Goal: Information Seeking & Learning: Compare options

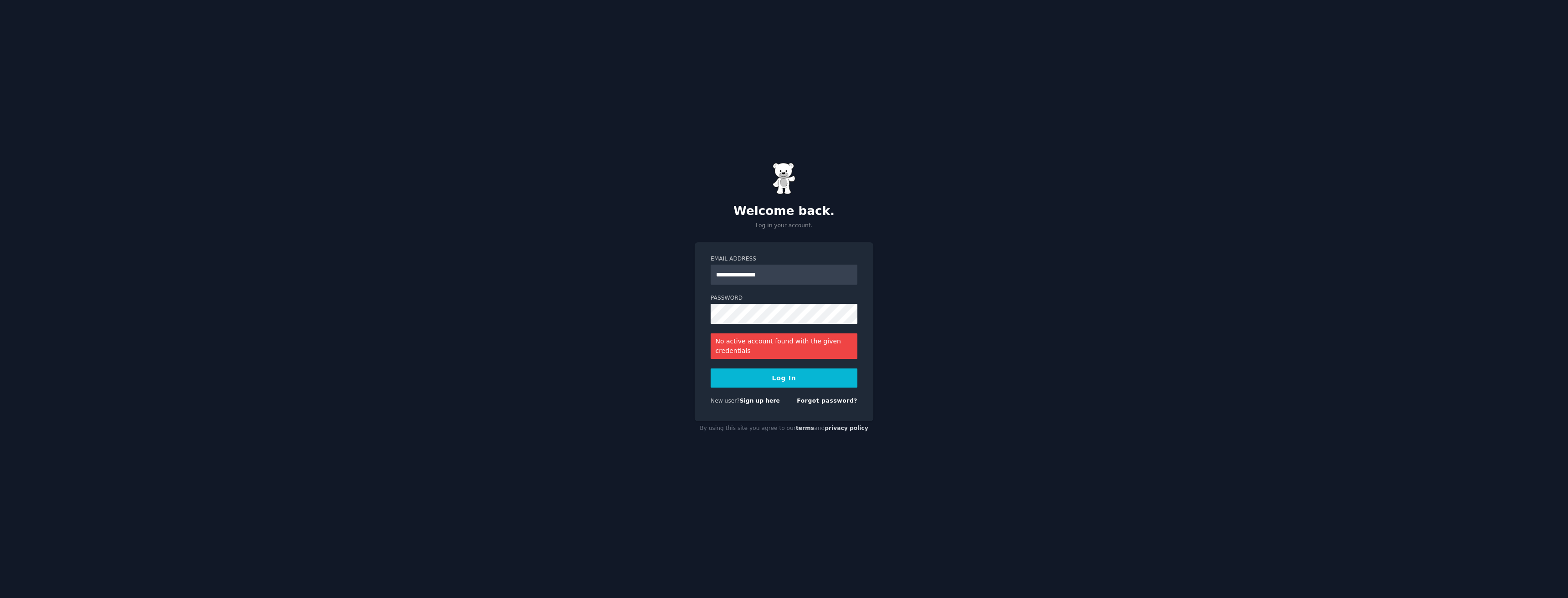
click at [443, 398] on div "**********" at bounding box center [784, 299] width 1568 height 598
click at [397, 398] on div "**********" at bounding box center [784, 299] width 1568 height 598
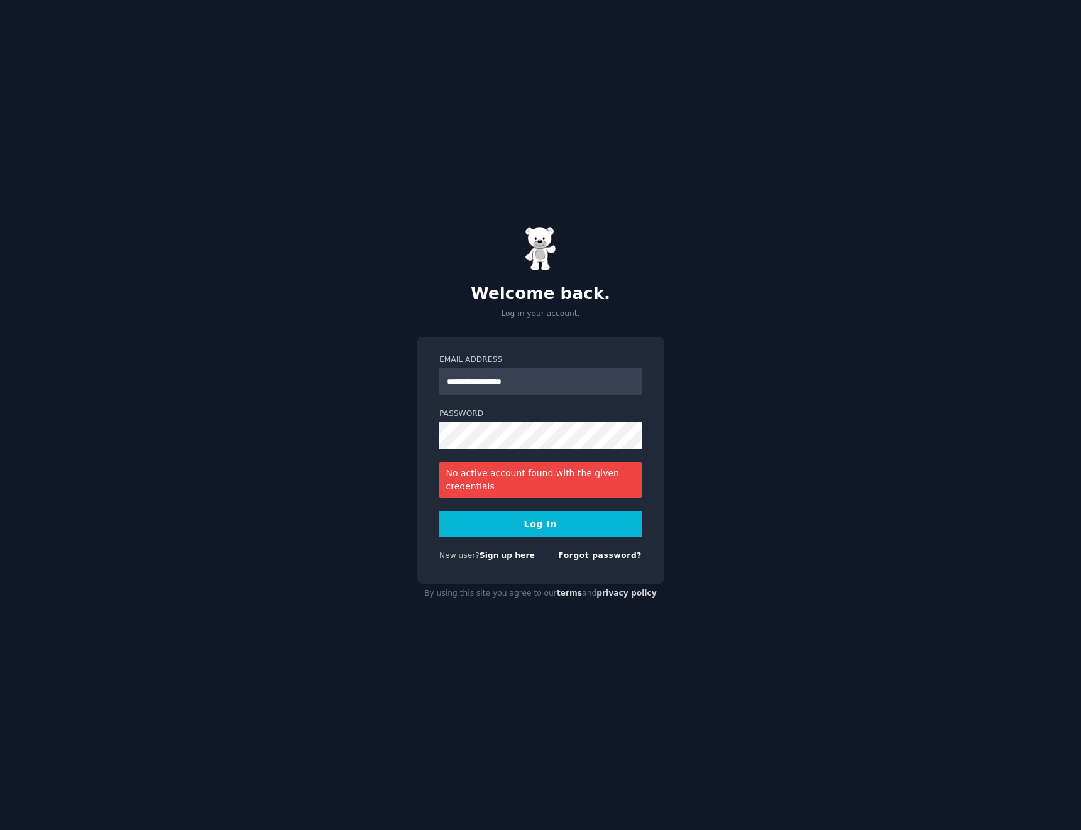
click at [372, 233] on div "**********" at bounding box center [540, 415] width 1081 height 830
click at [290, 420] on div "**********" at bounding box center [540, 415] width 1081 height 830
click at [522, 524] on button "Log In" at bounding box center [540, 524] width 202 height 26
click at [280, 425] on div "**********" at bounding box center [540, 415] width 1081 height 830
click at [564, 529] on button "Log In" at bounding box center [540, 524] width 202 height 26
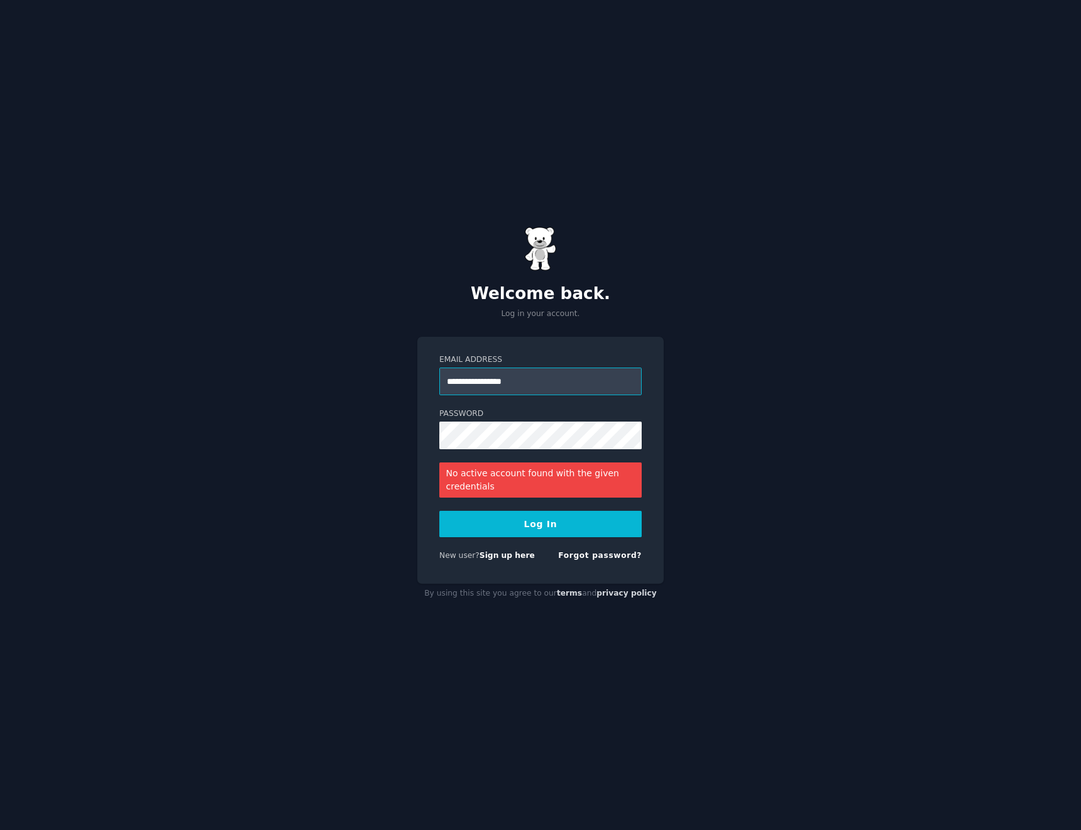
click at [615, 390] on input "**********" at bounding box center [540, 382] width 202 height 28
drag, startPoint x: 490, startPoint y: 368, endPoint x: 307, endPoint y: 344, distance: 185.1
click at [307, 344] on div "**********" at bounding box center [540, 415] width 1081 height 830
click at [552, 519] on button "Log In" at bounding box center [540, 524] width 202 height 26
click at [204, 437] on div "**********" at bounding box center [540, 415] width 1081 height 830
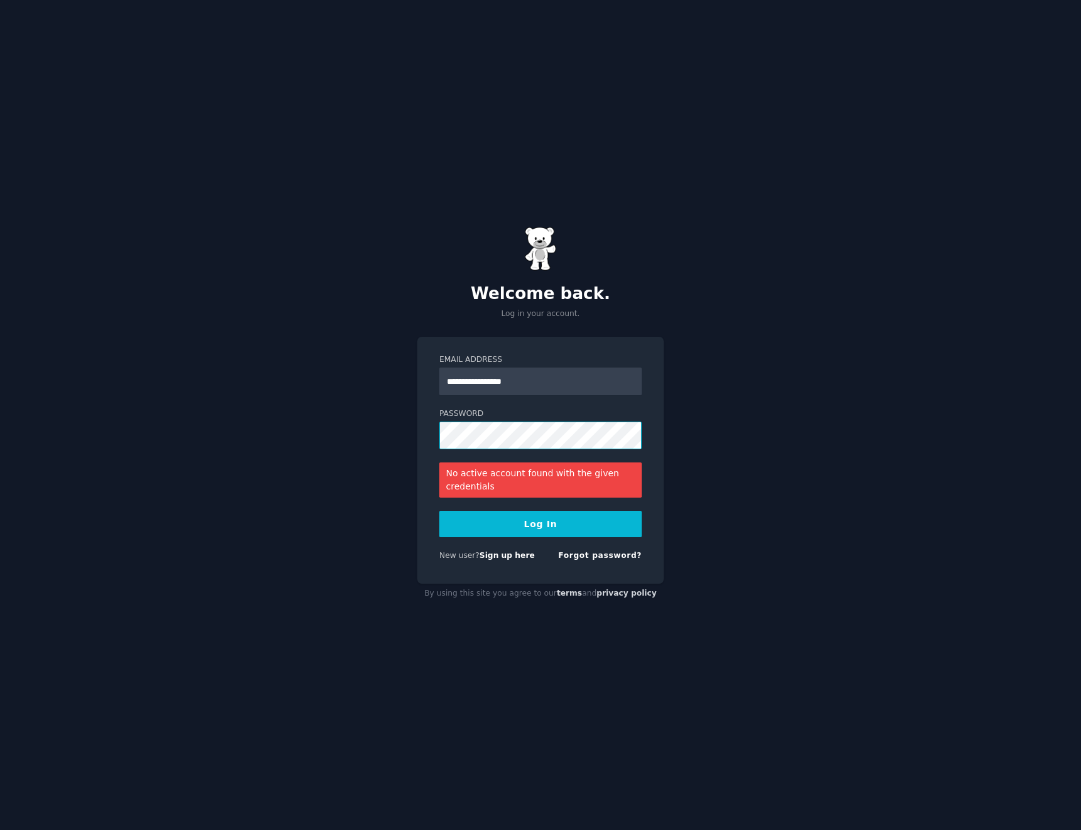
click at [439, 511] on button "Log In" at bounding box center [540, 524] width 202 height 26
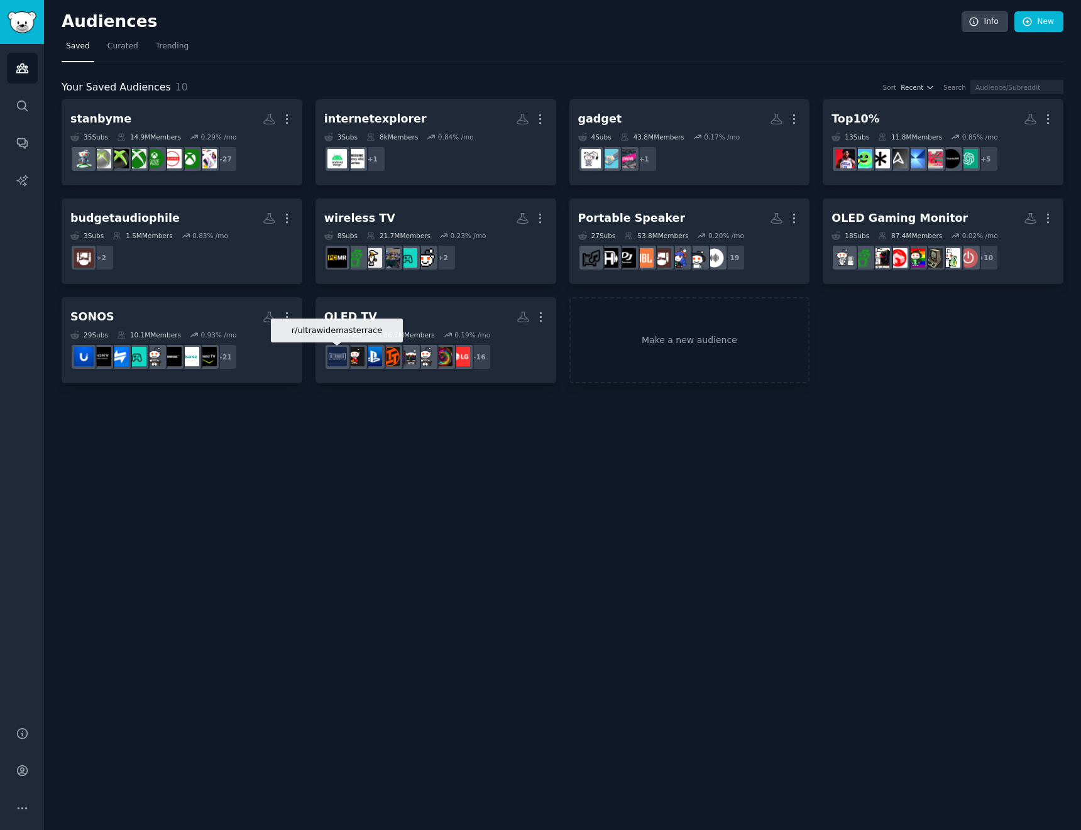
click at [352, 490] on div "Audiences Info New Saved Curated Trending Your Saved Audiences 10 Sort Recent S…" at bounding box center [562, 415] width 1037 height 830
click at [956, 384] on div "Audiences Info New Saved Curated Trending Your Saved Audiences 10 Sort Recent S…" at bounding box center [562, 415] width 1037 height 830
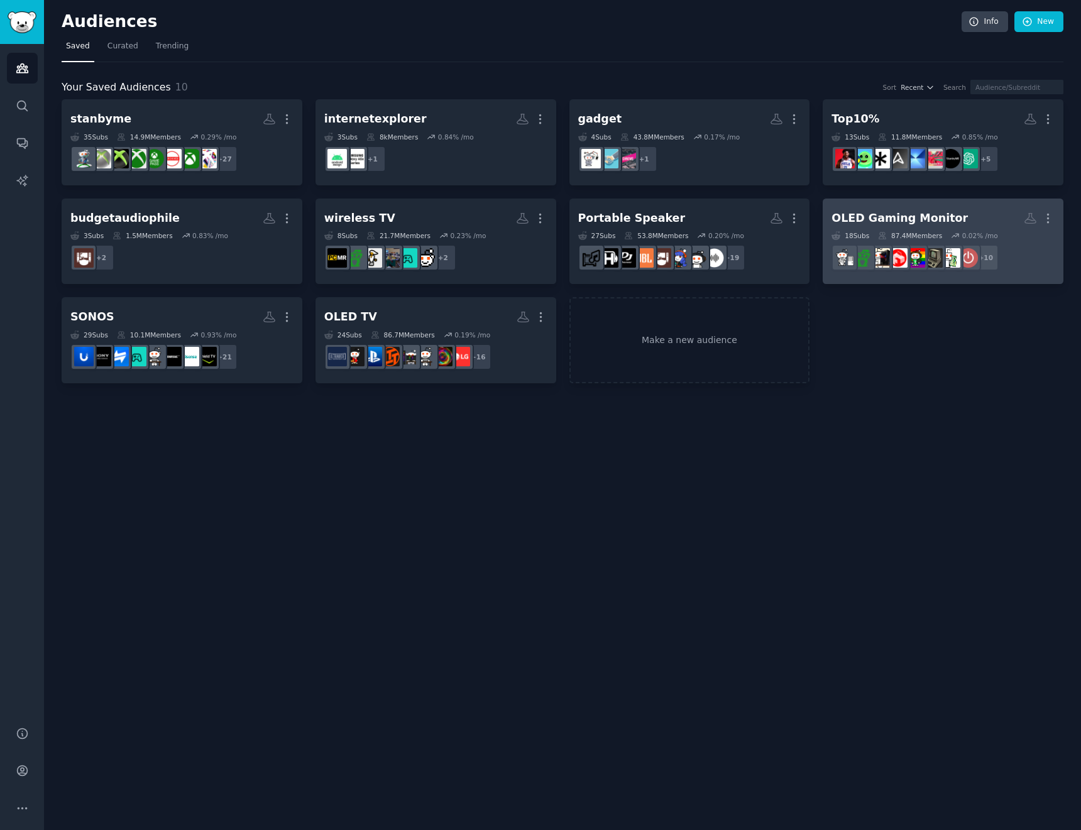
click at [971, 204] on link "OLED Gaming Monitor More 18 Sub s 87.4M Members 0.02 % /mo r/buildapcmonitors +…" at bounding box center [943, 242] width 241 height 86
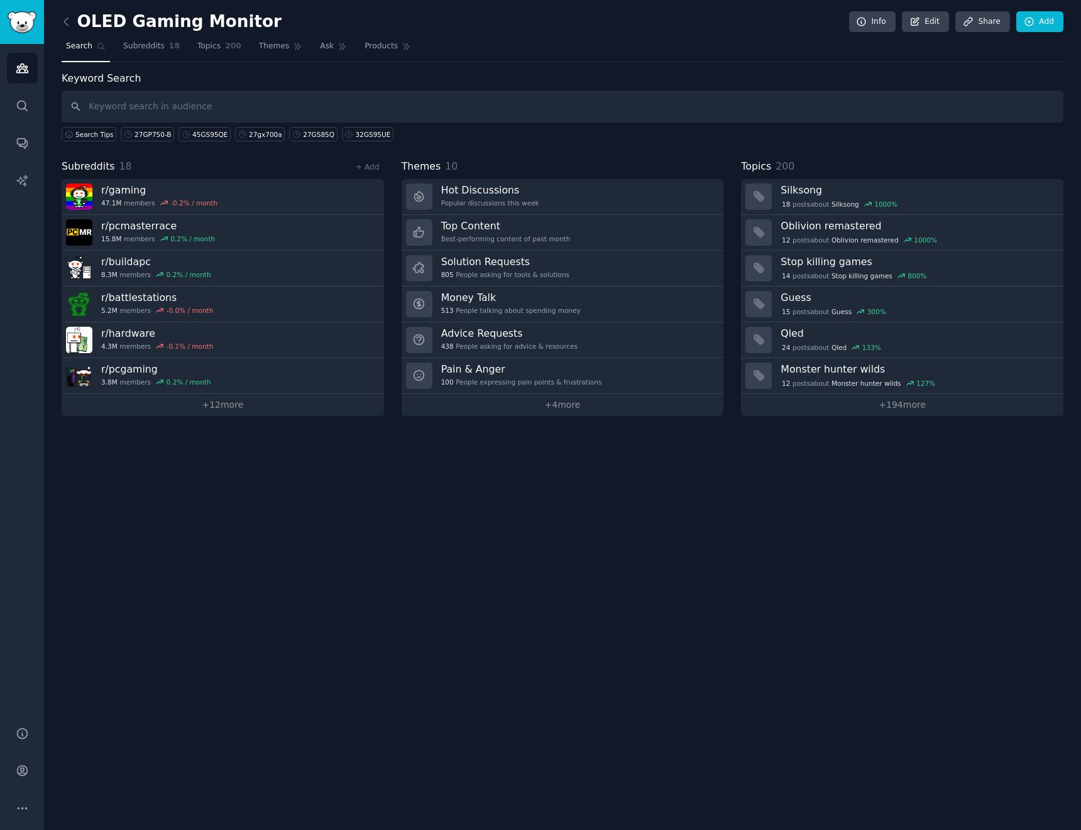
click at [139, 90] on div "Keyword Search Search Tips 27GP750-B 45GS95QE 27gx700a 27GS85Q 32GS95UE" at bounding box center [563, 106] width 1002 height 71
click at [141, 107] on input "text" at bounding box center [563, 106] width 1002 height 32
paste input "lg ultragear, gx9, 5k2k, 45gx950a"
type input "lg ultragear, gx9, 5k2k, 45gx950a"
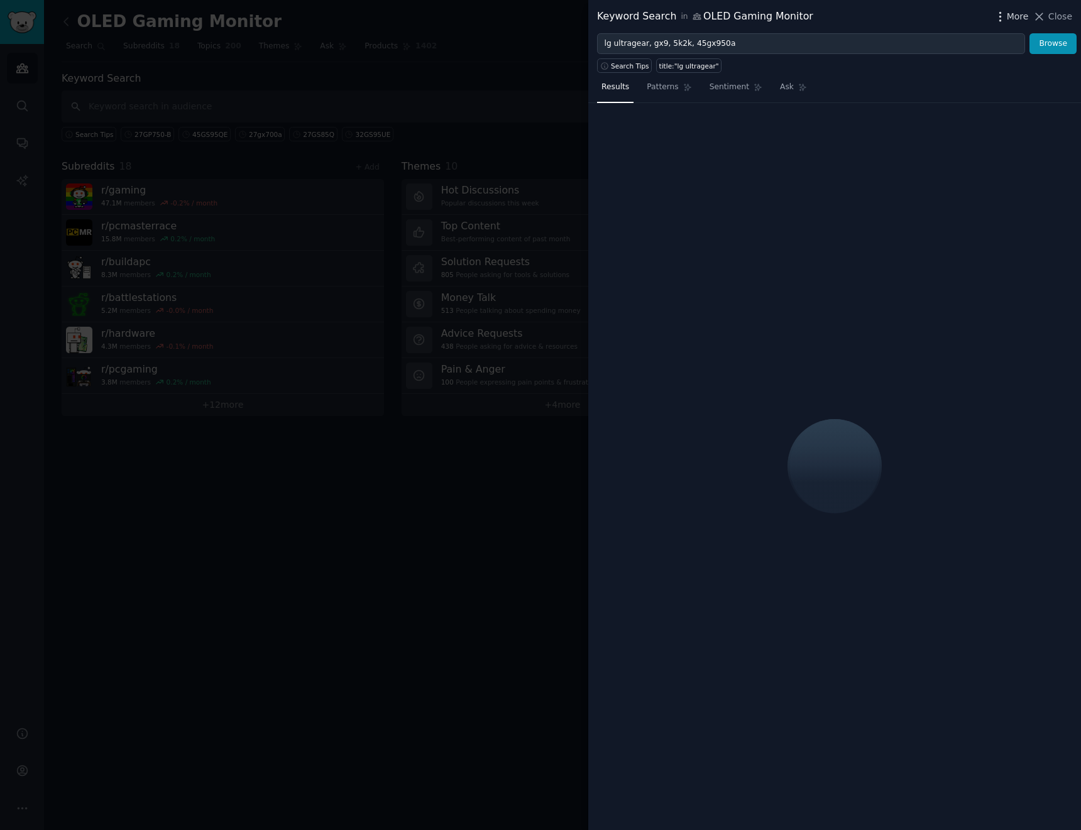
click at [1021, 19] on span "More" at bounding box center [1018, 16] width 22 height 13
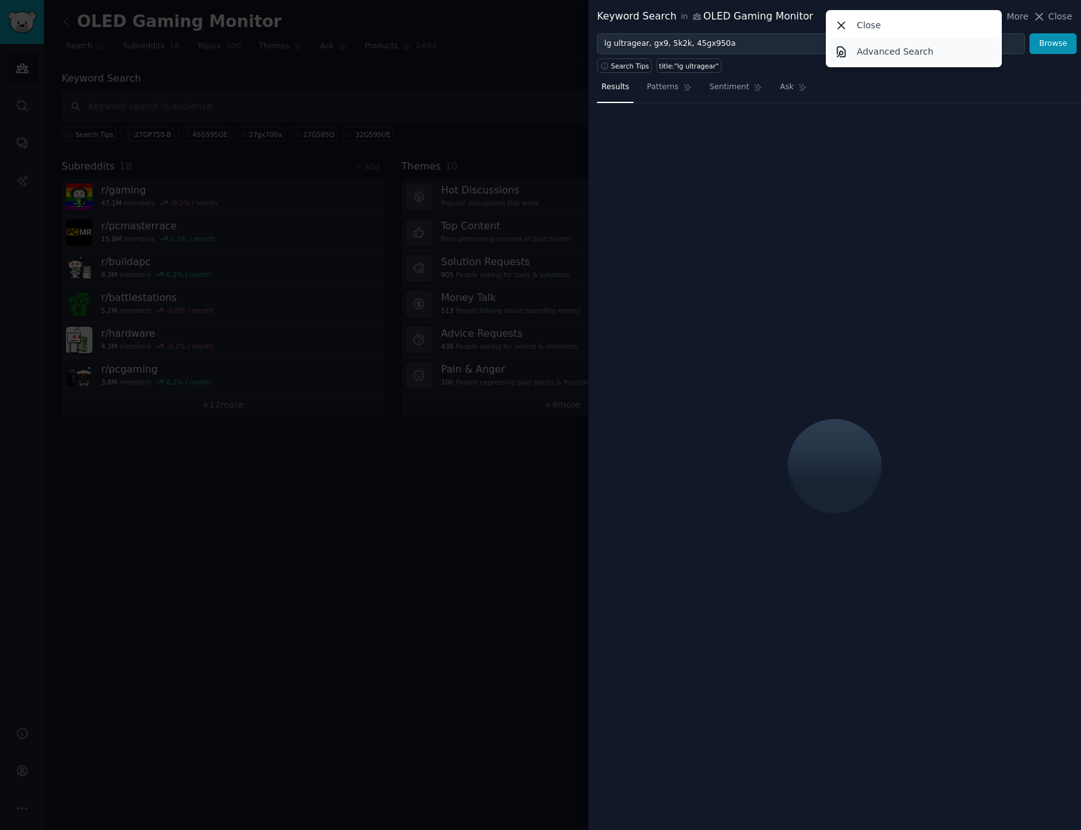
click at [909, 57] on p "Advanced Search" at bounding box center [895, 51] width 77 height 13
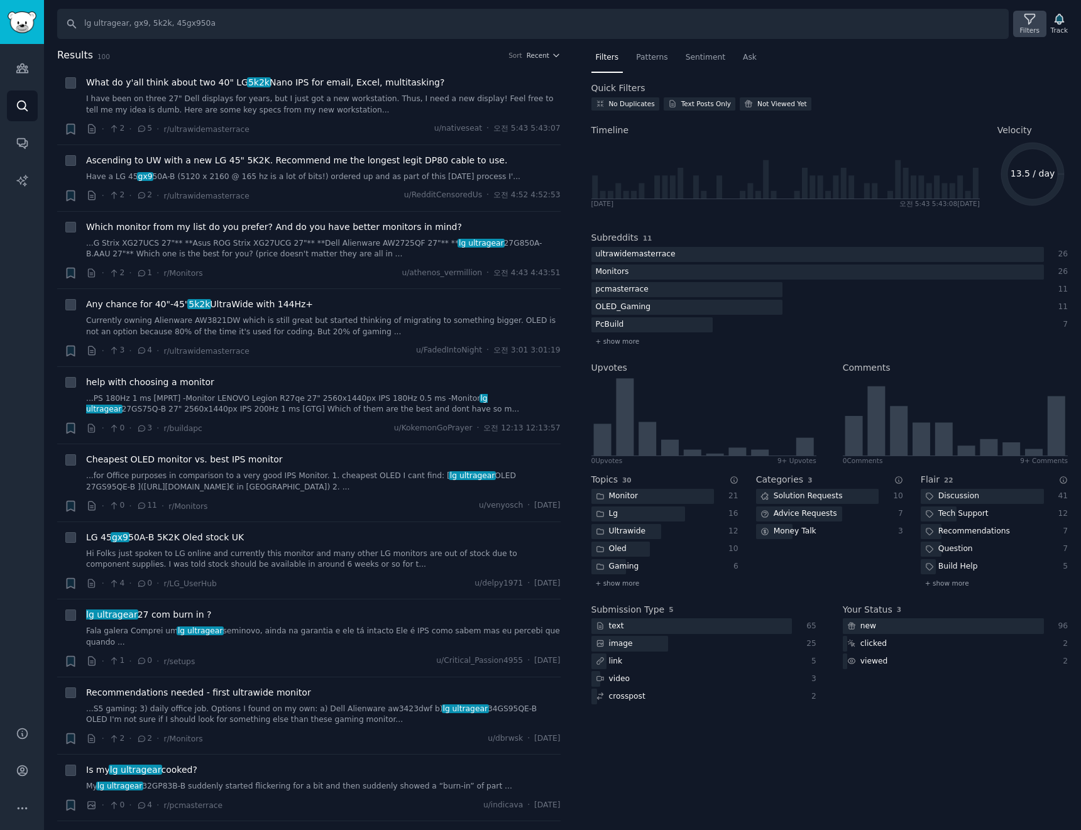
click at [1029, 30] on div "Filters" at bounding box center [1029, 30] width 19 height 9
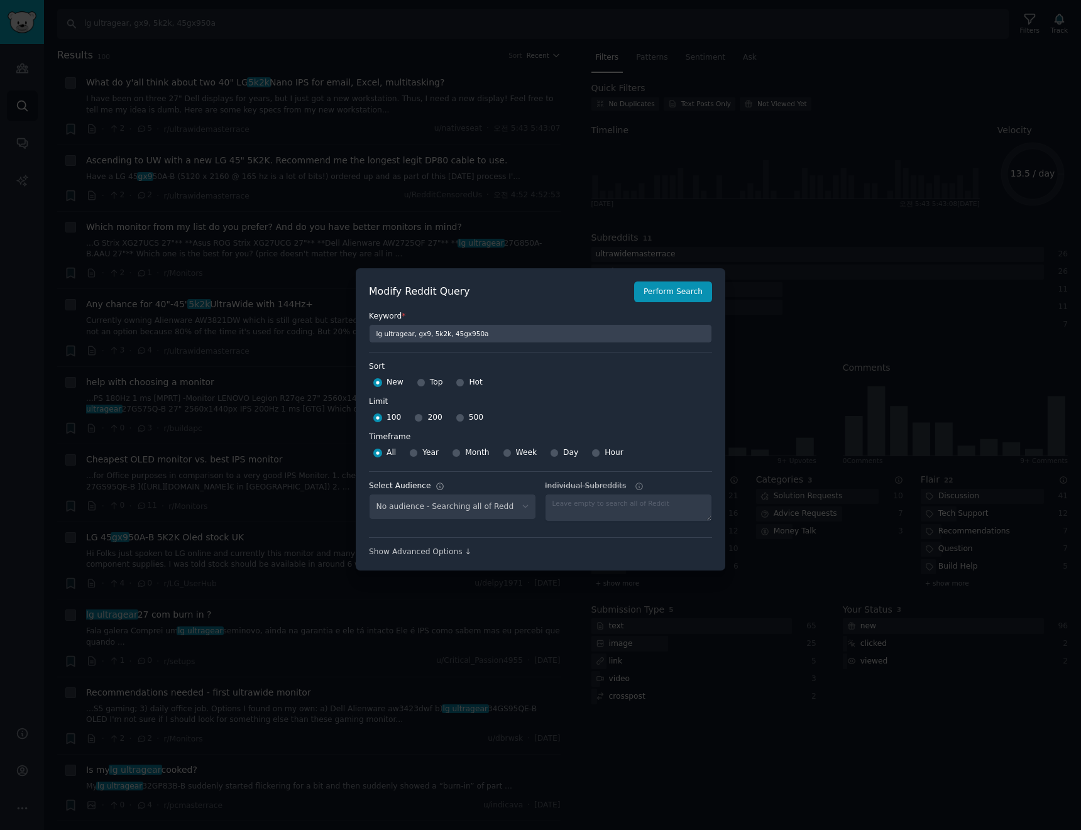
select select "a094687530"
click at [416, 420] on input "200" at bounding box center [418, 418] width 9 height 9
radio input "true"
click at [465, 456] on span "Month" at bounding box center [477, 452] width 24 height 11
click at [461, 456] on input "Month" at bounding box center [456, 453] width 9 height 9
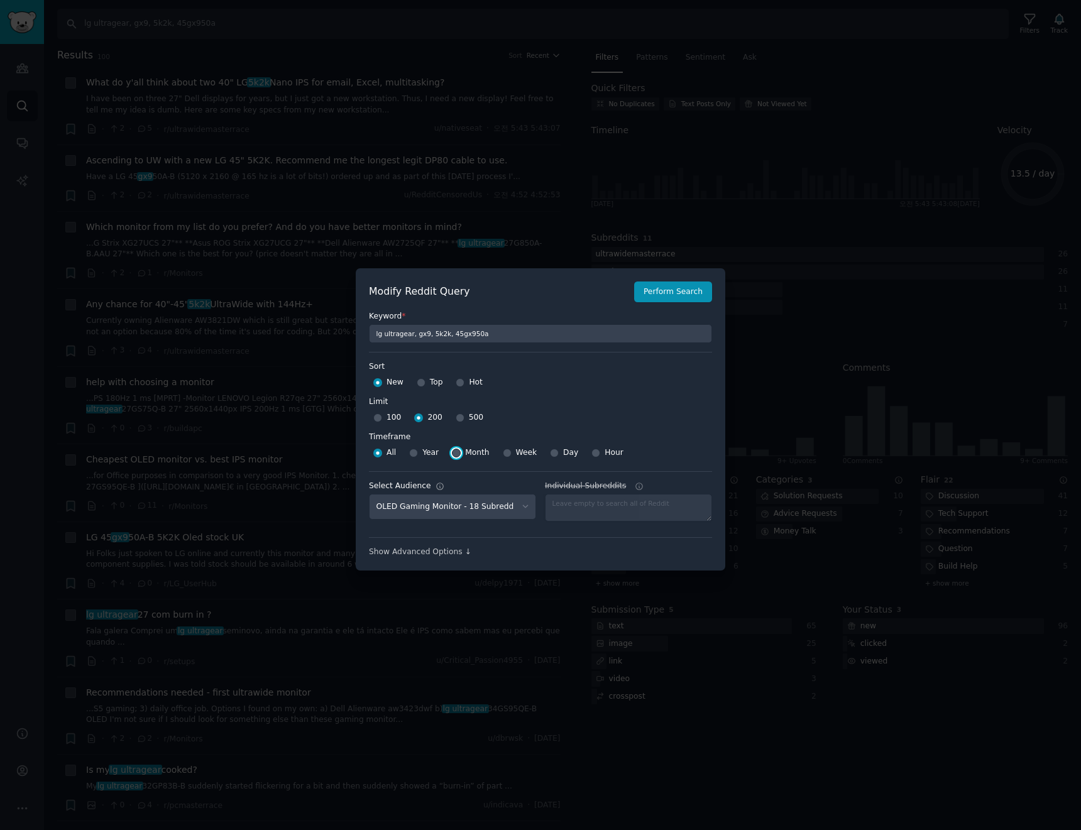
radio input "true"
click at [516, 451] on span "Week" at bounding box center [526, 452] width 21 height 11
click at [512, 451] on input "Week" at bounding box center [507, 453] width 9 height 9
radio input "true"
click at [663, 296] on button "Perform Search" at bounding box center [673, 292] width 78 height 21
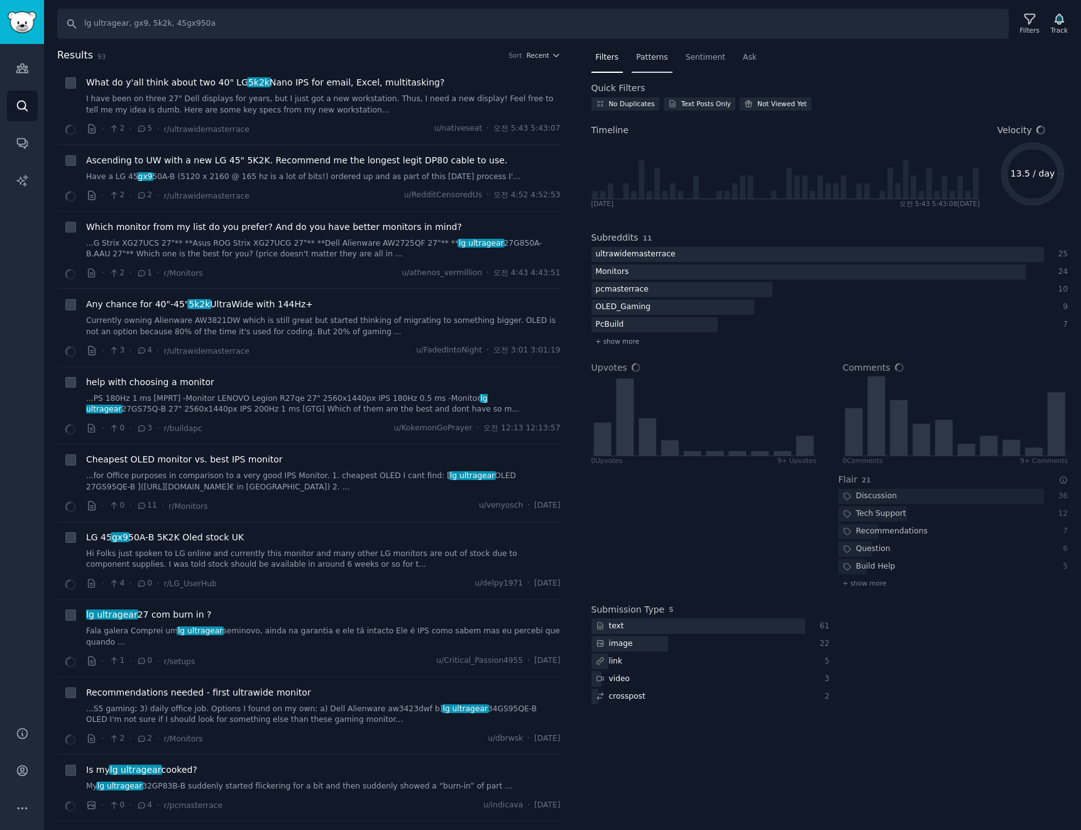
click at [650, 69] on div "Patterns" at bounding box center [652, 61] width 40 height 26
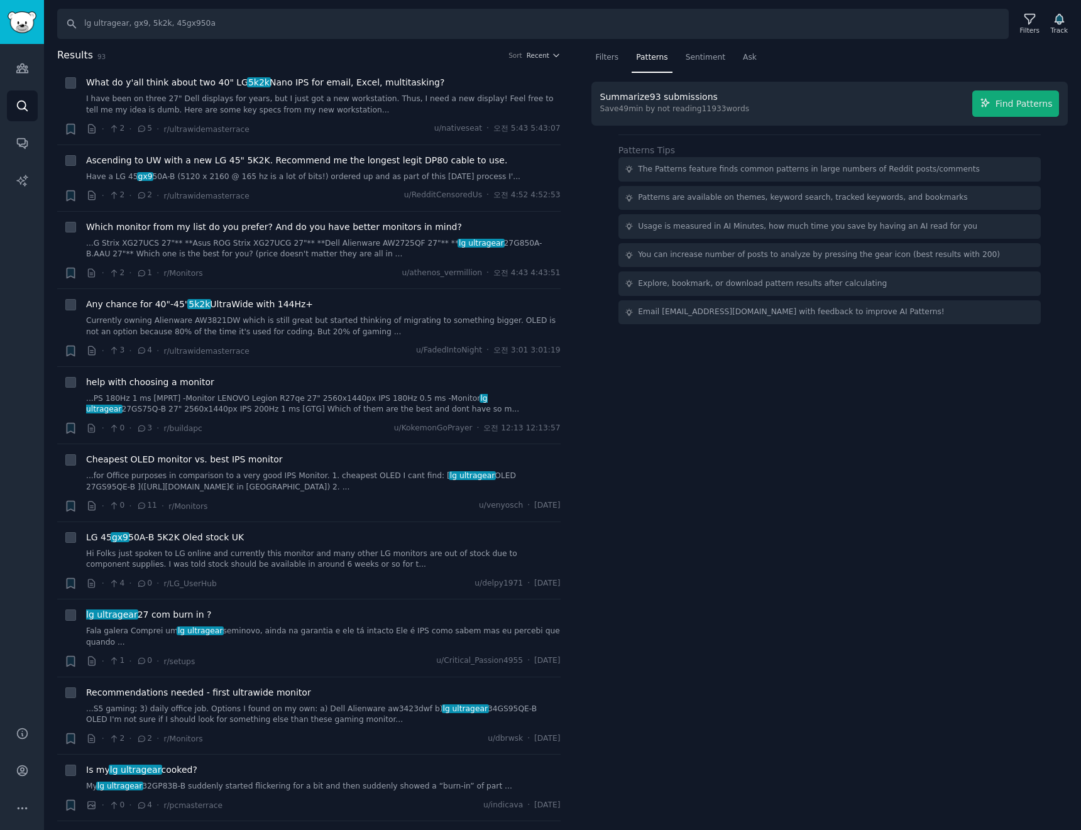
click at [909, 96] on div "Summarize 93 submissions Save 49 min by not reading 11933 words Find Patterns" at bounding box center [829, 103] width 459 height 26
click at [1028, 104] on span "Find Patterns" at bounding box center [1023, 103] width 57 height 13
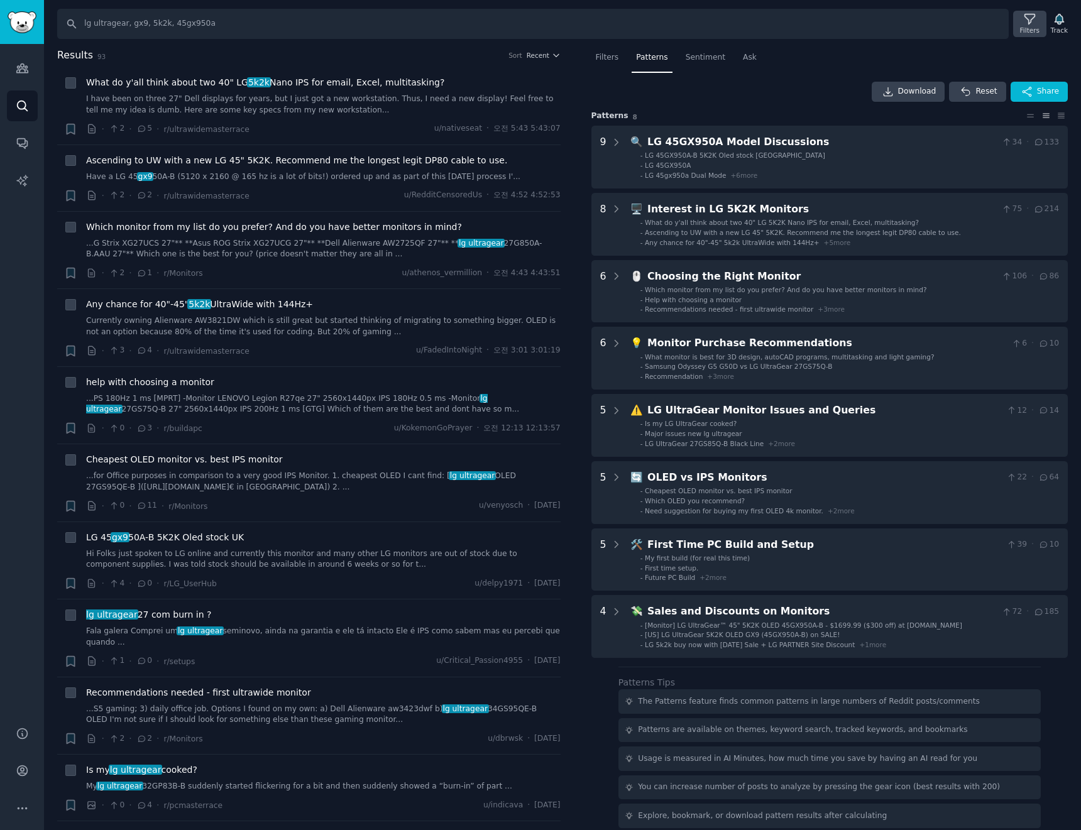
click at [1036, 28] on div "Filters" at bounding box center [1029, 30] width 19 height 9
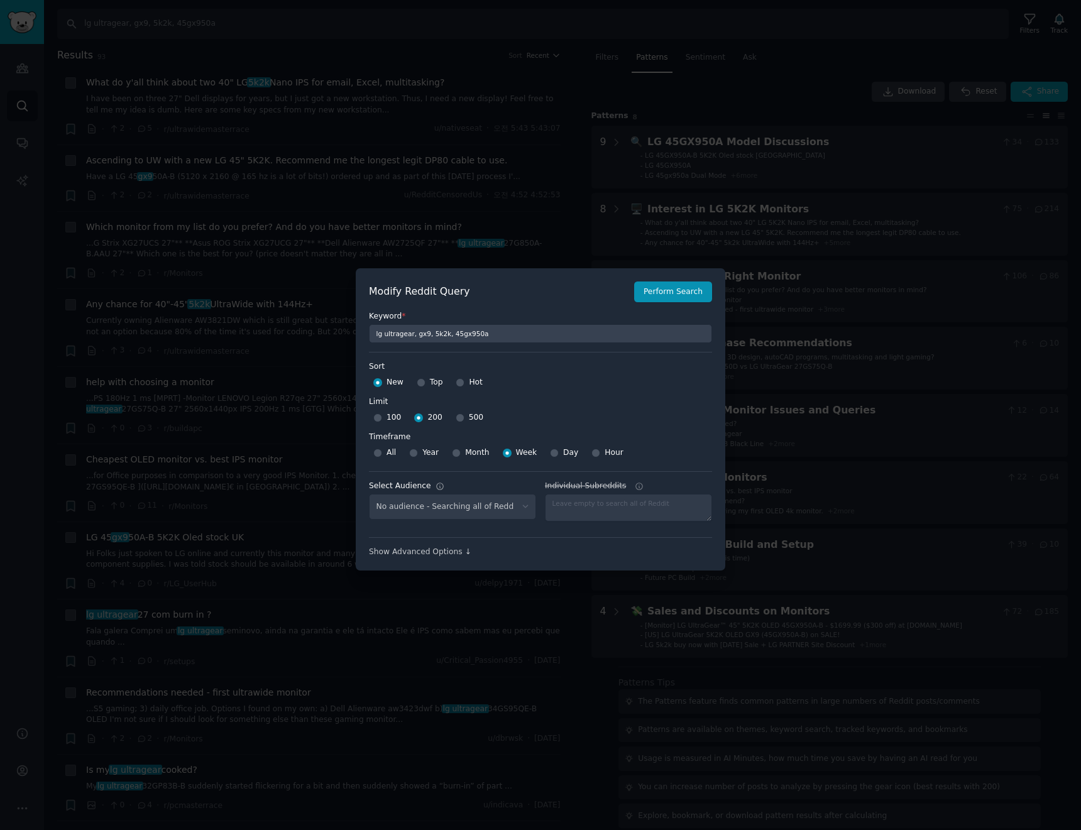
select select "a094687530"
click at [469, 414] on span "500" at bounding box center [476, 417] width 14 height 11
click at [464, 414] on input "500" at bounding box center [460, 418] width 9 height 9
radio input "true"
click at [678, 290] on button "Perform Search" at bounding box center [673, 292] width 78 height 21
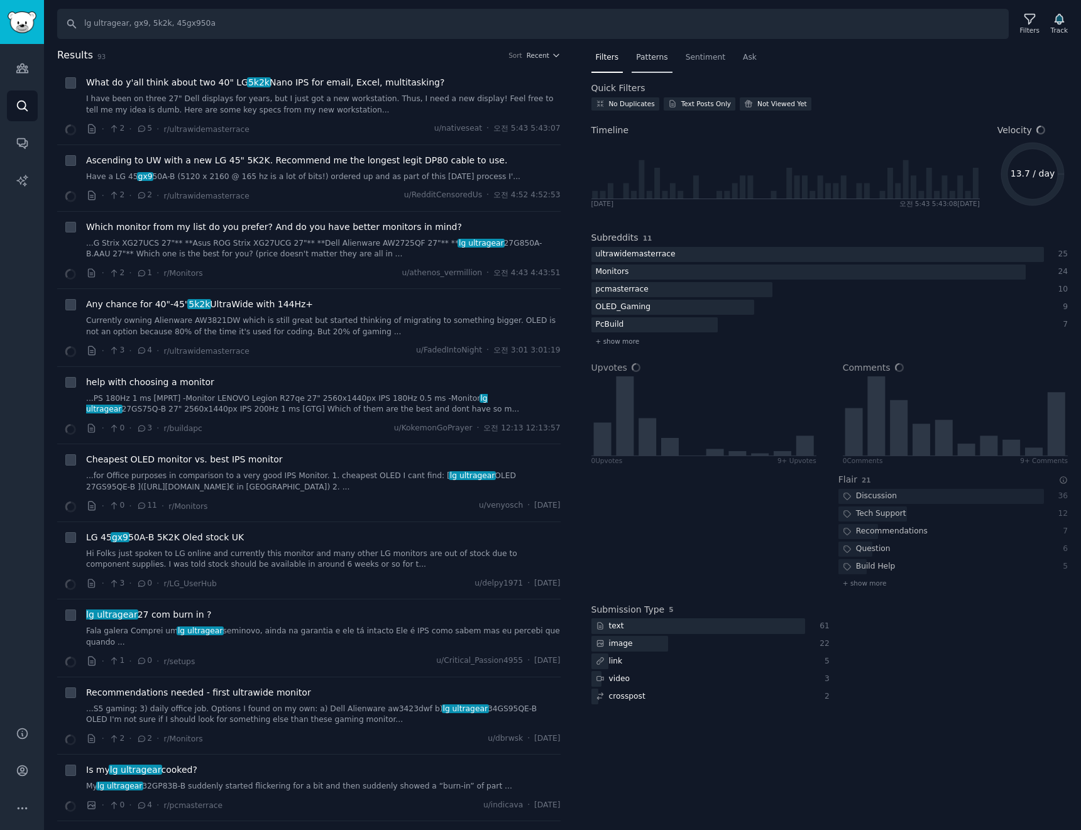
click at [645, 64] on div "Patterns" at bounding box center [652, 61] width 40 height 26
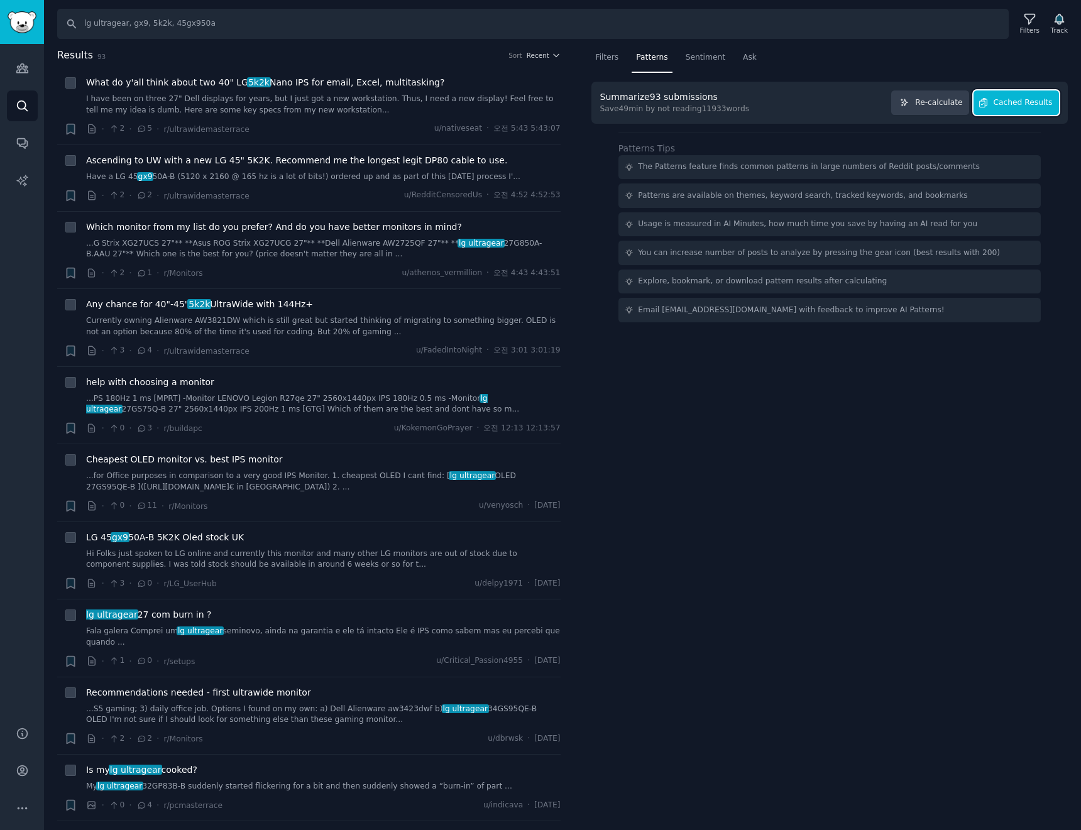
click at [1028, 106] on span "Cached Results" at bounding box center [1023, 102] width 59 height 11
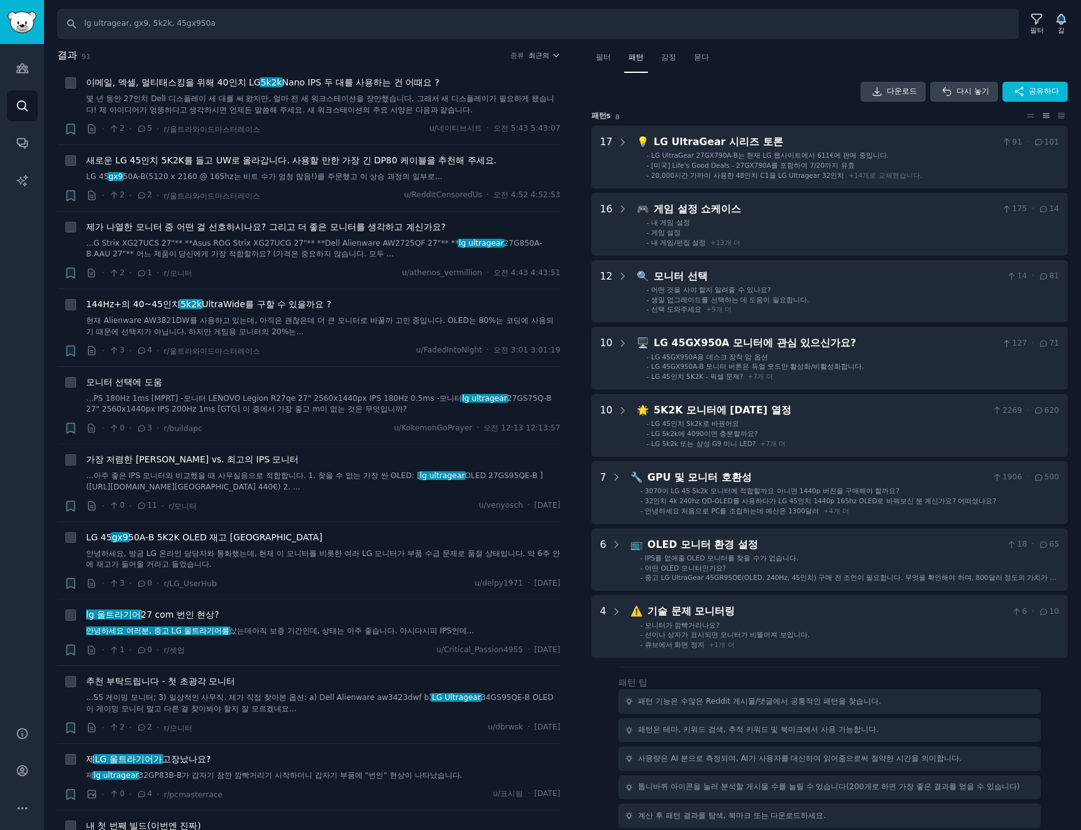
click at [757, 99] on div "다운로드 다시 놓기 공유하다" at bounding box center [829, 92] width 477 height 20
click at [1040, 26] on font "필터" at bounding box center [1037, 30] width 14 height 8
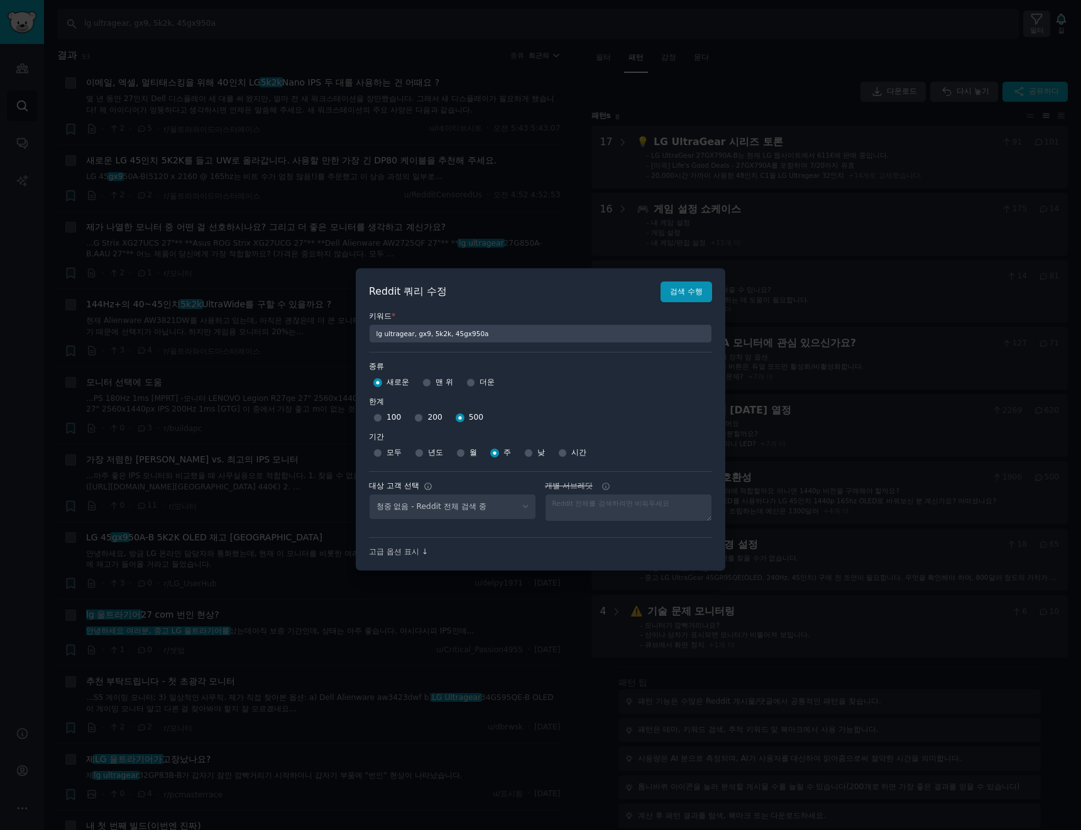
select select "a094687530"
click at [1040, 26] on div at bounding box center [540, 415] width 1081 height 830
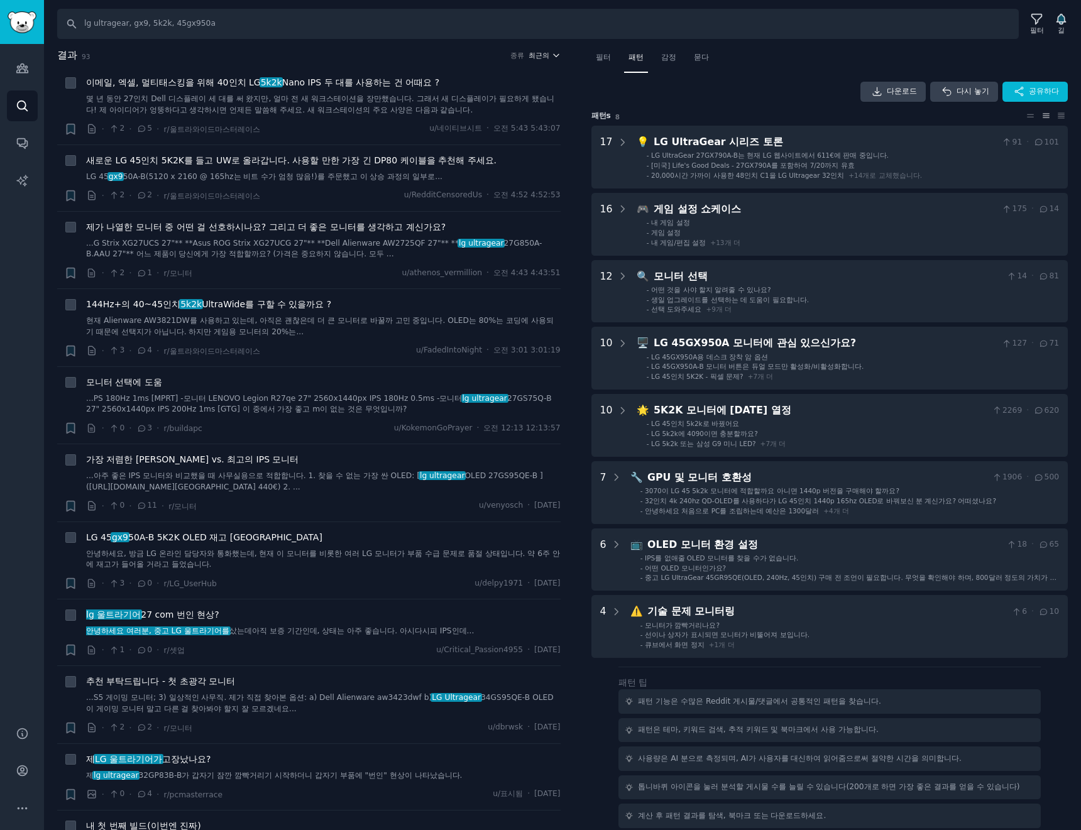
click at [547, 57] on button "최근의" at bounding box center [545, 55] width 32 height 9
click at [513, 104] on div "Upvotes" at bounding box center [497, 101] width 117 height 22
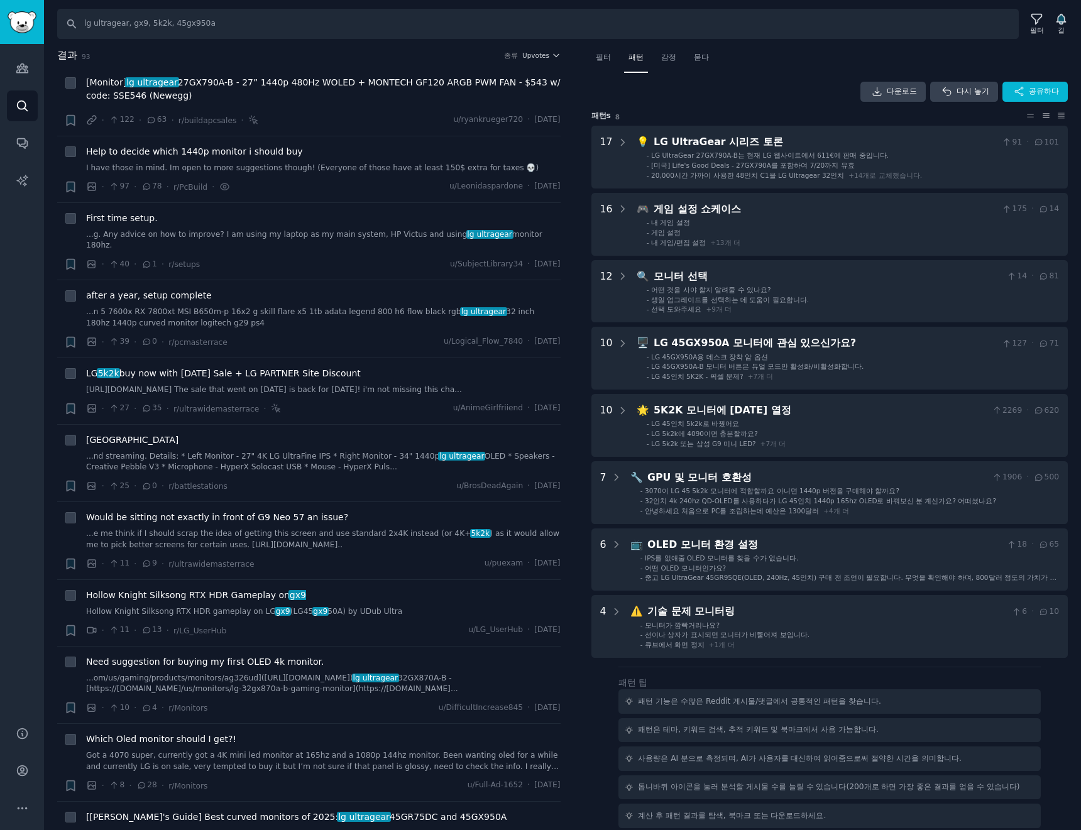
click at [974, 69] on nav "필터 패턴 감정 묻다" at bounding box center [829, 61] width 477 height 26
click at [984, 94] on font "다시 놓기" at bounding box center [973, 91] width 33 height 9
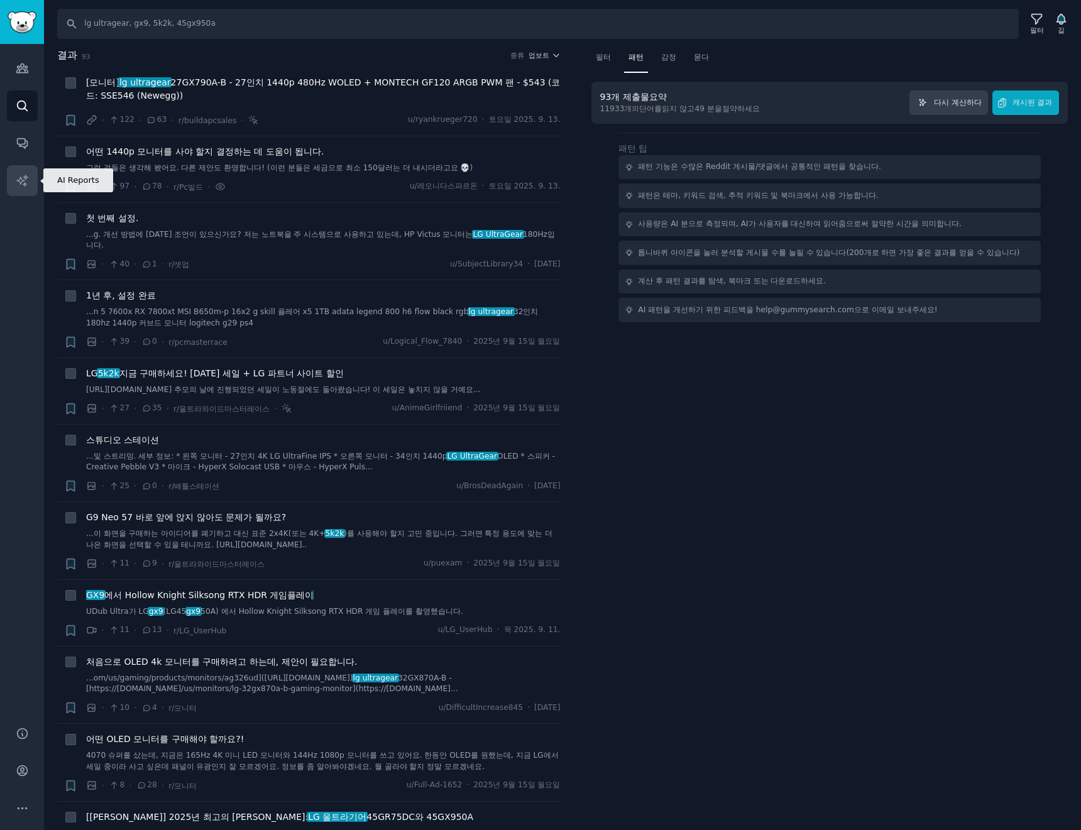
click at [22, 188] on link "AI 보고서" at bounding box center [22, 180] width 31 height 31
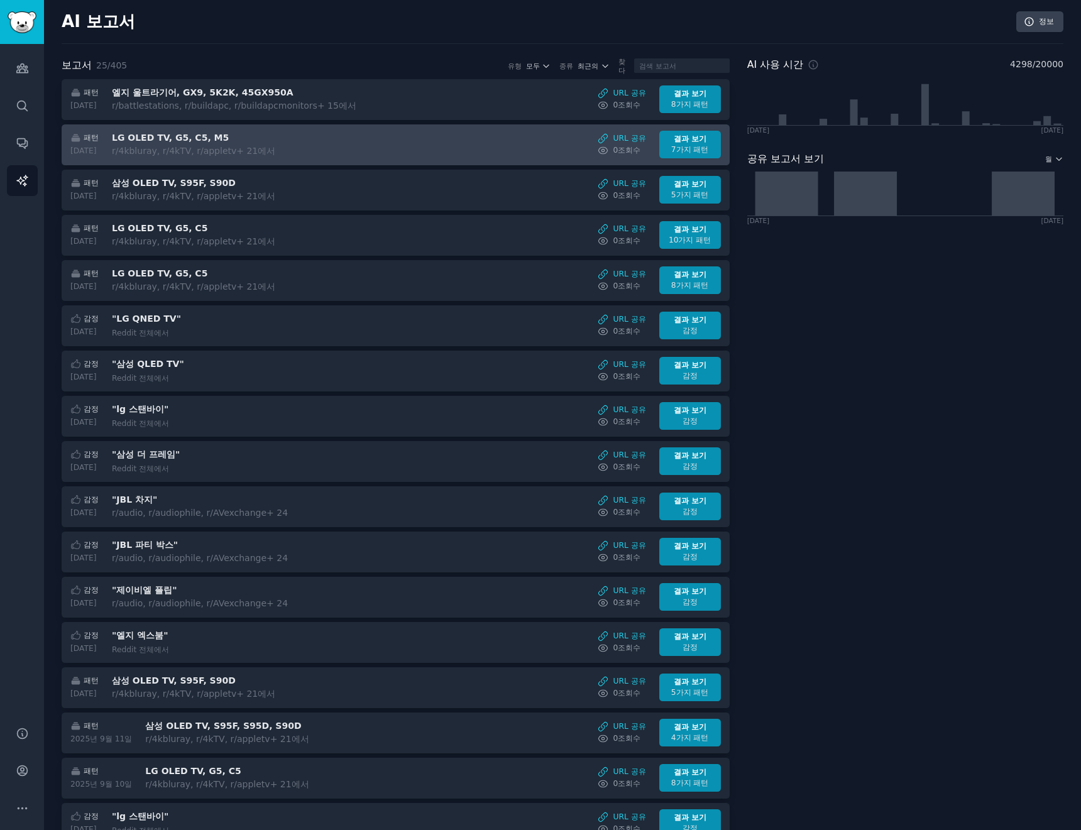
click at [283, 145] on div "r/4kbluray, r/4kTV, r/appletv + 21 에서" at bounding box center [217, 151] width 211 height 13
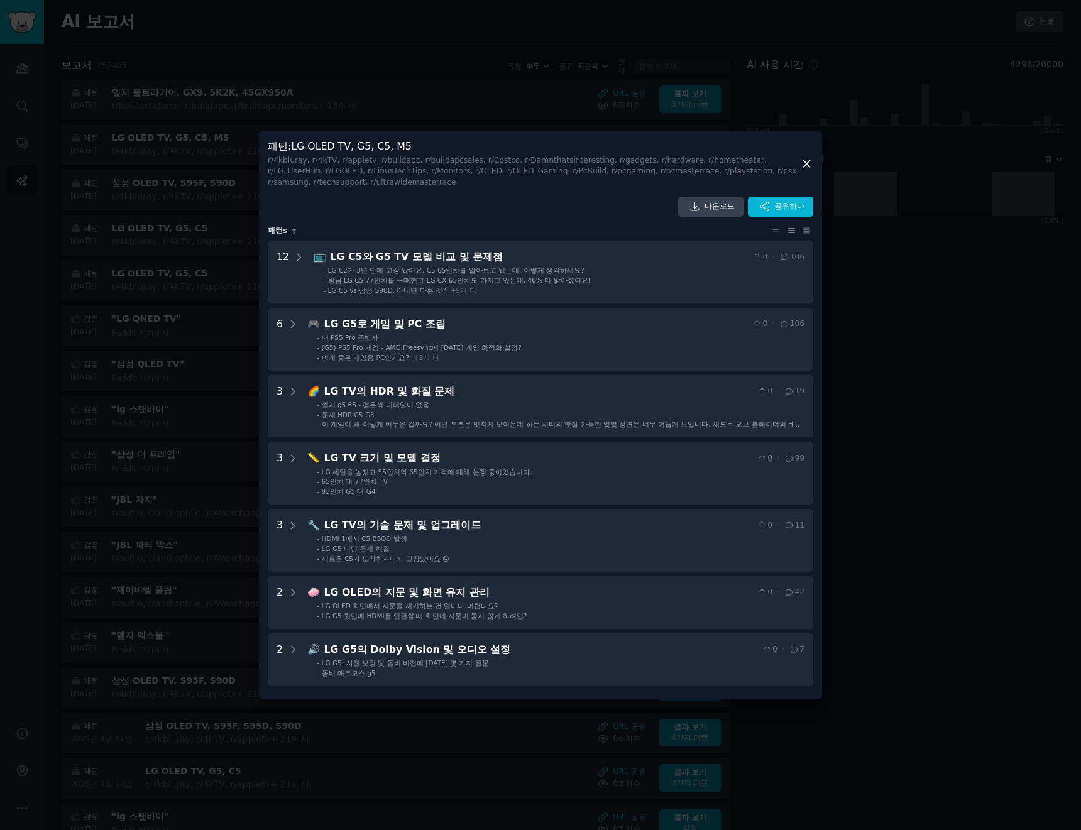
click at [808, 164] on icon at bounding box center [806, 163] width 7 height 7
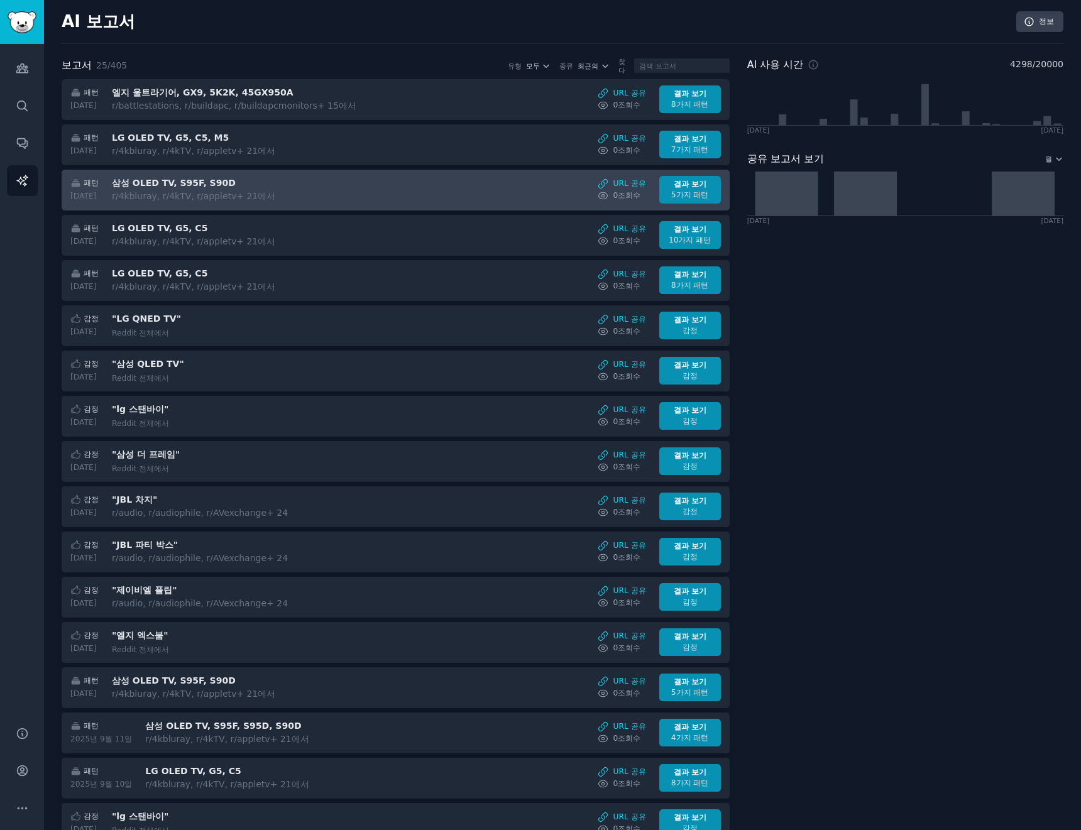
click at [323, 191] on div "r/4kbluray, r/4kTV, r/appletv + 21 에서" at bounding box center [217, 196] width 211 height 13
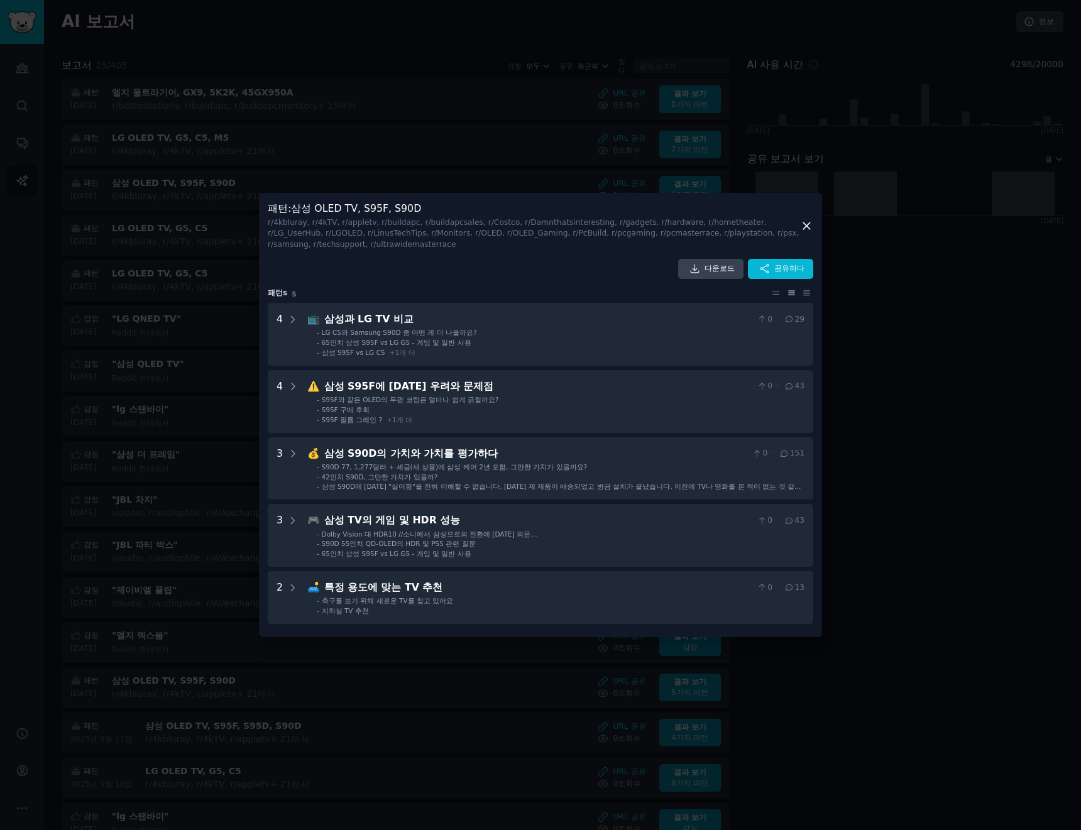
click at [813, 222] on div "패턴 : 삼성 OLED TV, S95F, S90D r /4kbluray, r/4kTV, r/appletv, r/buildapc, r/build…" at bounding box center [540, 415] width 563 height 444
click at [807, 224] on icon at bounding box center [806, 225] width 13 height 13
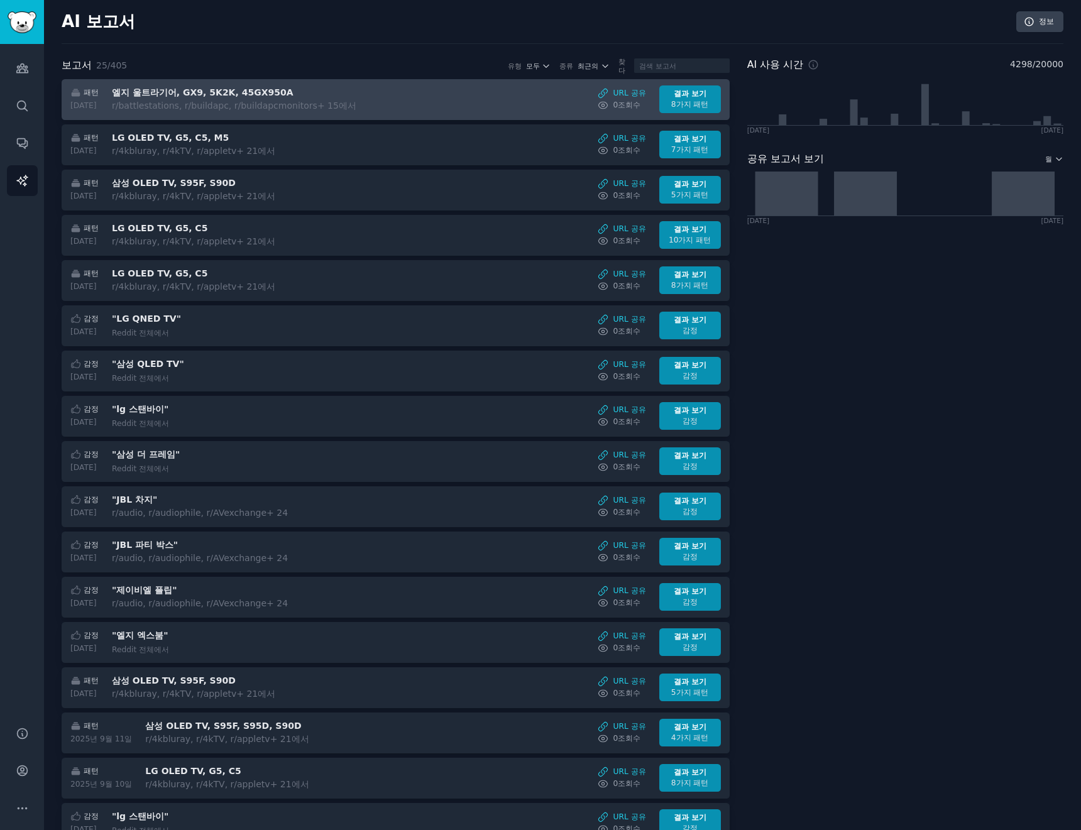
click at [317, 108] on font "r/battlestations, r/buildapc, r/buildapcmonitors" at bounding box center [215, 106] width 206 height 10
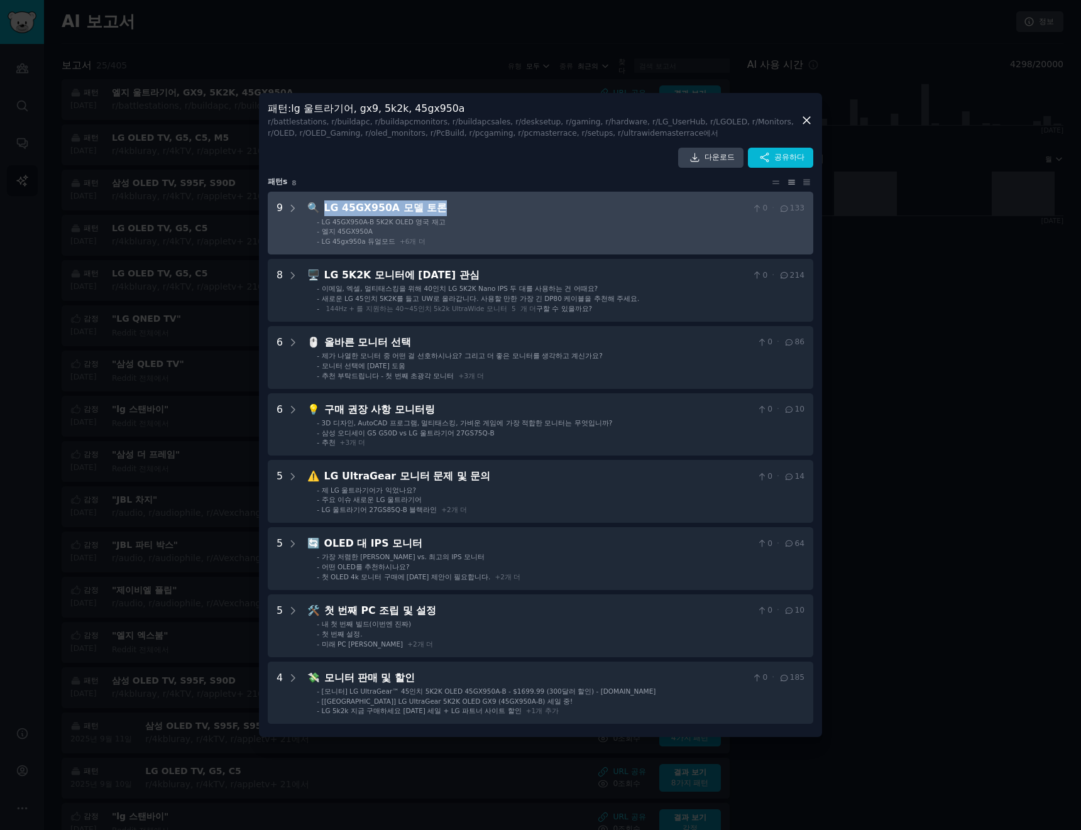
drag, startPoint x: 461, startPoint y: 204, endPoint x: 324, endPoint y: 204, distance: 137.0
click at [324, 204] on div "LG 45GX950A 모델 토론" at bounding box center [535, 208] width 423 height 16
copy font "LG 45GX950A 모델 토론"
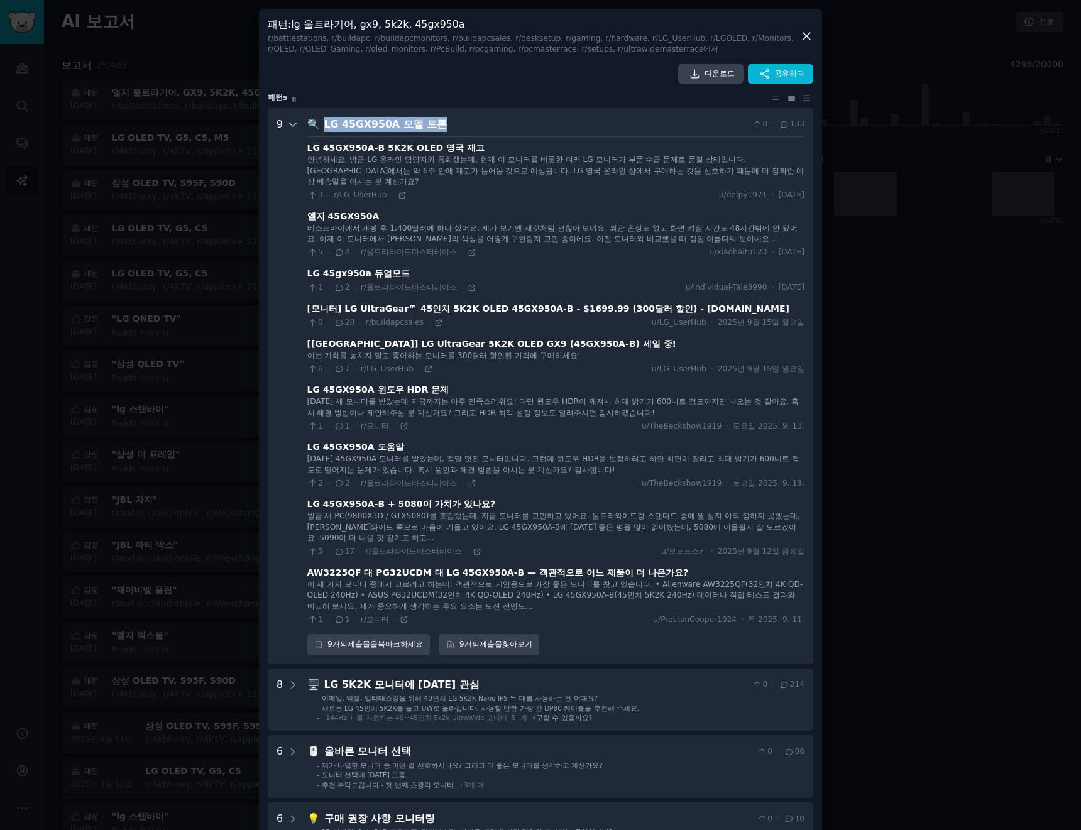
click at [293, 128] on icon at bounding box center [292, 124] width 11 height 11
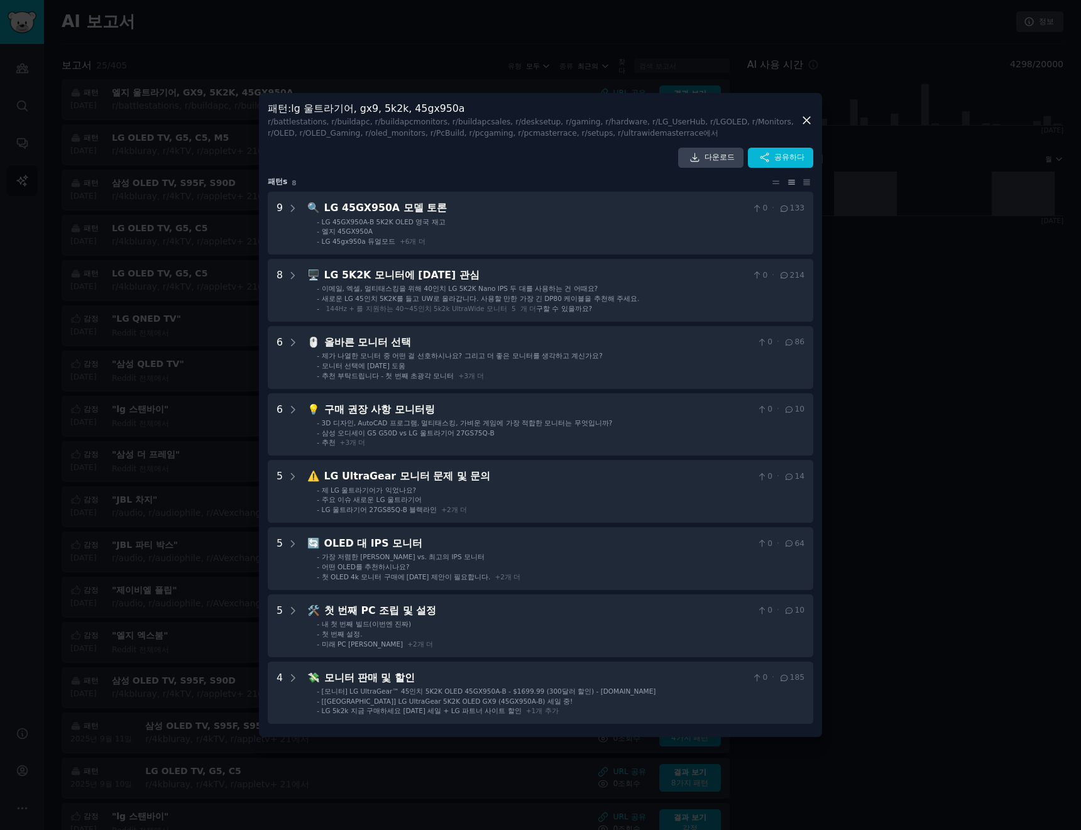
click at [806, 124] on icon at bounding box center [806, 120] width 13 height 13
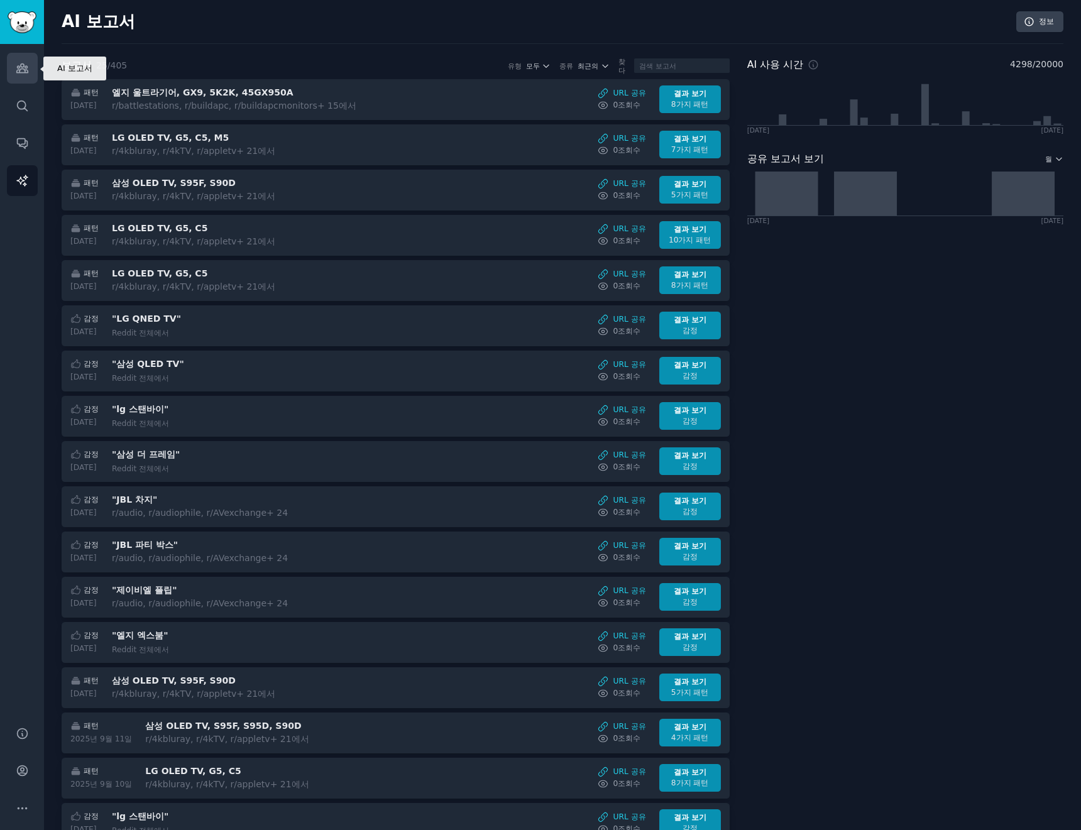
click at [23, 74] on icon "사이드바" at bounding box center [22, 68] width 13 height 13
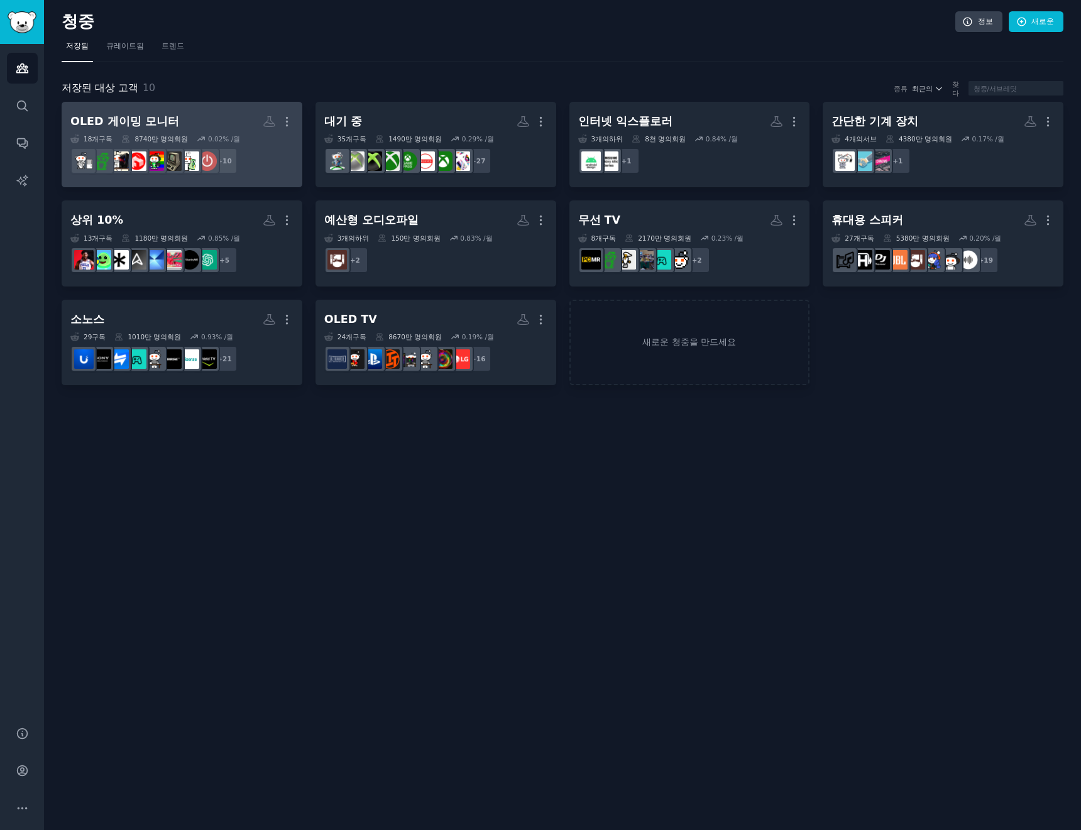
click at [213, 128] on h2 "OLED 게이밍 모니터 더" at bounding box center [181, 122] width 223 height 22
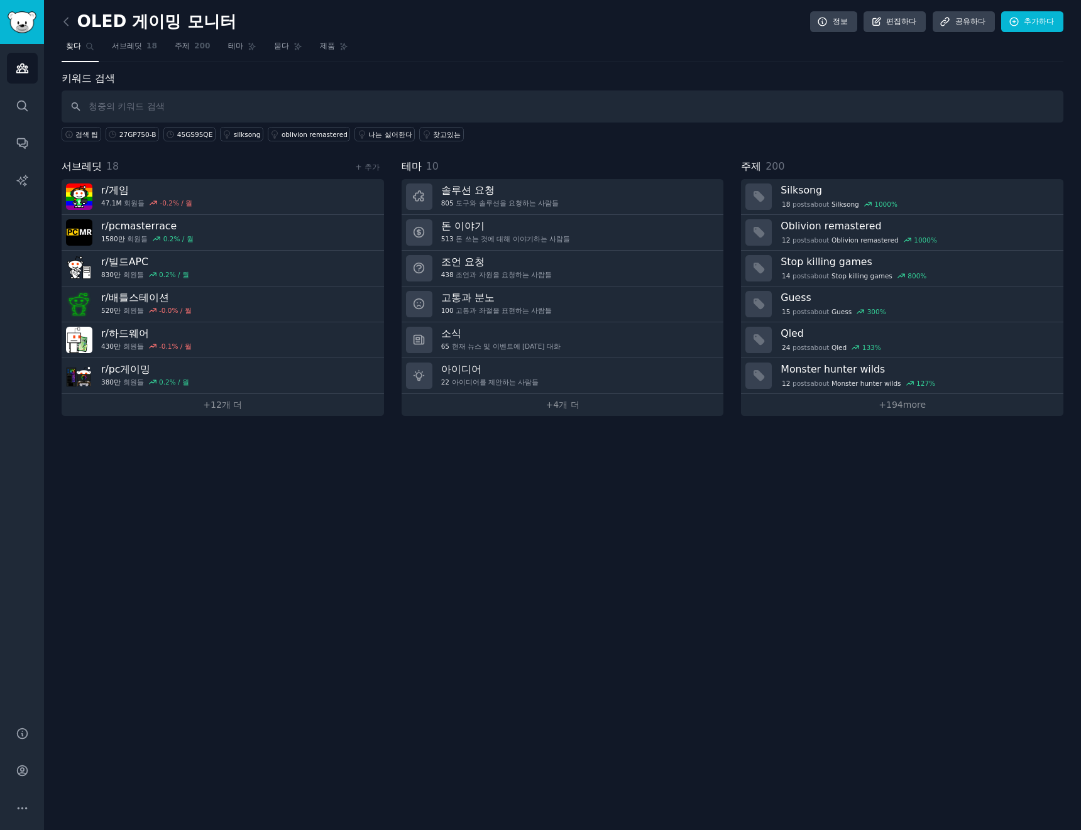
click at [387, 93] on input "text" at bounding box center [563, 106] width 1002 height 32
drag, startPoint x: 410, startPoint y: 124, endPoint x: 415, endPoint y: 119, distance: 7.6
click at [409, 123] on div "검색 팁 27GP750-B 45GS95QE 실크송 오블리비언 리마스터 나는 싫어한다 찾고있는" at bounding box center [563, 132] width 1002 height 19
click at [424, 111] on input "text" at bounding box center [563, 106] width 1002 height 32
paste input "lg ultragear, gx9, 5k2k, 45gx950a"
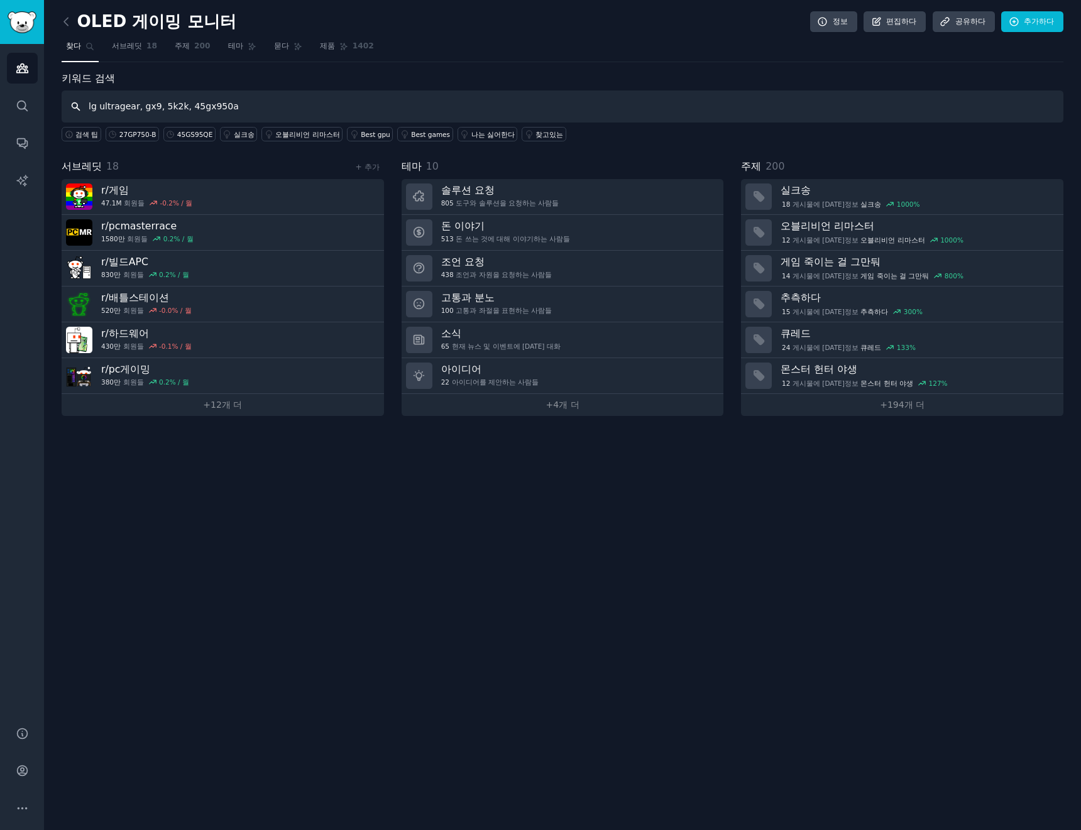
click at [686, 98] on input "lg ultragear, gx9, 5k2k, 45gx950a" at bounding box center [563, 106] width 1002 height 32
type input "lg ultragear, gx9, 5k2k, 45gx950a"
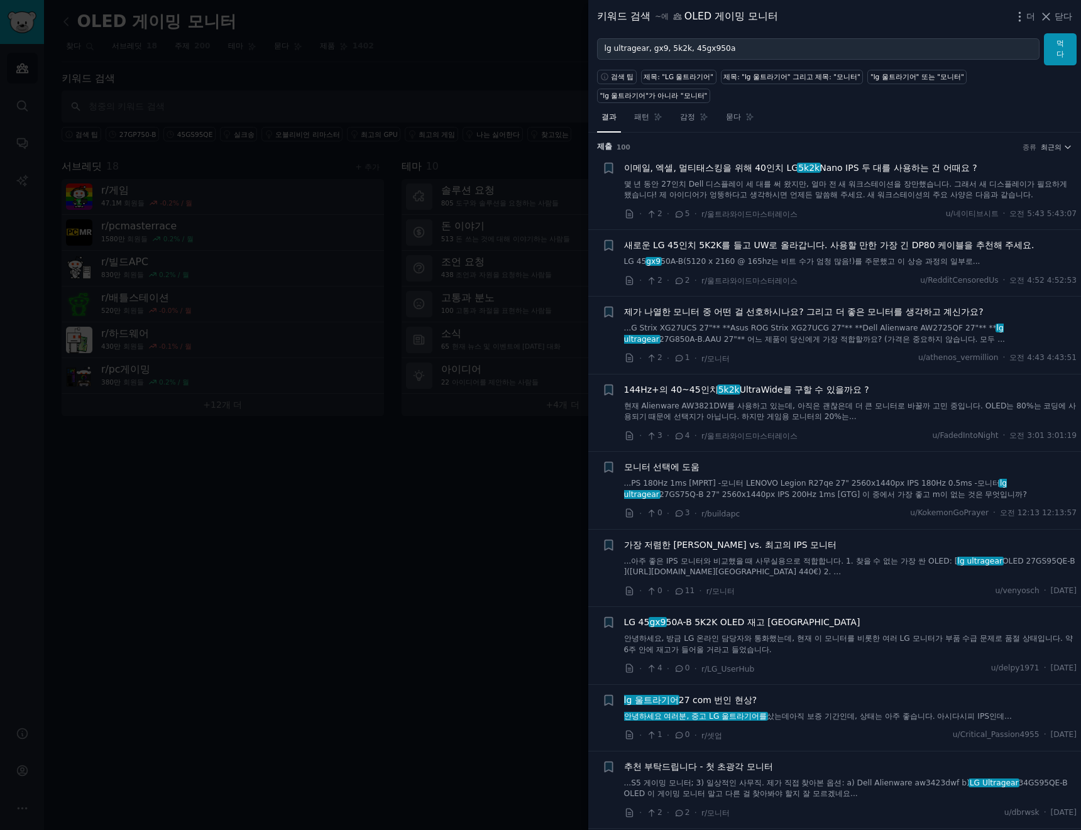
click at [384, 474] on div at bounding box center [540, 415] width 1081 height 830
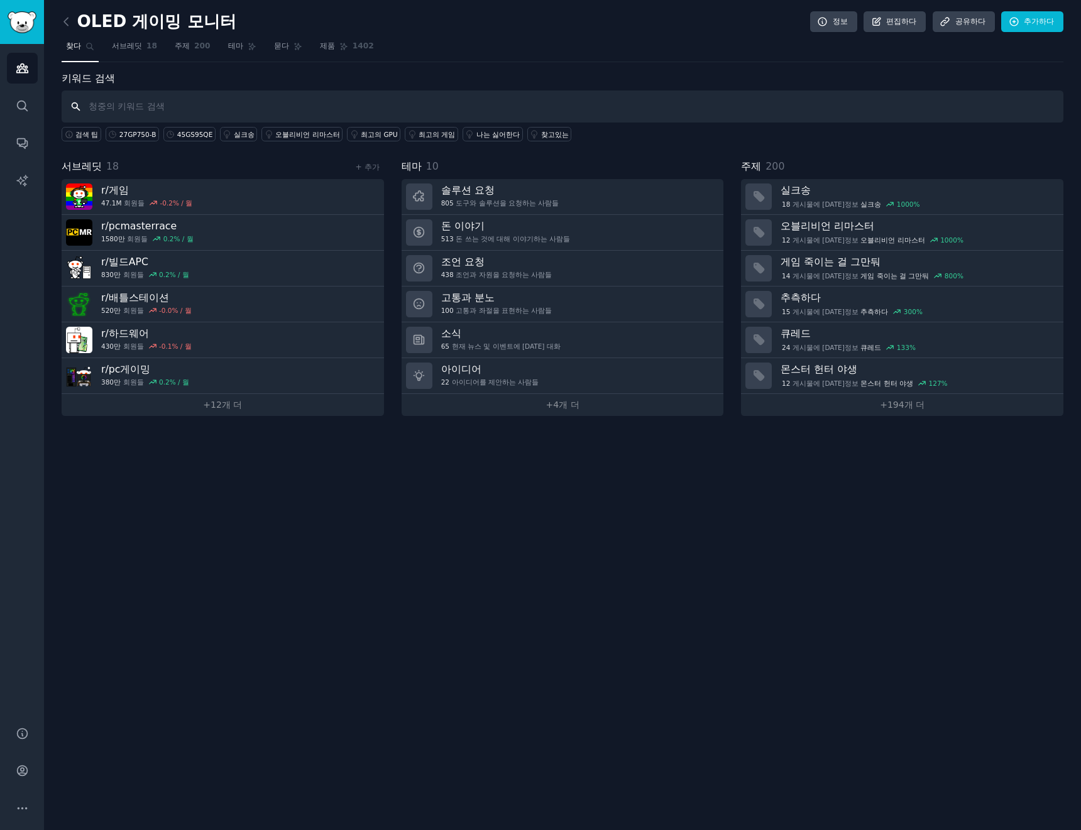
click at [229, 102] on input "text" at bounding box center [563, 106] width 1002 height 32
type input "lg ultragear, gx9, 5k2k, 45gx950a"
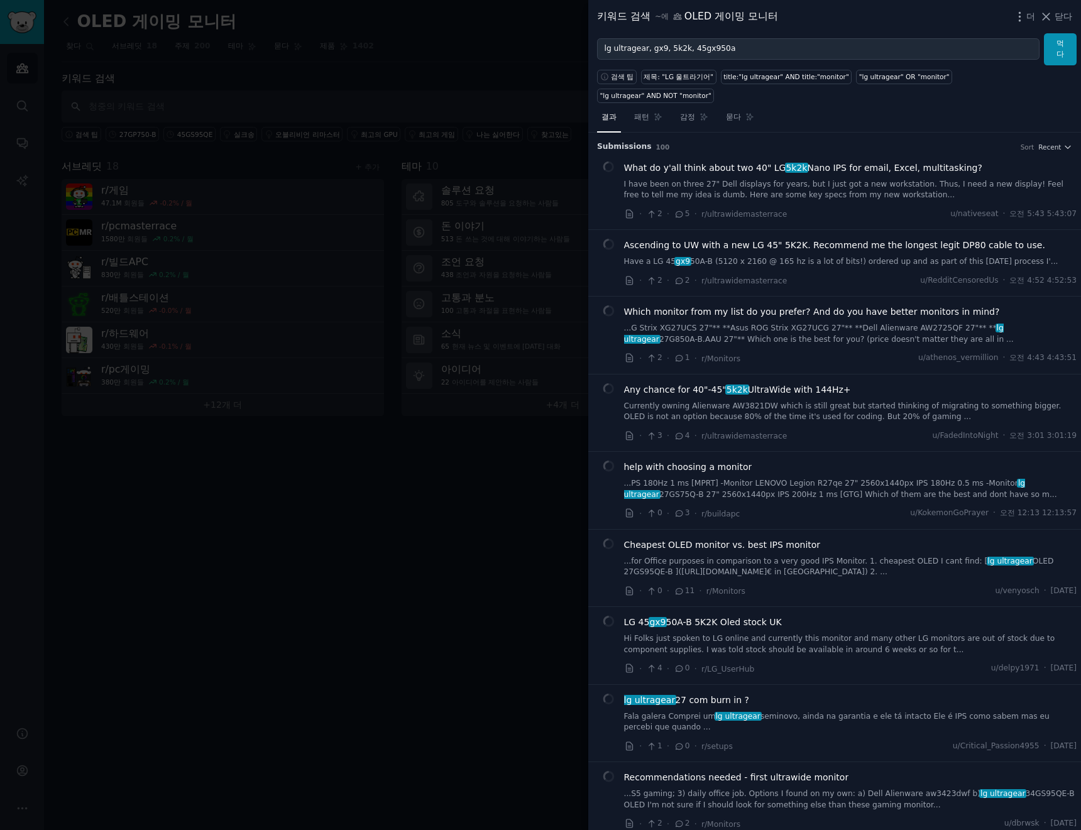
drag, startPoint x: 916, startPoint y: 69, endPoint x: 843, endPoint y: 110, distance: 83.3
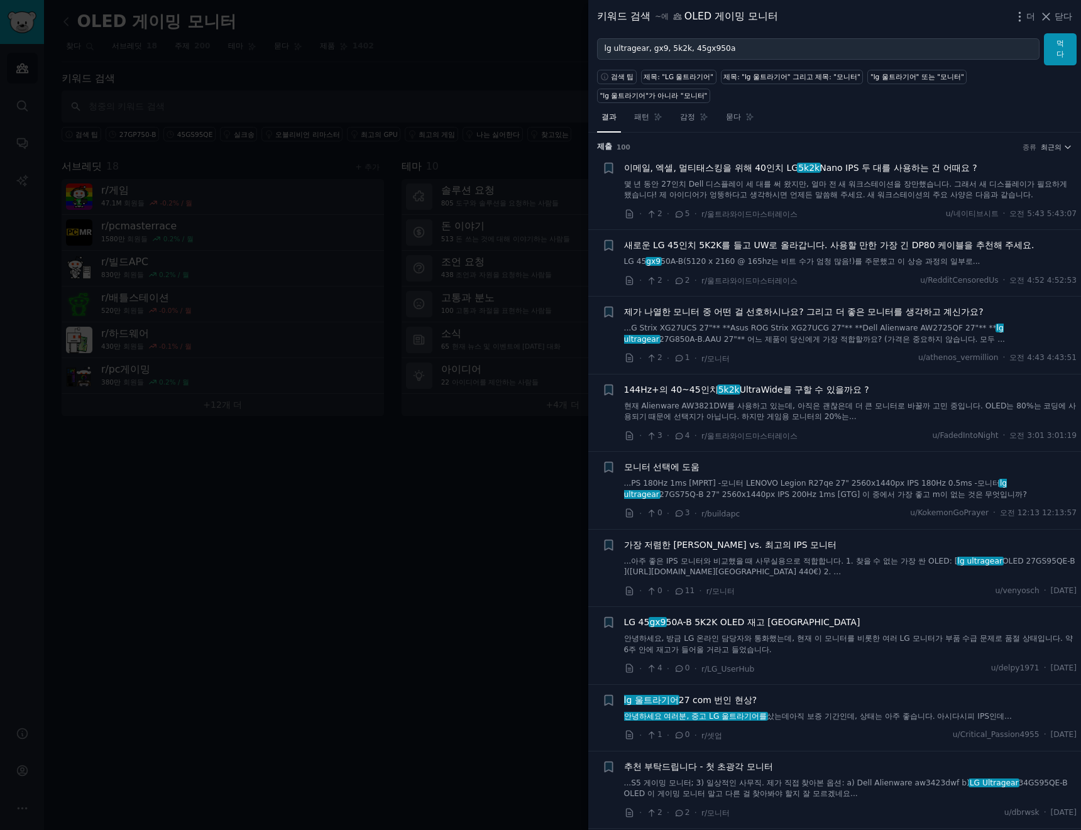
drag, startPoint x: 843, startPoint y: 110, endPoint x: 380, endPoint y: 477, distance: 591.5
click at [477, 522] on div at bounding box center [540, 415] width 1081 height 830
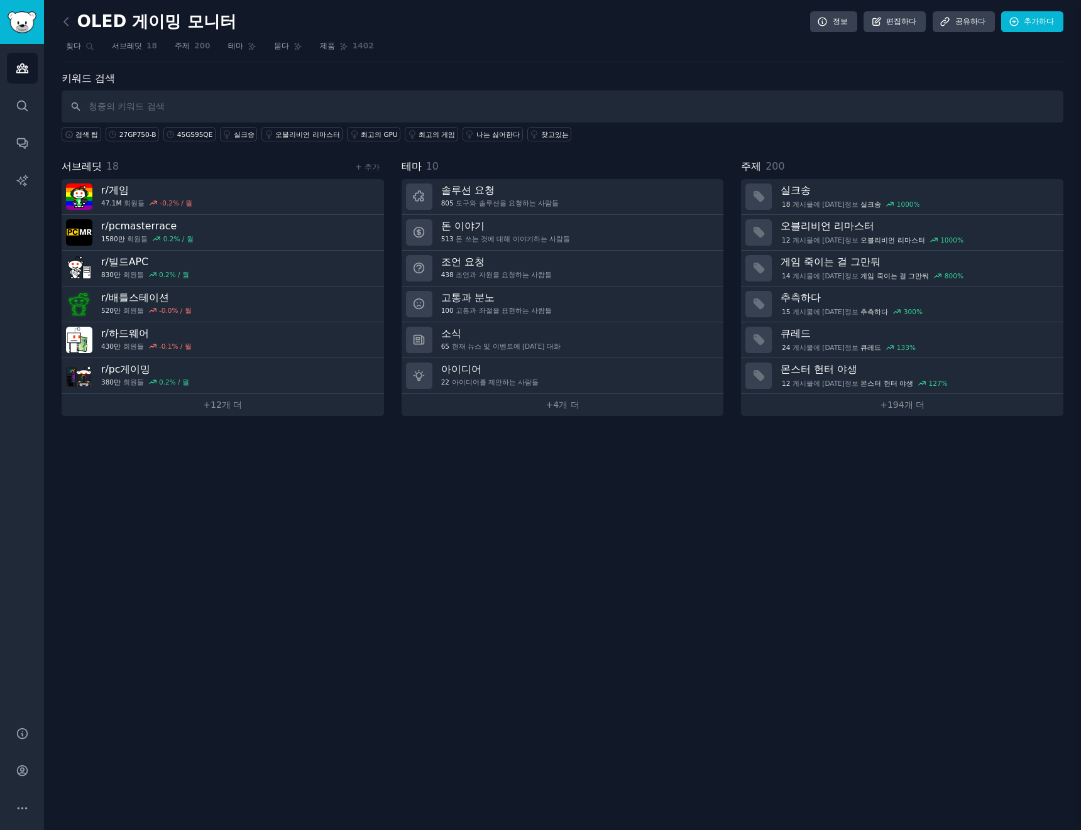
click at [271, 503] on div "OLED 게이밍 모니터 정보 편집하다 공유하다 추가하다 찾다 서브레딧 18 주제 200 테마 묻다 제품 1402 키워드 검색 검색 팁 27GP…" at bounding box center [562, 415] width 1037 height 830
click at [13, 106] on link "찾다" at bounding box center [22, 105] width 31 height 31
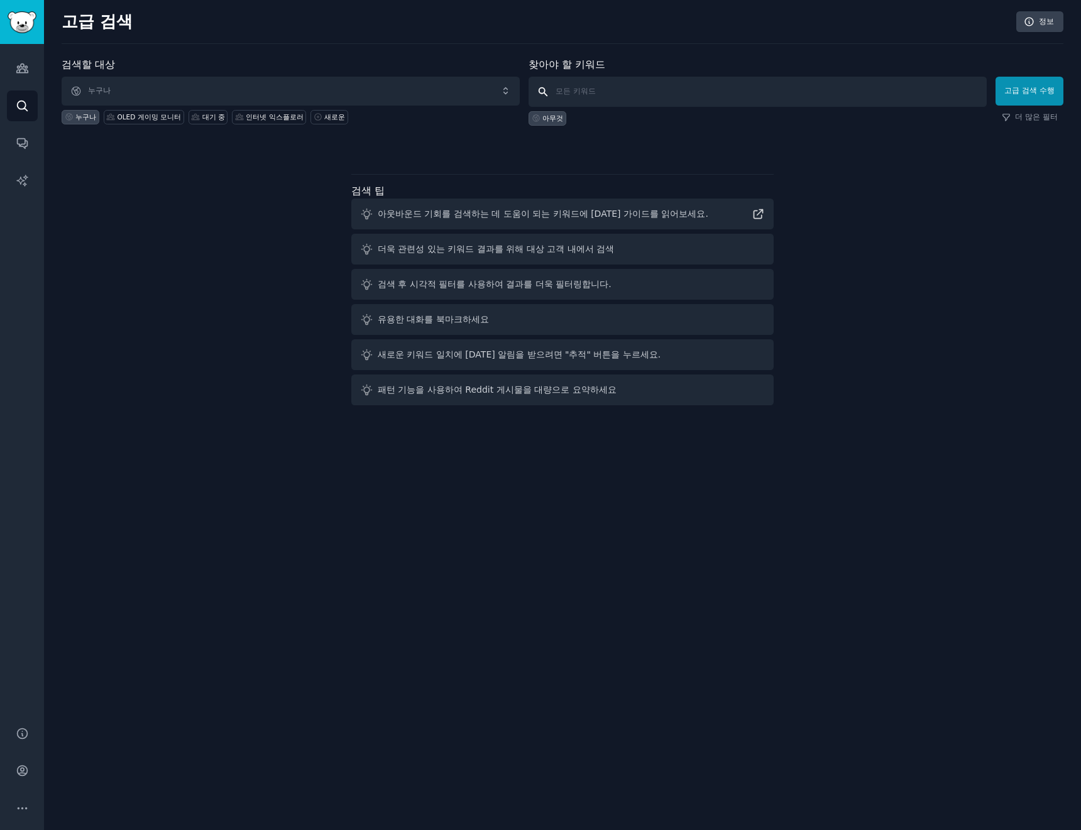
click at [701, 86] on input "text" at bounding box center [758, 92] width 458 height 30
paste input "lg ultragear, gx9, 5k2k, 45gx950a"
type input "lg ultragear, gx9, 5k2k, 45gx950a"
click at [1039, 88] on font "고급 검색 수행" at bounding box center [1029, 90] width 50 height 9
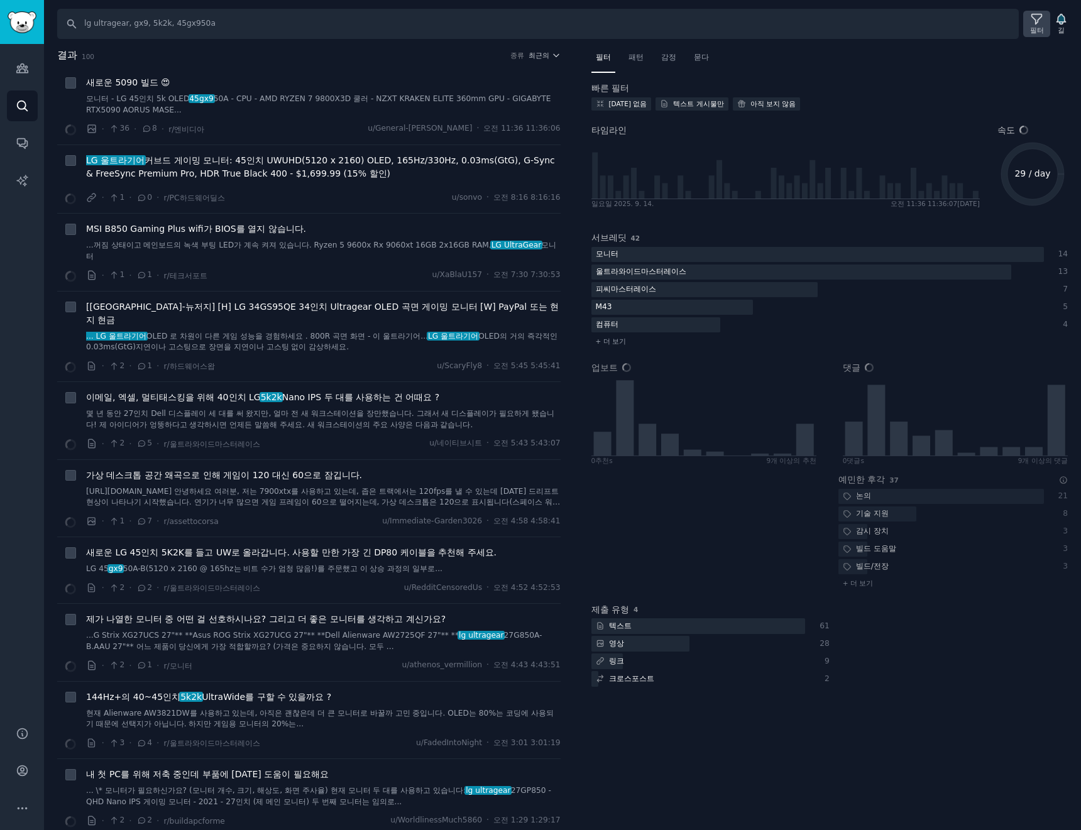
click at [1031, 22] on icon at bounding box center [1036, 19] width 13 height 13
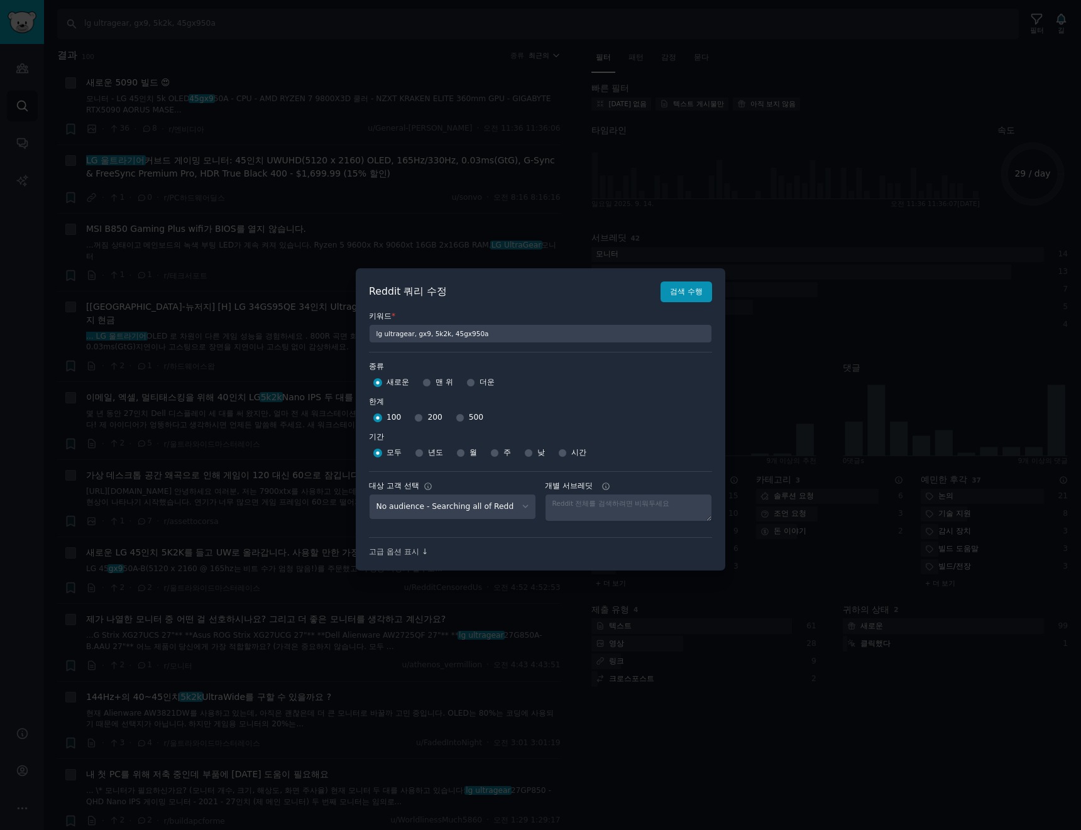
click at [469, 419] on font "500" at bounding box center [476, 417] width 14 height 9
click at [464, 419] on input "500" at bounding box center [460, 418] width 9 height 9
radio input "true"
click at [471, 455] on font "월" at bounding box center [473, 452] width 8 height 9
click at [465, 455] on input "월" at bounding box center [460, 453] width 9 height 9
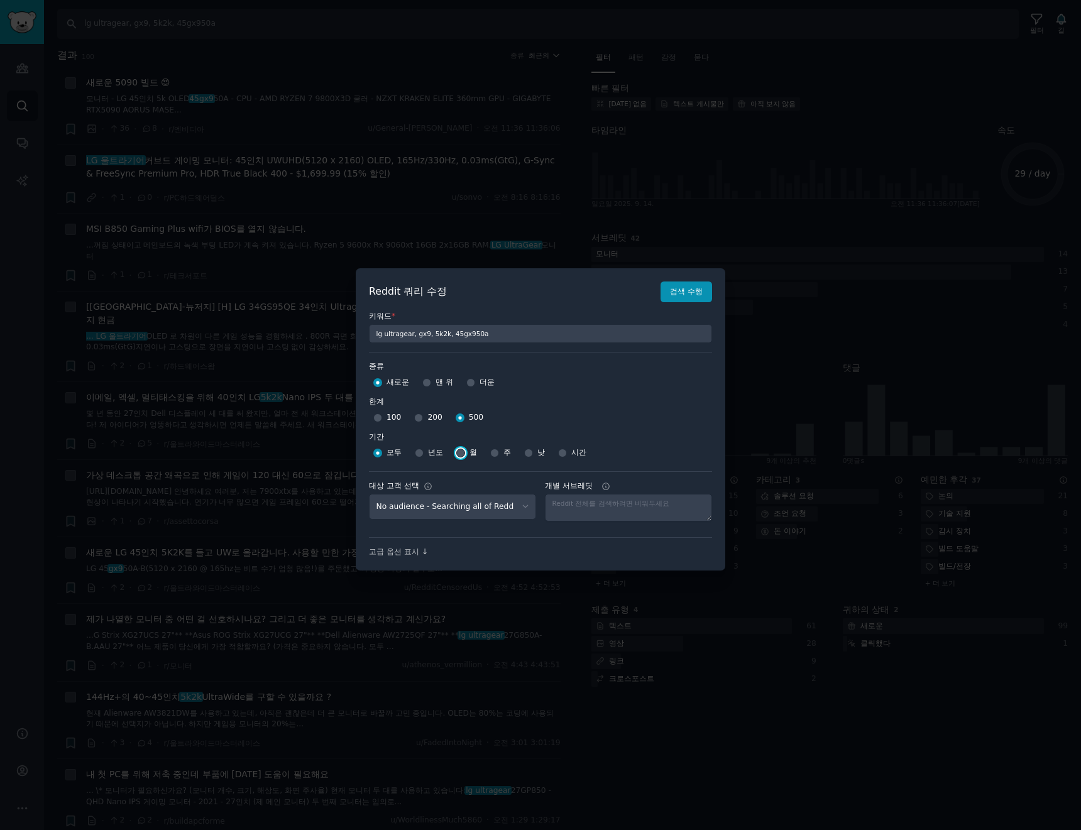
radio input "true"
click at [495, 451] on input "주" at bounding box center [494, 453] width 9 height 9
radio input "true"
click at [682, 294] on font "검색 수행" at bounding box center [686, 291] width 33 height 9
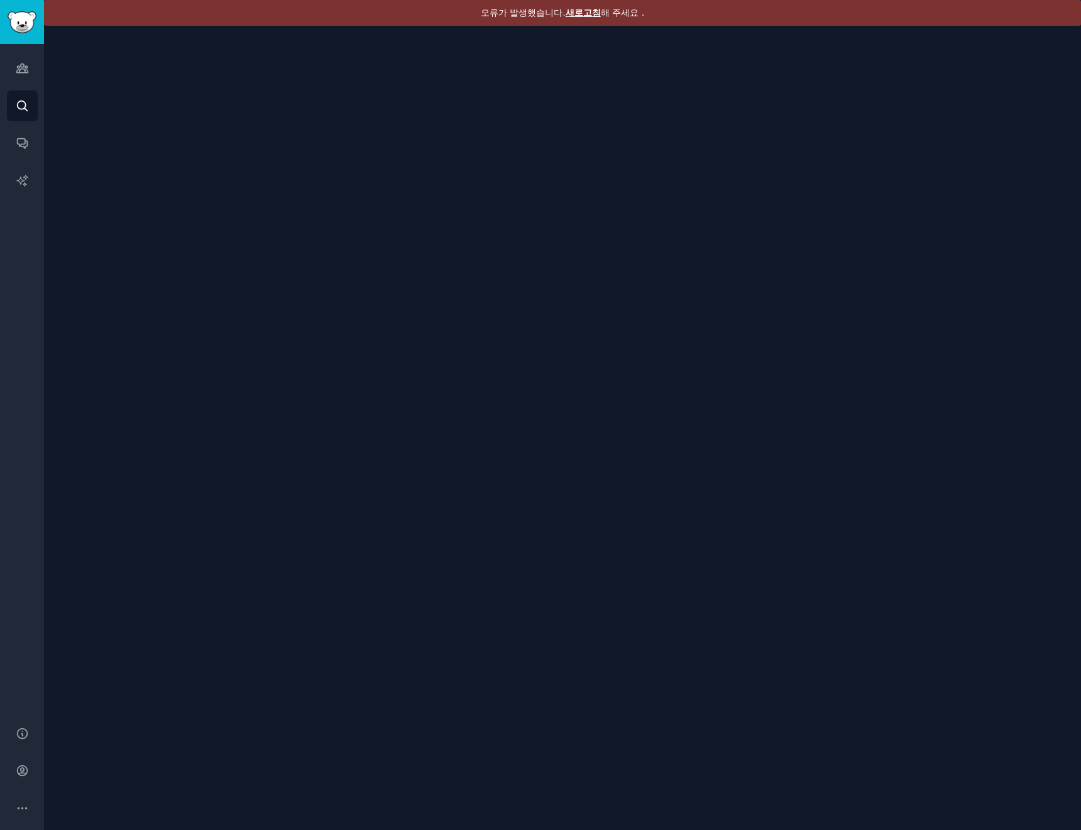
drag, startPoint x: 606, startPoint y: 14, endPoint x: 593, endPoint y: 13, distance: 12.6
click at [606, 13] on font "해 주세요 ." at bounding box center [622, 13] width 43 height 10
click at [590, 11] on font "새로고침" at bounding box center [583, 13] width 35 height 10
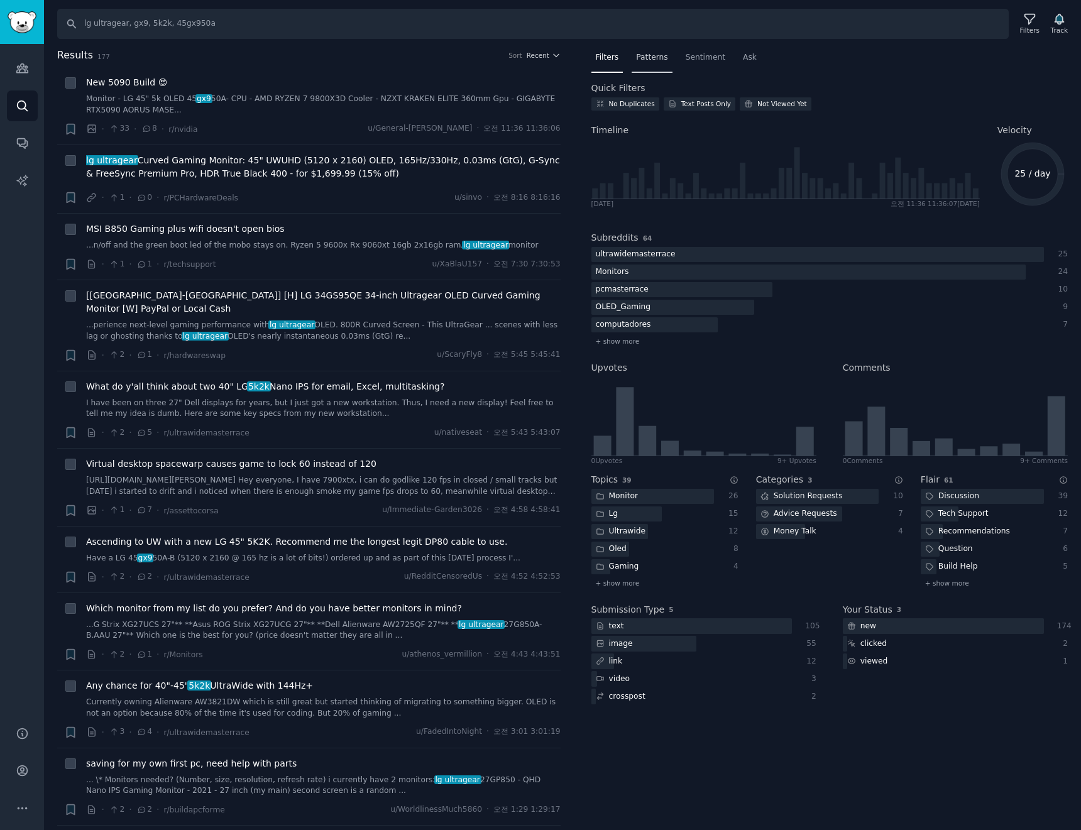
click at [646, 57] on span "Patterns" at bounding box center [651, 57] width 31 height 11
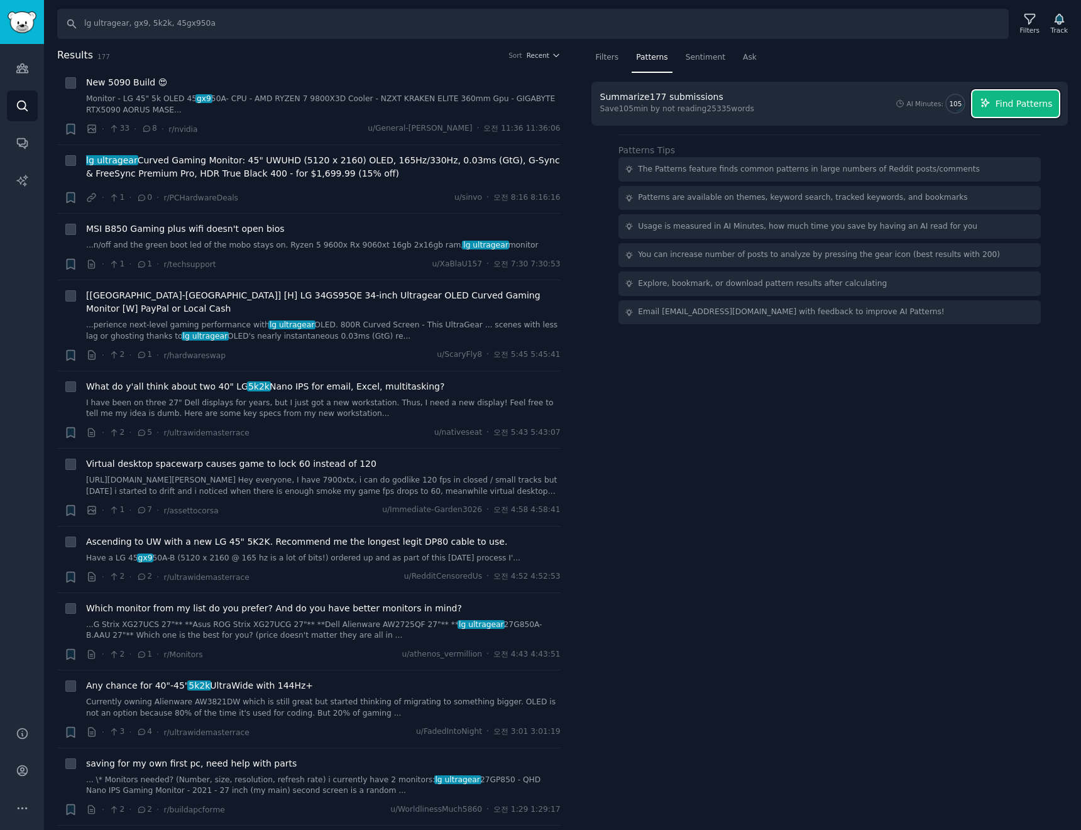
click at [1007, 109] on span "Find Patterns" at bounding box center [1023, 103] width 57 height 13
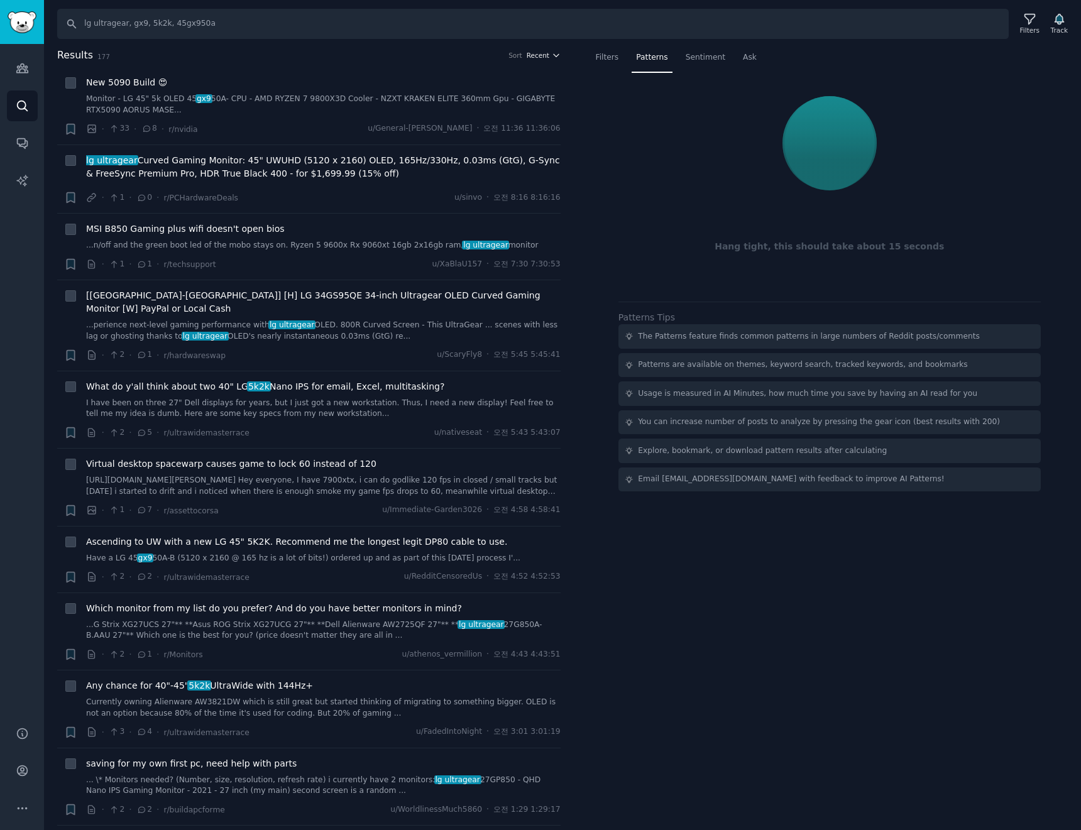
click at [553, 57] on icon "button" at bounding box center [556, 55] width 9 height 9
click at [518, 103] on div "Upvotes" at bounding box center [497, 101] width 117 height 22
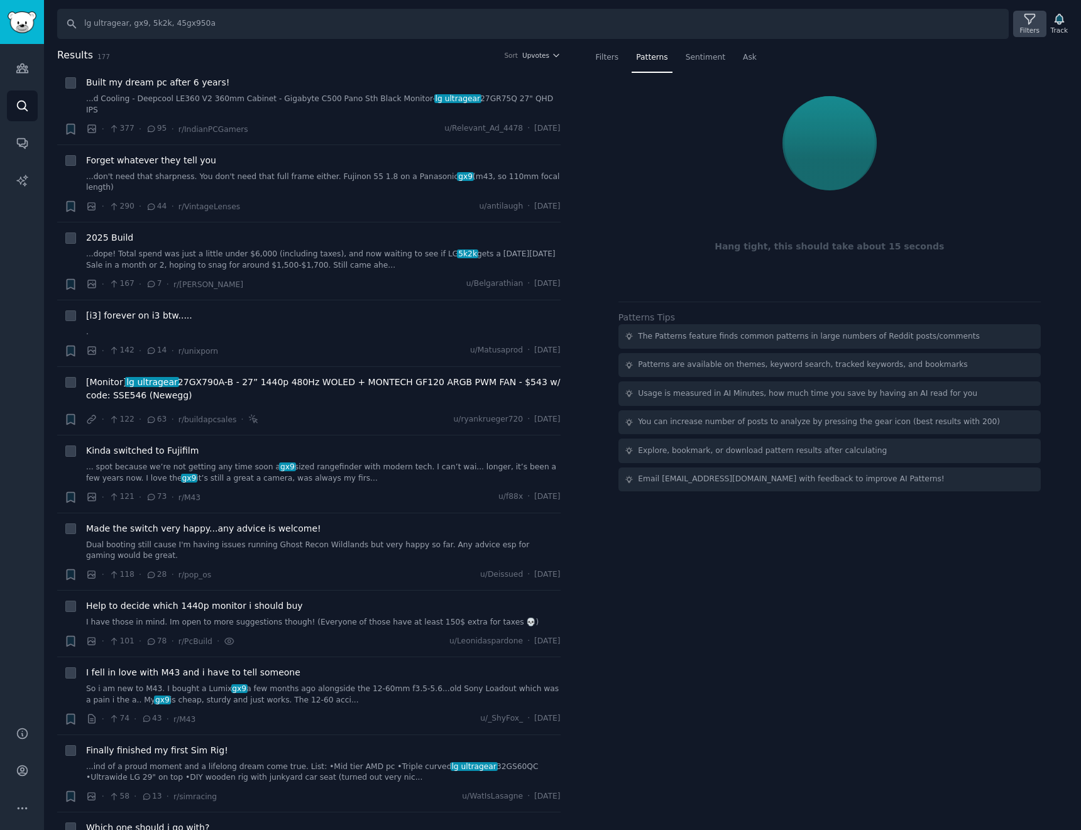
click at [1021, 32] on div "Filters" at bounding box center [1029, 24] width 33 height 26
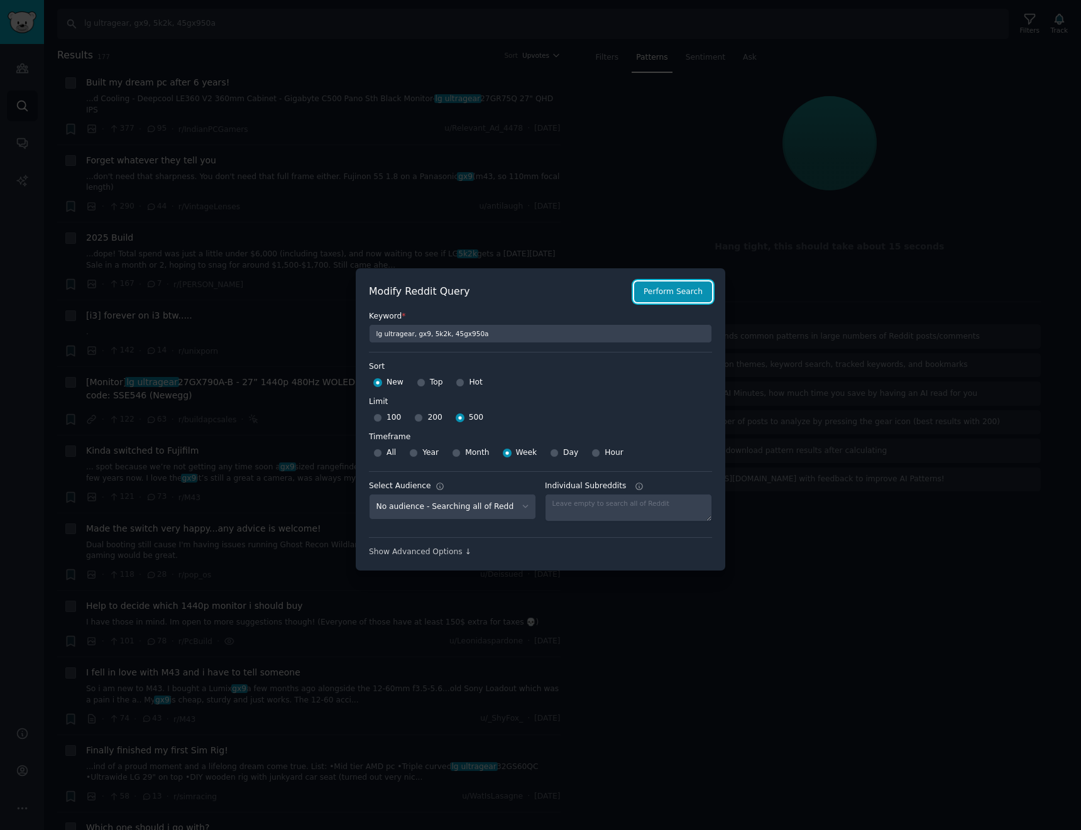
click at [693, 297] on button "Perform Search" at bounding box center [673, 292] width 78 height 21
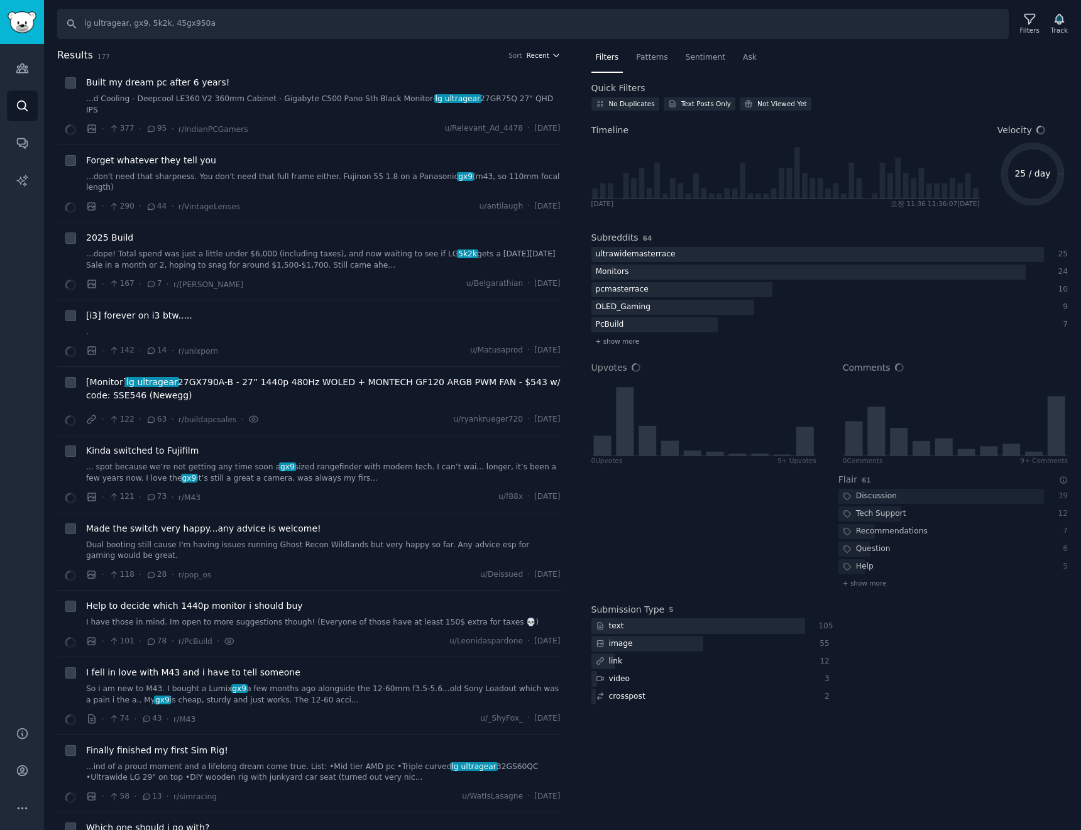
click at [542, 58] on span "Recent" at bounding box center [538, 55] width 23 height 9
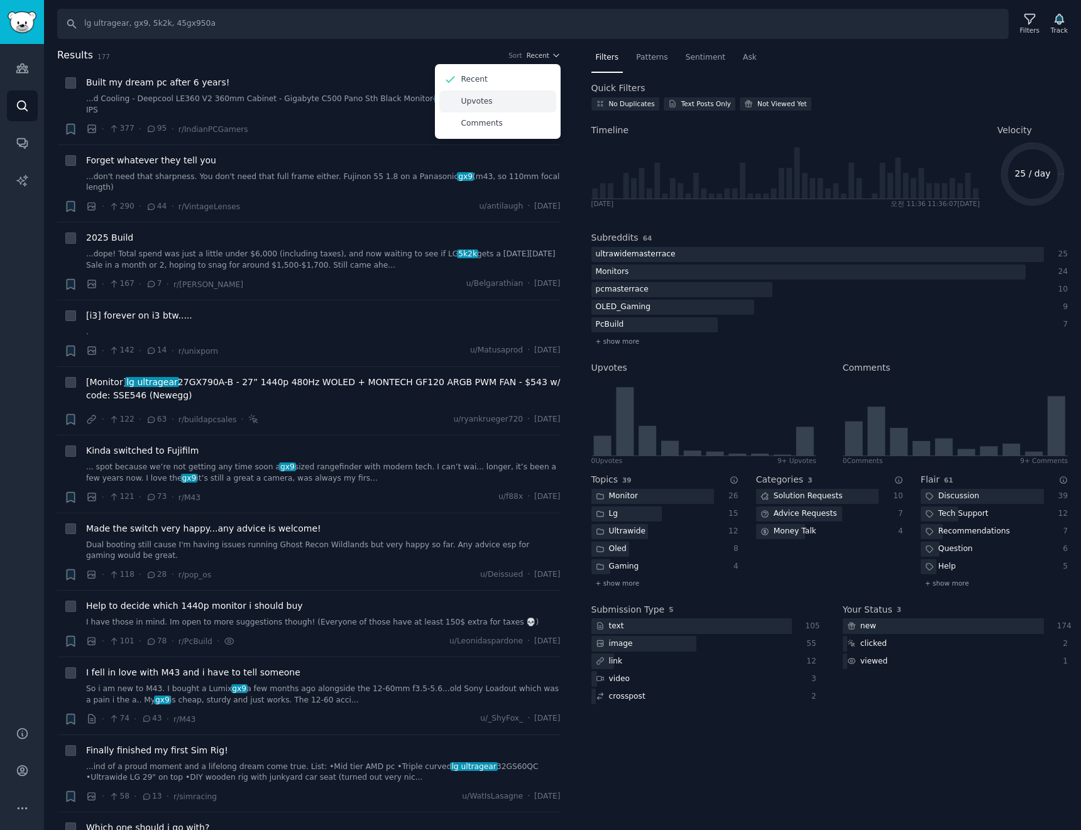
click at [487, 97] on div "Upvotes" at bounding box center [497, 101] width 117 height 22
click at [654, 63] on div "Patterns" at bounding box center [652, 61] width 40 height 26
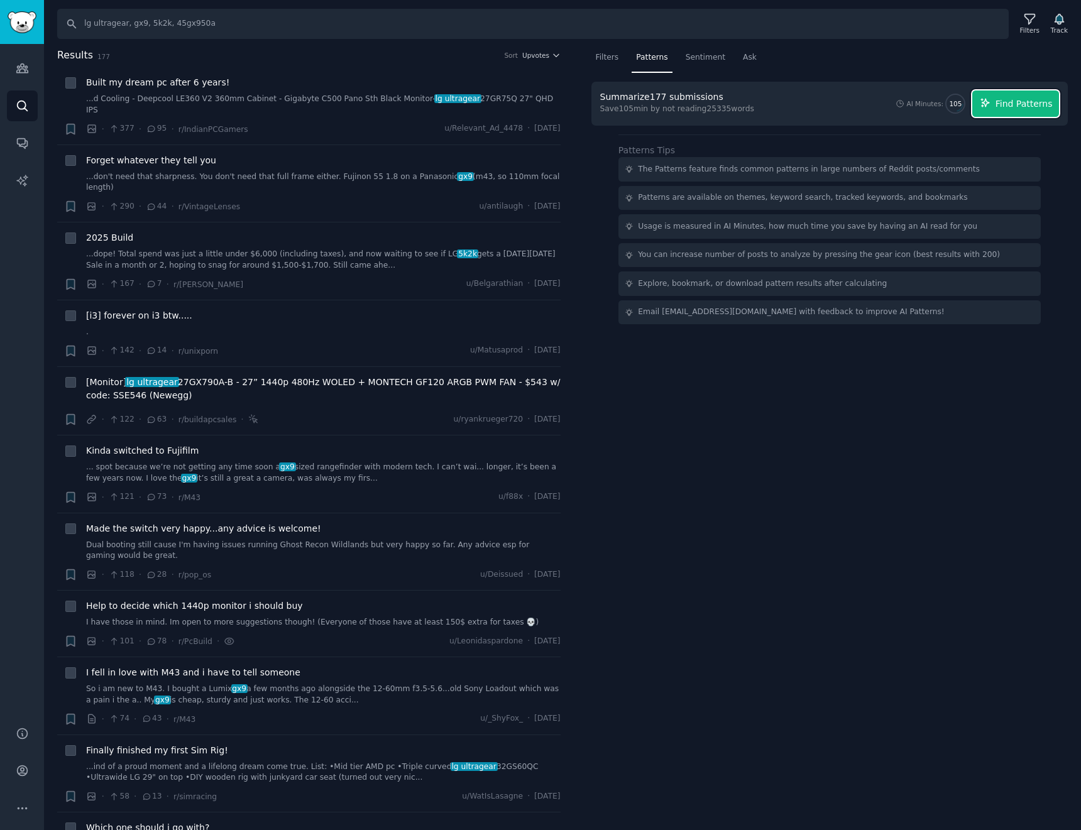
click at [1025, 109] on span "Find Patterns" at bounding box center [1023, 103] width 57 height 13
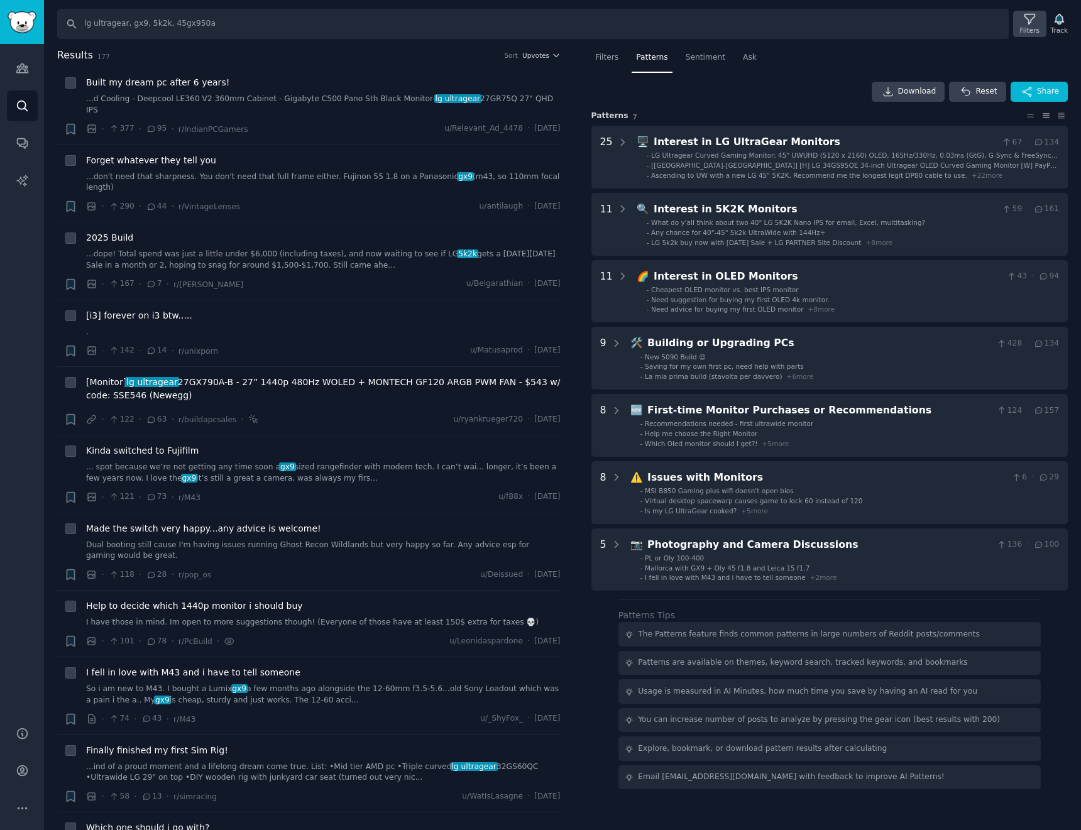
click at [1033, 28] on div "Filters" at bounding box center [1029, 30] width 19 height 9
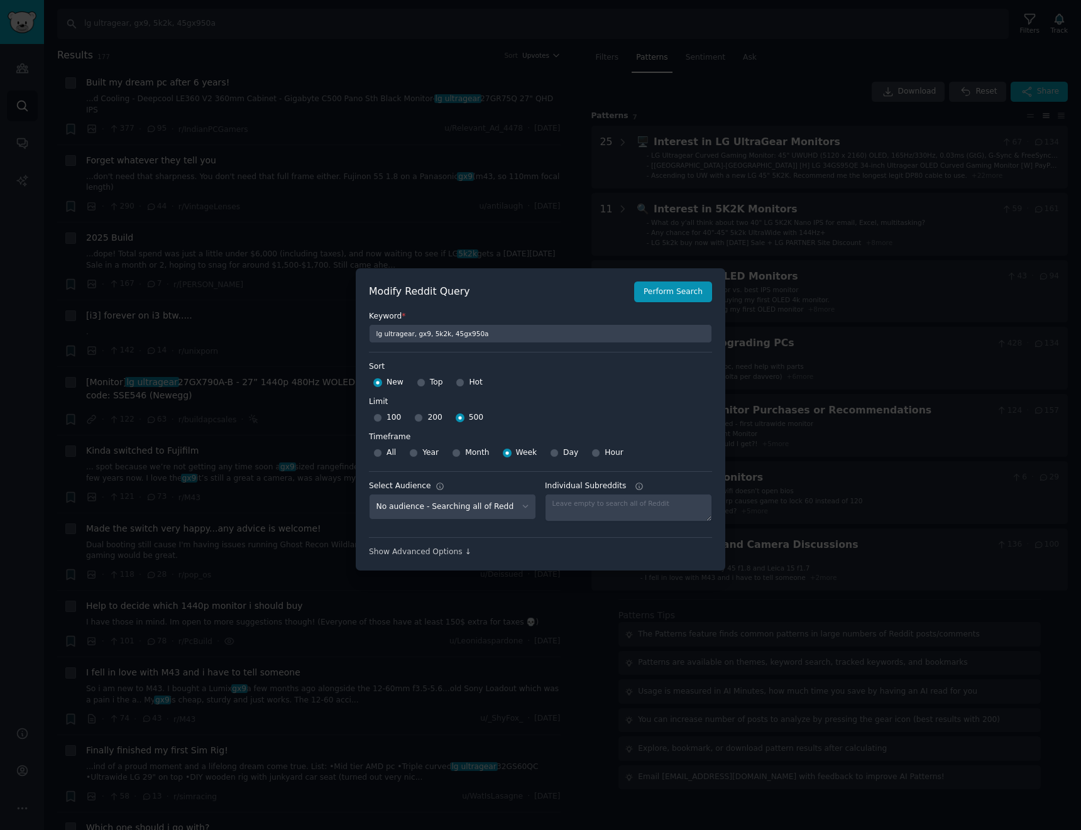
click at [427, 421] on span "200" at bounding box center [434, 417] width 14 height 11
click at [423, 421] on input "200" at bounding box center [418, 418] width 9 height 9
radio input "true"
click at [494, 511] on select "No audience - Searching all of Reddit stanbyme - 35 Subreddits internetexplorer…" at bounding box center [452, 507] width 167 height 26
select select "a094687530"
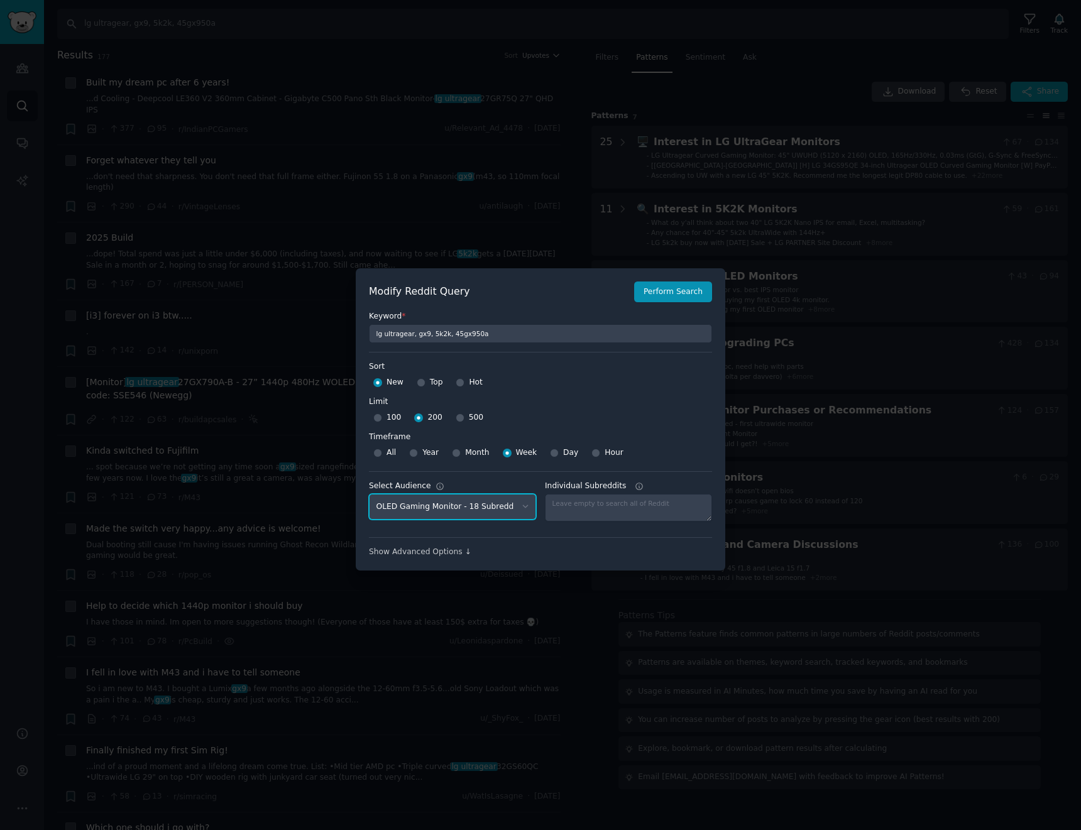
click at [369, 494] on select "No audience - Searching all of Reddit stanbyme - 35 Subreddits internetexplorer…" at bounding box center [452, 507] width 167 height 26
click at [657, 301] on button "Perform Search" at bounding box center [673, 292] width 78 height 21
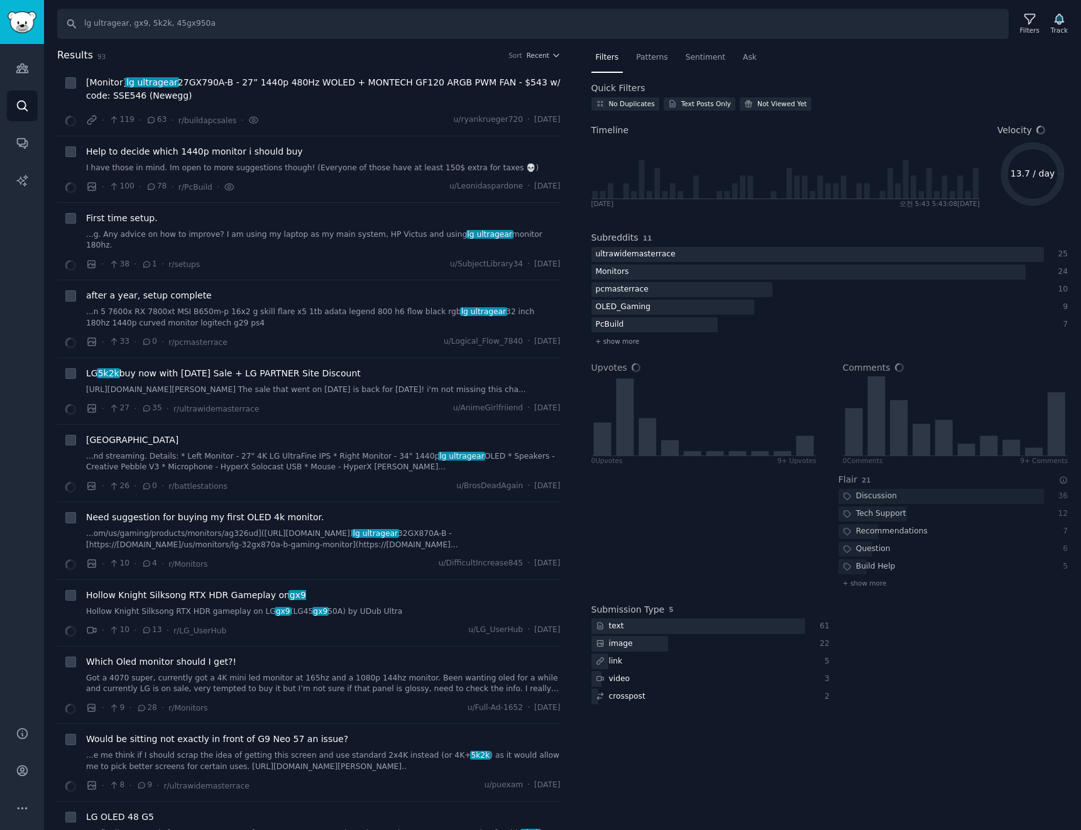
click at [547, 60] on h2 "Results 93 Sort Recent" at bounding box center [308, 56] width 503 height 16
click at [544, 53] on span "Recent" at bounding box center [538, 55] width 23 height 9
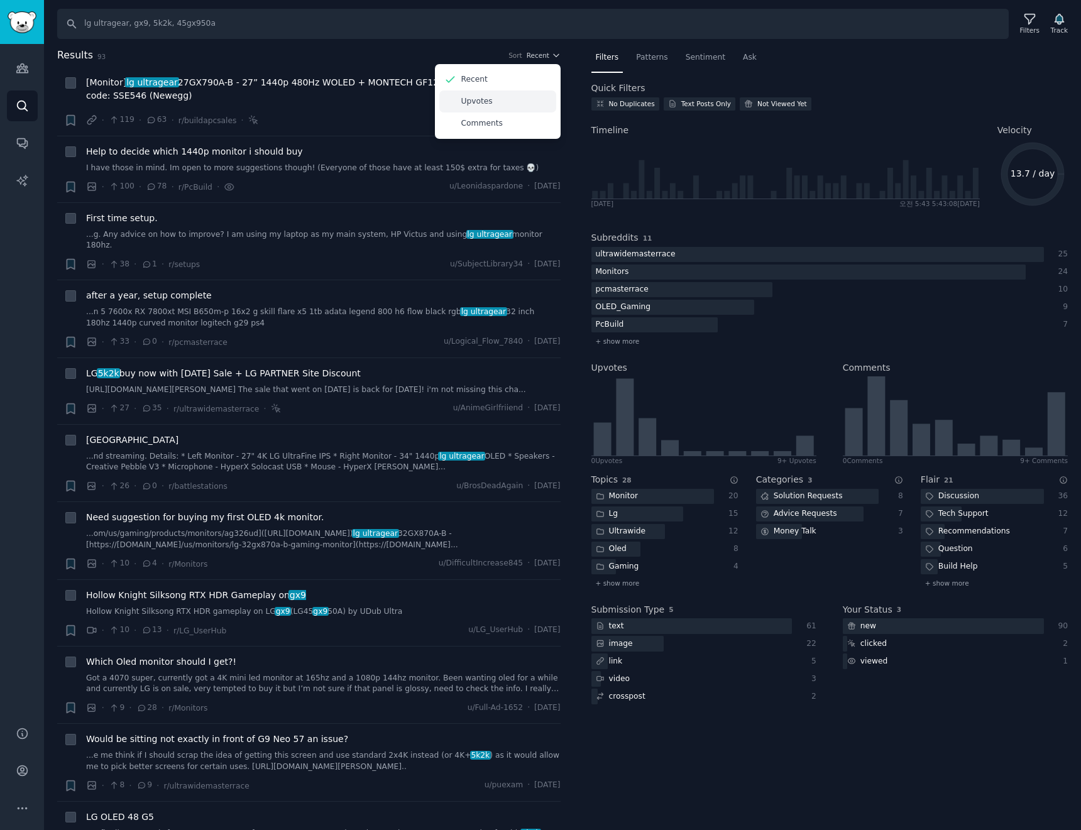
click at [485, 106] on p "Upvotes" at bounding box center [476, 101] width 31 height 11
click at [649, 53] on span "Patterns" at bounding box center [651, 57] width 31 height 11
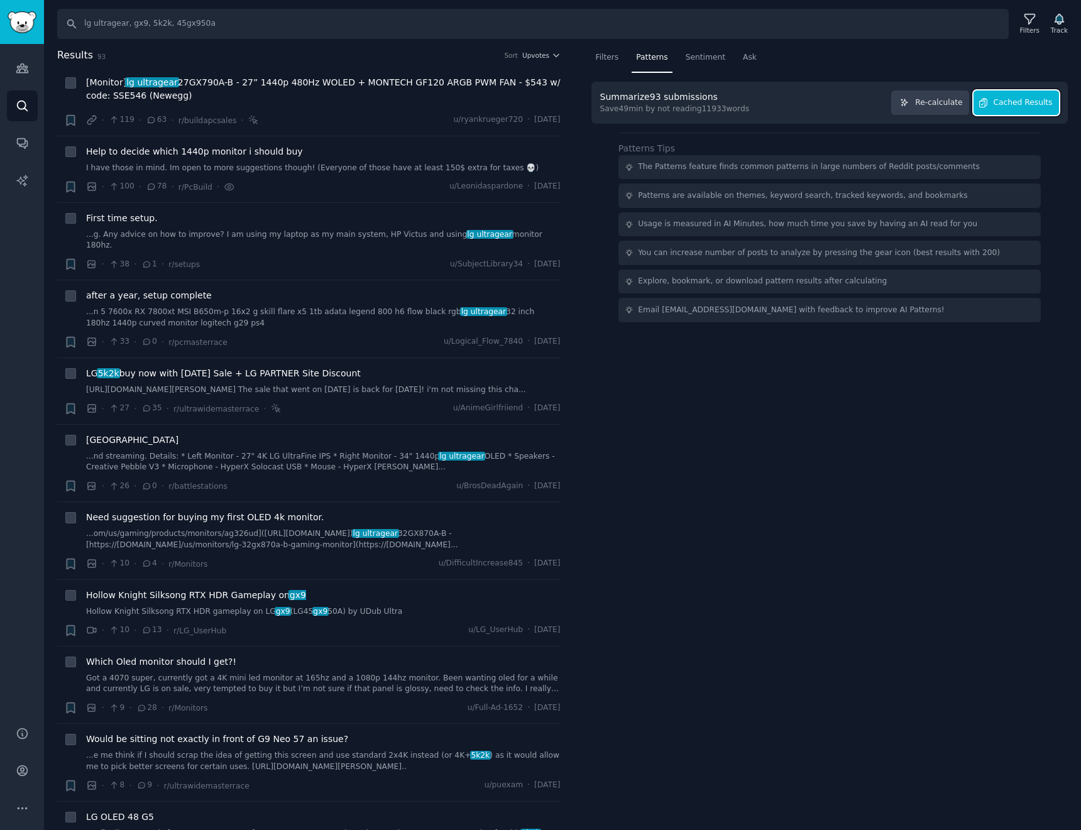
click at [1044, 106] on span "Cached Results" at bounding box center [1023, 102] width 59 height 11
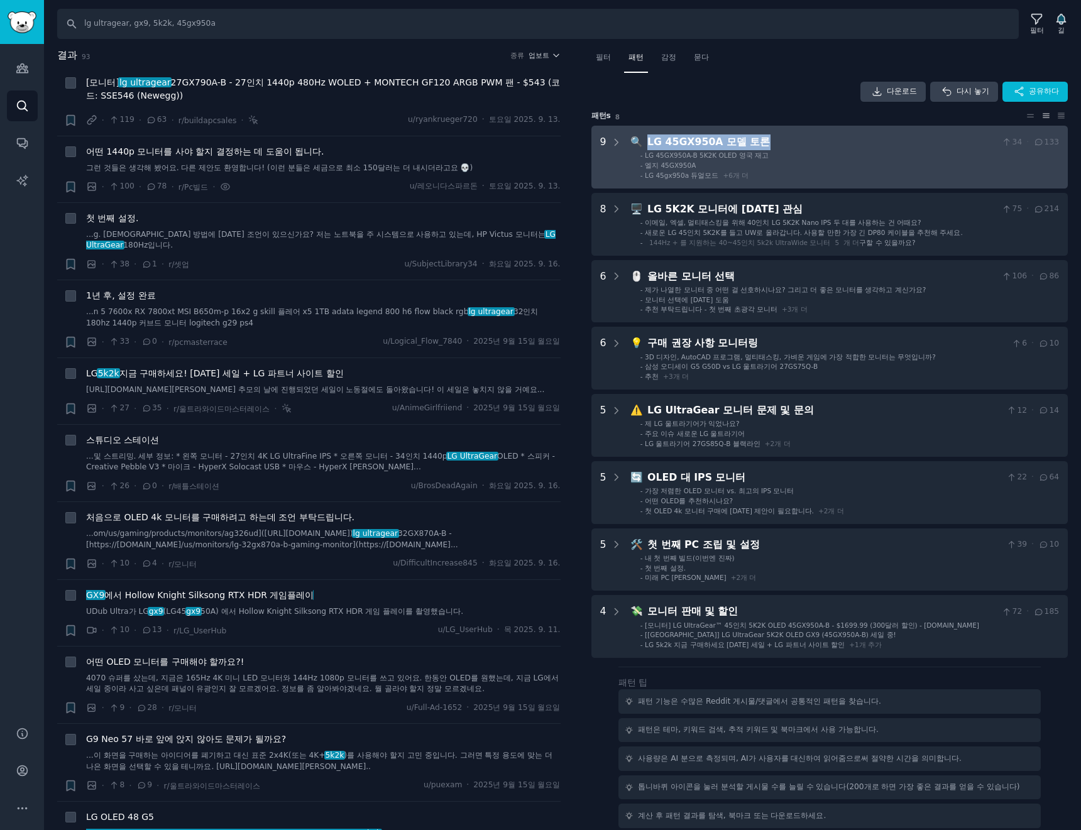
drag, startPoint x: 772, startPoint y: 144, endPoint x: 643, endPoint y: 143, distance: 128.8
click at [643, 143] on div "🔍 LG 45GX950A 모델 토론 34 · 133" at bounding box center [844, 142] width 429 height 16
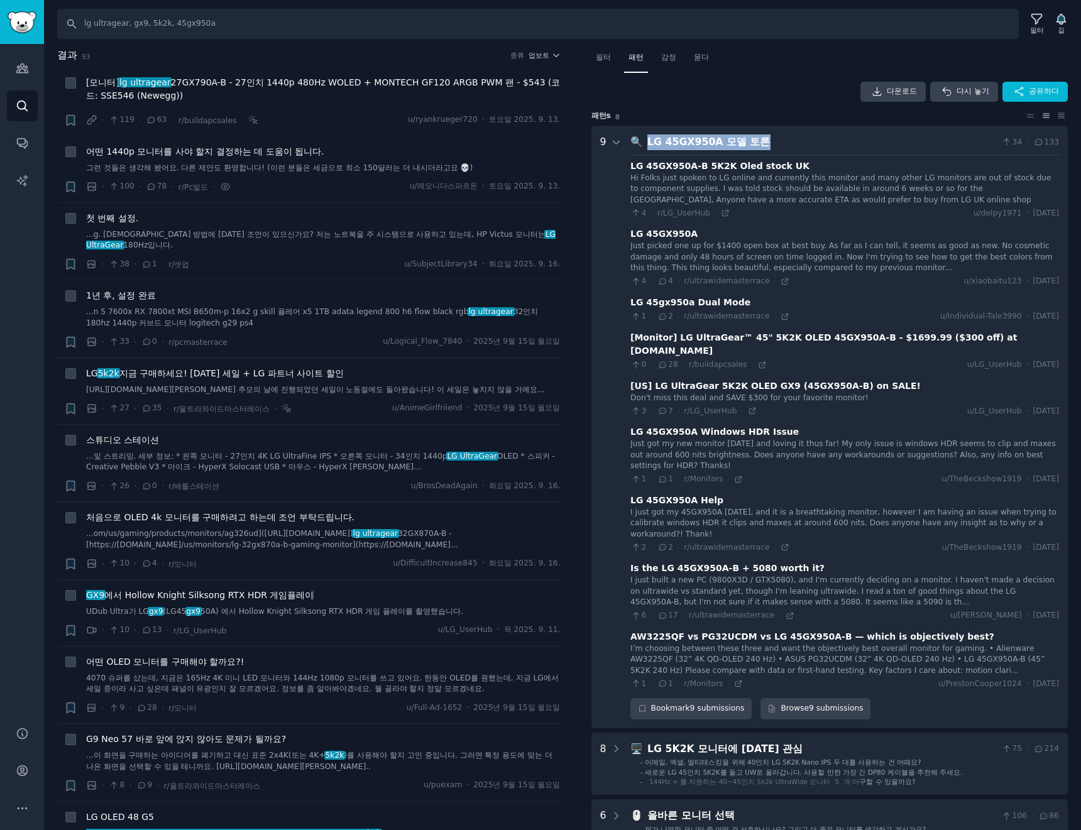
scroll to position [79, 0]
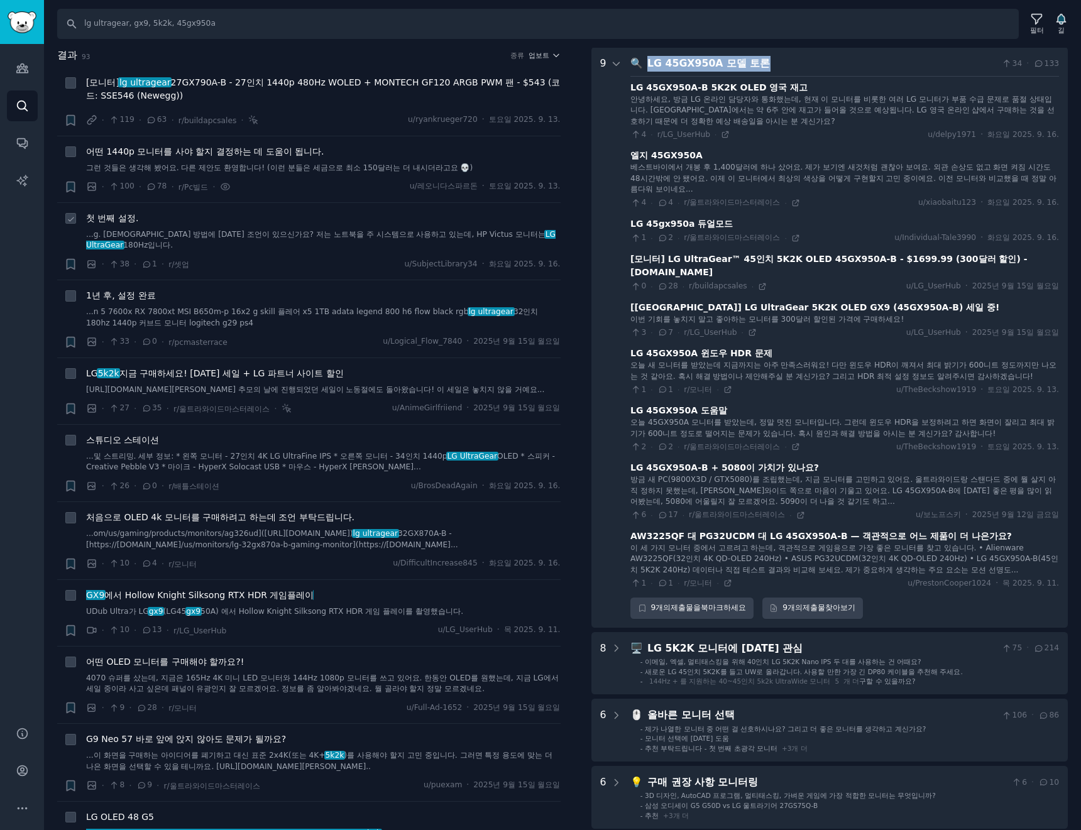
copy div "🔍 LG 45GX950A 모델 토론"
click at [620, 67] on icon at bounding box center [616, 63] width 11 height 11
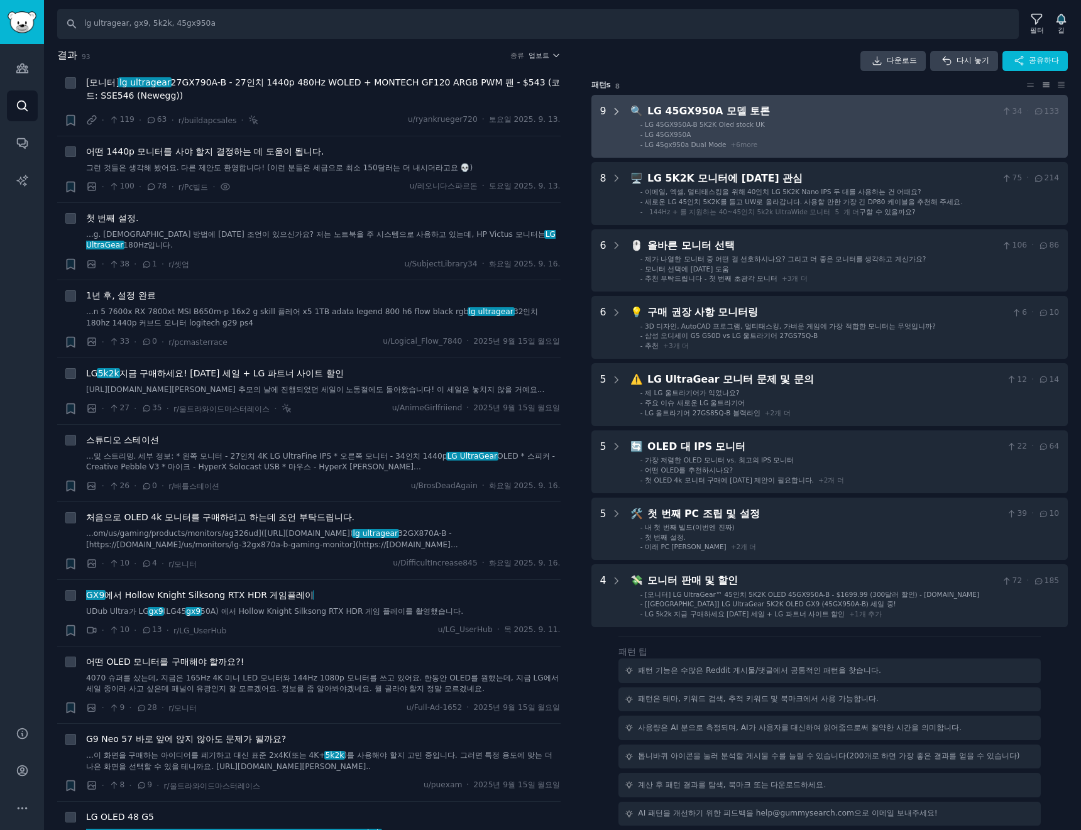
scroll to position [31, 0]
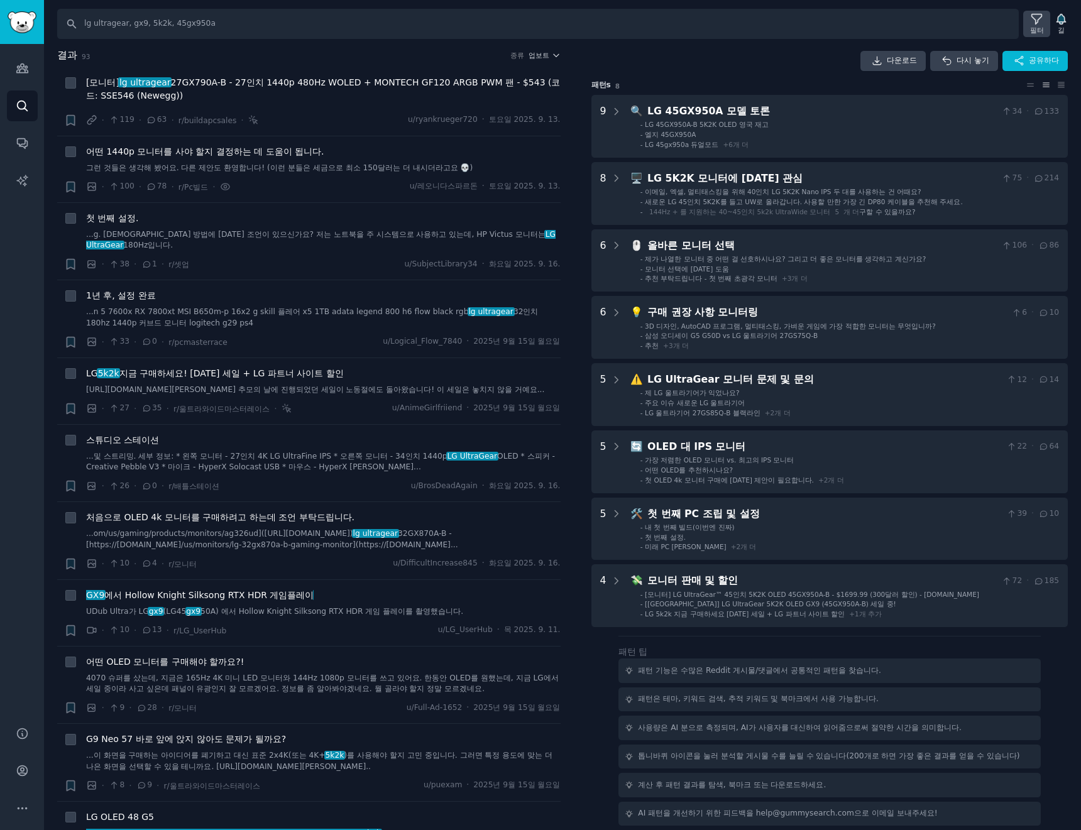
click at [1041, 27] on font "필터" at bounding box center [1037, 30] width 14 height 8
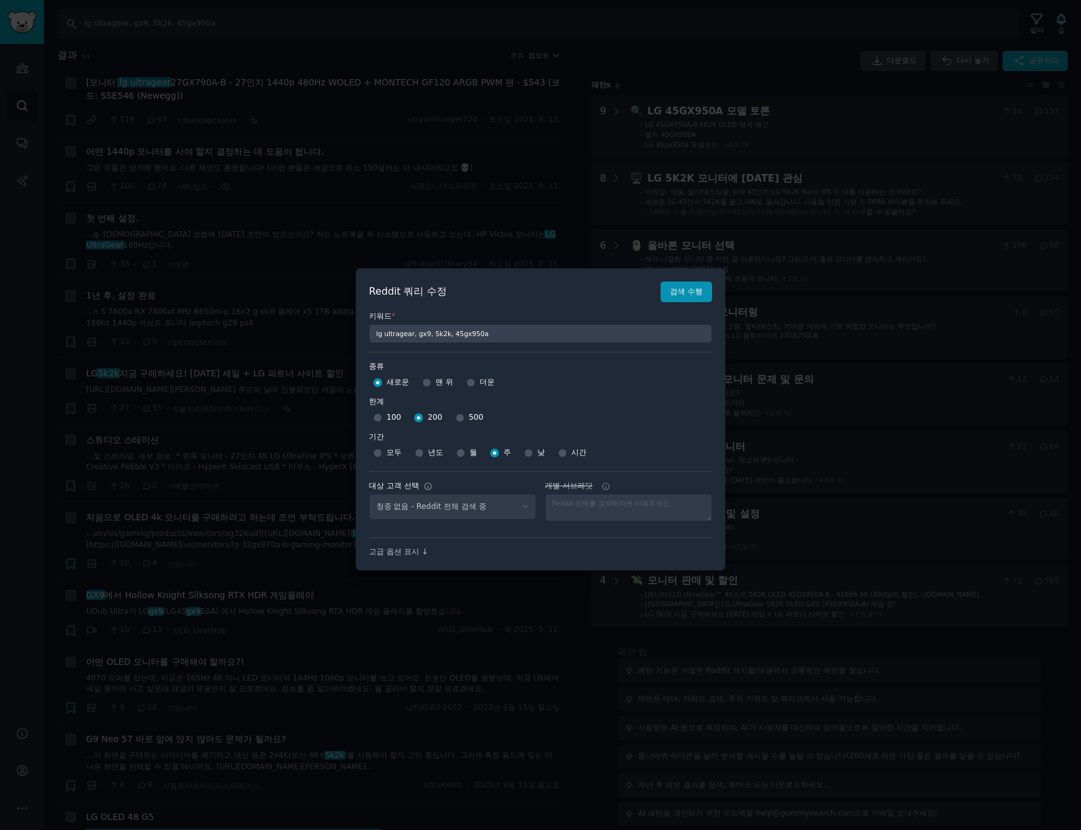
select select "a094687530"
click at [459, 420] on div "500" at bounding box center [470, 418] width 28 height 20
click at [458, 405] on label "한계" at bounding box center [540, 402] width 343 height 11
click at [457, 420] on input "500" at bounding box center [460, 418] width 9 height 9
radio input "true"
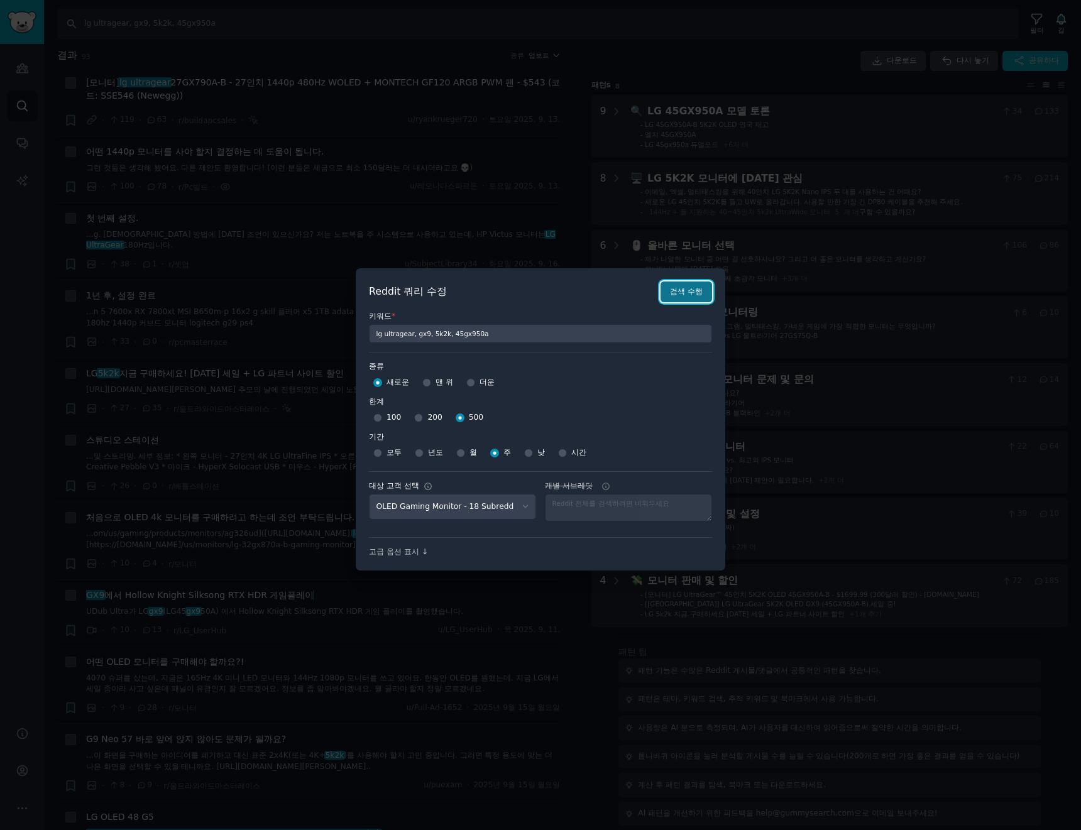
click at [695, 287] on font "검색 수행" at bounding box center [686, 291] width 33 height 9
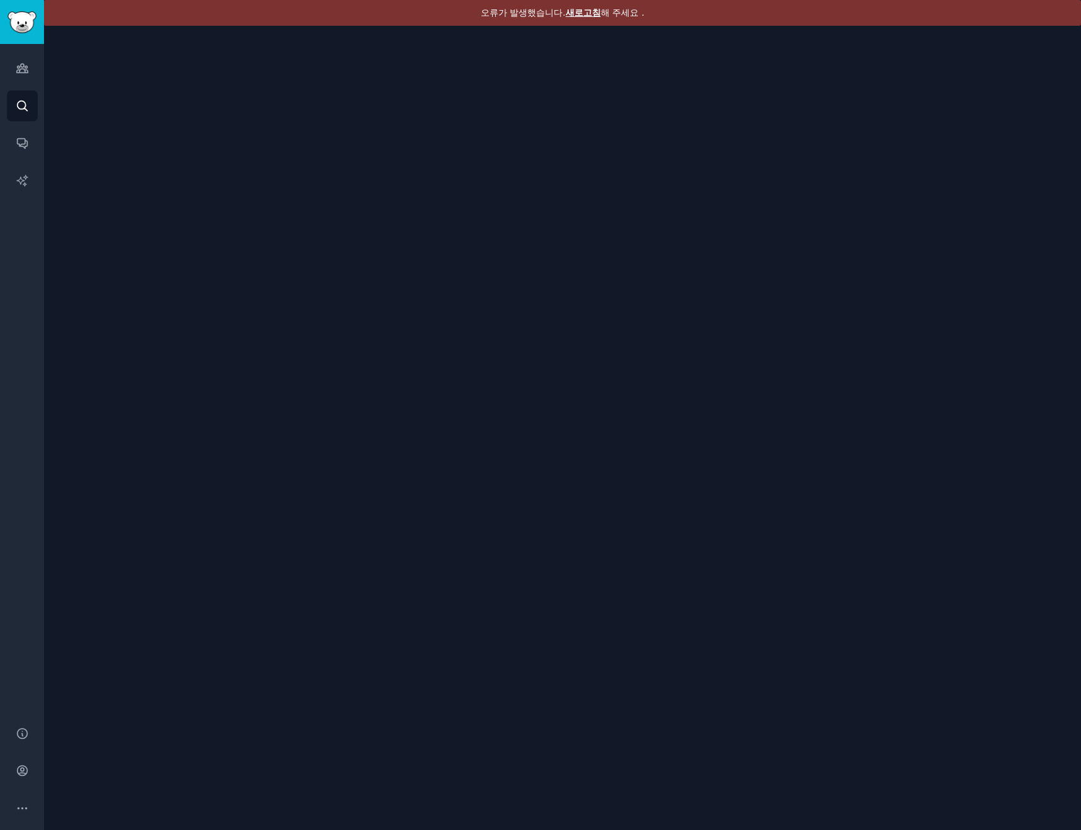
click at [573, 10] on font "새로고침" at bounding box center [583, 13] width 35 height 10
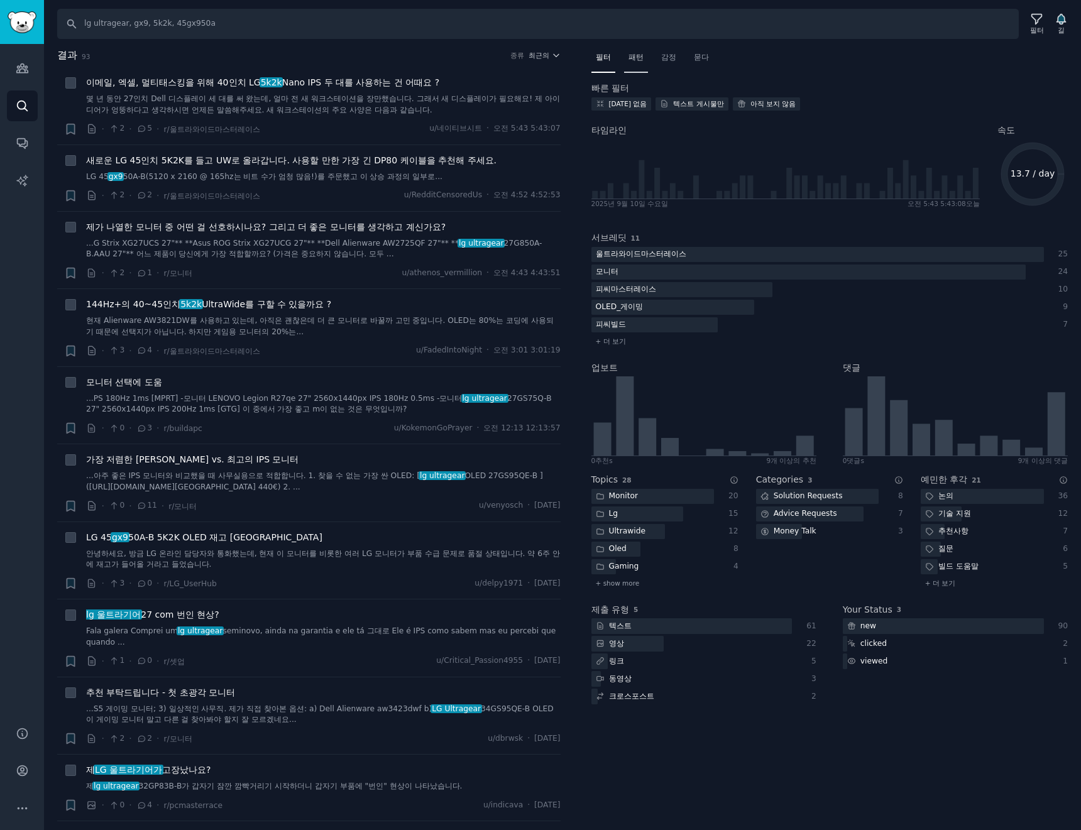
click at [637, 60] on font "패턴" at bounding box center [635, 57] width 15 height 9
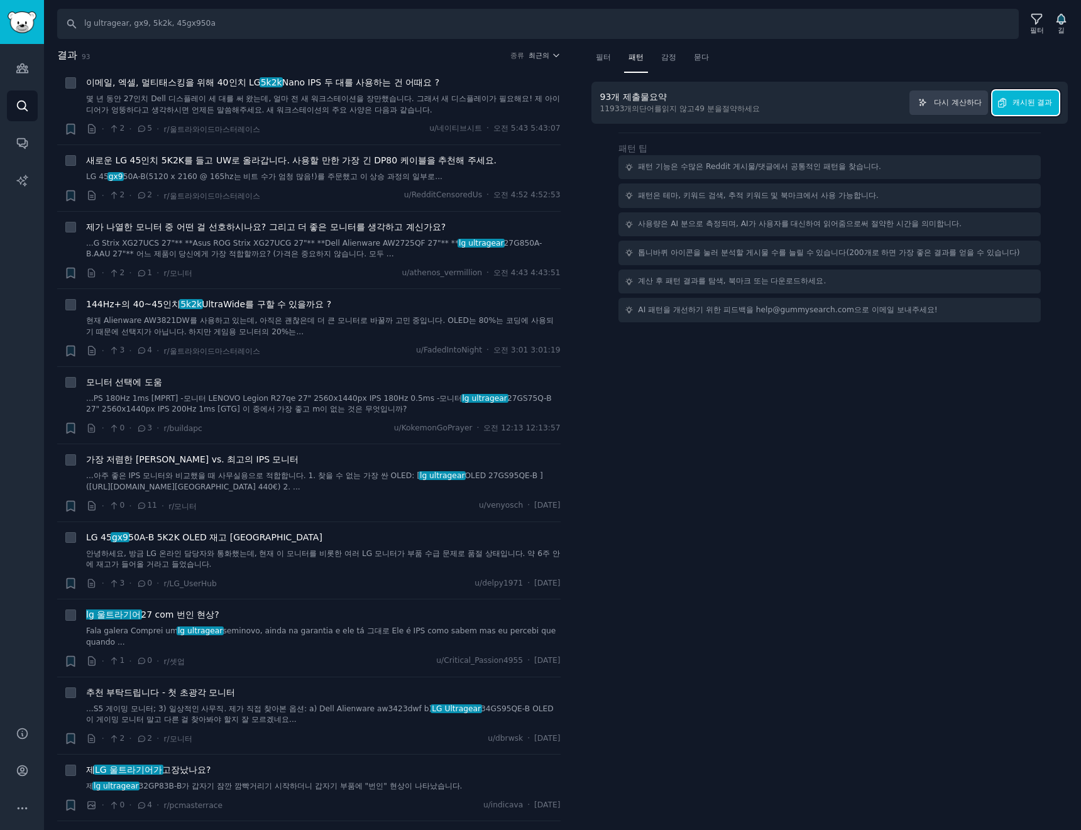
click at [1040, 111] on button "캐시된 결과" at bounding box center [1025, 102] width 67 height 25
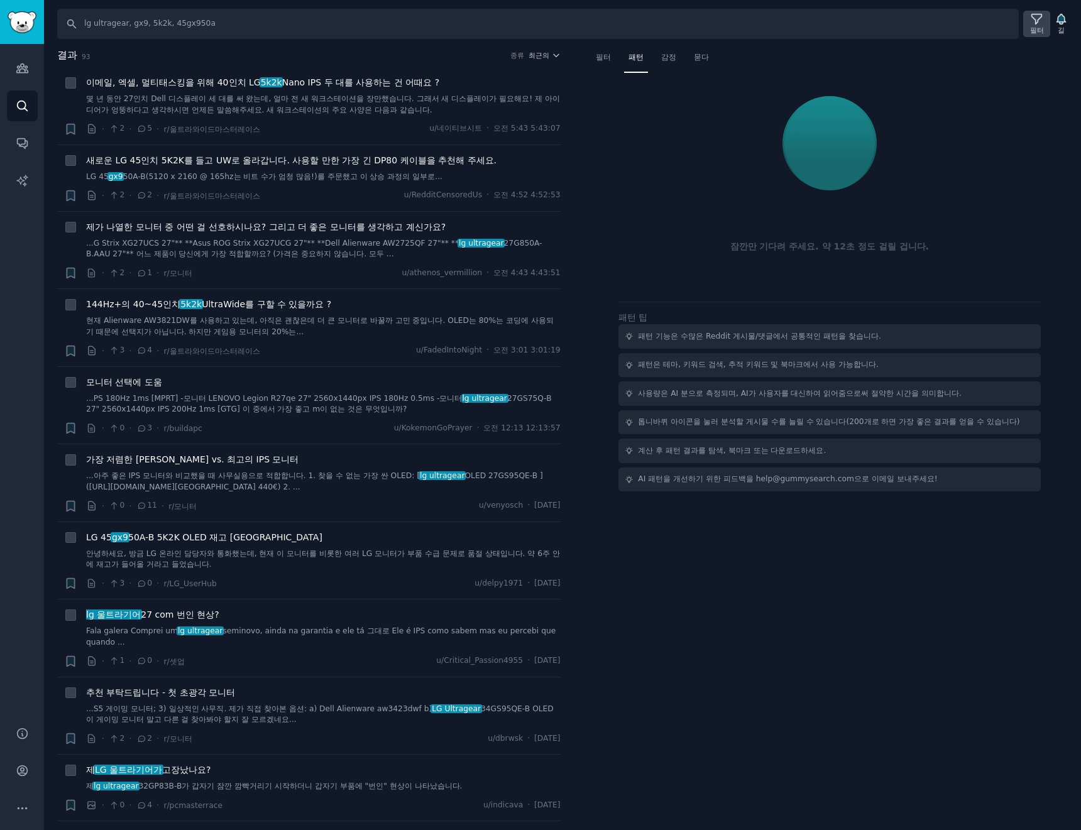
click at [1036, 27] on font "필터" at bounding box center [1037, 30] width 14 height 8
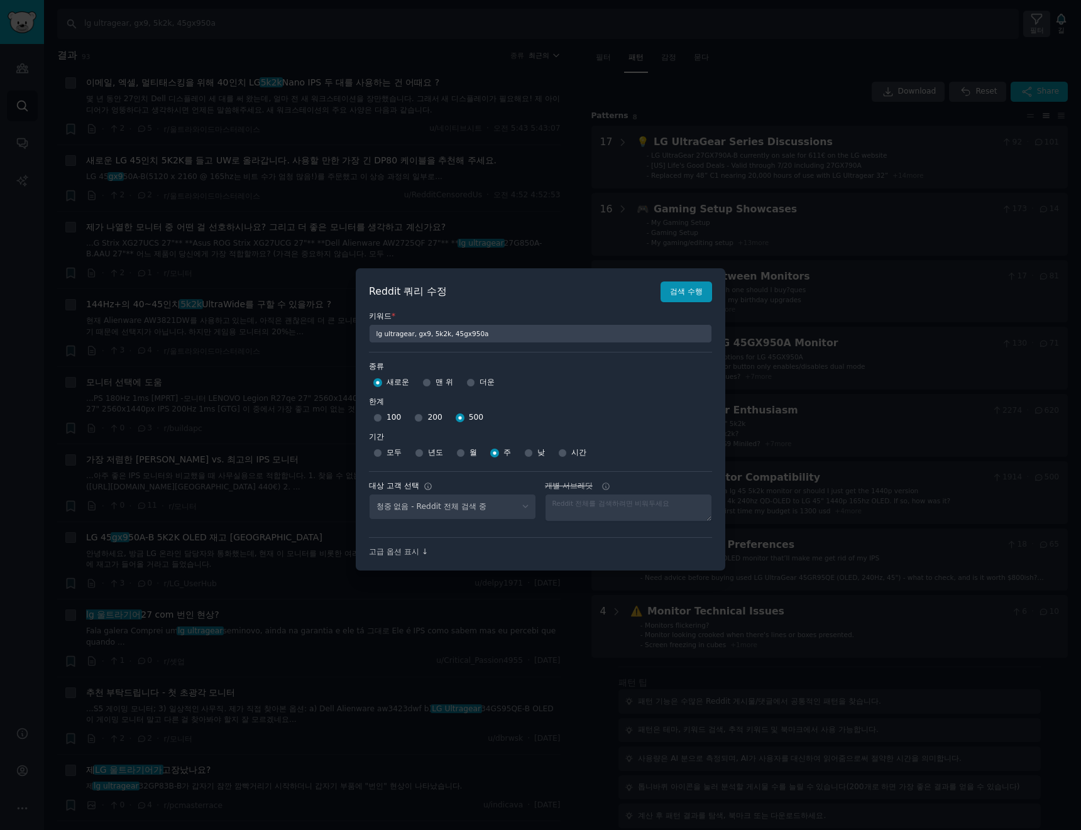
select select "a094687530"
click at [1036, 27] on div at bounding box center [540, 415] width 1081 height 830
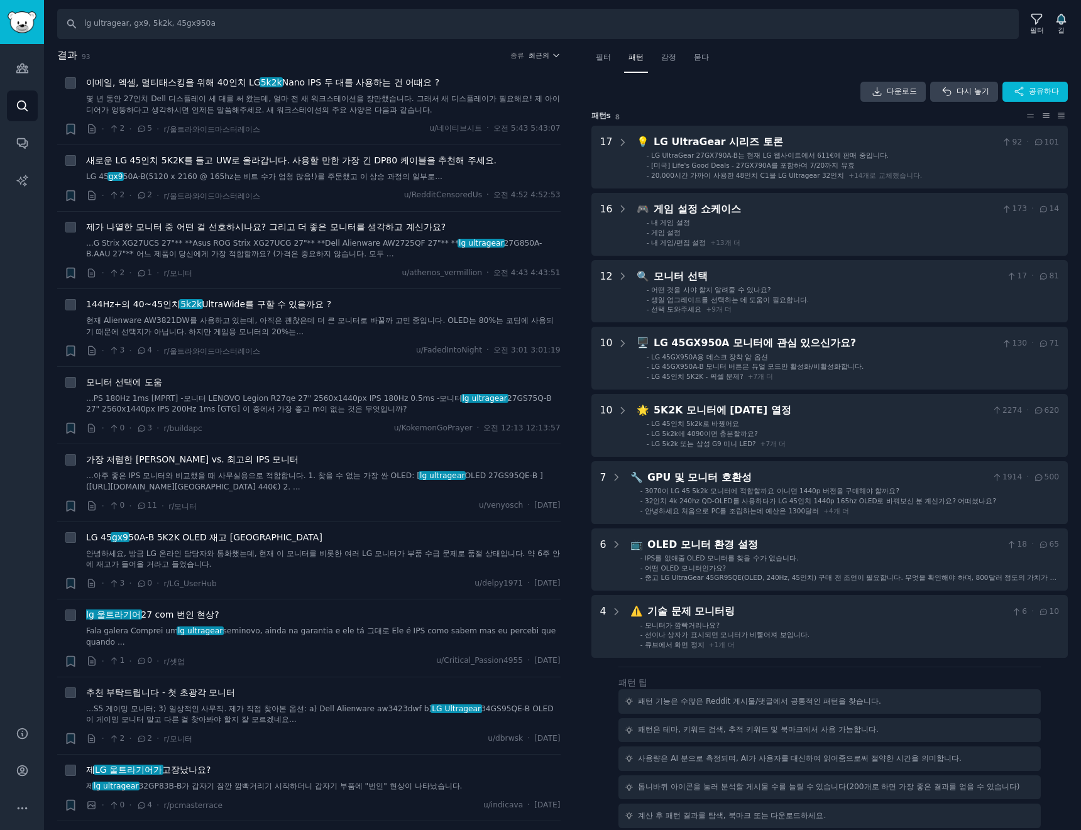
drag, startPoint x: 405, startPoint y: 103, endPoint x: 767, endPoint y: 98, distance: 361.4
click at [767, 98] on div "다운로드 다시 놓기 공유하다" at bounding box center [829, 92] width 477 height 20
click at [1026, 28] on div "필터" at bounding box center [1036, 24] width 27 height 26
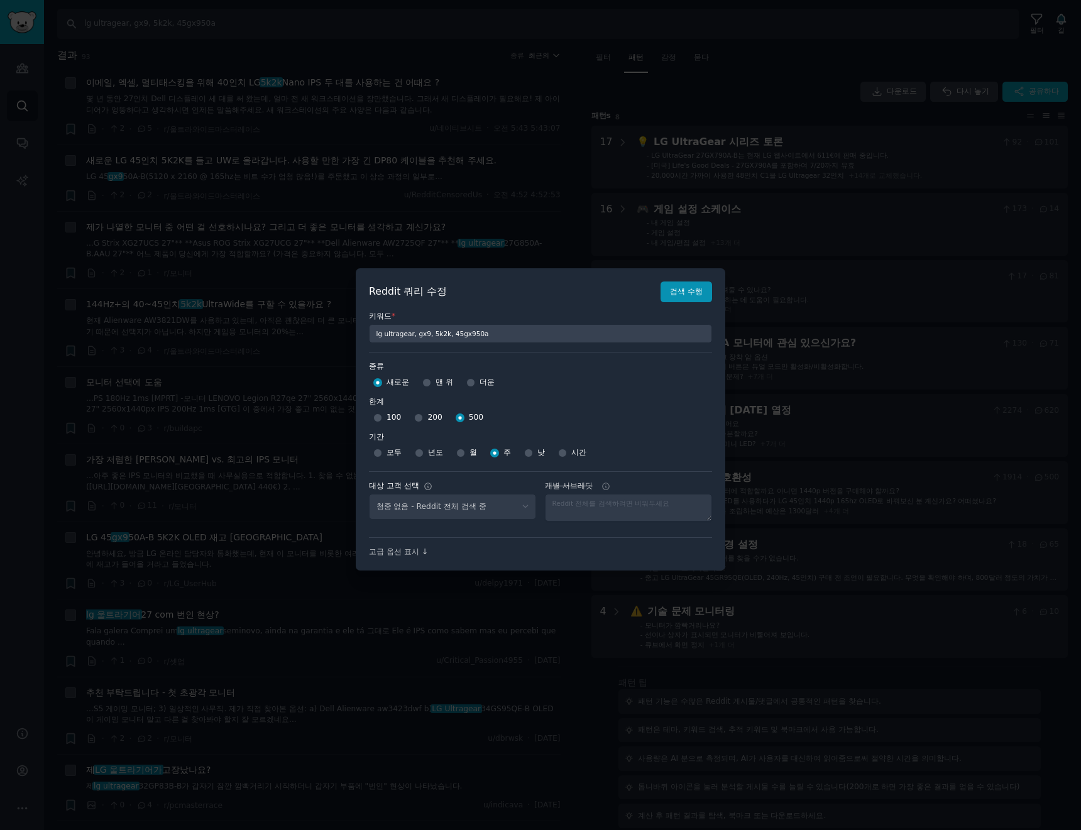
click at [431, 415] on font "200" at bounding box center [434, 417] width 14 height 9
click at [423, 415] on input "200" at bounding box center [418, 418] width 9 height 9
radio input "true"
select select "a094687530"
click at [431, 511] on select "No audience - Searching all of Reddit stanbyme - 35 Subreddits internetexplorer…" at bounding box center [452, 507] width 167 height 26
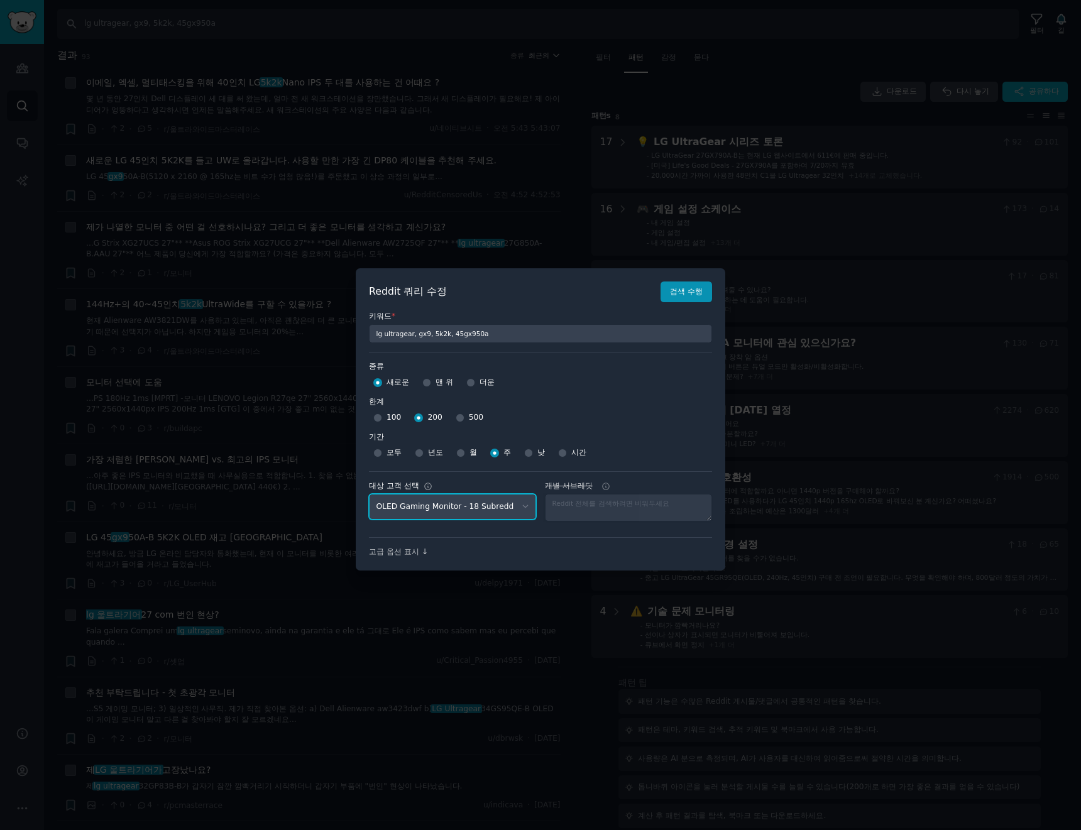
click at [431, 511] on select "No audience - Searching all of Reddit stanbyme - 35 Subreddits internetexplorer…" at bounding box center [452, 507] width 167 height 26
click at [686, 294] on font "검색 수행" at bounding box center [686, 291] width 33 height 9
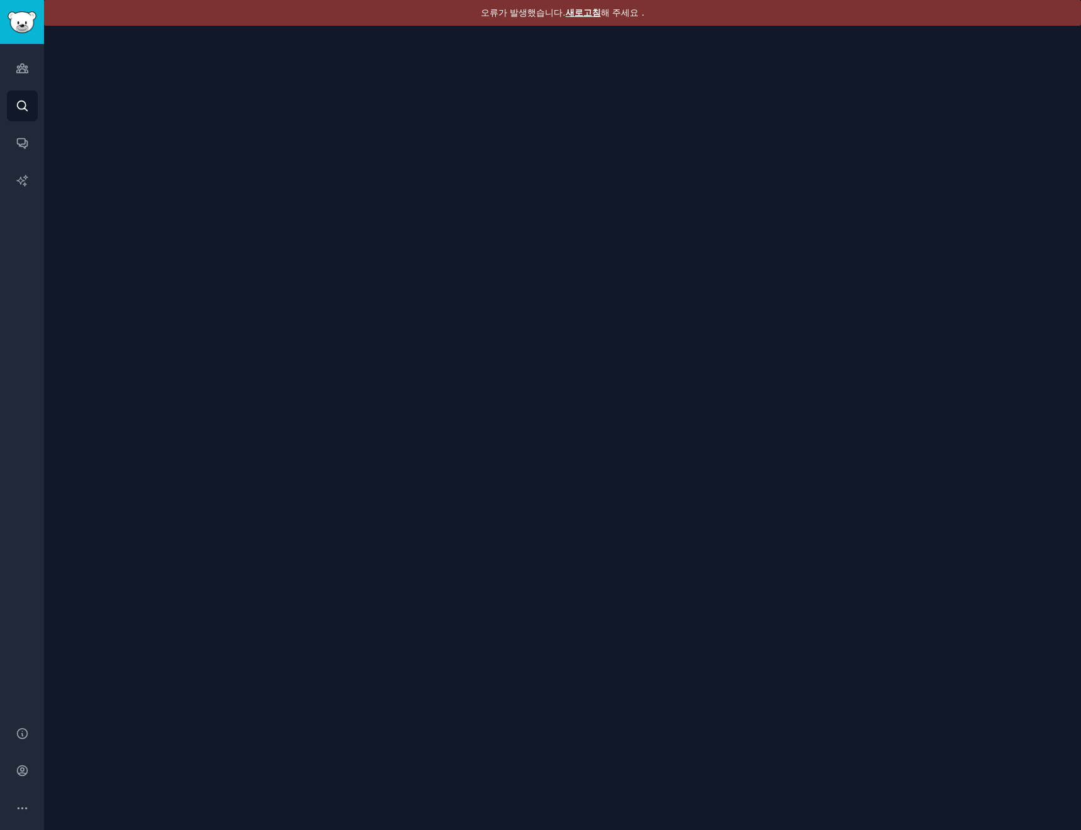
click at [605, 63] on div "오류가 발생했습니다. 새로고침 해 주세요 ." at bounding box center [562, 415] width 1037 height 830
click at [576, 11] on font "새로고침" at bounding box center [583, 13] width 35 height 10
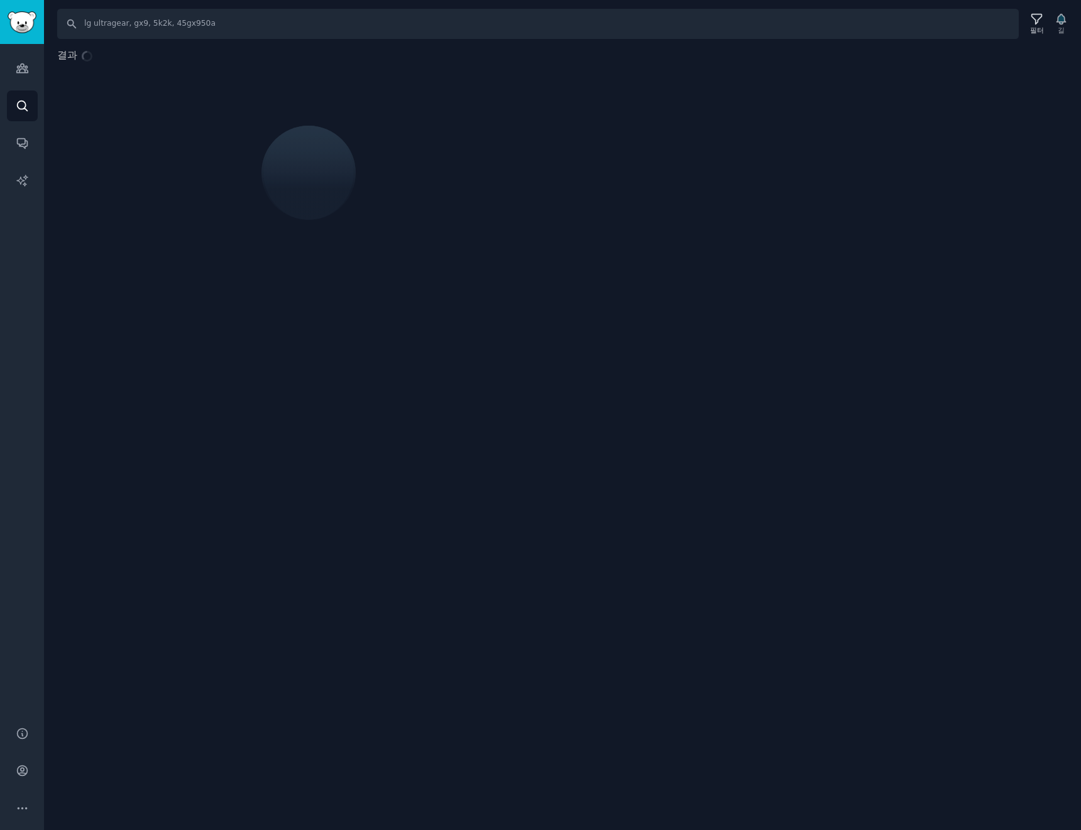
click at [590, 126] on div "결과" at bounding box center [562, 163] width 1037 height 231
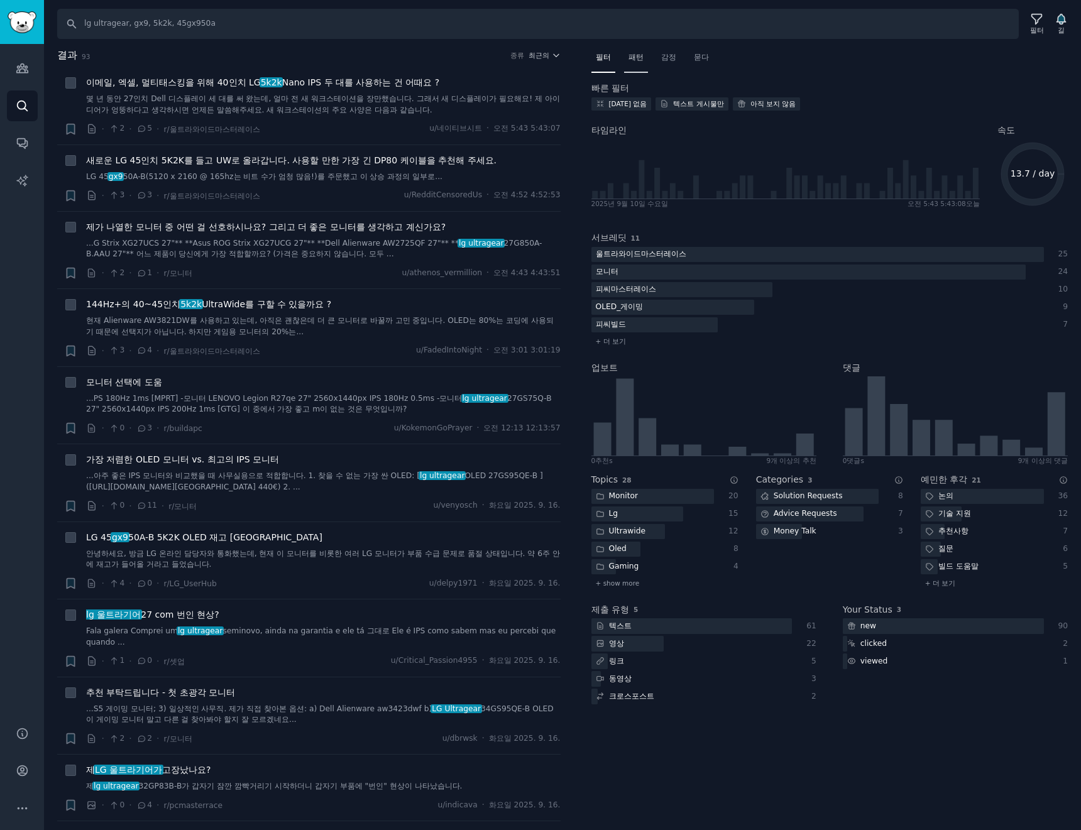
click at [634, 62] on font "패턴" at bounding box center [635, 57] width 15 height 9
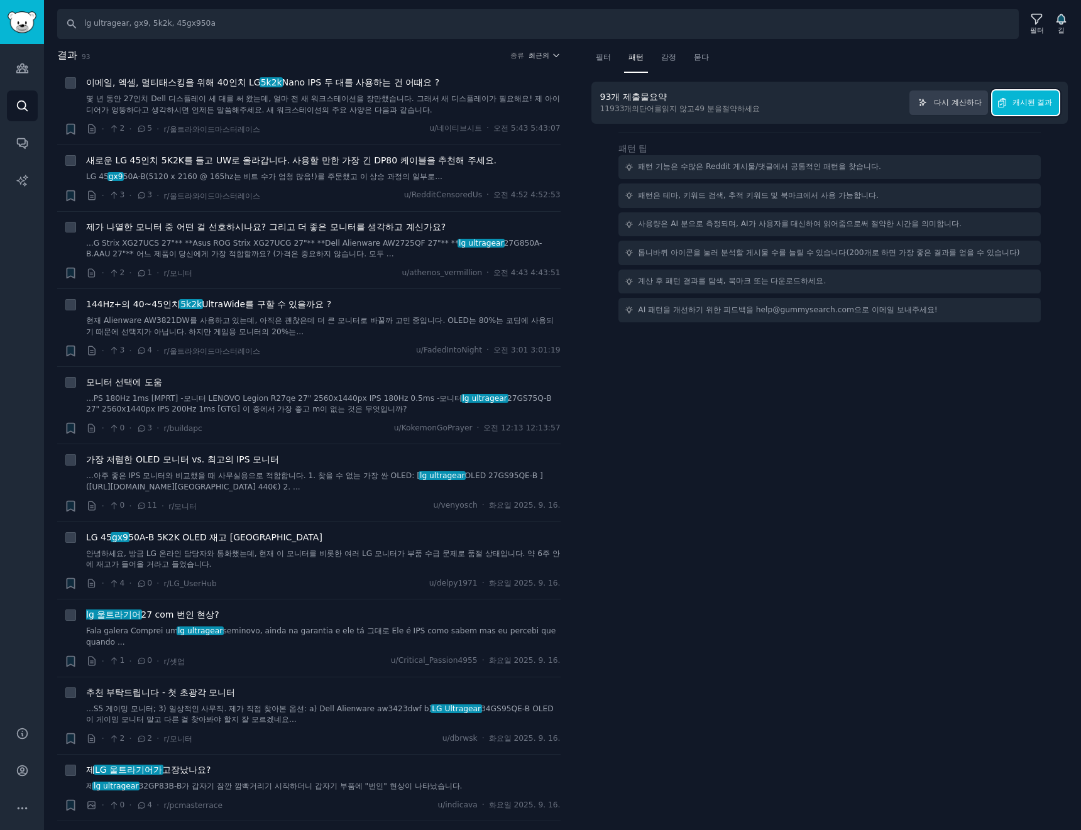
click at [1017, 105] on font "캐시된 결과" at bounding box center [1032, 102] width 40 height 9
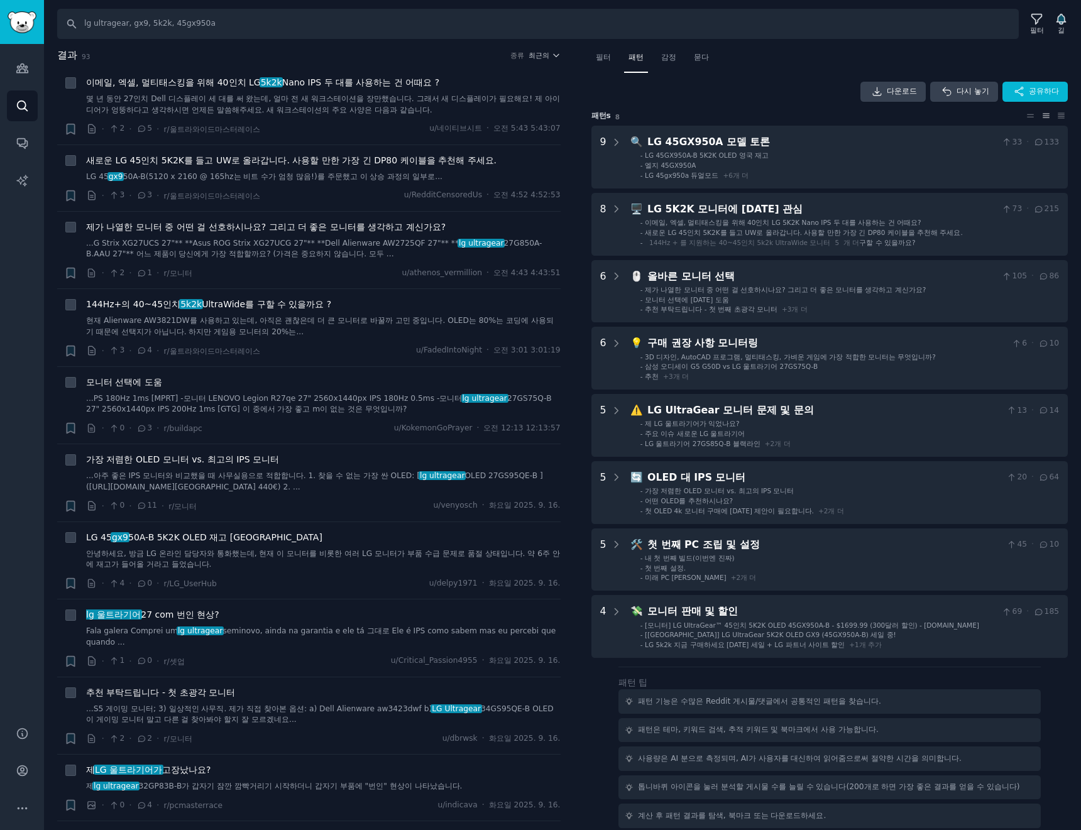
click at [548, 60] on h2 "결과 93 종류 최근의" at bounding box center [308, 56] width 503 height 16
click at [552, 52] on icon "button" at bounding box center [556, 55] width 9 height 9
click at [469, 99] on p "Upvotes" at bounding box center [476, 101] width 31 height 11
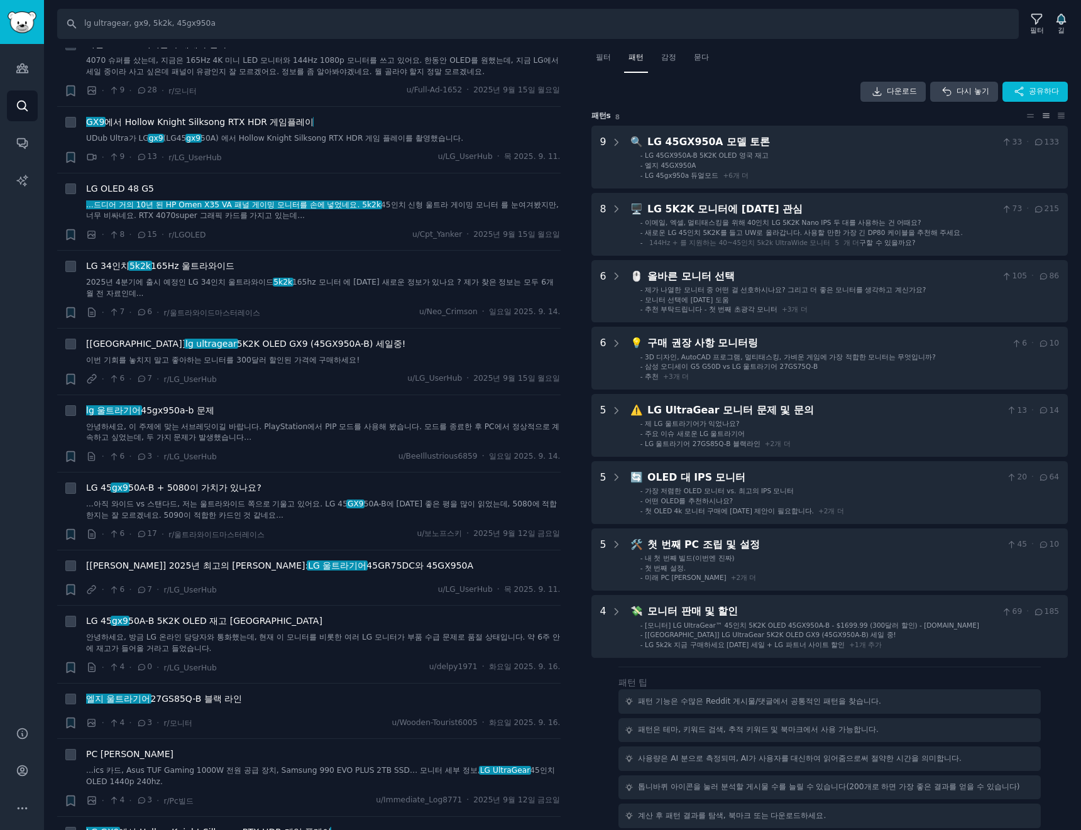
scroll to position [691, 0]
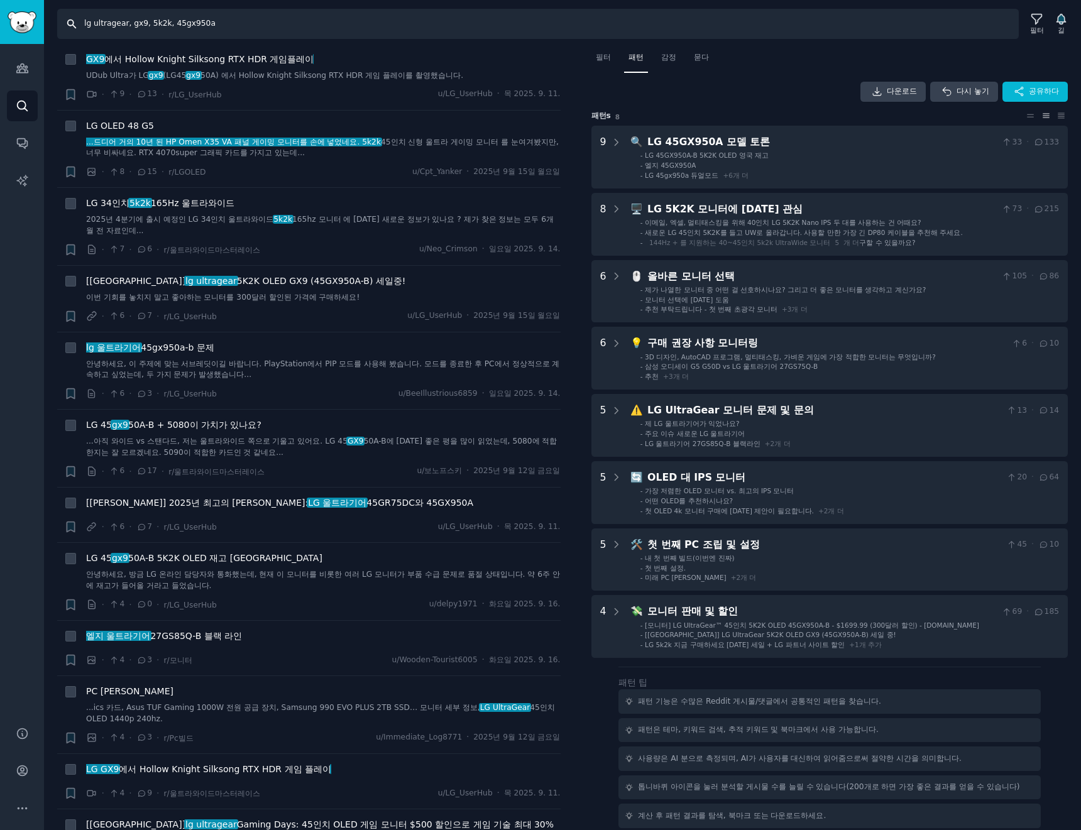
drag, startPoint x: 339, startPoint y: 23, endPoint x: -232, endPoint y: -29, distance: 573.0
click at [0, 0] on html "청중 찾다 대화 AI 보고서 돕다 계정 더 찾다 lg ultragear, gx9, 5k2k, 45gx950a 필터 길 결과 93 종류 업보트 …" at bounding box center [540, 415] width 1081 height 830
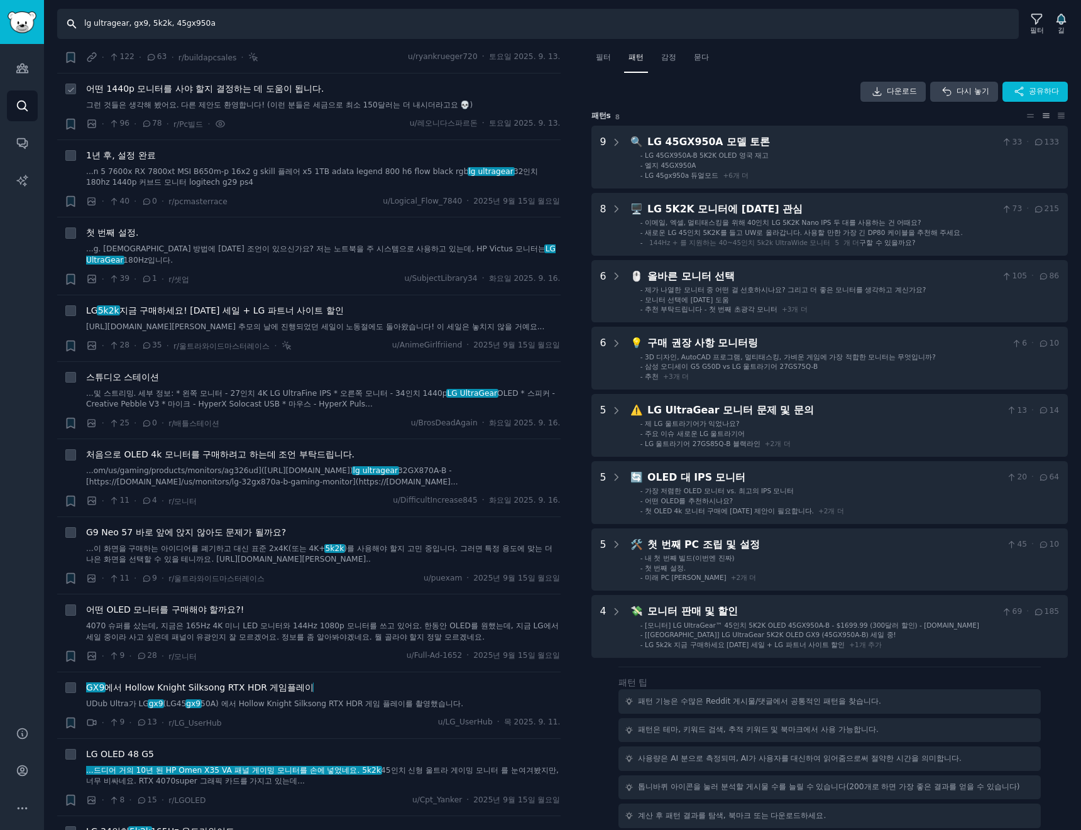
scroll to position [0, 0]
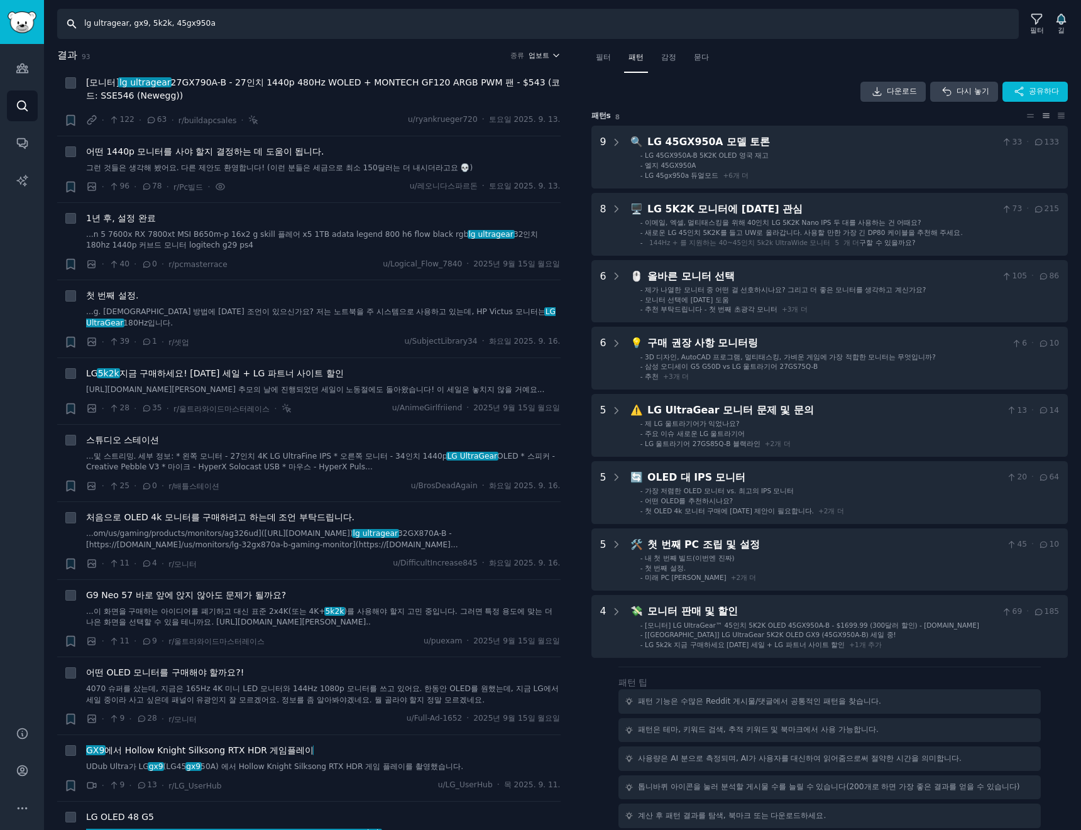
click at [538, 57] on font "업보트" at bounding box center [539, 56] width 21 height 8
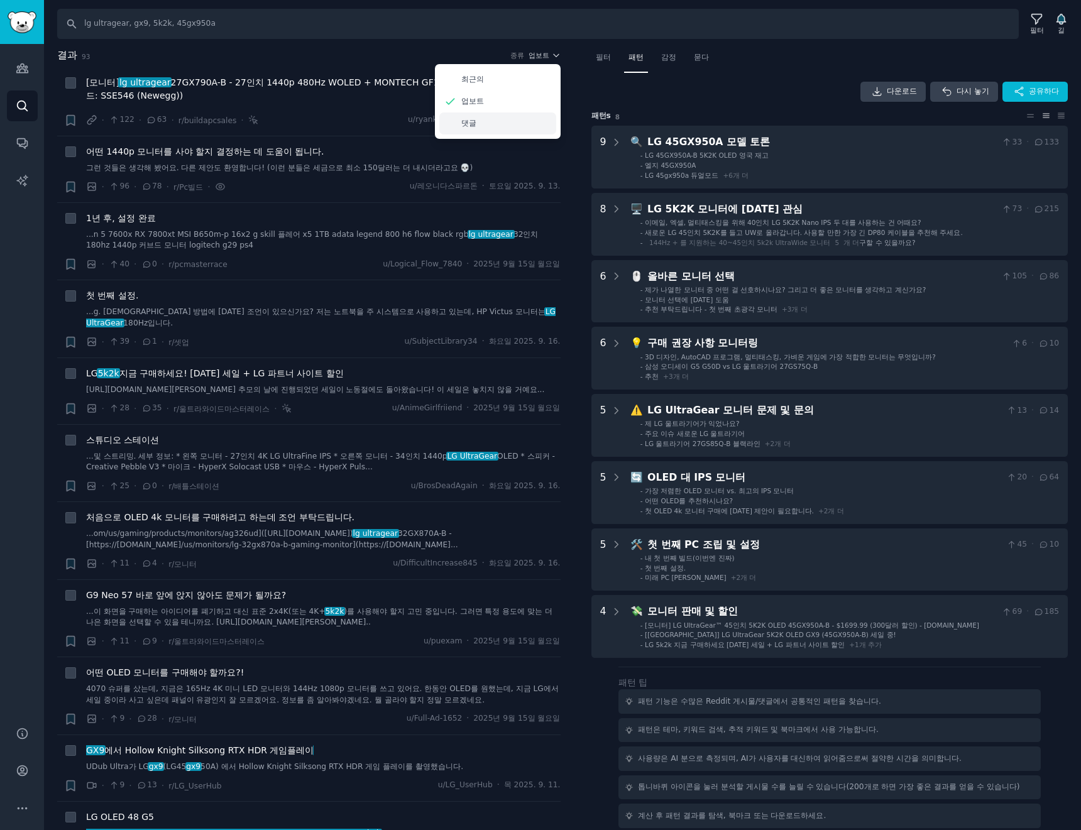
click at [488, 122] on div "댓글" at bounding box center [497, 123] width 117 height 22
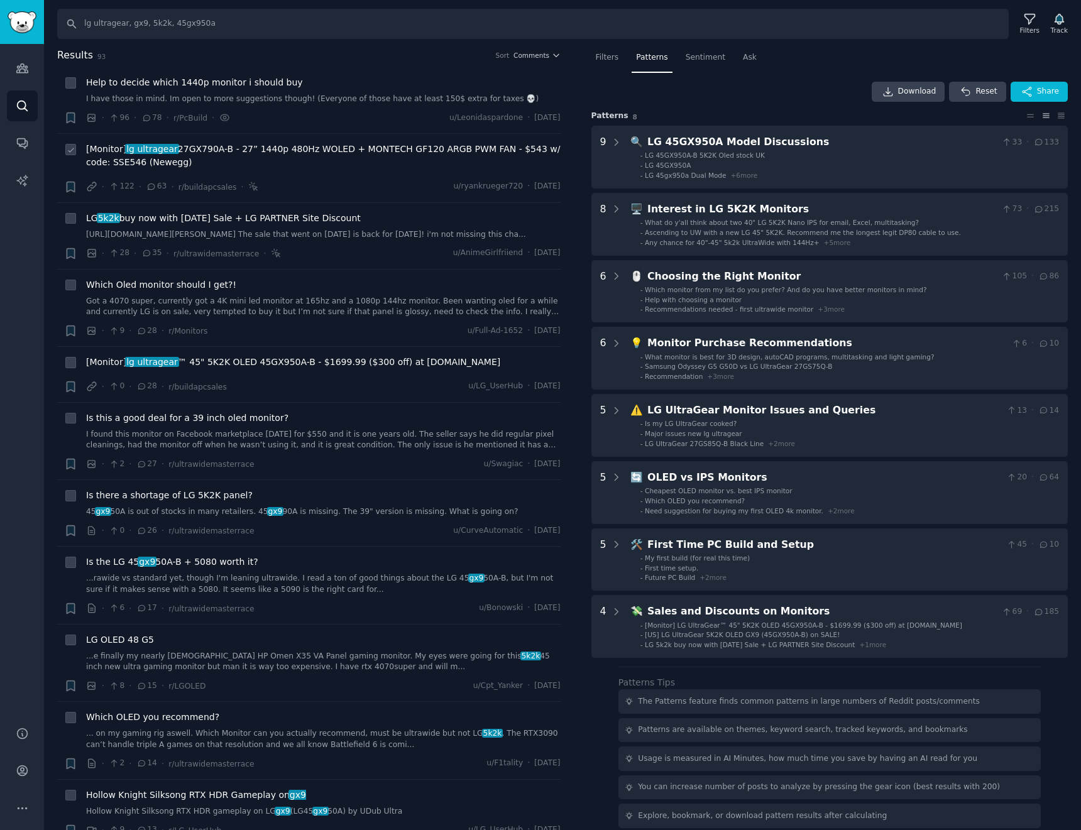
click at [376, 189] on div "· 122 · 63 · r/buildapcsales · You've clicked out to this submission on Reddit …" at bounding box center [323, 186] width 474 height 13
click at [532, 61] on h2 "Results 93 Sort Comments" at bounding box center [308, 56] width 503 height 16
click at [538, 52] on span "Comments" at bounding box center [531, 55] width 36 height 9
click at [505, 100] on div "Upvotes" at bounding box center [497, 101] width 117 height 22
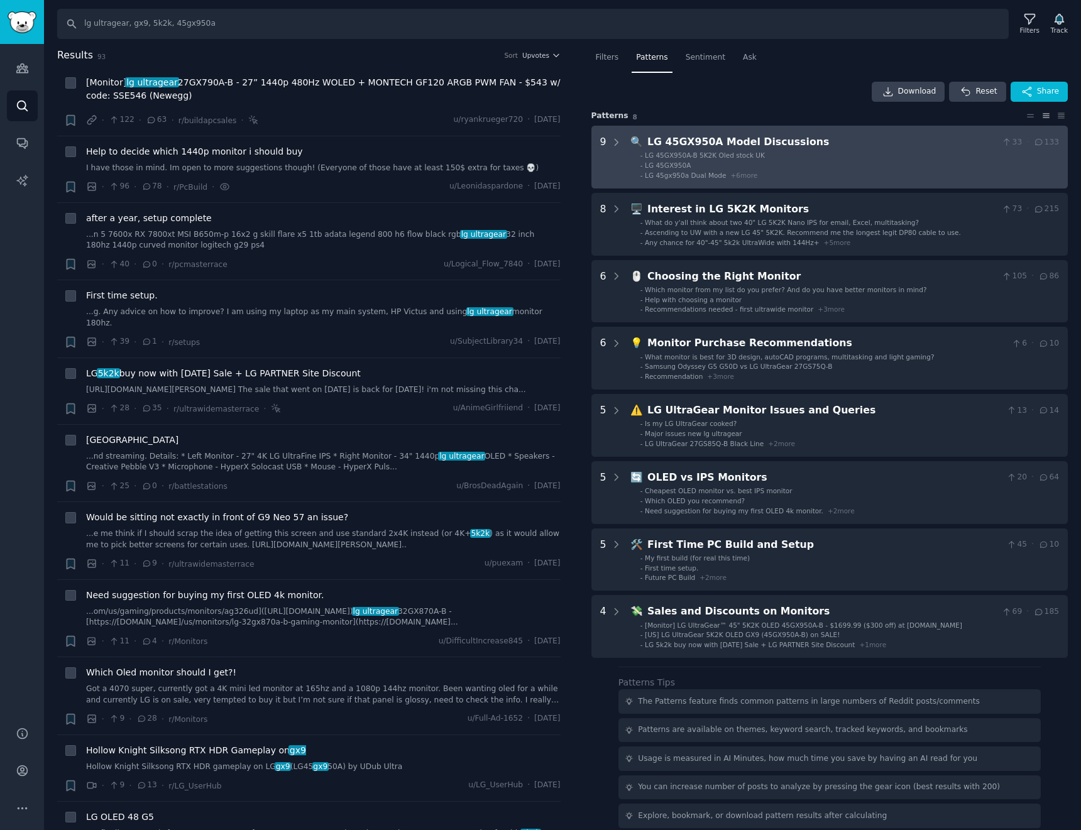
click at [815, 167] on li "- LG 45GX950A" at bounding box center [849, 165] width 419 height 9
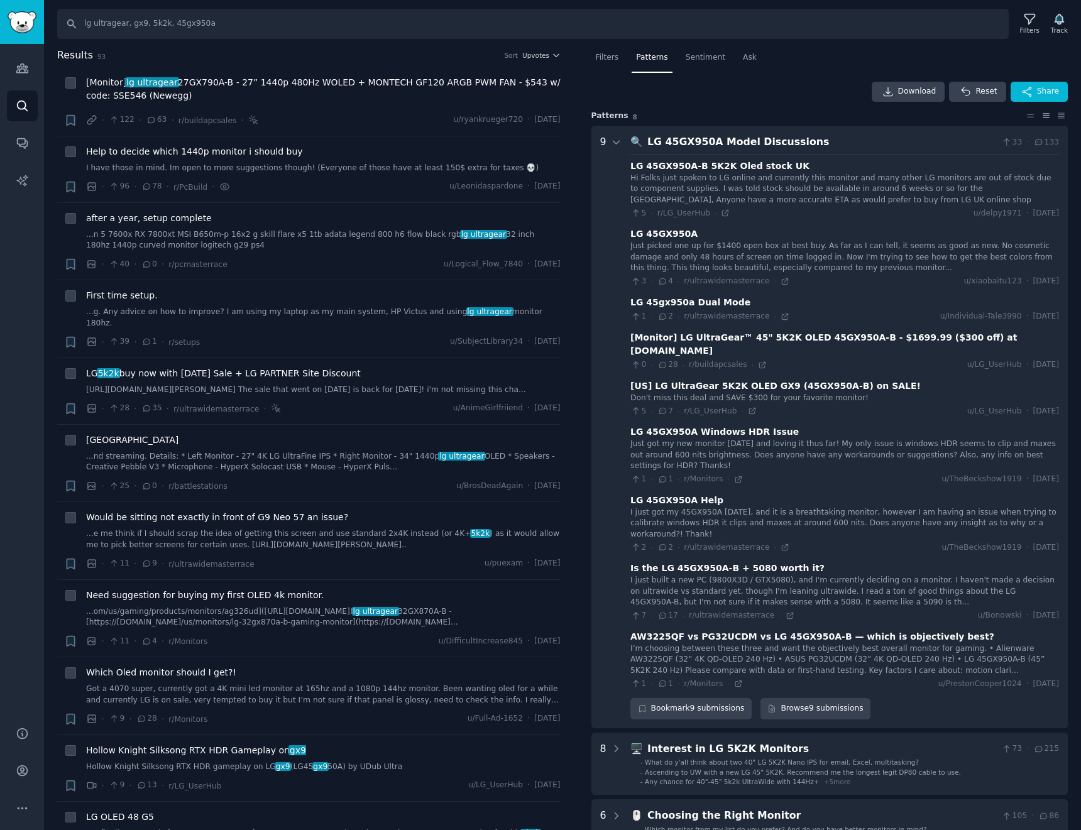
scroll to position [79, 0]
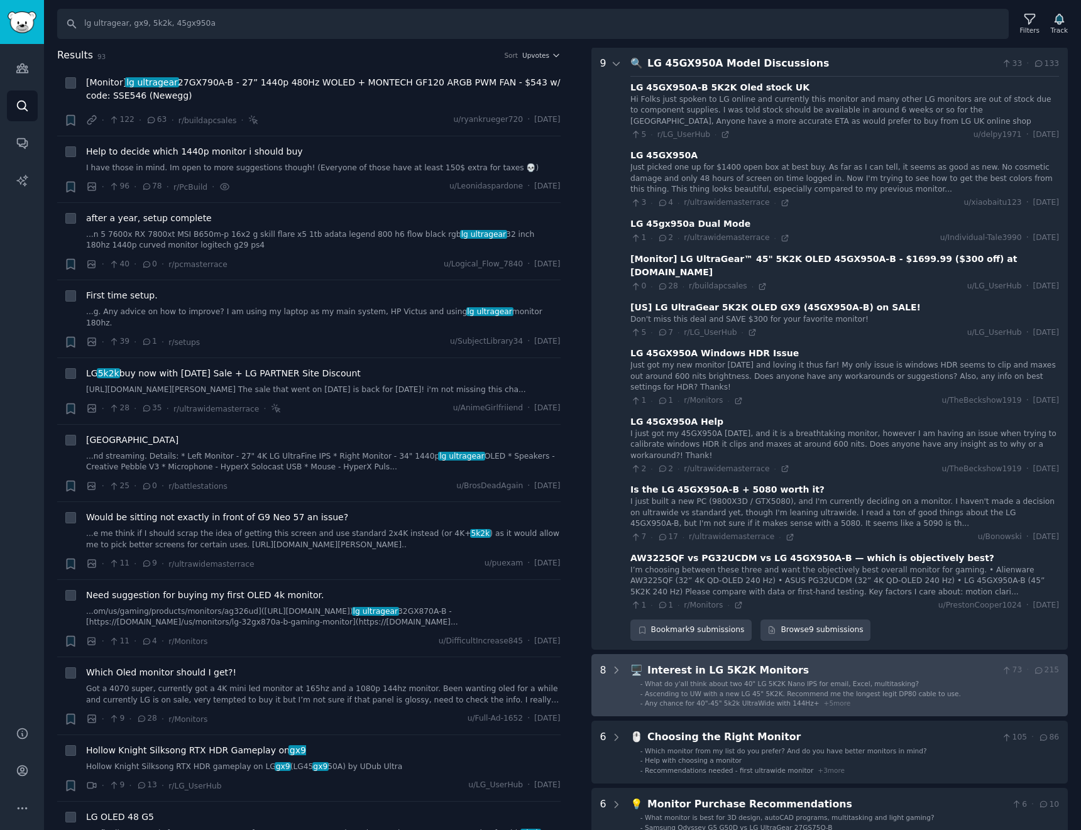
click at [893, 699] on li "- Any chance for 40"-45" 5k2k UltraWide with 144Hz+ + 5 more" at bounding box center [849, 703] width 419 height 9
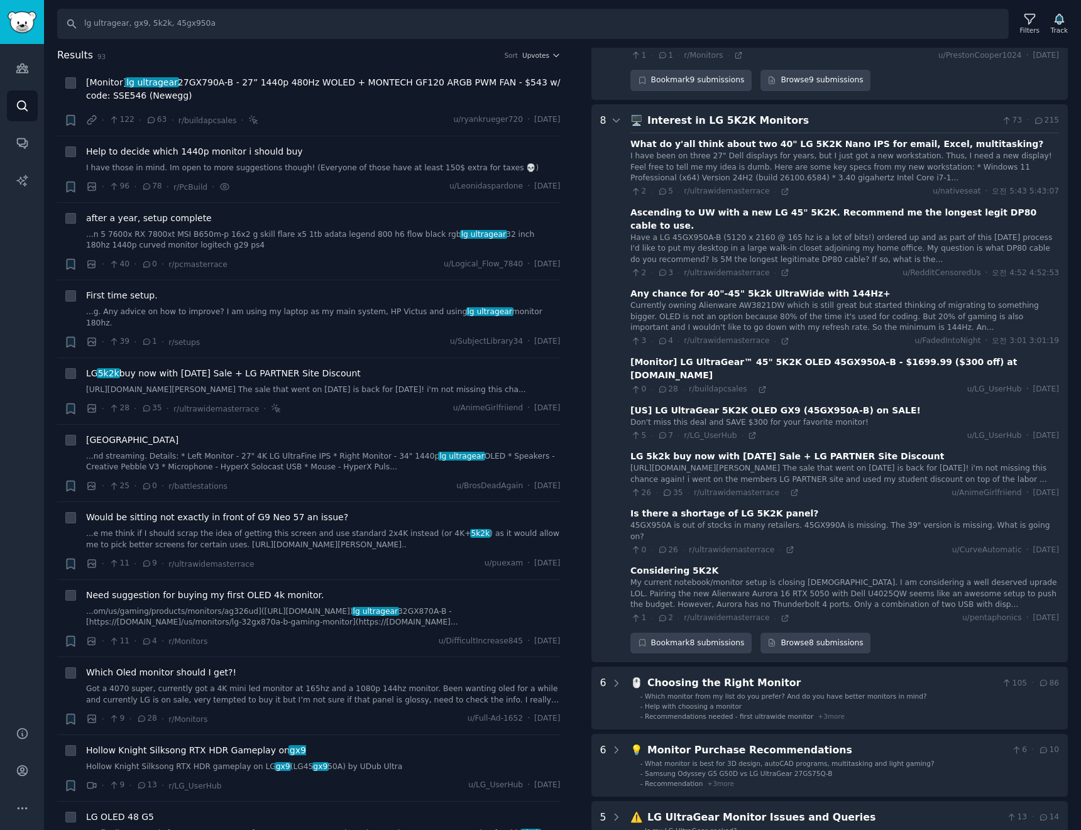
scroll to position [440, 0]
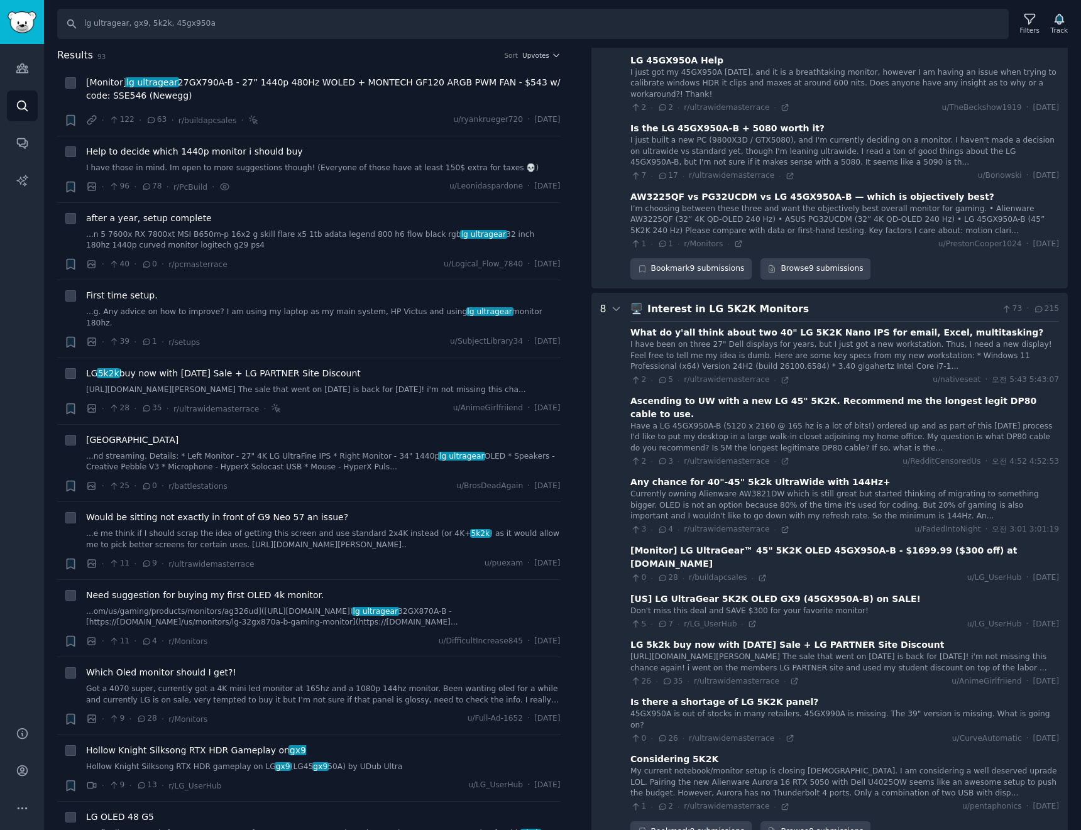
click at [876, 302] on div "Interest in LG 5K2K Monitors" at bounding box center [821, 310] width 349 height 16
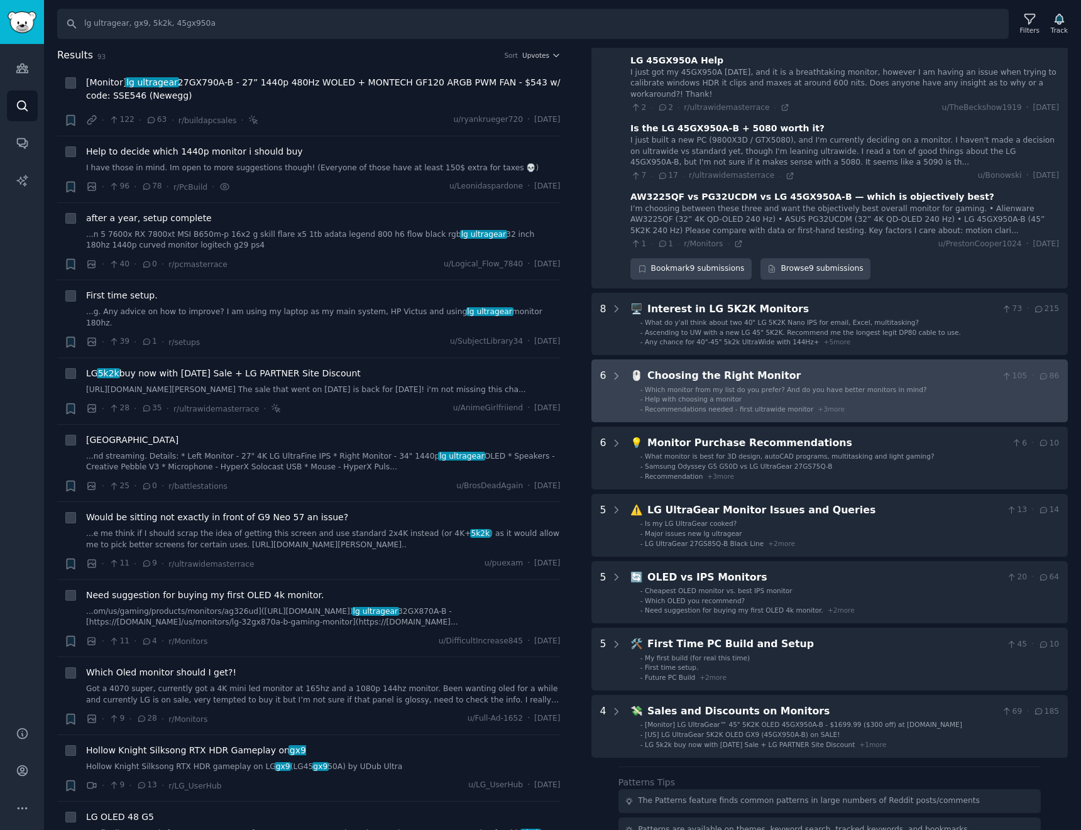
click at [825, 395] on li "- Help with choosing a monitor" at bounding box center [849, 399] width 419 height 9
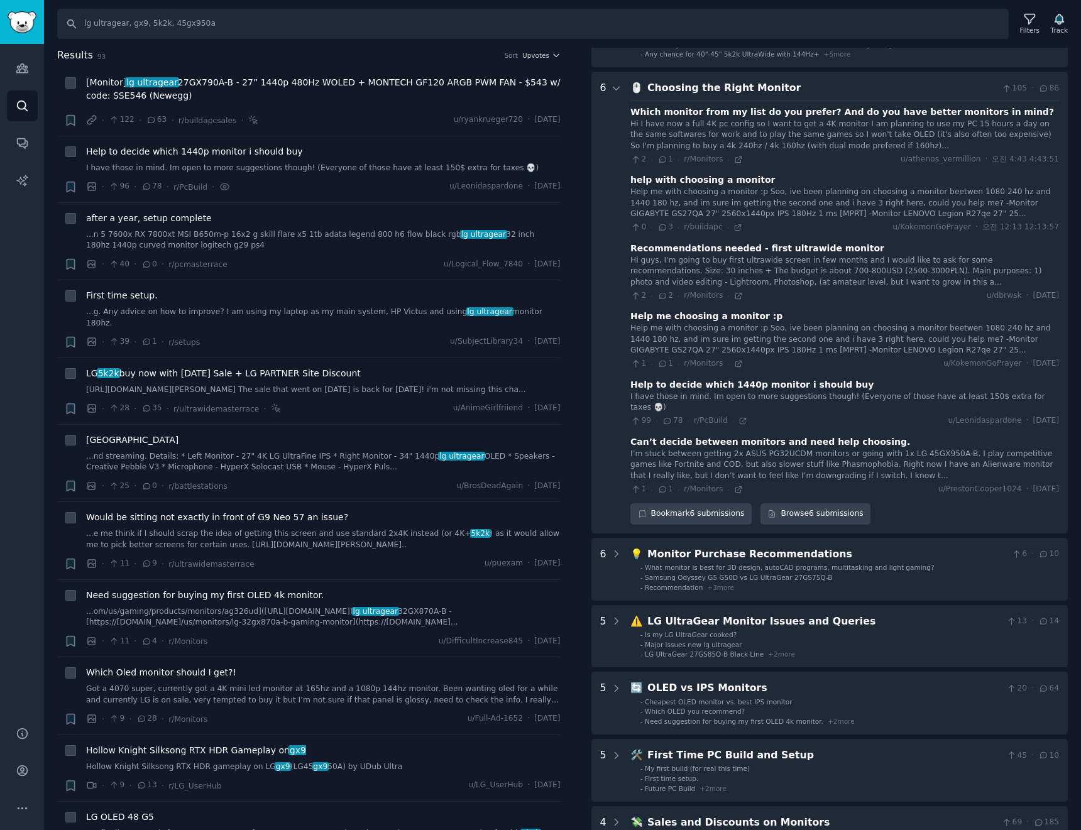
scroll to position [539, 0]
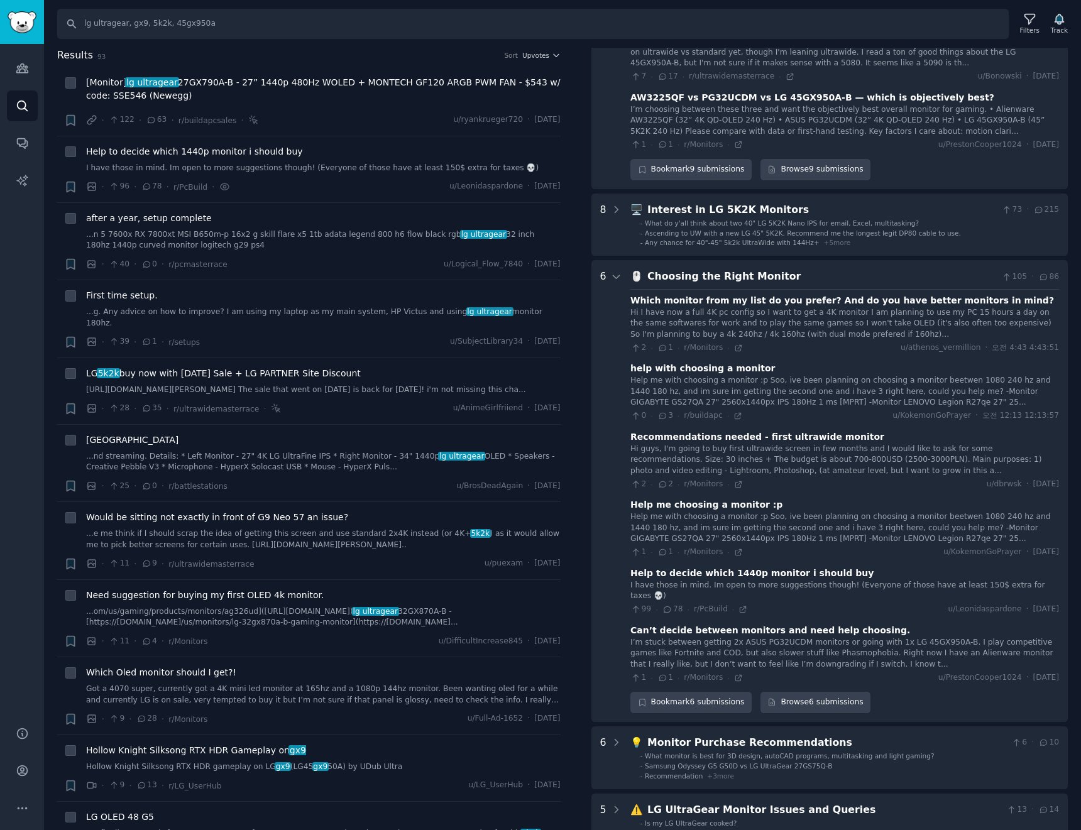
click at [889, 269] on div "Choosing the Right Monitor" at bounding box center [821, 277] width 349 height 16
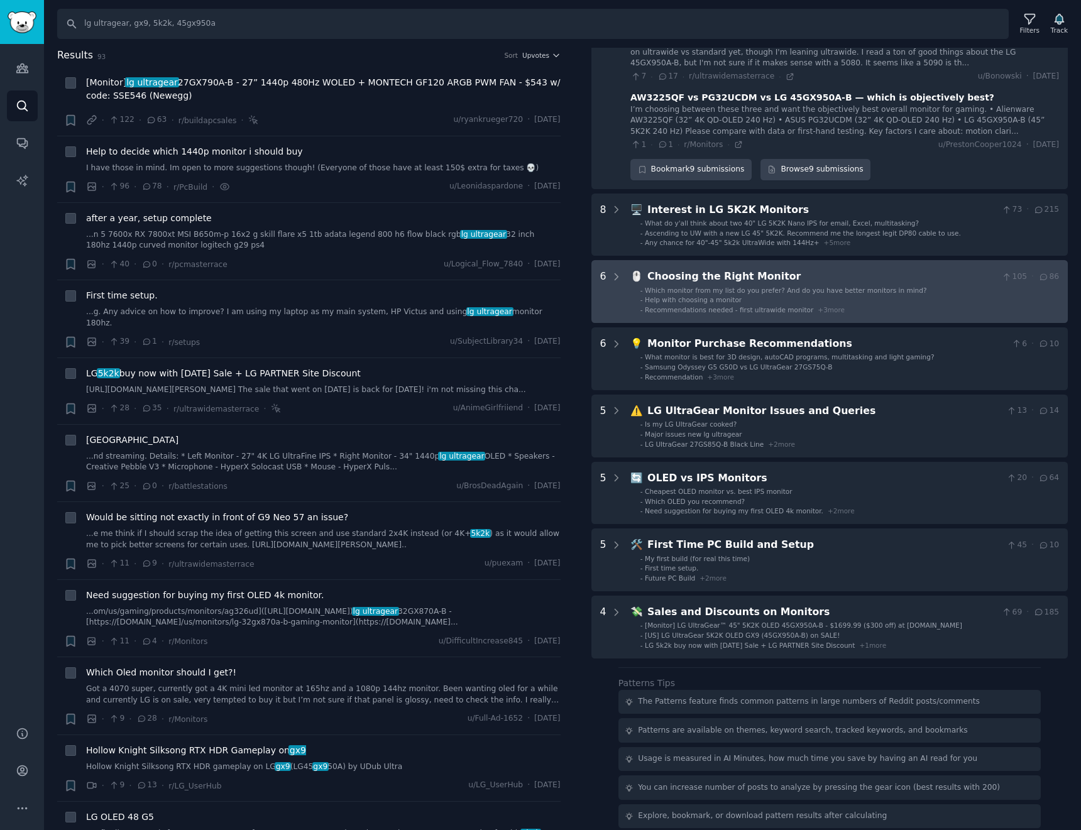
click at [858, 260] on Monitor "6 🖱️ Choosing the Right Monitor 105 · 86 - Which monitor from my list do you pr…" at bounding box center [829, 291] width 477 height 63
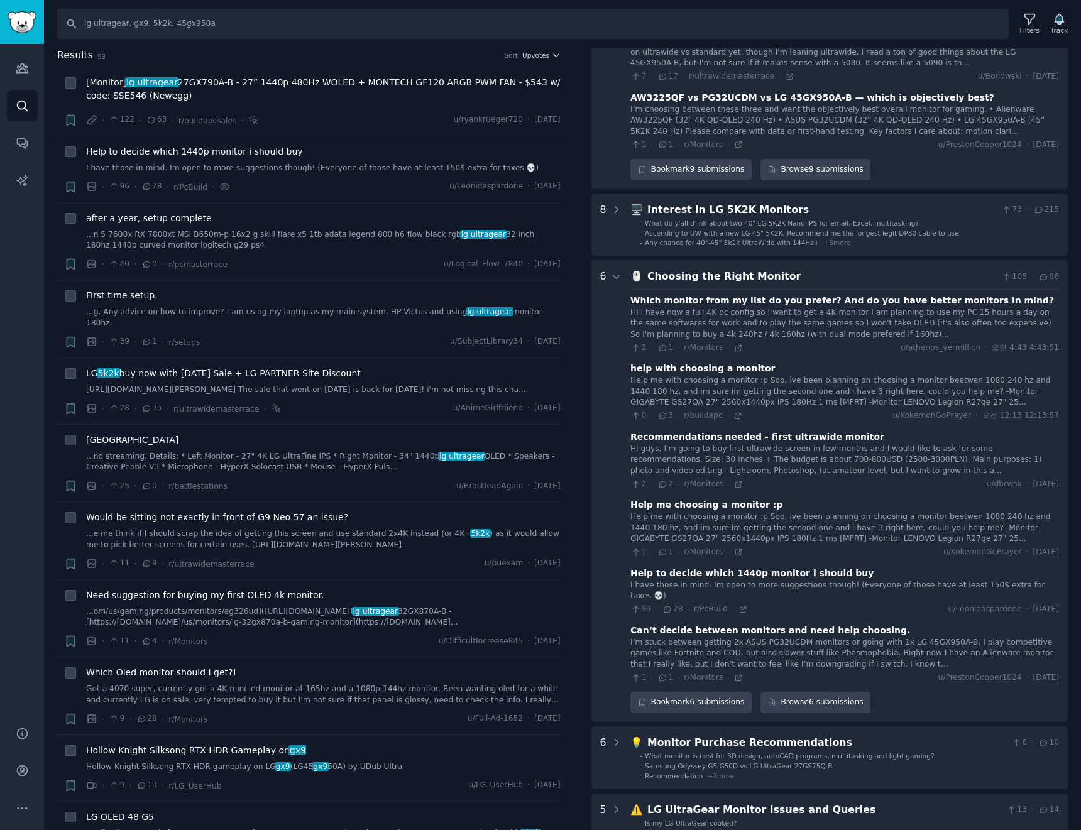
click at [835, 567] on div "Help to decide which 1440p monitor i should buy" at bounding box center [751, 573] width 243 height 13
click at [767, 580] on div "I have those in mind. Im open to more suggestions though! (Everyone of those ha…" at bounding box center [844, 591] width 429 height 22
click at [688, 567] on div "Help to decide which 1440p monitor i should buy" at bounding box center [751, 573] width 243 height 13
click at [692, 567] on div "Help to decide which 1440p monitor i should buy" at bounding box center [751, 573] width 243 height 13
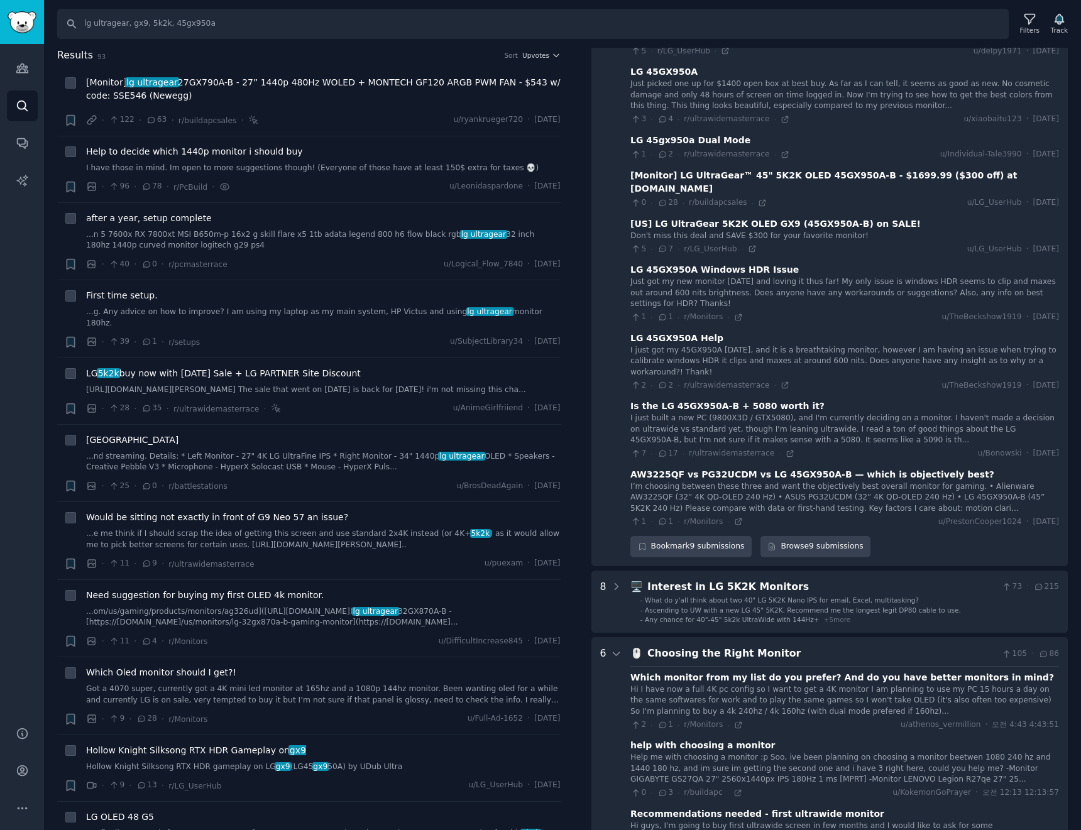
scroll to position [0, 0]
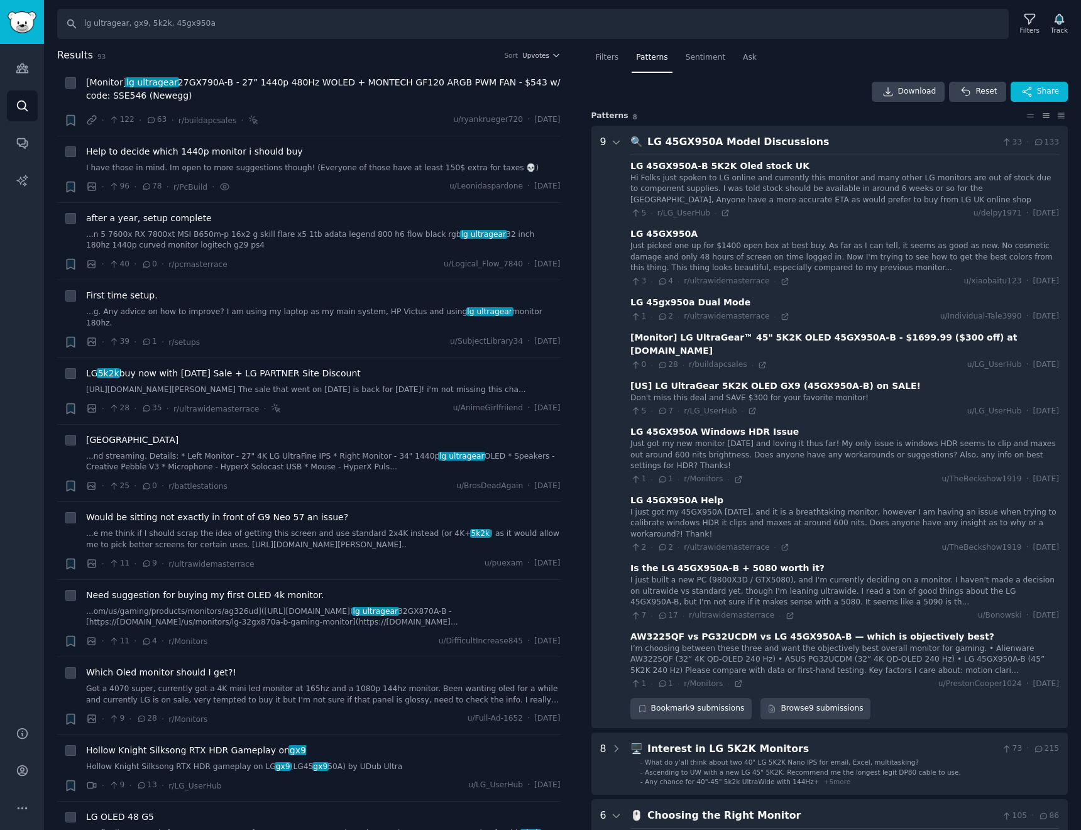
click at [768, 147] on div "LG 45GX950A Model Discussions" at bounding box center [821, 142] width 349 height 16
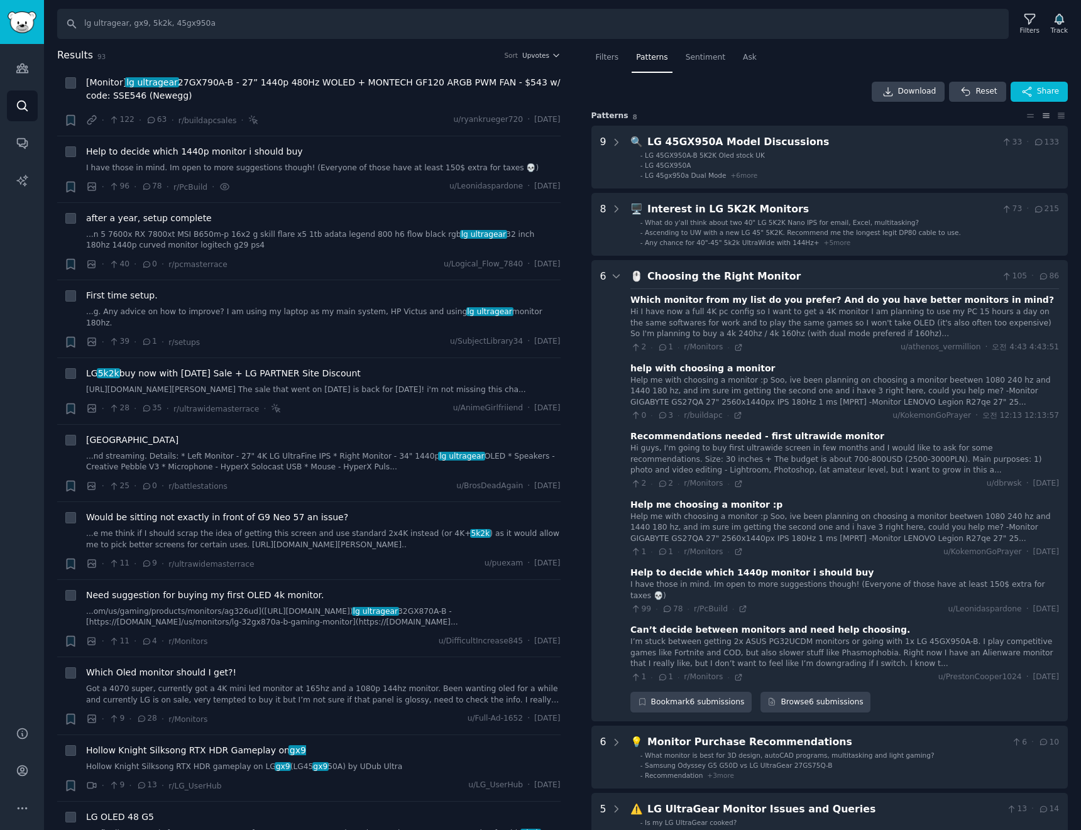
click at [778, 273] on div "Choosing the Right Monitor" at bounding box center [821, 277] width 349 height 16
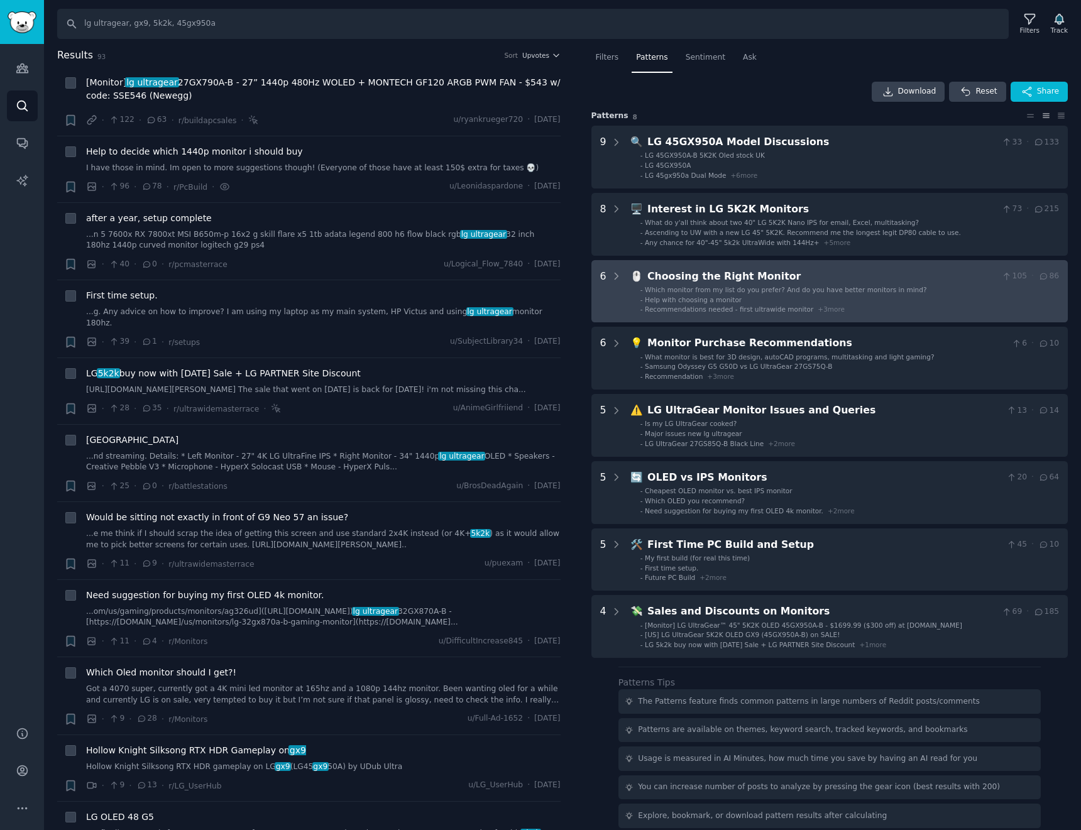
click at [632, 288] on ul "- Which monitor from my list do you prefer? And do you have better monitors in …" at bounding box center [845, 299] width 427 height 29
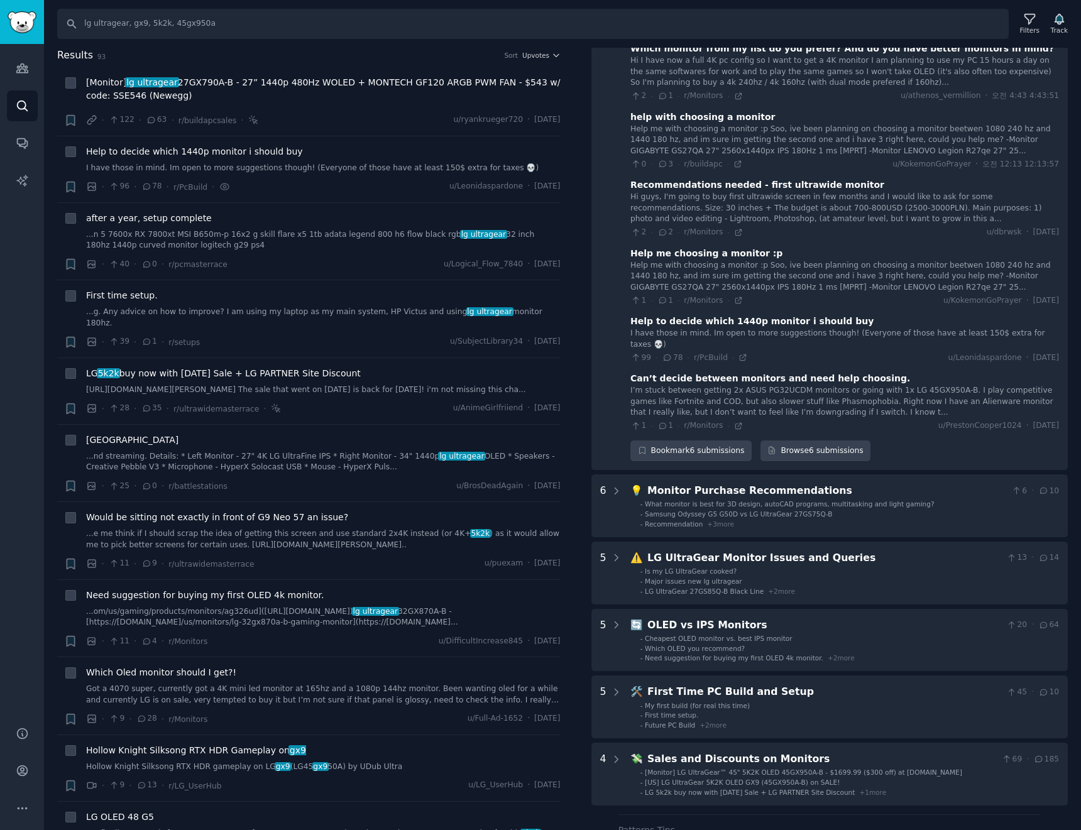
scroll to position [126, 0]
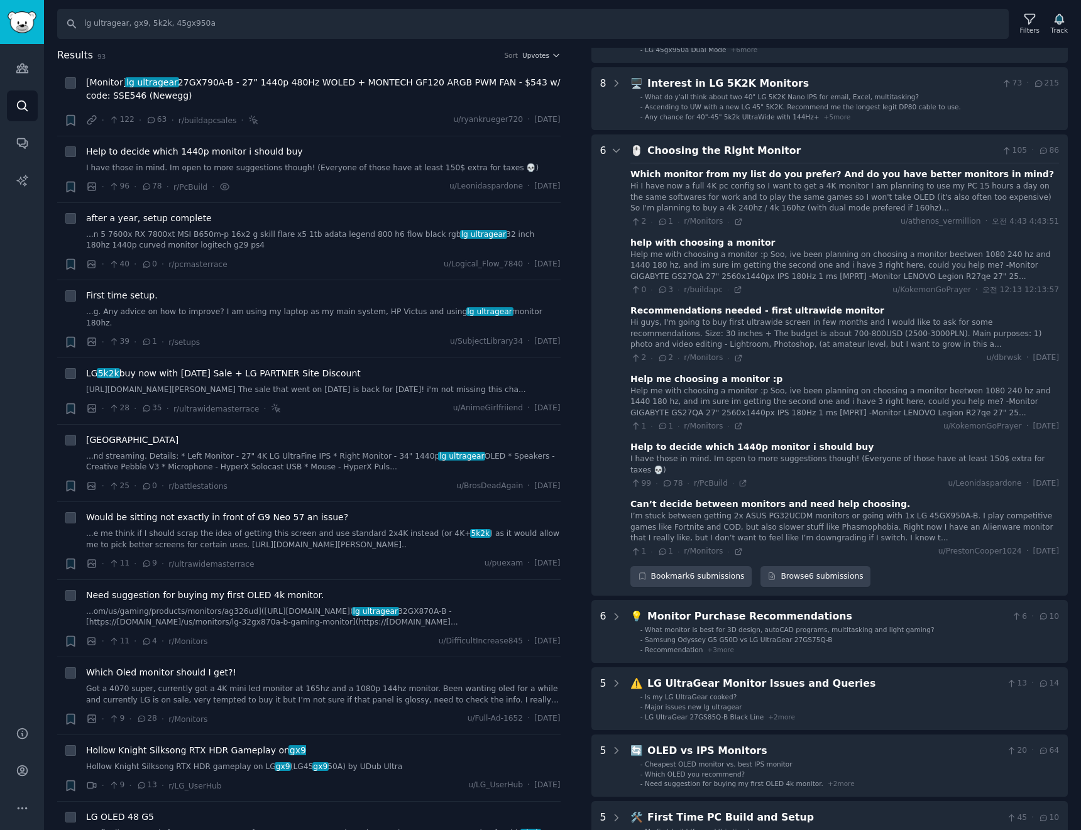
click at [693, 389] on div "Help me with choosing a monitor :p Soo, ive been planning on choosing a monitor…" at bounding box center [844, 402] width 429 height 33
click at [710, 380] on div "Help me choosing a monitor :p" at bounding box center [706, 379] width 152 height 13
click at [706, 324] on div "Hi guys, I'm going to buy first ultrawide screen in few months and I would like…" at bounding box center [844, 333] width 429 height 33
click at [697, 312] on div "Recommendations needed - first ultrawide monitor" at bounding box center [757, 310] width 254 height 13
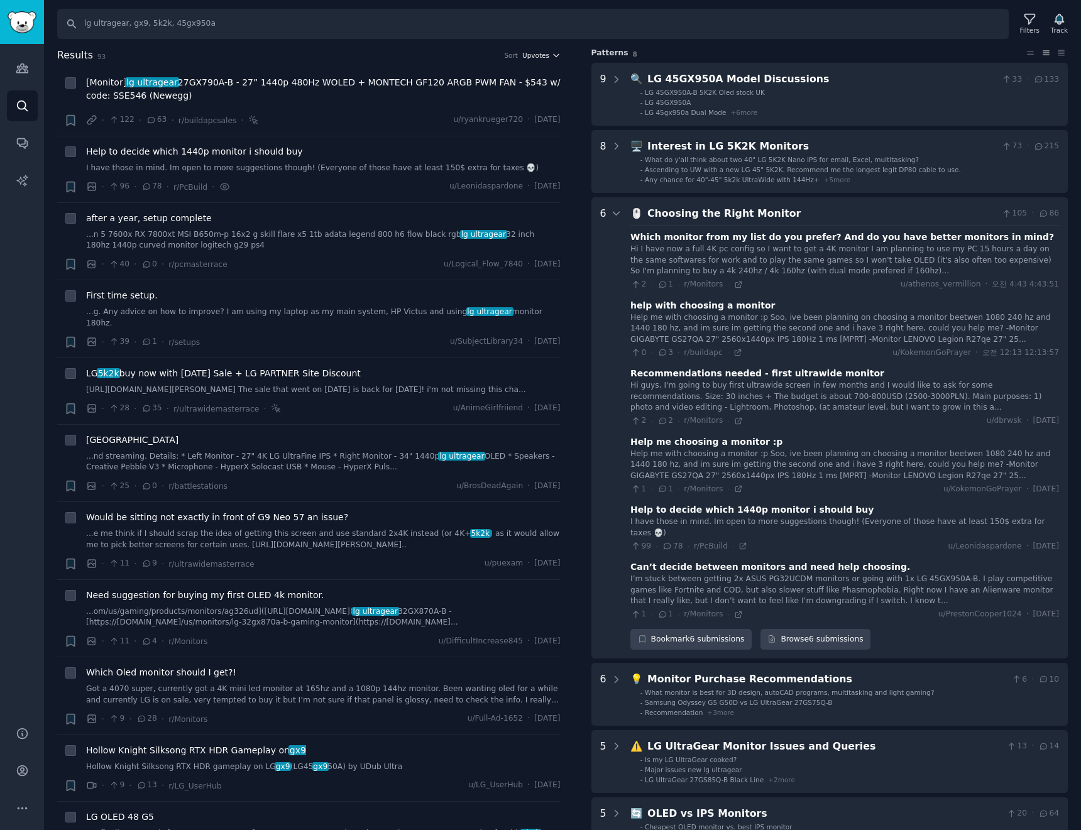
click at [541, 57] on span "Upvotes" at bounding box center [535, 55] width 27 height 9
click at [490, 122] on p "Comments" at bounding box center [481, 123] width 41 height 11
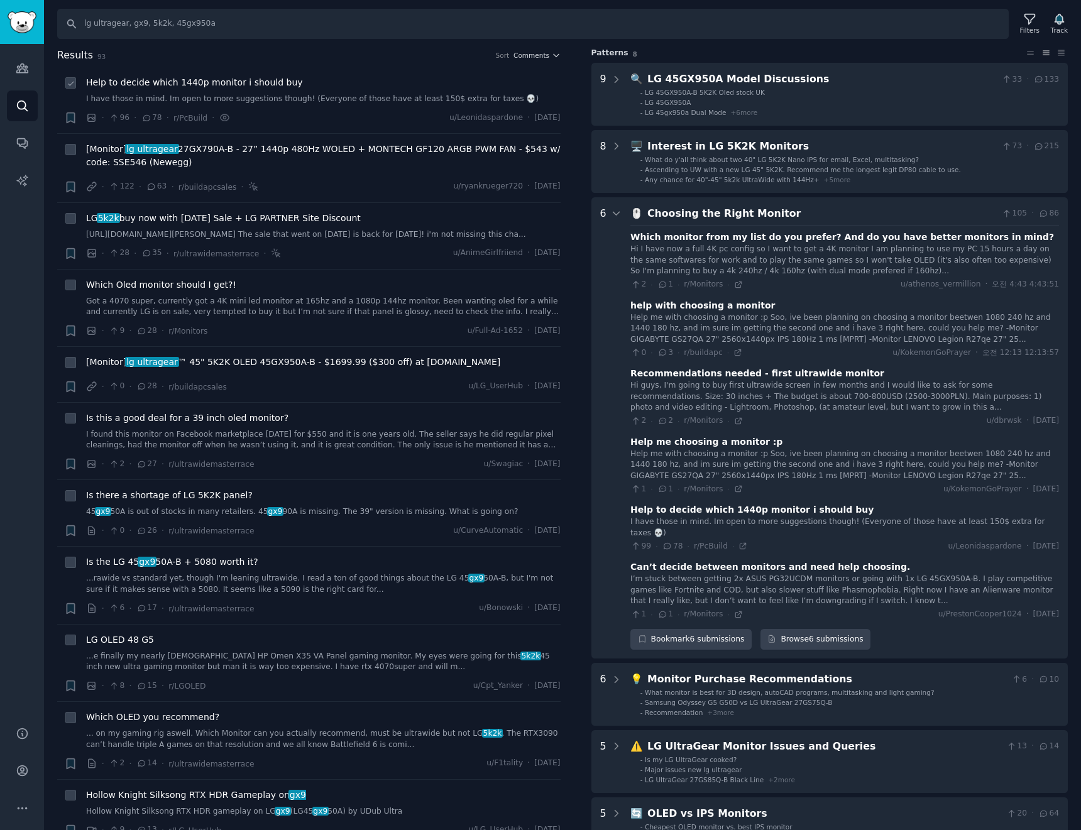
click at [304, 92] on div "Help to decide which 1440p monitor i should buy I have those in mind. Im open t…" at bounding box center [323, 90] width 474 height 29
click at [273, 89] on div "Help to decide which 1440p monitor i should buy I have those in mind. Im open t…" at bounding box center [323, 90] width 474 height 29
click at [70, 86] on icon at bounding box center [71, 83] width 9 height 9
click at [150, 80] on span "Help to decide which 1440p monitor i should buy" at bounding box center [194, 82] width 217 height 13
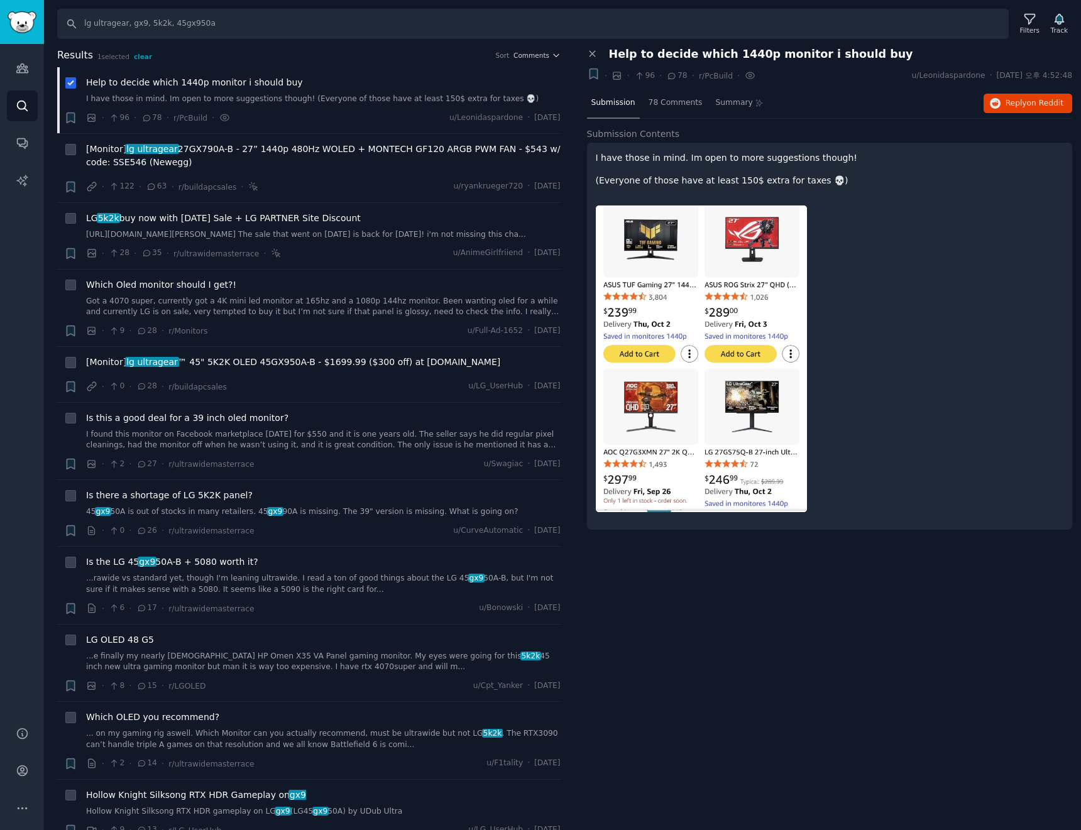
click at [150, 81] on span "Help to decide which 1440p monitor i should buy" at bounding box center [194, 82] width 217 height 13
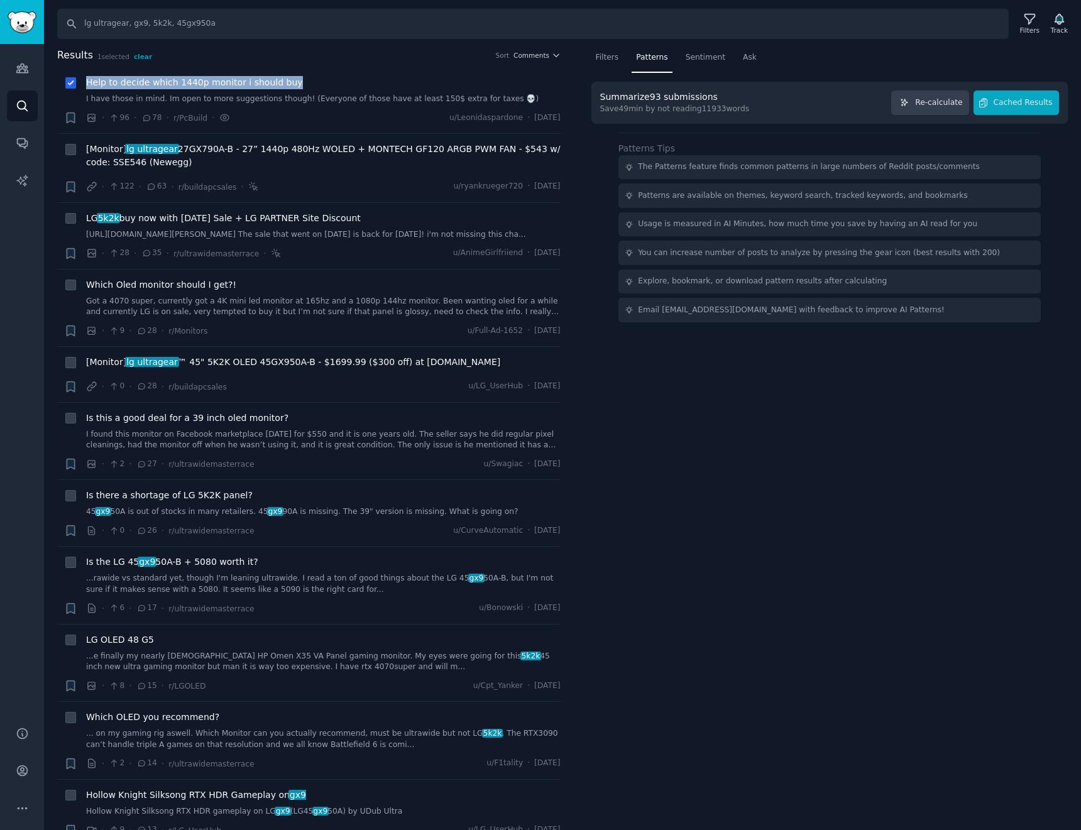
drag, startPoint x: 302, startPoint y: 87, endPoint x: 176, endPoint y: 77, distance: 126.1
click at [85, 84] on div "+ Help to decide which 1440p monitor i should buy I have those in mind. Im open…" at bounding box center [312, 100] width 496 height 48
copy span "Help to decide which 1440p monitor i should buy"
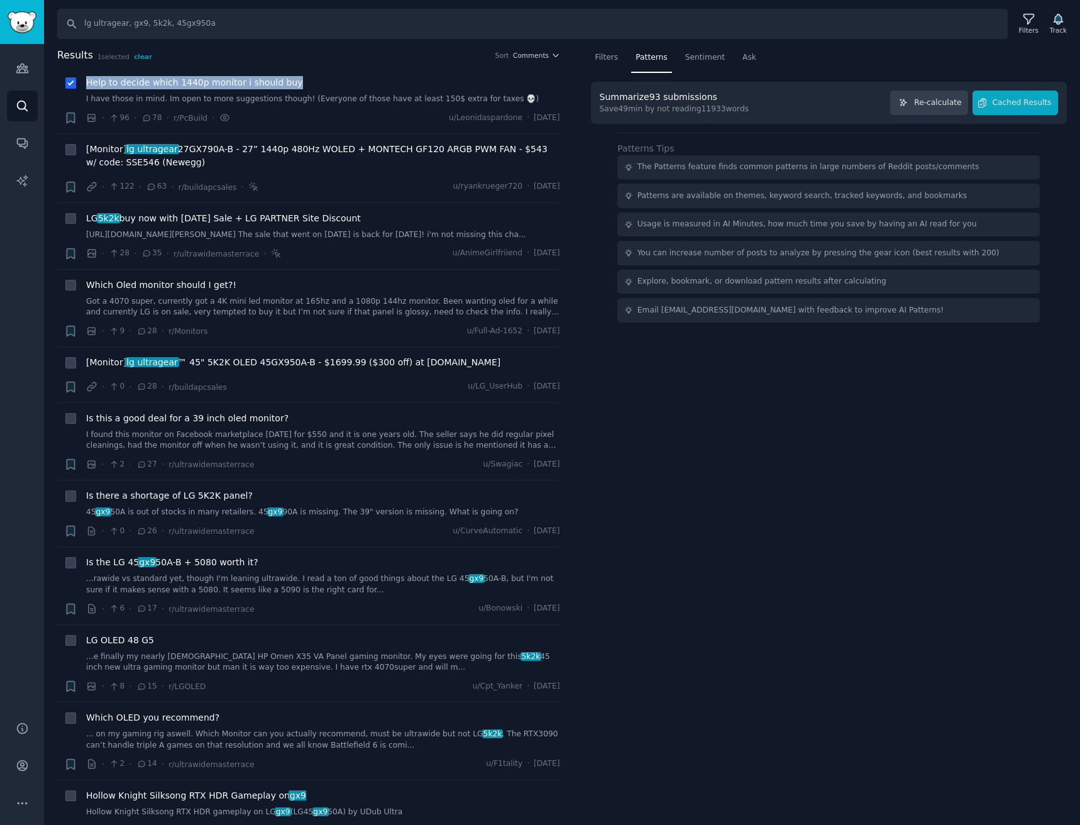
click at [782, 398] on div "Filters Patterns Sentiment Ask Summarize 93 submissions Save 49 min by not read…" at bounding box center [829, 436] width 503 height 777
drag, startPoint x: 745, startPoint y: 319, endPoint x: 726, endPoint y: 290, distance: 35.4
click at [743, 310] on div "Email [EMAIL_ADDRESS][DOMAIN_NAME] with feedback to improve AI Patterns!" at bounding box center [828, 310] width 422 height 25
click at [77, 85] on div at bounding box center [70, 82] width 13 height 13
click at [69, 85] on icon at bounding box center [70, 84] width 5 height 4
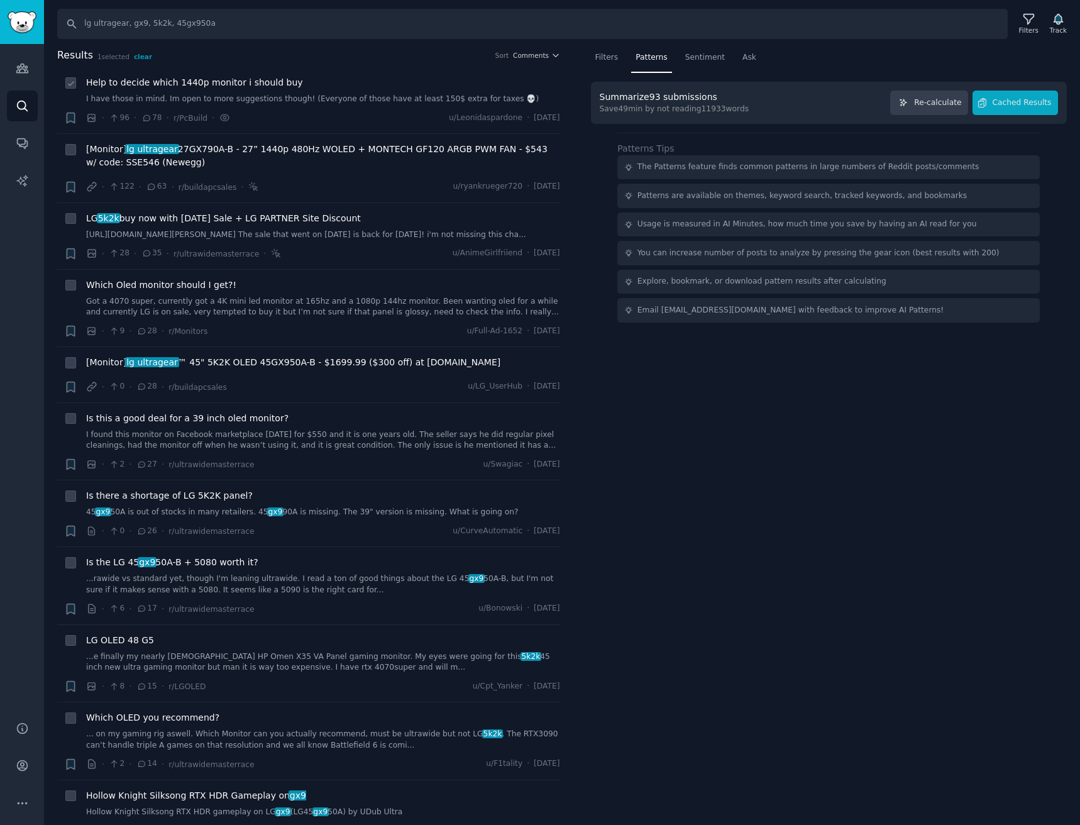
checkbox input "false"
click at [30, 176] on link "AI Reports" at bounding box center [22, 180] width 31 height 31
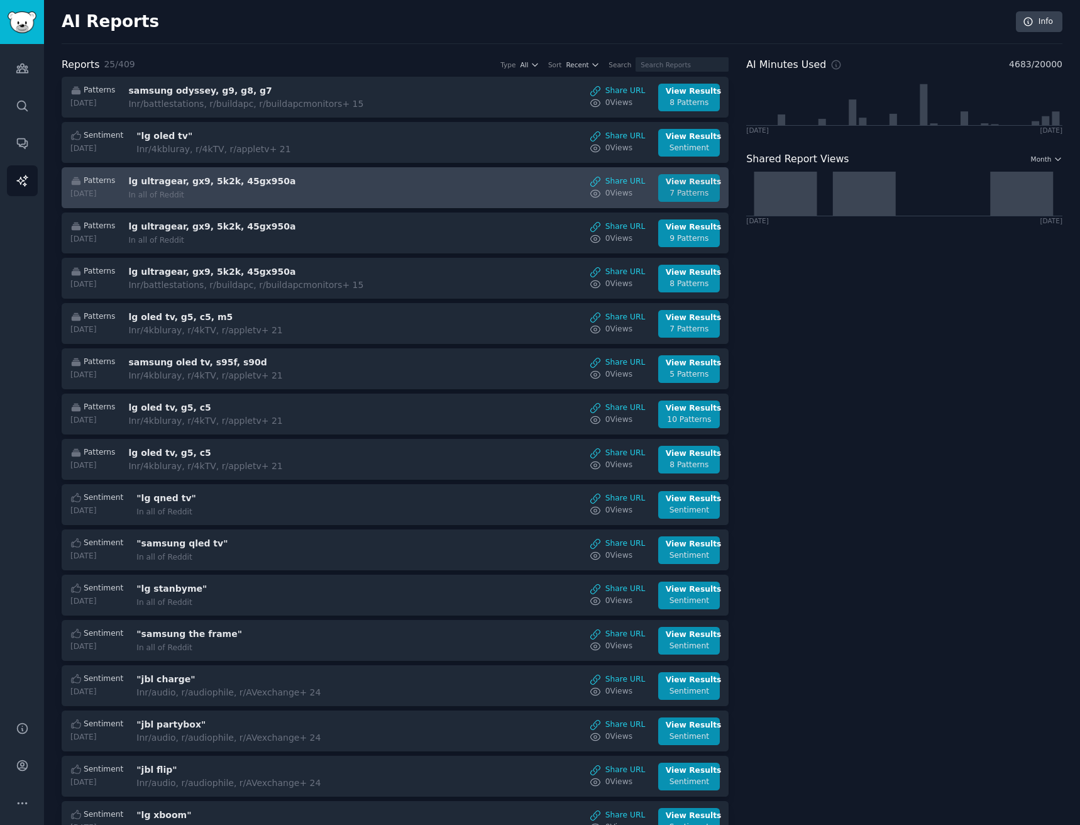
click at [701, 191] on div "7 Patterns" at bounding box center [689, 193] width 47 height 11
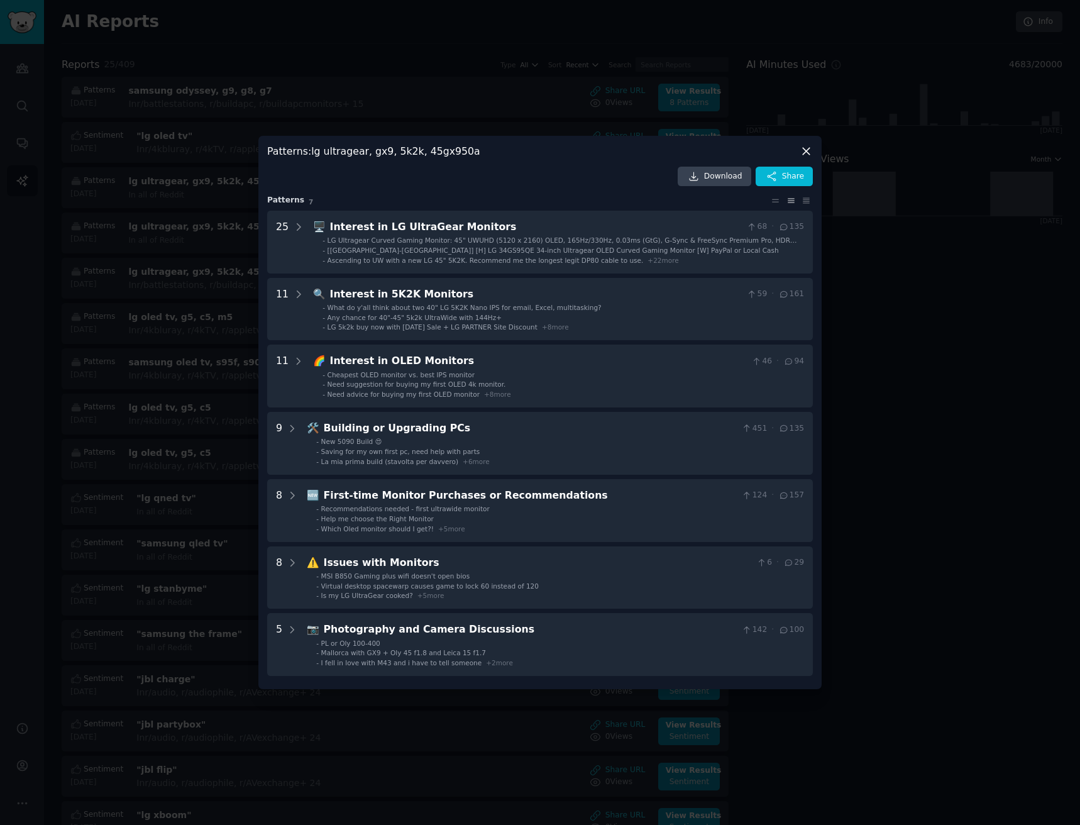
click at [808, 146] on icon at bounding box center [805, 151] width 13 height 13
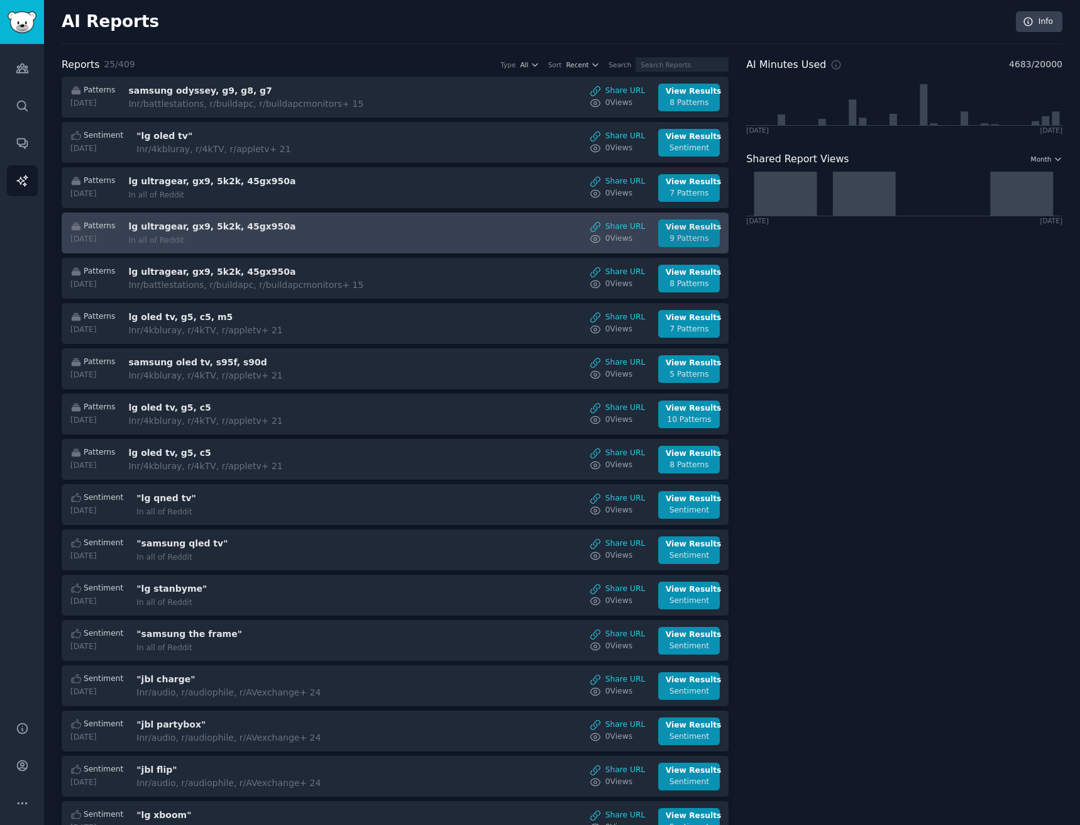
click at [666, 224] on div "View Results" at bounding box center [689, 227] width 47 height 11
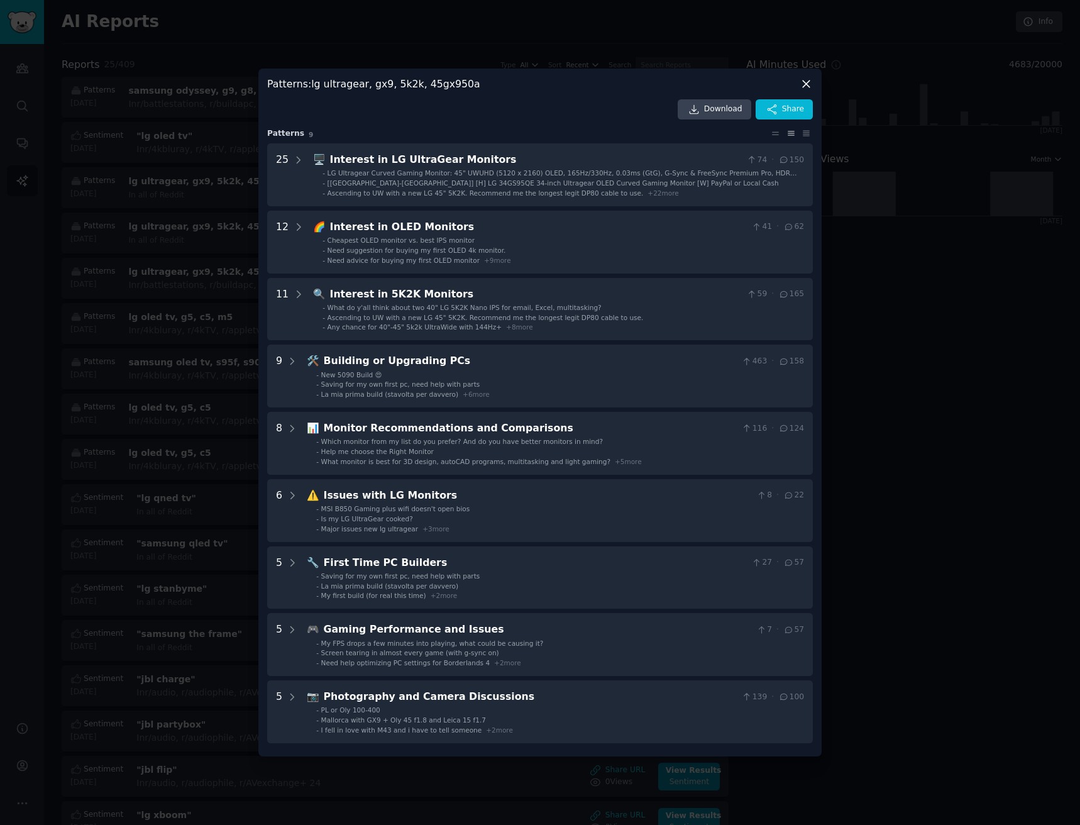
click at [805, 82] on icon at bounding box center [805, 83] width 13 height 13
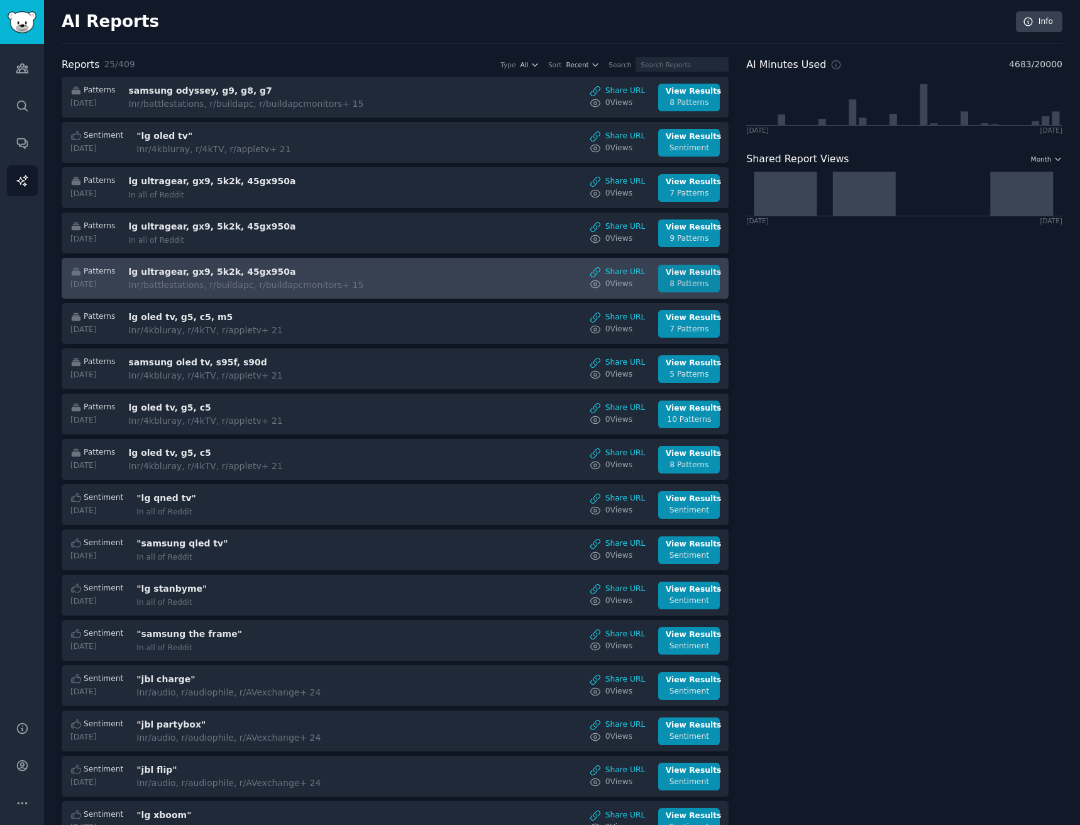
click at [677, 287] on div "8 Patterns" at bounding box center [689, 283] width 47 height 11
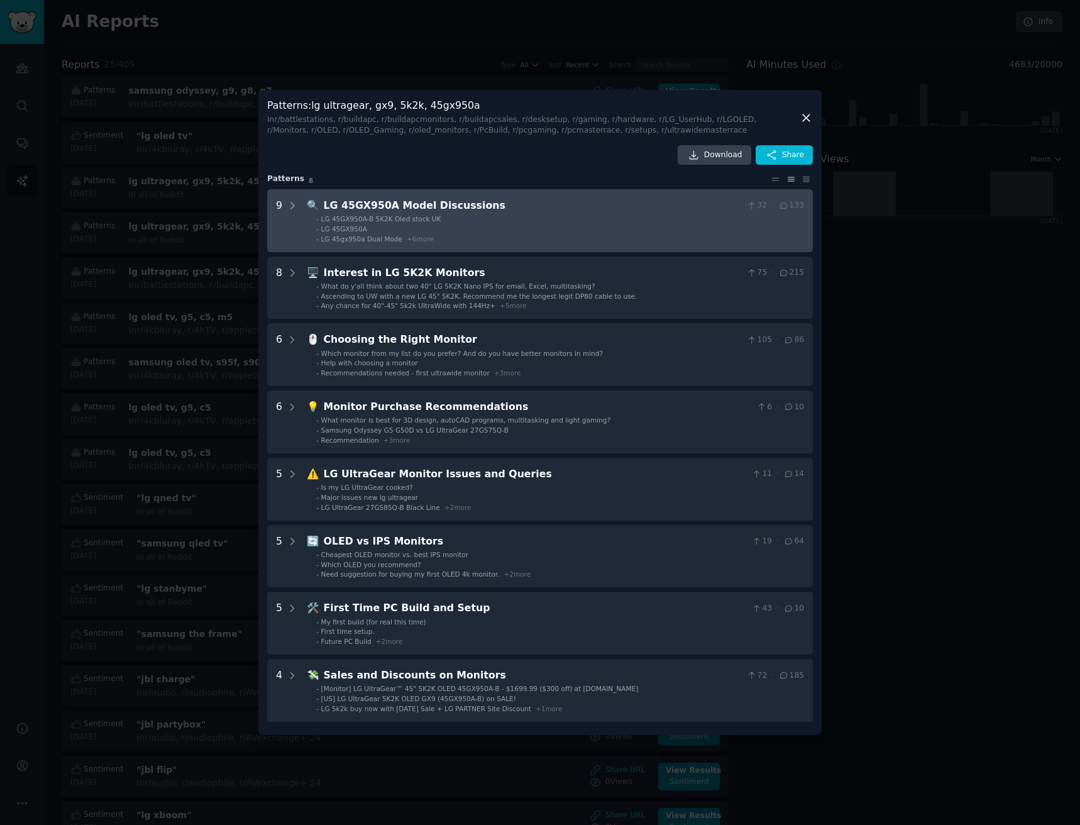
click at [512, 238] on li "- LG 45gx950a Dual Mode + 6 more" at bounding box center [560, 238] width 488 height 9
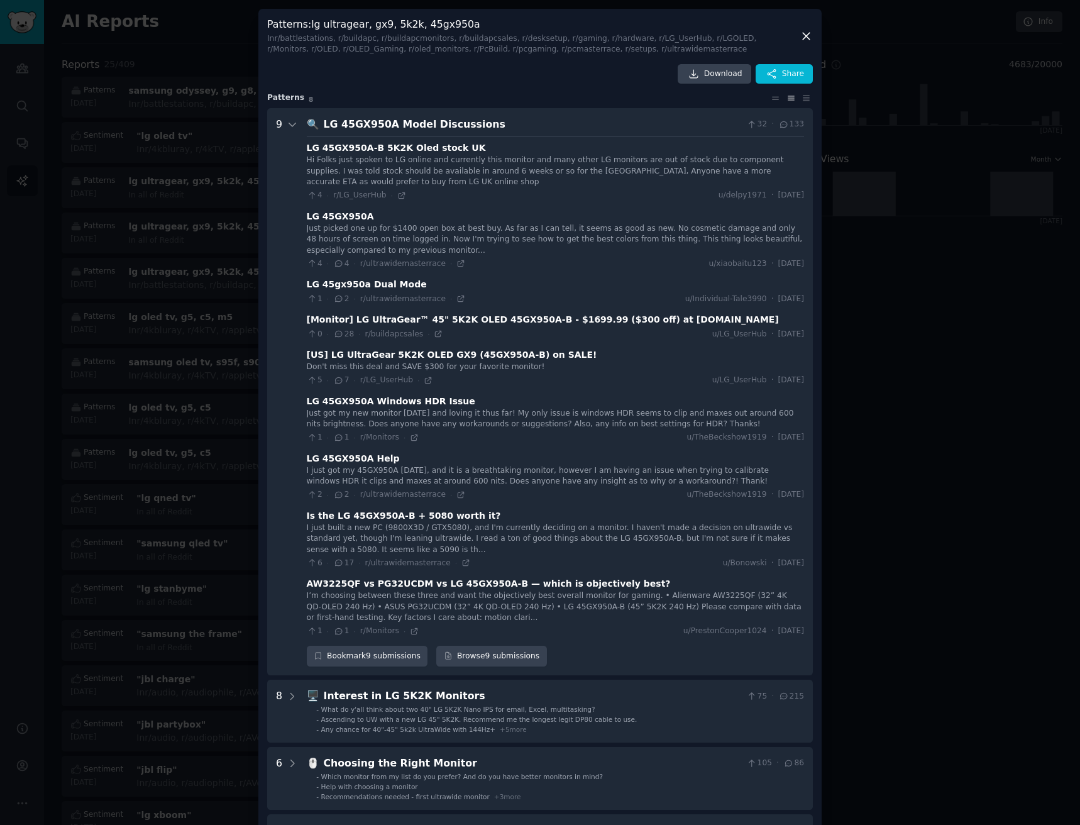
click at [453, 126] on div "LG 45GX950A Model Discussions" at bounding box center [533, 125] width 419 height 16
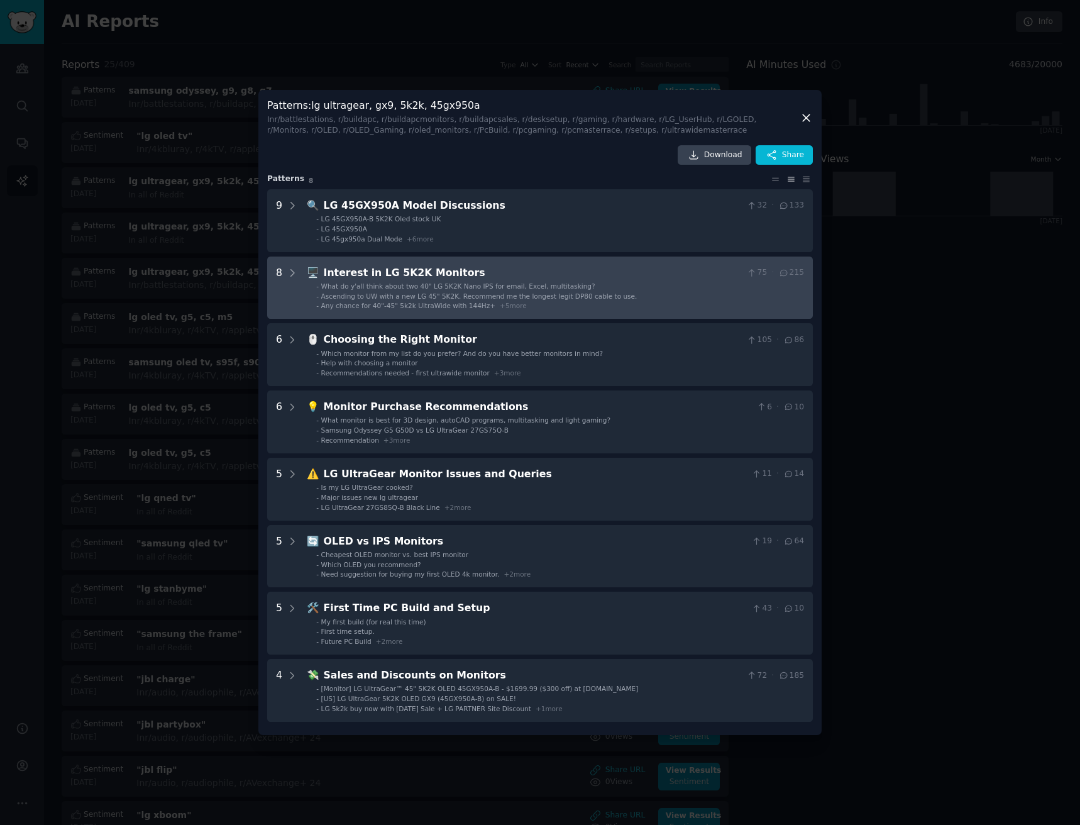
click at [397, 273] on div "Interest in LG 5K2K Monitors" at bounding box center [533, 273] width 419 height 16
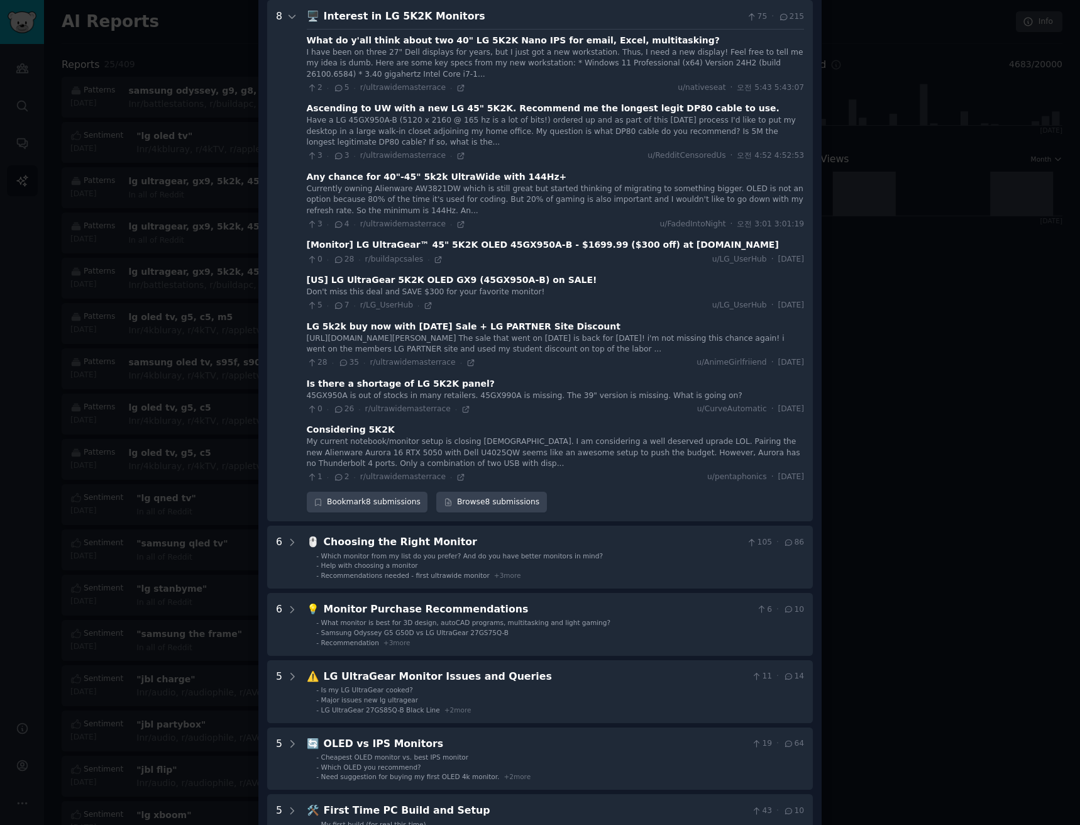
scroll to position [49, 0]
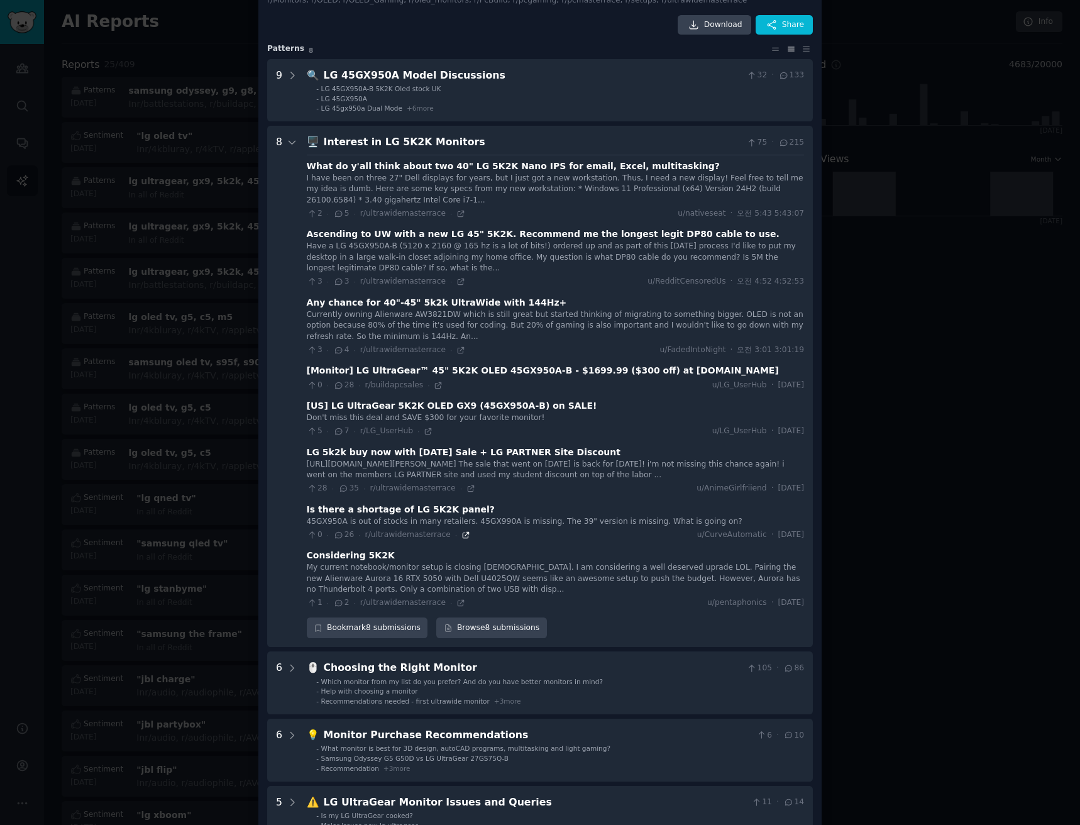
click at [461, 539] on icon at bounding box center [465, 534] width 9 height 9
click at [427, 141] on div "Interest in LG 5K2K Monitors" at bounding box center [533, 142] width 419 height 16
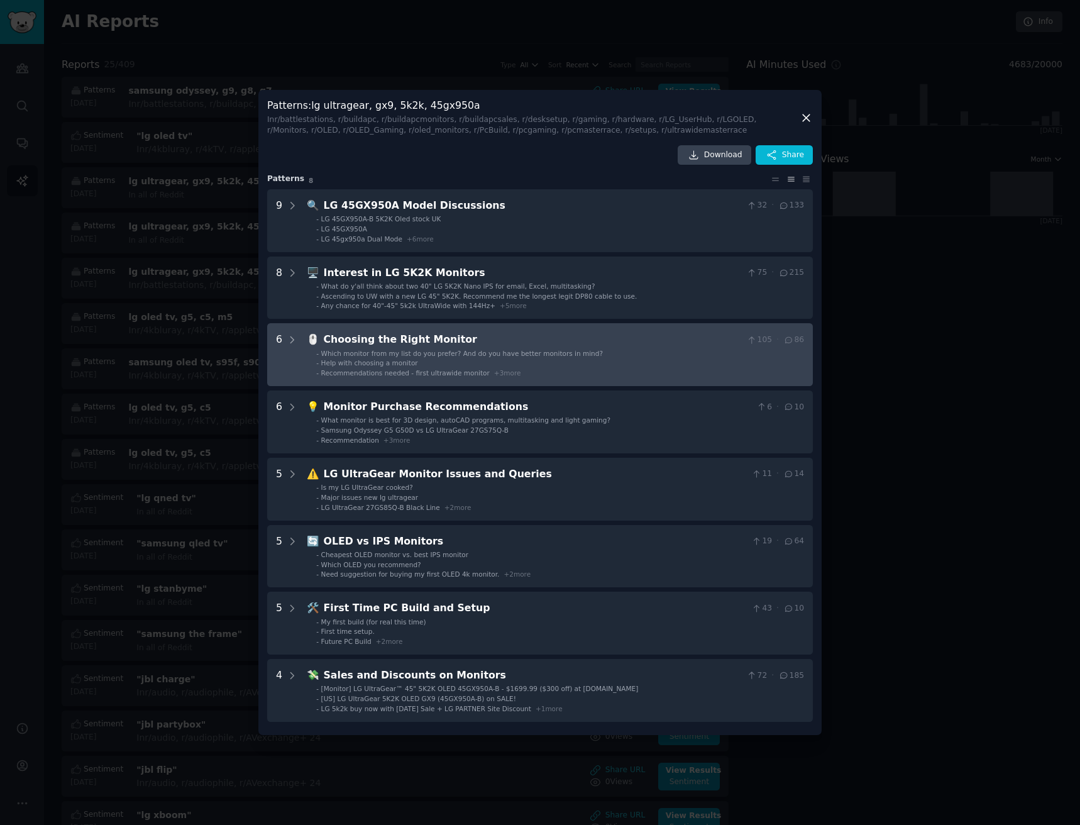
click at [475, 368] on ul "- Which monitor from my list do you prefer? And do you have better monitors in …" at bounding box center [555, 363] width 496 height 29
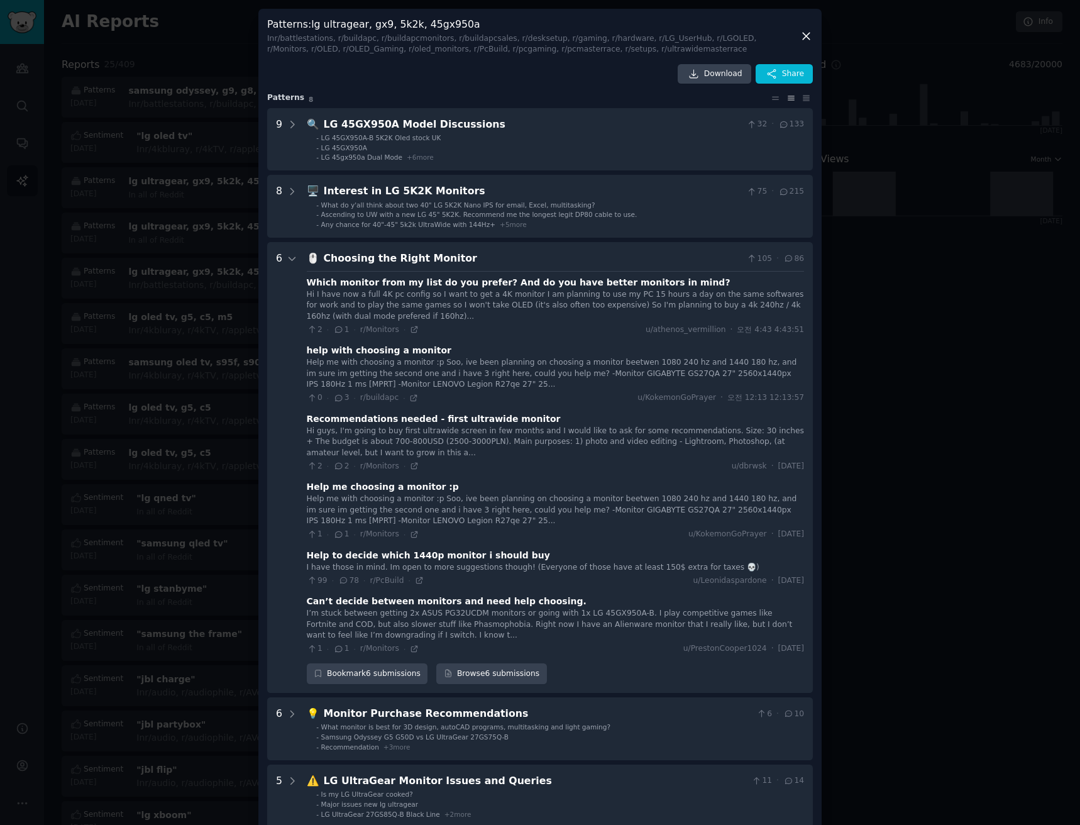
click at [438, 258] on div "Choosing the Right Monitor" at bounding box center [533, 259] width 419 height 16
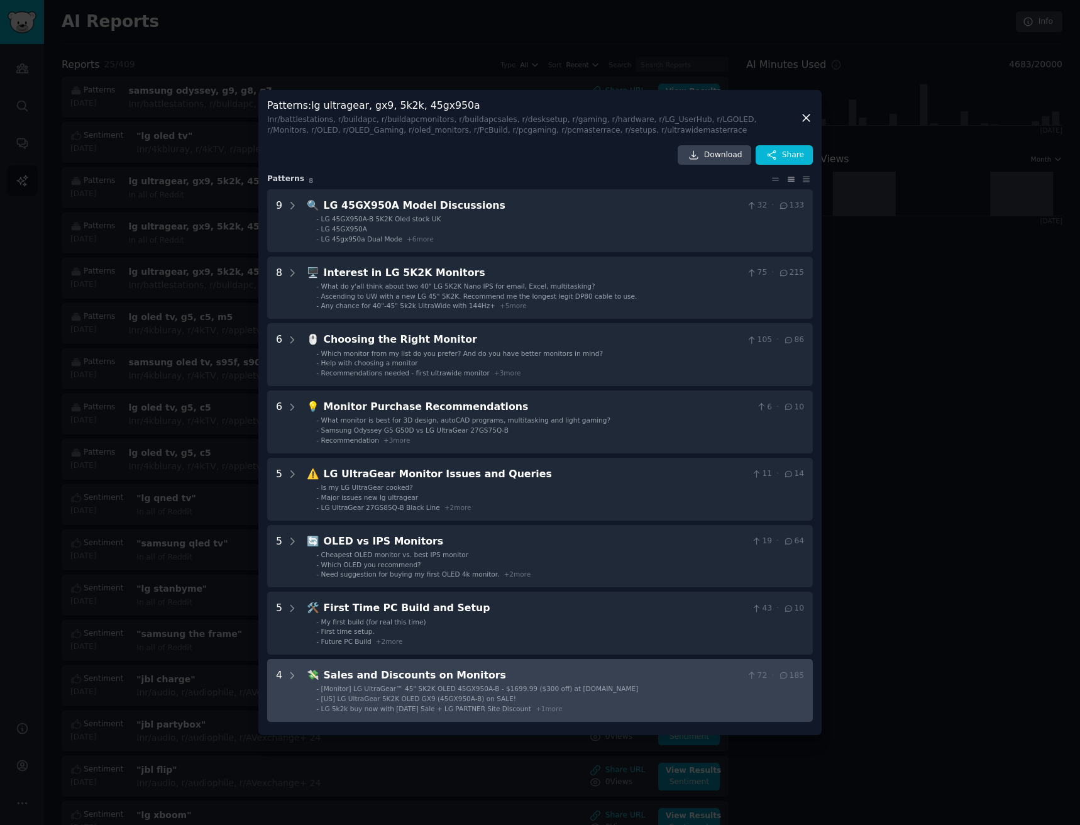
click at [637, 689] on li "- [Monitor] LG UltraGear™ 45" 5K2K OLED 45GX950A-B - $1699.99 ($300 off) at LG.…" at bounding box center [560, 688] width 488 height 9
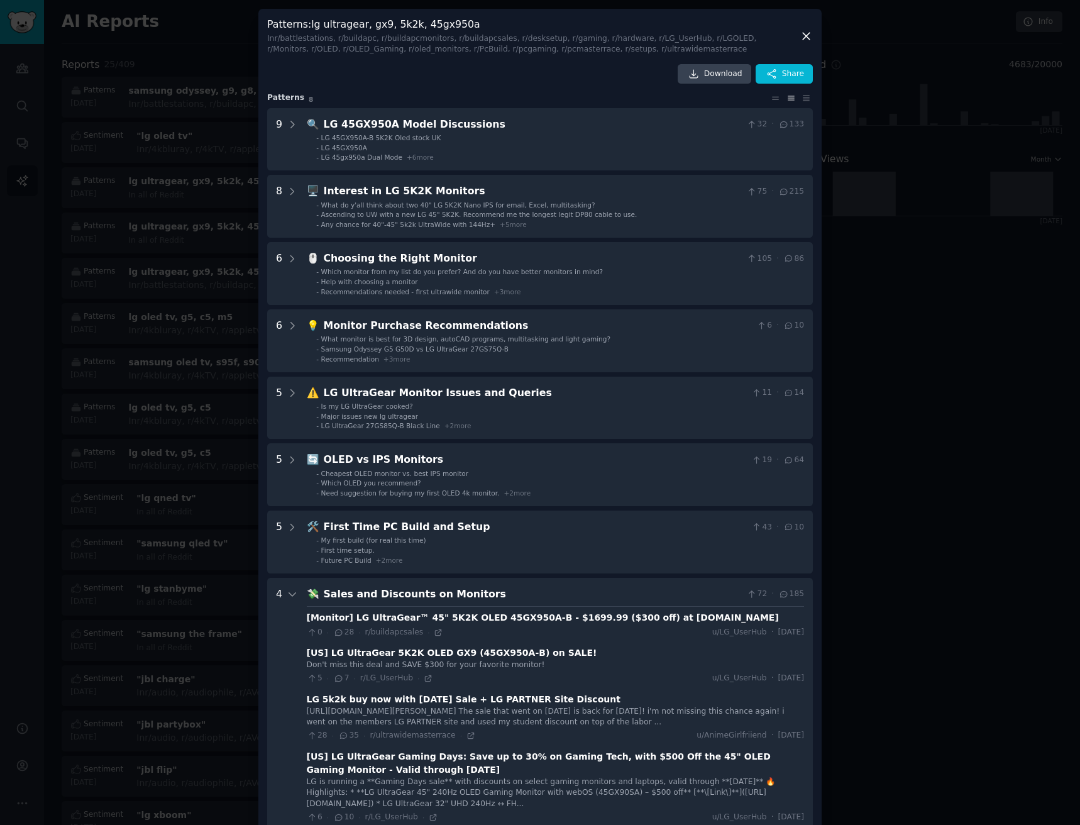
scroll to position [63, 0]
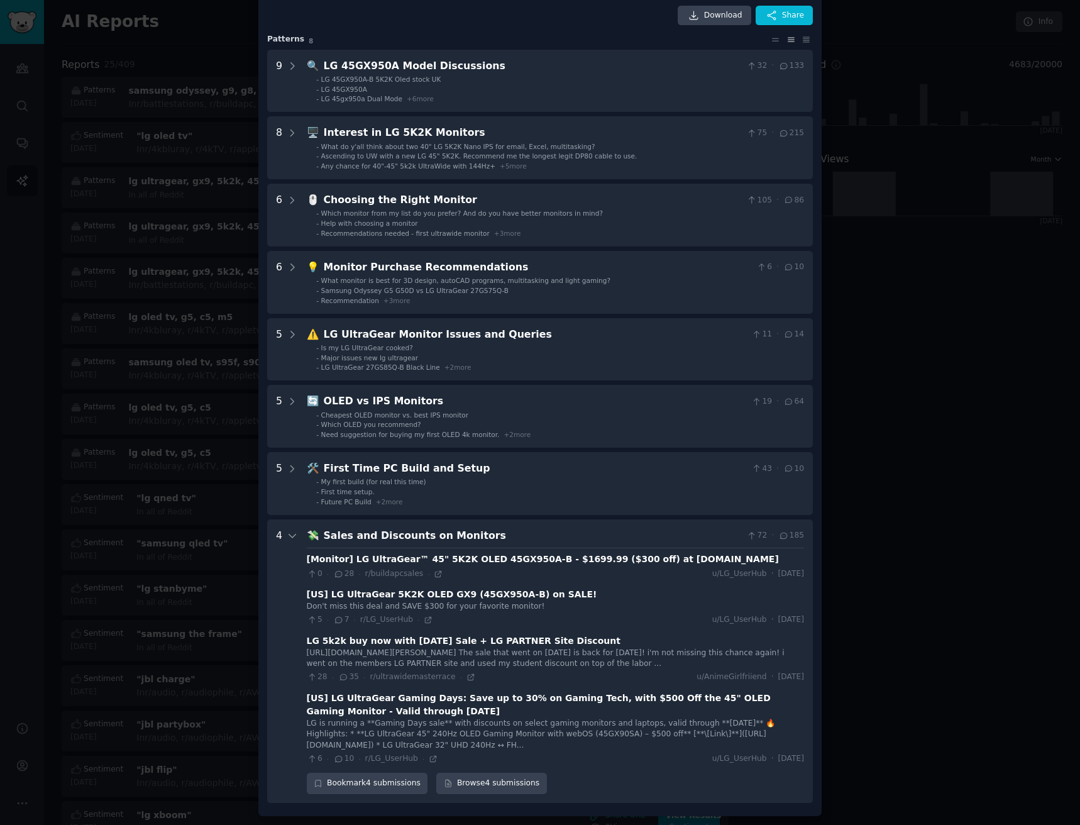
click at [513, 535] on div "Sales and Discounts on Monitors" at bounding box center [533, 536] width 419 height 16
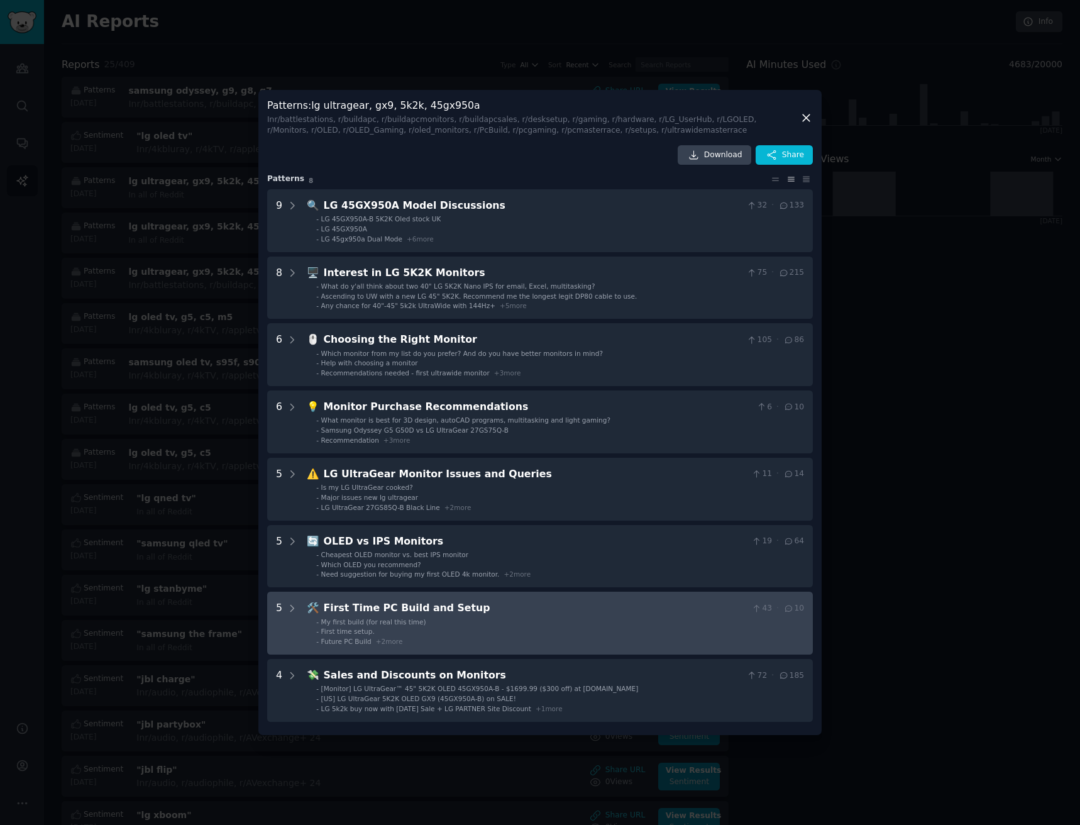
click at [576, 613] on div "First Time PC Build and Setup" at bounding box center [535, 608] width 423 height 16
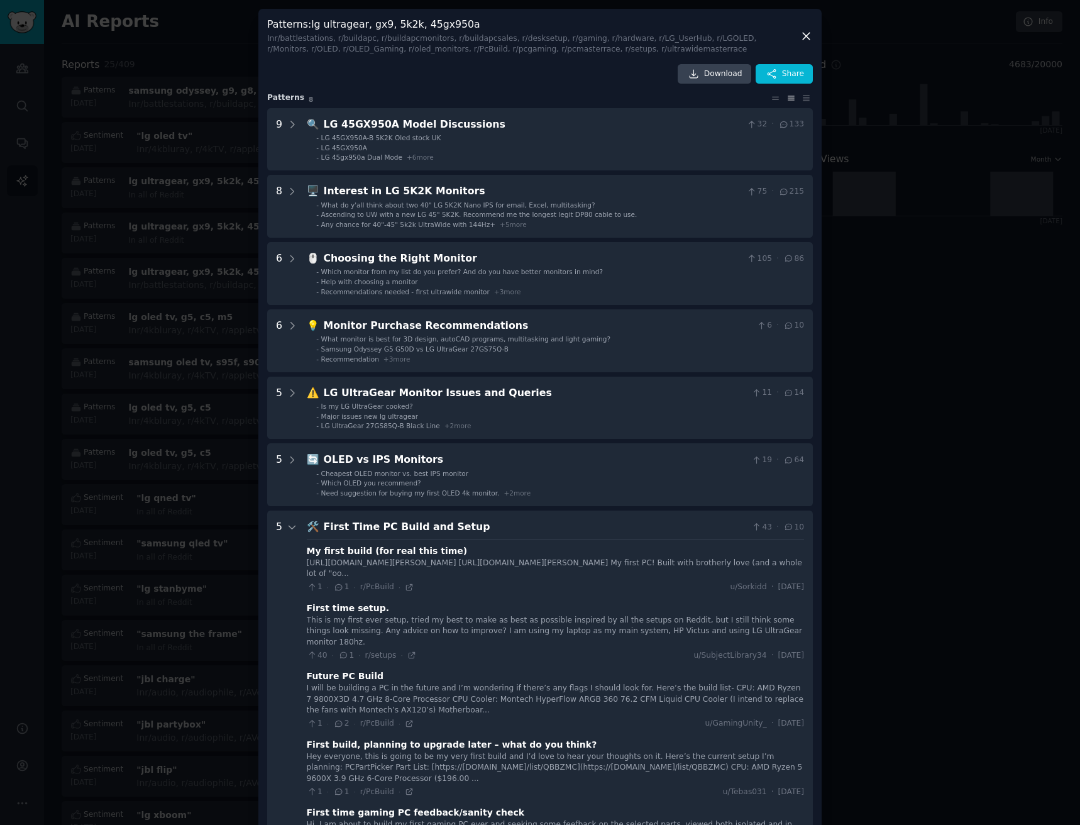
scroll to position [168, 0]
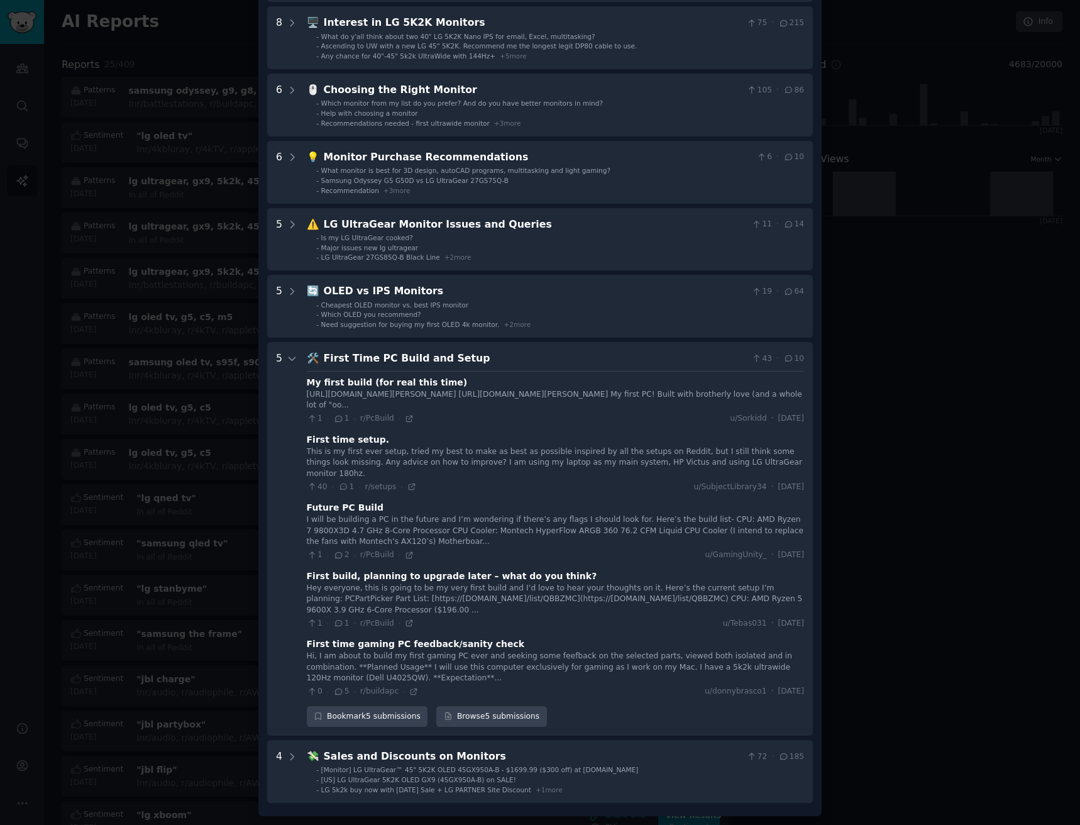
click at [527, 359] on div "First Time PC Build and Setup" at bounding box center [535, 359] width 423 height 16
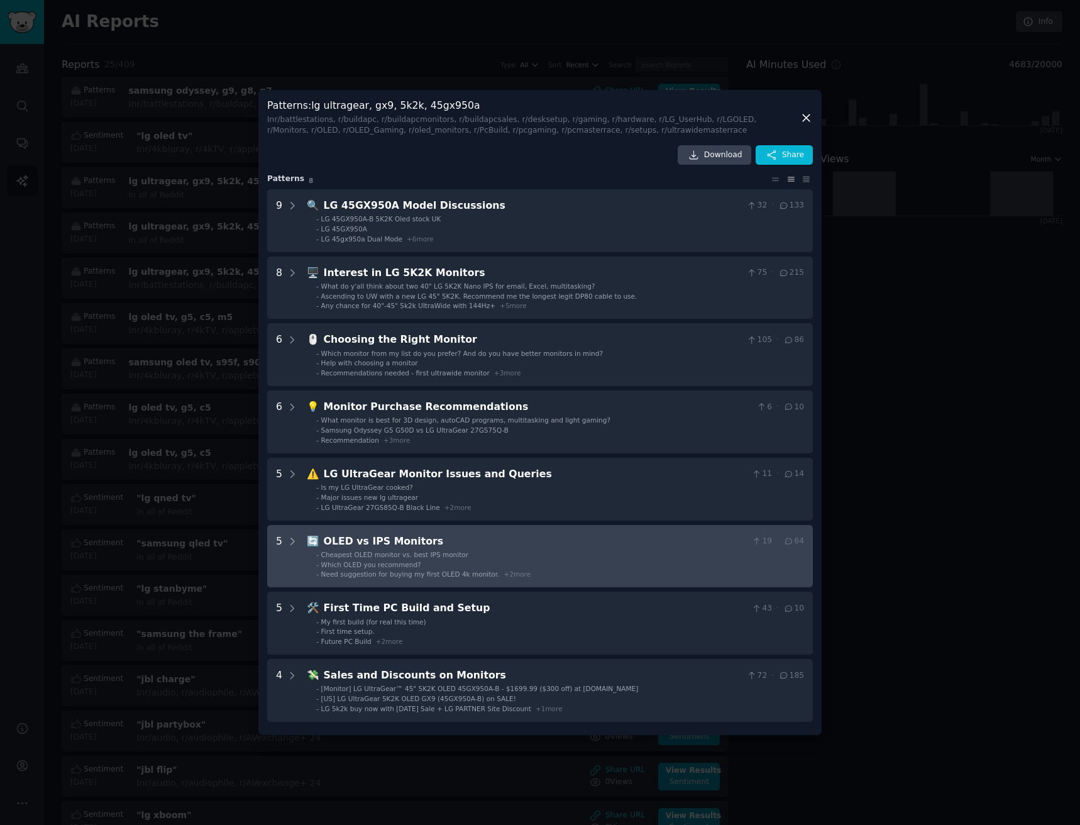
click at [546, 552] on li "- Cheapest OLED monitor vs. best IPS monitor" at bounding box center [560, 554] width 488 height 9
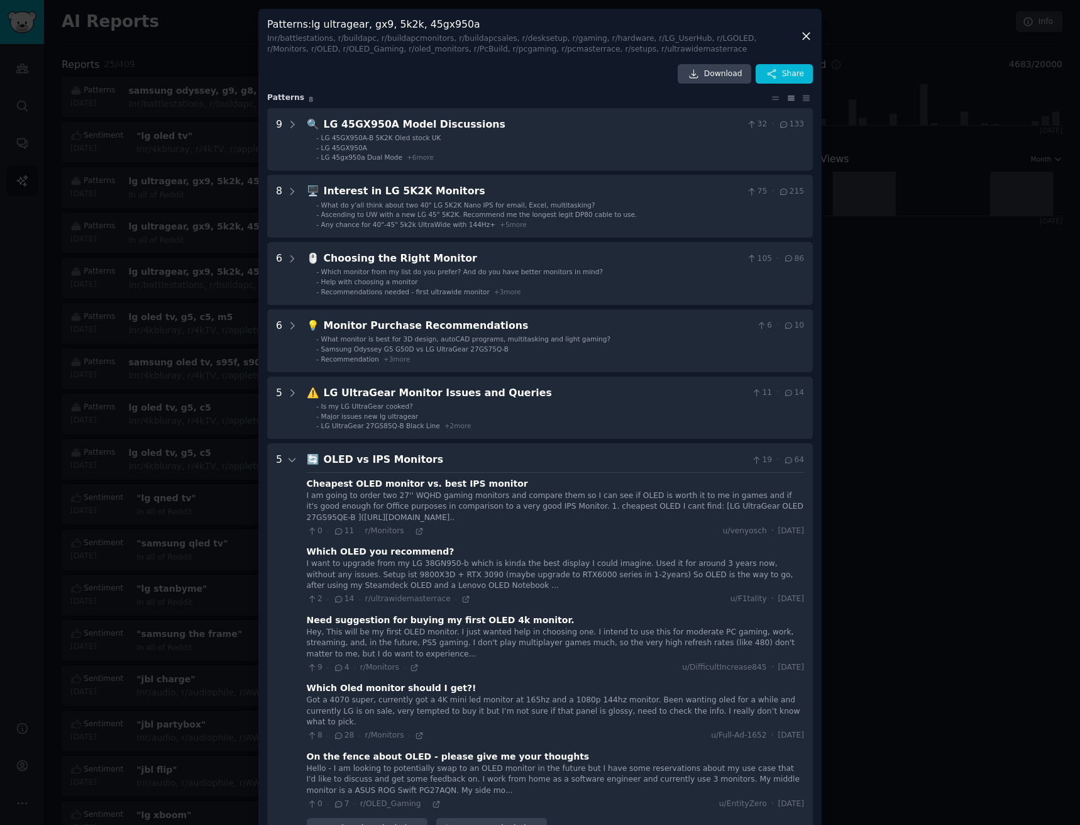
scroll to position [168, 0]
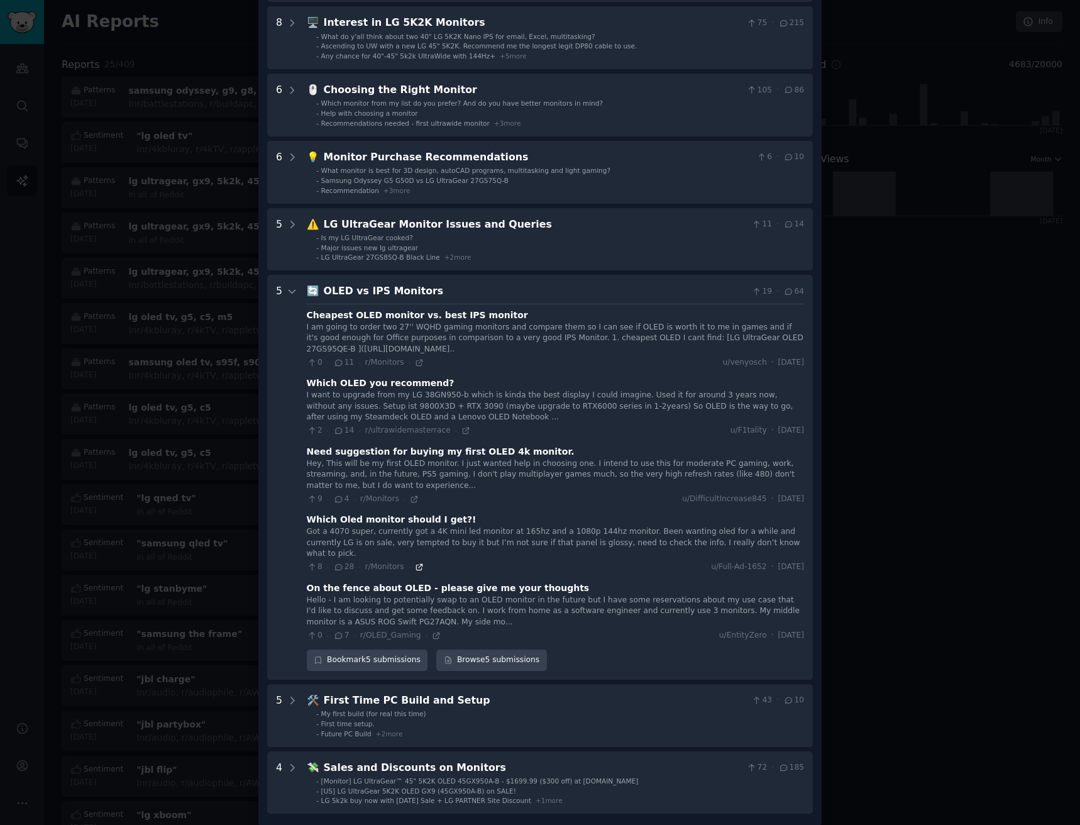
click at [415, 562] on icon at bounding box center [419, 566] width 9 height 9
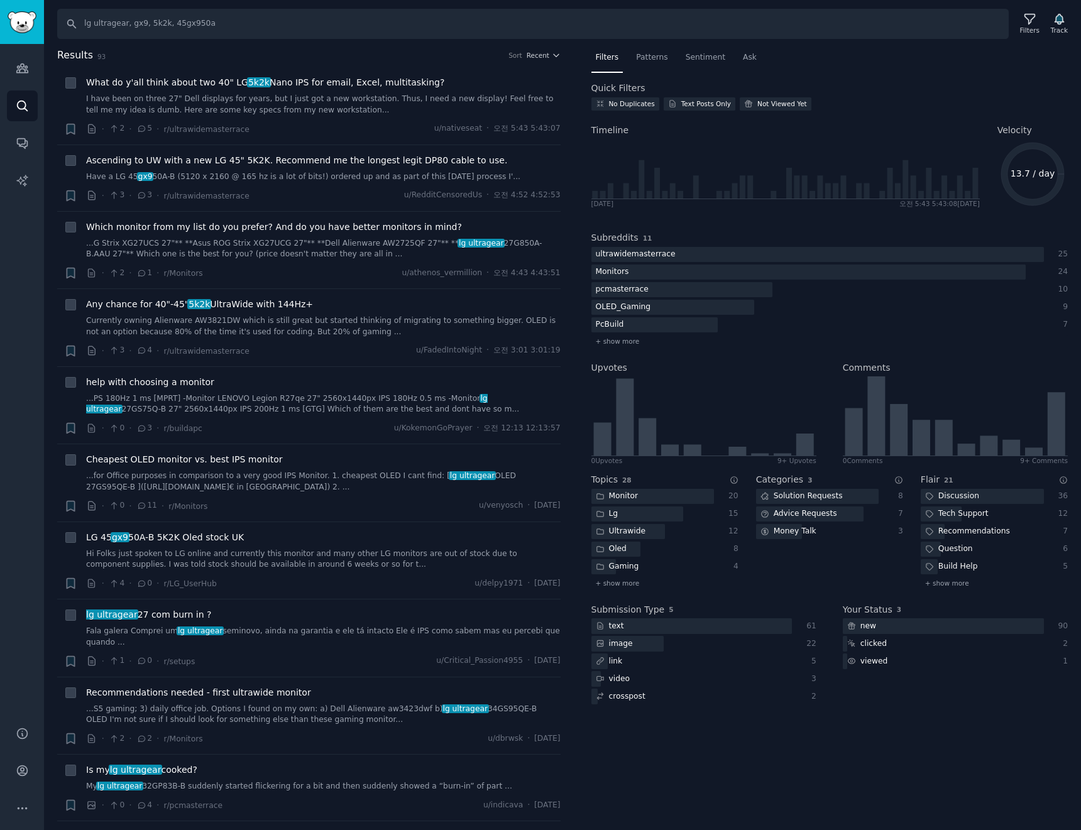
click at [248, 26] on input "lg ultragear, gx9, 5k2k, 45gx950a" at bounding box center [533, 24] width 952 height 30
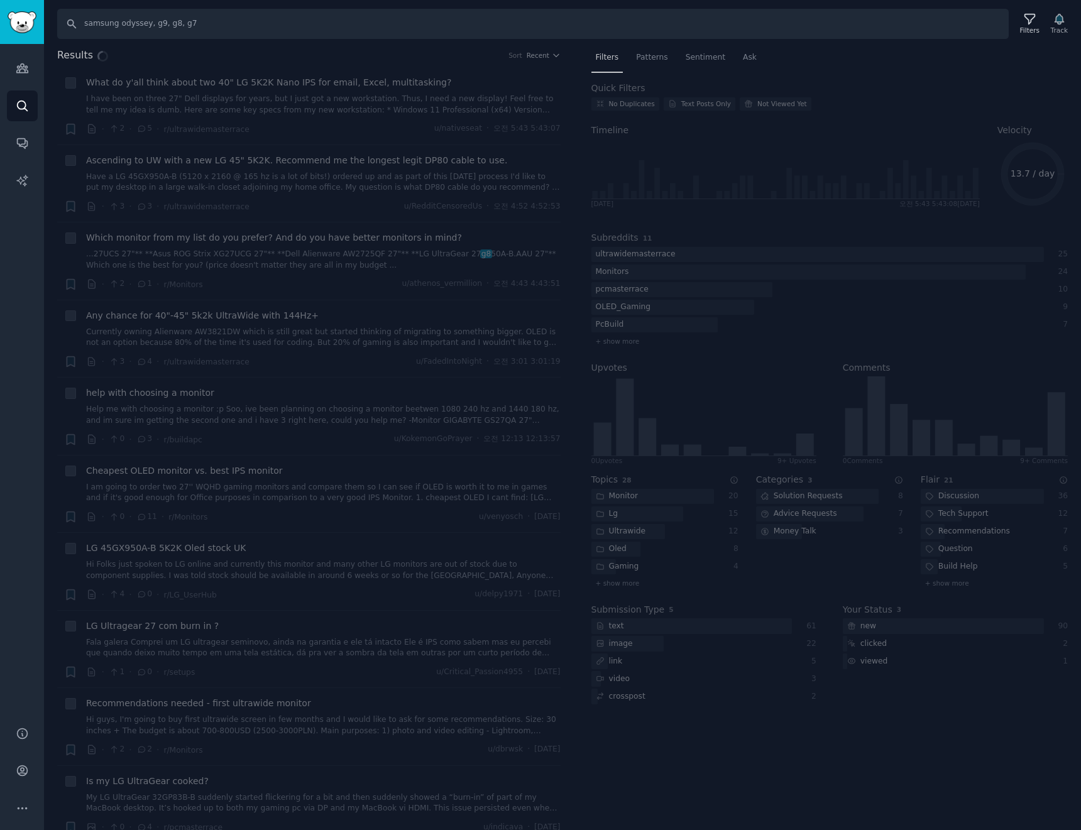
click at [248, 26] on input "samsung odyssey, g9, g8, g7" at bounding box center [533, 24] width 952 height 30
type input "samsung odyssey, g9, g8, g7"
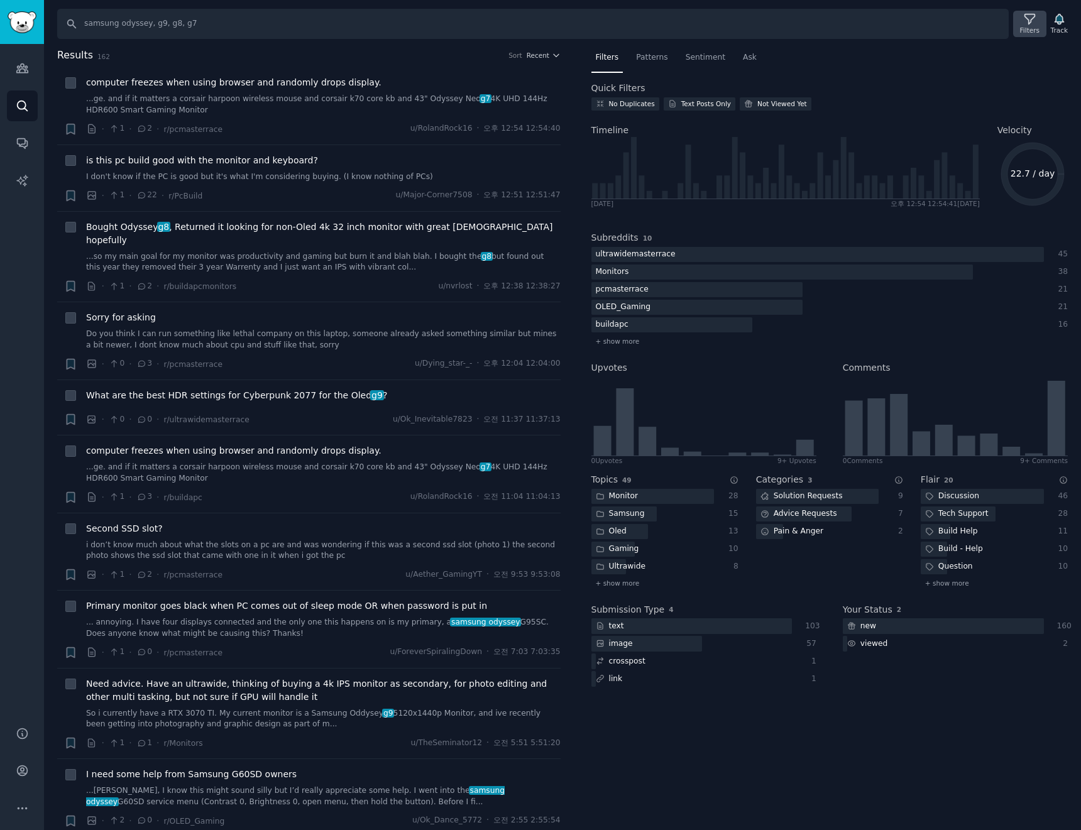
click at [1036, 36] on div "Filters" at bounding box center [1029, 24] width 33 height 26
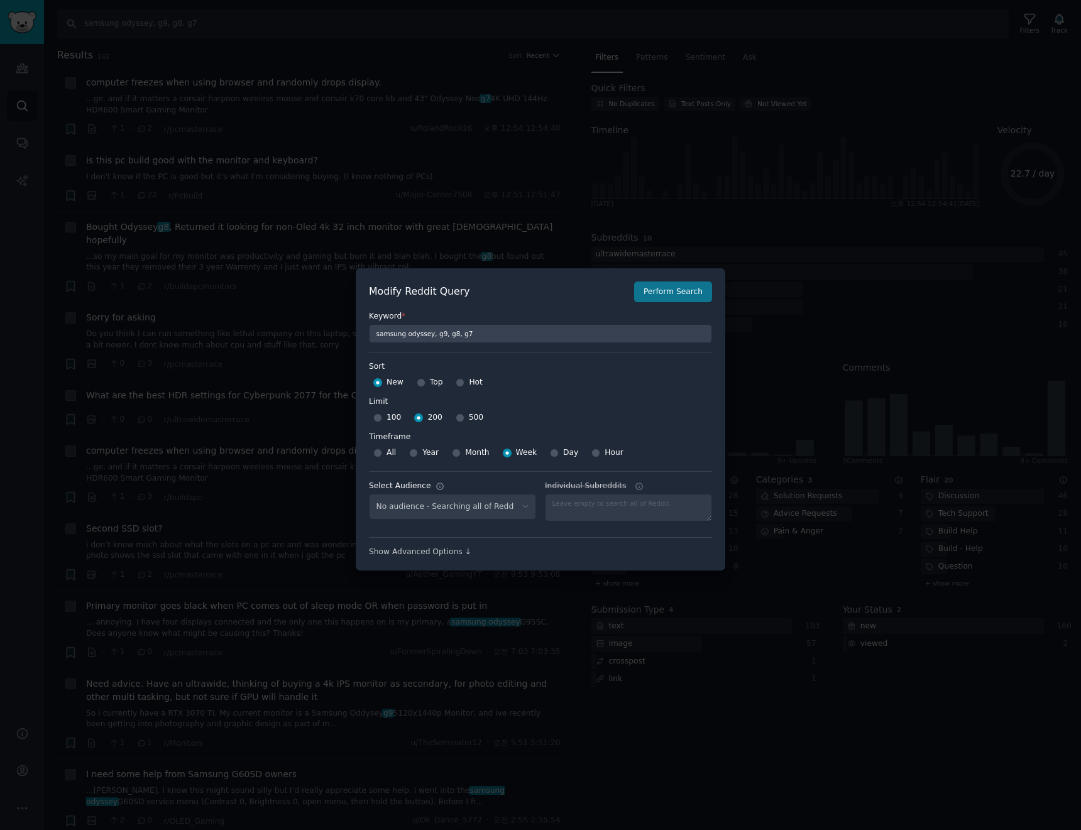
select select "a094687530"
click at [694, 288] on button "Perform Search" at bounding box center [673, 292] width 78 height 21
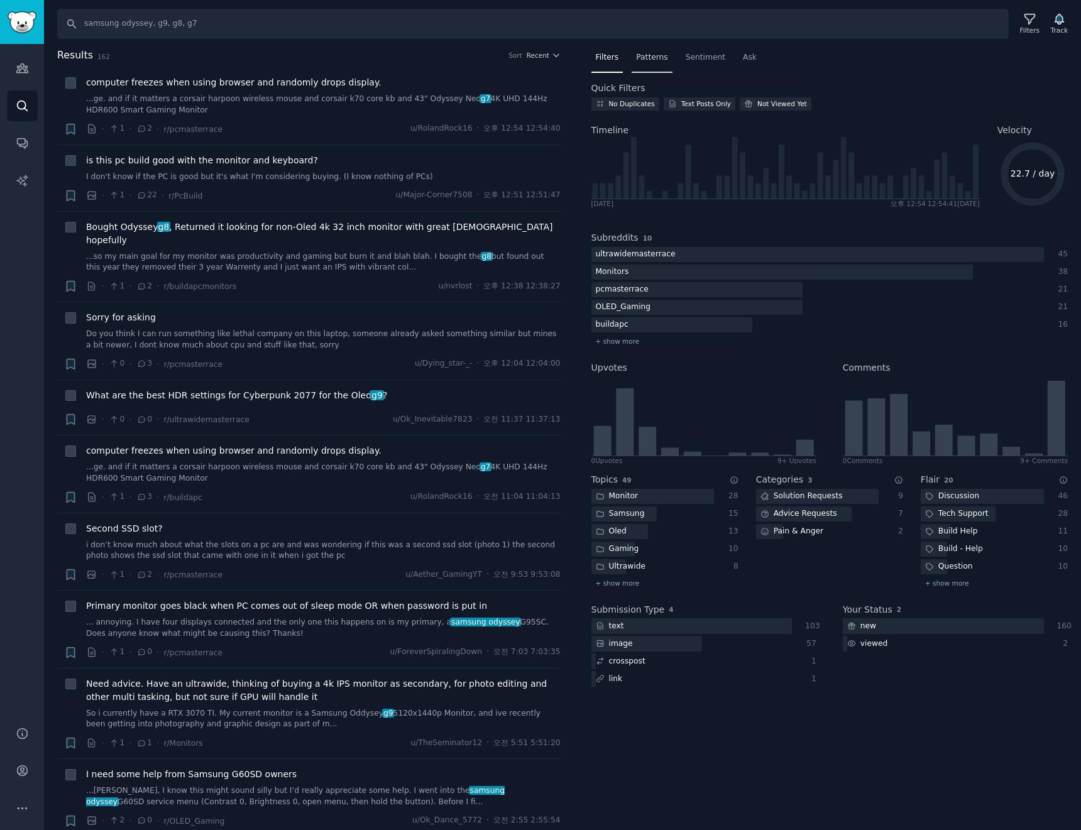
click at [636, 53] on span "Patterns" at bounding box center [651, 57] width 31 height 11
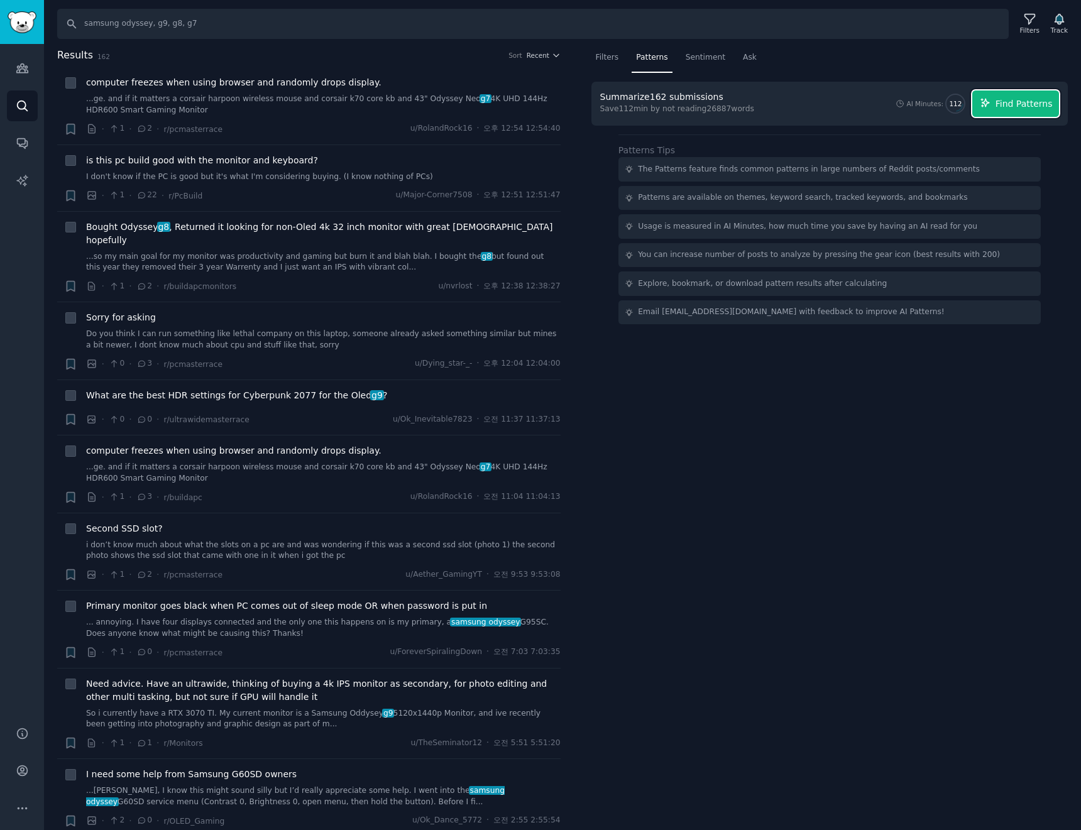
click at [1007, 100] on span "Find Patterns" at bounding box center [1023, 103] width 57 height 13
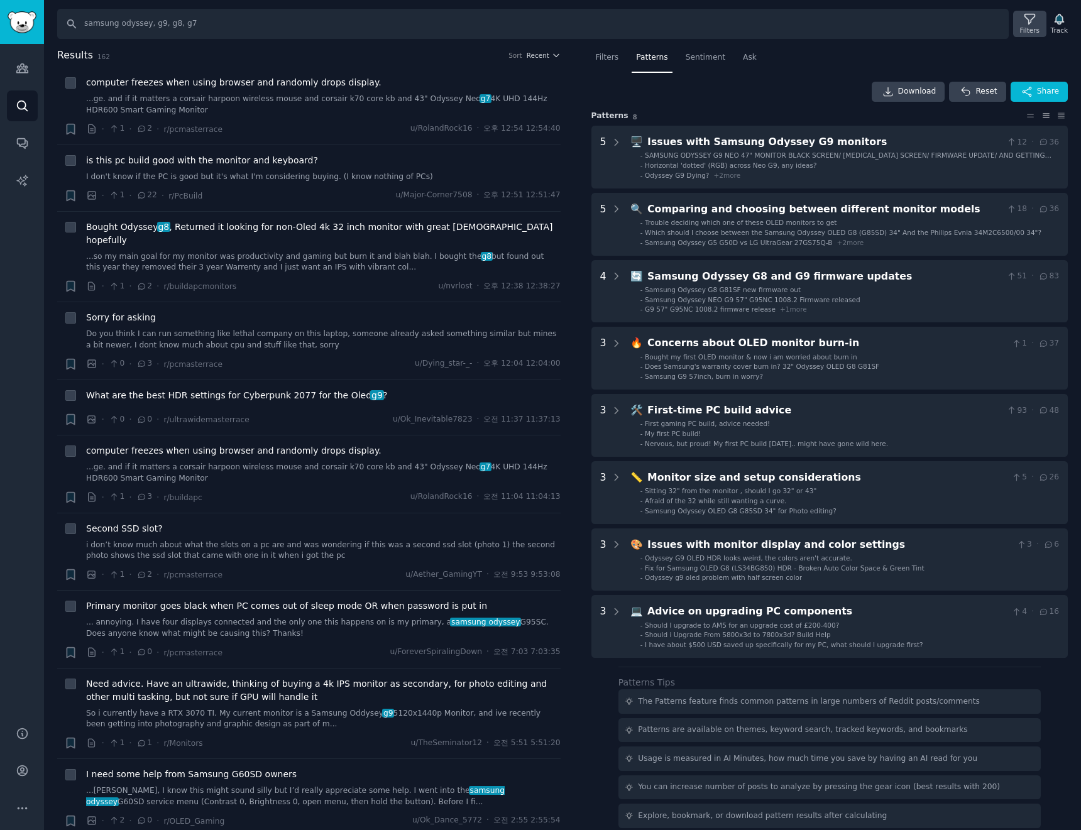
click at [1025, 36] on div "Filters" at bounding box center [1029, 24] width 33 height 26
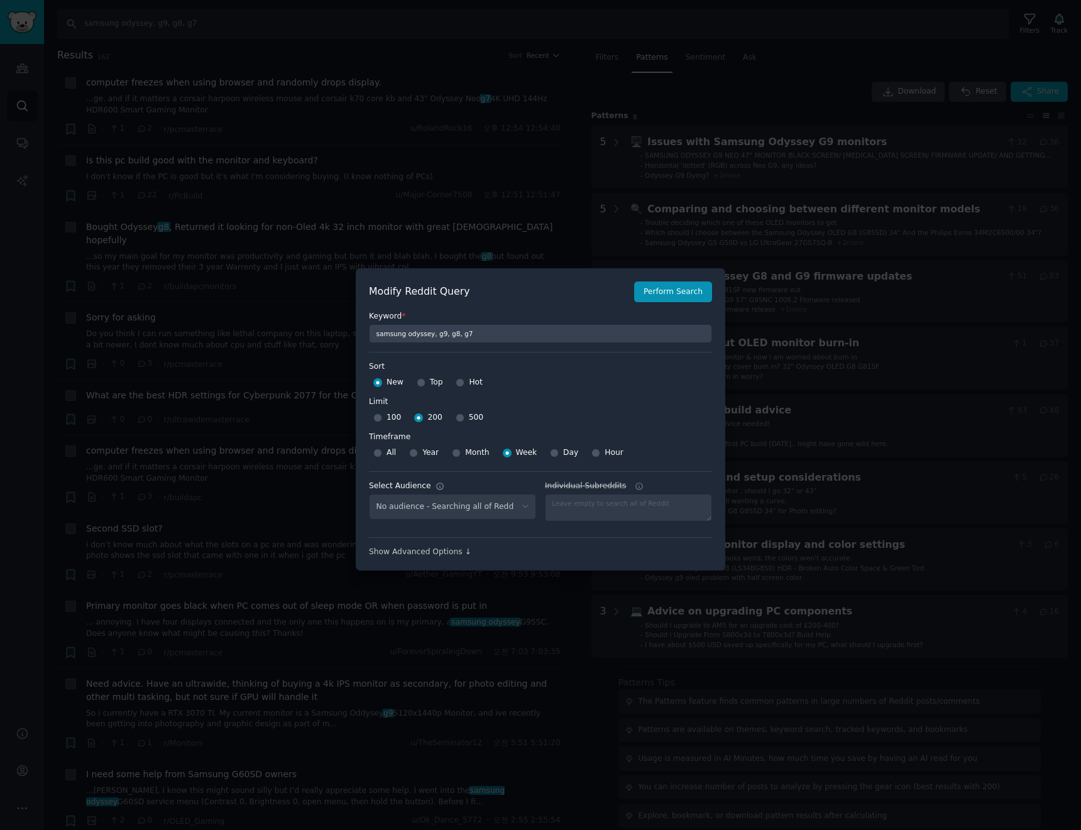
select select "a094687530"
click at [458, 414] on div at bounding box center [460, 417] width 9 height 11
click at [457, 414] on input "500" at bounding box center [460, 418] width 9 height 9
radio input "true"
click at [672, 293] on button "Perform Search" at bounding box center [673, 292] width 78 height 21
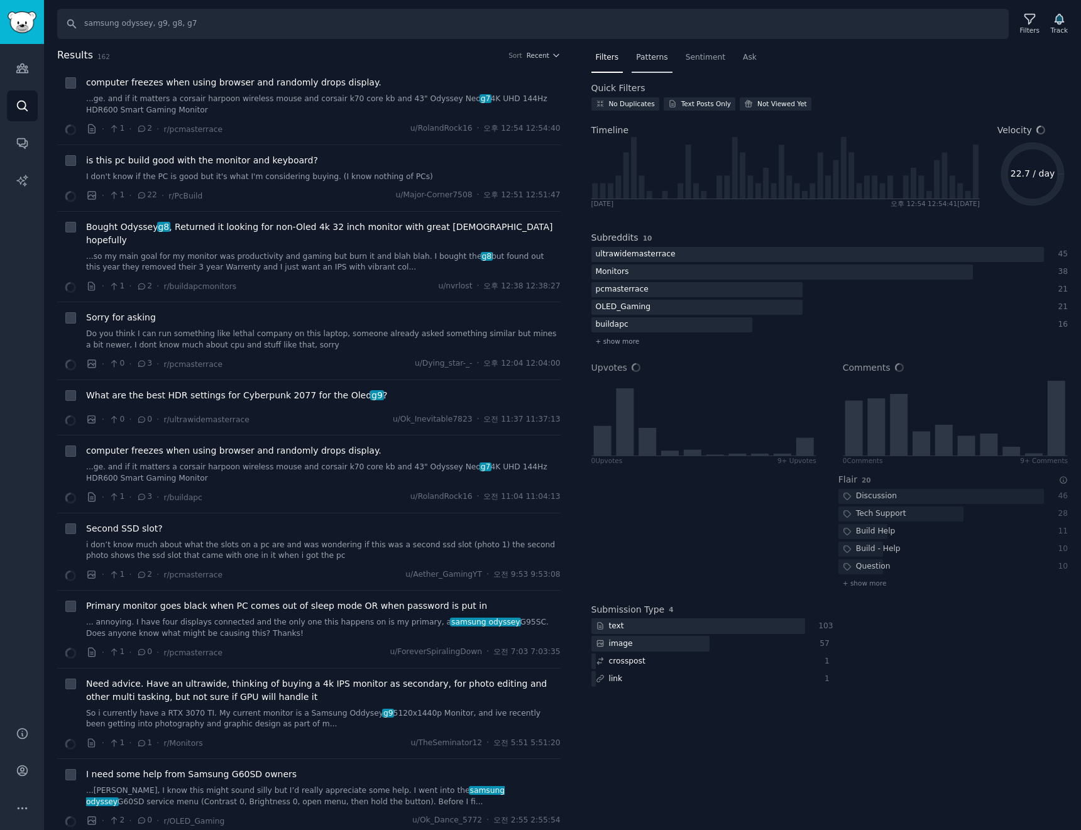
click at [640, 64] on div "Patterns" at bounding box center [652, 61] width 40 height 26
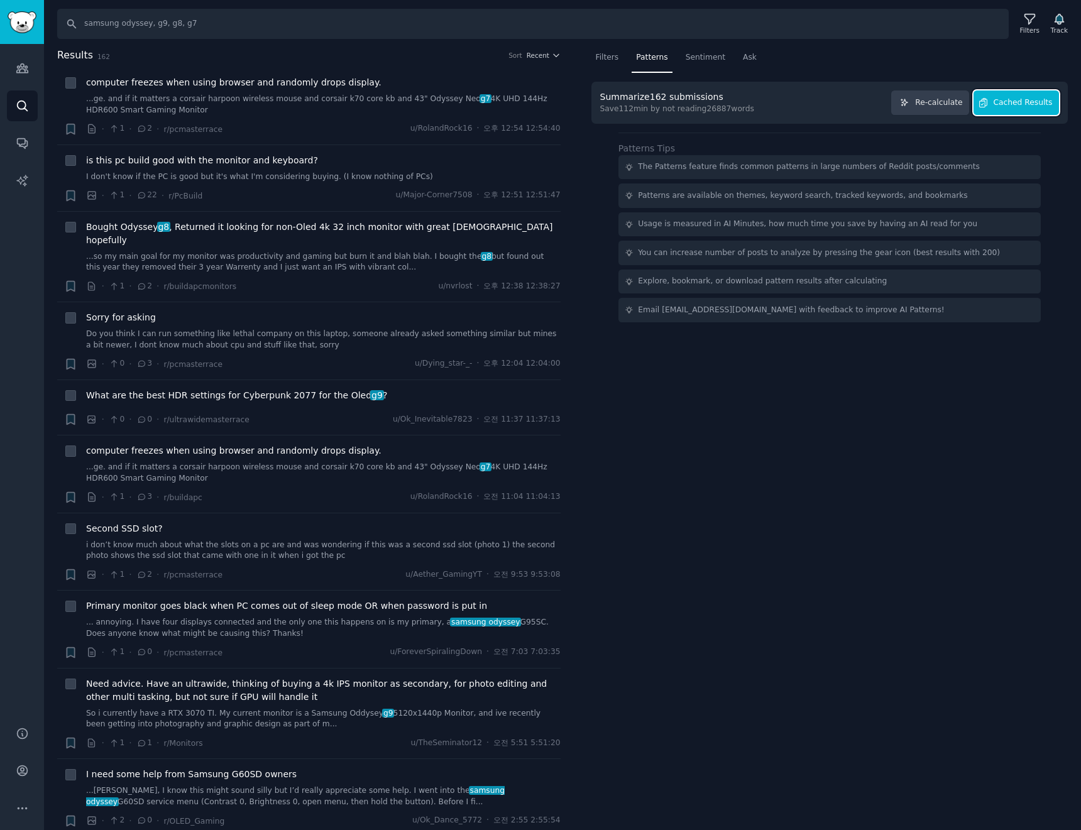
click at [1045, 106] on span "Cached Results" at bounding box center [1023, 102] width 59 height 11
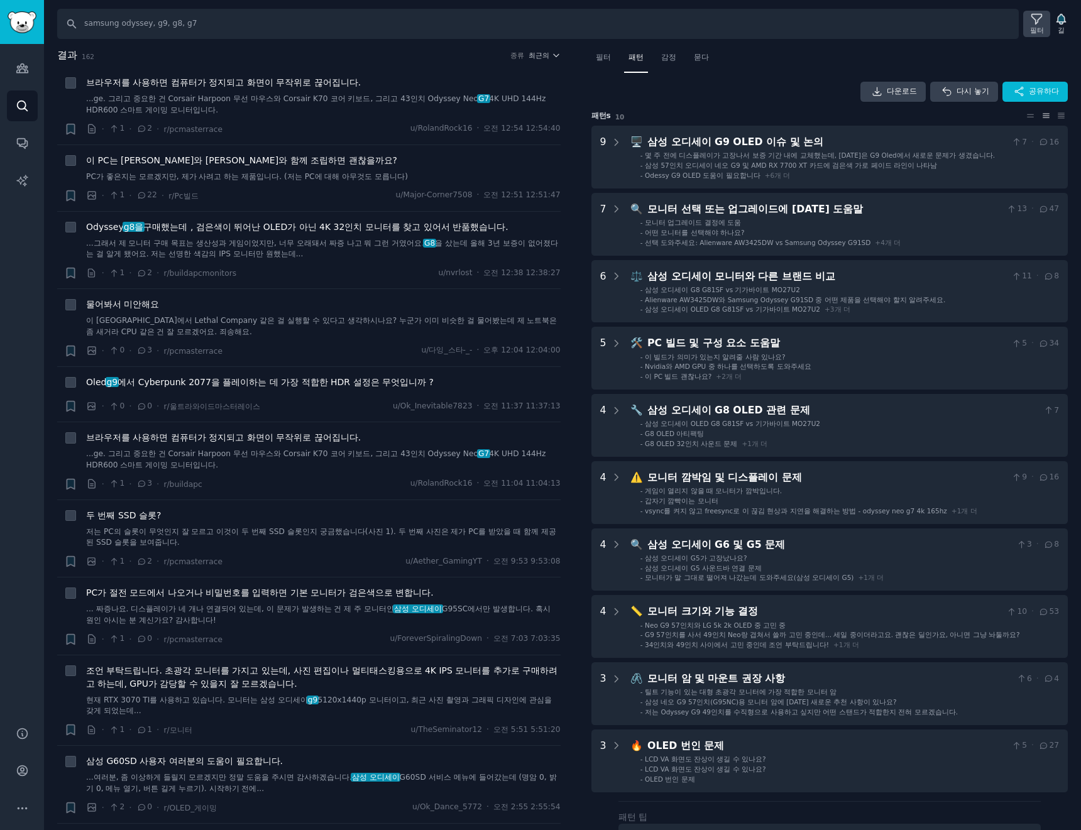
click at [1043, 34] on font "필터" at bounding box center [1037, 30] width 14 height 8
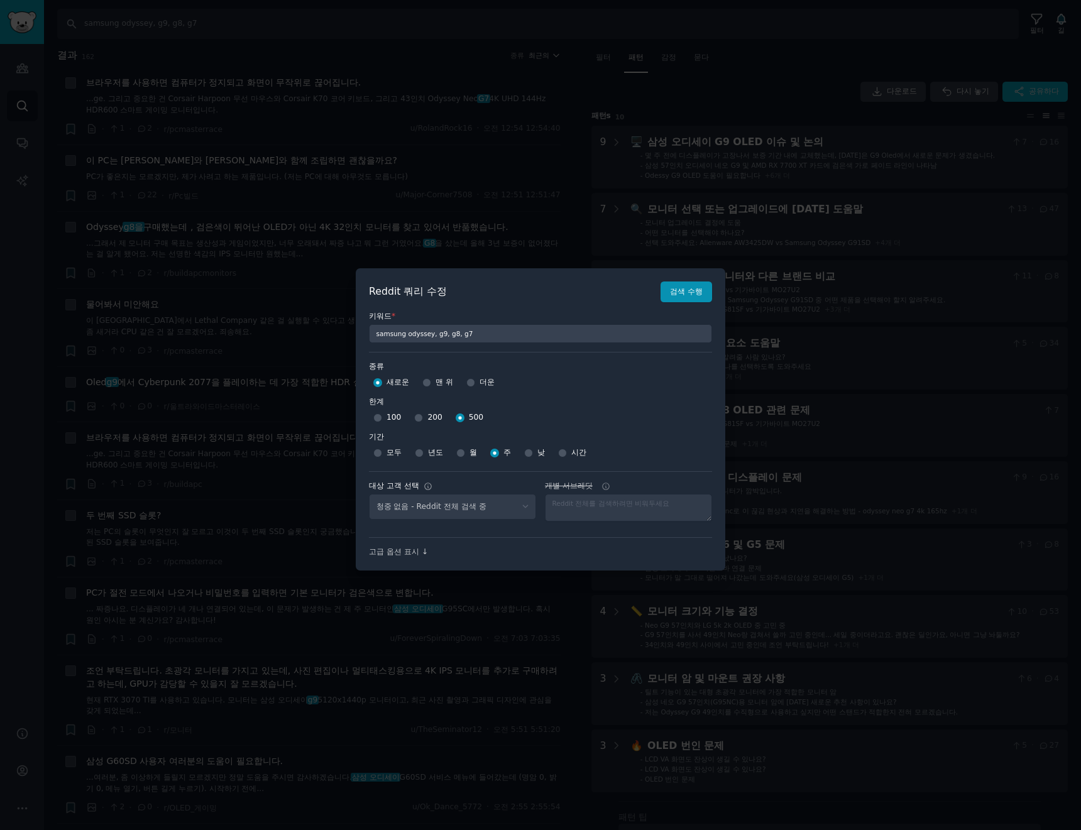
select select "a094687530"
click at [417, 422] on input "200" at bounding box center [418, 418] width 9 height 9
radio input "true"
click at [685, 283] on button "검색 수행" at bounding box center [687, 292] width 52 height 21
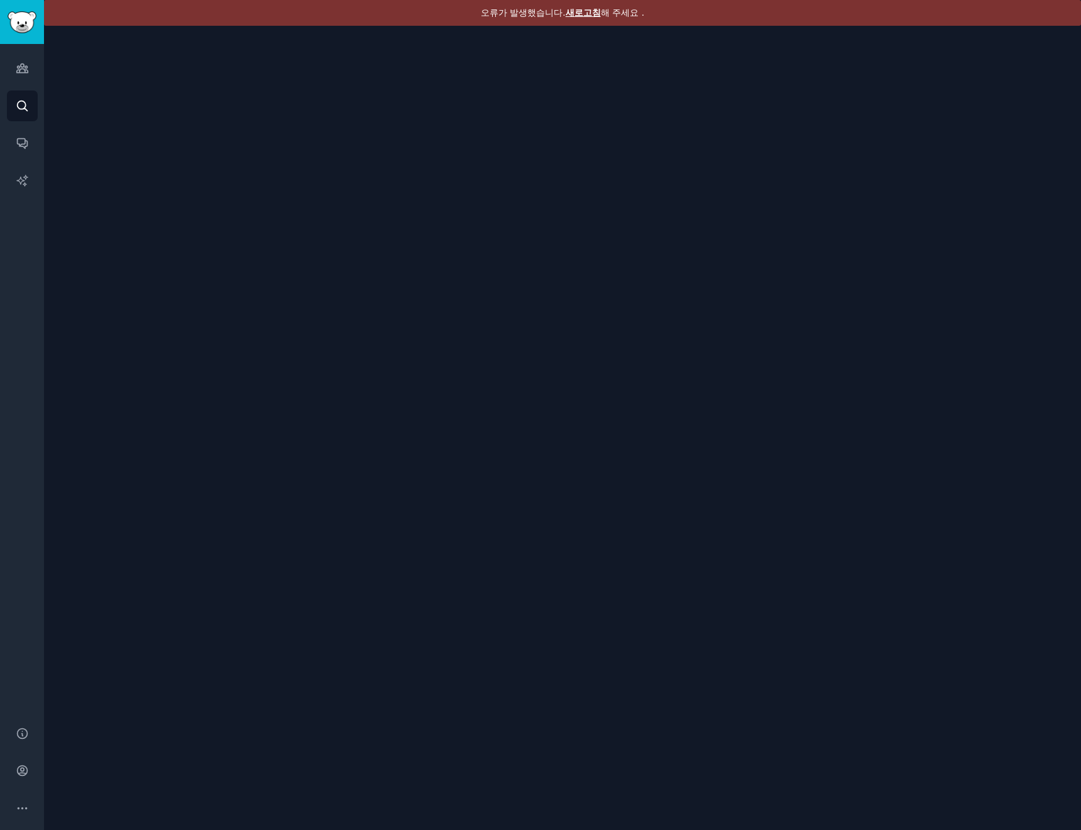
click at [580, 10] on font "새로고침" at bounding box center [583, 13] width 35 height 10
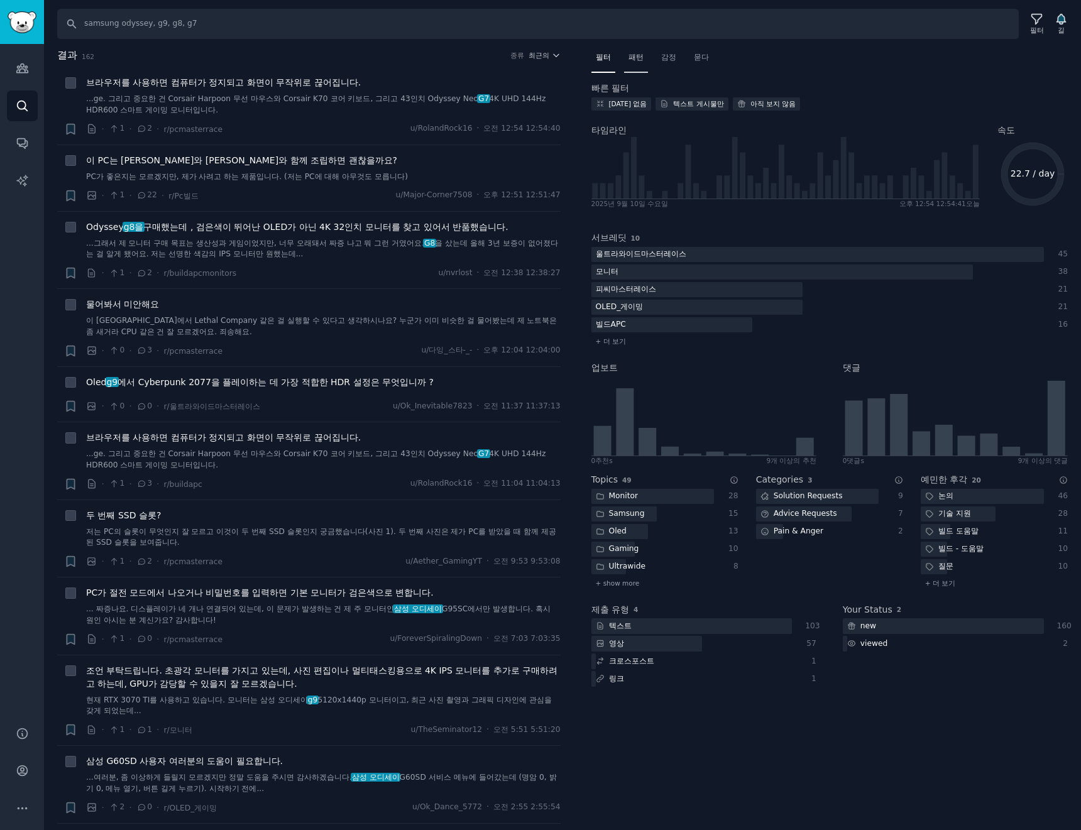
click at [629, 60] on font "패턴" at bounding box center [635, 57] width 15 height 9
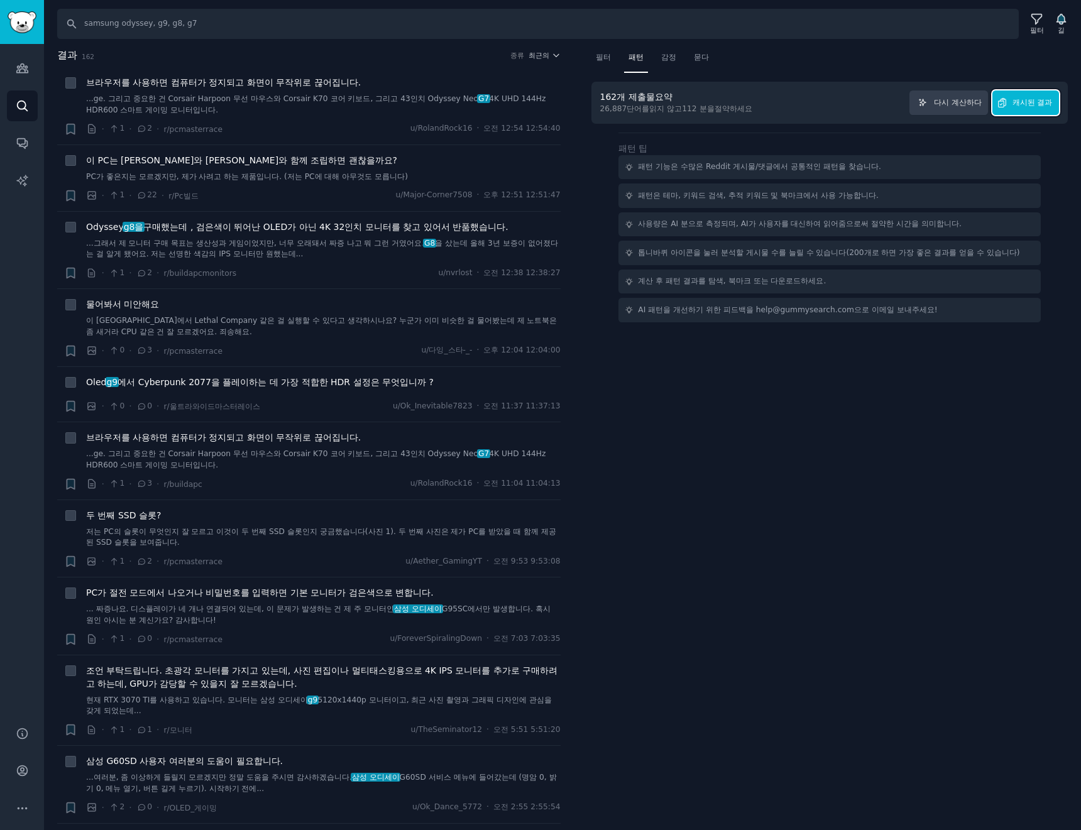
click at [1034, 110] on button "캐시된 결과" at bounding box center [1025, 102] width 67 height 25
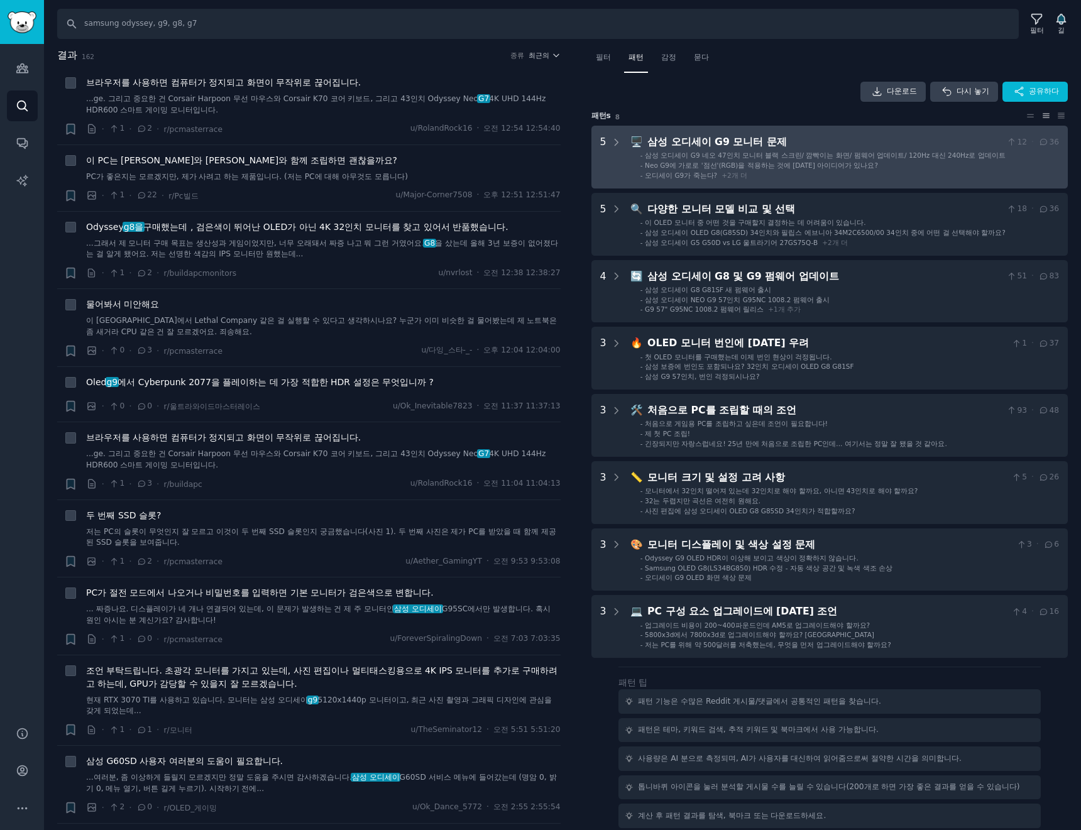
click at [895, 161] on li "- Neo G9에 가로로 '점선'(RGB)을 적용하는 것에 [DATE] 아이디어가 있나요?" at bounding box center [849, 165] width 419 height 9
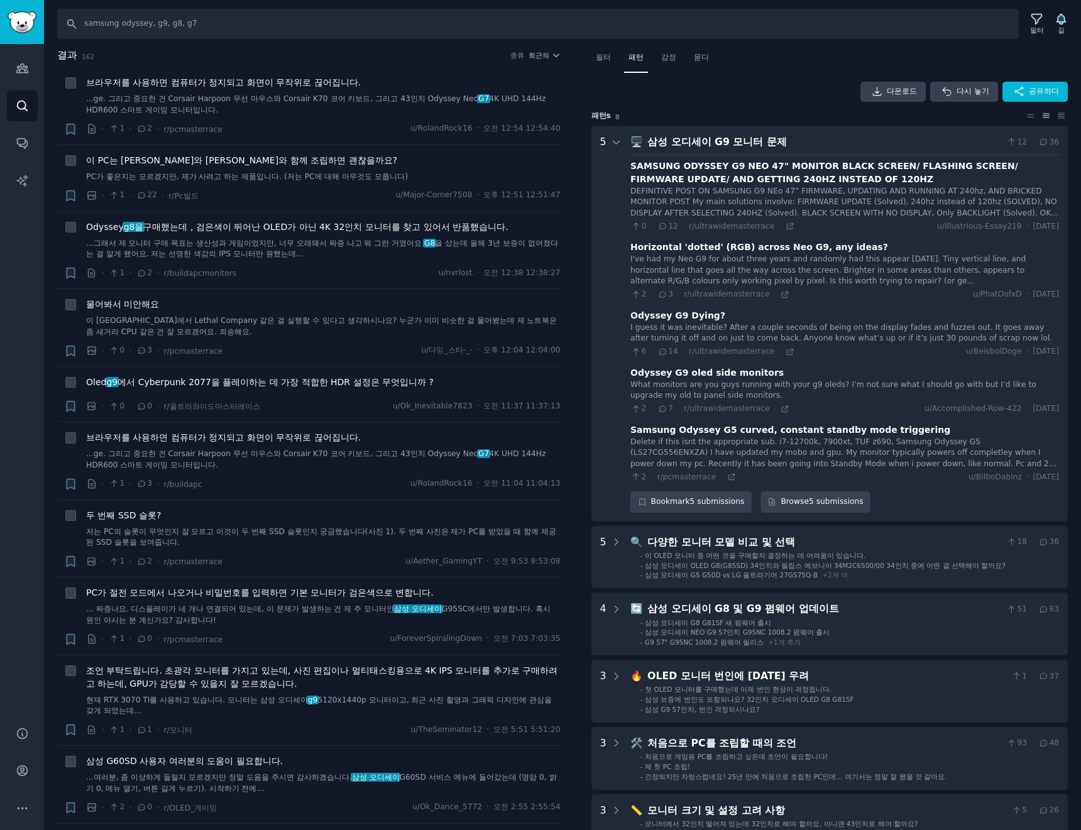
scroll to position [79, 0]
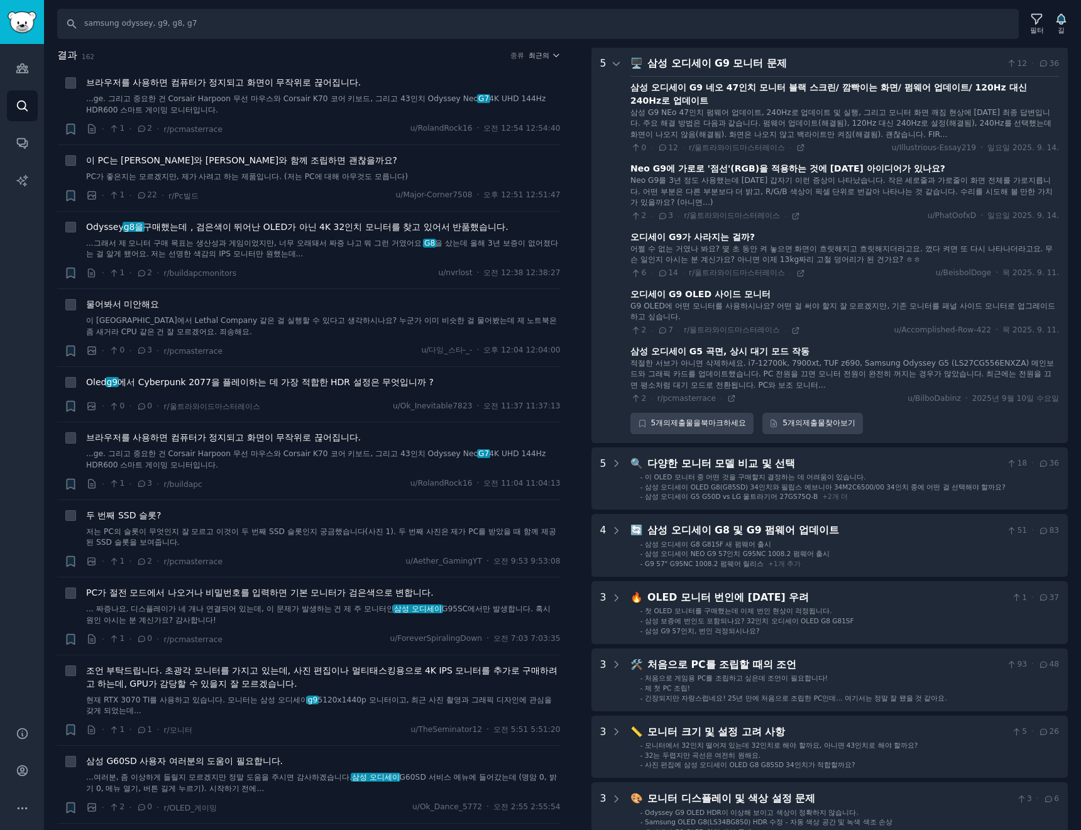
click at [776, 70] on div "삼성 오디세이 G9 모니터 문제" at bounding box center [824, 64] width 354 height 16
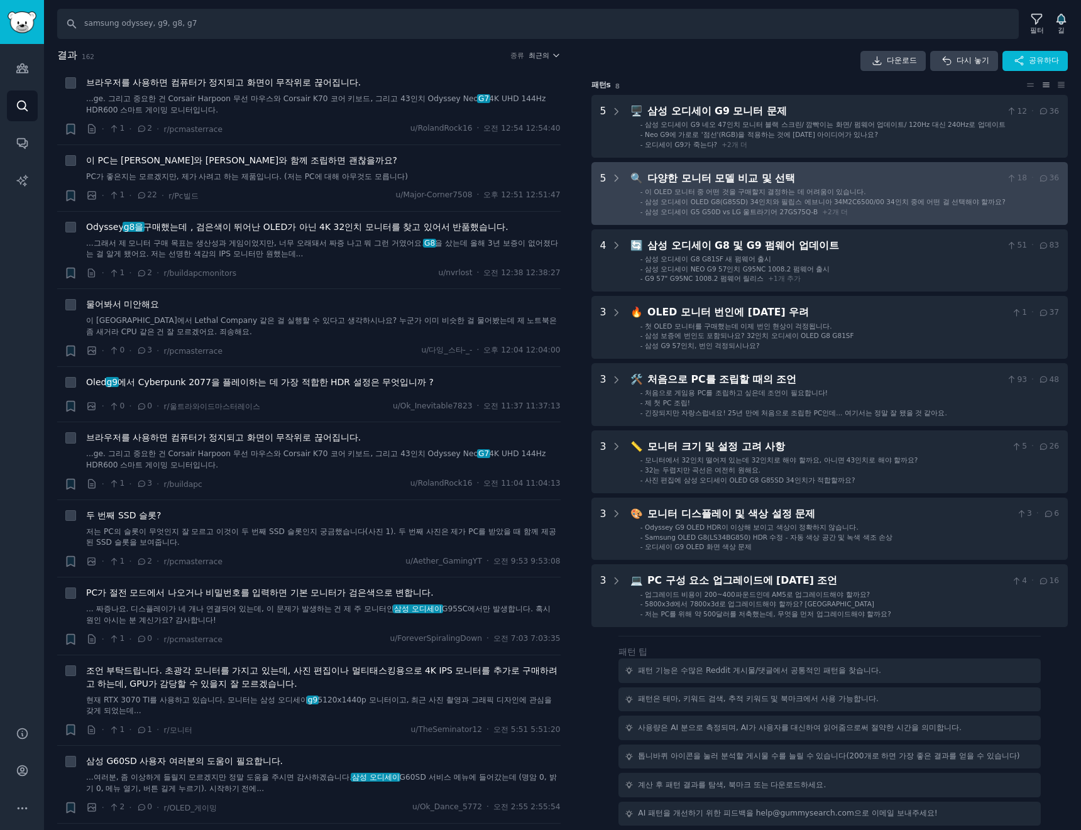
click at [793, 188] on font "이 OLED 모니터 중 어떤 것을 구매할지 결정하는 데 어려움이 있습니다." at bounding box center [755, 192] width 221 height 8
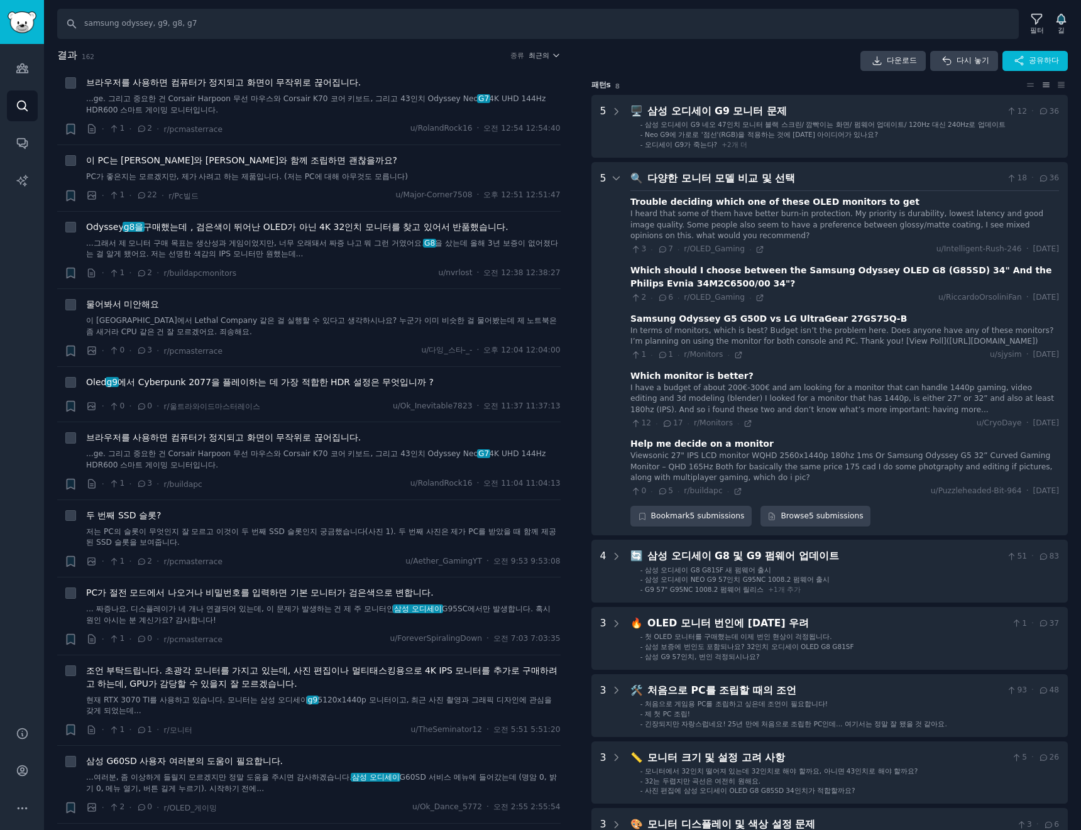
scroll to position [145, 0]
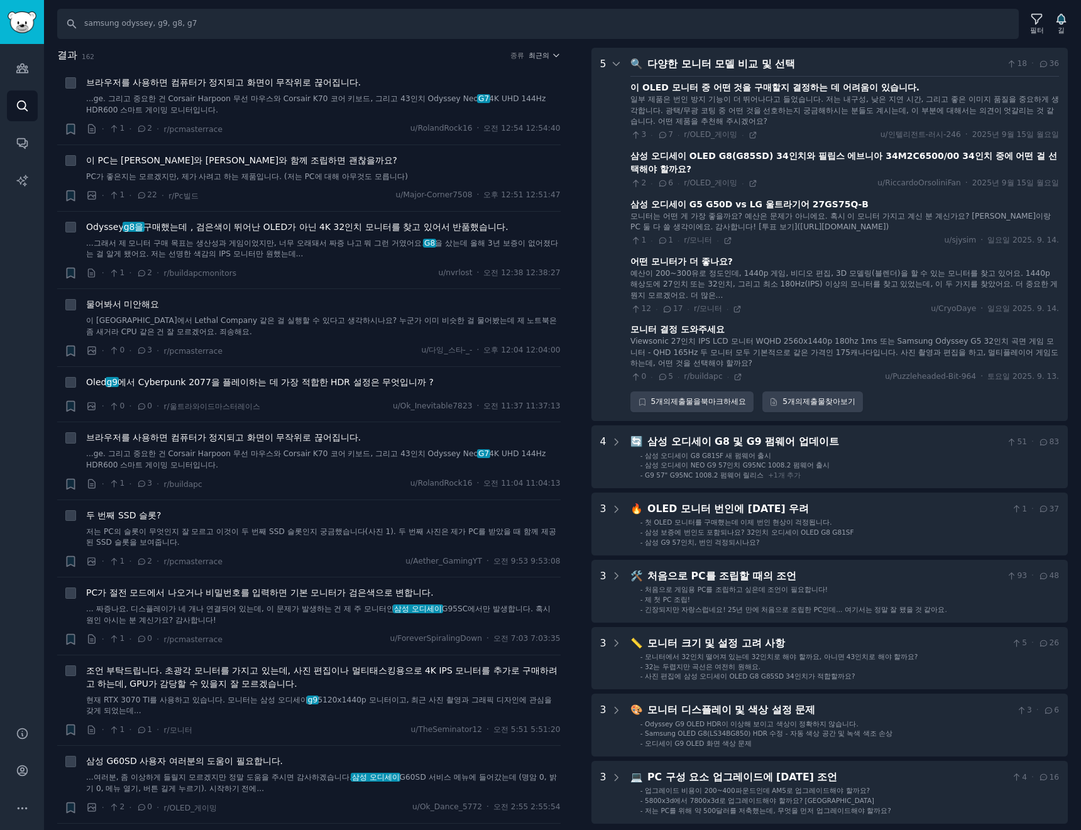
click at [781, 68] on font "다양한 모니터 모델 비교 및 ​​선택" at bounding box center [721, 64] width 148 height 12
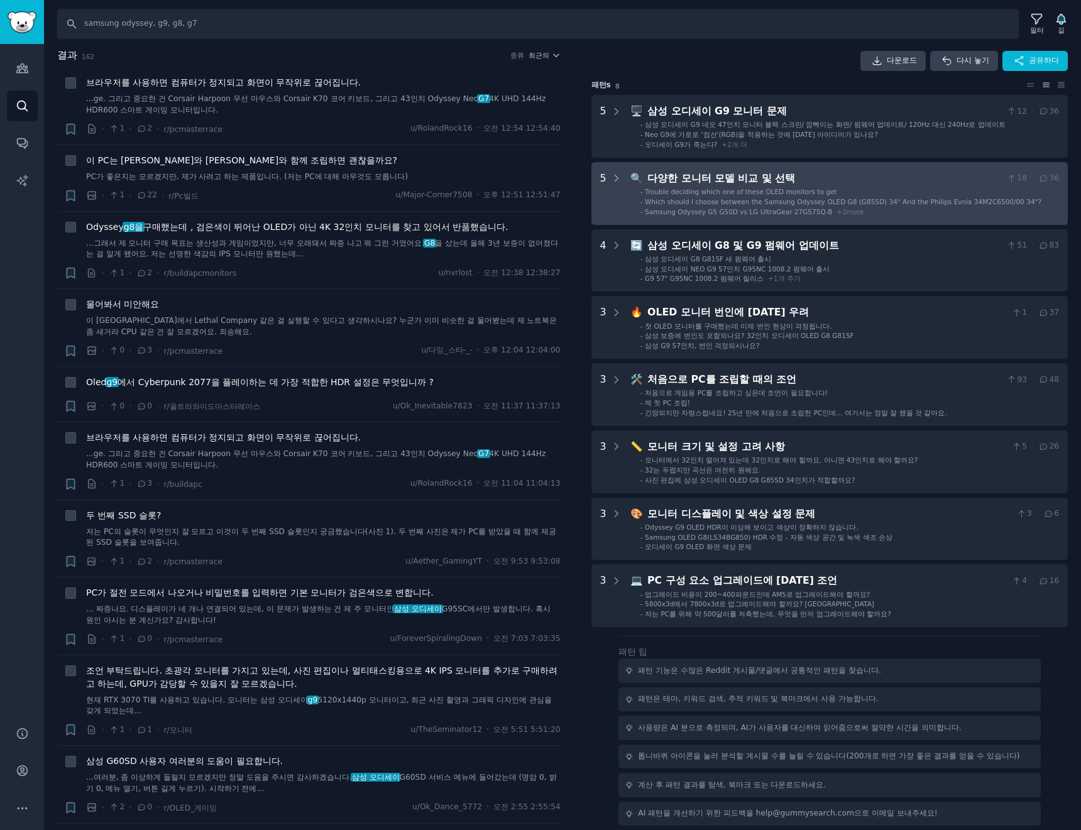
scroll to position [31, 0]
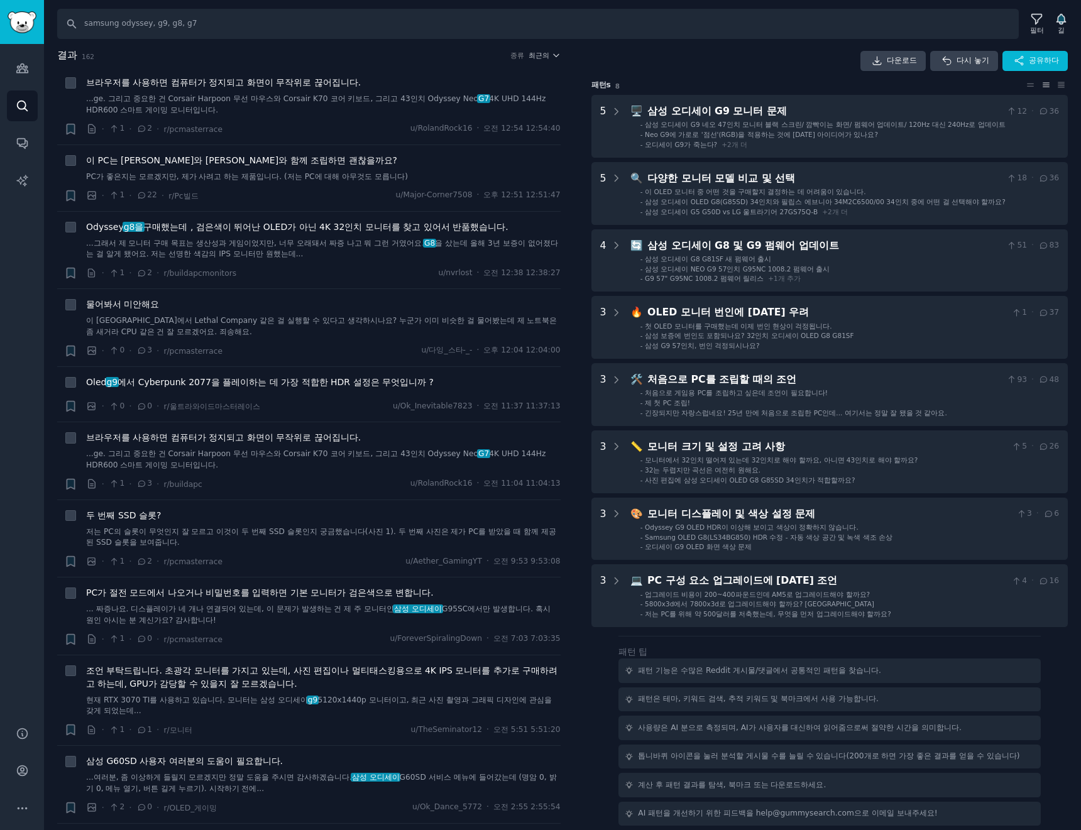
click at [532, 62] on h2 "결과 162 종류 최근의" at bounding box center [308, 56] width 503 height 16
click at [542, 57] on font "최근의" at bounding box center [539, 56] width 21 height 8
click at [491, 99] on div "Upvotes" at bounding box center [497, 101] width 117 height 22
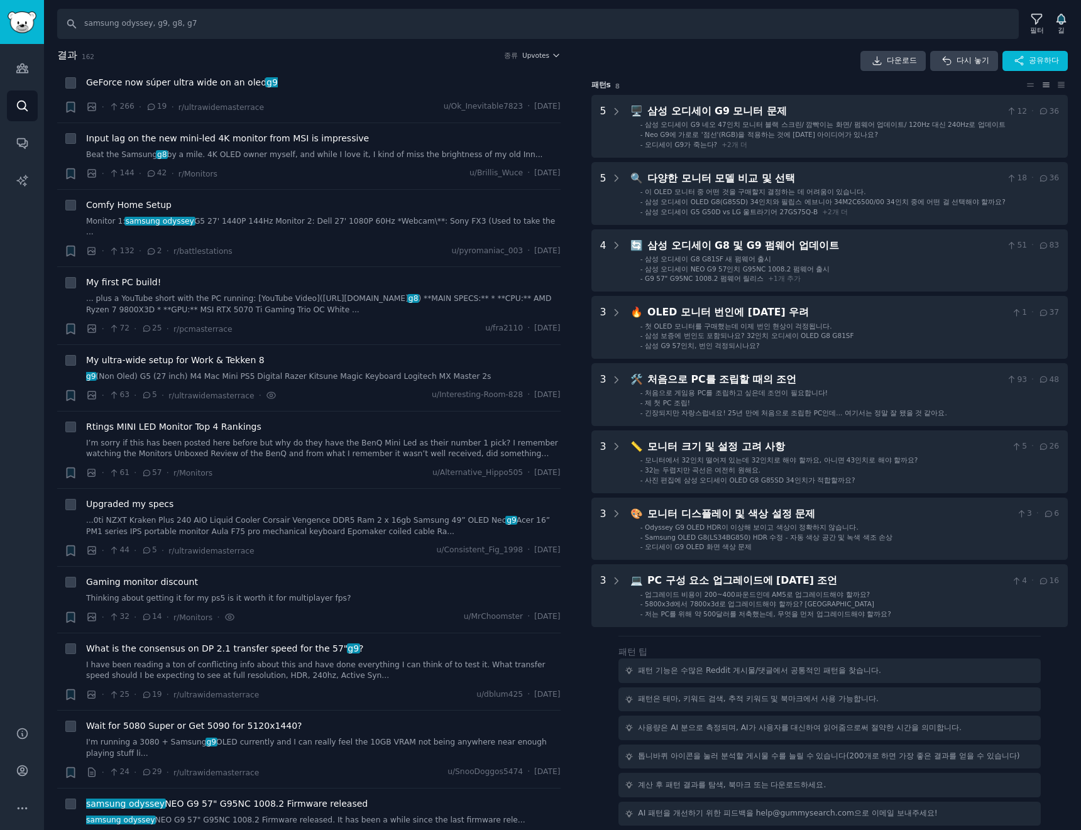
click at [541, 65] on div "결과 162 종류 Upvotes" at bounding box center [308, 58] width 503 height 20
click at [534, 57] on span "Upvotes" at bounding box center [535, 55] width 27 height 9
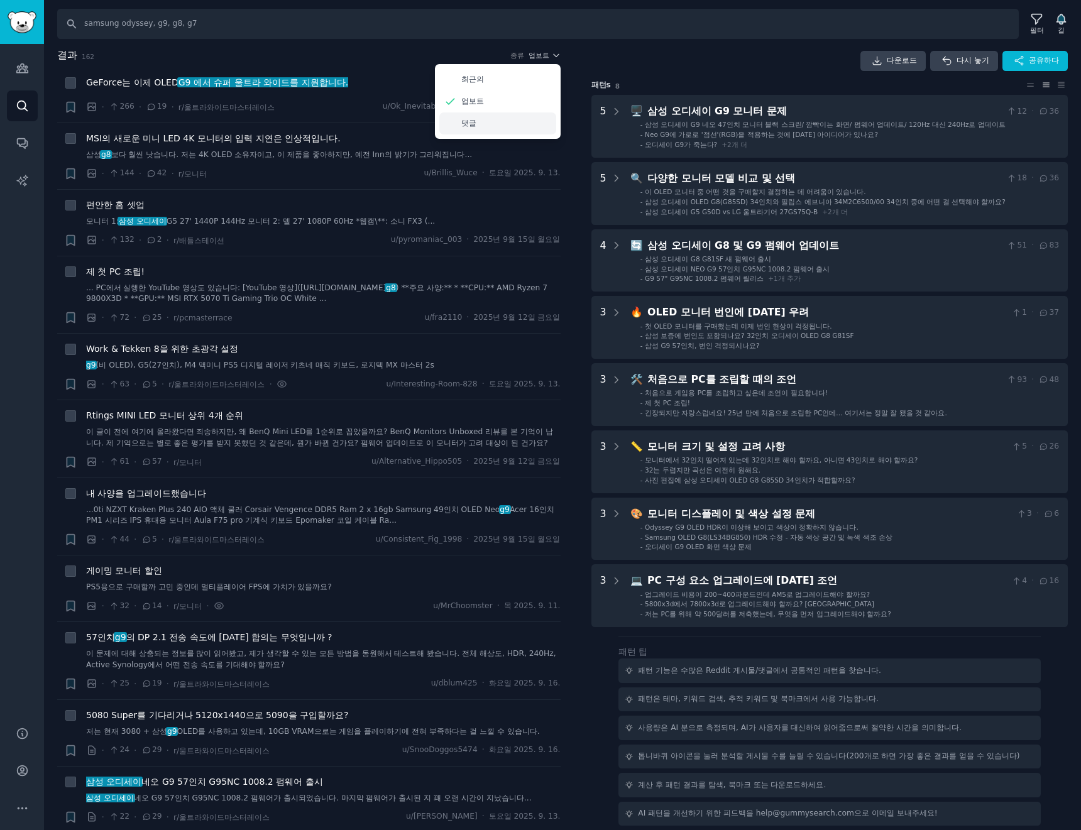
click at [512, 128] on div "댓글" at bounding box center [497, 123] width 117 height 22
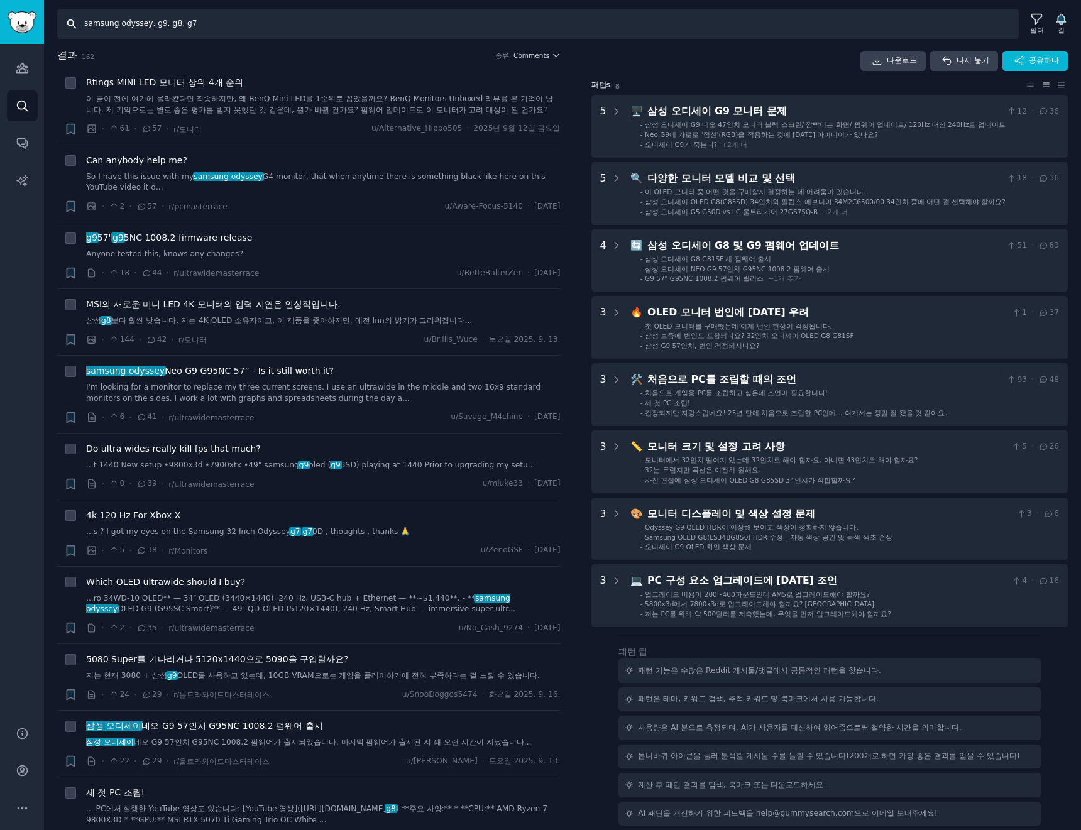
click at [212, 21] on input "samsung odyssey, g9, g8, g7" at bounding box center [538, 24] width 962 height 30
type input "samsung odyssey, g9, g8, g7,G6"
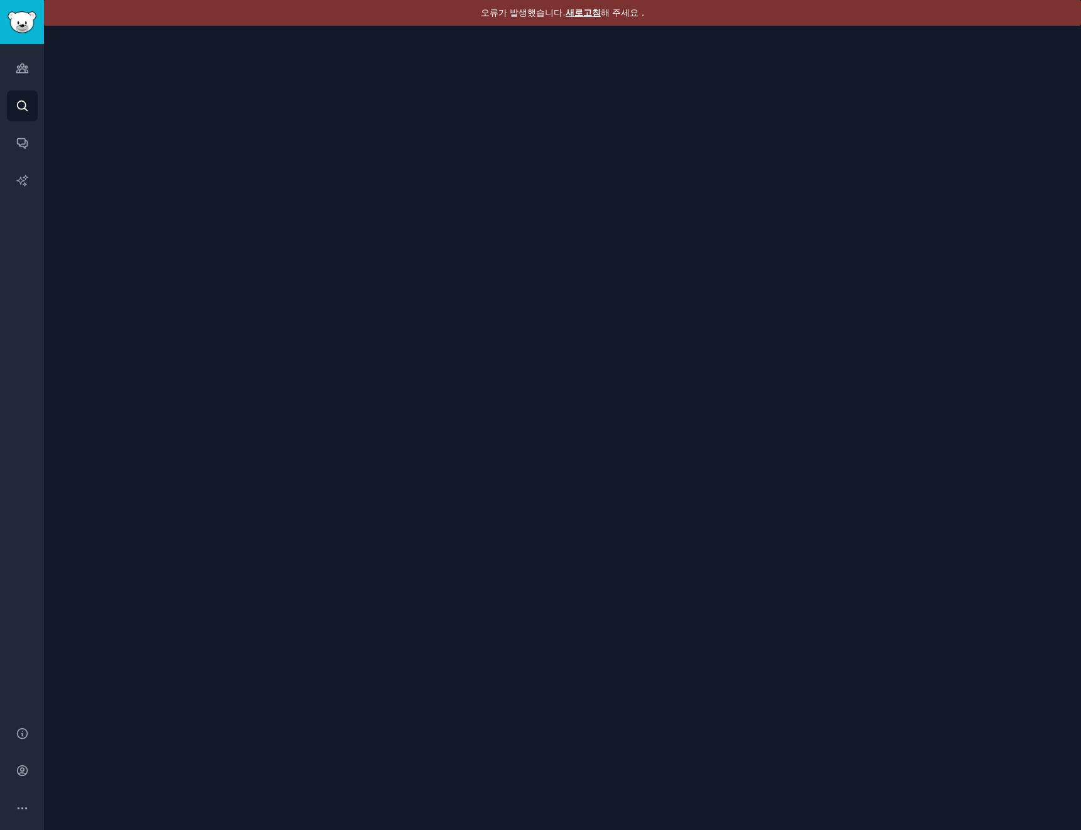
click at [582, 16] on font "새로고침" at bounding box center [583, 13] width 35 height 10
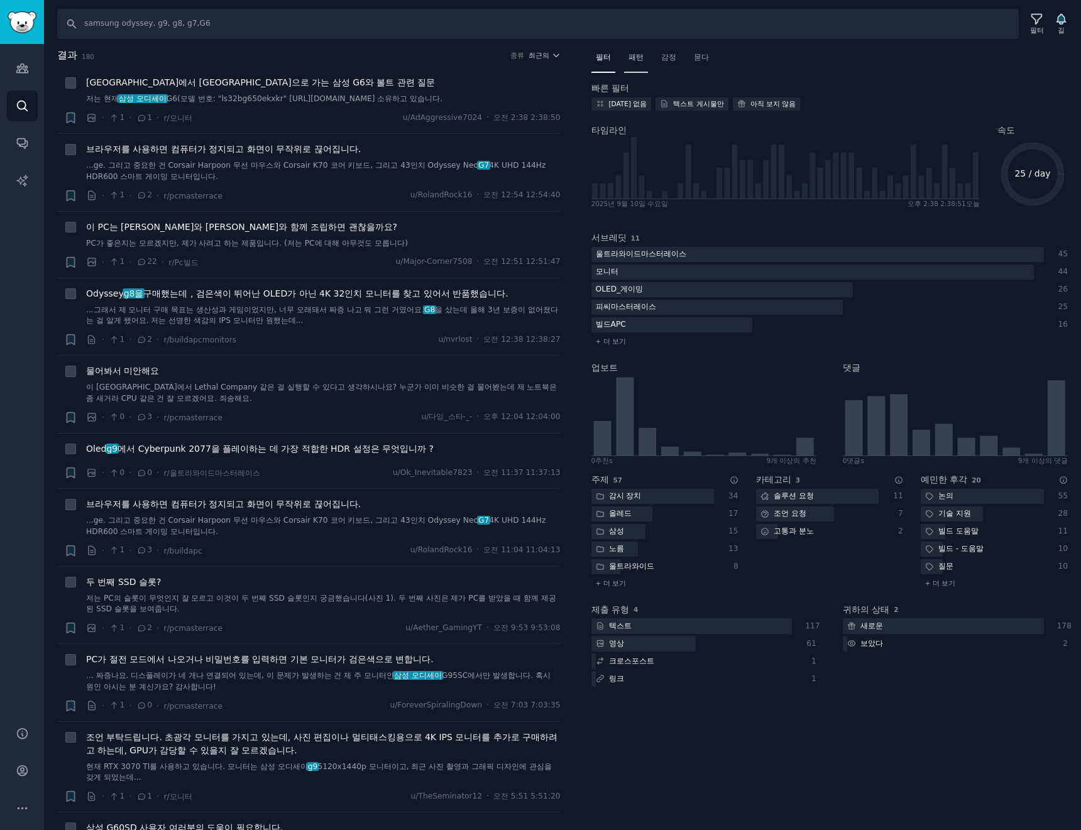
click at [641, 60] on font "패턴" at bounding box center [635, 57] width 15 height 9
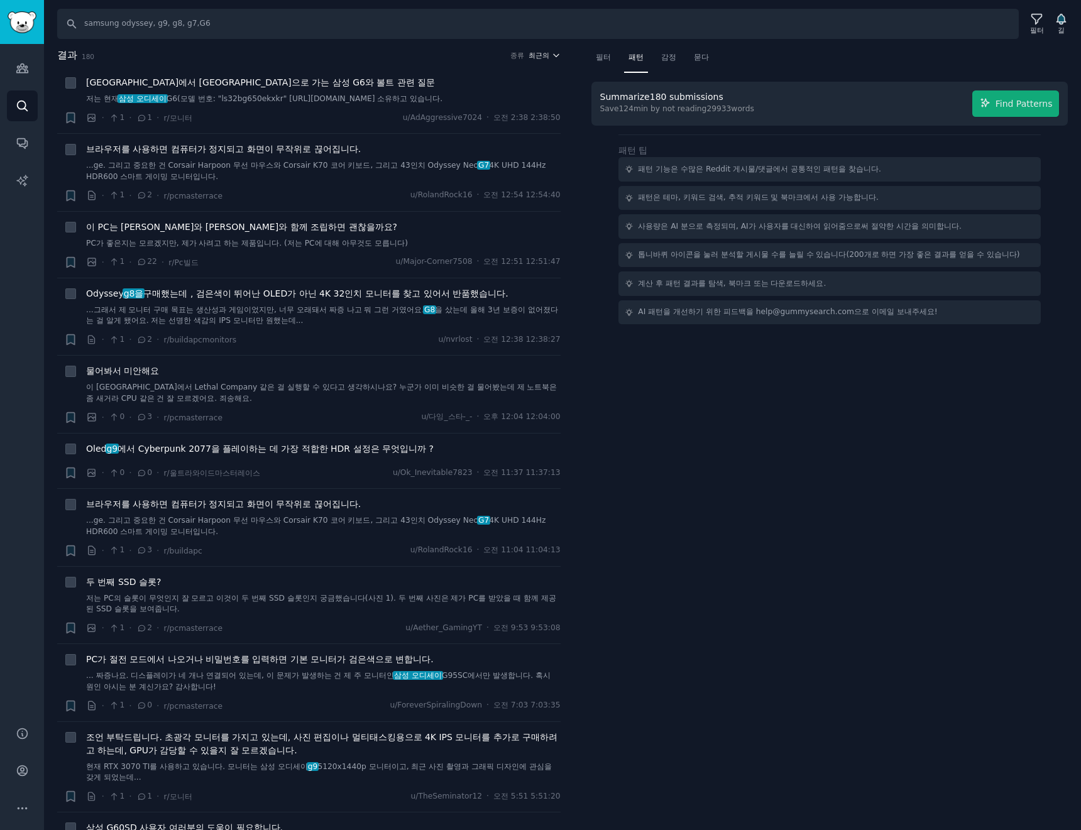
click at [554, 53] on icon "button" at bounding box center [556, 55] width 9 height 9
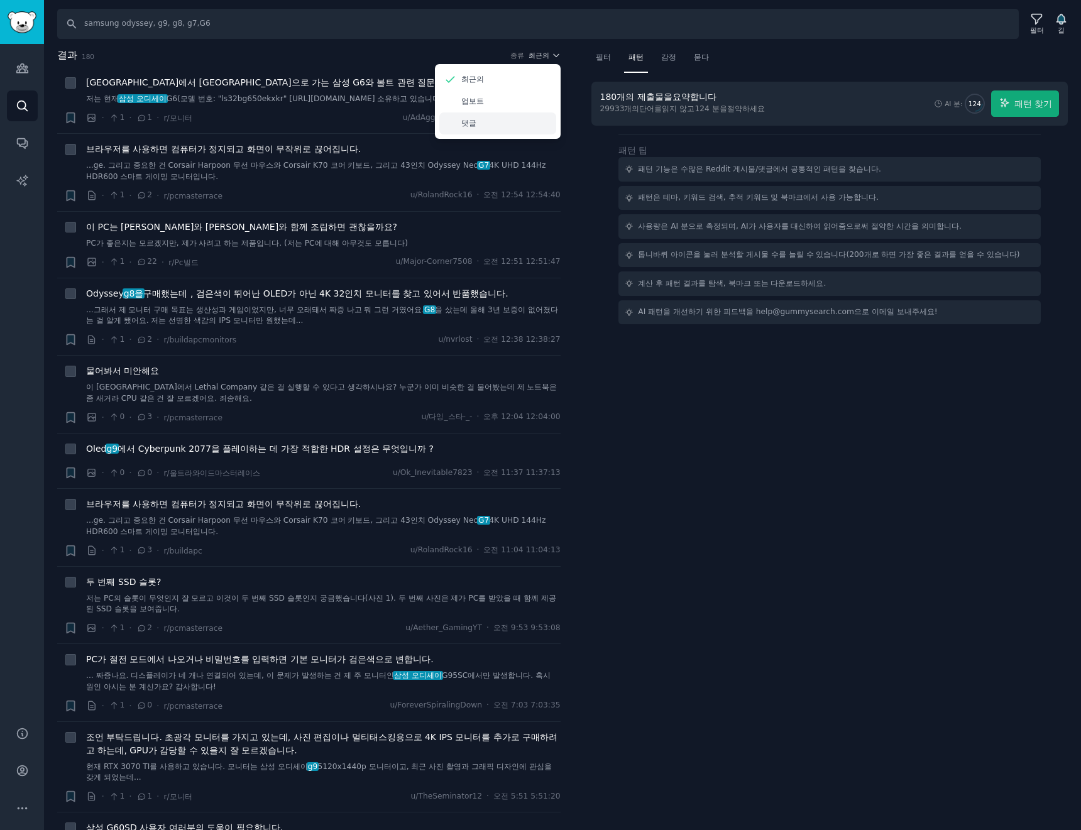
click at [527, 123] on div "댓글" at bounding box center [497, 123] width 117 height 22
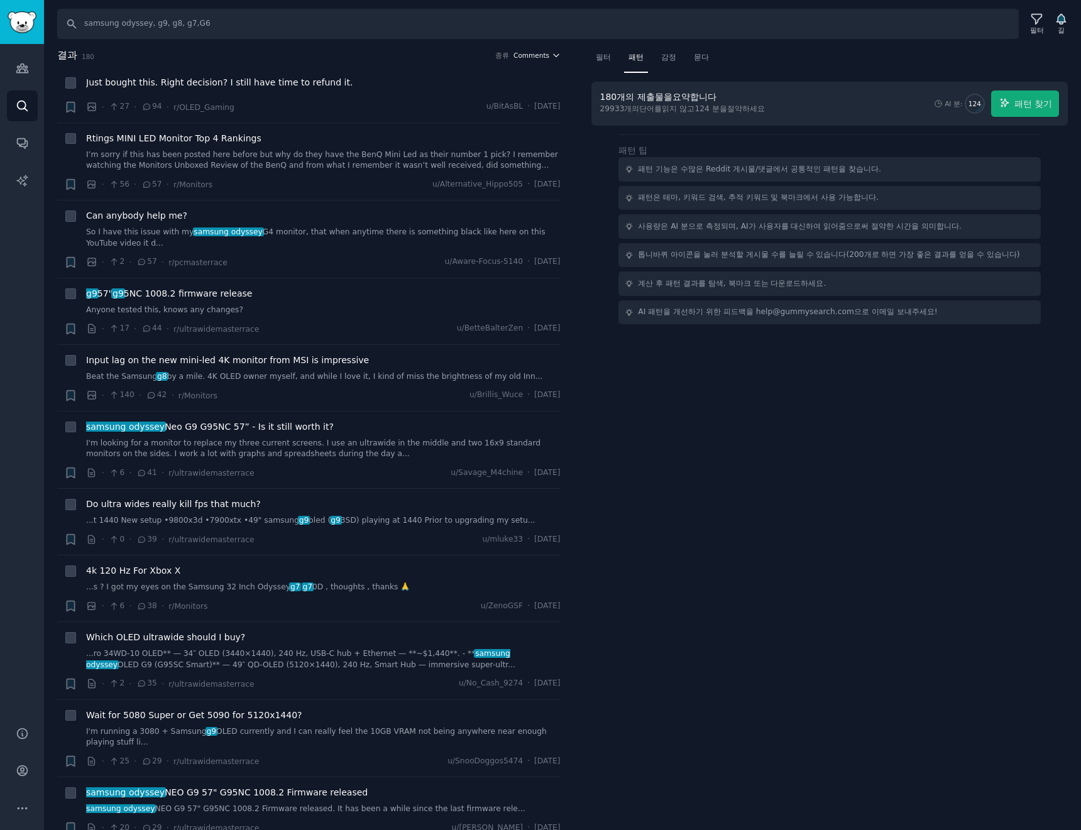
click at [537, 51] on span "Comments" at bounding box center [531, 55] width 36 height 9
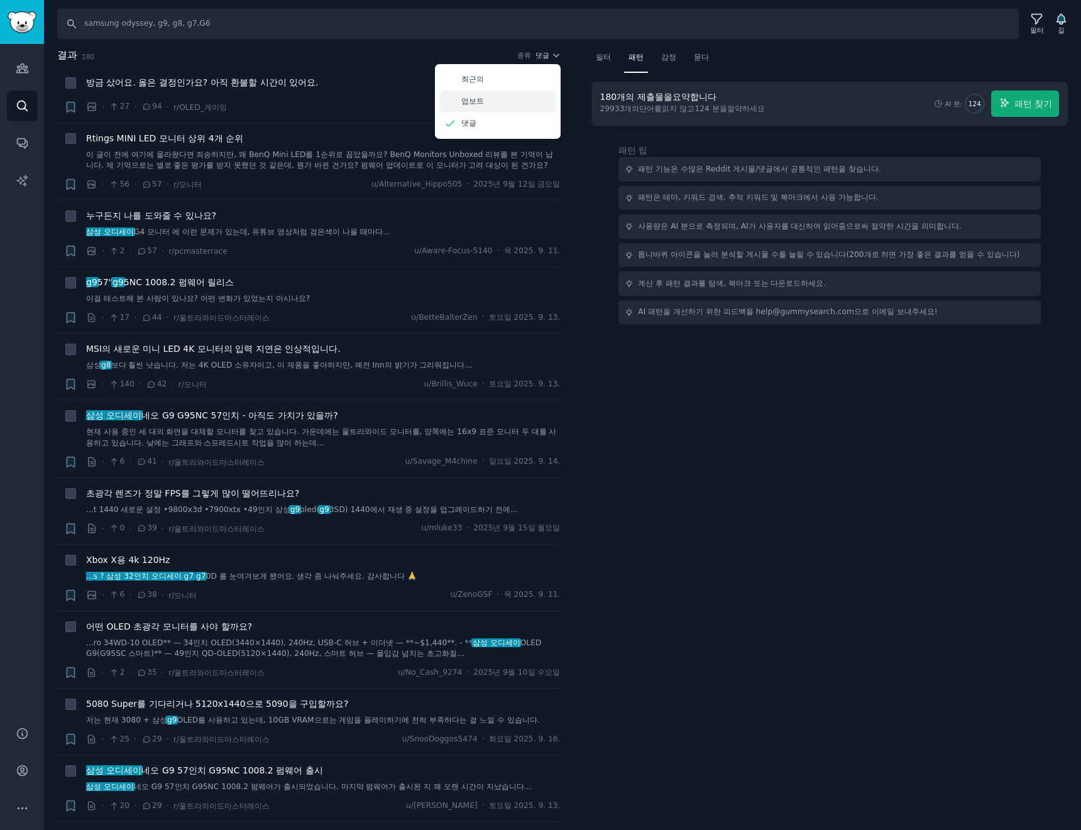
click at [491, 106] on div "업보트" at bounding box center [497, 101] width 117 height 22
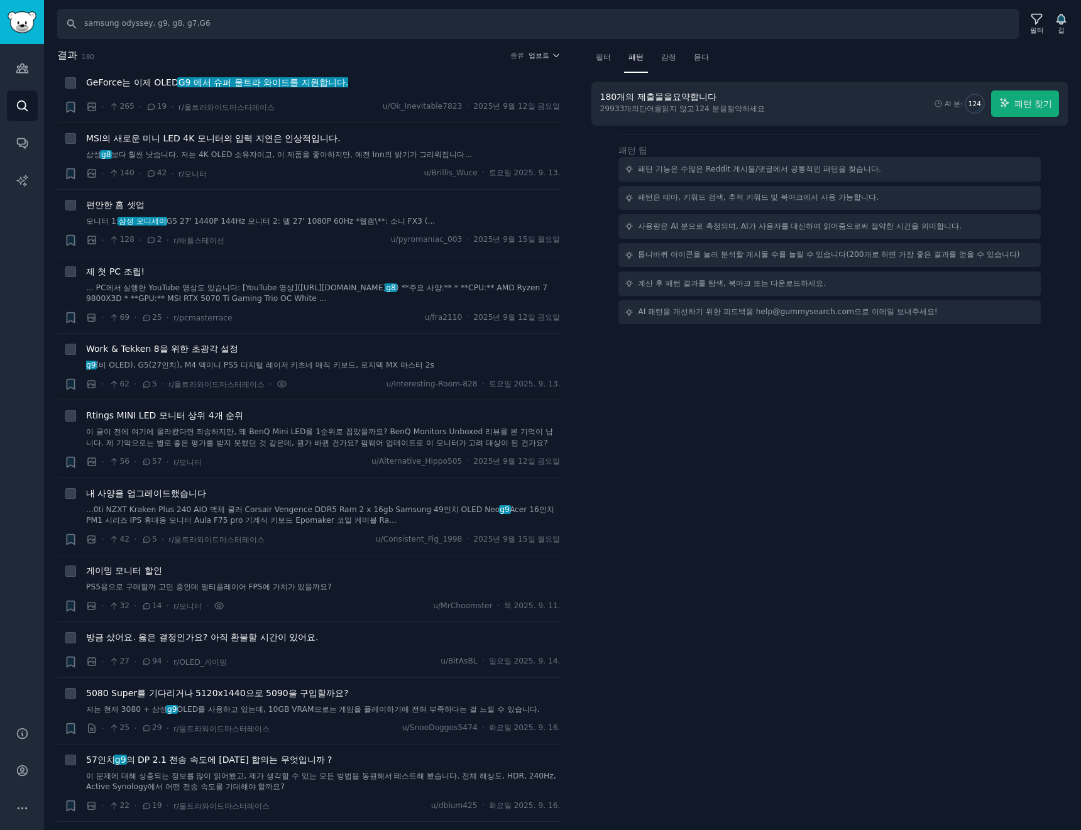
click at [759, 456] on div "필터 패턴 감정 묻다 180개의 제출물을 요약합니다 29933개의 단어를 읽지 않고 124 분을 절약하세요 AI 분: 124 패턴 찾기 패턴 …" at bounding box center [829, 439] width 503 height 783
click at [195, 28] on input "samsung odyssey, g9, g8, g7,G6" at bounding box center [538, 24] width 962 height 30
type input "samsung odyssey, g9, g8, g7, h6"
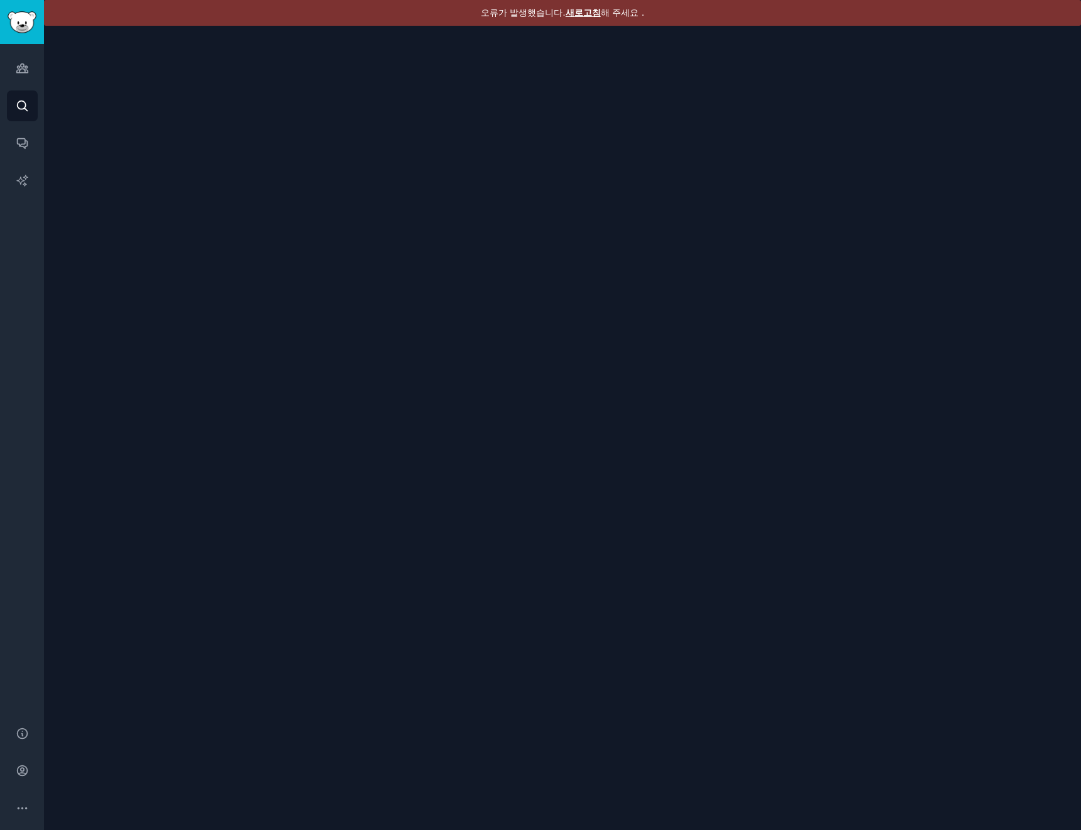
click at [576, 20] on div "오류가 발생했습니다. 새로고침 해 주세요 ." at bounding box center [562, 13] width 1037 height 26
click at [584, 11] on font "새로고침" at bounding box center [583, 13] width 35 height 10
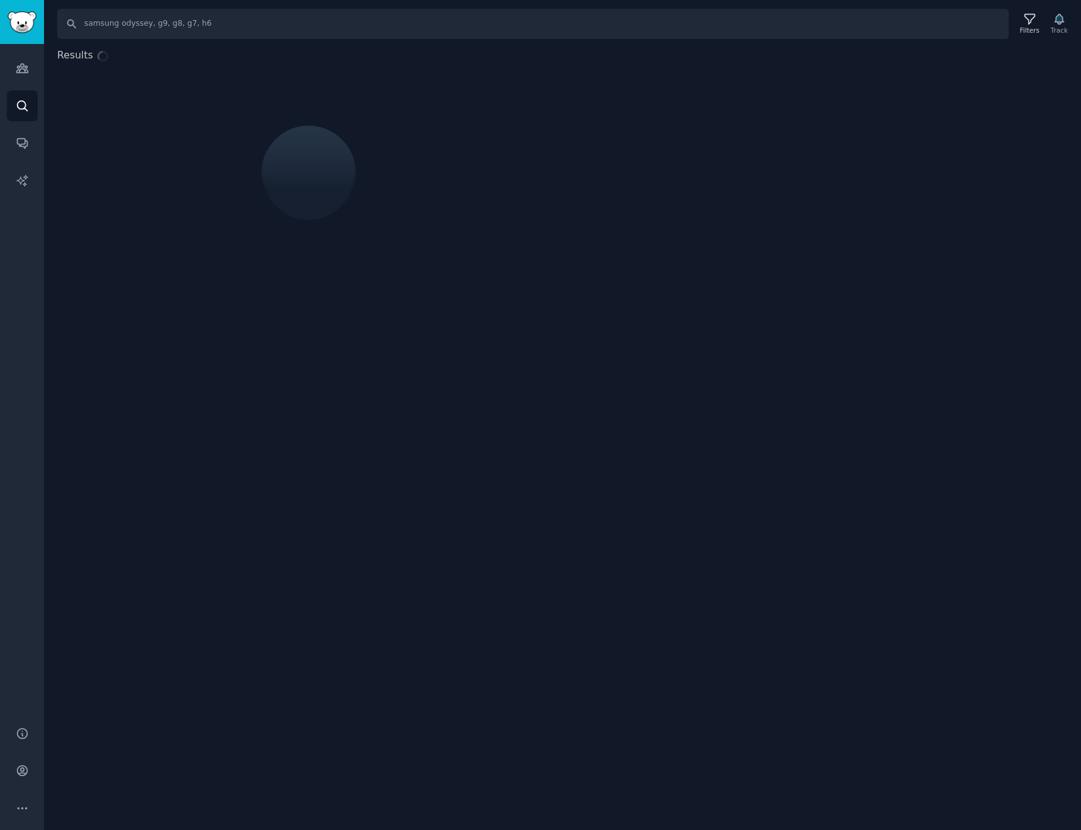
drag, startPoint x: 187, startPoint y: 7, endPoint x: 191, endPoint y: 29, distance: 22.4
click at [187, 7] on div "Search samsung odyssey, g9, g8, g7, h6 Filters Track" at bounding box center [562, 19] width 1037 height 39
click at [192, 19] on input "samsung odyssey, g9, g8, g7, h6" at bounding box center [538, 24] width 962 height 30
type input "samsung odyssey, g9, g8, g7, g6"
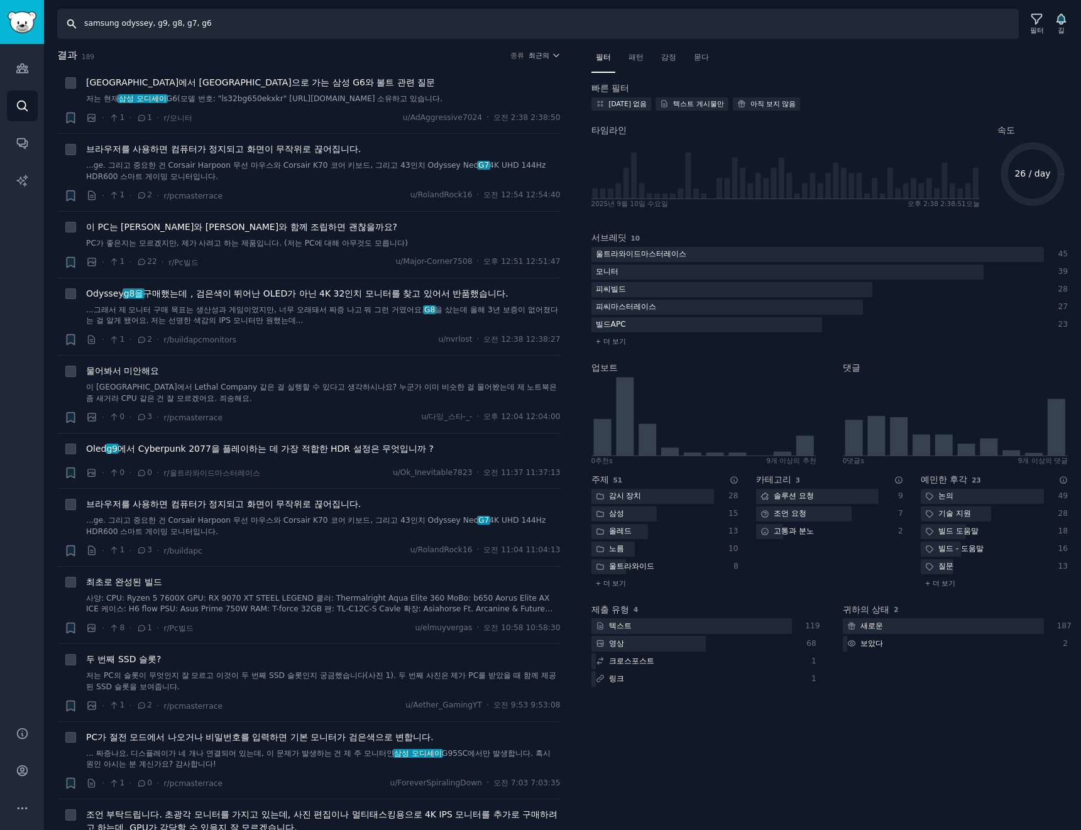
click at [358, 37] on input "samsung odyssey, g9, g8, g7, g6" at bounding box center [538, 24] width 962 height 30
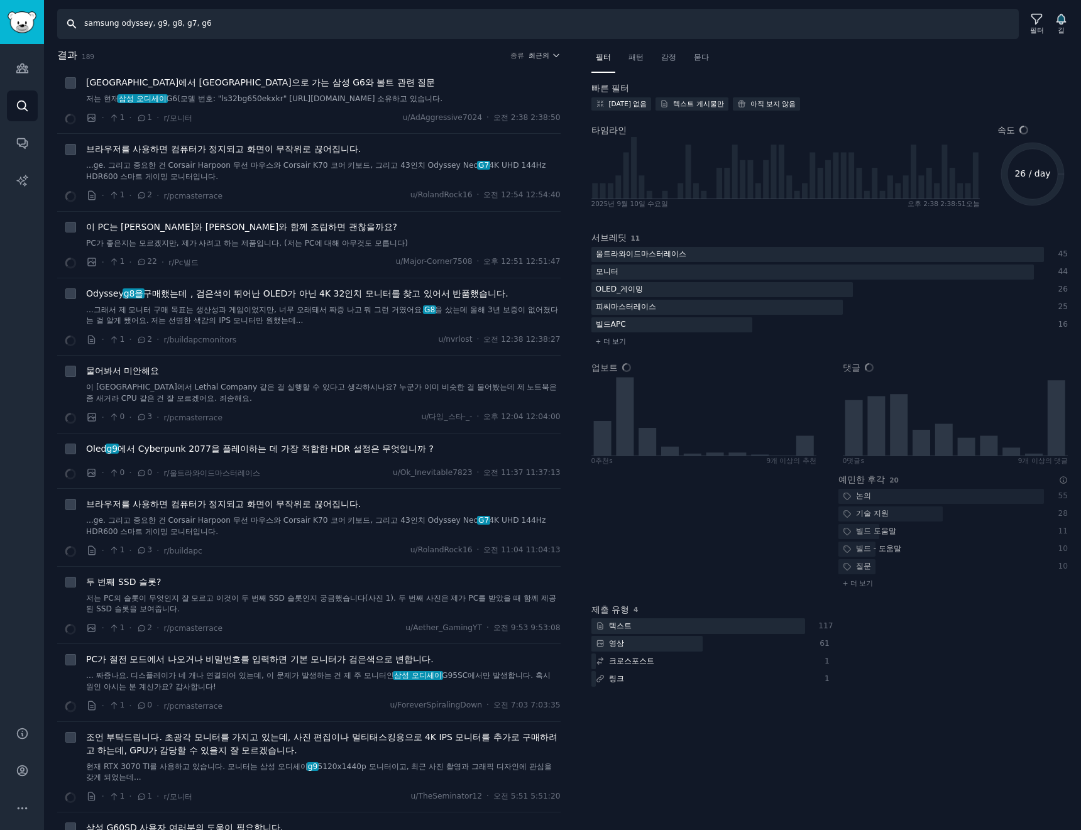
click at [990, 31] on input "samsung odyssey, g9, g8, g7, g6" at bounding box center [538, 24] width 962 height 30
click at [1044, 19] on div "필터" at bounding box center [1036, 24] width 27 height 26
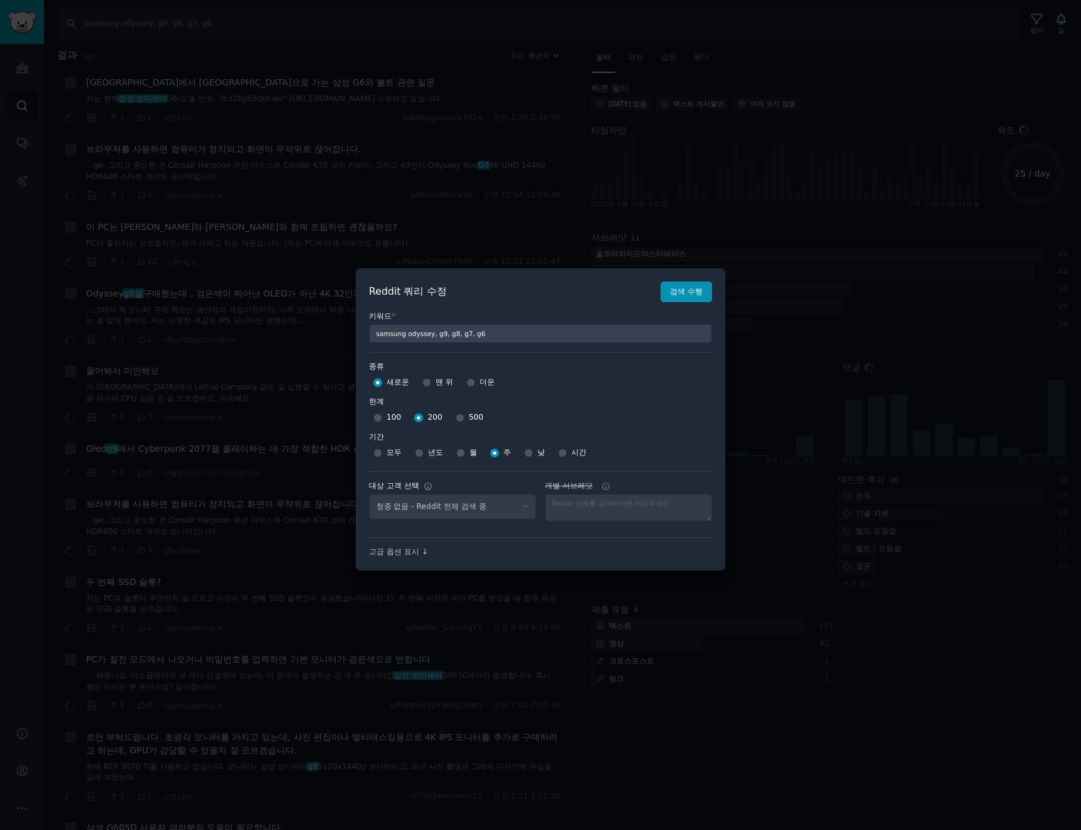
select select "a094687530"
click at [469, 415] on font "500" at bounding box center [476, 417] width 14 height 9
click at [464, 415] on input "500" at bounding box center [460, 418] width 9 height 9
radio input "true"
click at [673, 295] on font "검색 수행" at bounding box center [686, 291] width 33 height 9
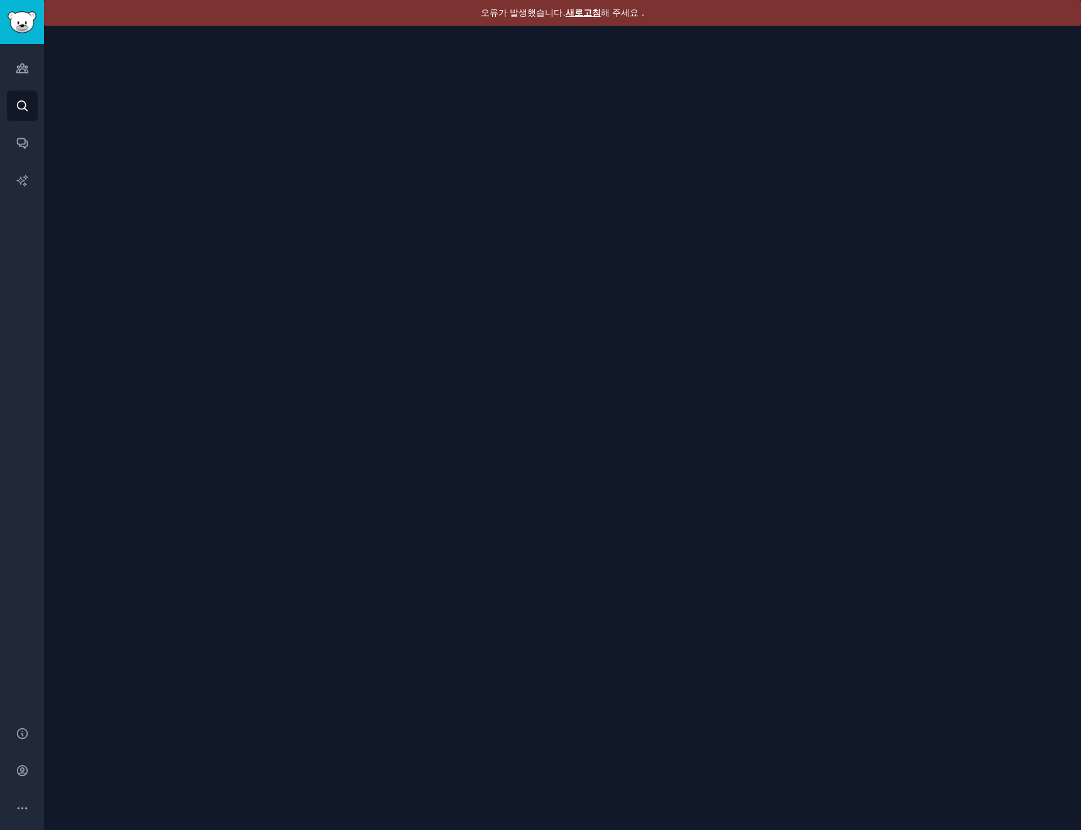
click at [564, 3] on div "오류가 발생했습니다. 새로고침 해 주세요 ." at bounding box center [562, 13] width 1037 height 26
click at [573, 11] on font "새로고침" at bounding box center [583, 13] width 35 height 10
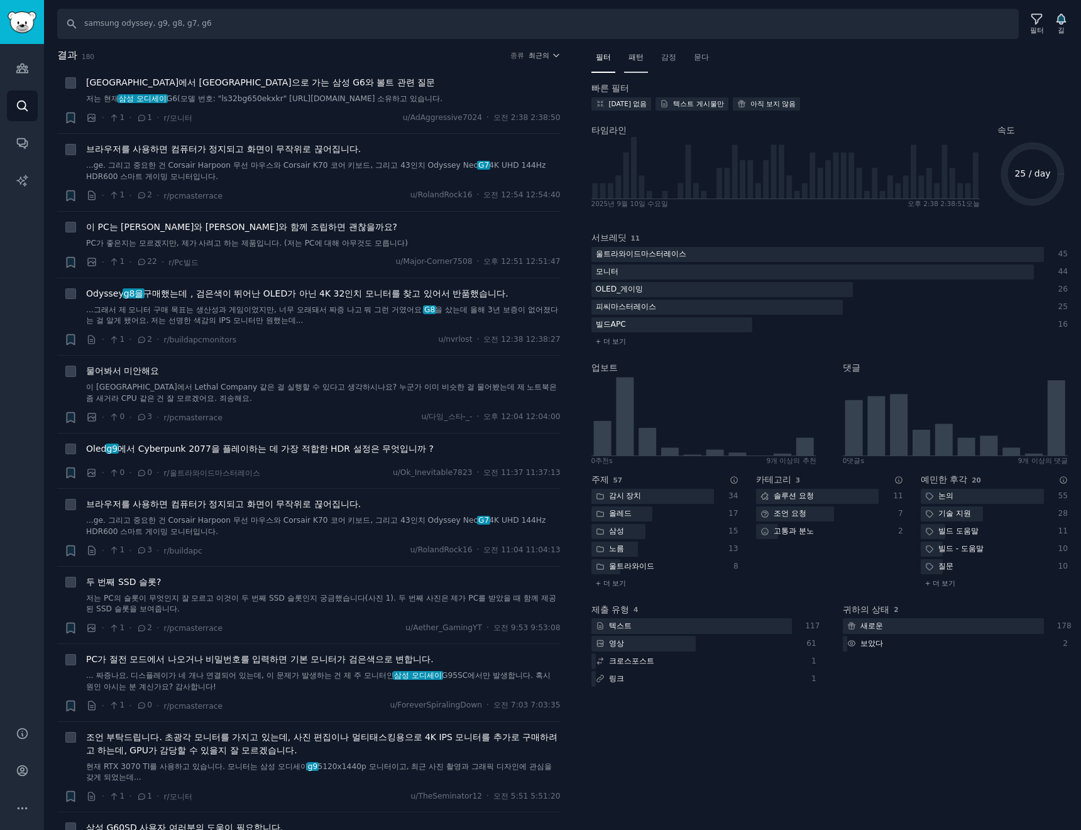
click at [647, 50] on div "패턴" at bounding box center [636, 61] width 24 height 26
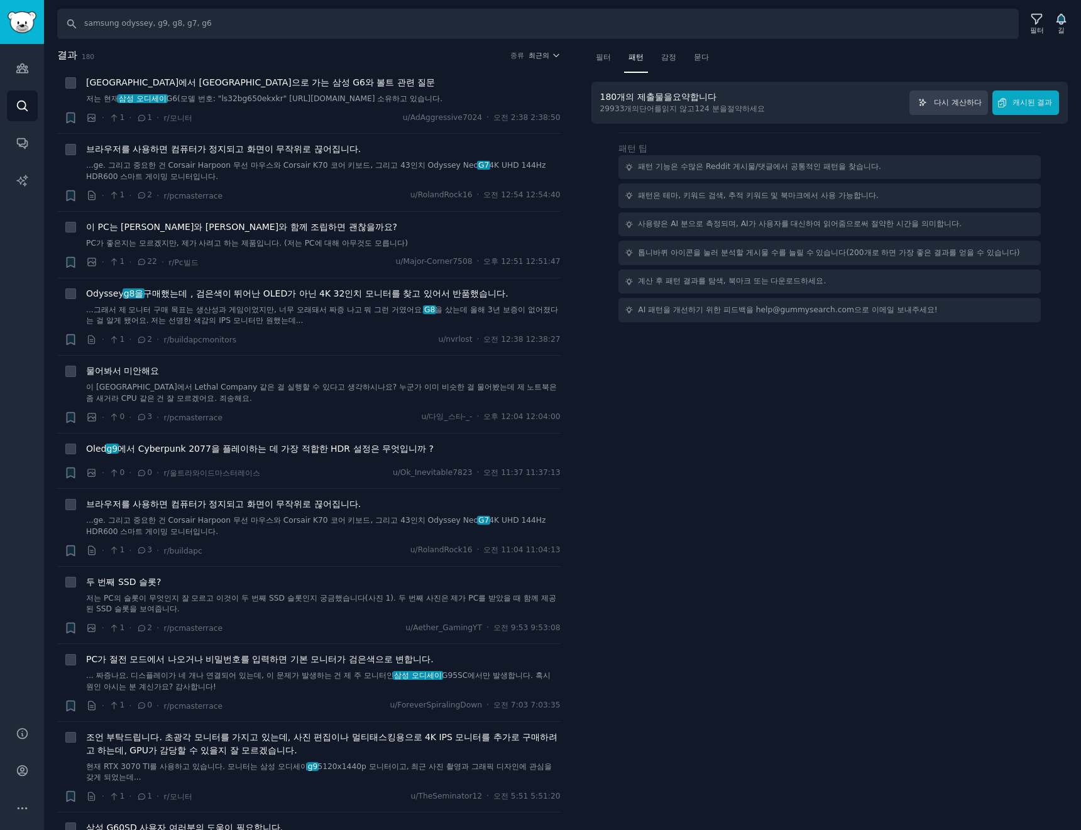
click at [1065, 103] on div "180개의 제출물을 요약합니다 29933개의 단어를 읽지 않고 124 분을 절약하세요 다시 계산하다 캐시된 결과" at bounding box center [829, 103] width 477 height 42
click at [1023, 104] on font "캐시된 결과" at bounding box center [1032, 102] width 40 height 9
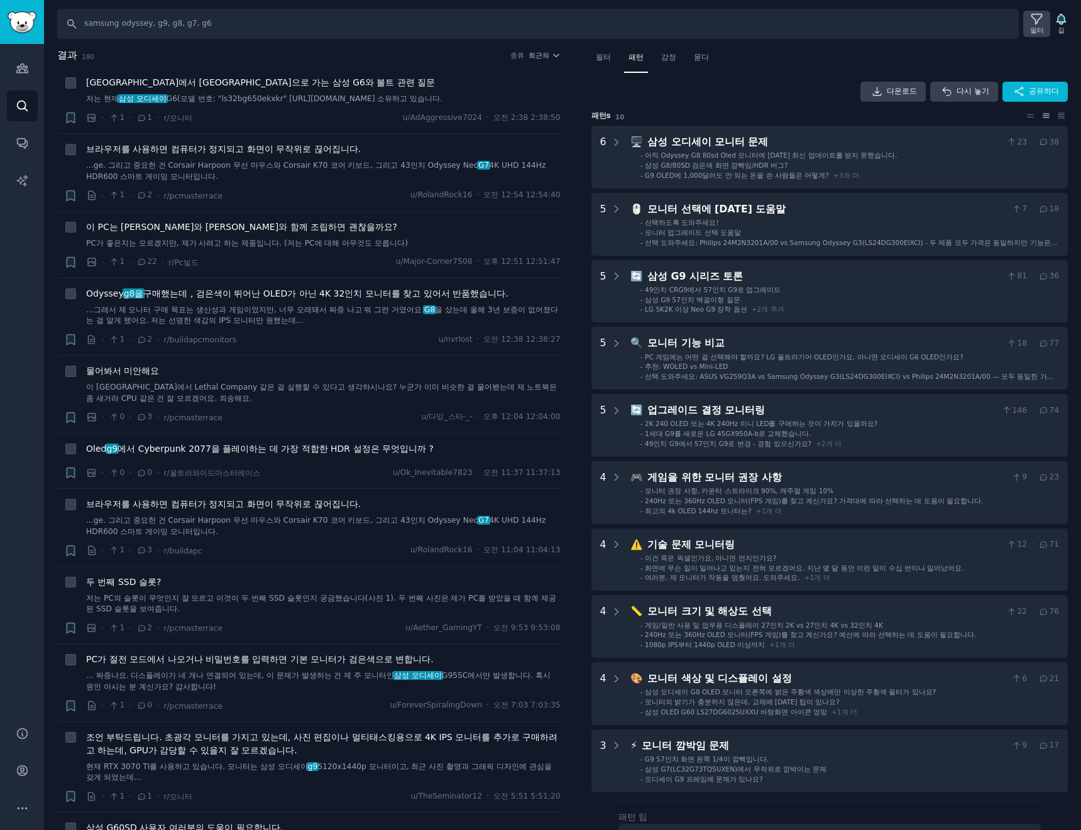
click at [1035, 25] on icon at bounding box center [1036, 19] width 13 height 13
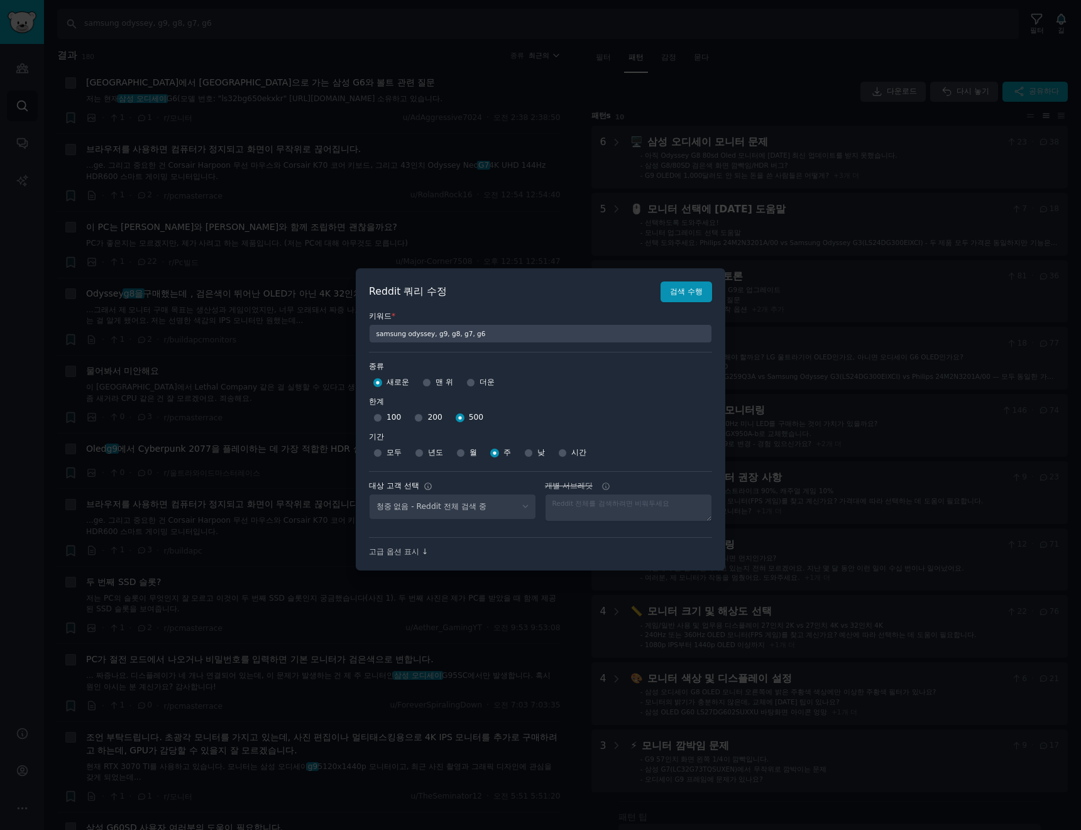
select select "a094687530"
click at [427, 420] on font "200" at bounding box center [434, 417] width 14 height 9
click at [423, 420] on input "200" at bounding box center [418, 418] width 9 height 9
radio input "true"
click at [671, 293] on font "검색 수행" at bounding box center [686, 291] width 33 height 9
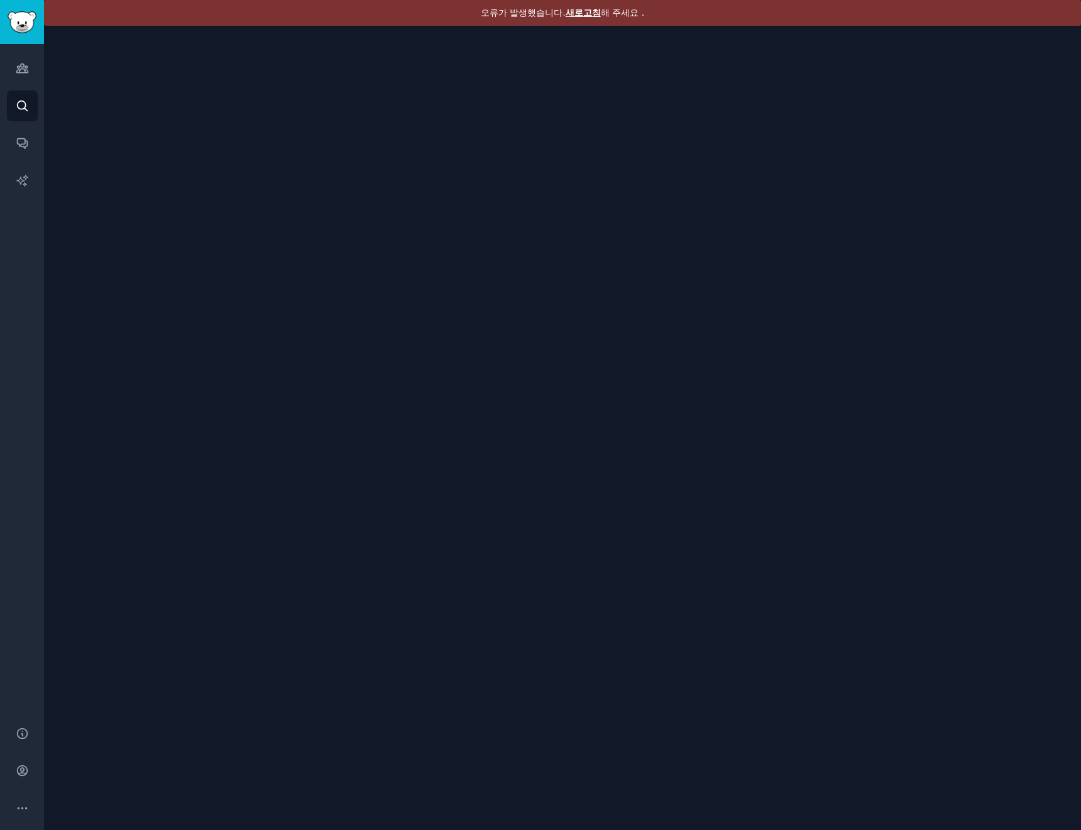
click at [587, 15] on font "새로고침" at bounding box center [583, 13] width 35 height 10
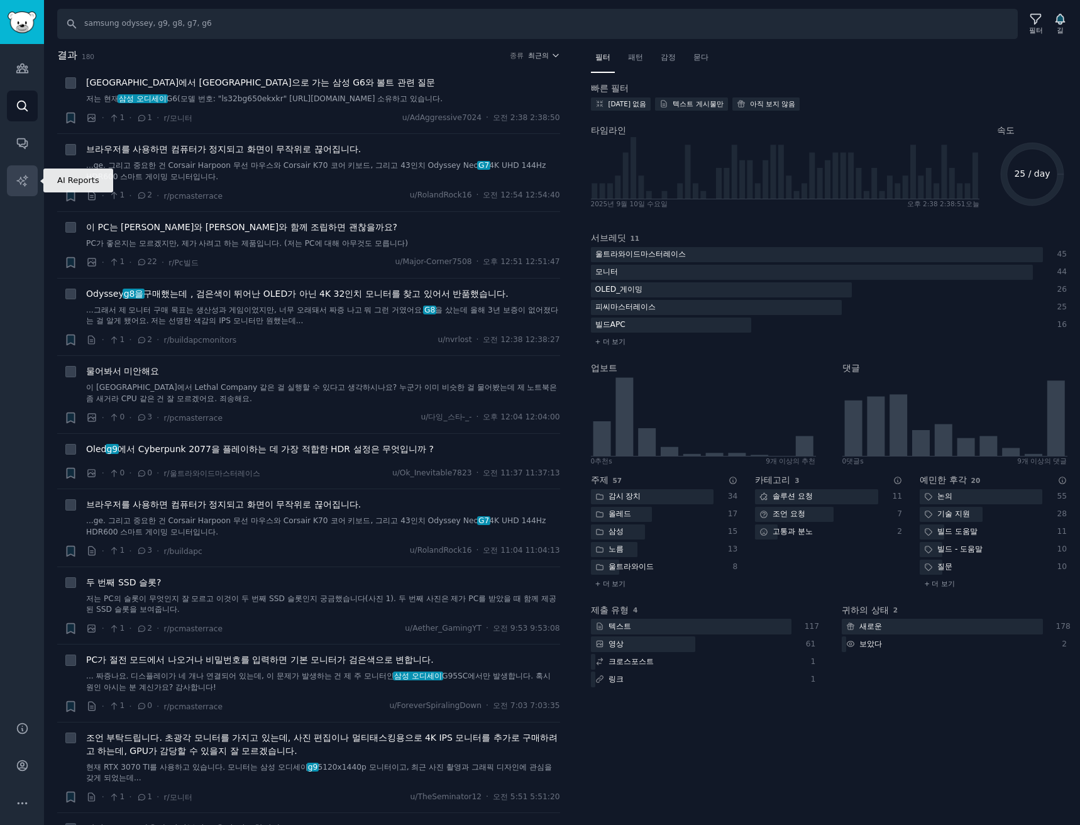
click at [16, 176] on icon "사이드바" at bounding box center [22, 180] width 13 height 13
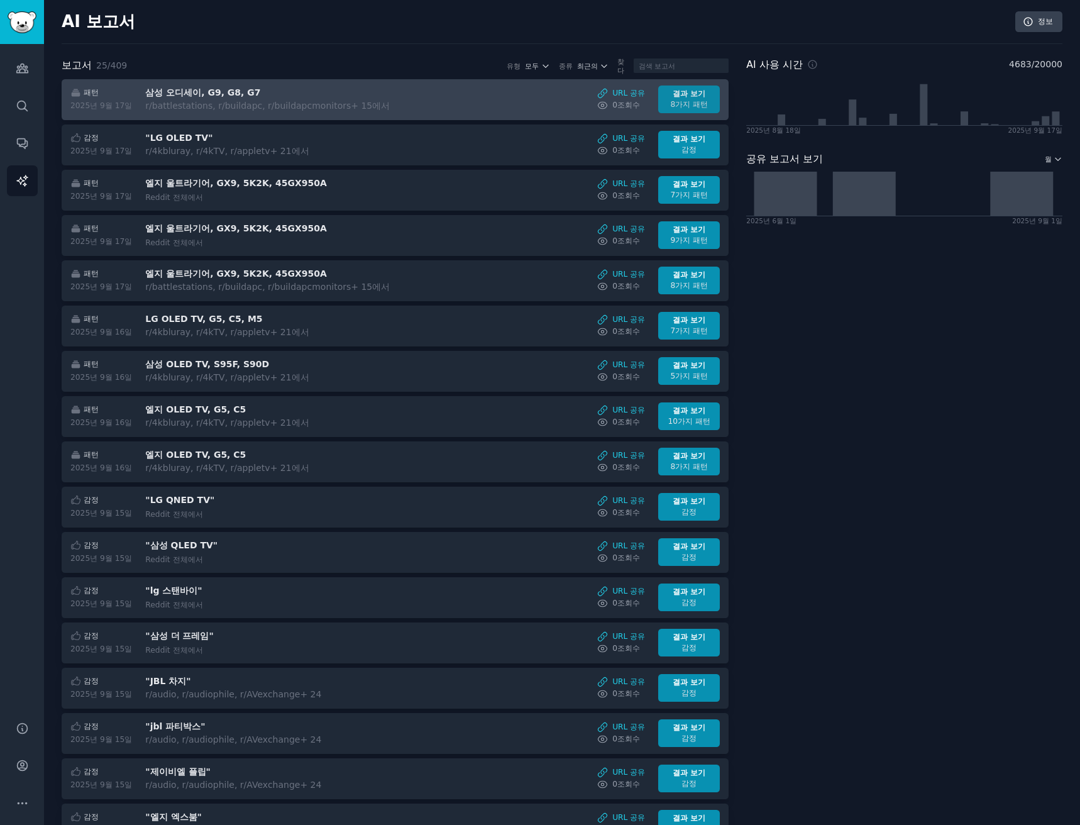
click at [679, 94] on font "결과 보기" at bounding box center [688, 93] width 33 height 9
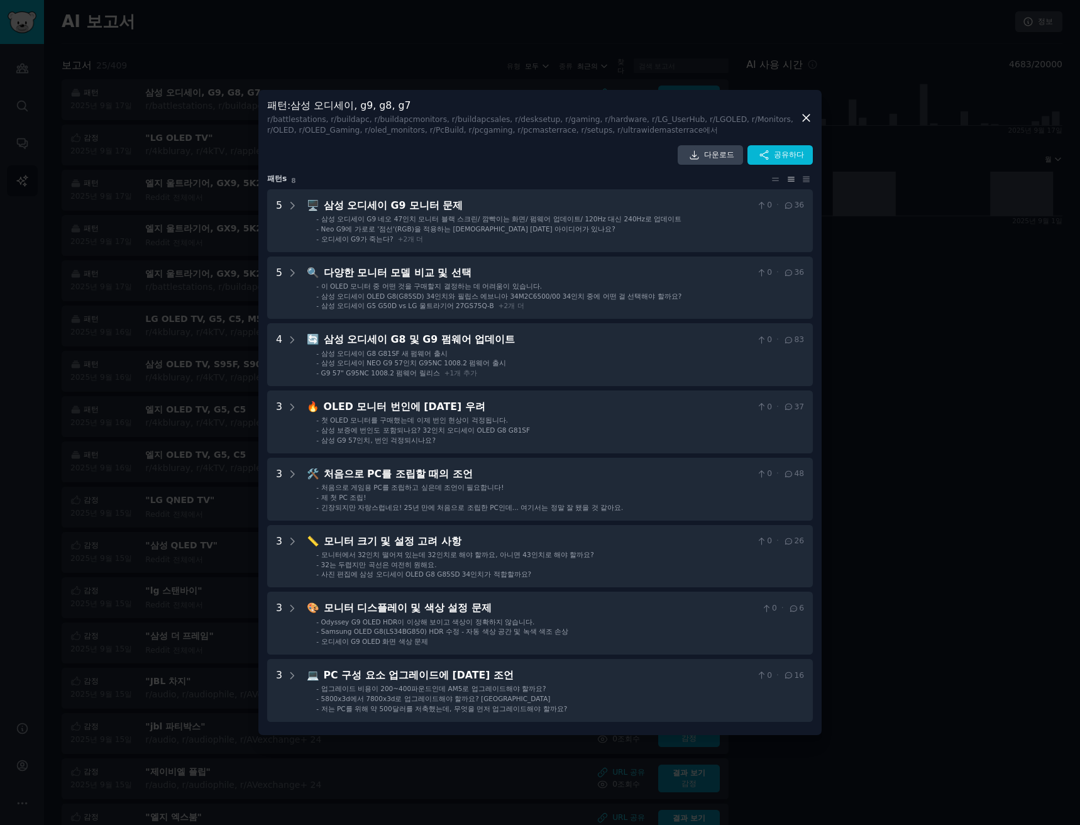
click at [407, 56] on div at bounding box center [540, 412] width 1080 height 825
click at [261, 93] on div "패턴 : 삼성 오디세이, g9, g8, g7 r /battlestations, r/buildapc, r/buildapcmonitors, r/b…" at bounding box center [539, 412] width 563 height 645
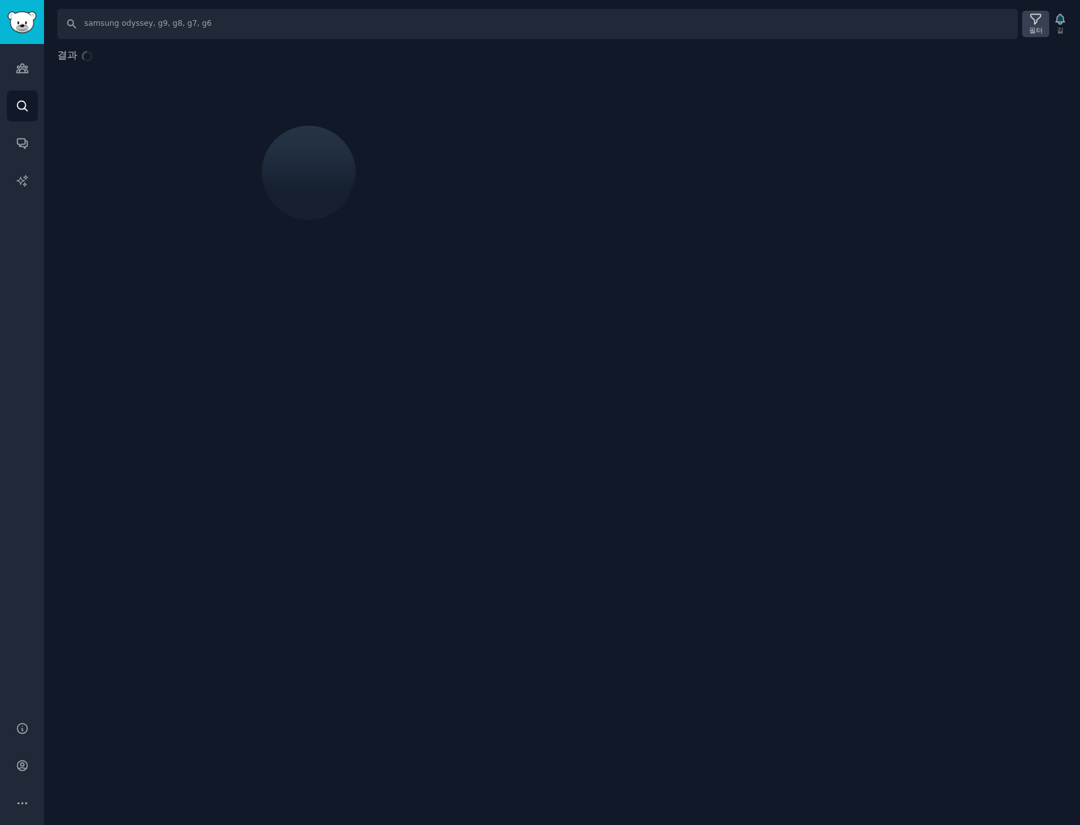
click at [1037, 25] on icon at bounding box center [1035, 19] width 13 height 13
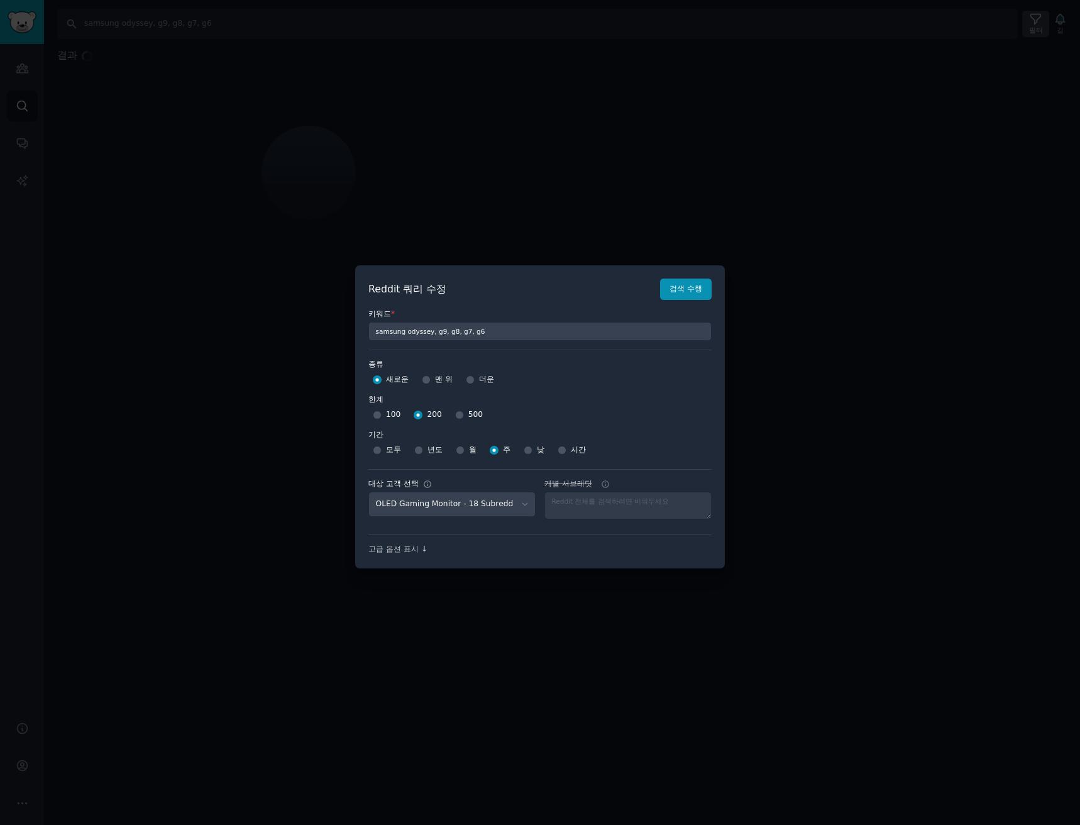
click at [1037, 25] on div at bounding box center [540, 412] width 1080 height 825
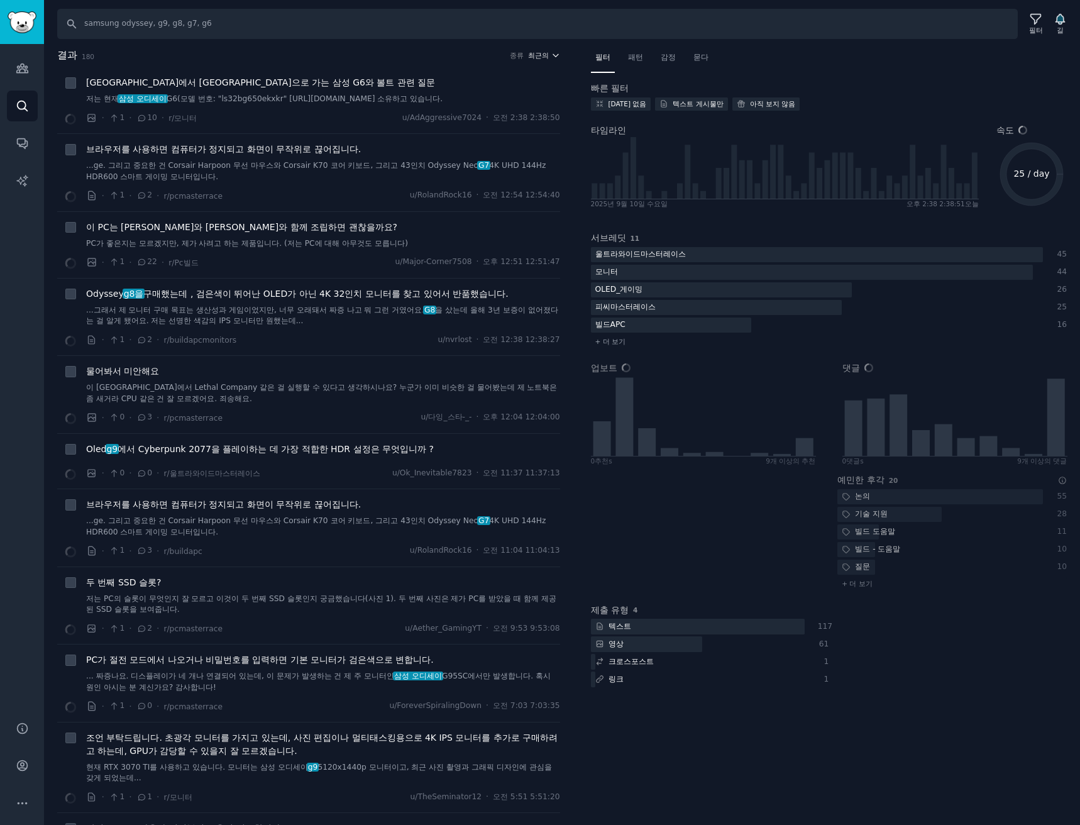
click at [542, 52] on font "최근의" at bounding box center [538, 56] width 21 height 8
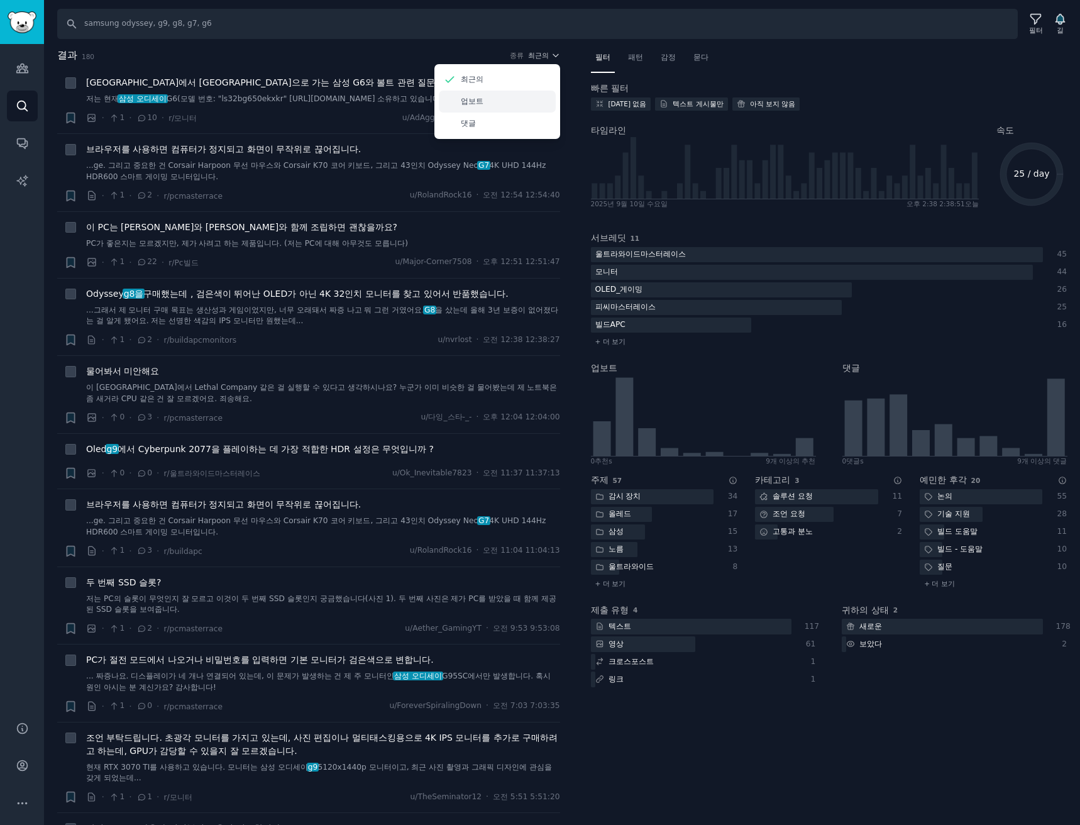
click at [485, 103] on div "업보트" at bounding box center [497, 101] width 117 height 22
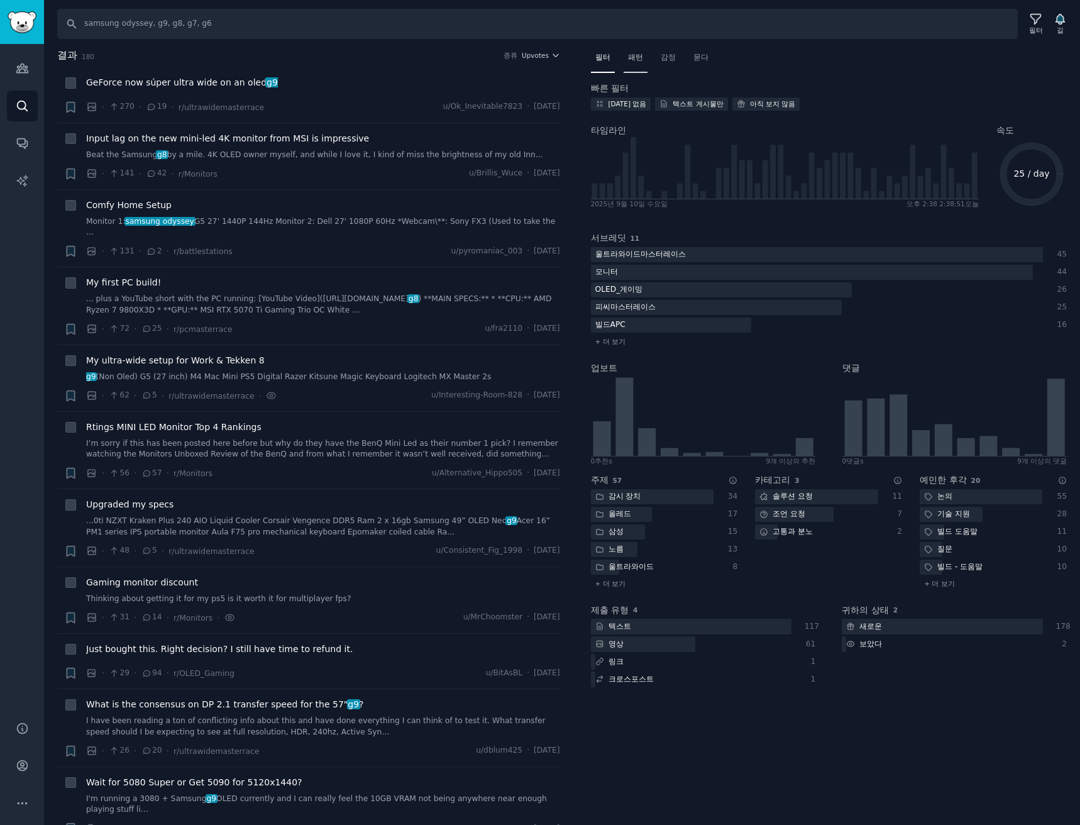
click at [641, 58] on font "패턴" at bounding box center [635, 57] width 15 height 9
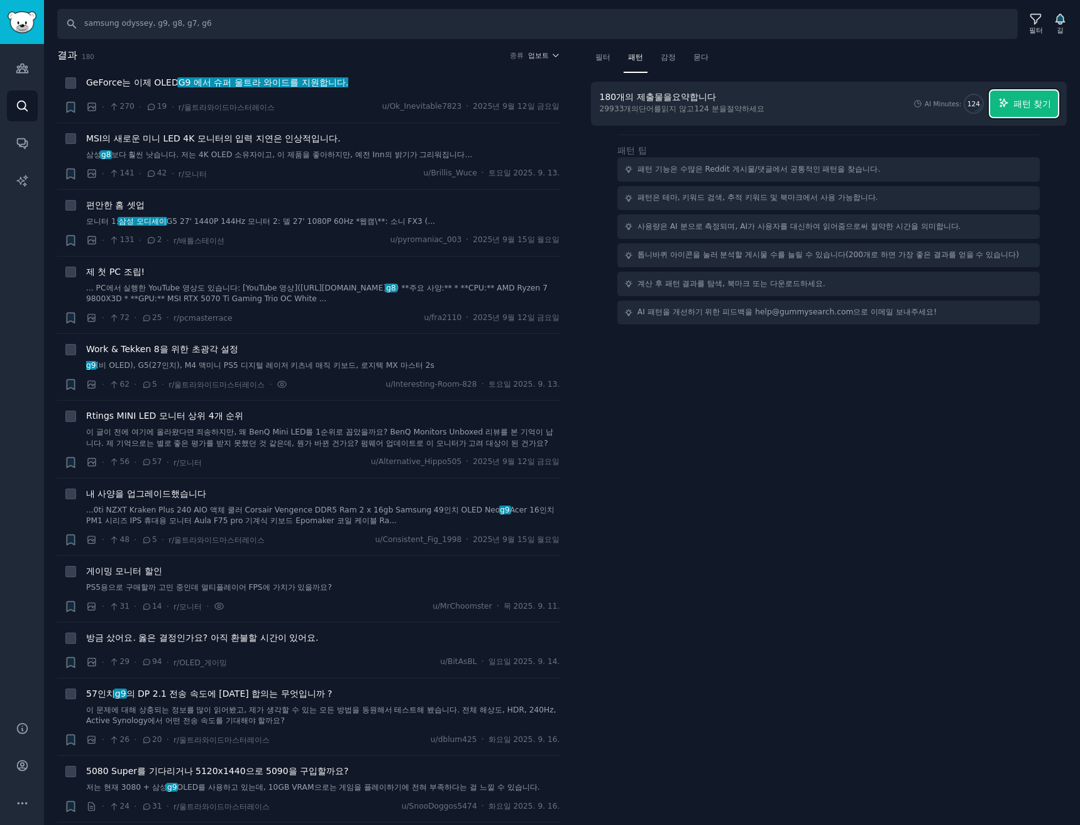
click at [1046, 101] on font "패턴 찾기" at bounding box center [1032, 104] width 38 height 10
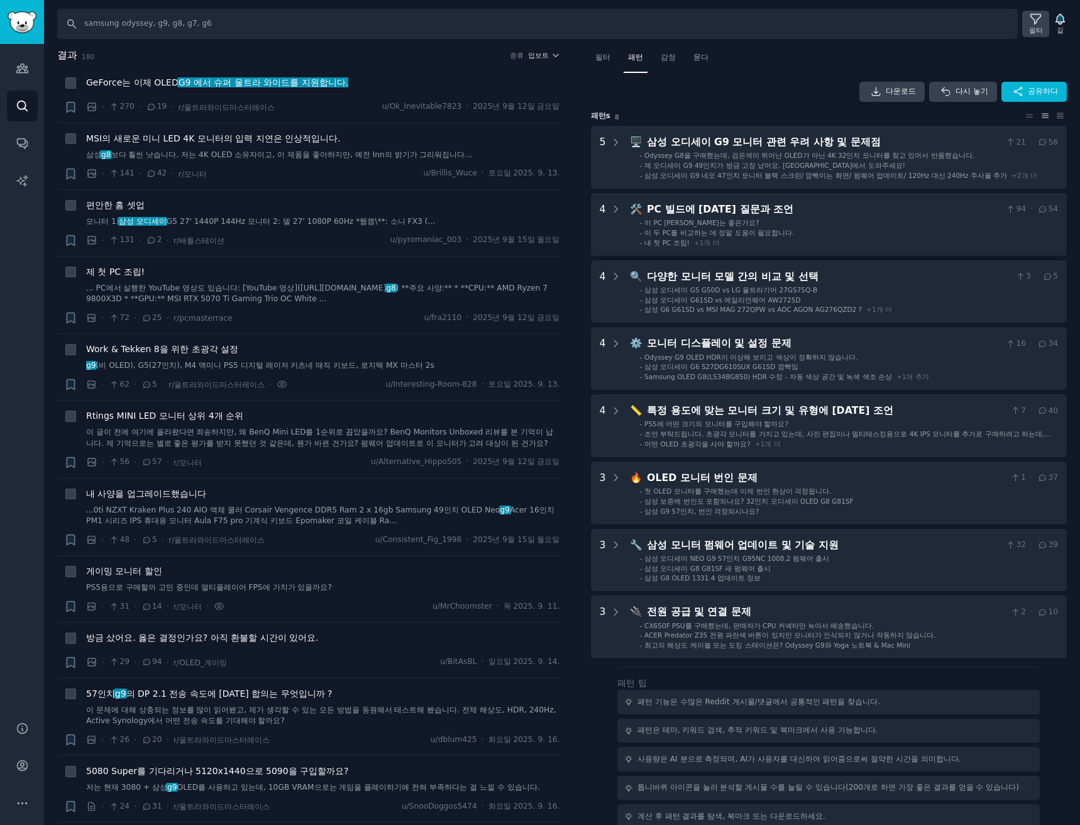
click at [1031, 26] on font "필터" at bounding box center [1036, 30] width 14 height 8
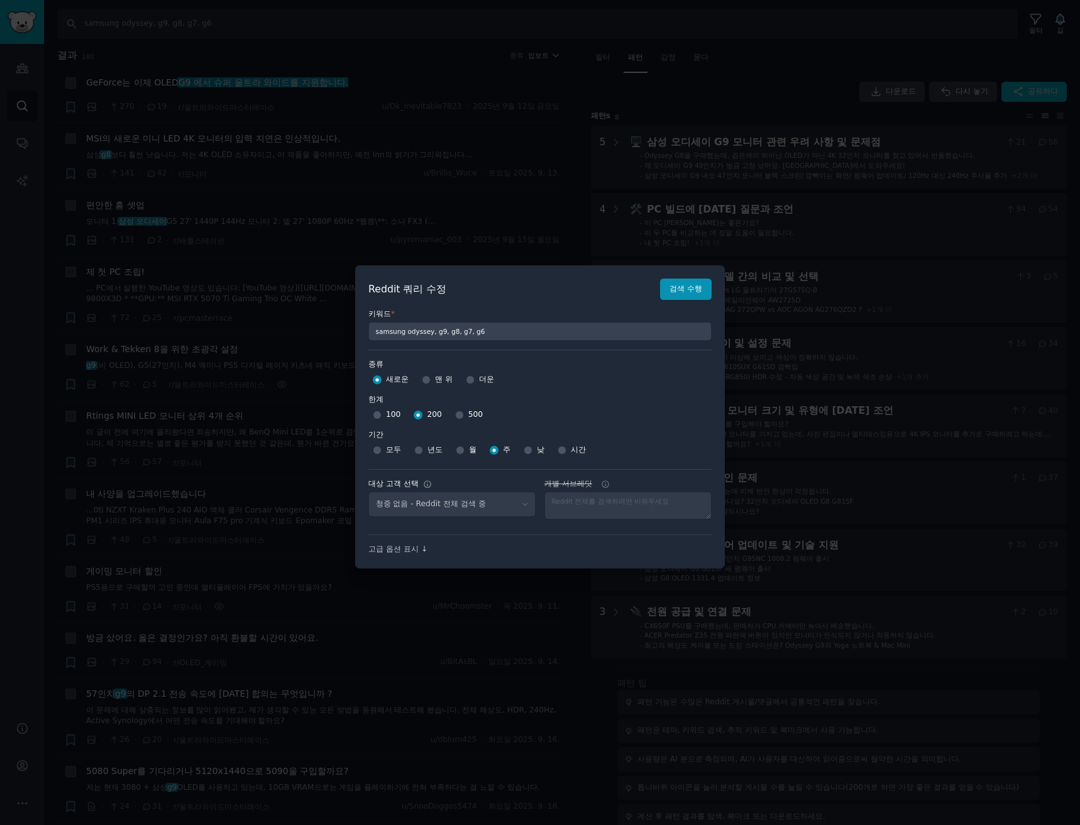
select select "a094687530"
click at [459, 415] on div "500" at bounding box center [469, 415] width 28 height 20
click at [468, 409] on div "500" at bounding box center [469, 415] width 28 height 20
click at [455, 417] on input "500" at bounding box center [459, 414] width 9 height 9
radio input "true"
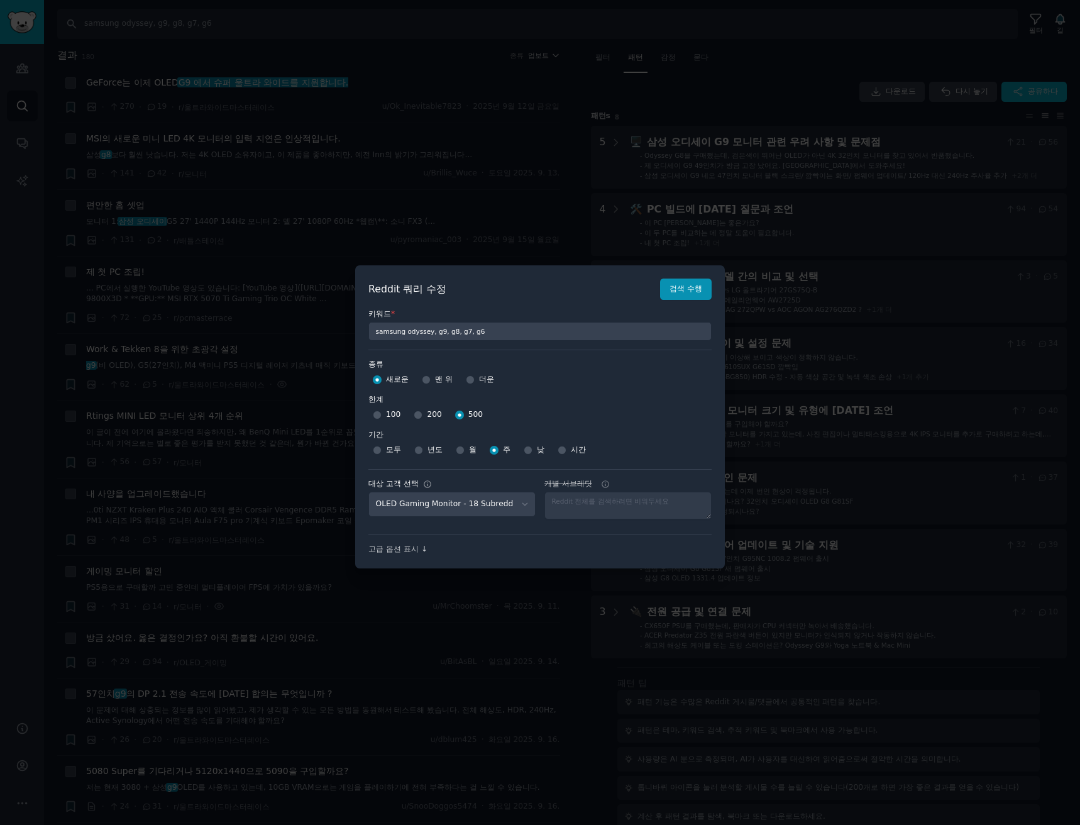
click at [655, 296] on div "Reddit 쿼리 수정 검색 수행" at bounding box center [539, 288] width 343 height 21
click at [666, 293] on button "검색 수행" at bounding box center [686, 288] width 52 height 21
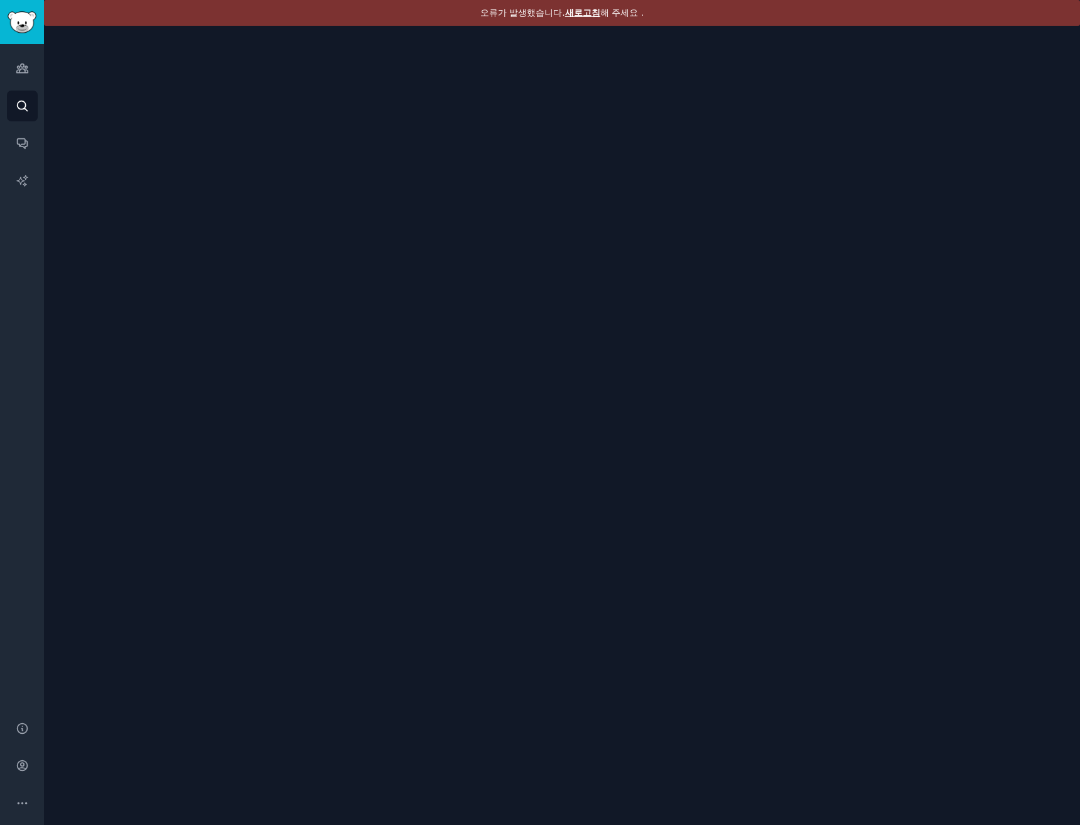
click at [571, 13] on font "새로고침" at bounding box center [582, 13] width 35 height 10
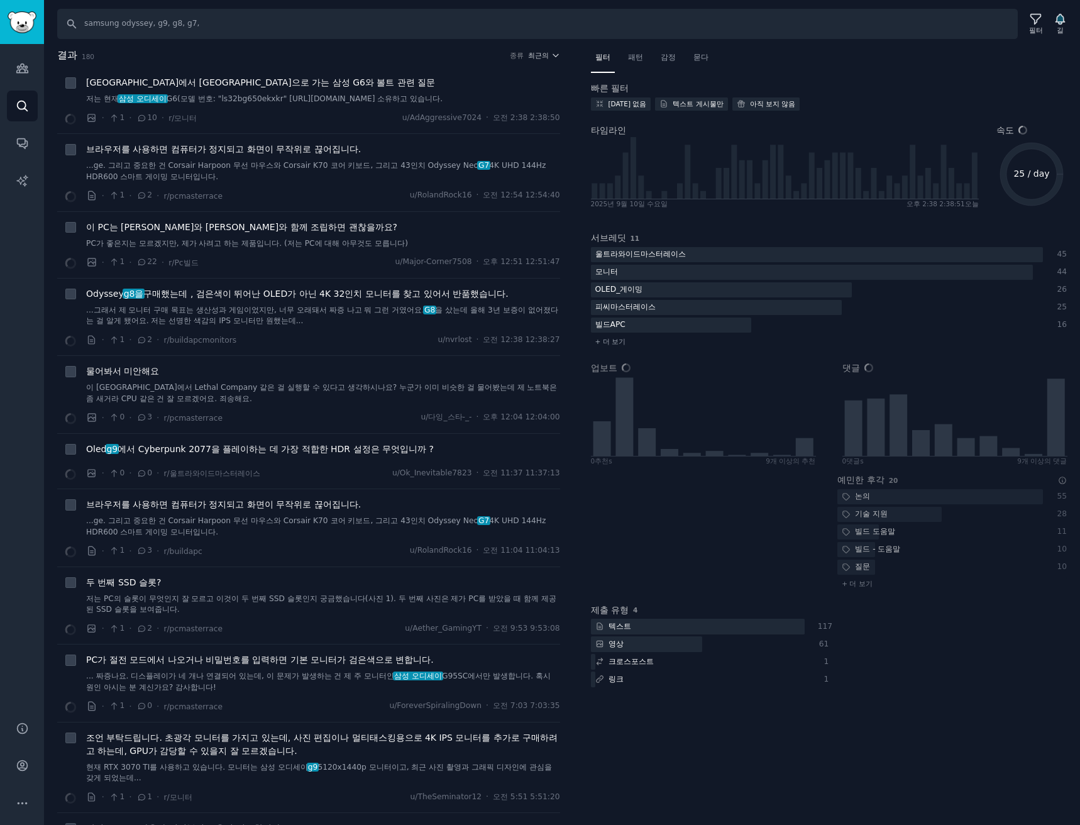
type input "samsung odyssey, g9, g8, g7"
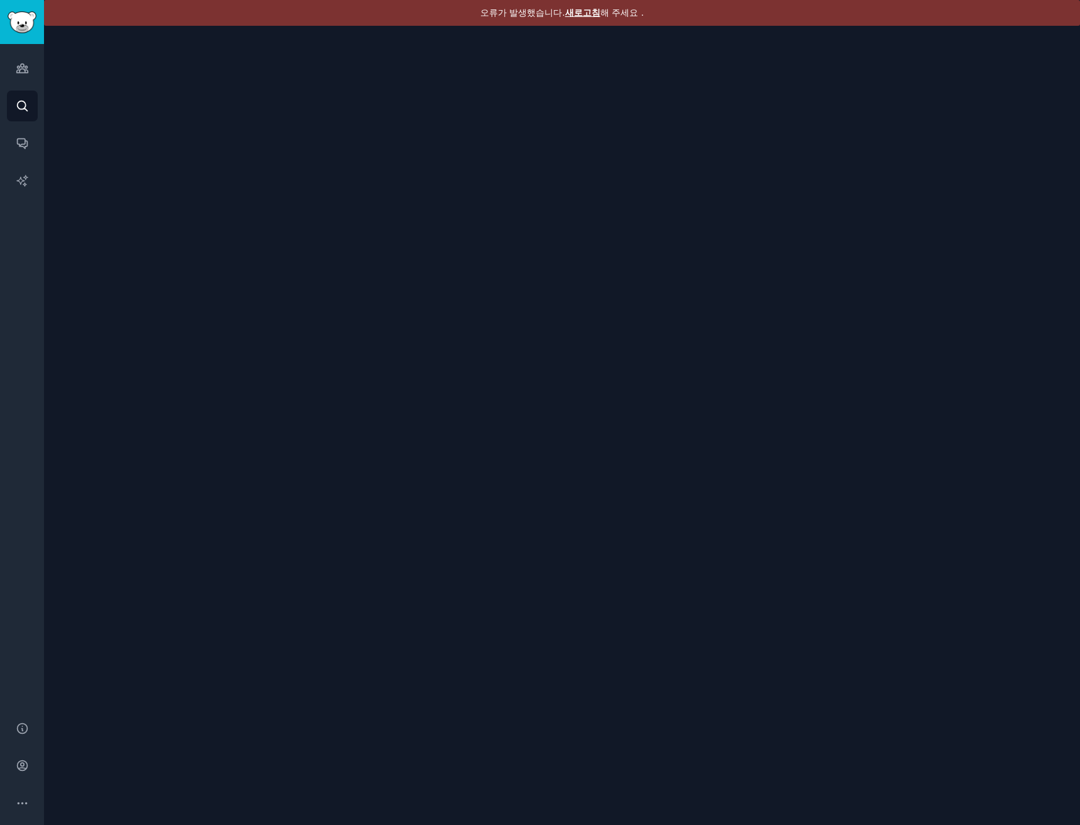
drag, startPoint x: 601, startPoint y: 15, endPoint x: 584, endPoint y: 16, distance: 16.4
click at [597, 16] on div "오류가 발생했습니다. 새로고침 해 주세요 ." at bounding box center [562, 13] width 1036 height 26
click at [584, 16] on font "새로고침" at bounding box center [582, 13] width 35 height 10
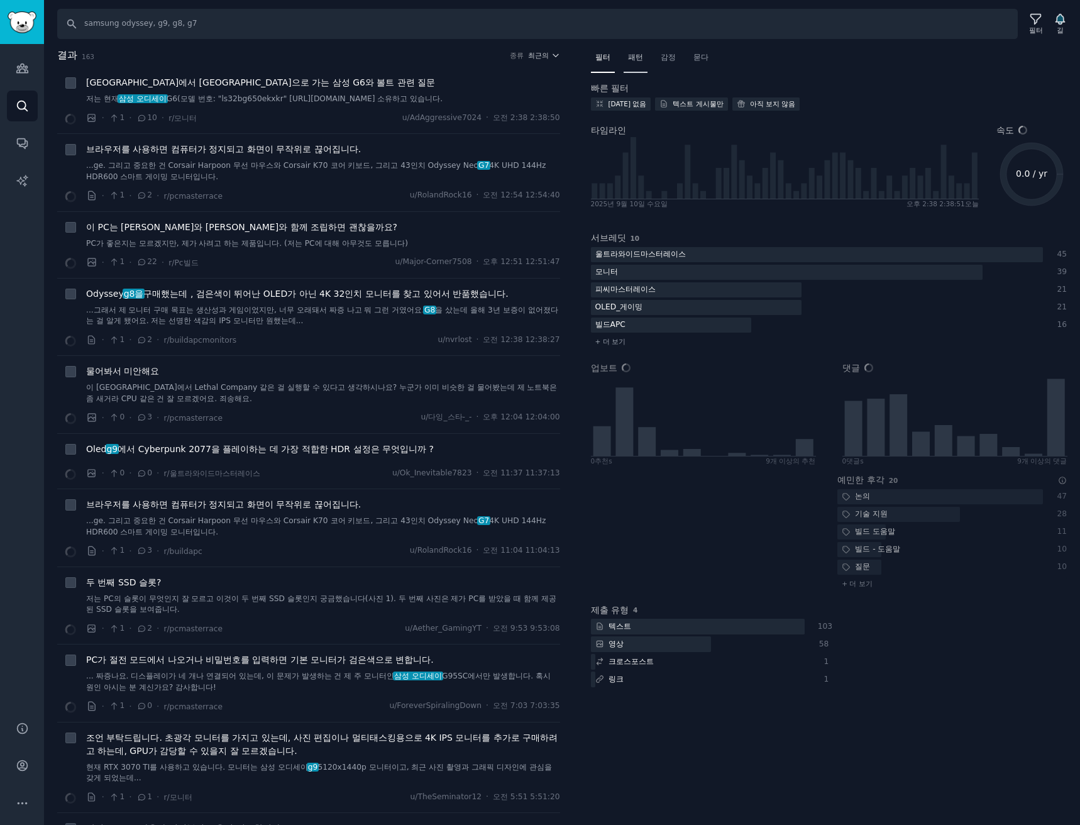
click at [637, 56] on font "패턴" at bounding box center [635, 57] width 15 height 9
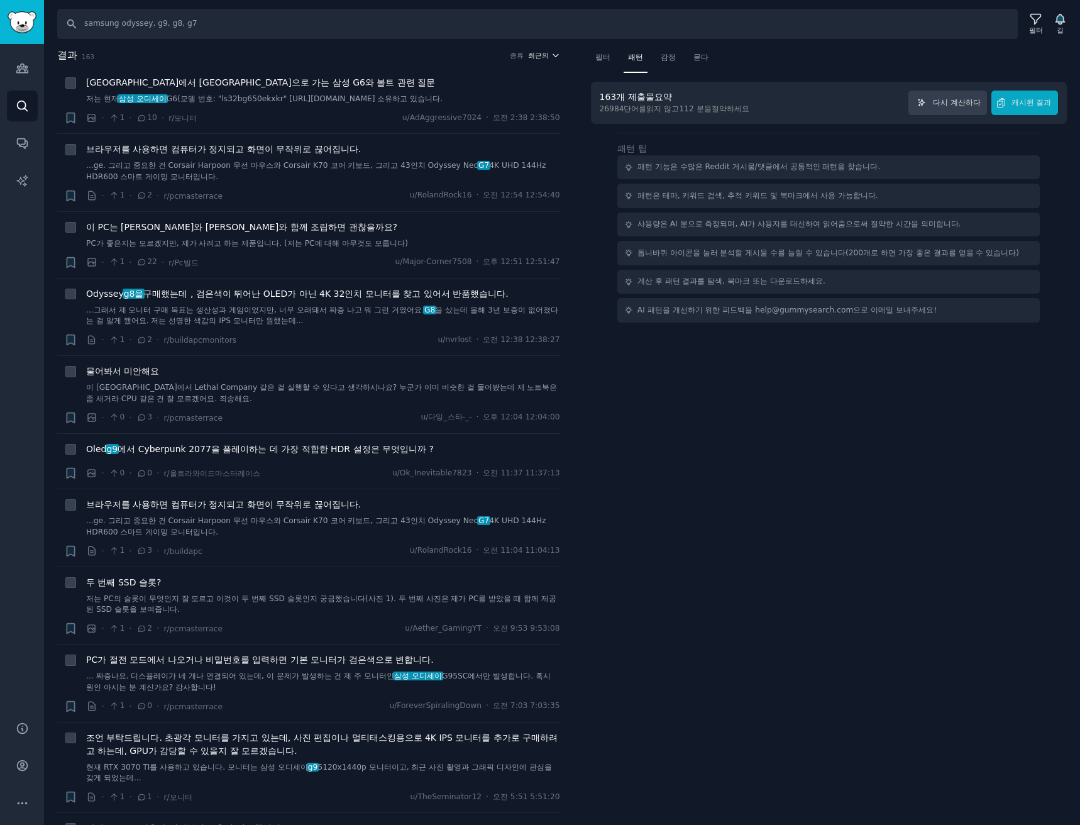
click at [545, 55] on font "최근의" at bounding box center [538, 56] width 21 height 8
click at [507, 101] on div "Upvotes" at bounding box center [497, 101] width 117 height 22
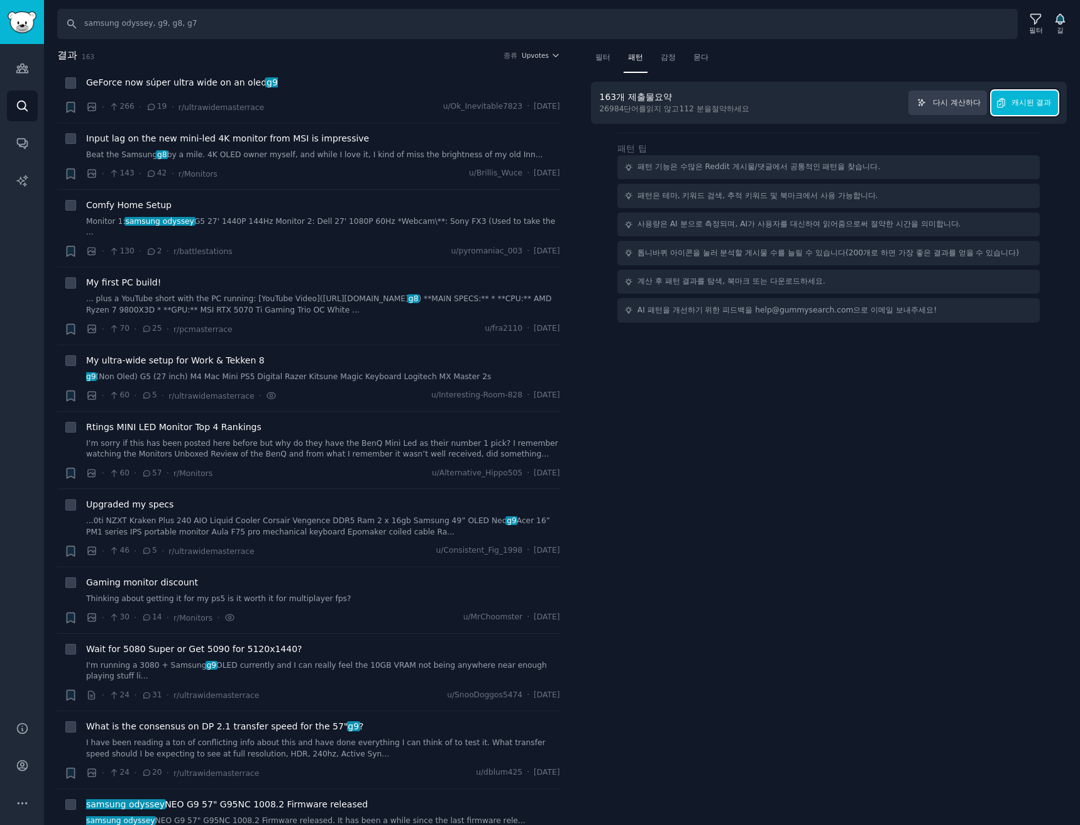
click at [997, 100] on icon "button" at bounding box center [1000, 102] width 11 height 11
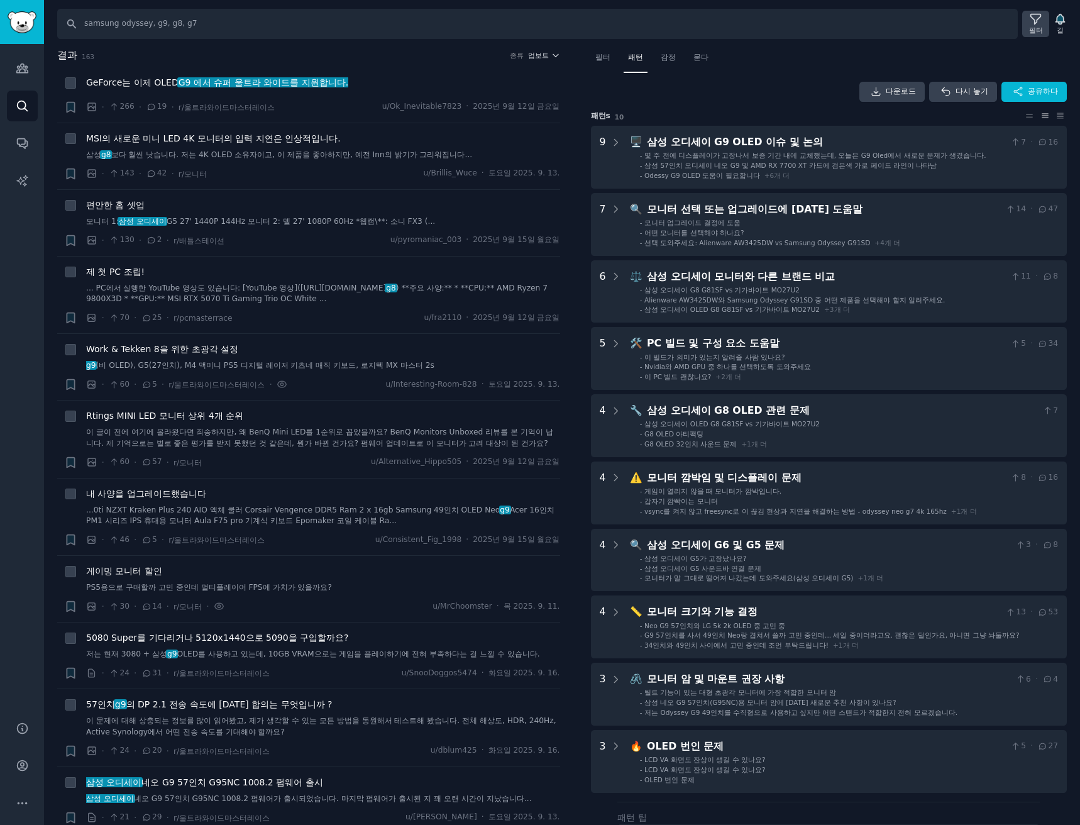
click at [1030, 23] on icon at bounding box center [1035, 19] width 13 height 13
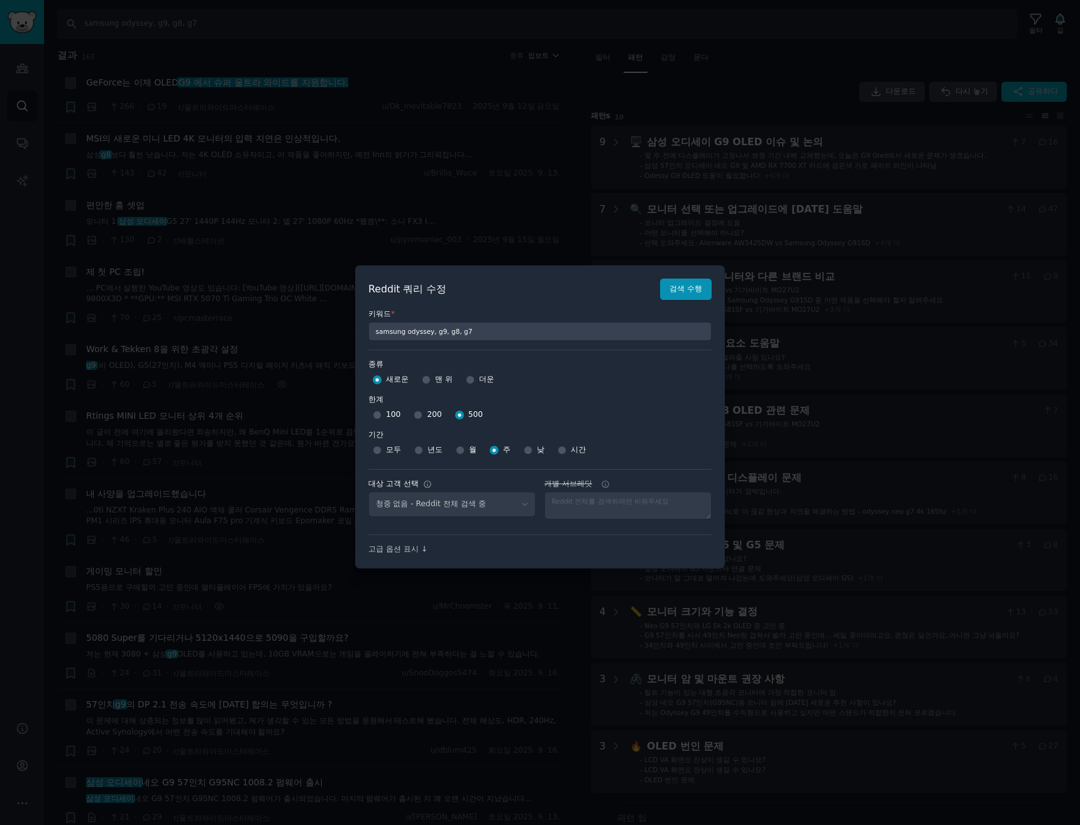
select select "a094687530"
click at [427, 414] on font "200" at bounding box center [434, 414] width 14 height 9
click at [422, 414] on input "200" at bounding box center [418, 414] width 9 height 9
radio input "true"
click at [684, 301] on div "키워드 * samsung odyssey, g9, g8, g7" at bounding box center [539, 320] width 343 height 41
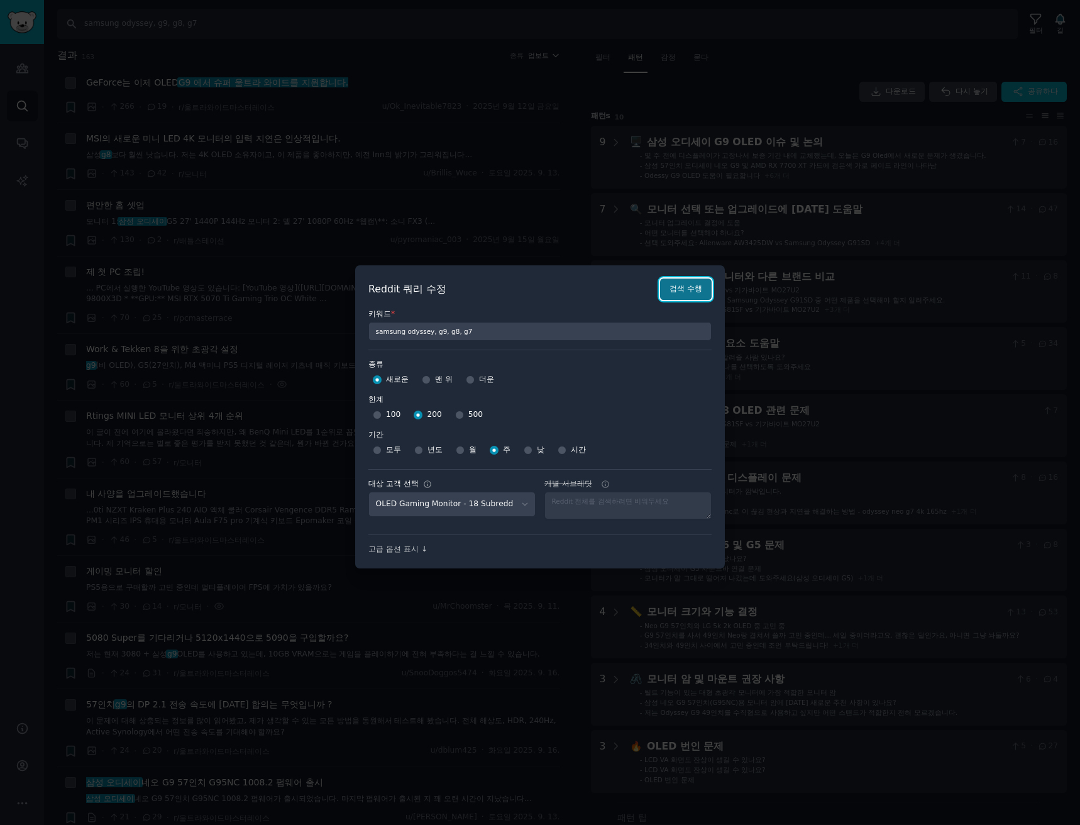
click at [694, 292] on font "검색 수행" at bounding box center [685, 288] width 33 height 9
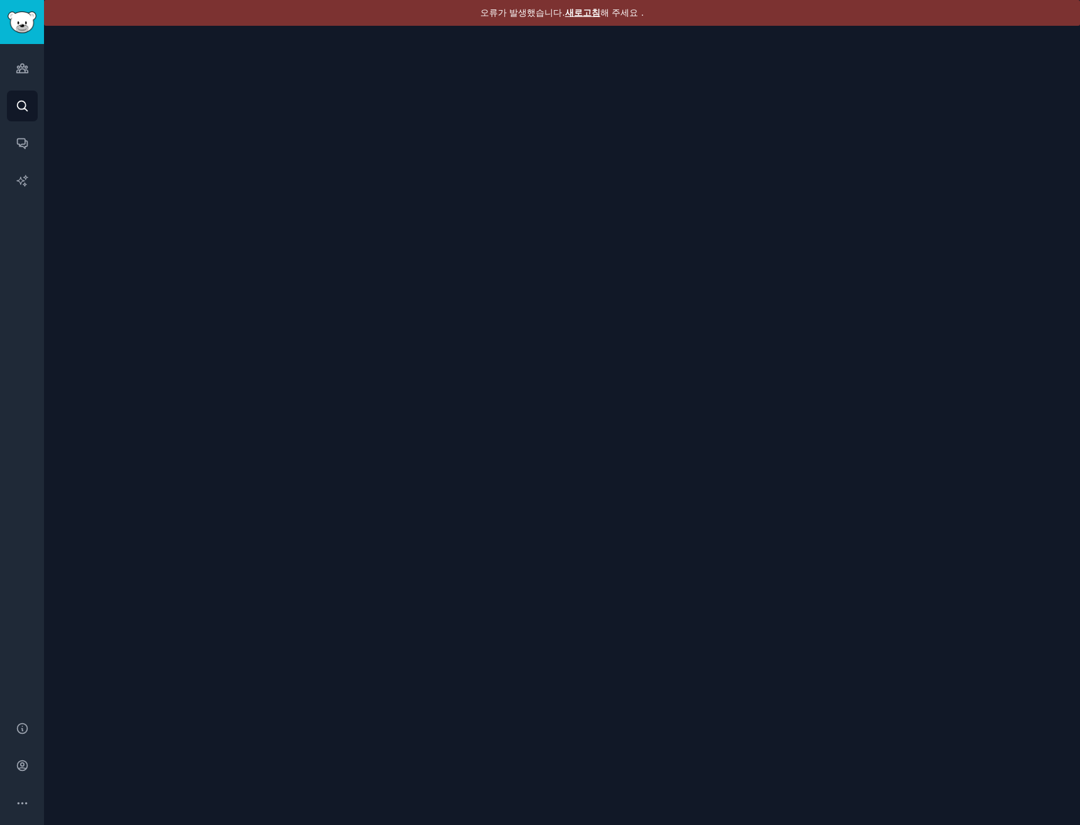
click at [587, 16] on font "새로고침" at bounding box center [582, 13] width 35 height 10
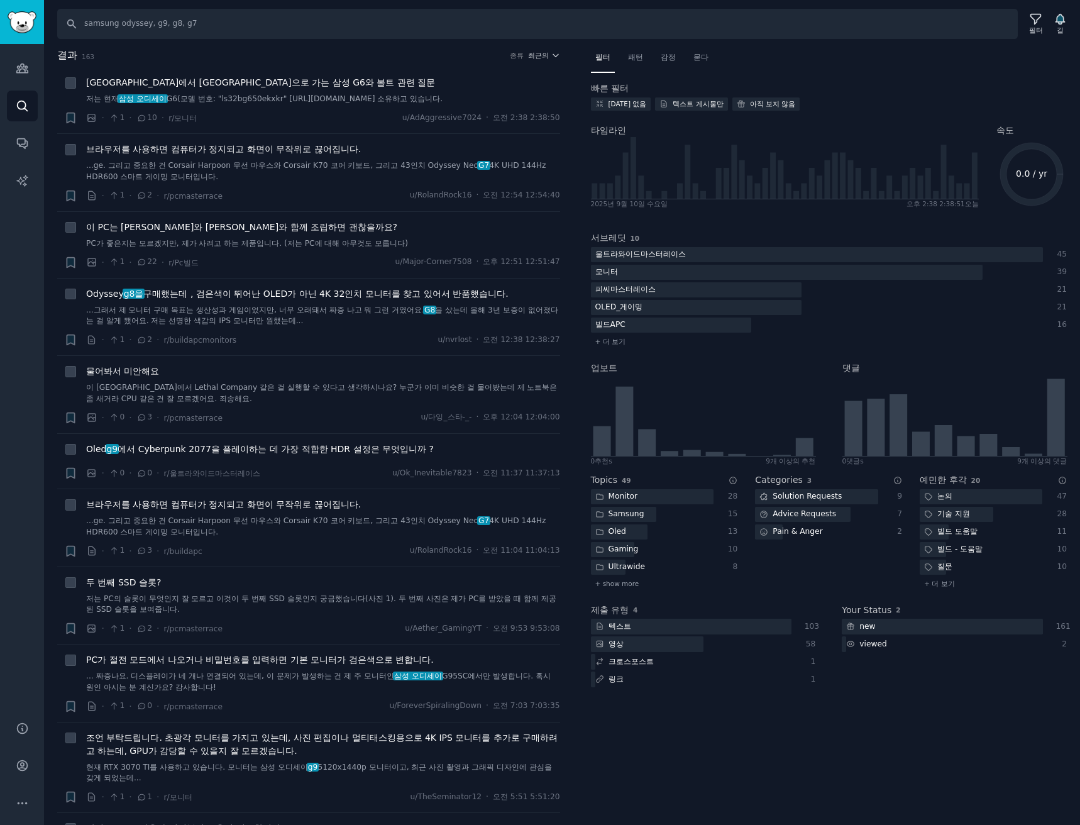
click at [536, 60] on h2 "결과 163 종류 최근의" at bounding box center [308, 56] width 503 height 16
click at [546, 57] on button "최근의" at bounding box center [544, 55] width 32 height 9
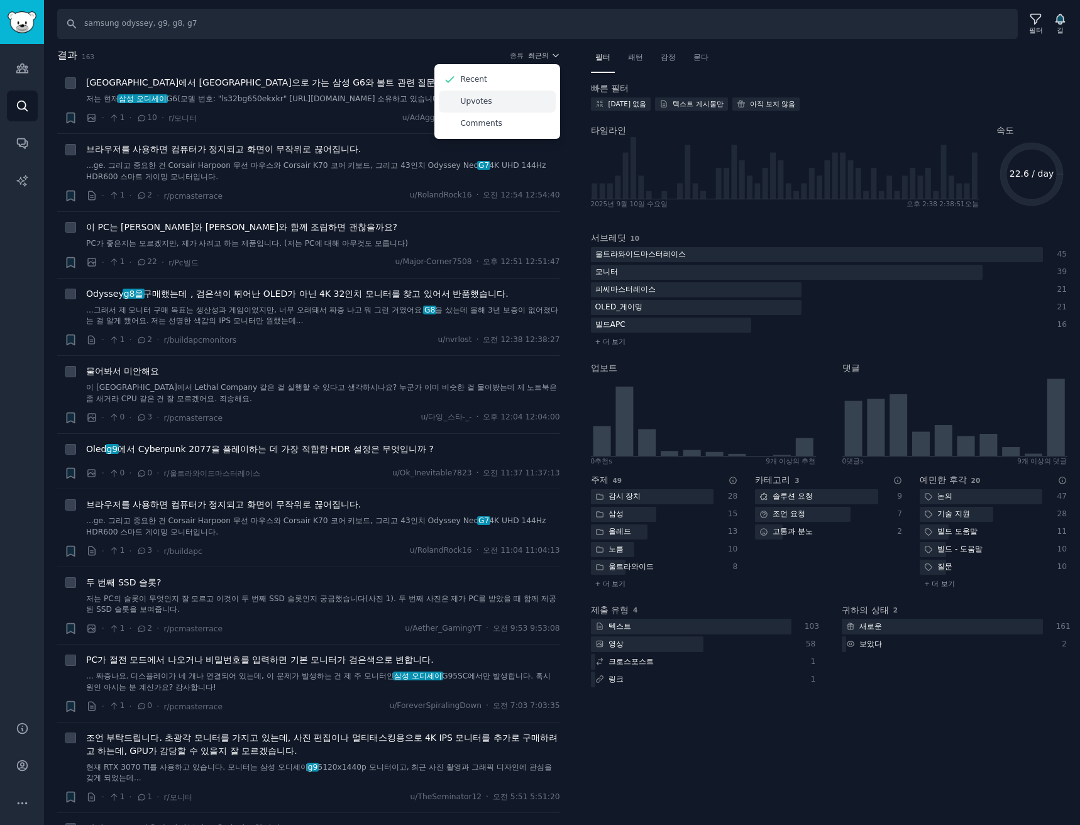
click at [496, 107] on div "Upvotes" at bounding box center [497, 101] width 117 height 22
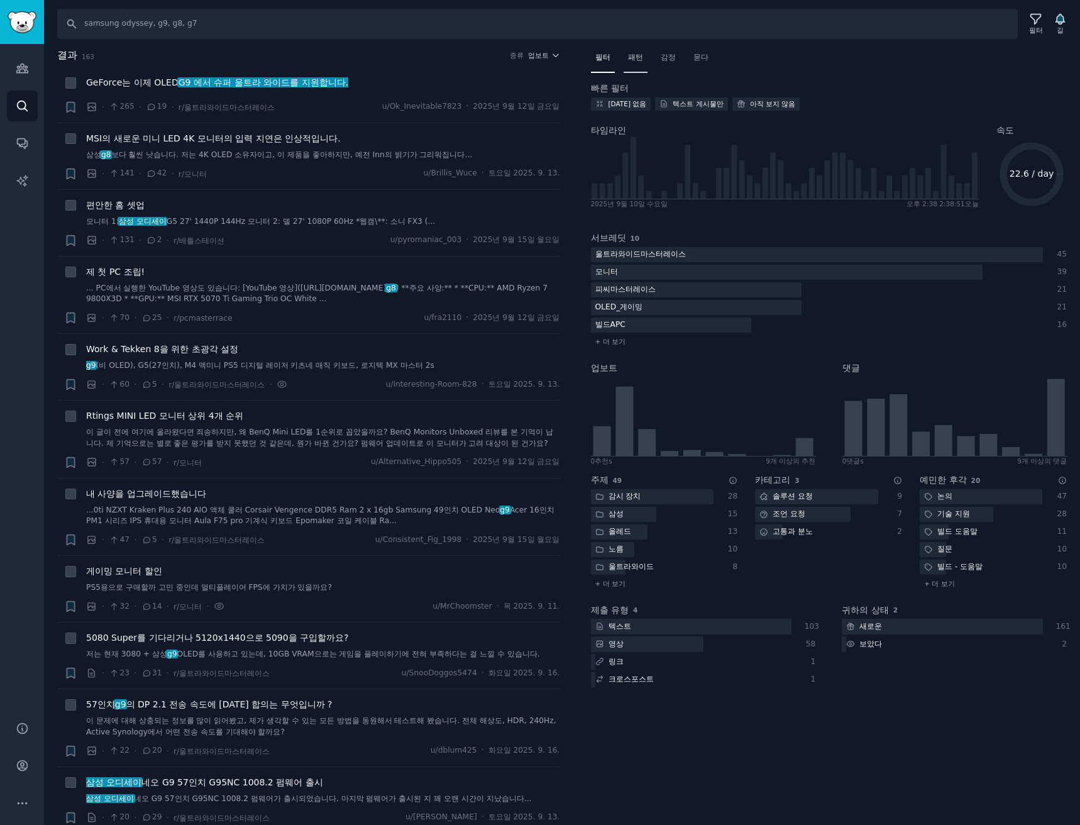
click at [641, 60] on font "패턴" at bounding box center [635, 57] width 15 height 9
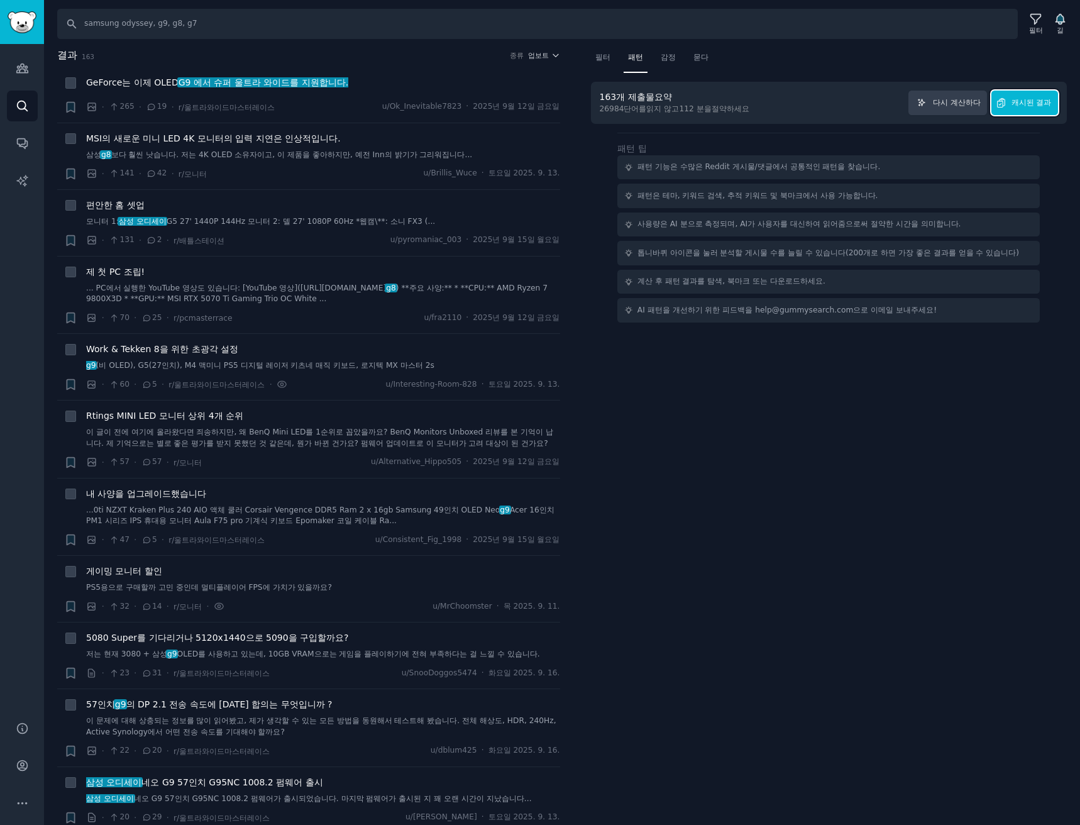
click at [1016, 104] on font "캐시된 결과" at bounding box center [1031, 102] width 40 height 9
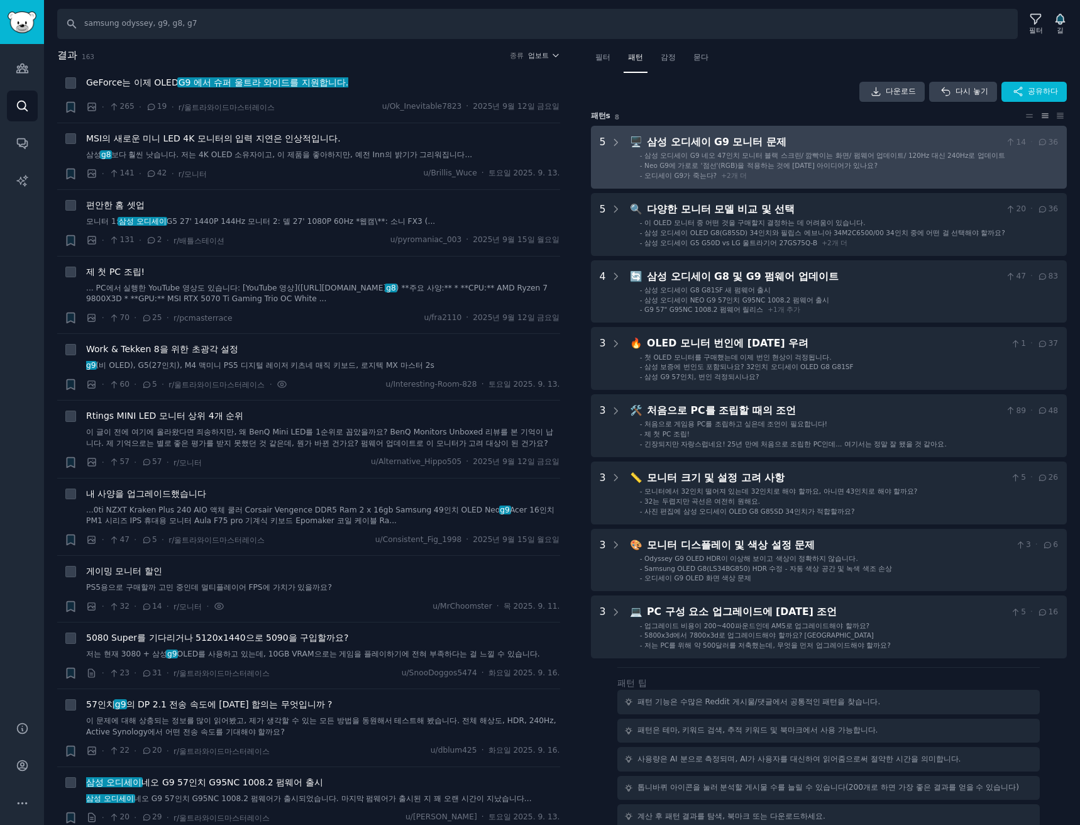
click at [874, 175] on li "- 오디세이 G9가 죽는다? + 2 개 더" at bounding box center [849, 175] width 418 height 9
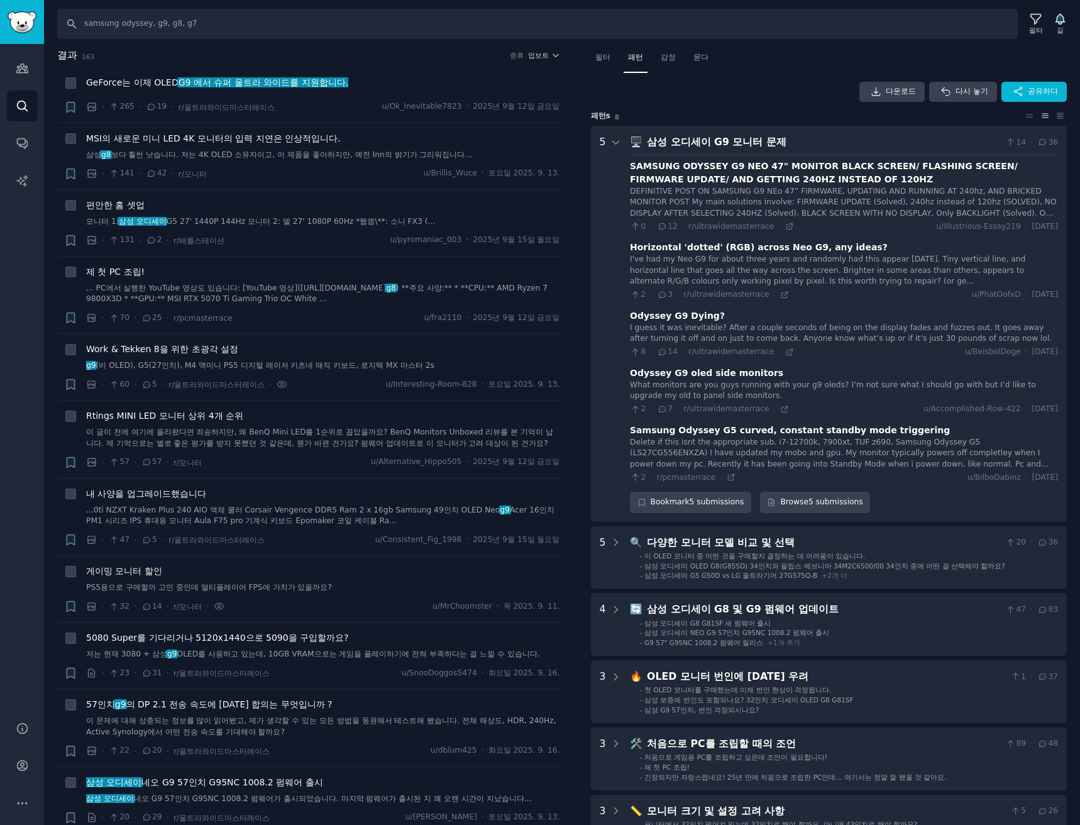
scroll to position [79, 0]
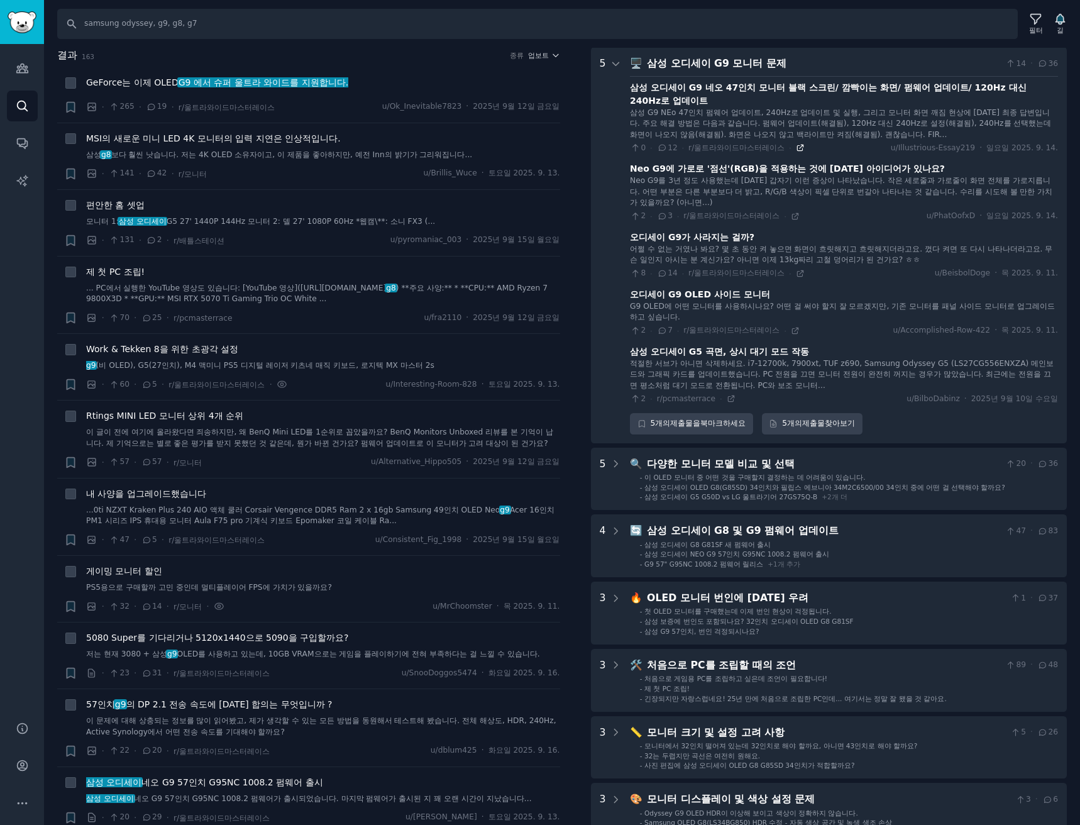
click at [797, 145] on icon at bounding box center [800, 147] width 9 height 9
click at [273, 89] on div "GeForce는 이제 OLED G9 에서 슈퍼 울트라 와이드를 지원합니다." at bounding box center [323, 85] width 474 height 18
click at [286, 79] on font "G9 에서 슈퍼 울트라 와이드를 지원합니다." at bounding box center [263, 82] width 170 height 10
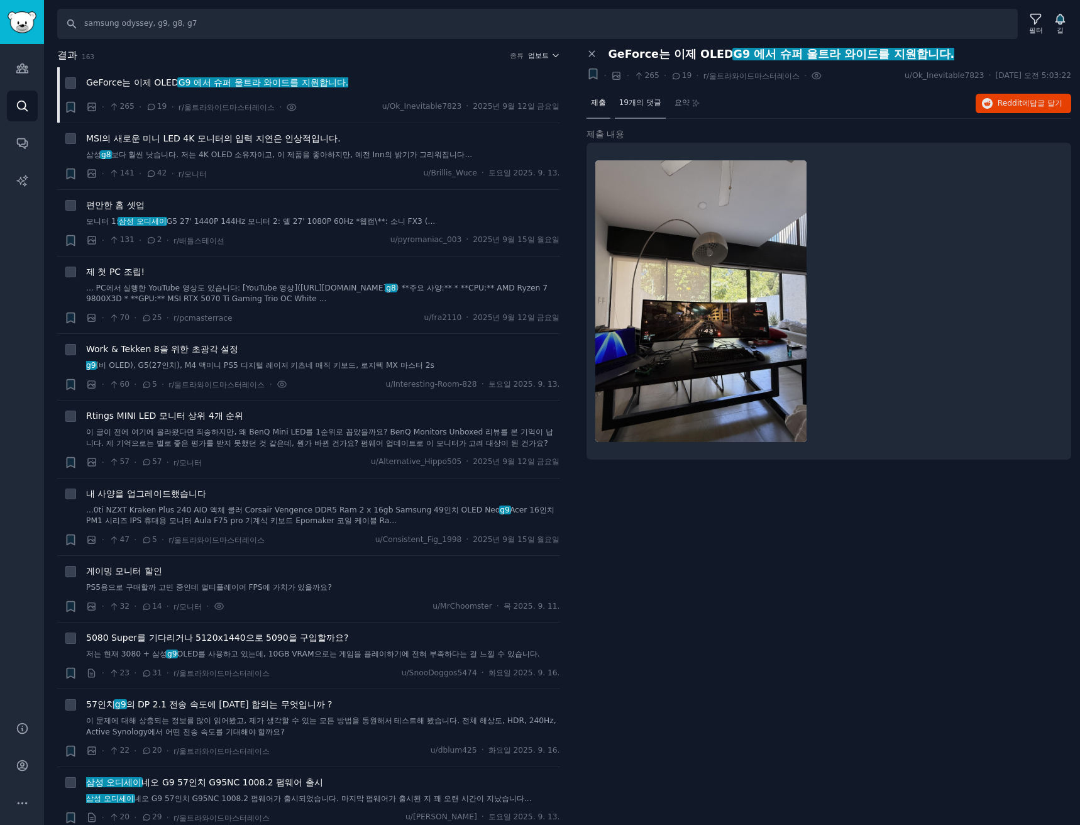
click at [640, 102] on font "19개의 댓글" at bounding box center [640, 102] width 42 height 9
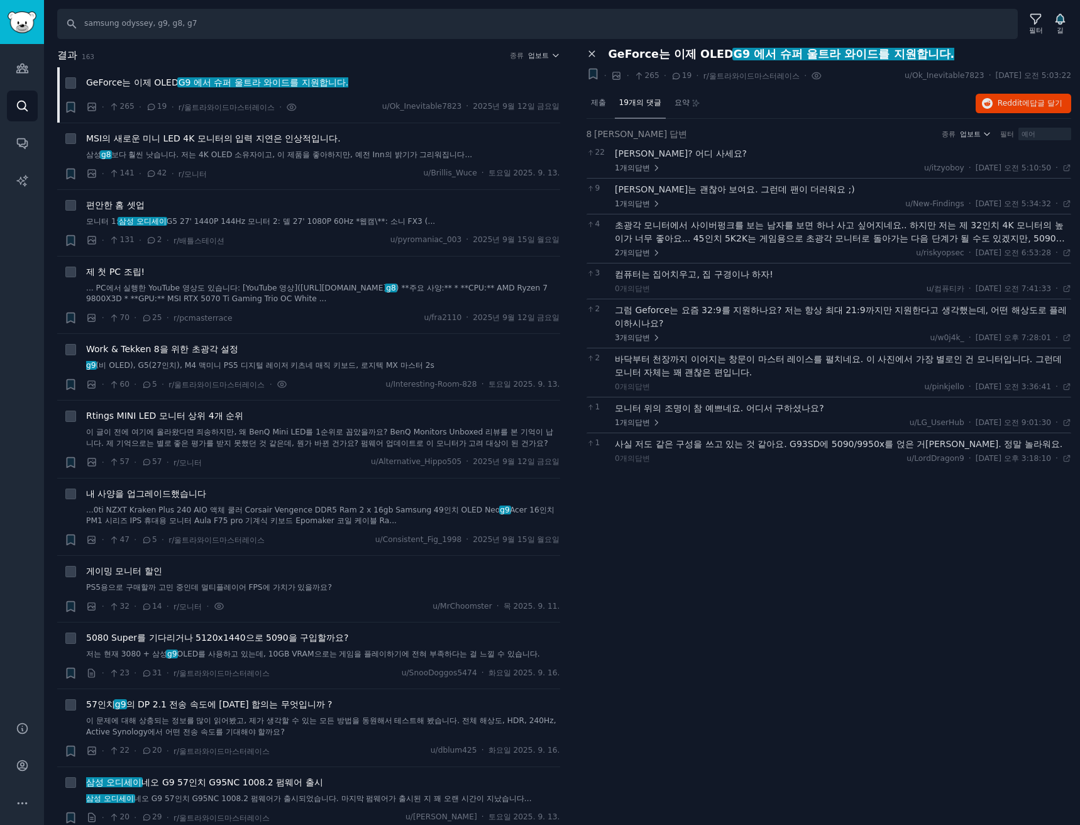
click at [595, 56] on icon at bounding box center [591, 53] width 11 height 11
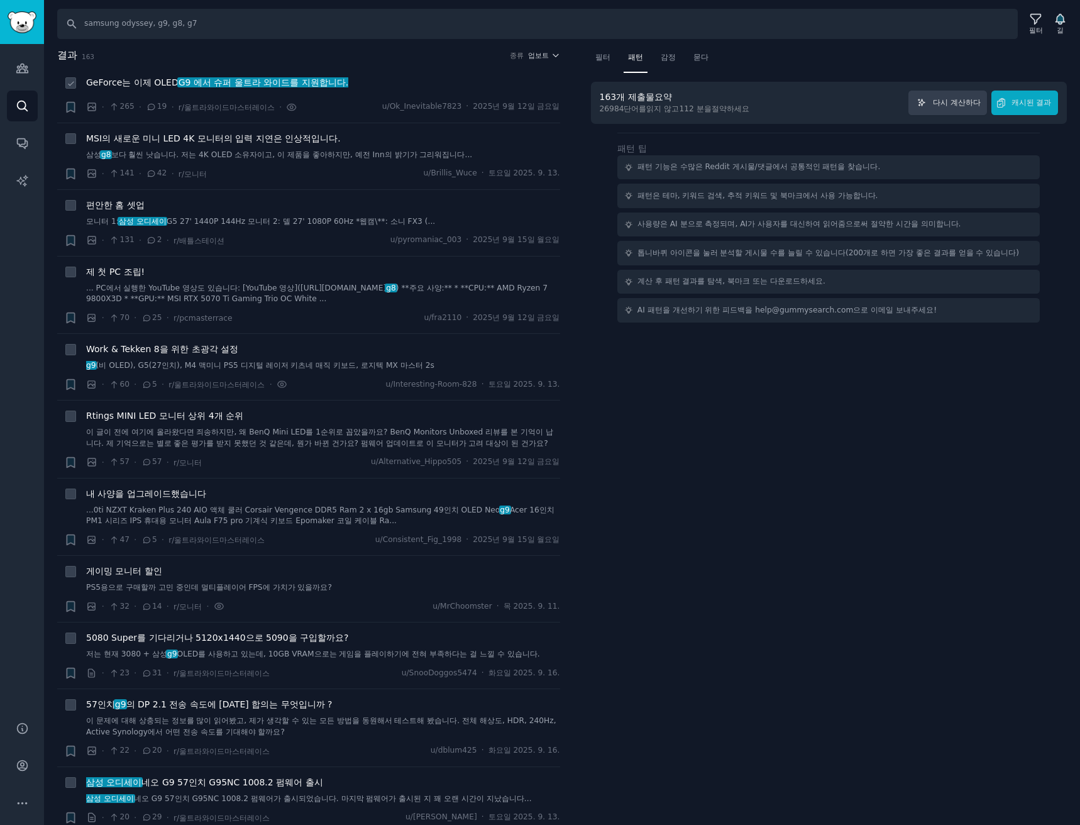
click at [312, 102] on div "· 265 · 19 · r/울트라와이드마스터레이스 · u/Ok_Inevitable7823 · 2025년 9월 12일 금요일" at bounding box center [323, 107] width 474 height 13
click at [163, 85] on font "GeForce는 이제 OLED" at bounding box center [132, 82] width 92 height 10
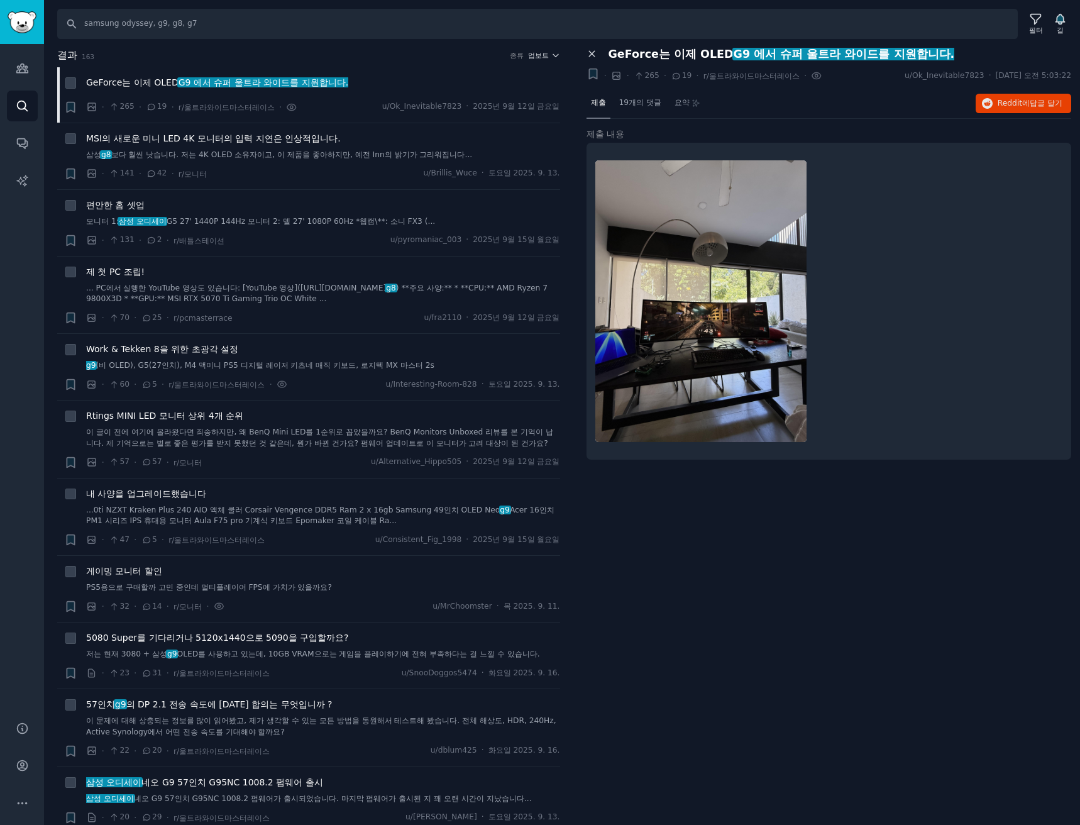
click at [595, 50] on icon at bounding box center [591, 53] width 11 height 11
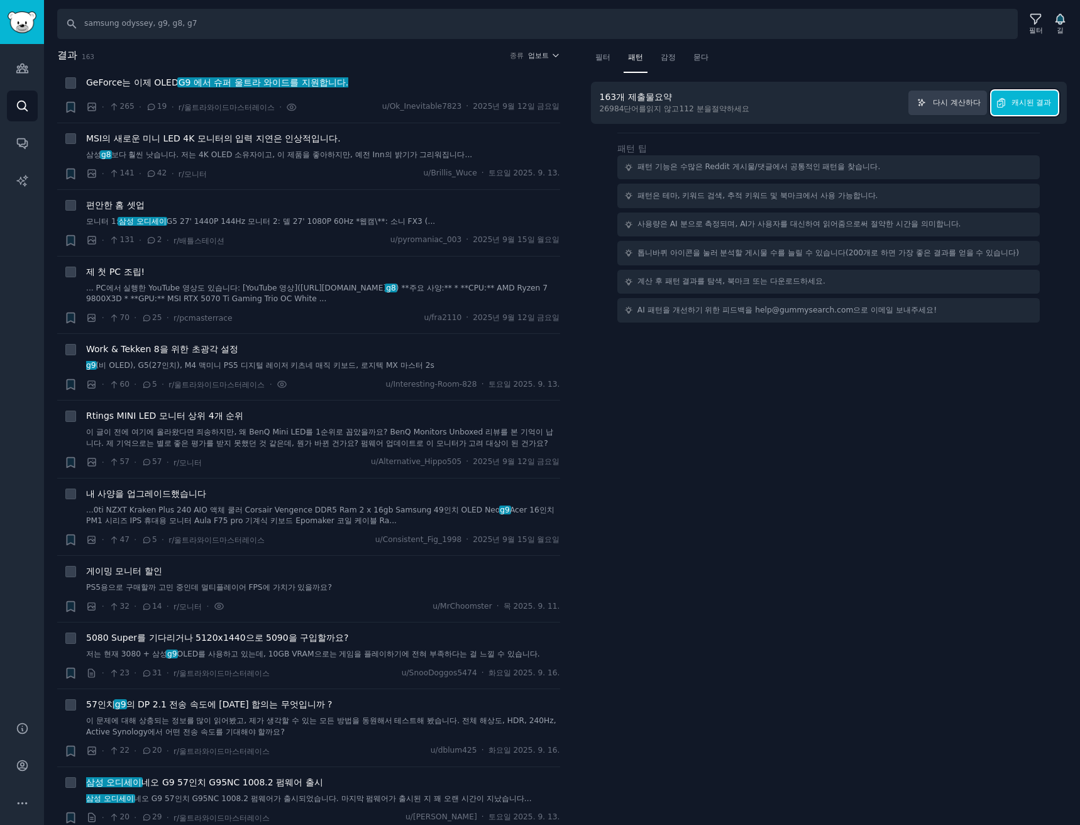
click at [1048, 108] on button "캐시된 결과" at bounding box center [1024, 102] width 67 height 25
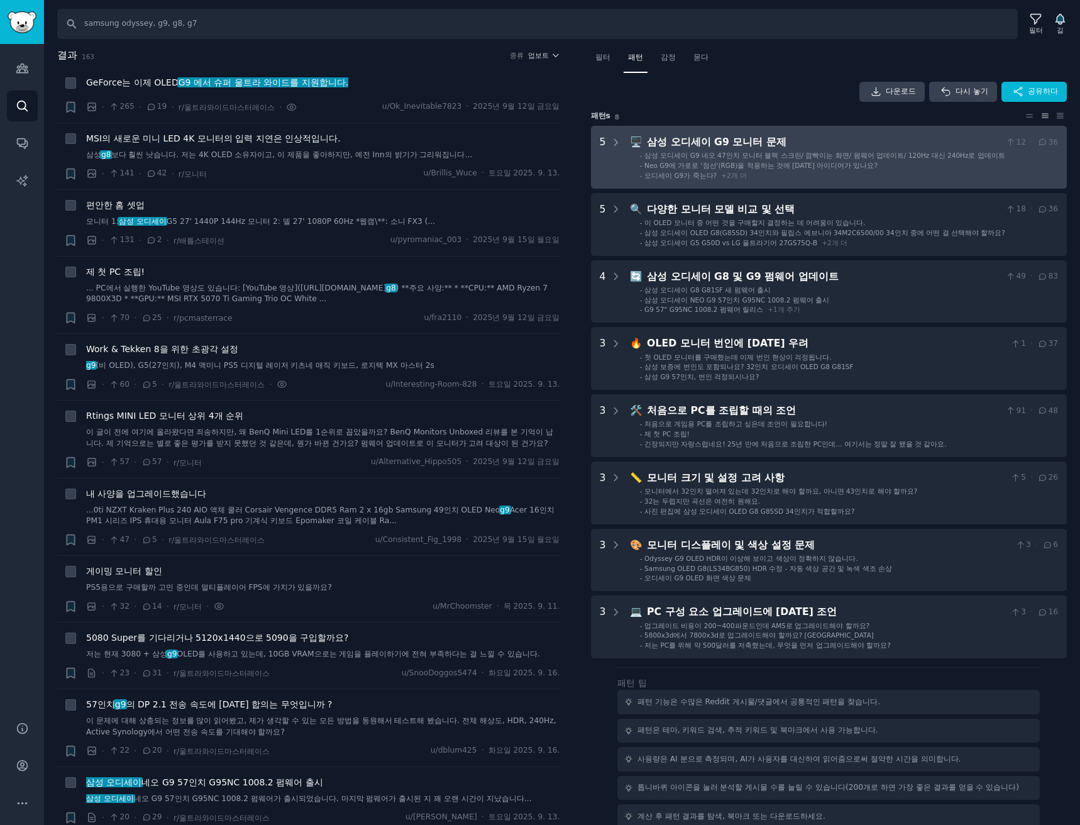
click at [711, 168] on font "Neo G9에 가로로 '점선'(RGB)을 적용하는 것에 대한 아이디어가 있나요?" at bounding box center [760, 166] width 233 height 8
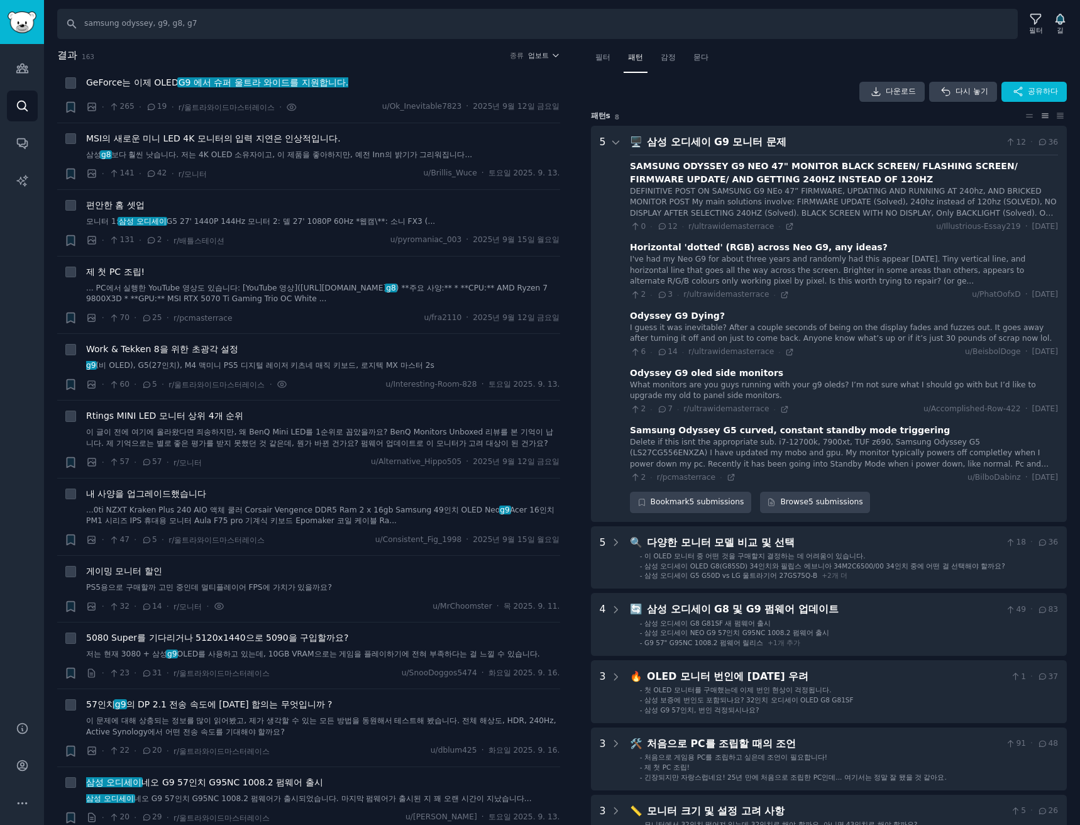
scroll to position [79, 0]
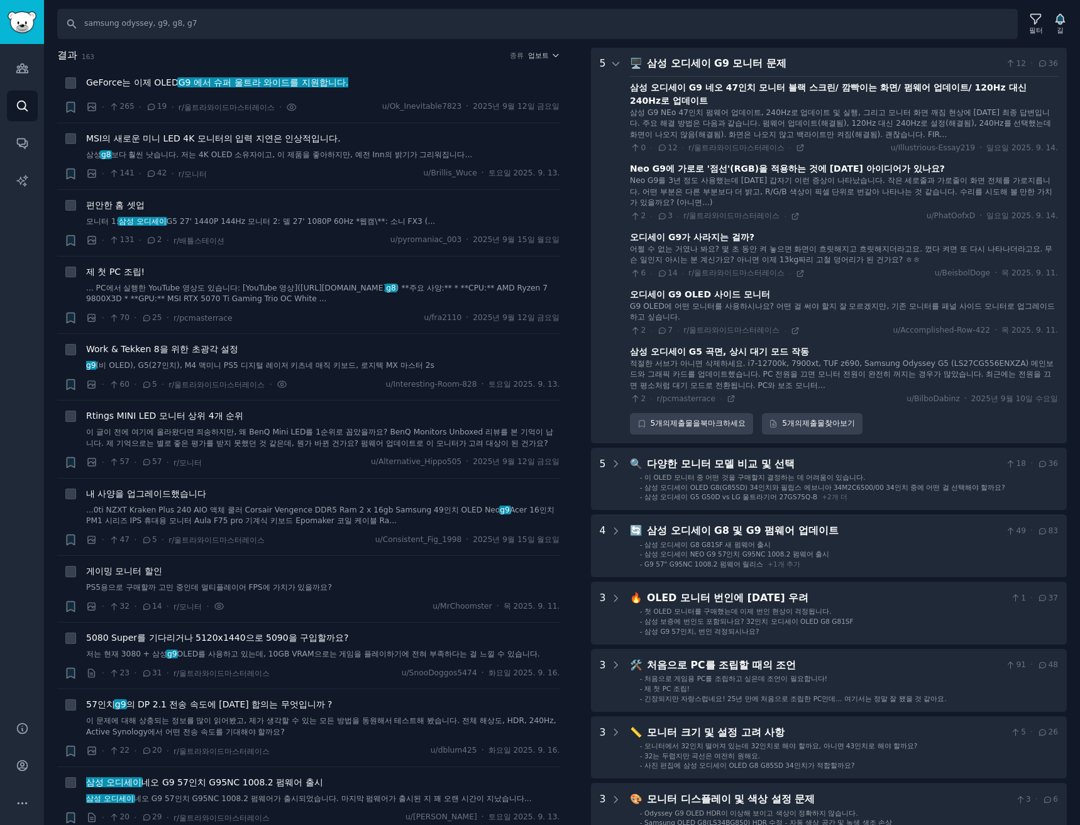
click at [720, 61] on font "삼성 오디세이 G9 모니터 문제" at bounding box center [717, 63] width 140 height 12
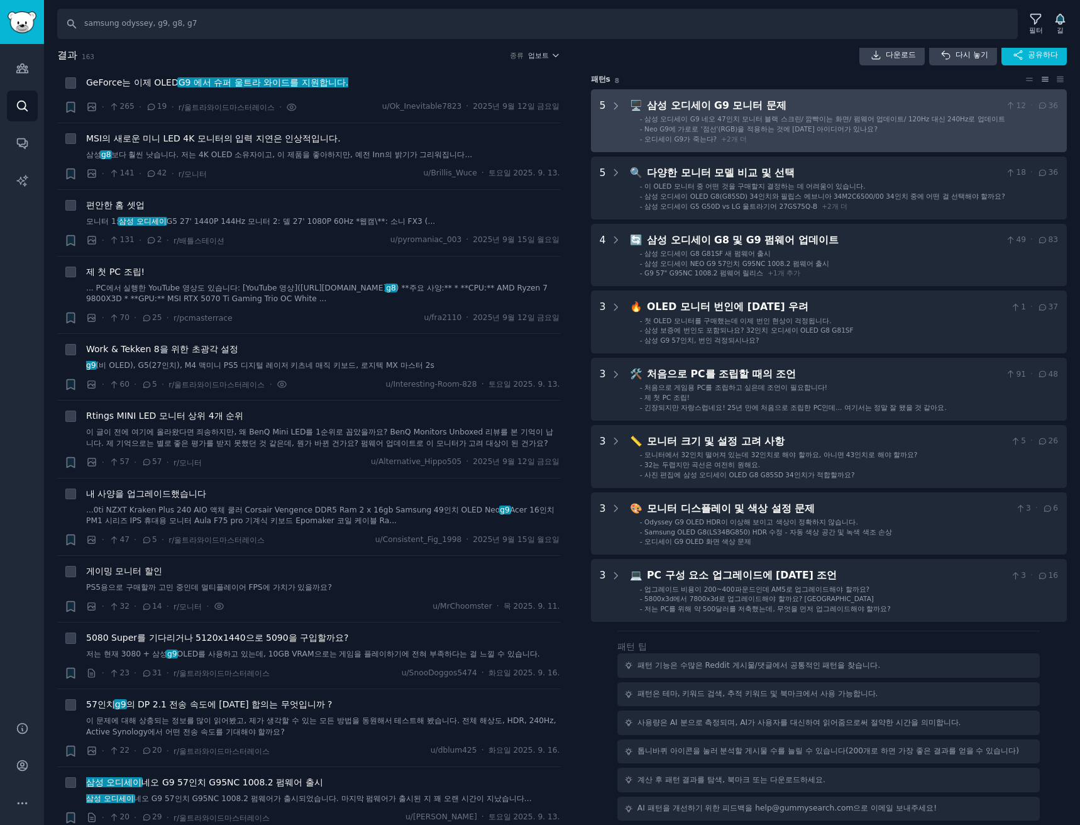
click at [735, 140] on font "개 더" at bounding box center [739, 139] width 16 height 8
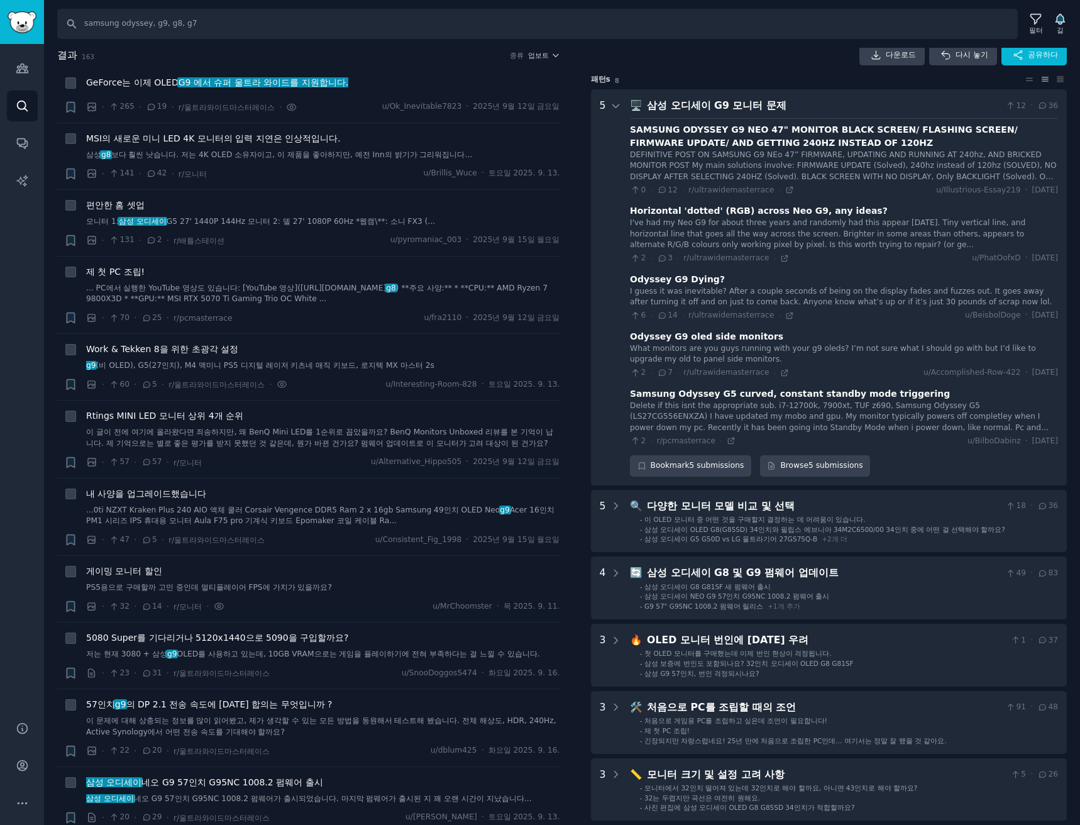
scroll to position [79, 0]
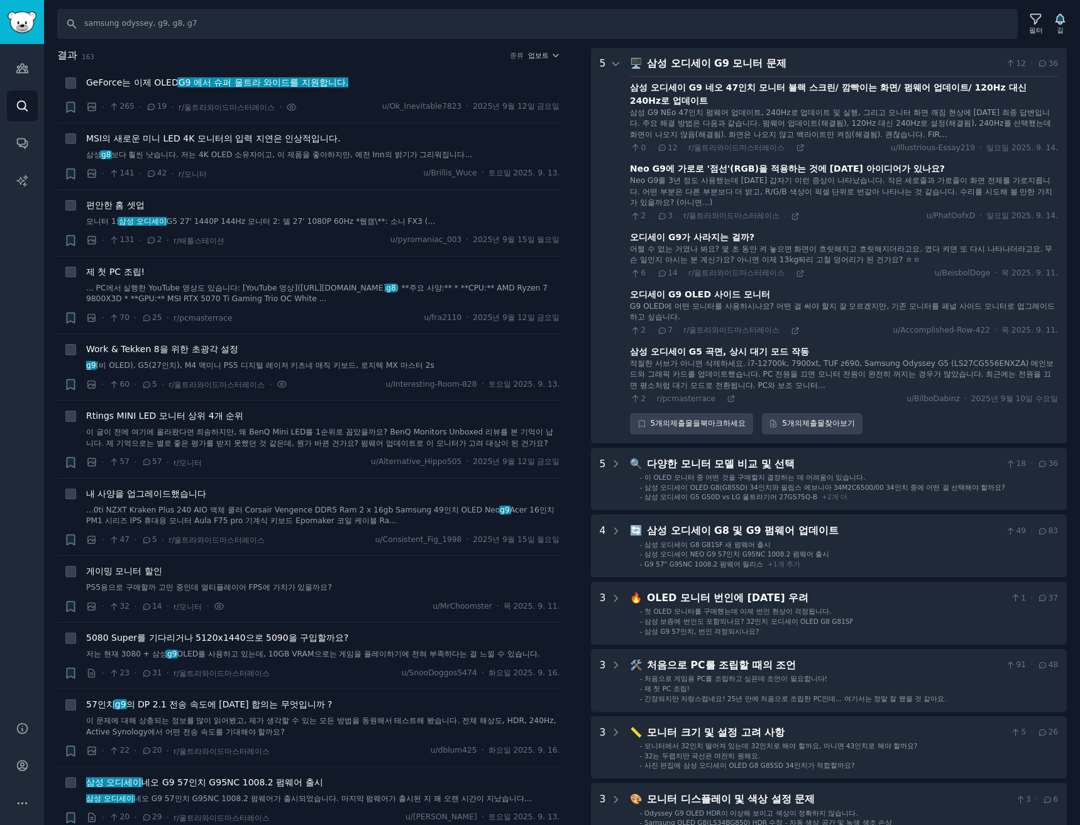
click at [722, 62] on font "삼성 오디세이 G9 모니터 문제" at bounding box center [717, 63] width 140 height 12
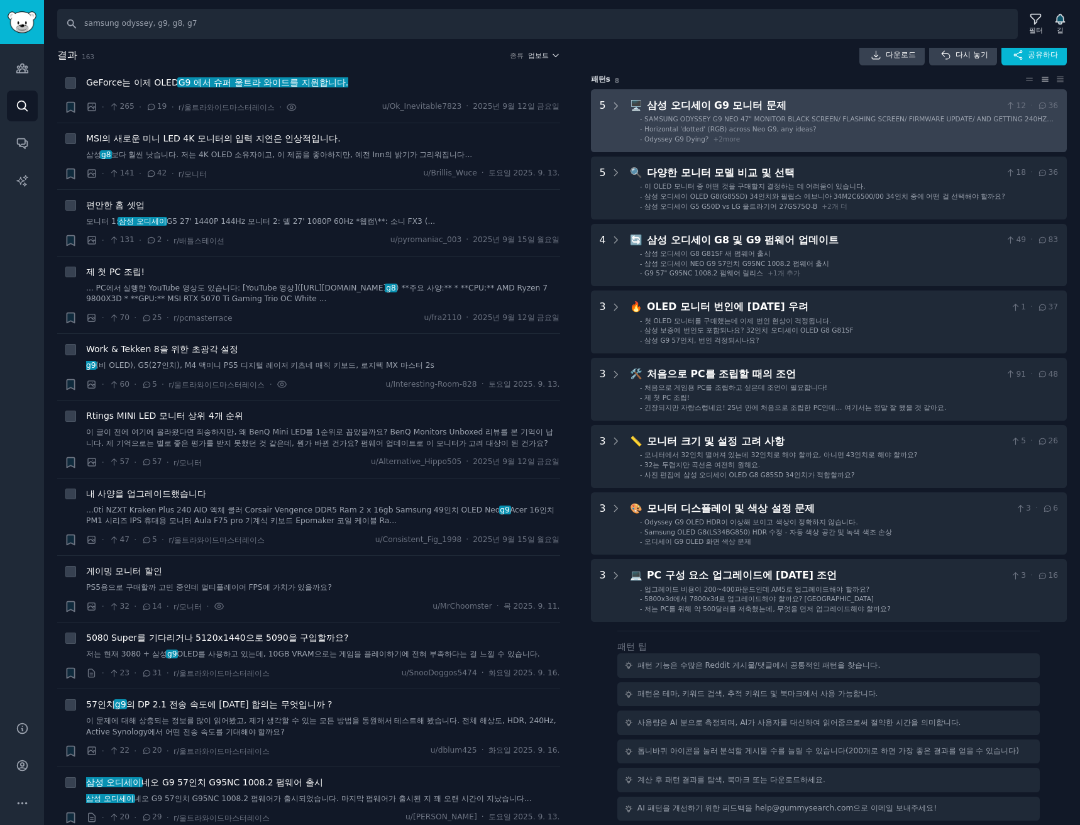
scroll to position [36, 0]
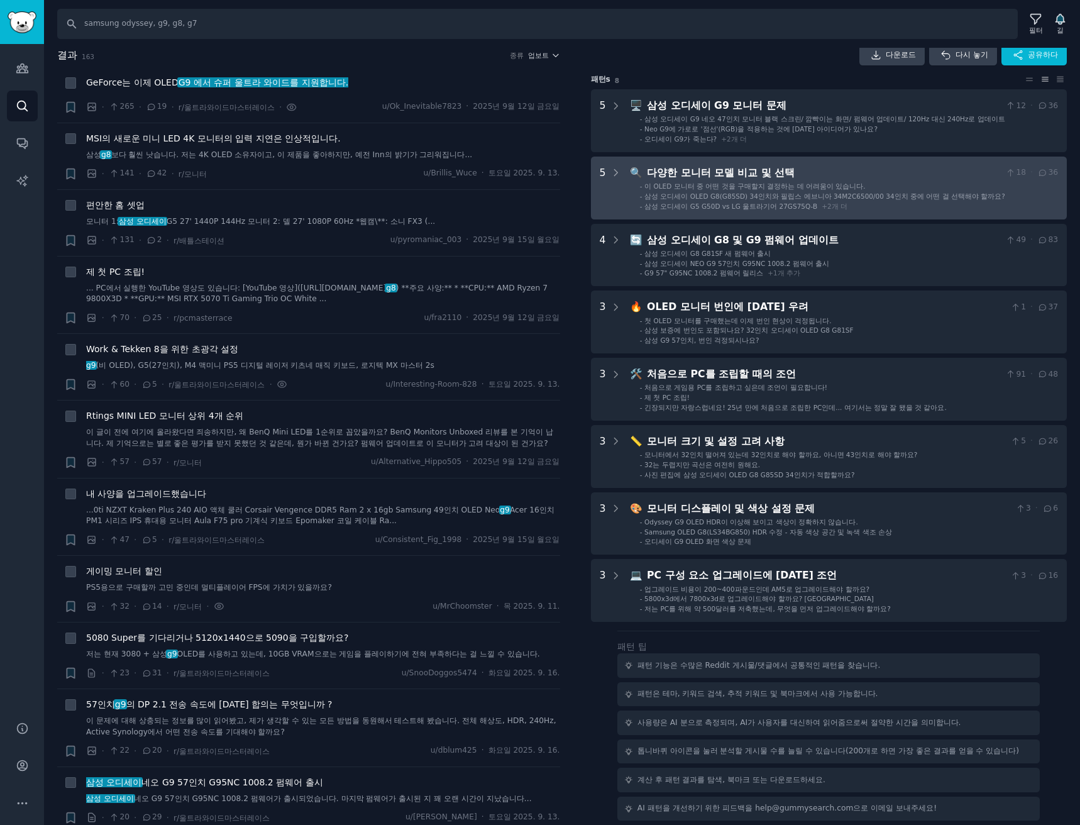
click at [725, 175] on font "다양한 모니터 모델 비교 및 ​​선택" at bounding box center [721, 173] width 148 height 12
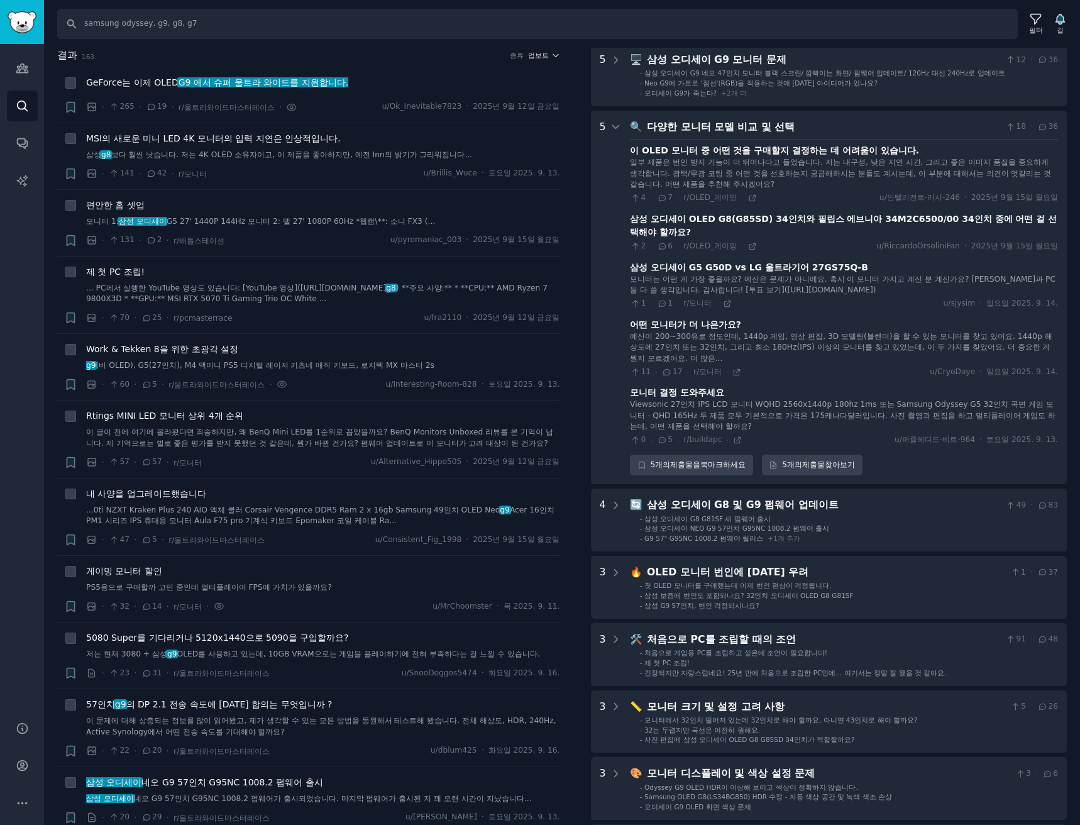
scroll to position [19, 0]
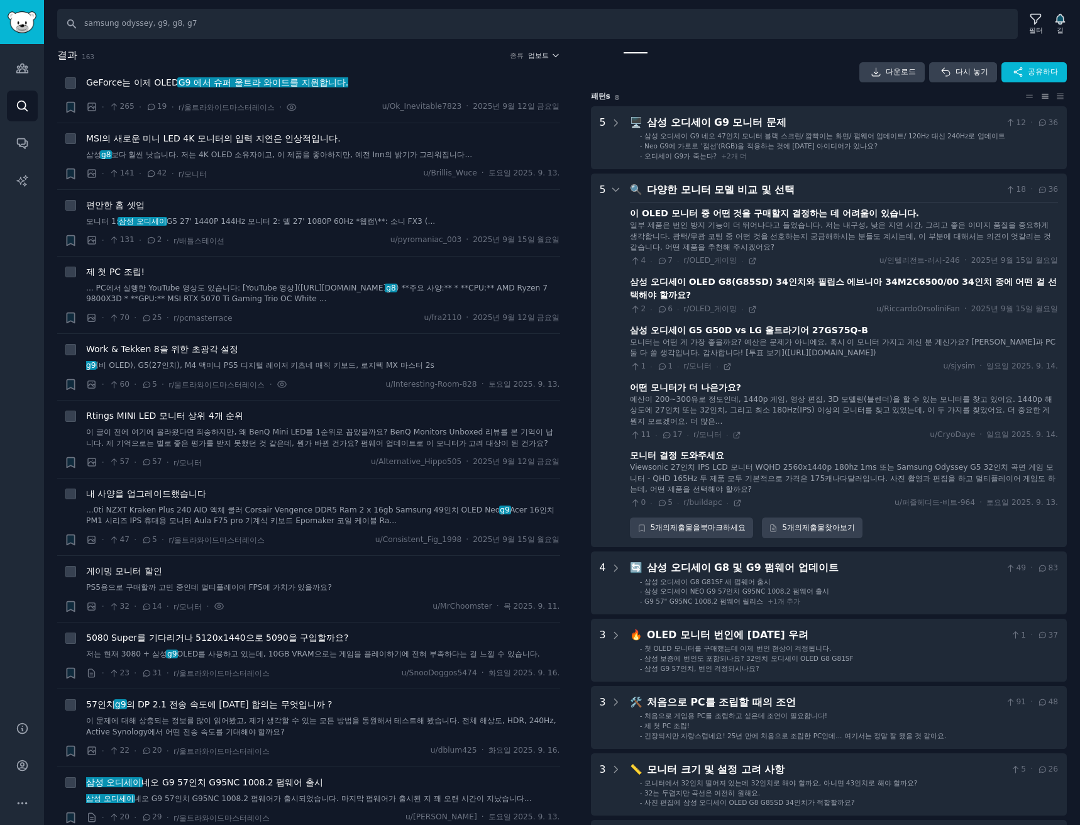
click at [757, 182] on div "다양한 모니터 모델 비교 및 ​​선택" at bounding box center [824, 190] width 354 height 16
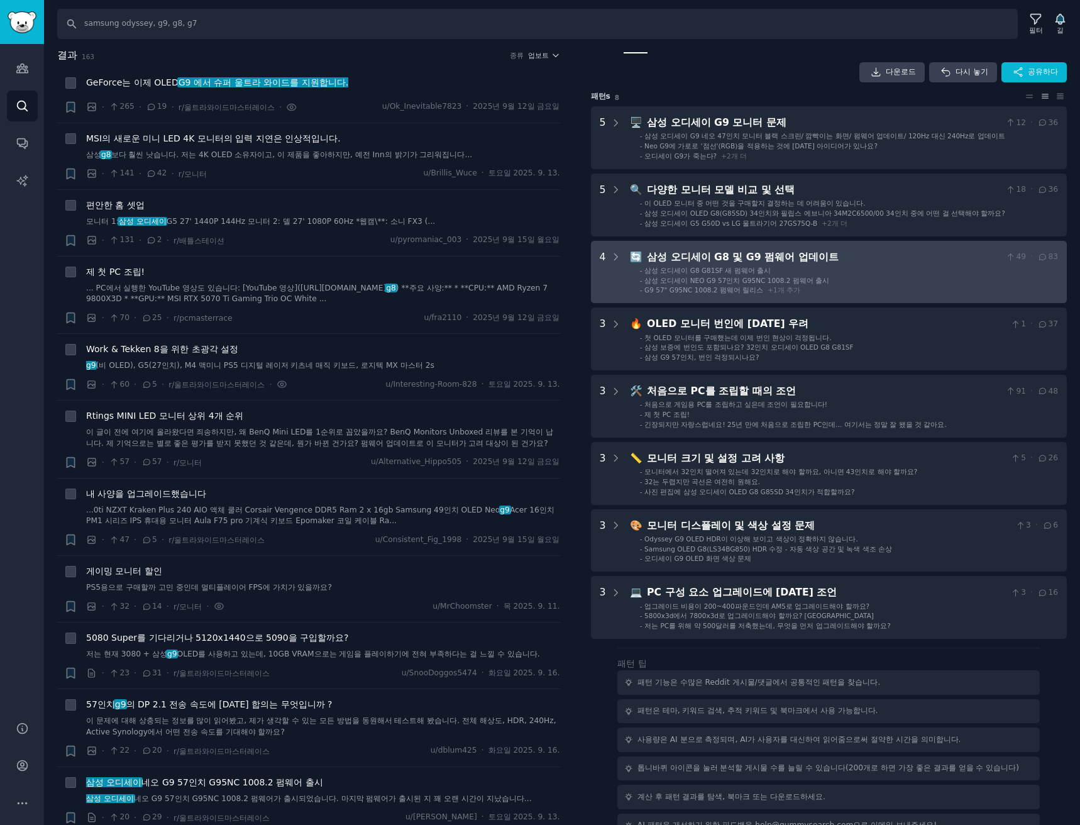
click at [747, 280] on font "삼성 오디세이 NEO G9 57인치 G95NC 1008.2 펌웨어 출시" at bounding box center [736, 281] width 185 height 8
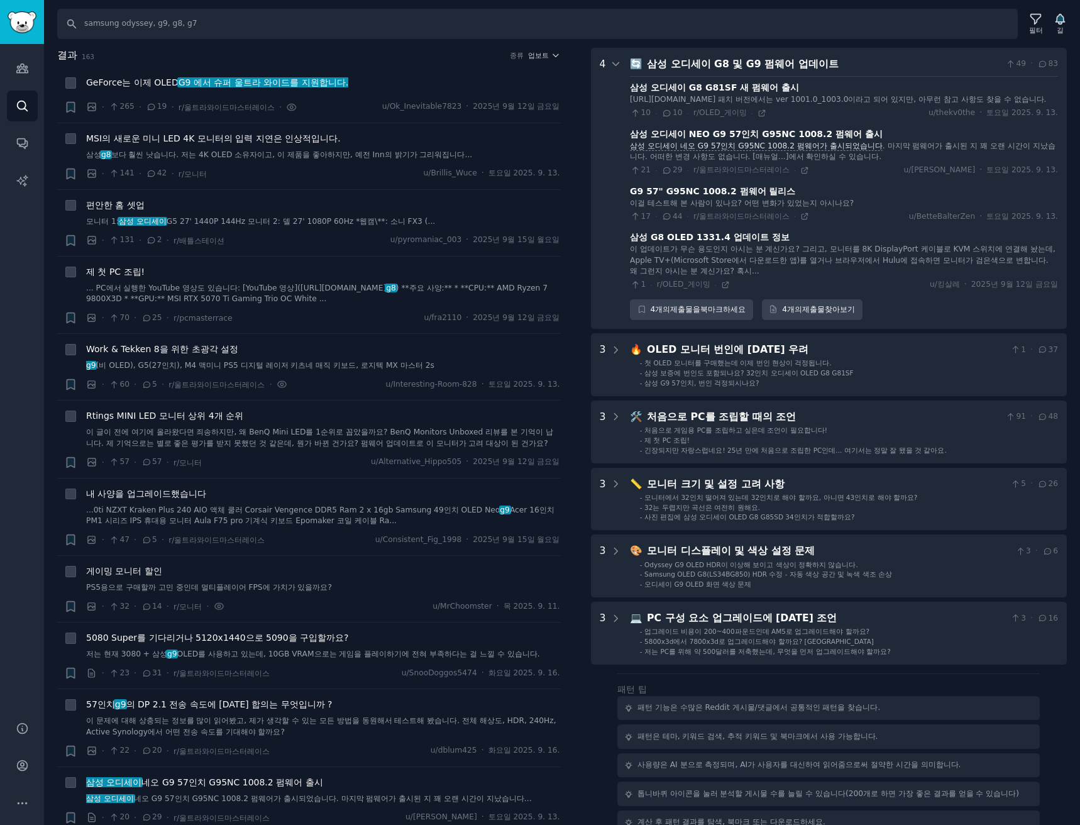
scroll to position [24, 0]
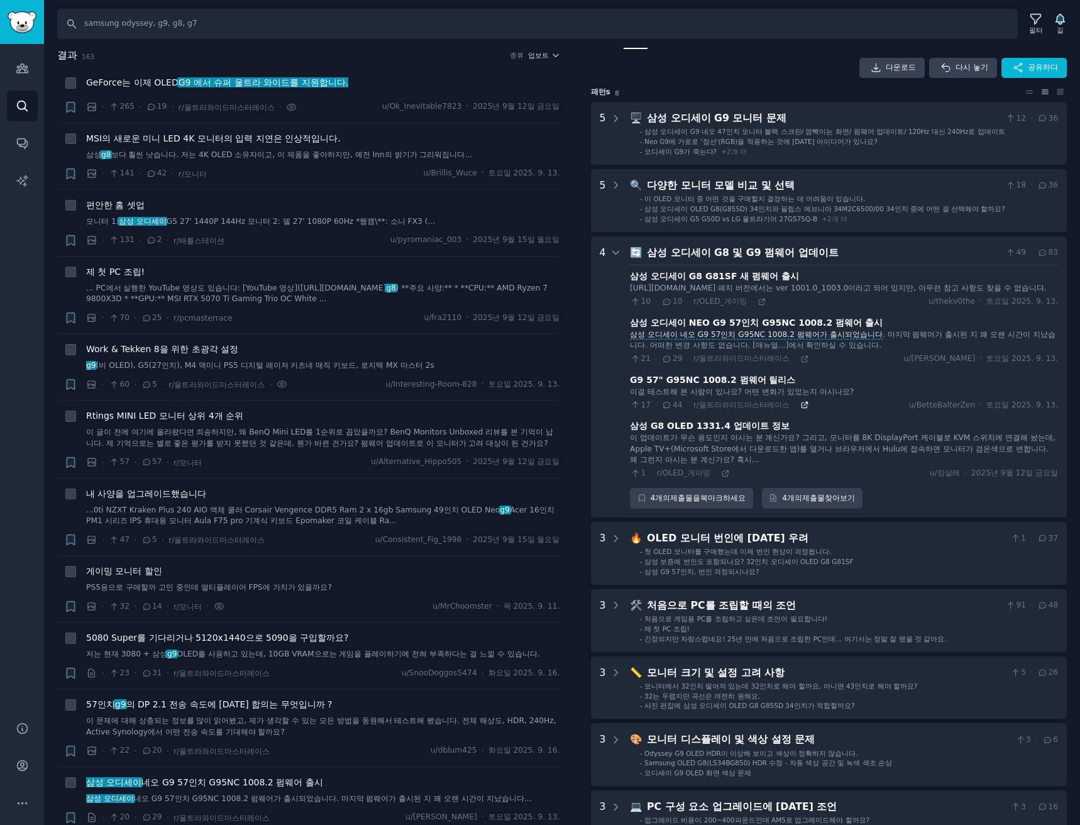
click at [800, 409] on icon at bounding box center [804, 404] width 9 height 9
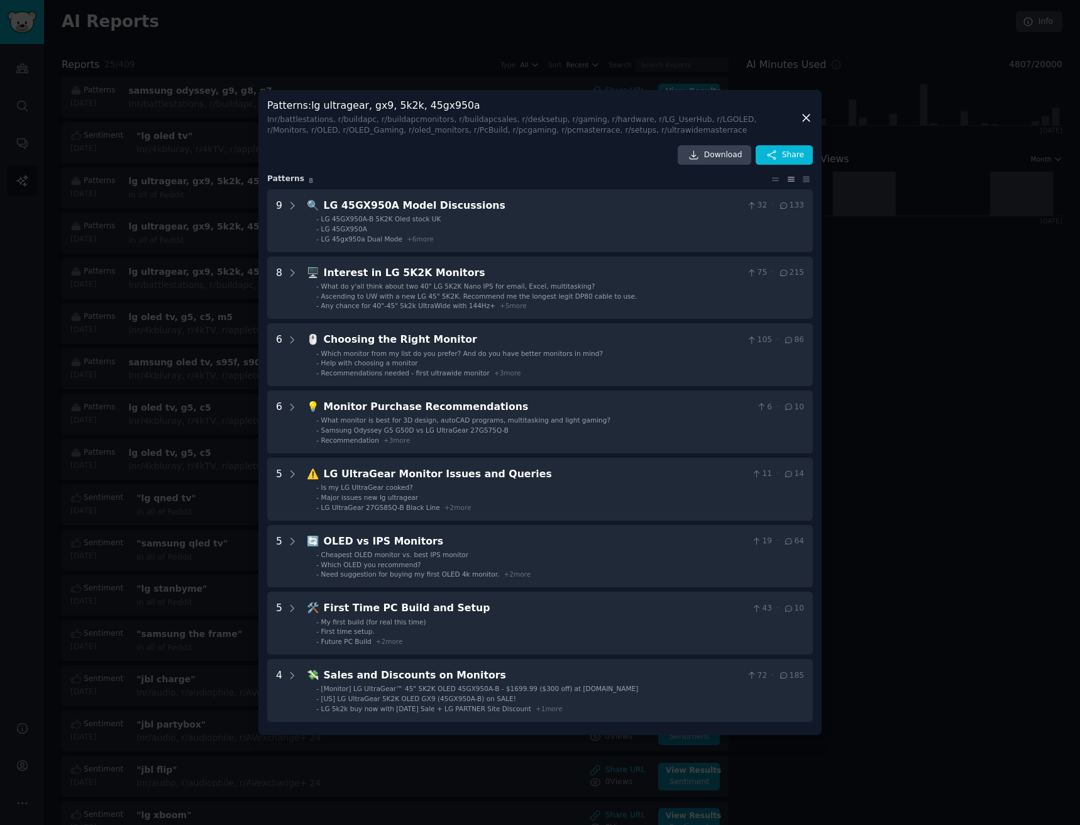
click at [804, 114] on icon at bounding box center [805, 117] width 13 height 13
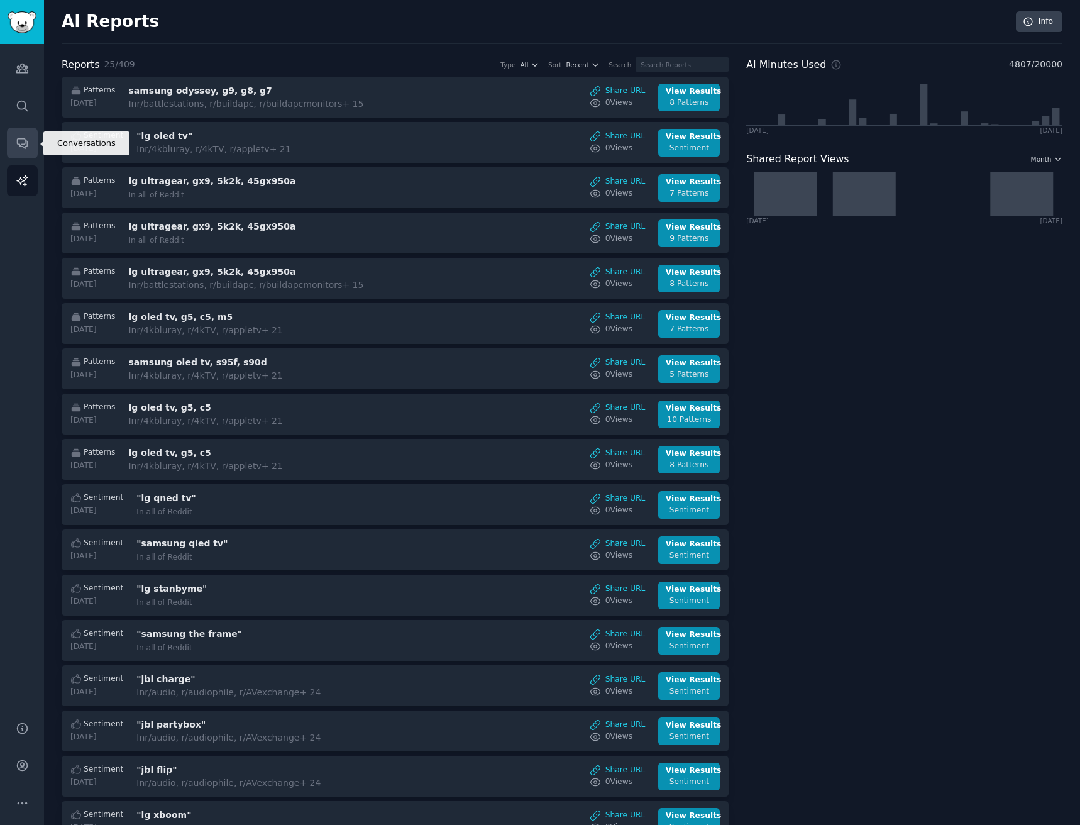
click at [26, 142] on icon "Sidebar" at bounding box center [22, 142] width 13 height 13
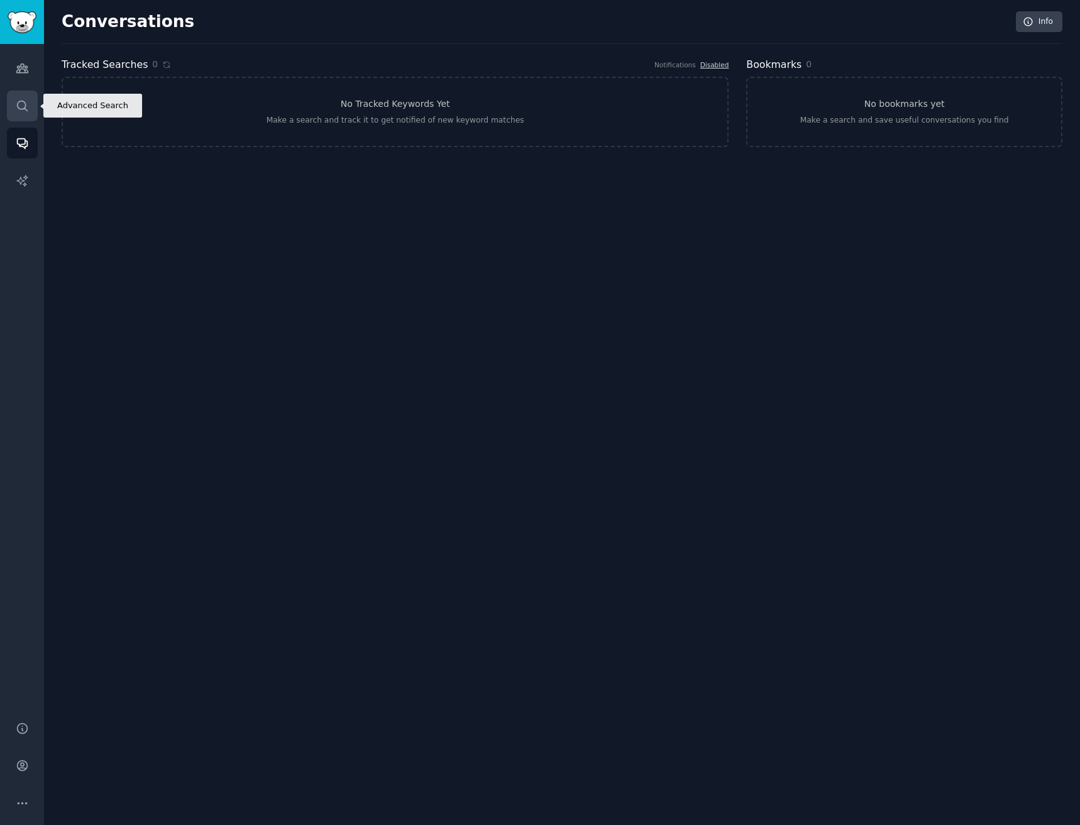
click at [17, 114] on link "Search" at bounding box center [22, 105] width 31 height 31
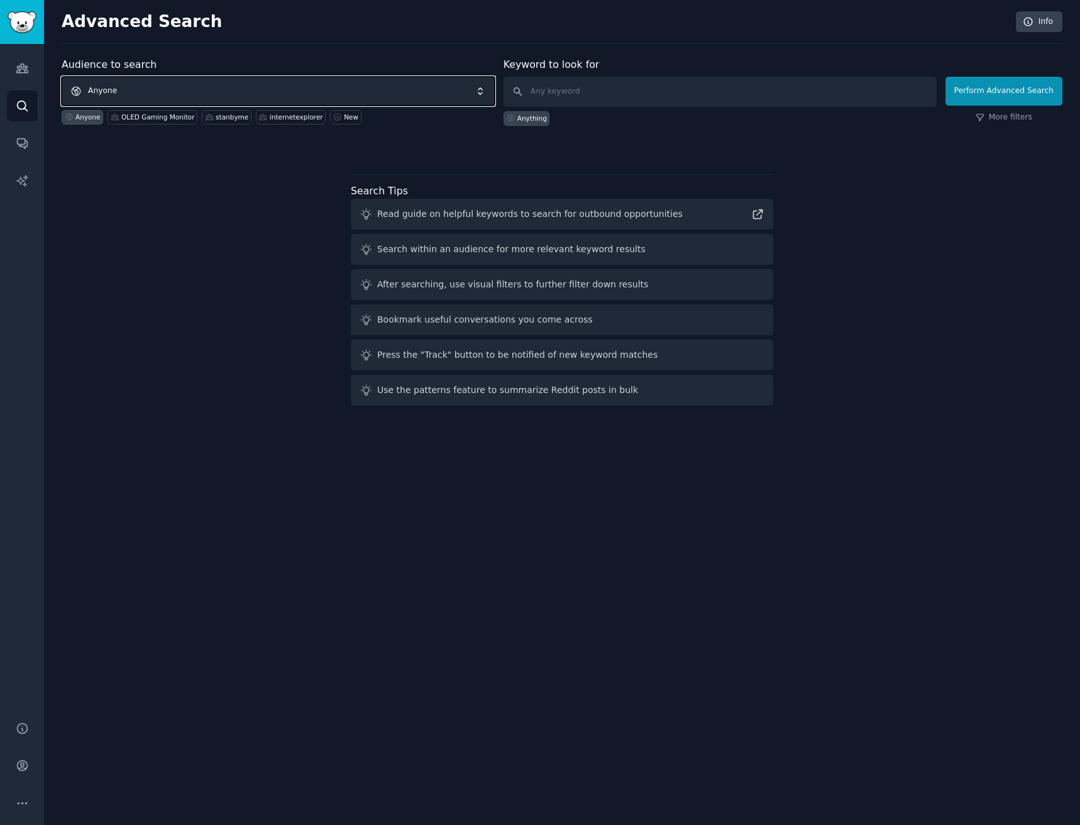
click at [208, 78] on span "Anyone" at bounding box center [278, 91] width 433 height 29
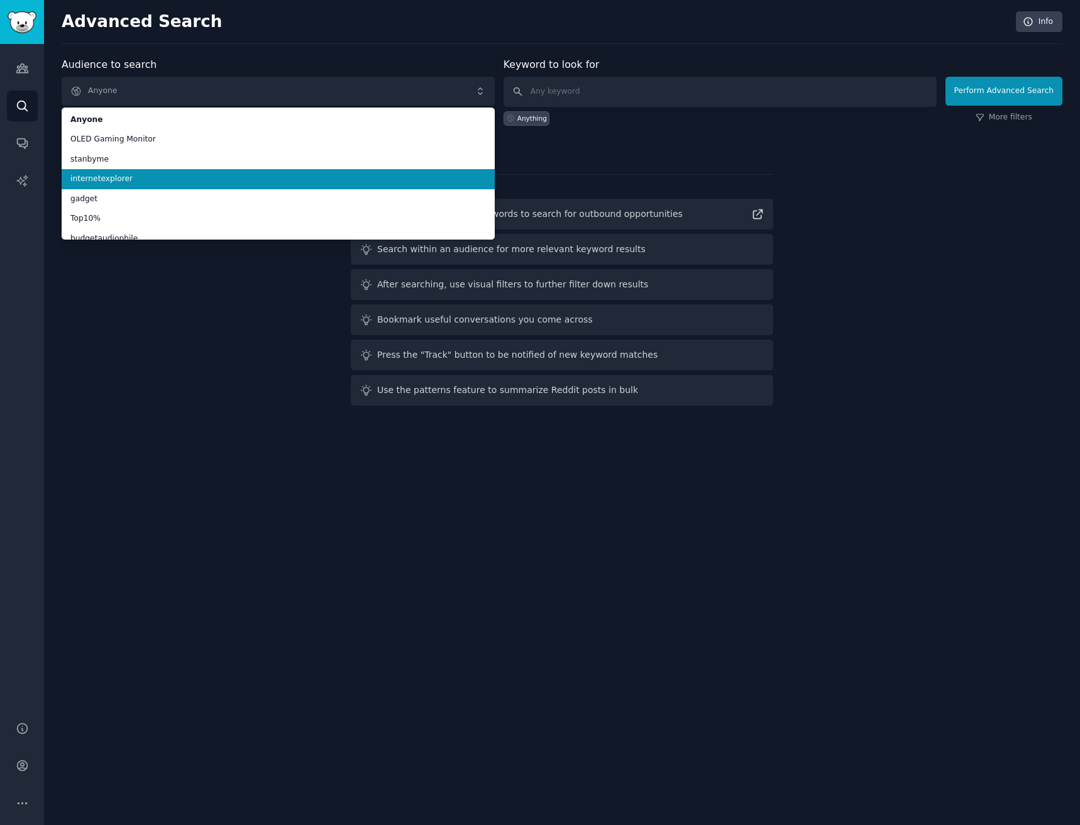
scroll to position [63, 0]
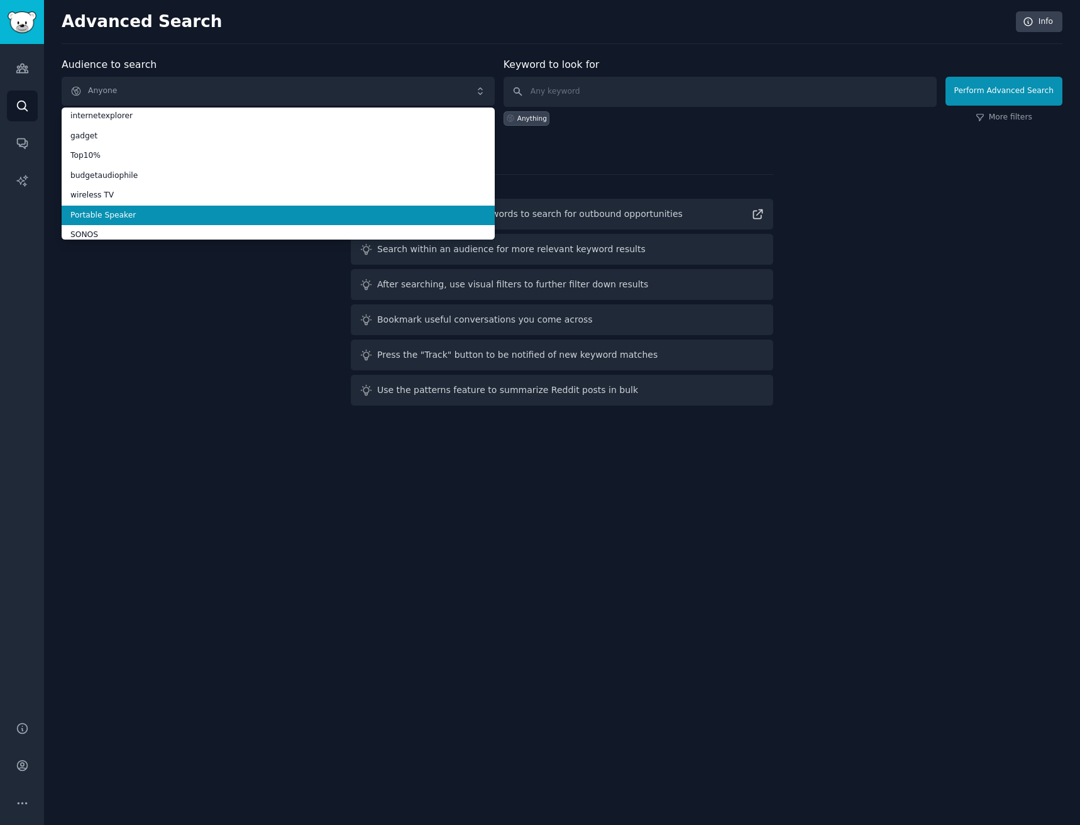
click at [107, 216] on span "Portable Speaker" at bounding box center [277, 215] width 415 height 11
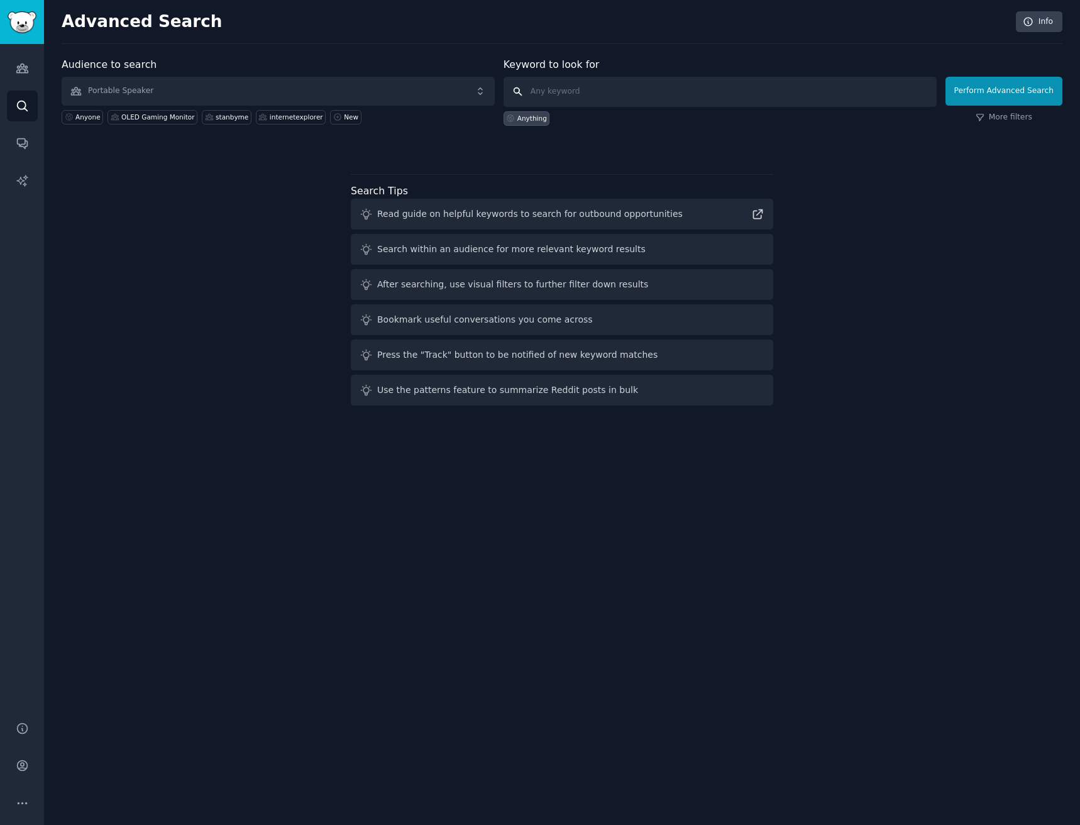
click at [646, 87] on input "text" at bounding box center [719, 92] width 433 height 30
paste input "lg xboom, xboom, xboom grab, xboom bounce, xboom stage’"
type input "lg xboom, xboom, xboom grab, xboom bounce, xboom stage"
click at [1026, 94] on button "Perform Advanced Search" at bounding box center [1003, 91] width 117 height 29
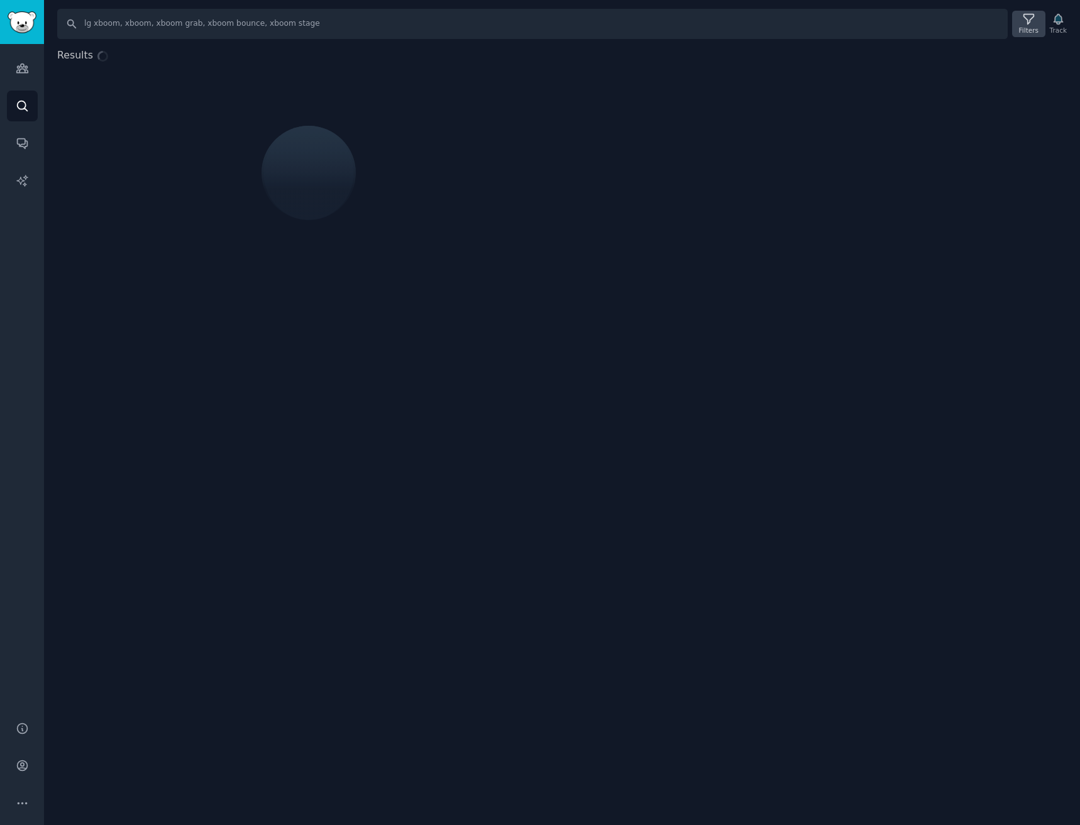
click at [1036, 28] on div "Filters" at bounding box center [1028, 30] width 19 height 9
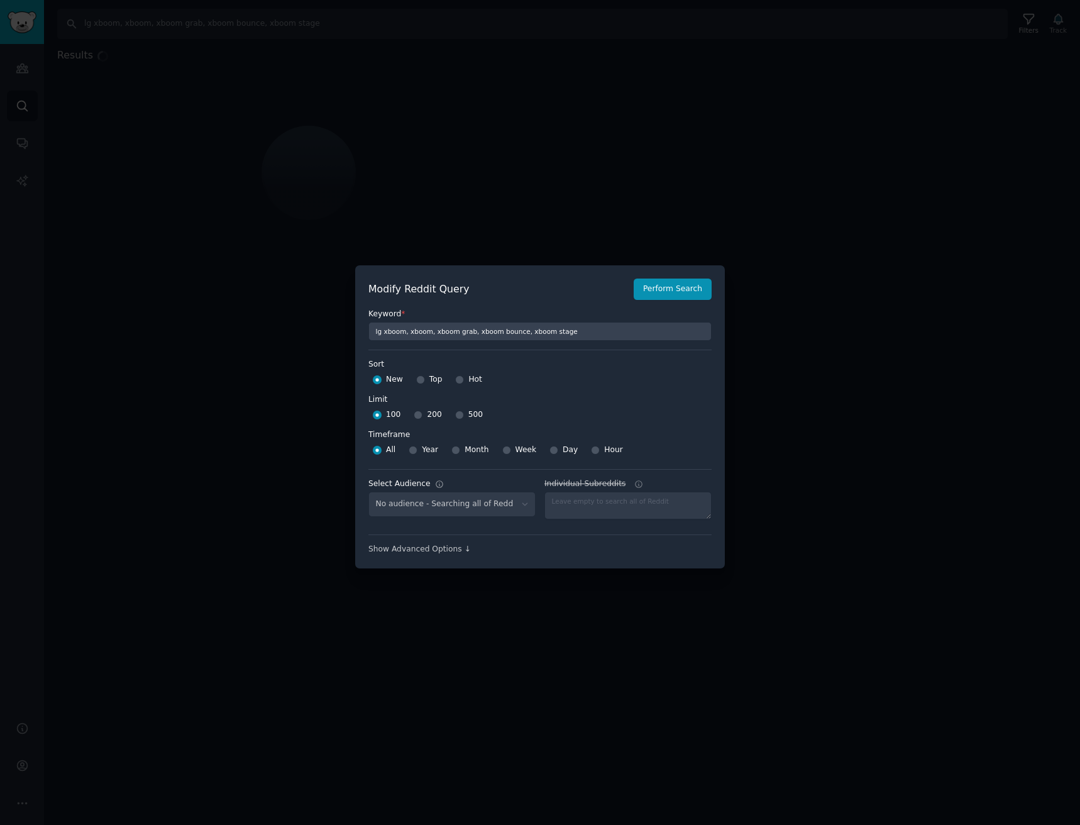
select select "d5641c5a1a"
click at [474, 409] on span "500" at bounding box center [475, 414] width 14 height 11
click at [464, 410] on input "500" at bounding box center [459, 414] width 9 height 9
radio input "true"
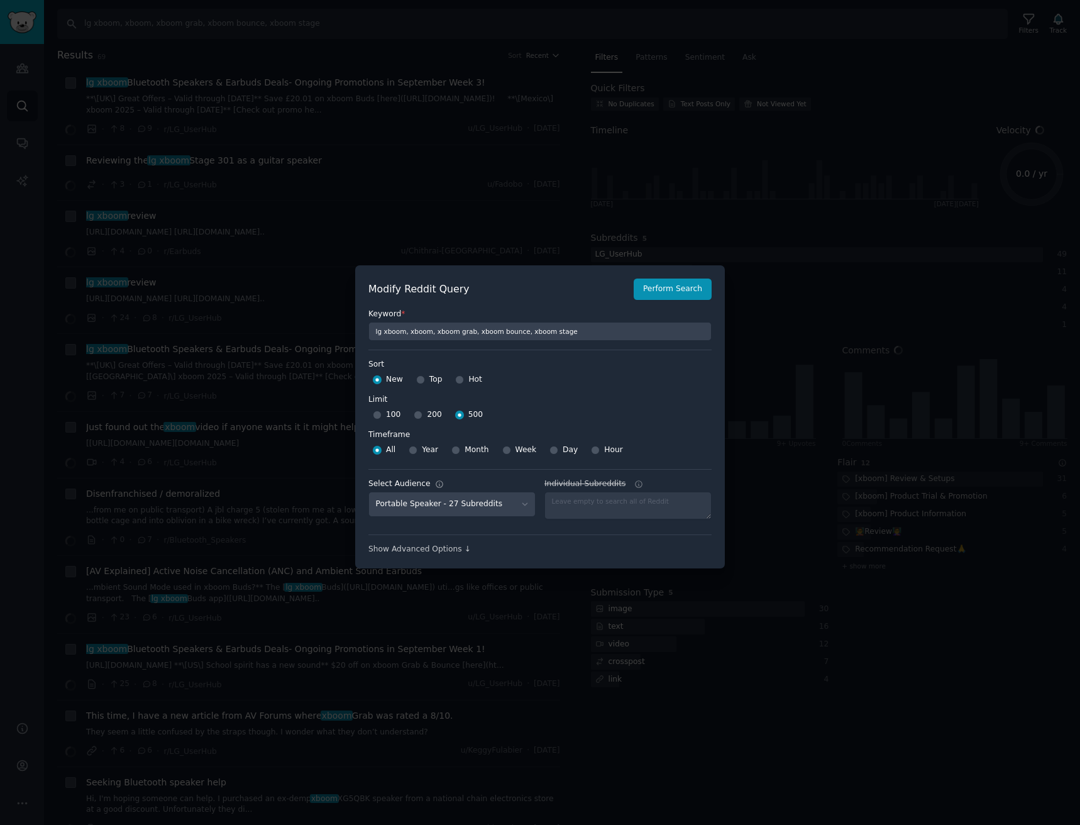
click at [520, 451] on span "Week" at bounding box center [525, 449] width 21 height 11
click at [511, 451] on input "Week" at bounding box center [506, 450] width 9 height 9
radio input "true"
click at [699, 285] on button "Perform Search" at bounding box center [672, 288] width 78 height 21
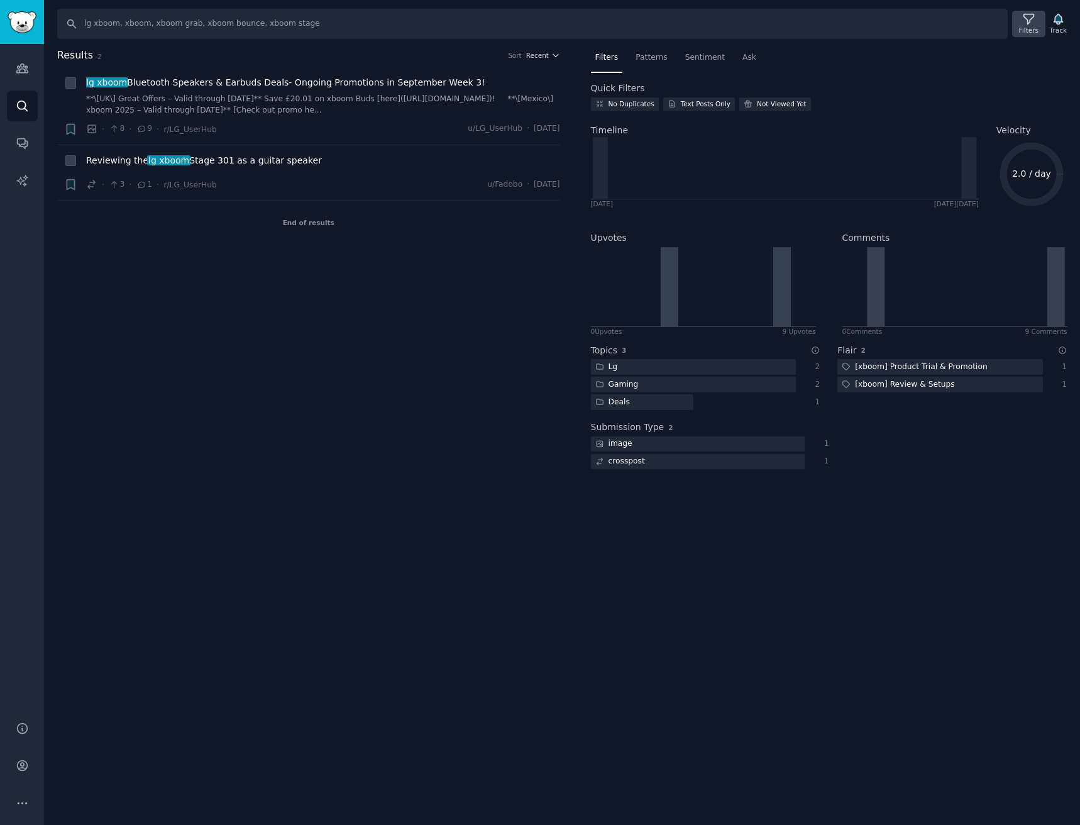
click at [1033, 23] on icon at bounding box center [1028, 19] width 13 height 13
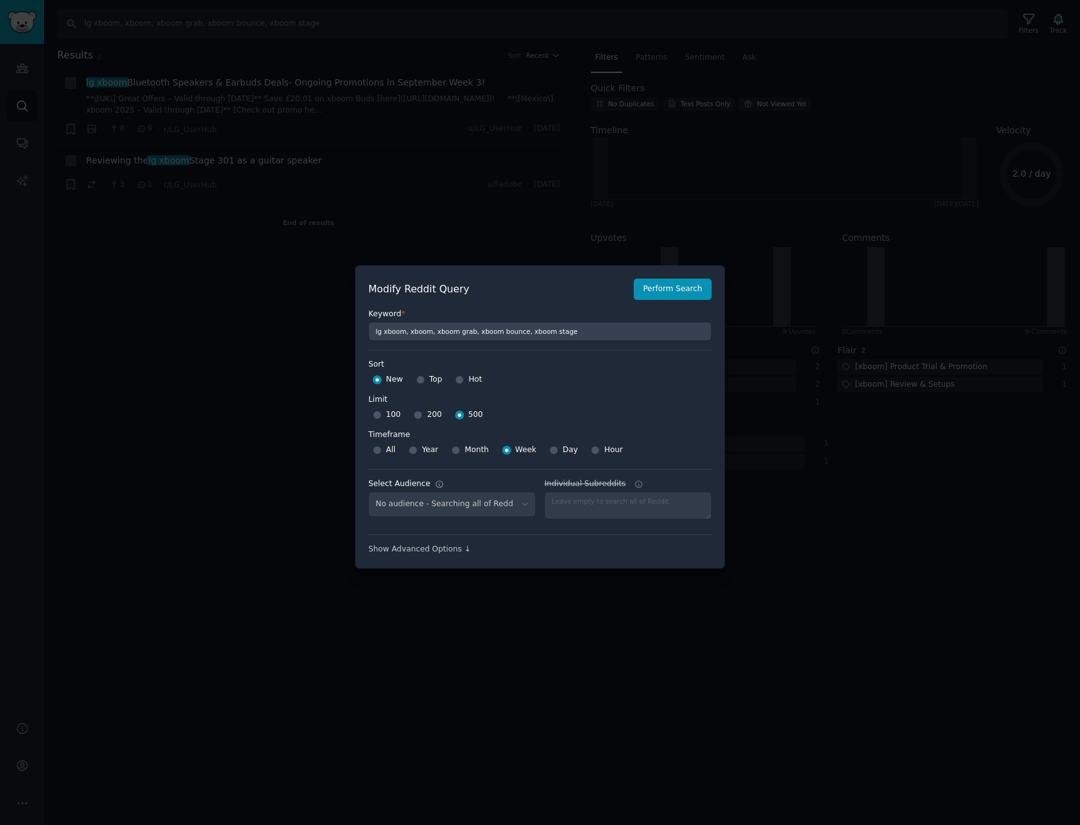
select select "d5641c5a1a"
click at [427, 417] on span "200" at bounding box center [434, 414] width 14 height 11
click at [422, 417] on input "200" at bounding box center [418, 414] width 9 height 9
radio input "true"
click at [677, 273] on div "Modify Reddit Query Perform Search Keyword * lg xboom, xboom, xboom grab, xboom…" at bounding box center [540, 416] width 370 height 303
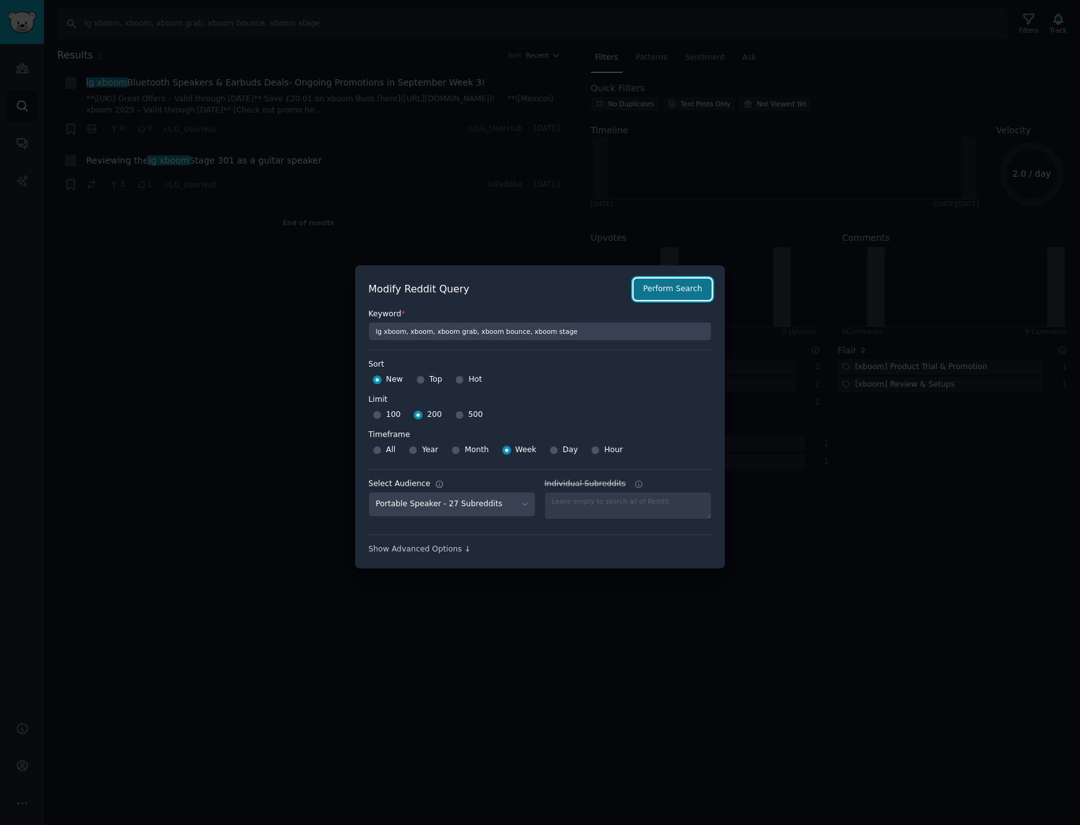
click at [677, 294] on button "Perform Search" at bounding box center [672, 288] width 78 height 21
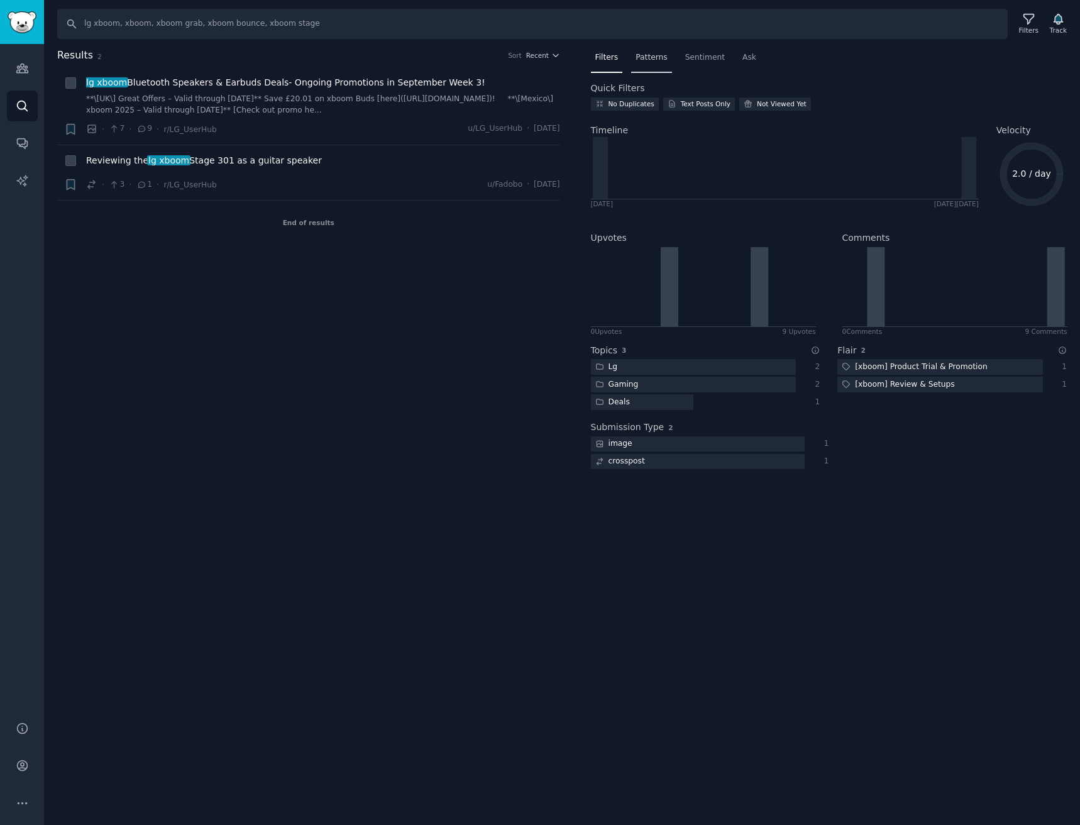
click at [649, 58] on span "Patterns" at bounding box center [650, 57] width 31 height 11
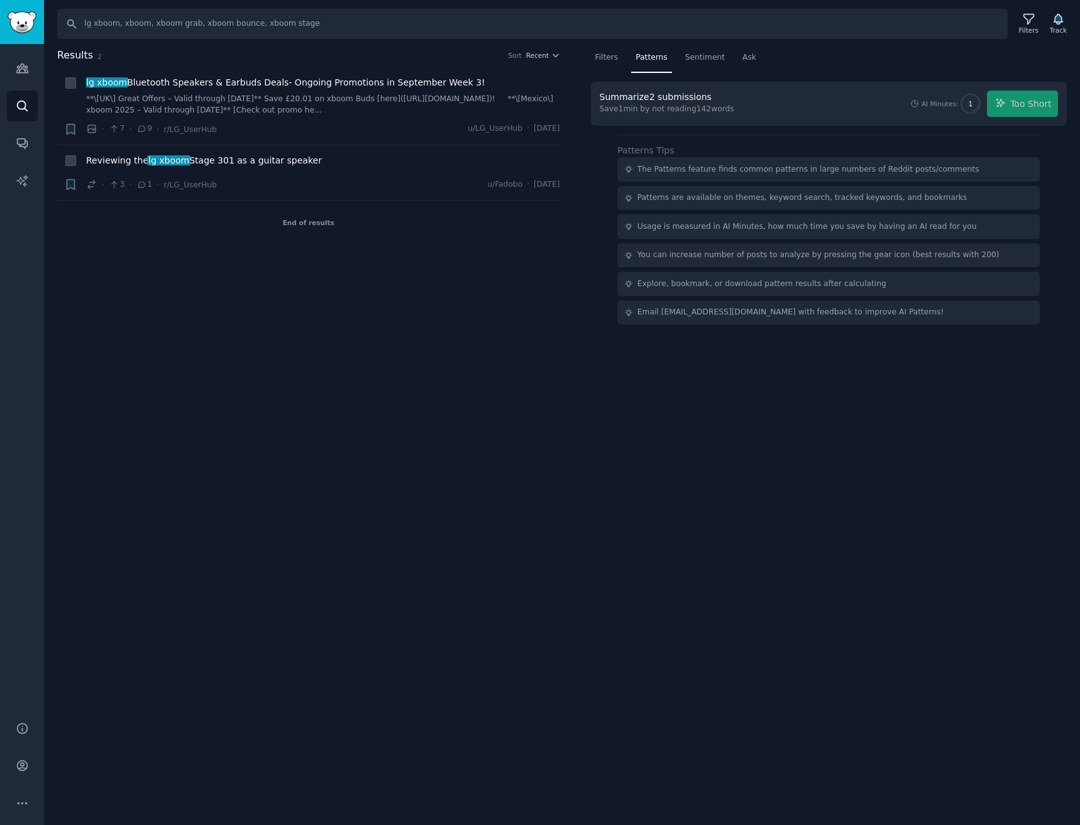
click at [1002, 107] on div "AI Minutes: 1 Too Short" at bounding box center [983, 103] width 148 height 26
click at [1045, 111] on div "AI Minutes: 1 Too Short" at bounding box center [983, 103] width 148 height 26
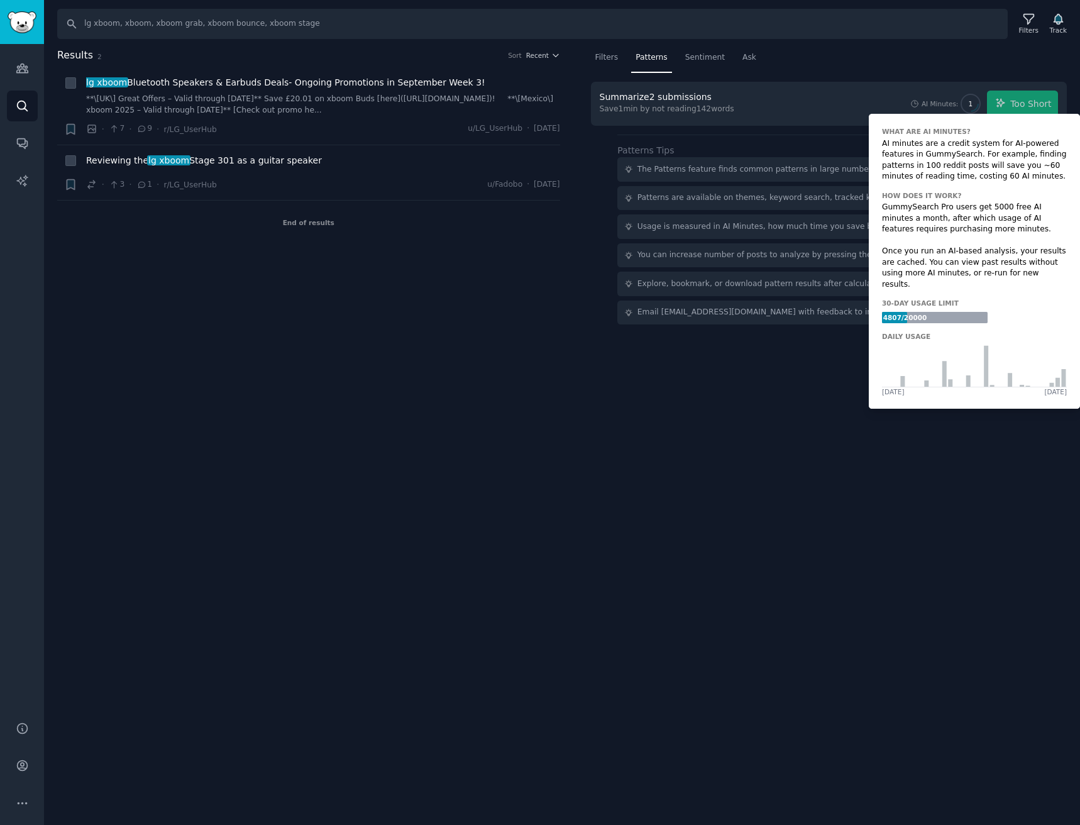
click at [975, 99] on span "1" at bounding box center [971, 103] width 18 height 9
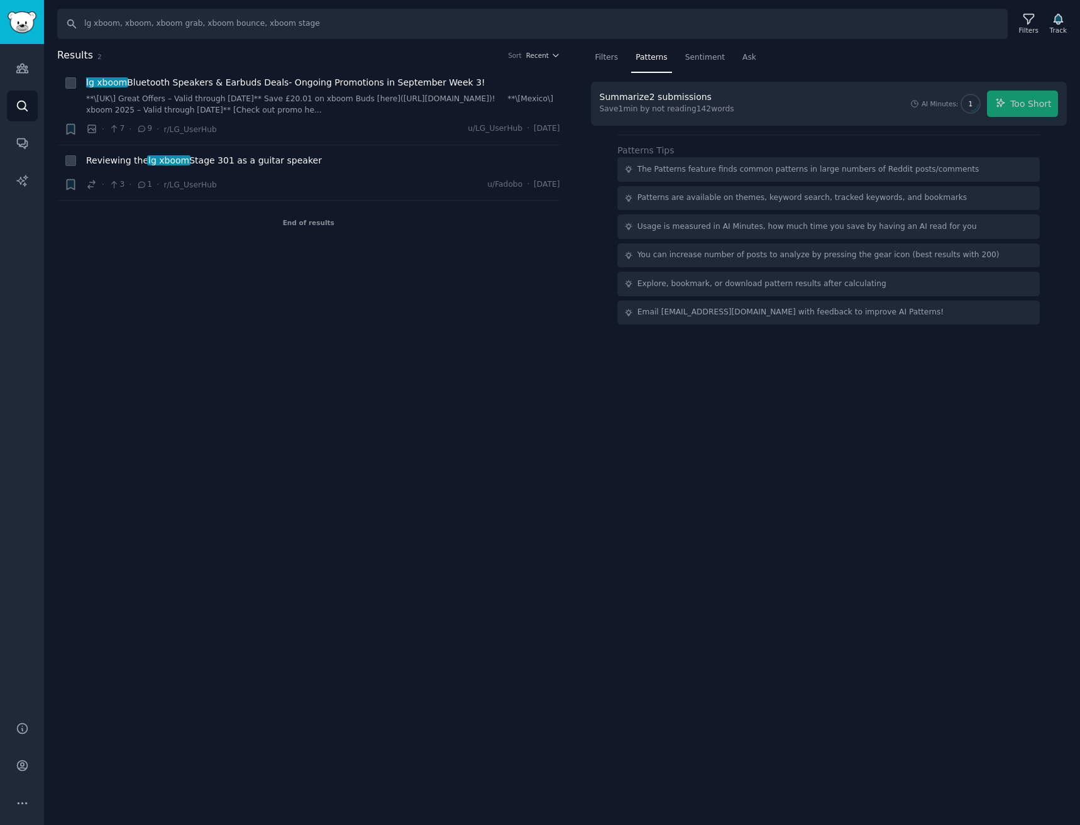
click at [686, 126] on div "Summarize 2 submissions Save 1 min by not reading 142 words AI Minutes: 1 Too S…" at bounding box center [829, 203] width 476 height 243
click at [698, 112] on div "Save 1 min by not reading 142 words" at bounding box center [667, 109] width 134 height 11
click at [1040, 97] on div "AI Minutes: 1 Too Short" at bounding box center [983, 103] width 148 height 26
click at [1005, 112] on div "AI Minutes: 1 Too Short" at bounding box center [983, 103] width 148 height 26
click at [687, 110] on div "Save 1 min by not reading 142 words" at bounding box center [667, 109] width 134 height 11
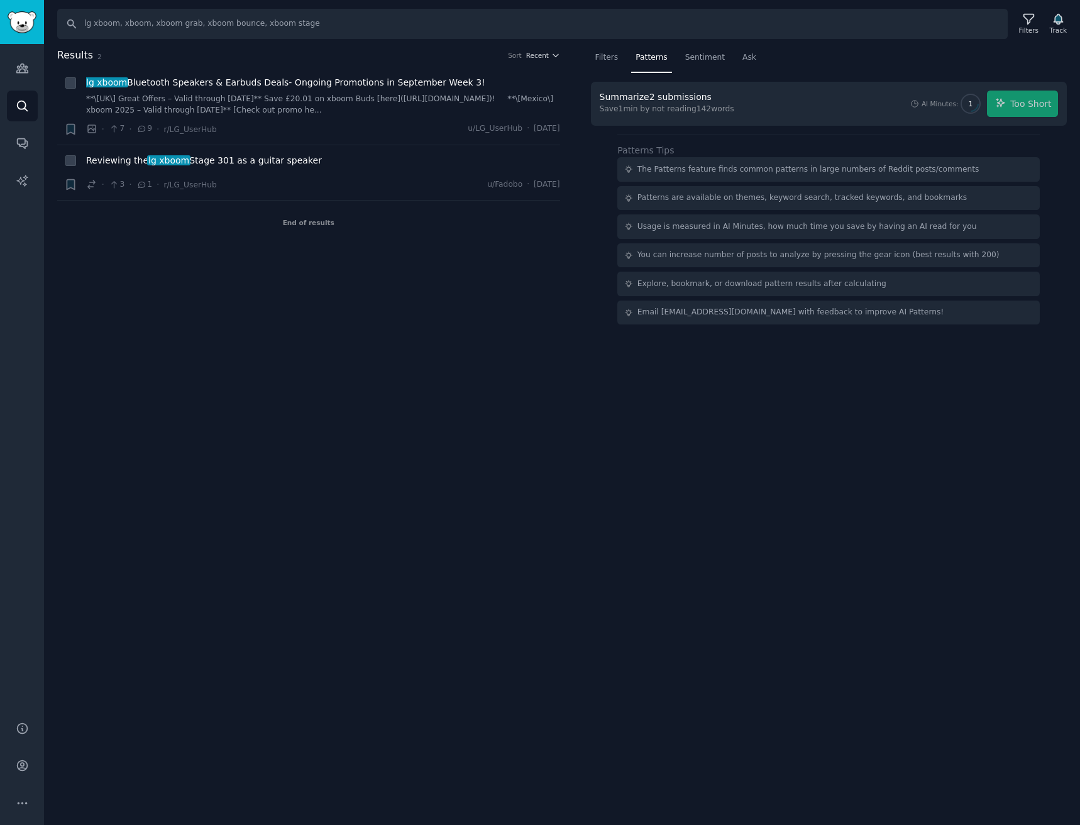
click at [624, 114] on div "Save 1 min by not reading 142 words" at bounding box center [667, 109] width 134 height 11
click at [636, 109] on div "Save 1 min by not reading 142 words" at bounding box center [667, 109] width 134 height 11
click at [1024, 33] on div "Filters" at bounding box center [1028, 30] width 19 height 9
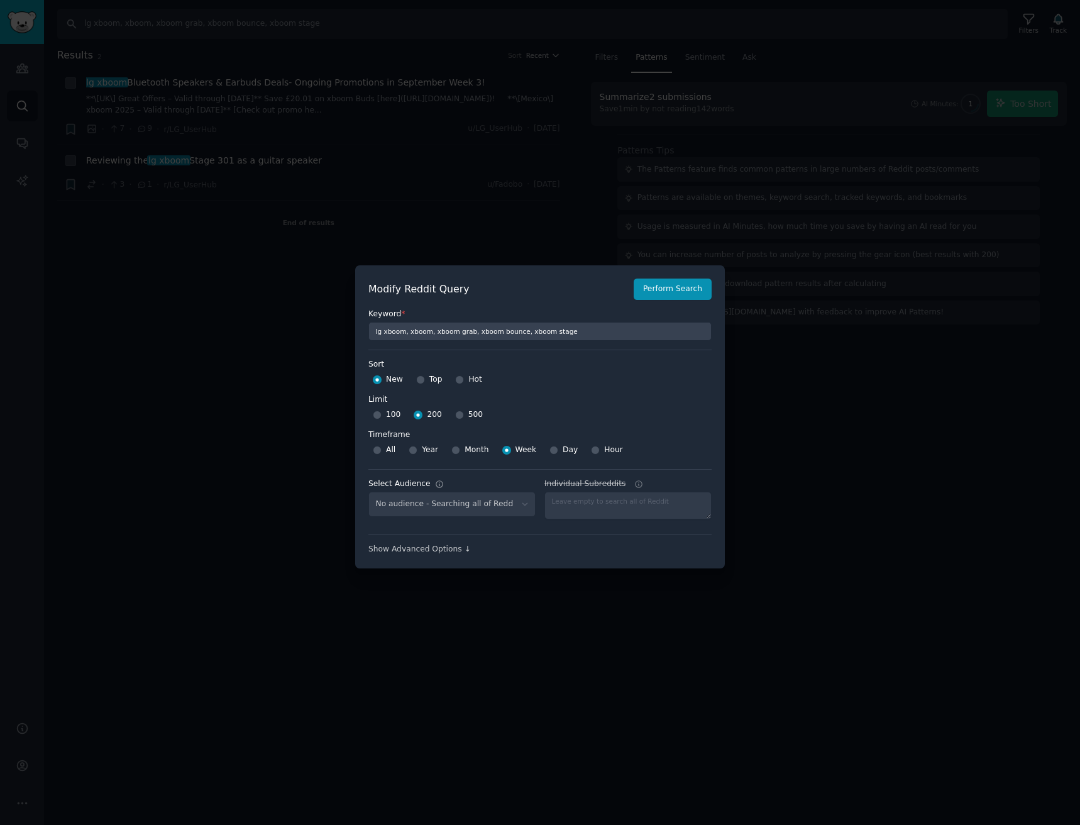
select select "d5641c5a1a"
click at [478, 451] on span "Month" at bounding box center [476, 449] width 24 height 11
click at [460, 451] on input "Month" at bounding box center [455, 450] width 9 height 9
radio input "true"
click at [684, 282] on button "Perform Search" at bounding box center [672, 288] width 78 height 21
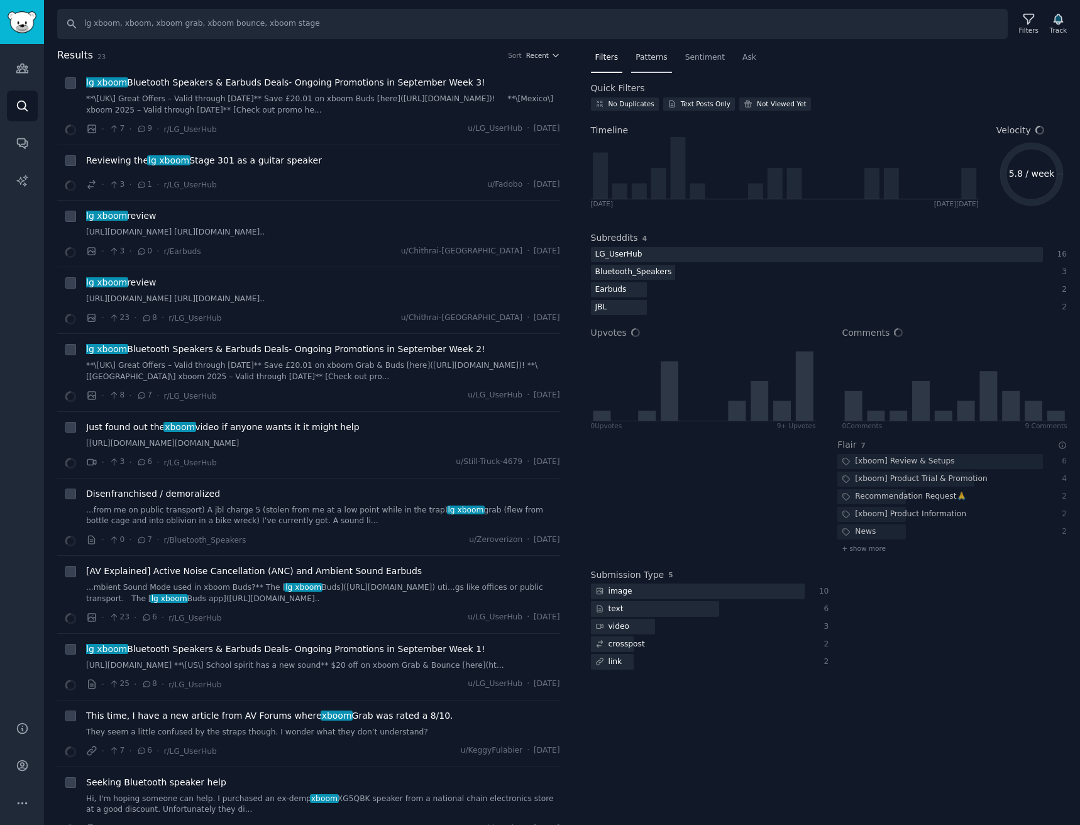
click at [649, 51] on div "Patterns" at bounding box center [651, 61] width 40 height 26
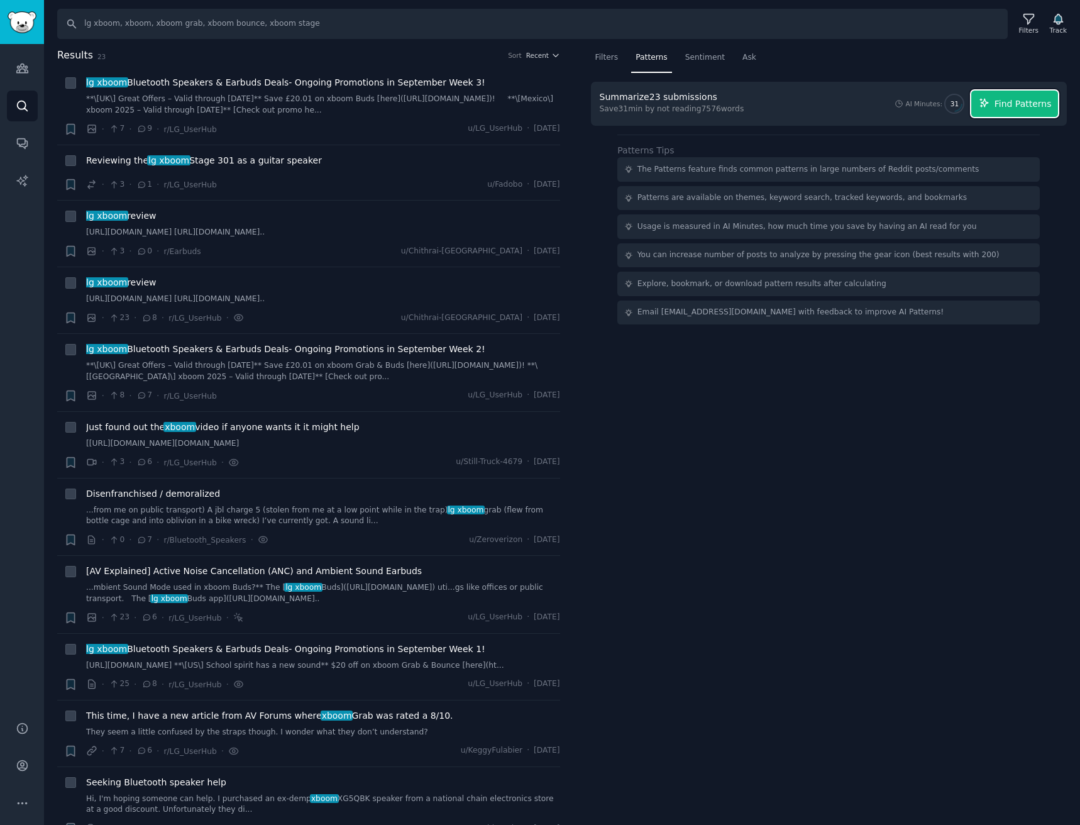
click at [1049, 108] on span "Find Patterns" at bounding box center [1022, 103] width 57 height 13
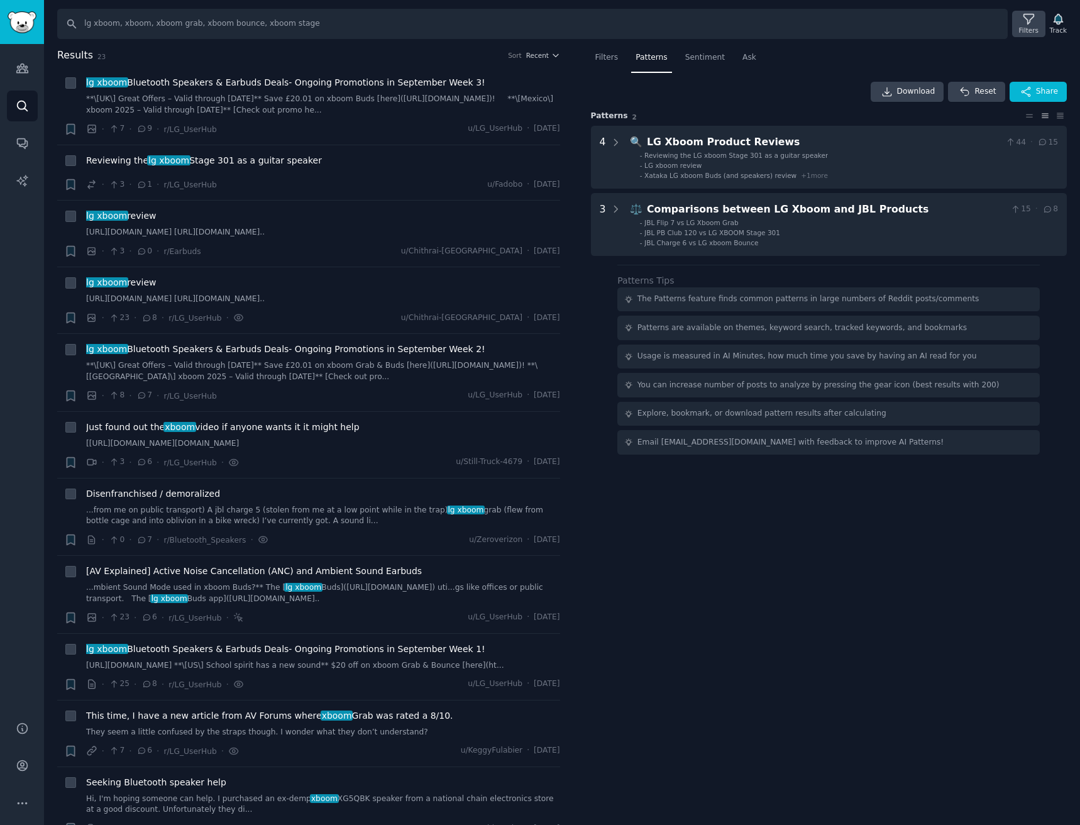
click at [1027, 33] on div "Filters" at bounding box center [1028, 30] width 19 height 9
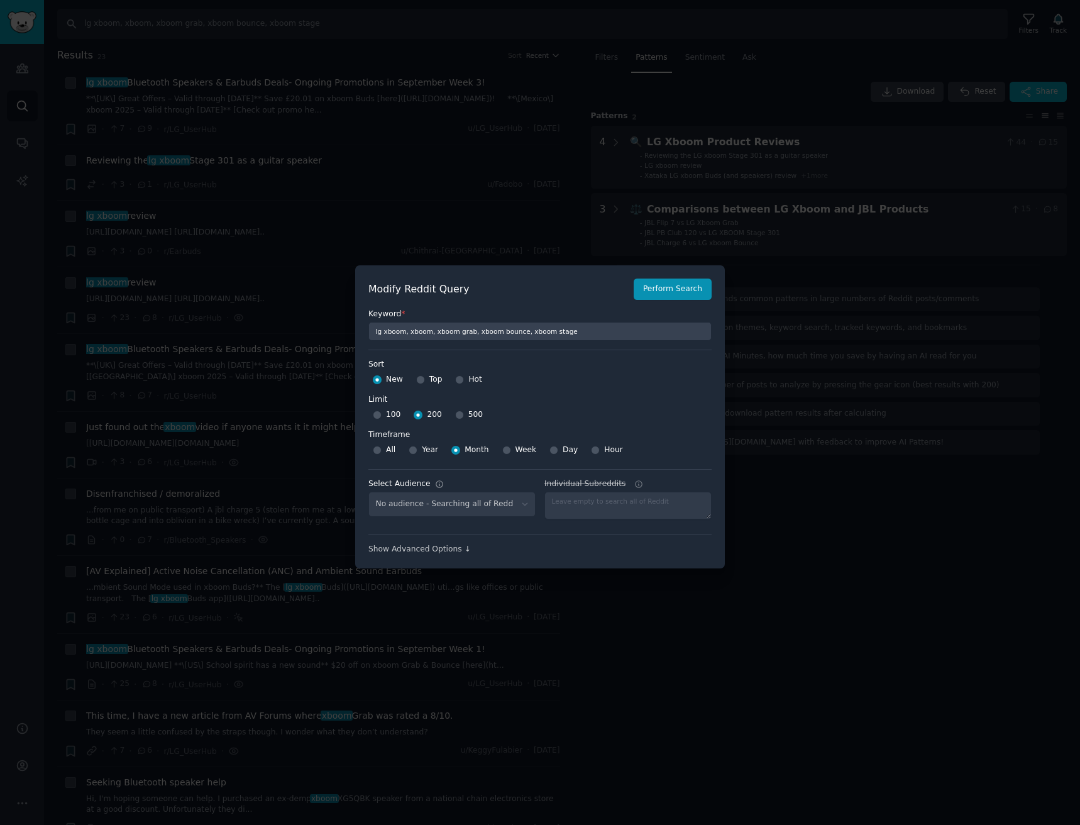
select select "d5641c5a1a"
click at [515, 447] on span "Week" at bounding box center [525, 449] width 21 height 11
click at [511, 447] on input "Week" at bounding box center [506, 450] width 9 height 9
radio input "true"
click at [493, 506] on select "No audience - Searching all of Reddit stanbyme - 35 Subreddits internetexplorer…" at bounding box center [451, 504] width 167 height 26
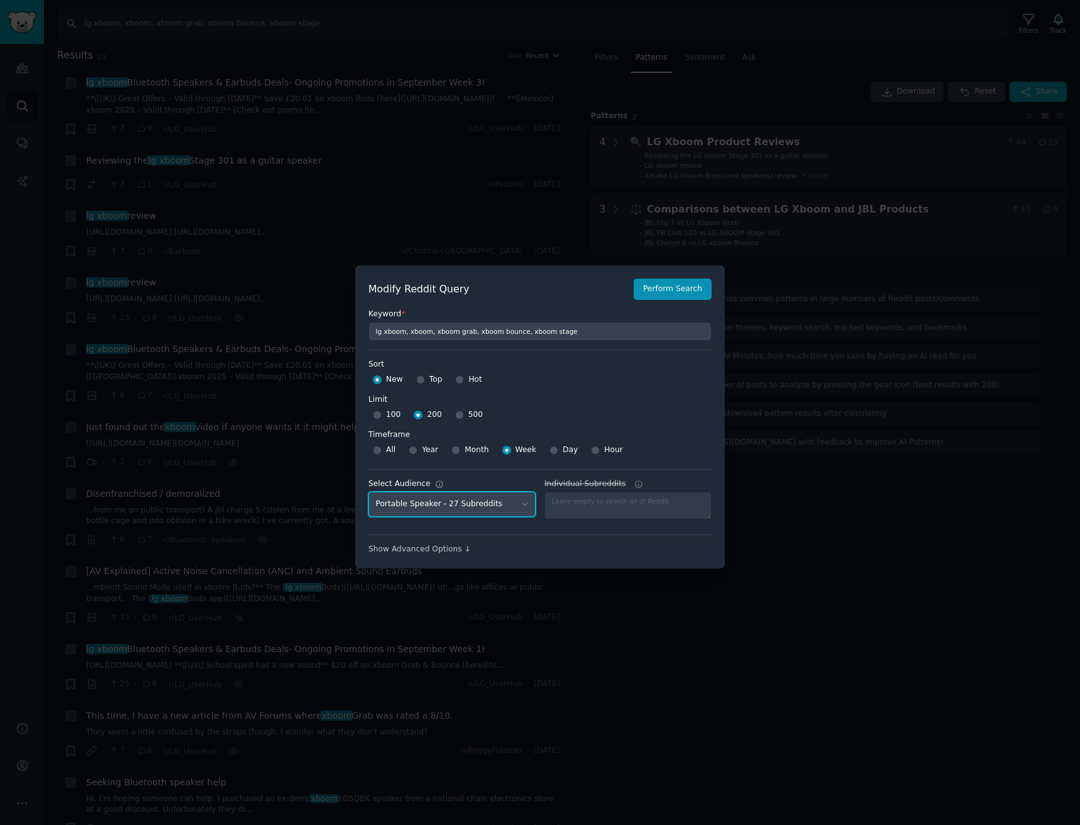
select select
click at [368, 491] on select "No audience - Searching all of Reddit stanbyme - 35 Subreddits internetexplorer…" at bounding box center [451, 504] width 167 height 26
click at [693, 292] on button "Perform Search" at bounding box center [672, 288] width 78 height 21
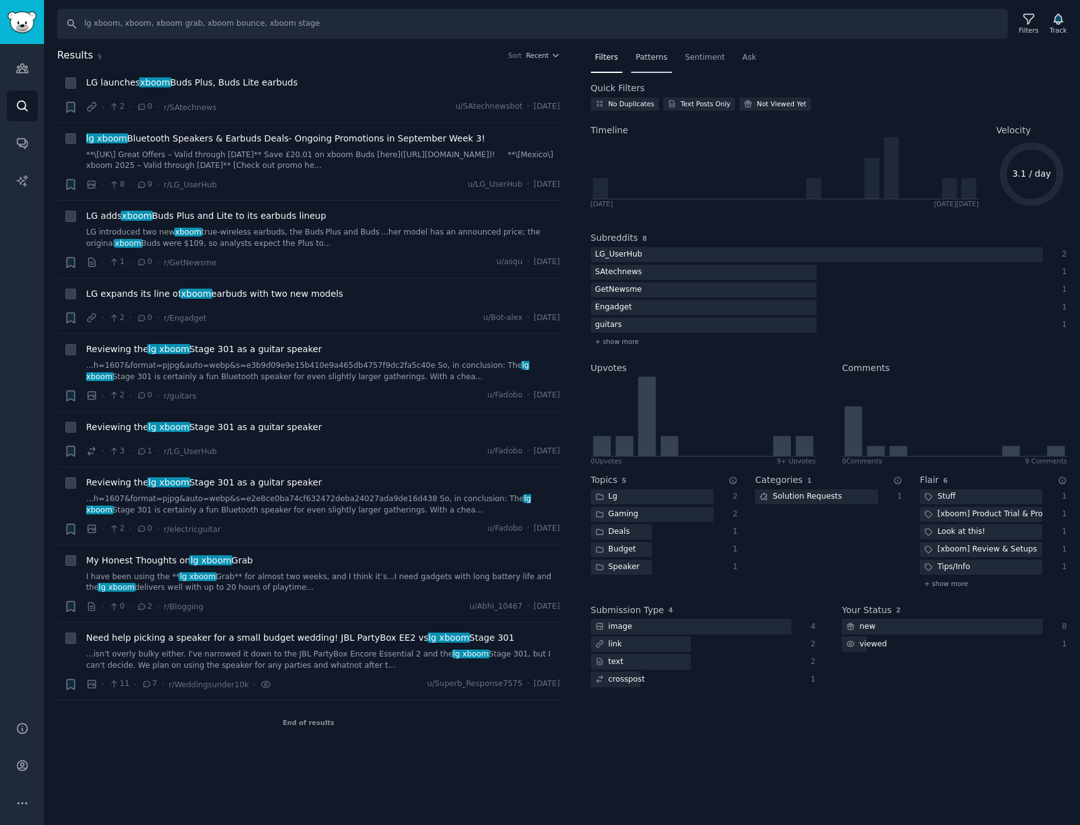
click at [647, 67] on div "Patterns" at bounding box center [651, 61] width 40 height 26
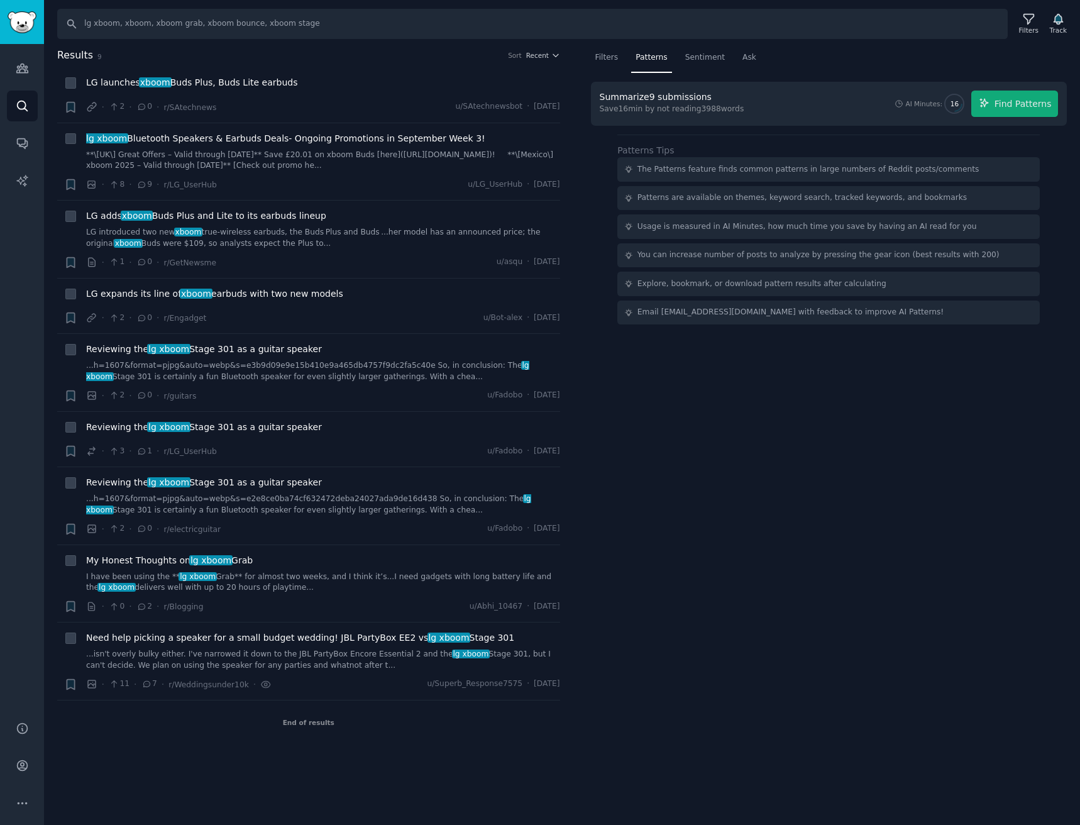
click at [975, 115] on div "AI Minutes: 16 Find Patterns" at bounding box center [975, 103] width 165 height 26
click at [1019, 102] on span "Find Patterns" at bounding box center [1022, 103] width 57 height 13
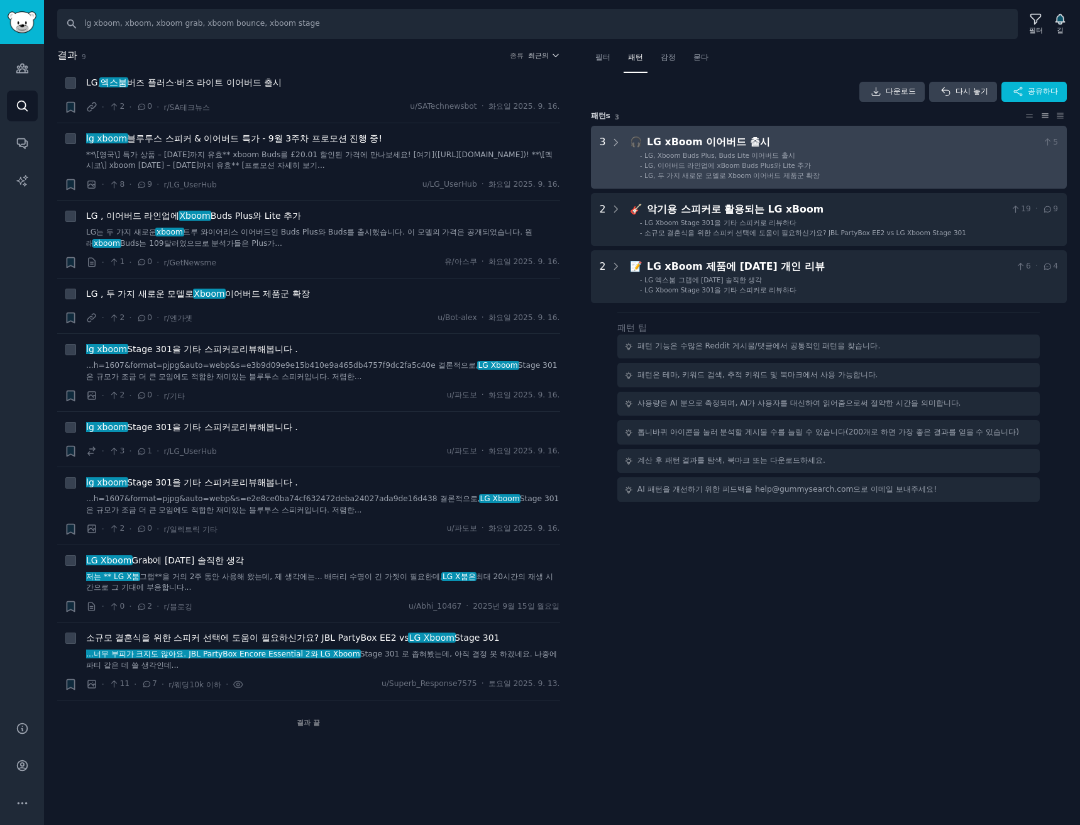
click at [760, 158] on font "LG, Xboom Buds Plus, Buds Lite 이어버드 출시" at bounding box center [719, 155] width 151 height 8
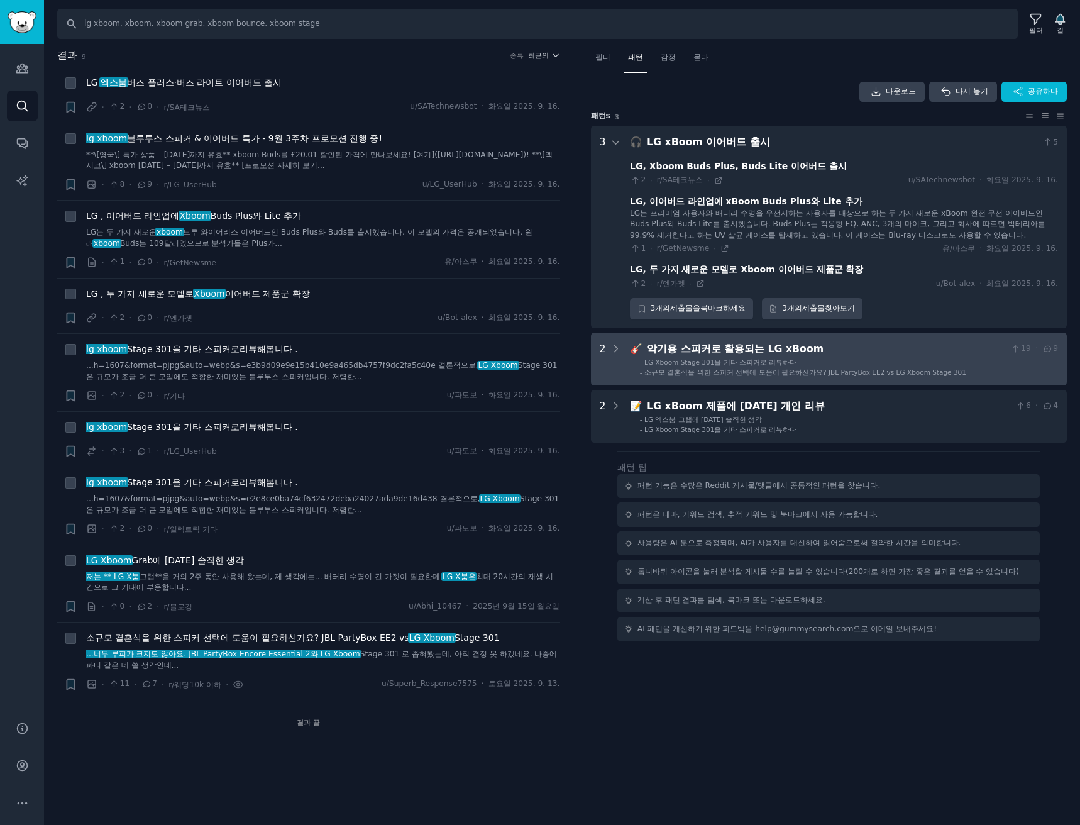
click at [953, 362] on li "- LG Xboom Stage 301을 기타 스피커로 리뷰하다" at bounding box center [849, 362] width 418 height 9
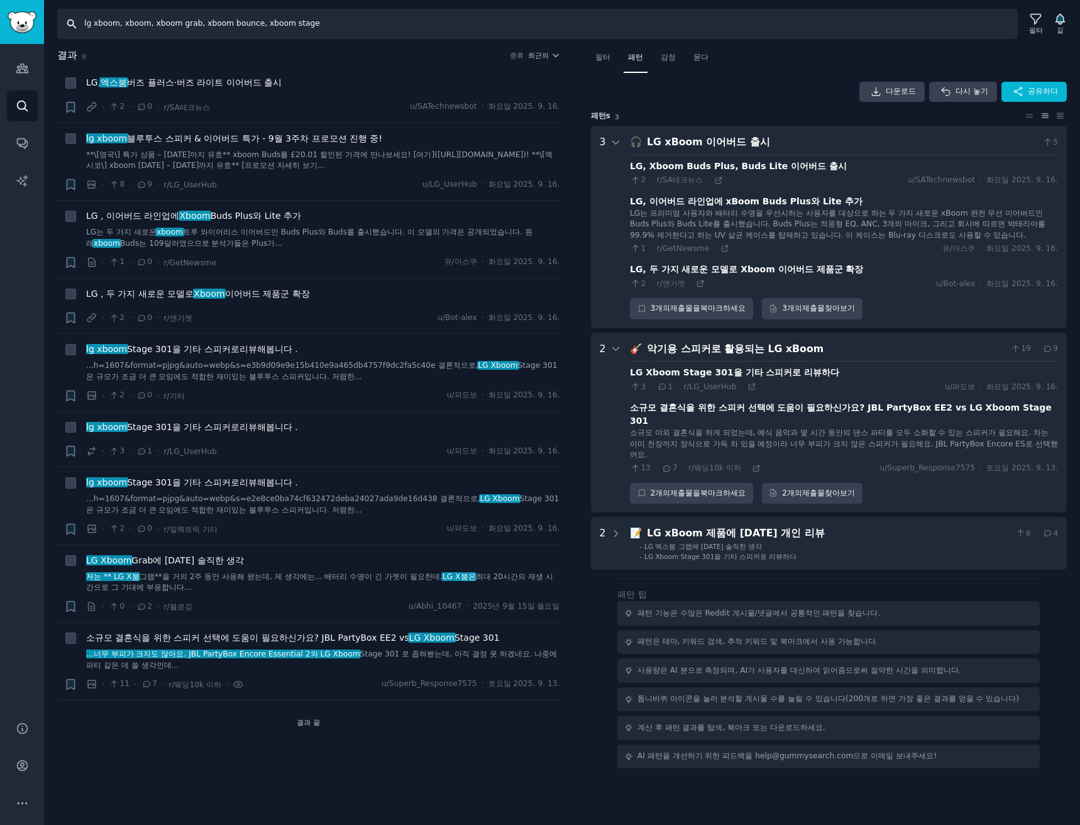
click at [349, 23] on input "lg xboom, xboom, xboom grab, xboom bounce, xboom stage" at bounding box center [537, 24] width 960 height 30
paste input "jbl charge 6, jbl flip 7, jbl partybox’"
type input "jbl charge 6, jbl flip 7, jbl partybox’"
click at [532, 657] on font ", 아직 결정 못 하겠네요. 나중에 파티 같은 데 쓸 생각인데..." at bounding box center [321, 659] width 471 height 20
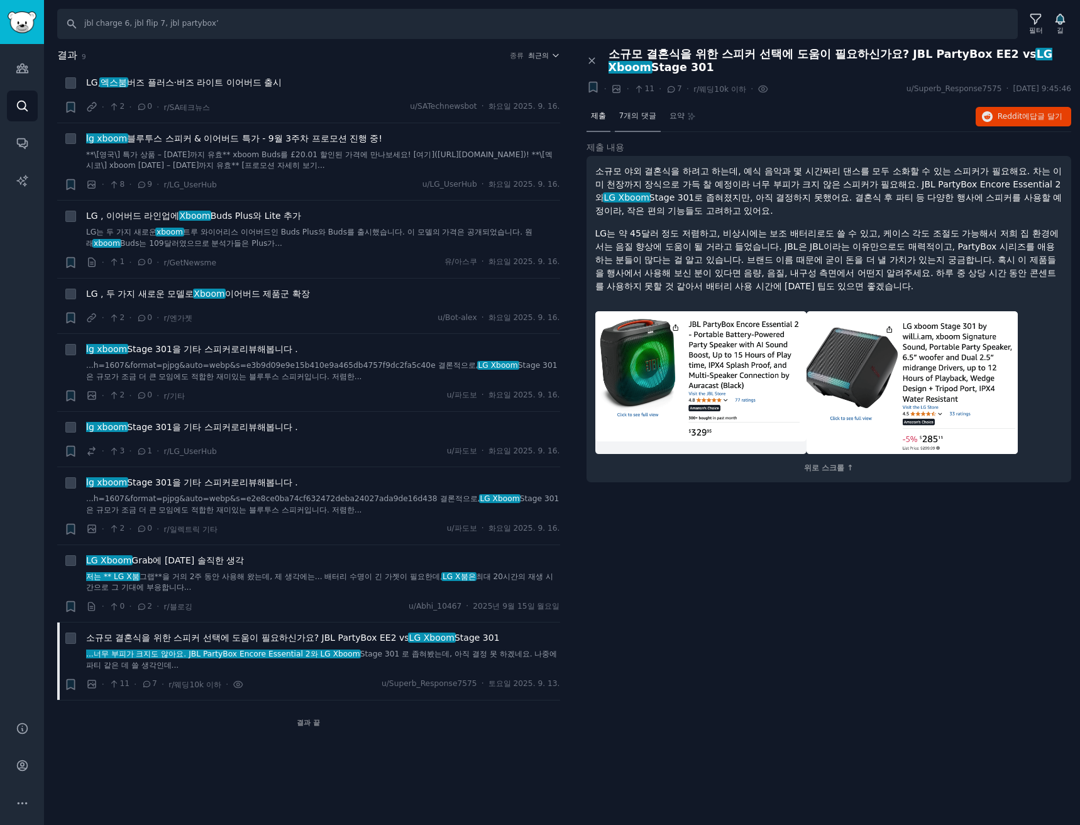
click at [637, 114] on font "7개의 댓글" at bounding box center [638, 115] width 38 height 9
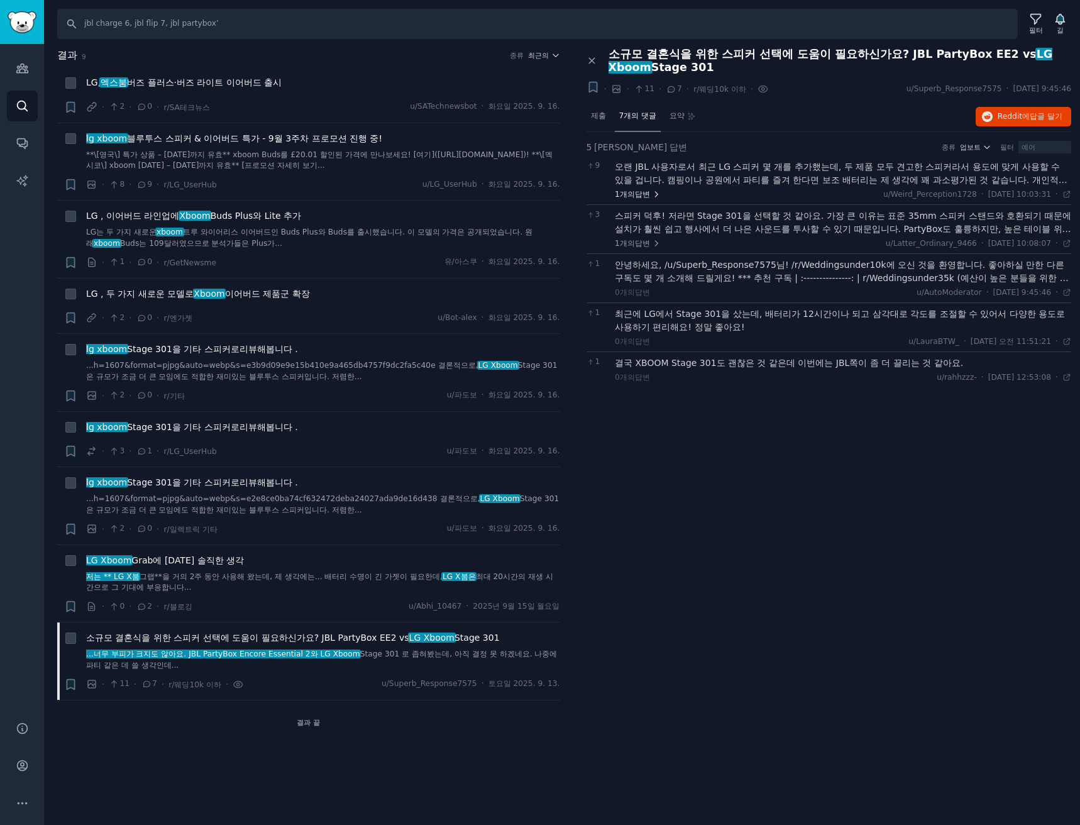
click at [646, 192] on font "답변" at bounding box center [642, 194] width 15 height 9
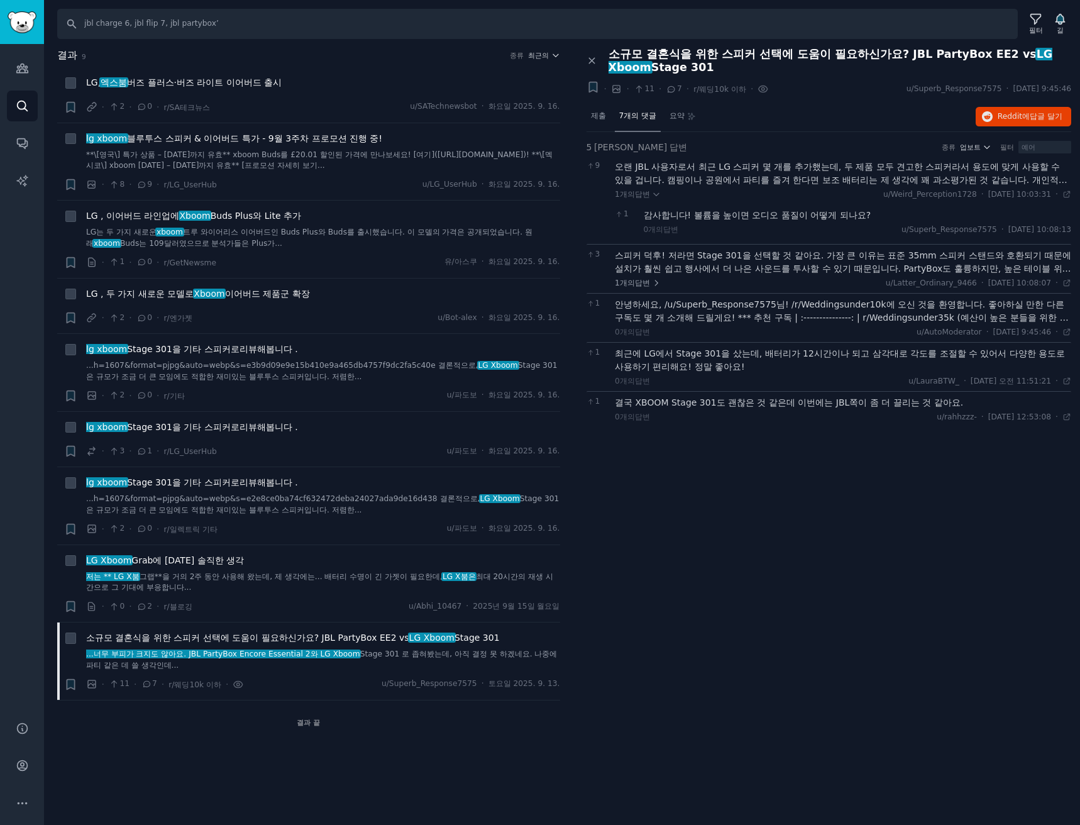
click at [758, 178] on font "오랜 JBL 사용자로서 최근 LG 스피커 몇 개를 추가했는데, 두 제품 모두 견고한 스피커라서 용도에 맞게 사용할 수 있을 겁니다. 캠핑이나 …" at bounding box center [841, 187] width 452 height 50
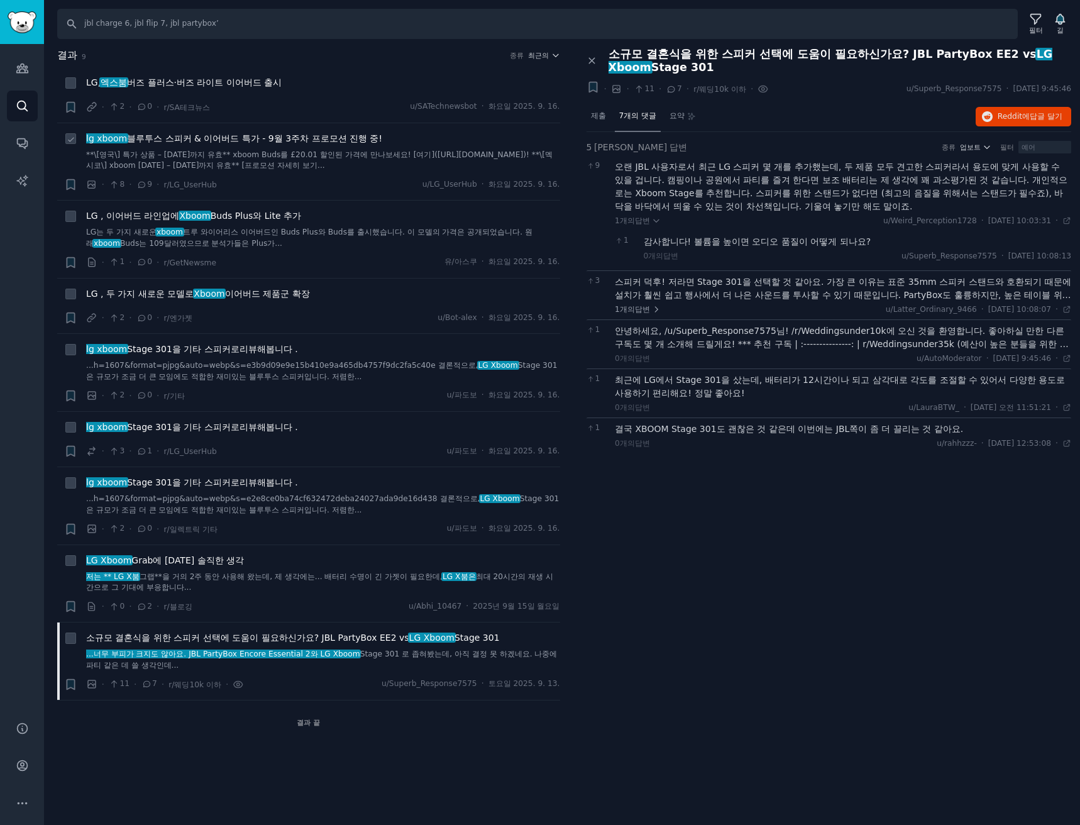
click at [354, 163] on font "**\[영국\] 특가 상품 – 2025년 9월 19일까지 유효** xboom Buds를 £20.01 할인된 가격에 만나보세요! [여기](htt…" at bounding box center [319, 160] width 466 height 20
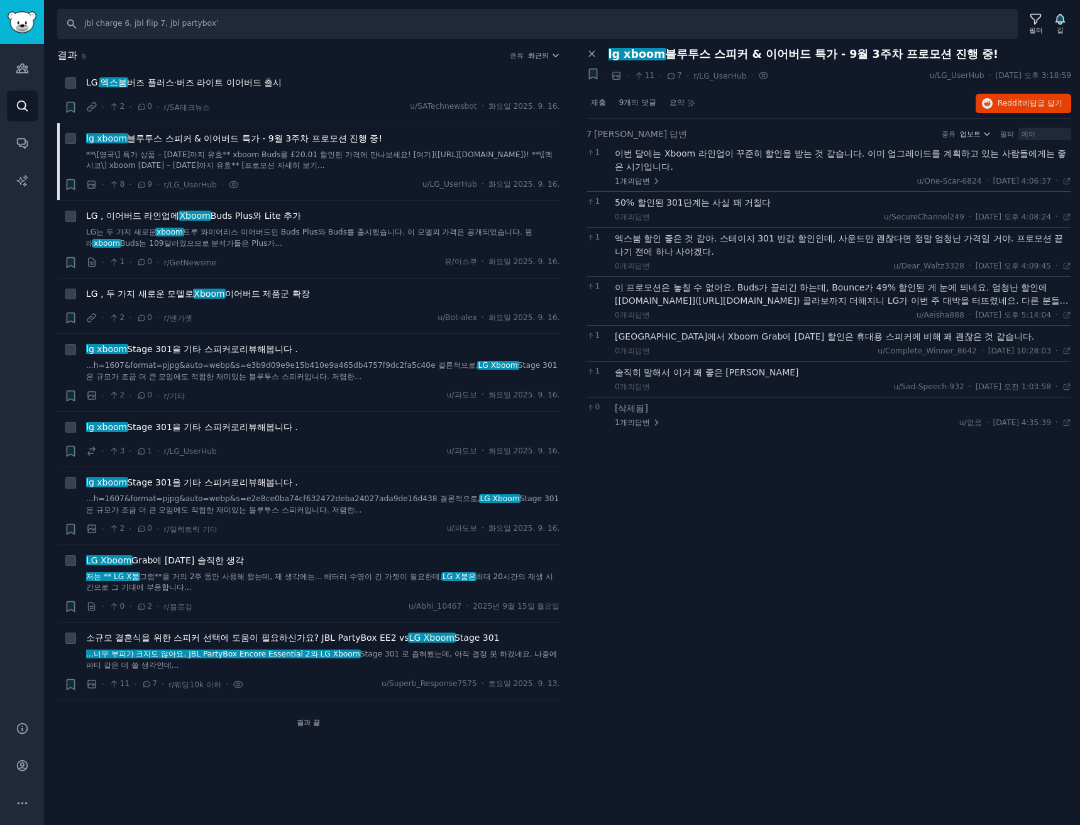
drag, startPoint x: 535, startPoint y: 57, endPoint x: 543, endPoint y: 61, distance: 9.3
click at [535, 57] on font "최근의" at bounding box center [538, 56] width 21 height 8
click at [506, 102] on div "Upvotes" at bounding box center [497, 101] width 117 height 22
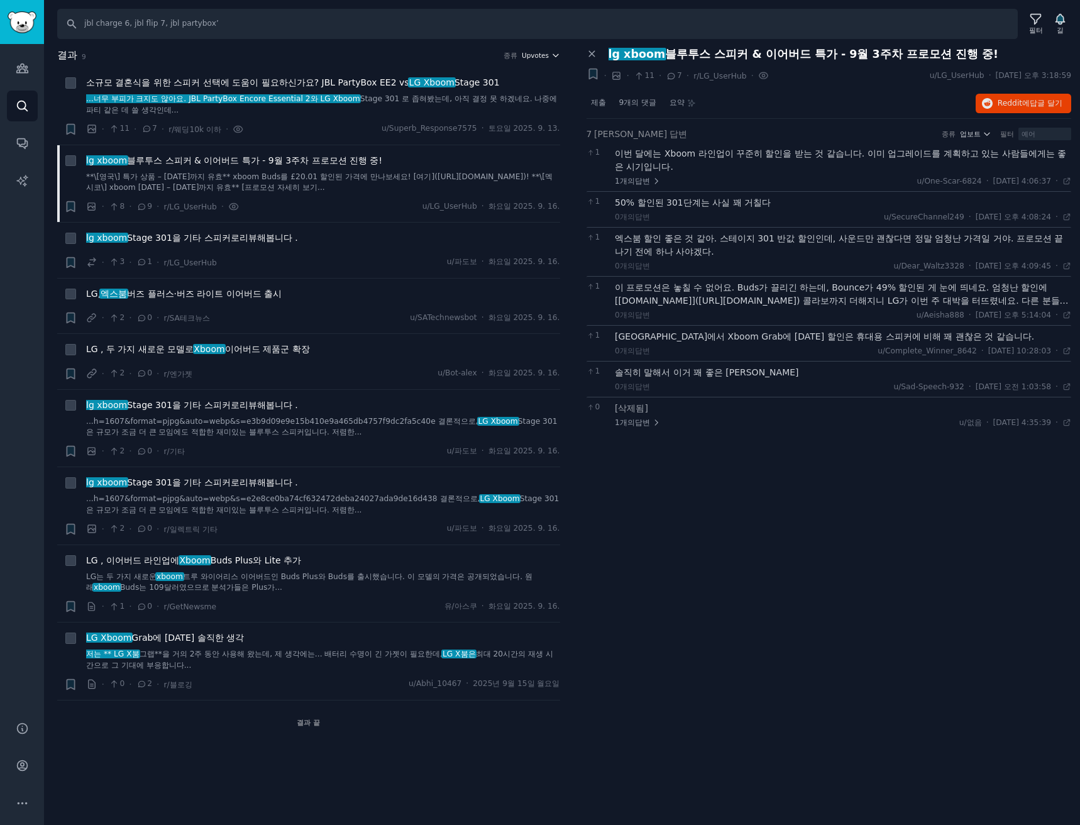
click at [557, 53] on icon "button" at bounding box center [555, 55] width 9 height 9
click at [476, 124] on div "댓글" at bounding box center [497, 123] width 117 height 22
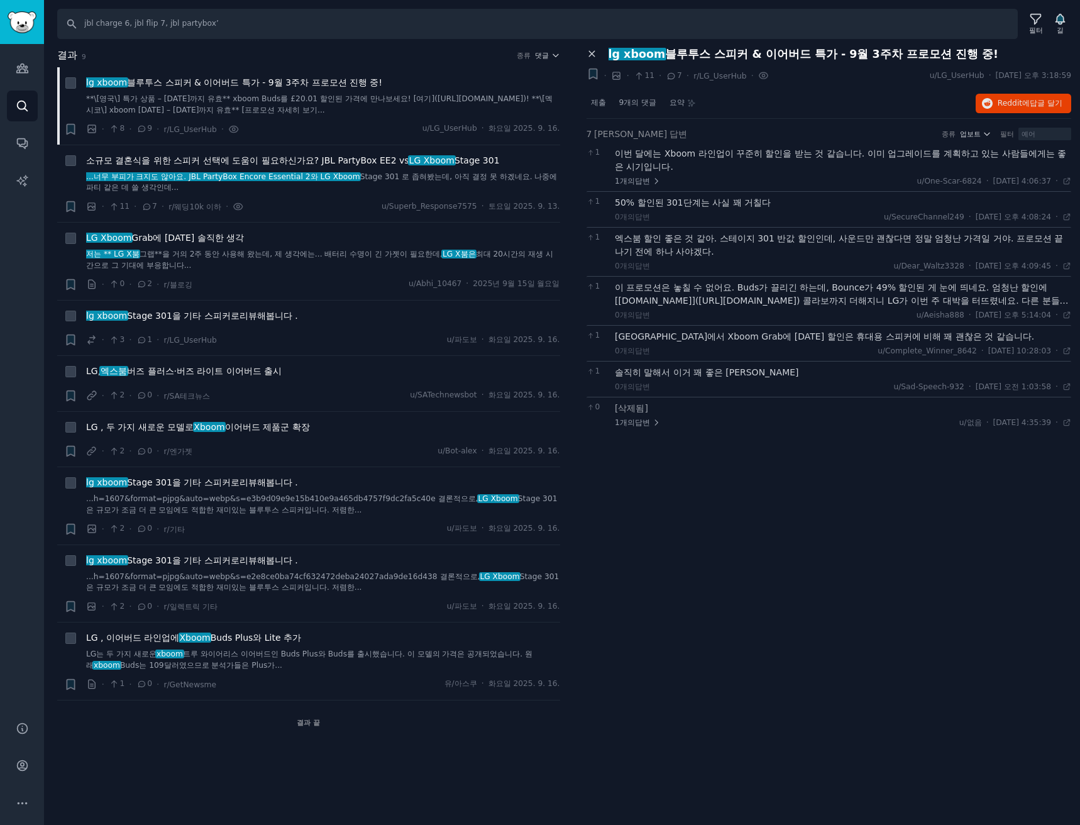
click at [591, 45] on div "찾다 jbl charge 6, jbl flip 7, jbl partybox’ 필터 길 결과 9 종류 댓글 + lg xboom 블루투스 스피커 …" at bounding box center [562, 412] width 1036 height 825
click at [593, 52] on icon at bounding box center [591, 53] width 11 height 11
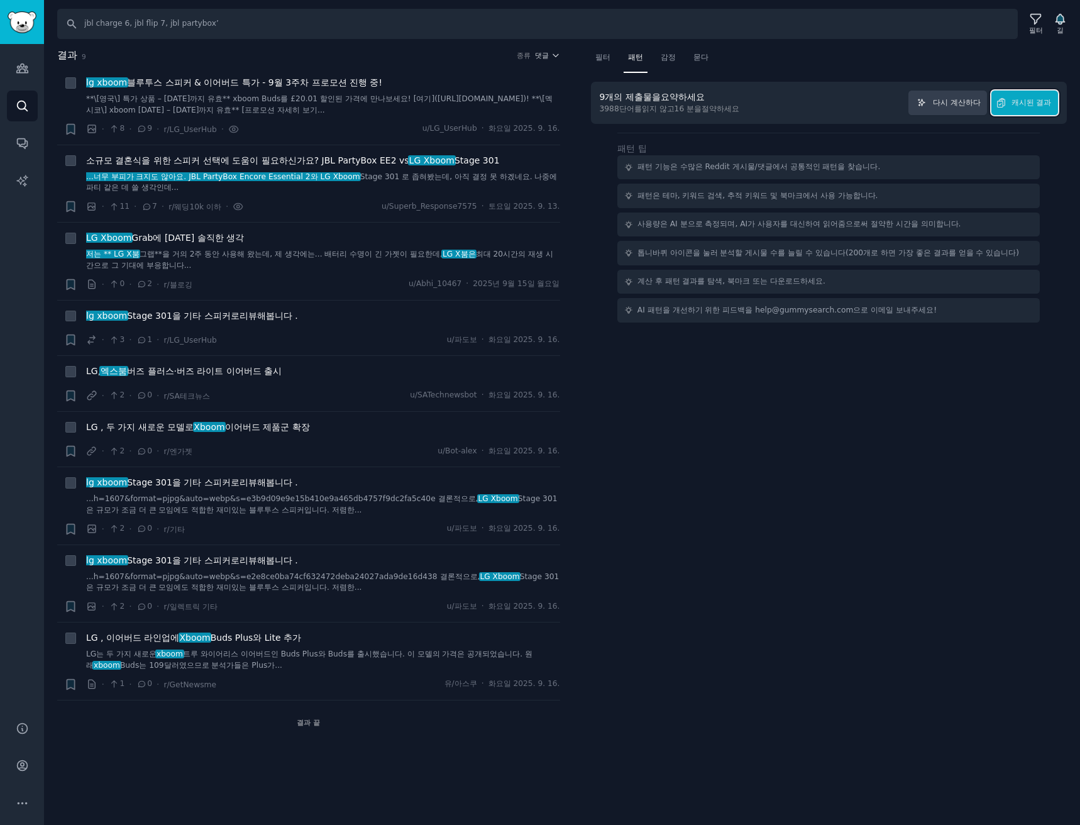
click at [1020, 100] on font "캐시된 결과" at bounding box center [1031, 102] width 40 height 9
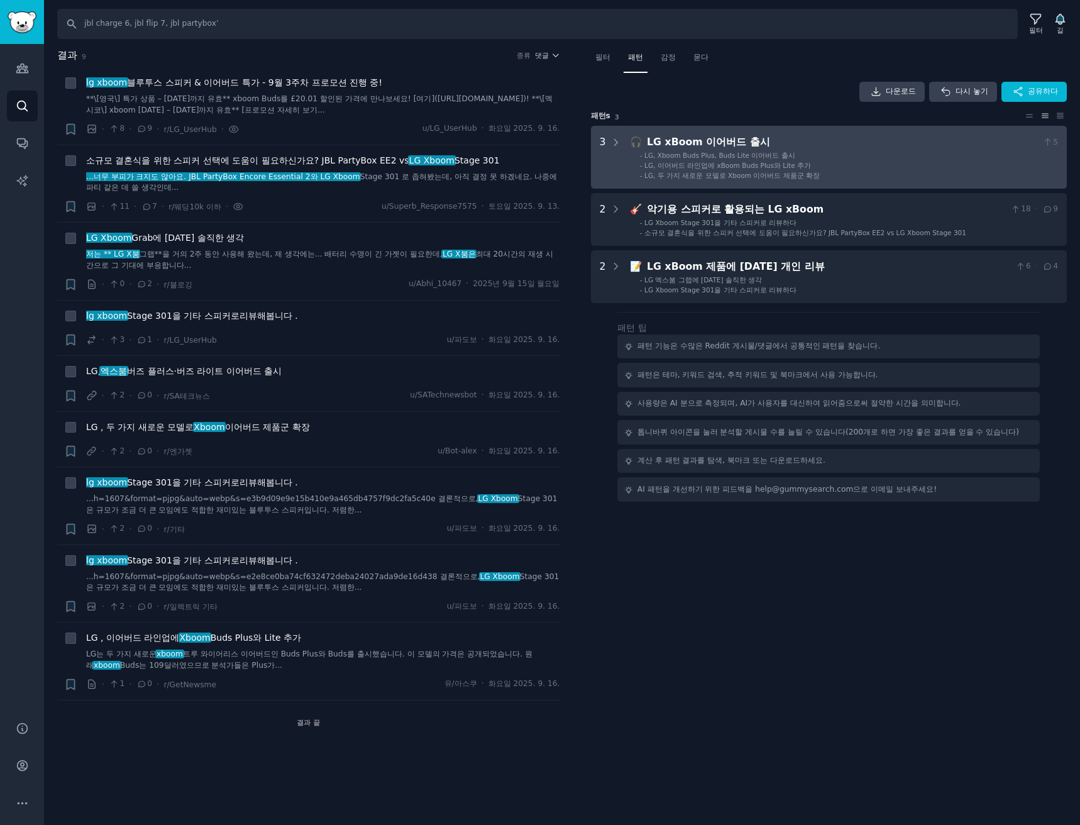
click at [833, 160] on ul "- LG, Xboom Buds Plus, Buds Lite 이어버드 출시 - LG, 이어버드 라인업에 xBoom Buds Plus와 Lite …" at bounding box center [844, 165] width 427 height 29
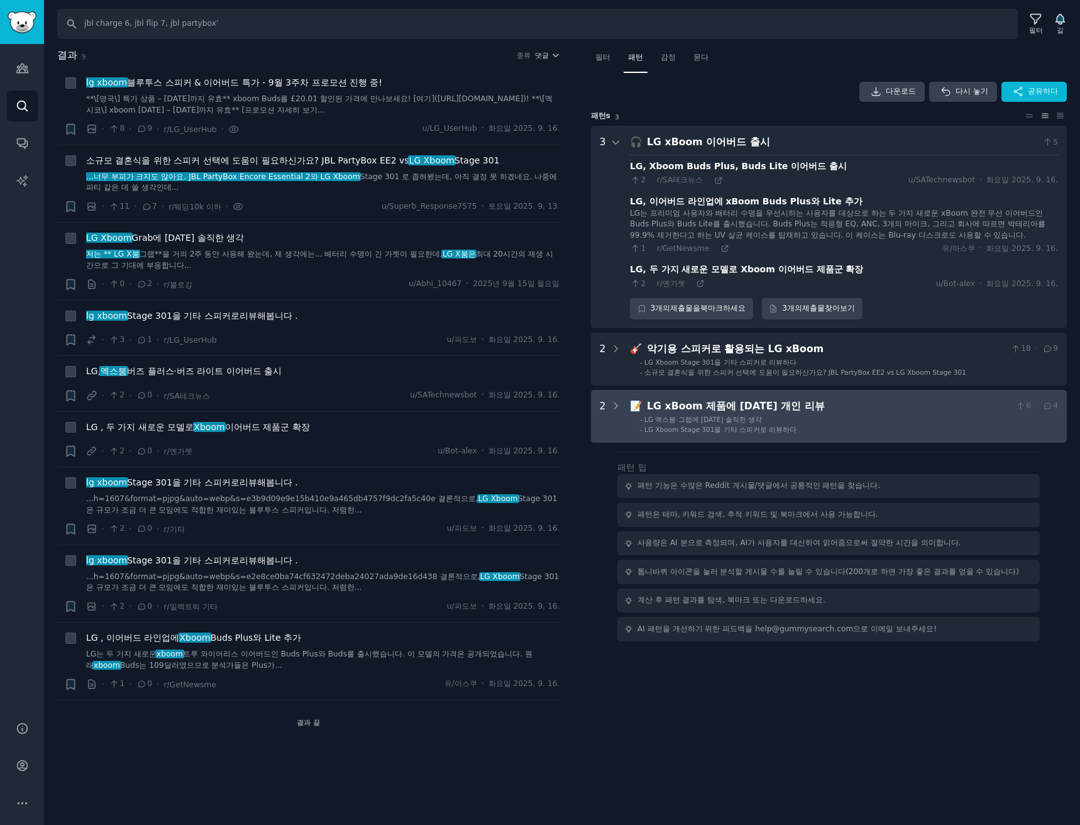
click at [821, 433] on li "- LG Xboom Stage 301을 기타 스피커로 리뷰하다" at bounding box center [849, 429] width 418 height 9
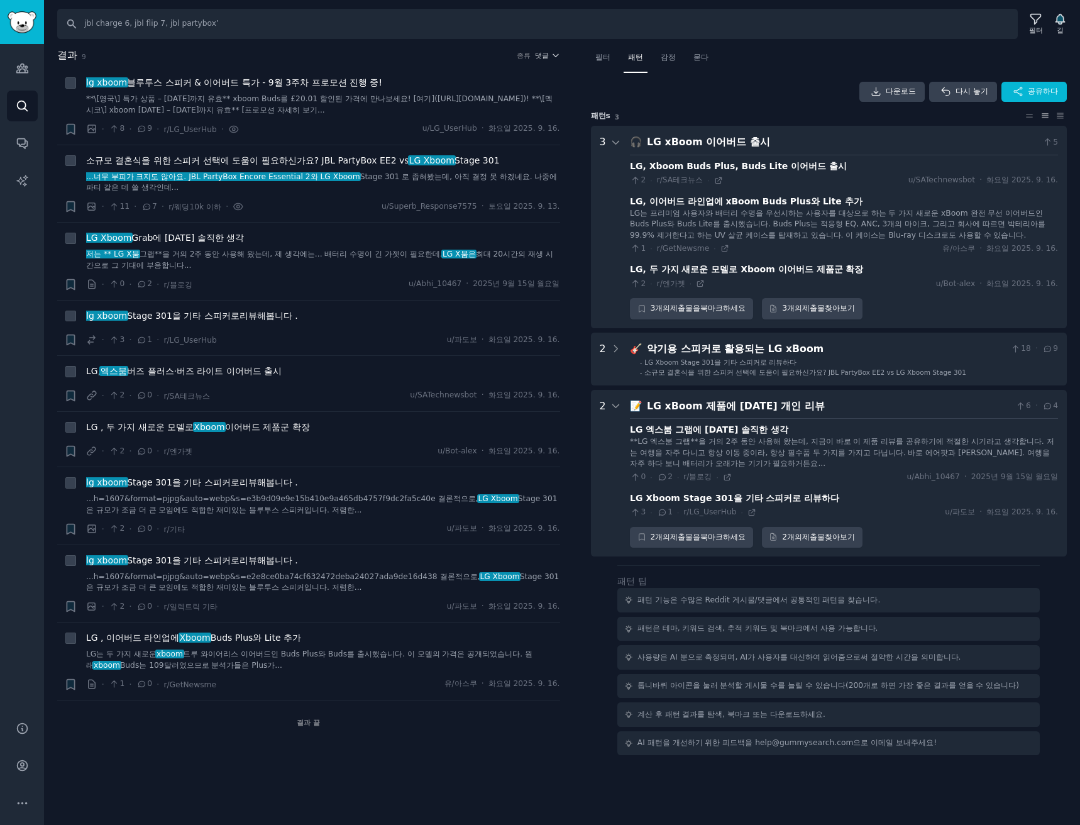
click at [854, 410] on div "LG xBoom 제품에 대한 개인 리뷰" at bounding box center [828, 406] width 363 height 16
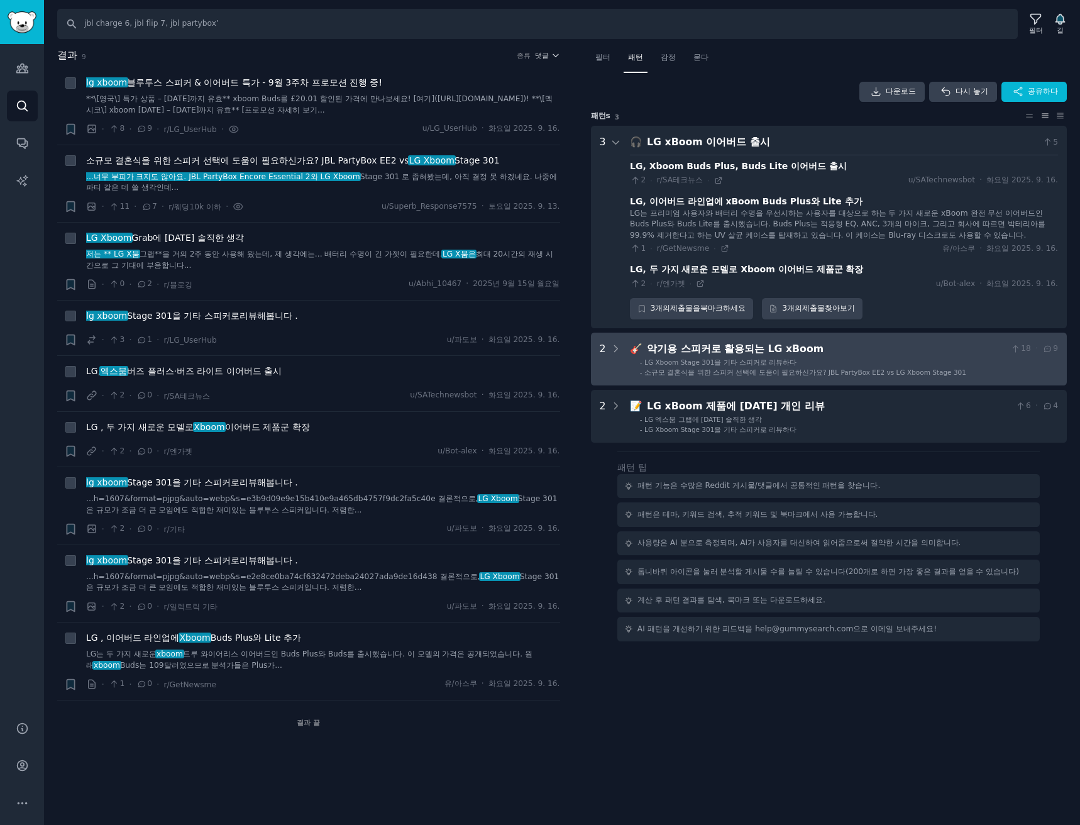
click at [877, 366] on li "- LG Xboom Stage 301을 기타 스피커로 리뷰하다" at bounding box center [849, 362] width 418 height 9
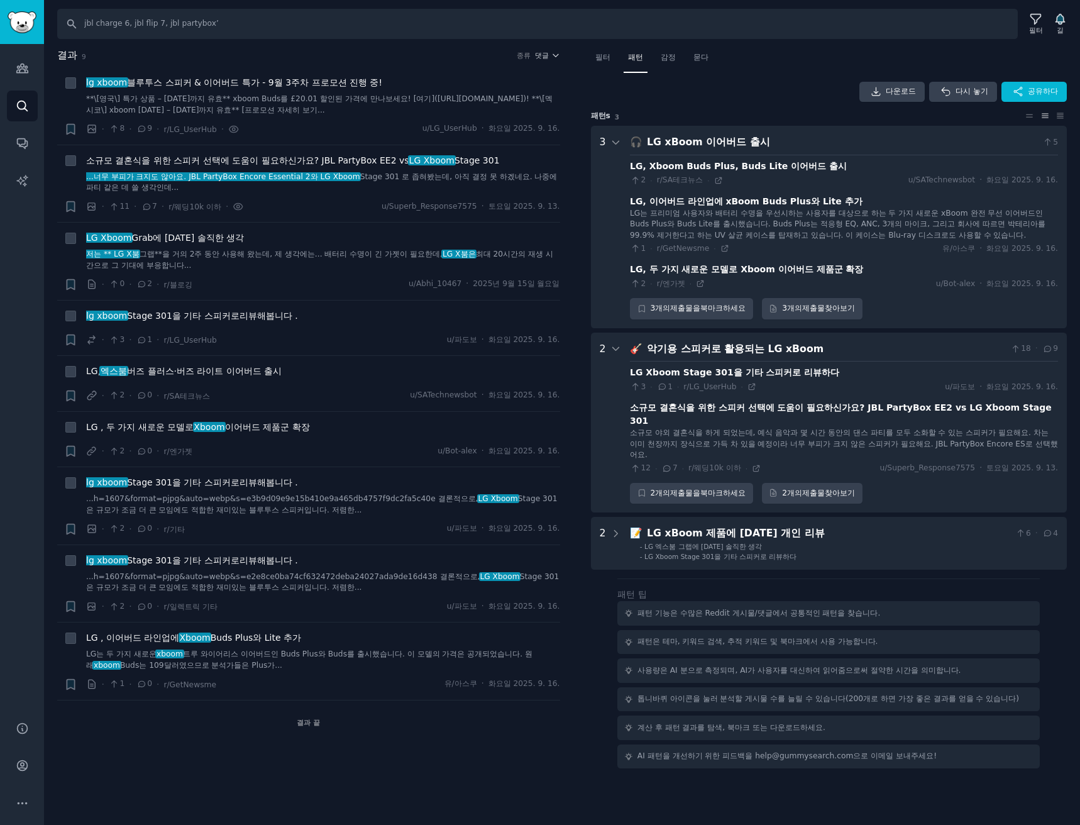
click at [906, 343] on div "악기용 스피커로 활용되는 LG xBoom" at bounding box center [826, 349] width 359 height 16
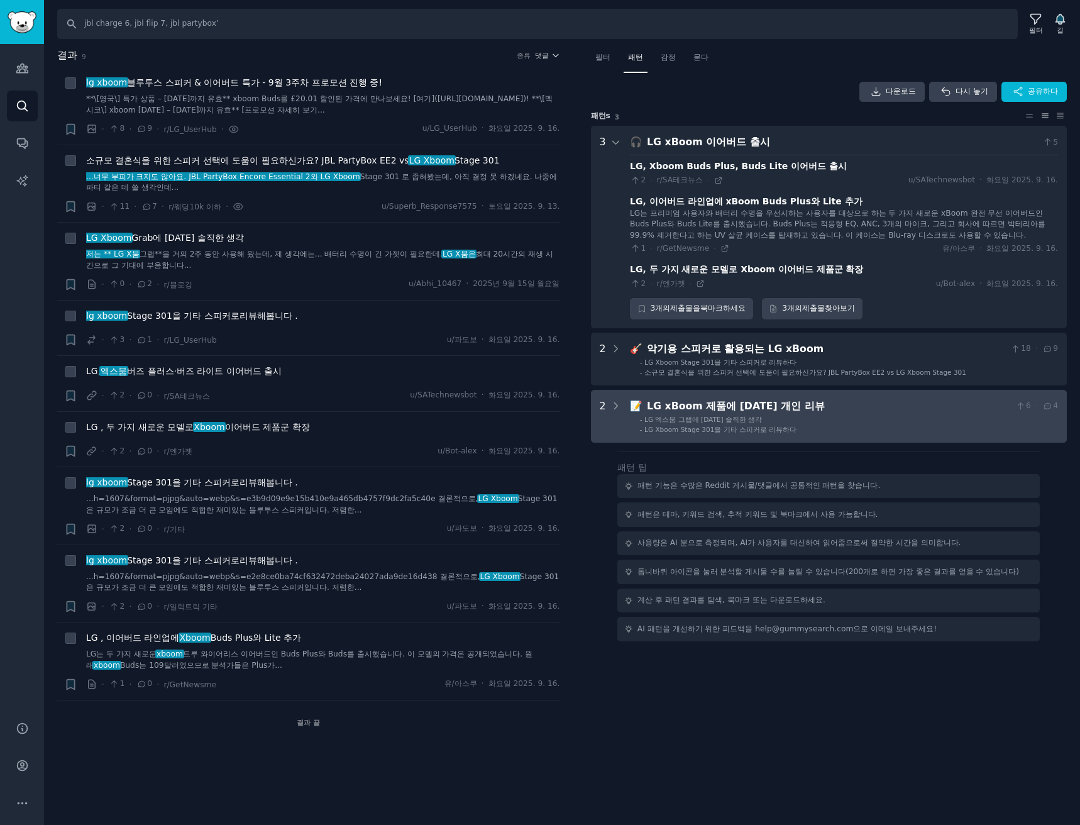
click at [907, 422] on li "- LG 엑스붐 그랩에 대한 솔직한 생각" at bounding box center [849, 419] width 418 height 9
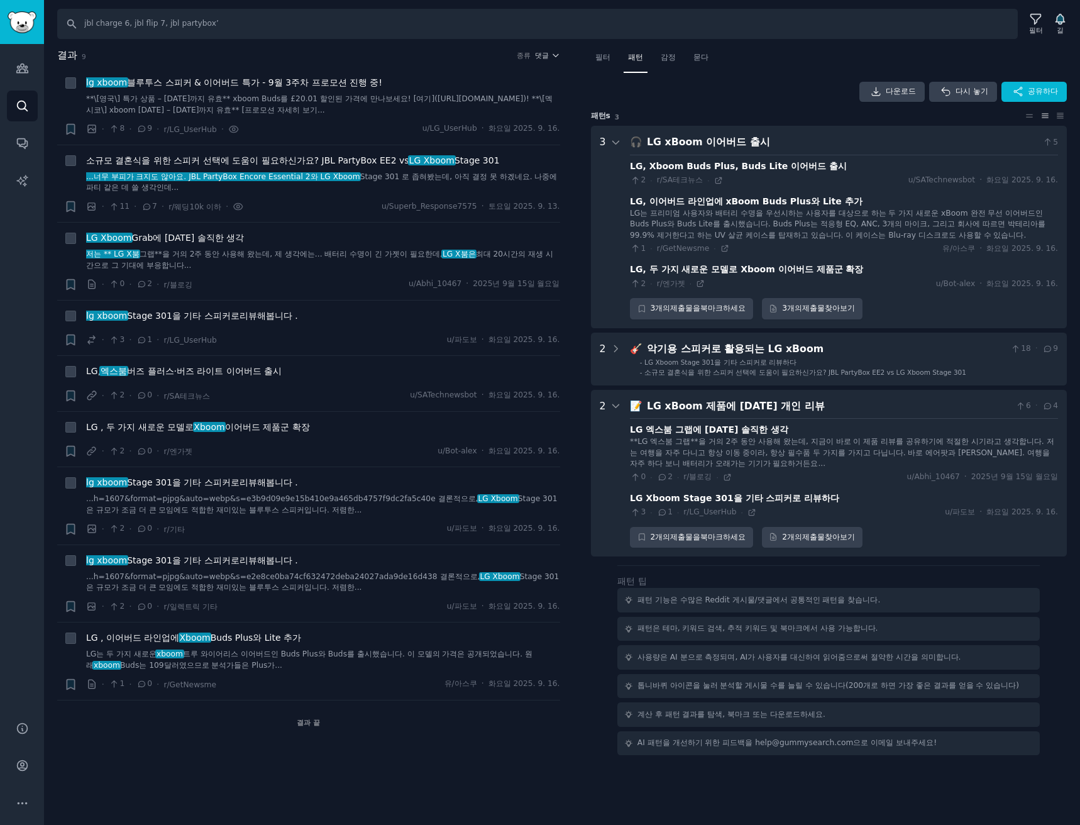
click at [881, 400] on div "LG xBoom 제품에 대한 개인 리뷰" at bounding box center [828, 406] width 363 height 16
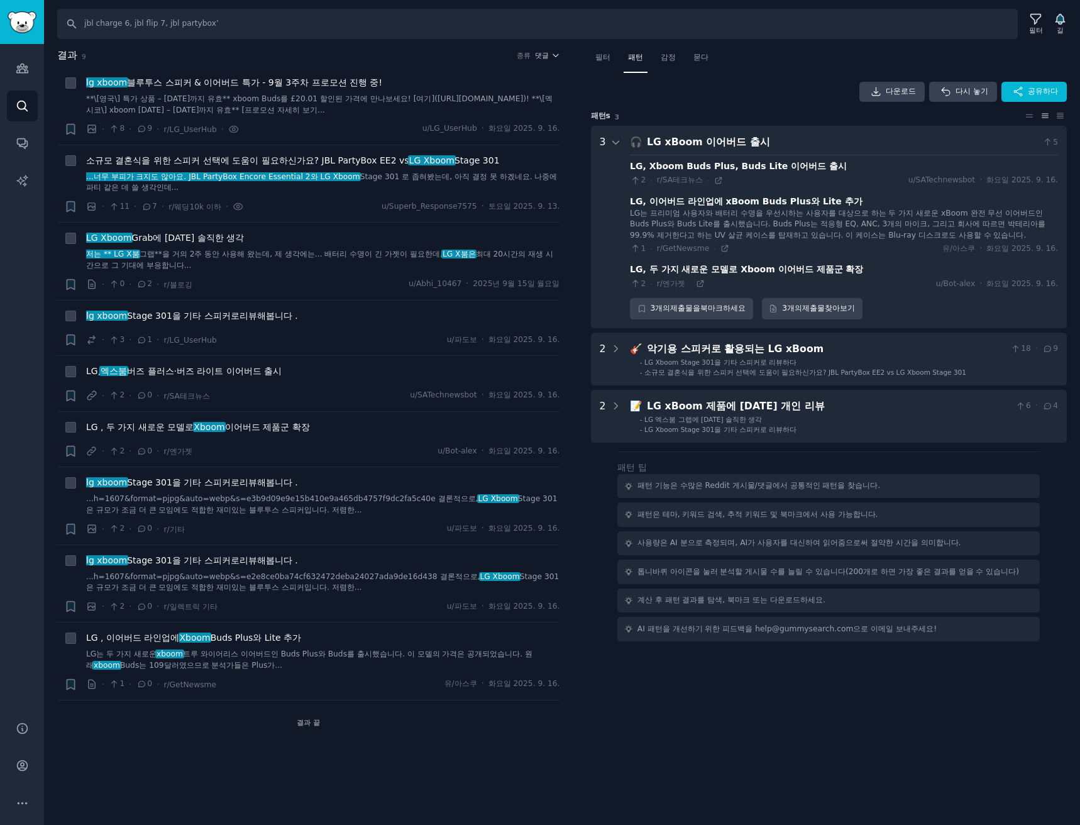
click at [814, 133] on Launch "3 🎧 LG xBoom 이어버드 출시 5 LG, Xboom Buds Plus, Buds Lite 이어버드 출시 2 · r/SA테크뉴스 · u/…" at bounding box center [829, 227] width 476 height 202
click at [809, 144] on div "LG xBoom 이어버드 출시" at bounding box center [842, 142] width 391 height 16
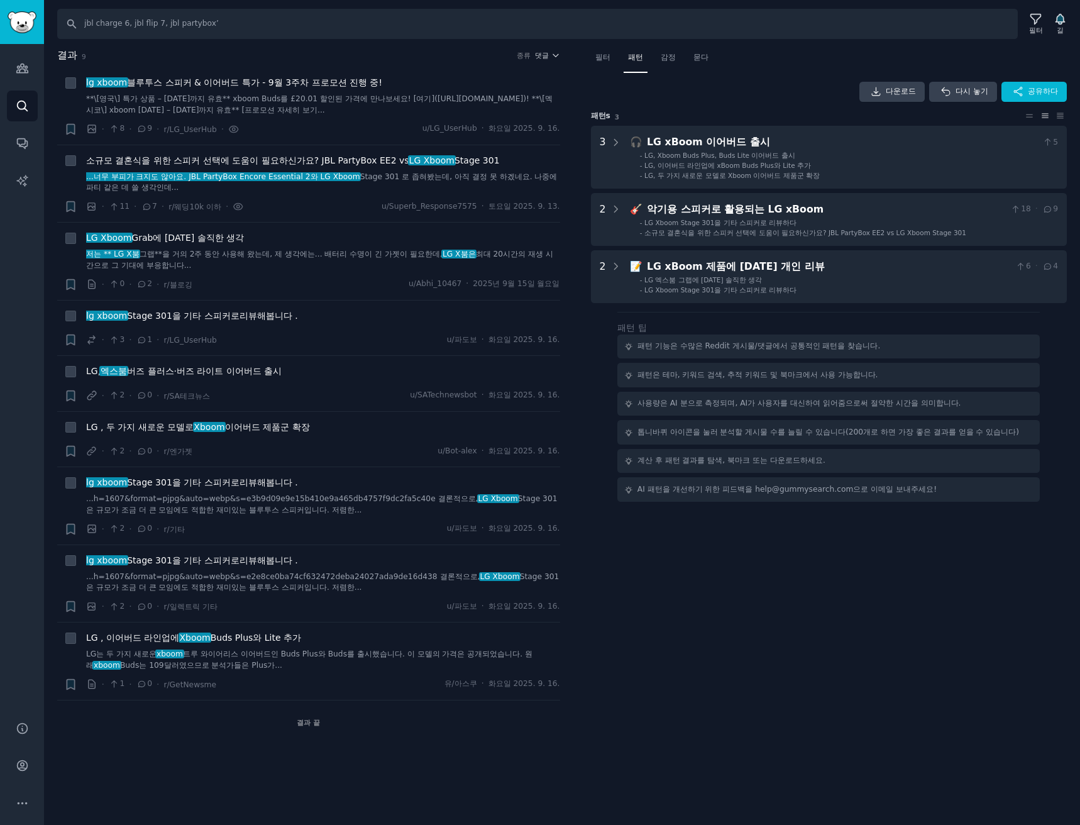
click at [809, 144] on div "LG xBoom 이어버드 출시" at bounding box center [842, 142] width 391 height 16
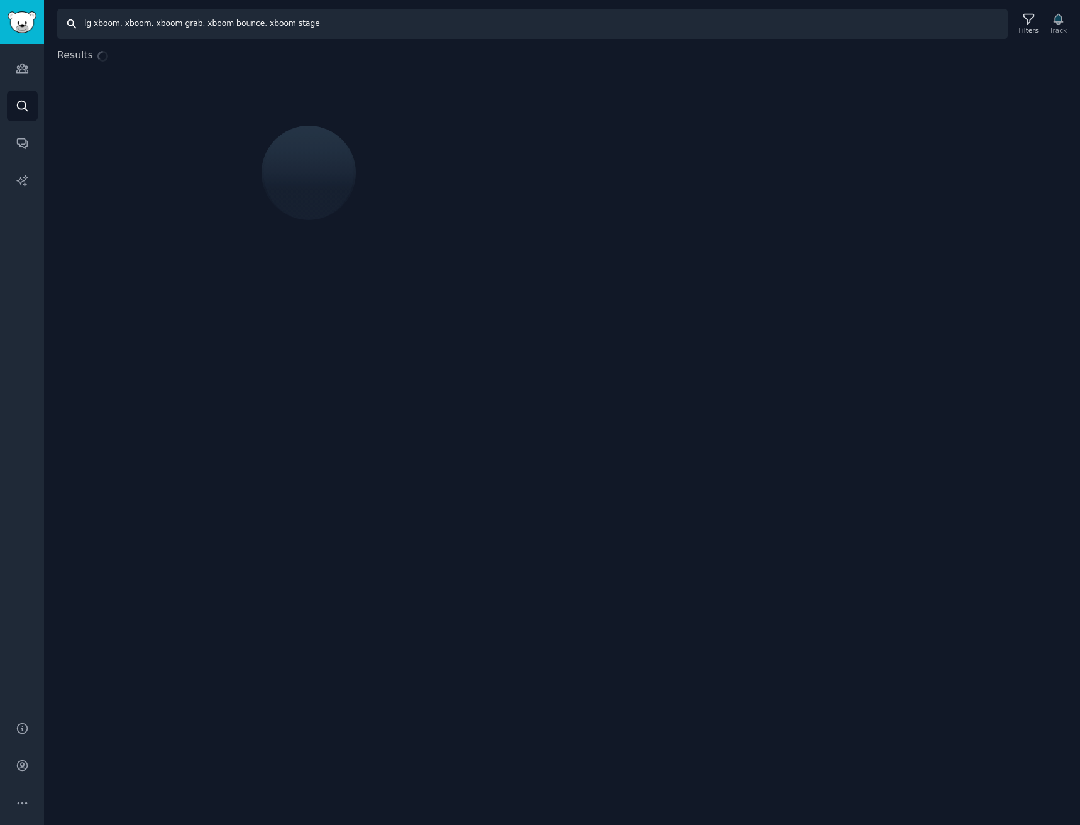
click at [344, 19] on input "lg xboom, xboom, xboom grab, xboom bounce, xboom stage" at bounding box center [532, 24] width 950 height 30
paste input "jbl charge 6, jbl flip 7, jbl partybox’"
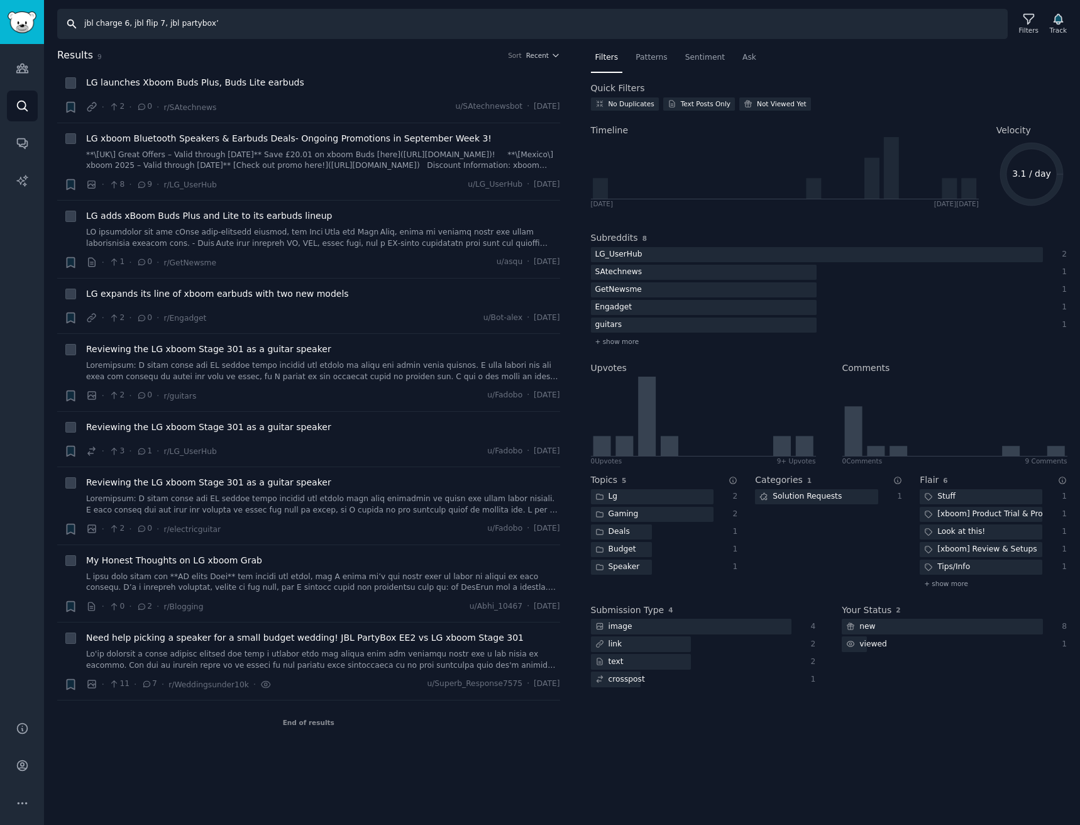
click at [344, 19] on input "jbl charge 6, jbl flip 7, jbl partybox’" at bounding box center [532, 24] width 950 height 30
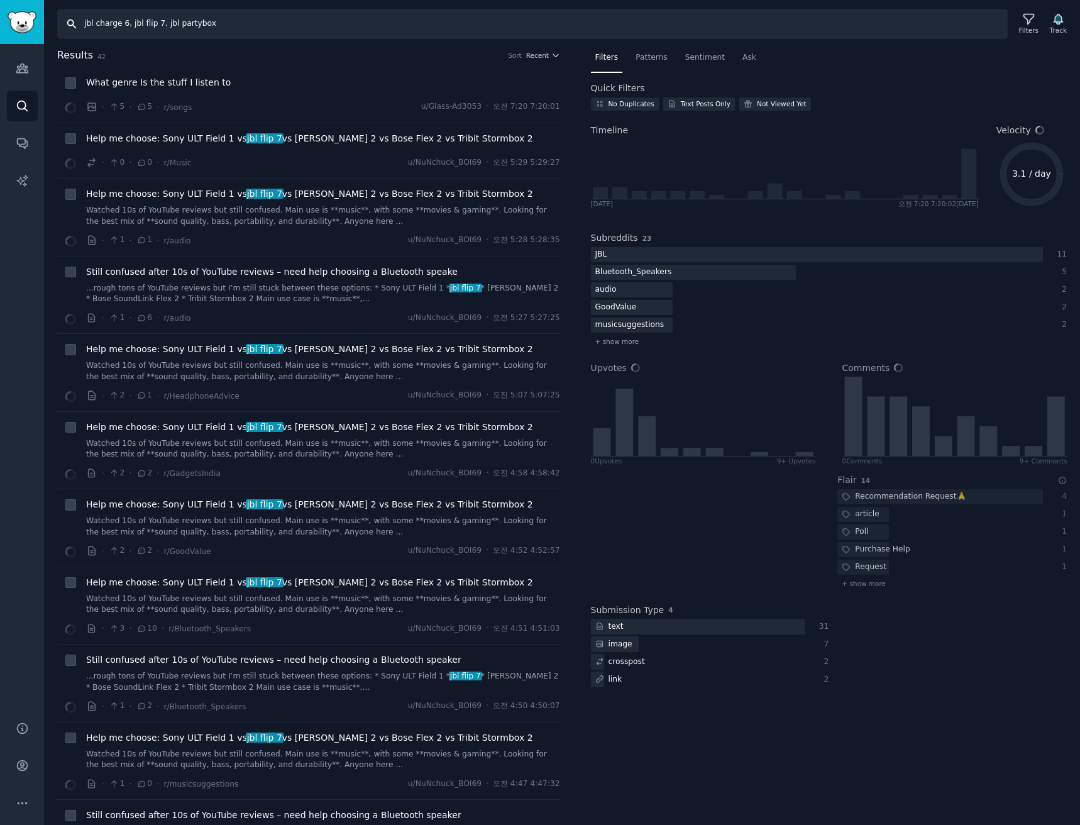
type input "jbl charge 6, jbl flip 7, jbl partybox"
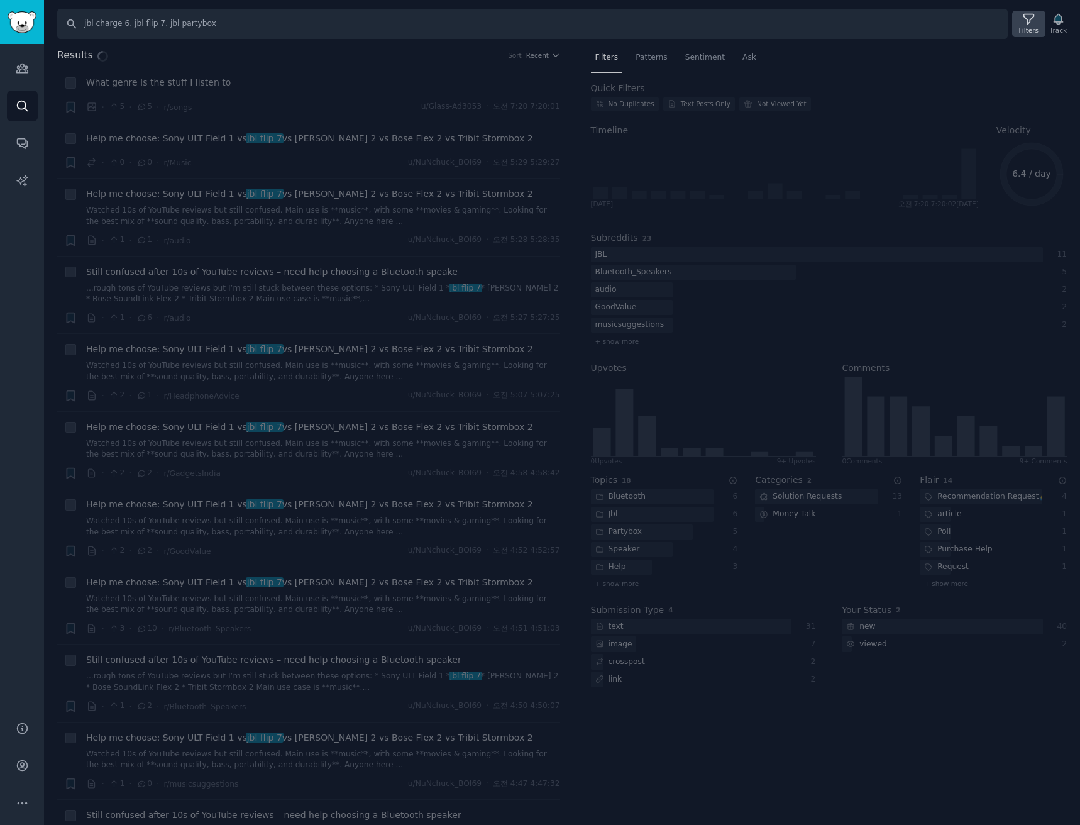
click at [1028, 35] on div "Filters" at bounding box center [1028, 24] width 33 height 26
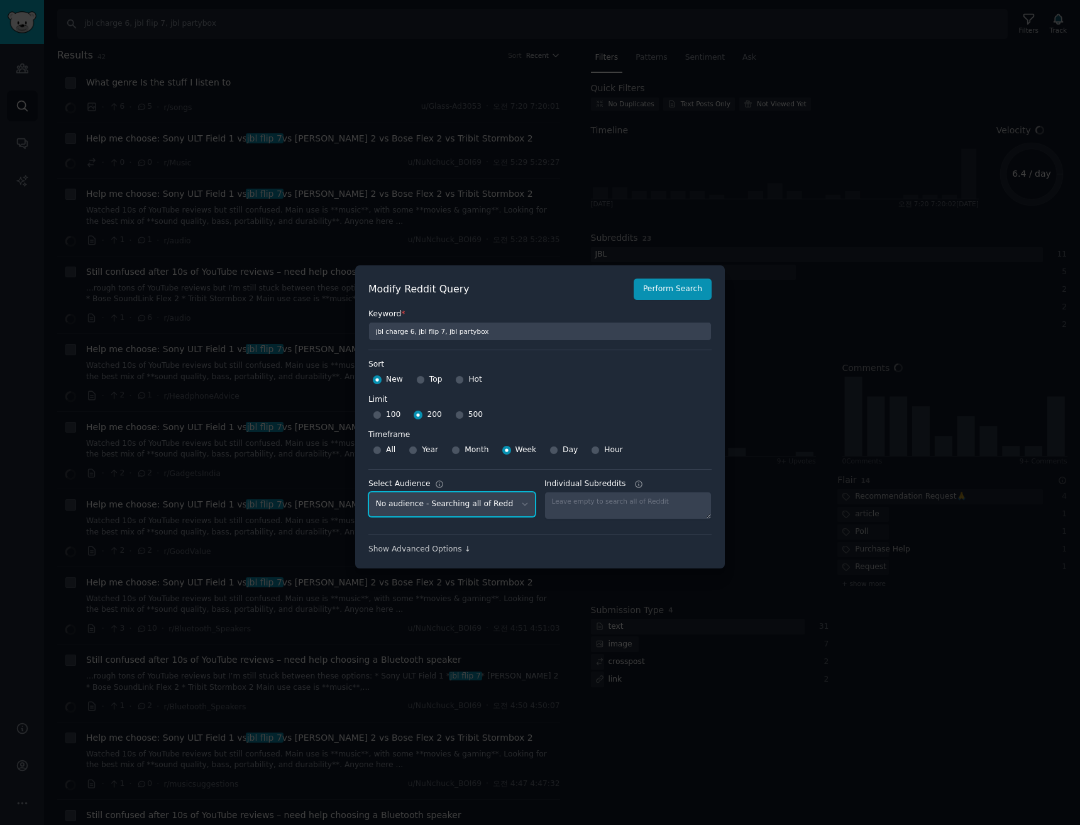
click at [487, 507] on select "No audience - Searching all of Reddit stanbyme - 35 Subreddits internetexplorer…" at bounding box center [451, 504] width 167 height 26
select select "d5641c5a1a"
click at [368, 491] on select "No audience - Searching all of Reddit stanbyme - 35 Subreddits internetexplorer…" at bounding box center [451, 504] width 167 height 26
click at [686, 287] on button "Perform Search" at bounding box center [672, 288] width 78 height 21
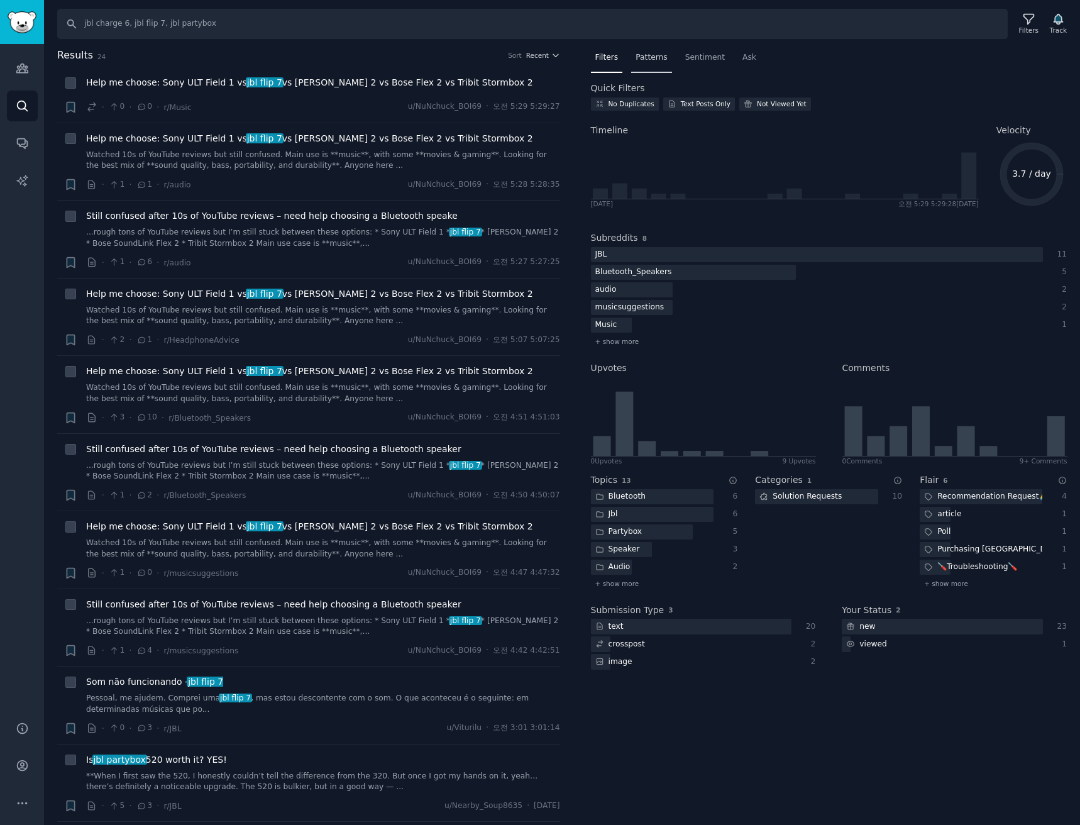
click at [639, 67] on div "Patterns" at bounding box center [651, 61] width 40 height 26
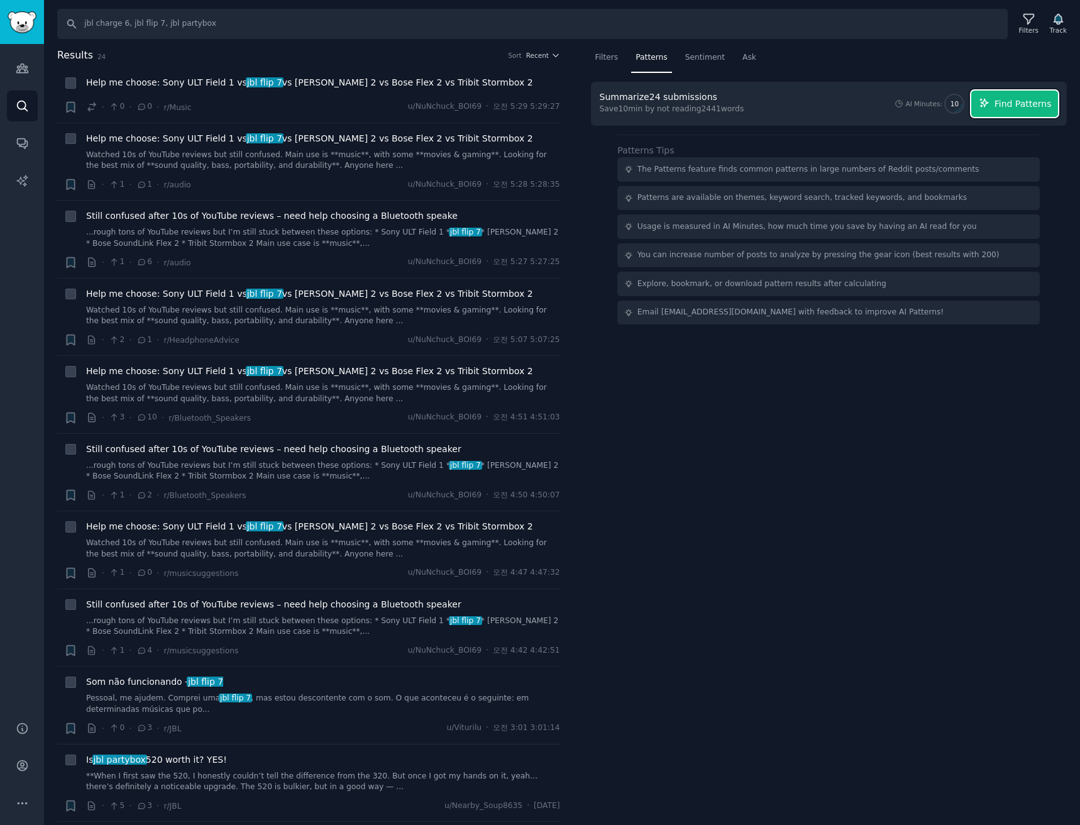
click at [1024, 104] on span "Find Patterns" at bounding box center [1022, 103] width 57 height 13
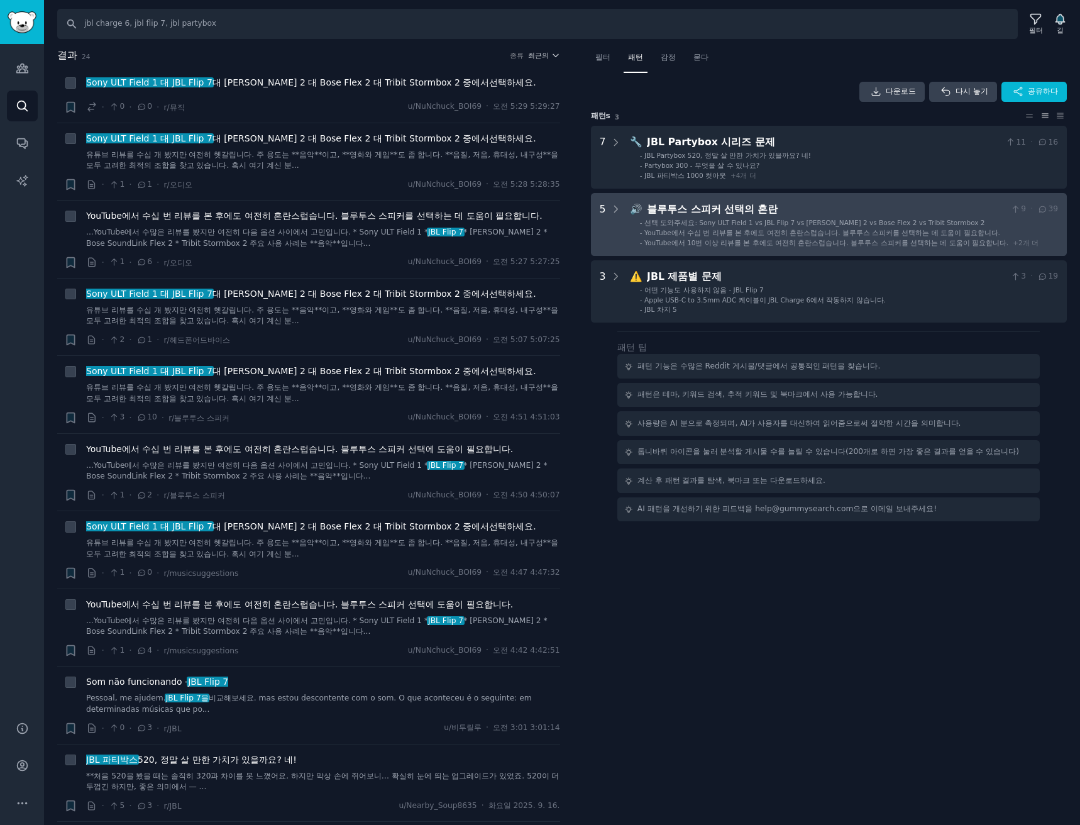
drag, startPoint x: 811, startPoint y: 206, endPoint x: 823, endPoint y: 209, distance: 13.0
click at [811, 206] on div "블루투스 스피커 선택의 혼란" at bounding box center [826, 210] width 359 height 16
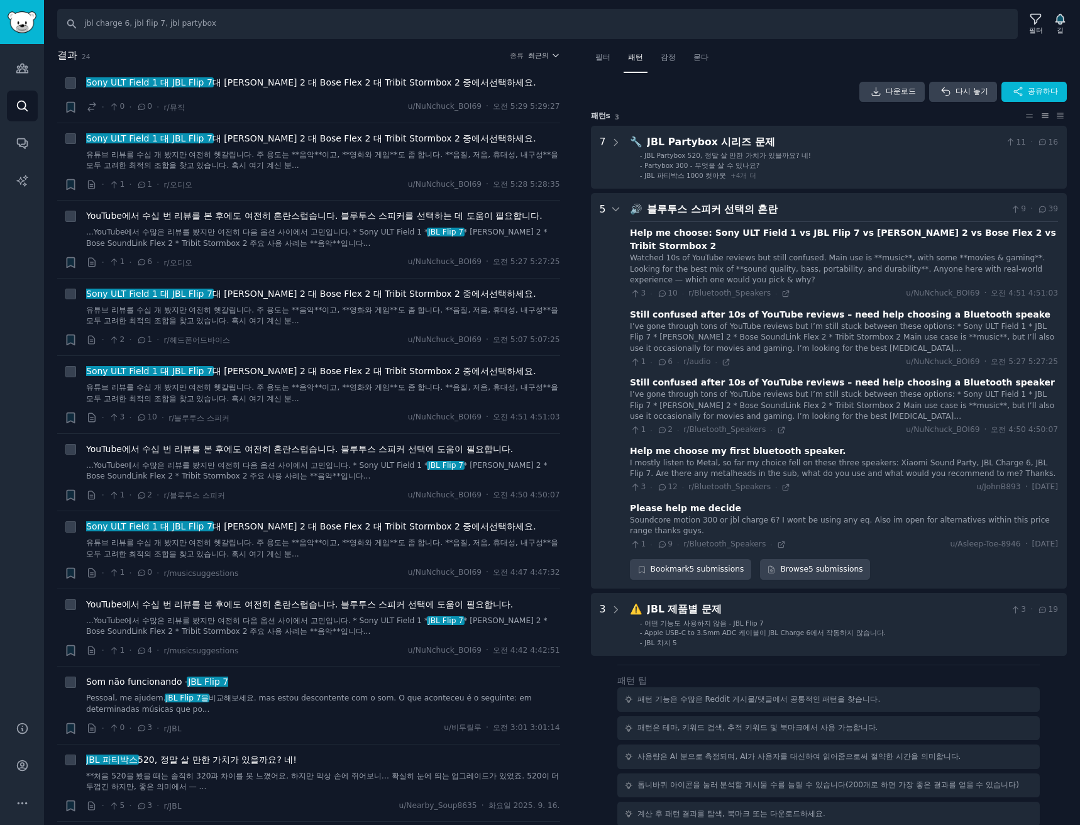
scroll to position [34, 0]
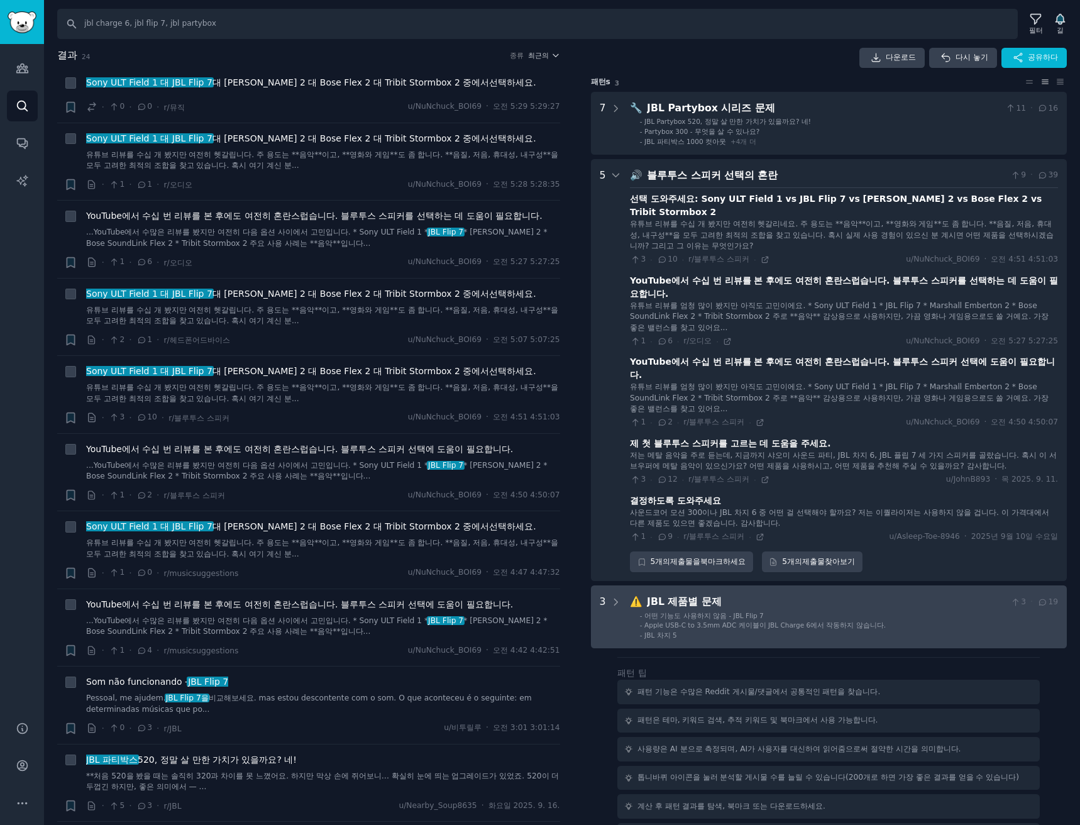
click at [758, 617] on font "어떤 기능도 사용하지 않음 - JBL Flip 7" at bounding box center [703, 615] width 119 height 8
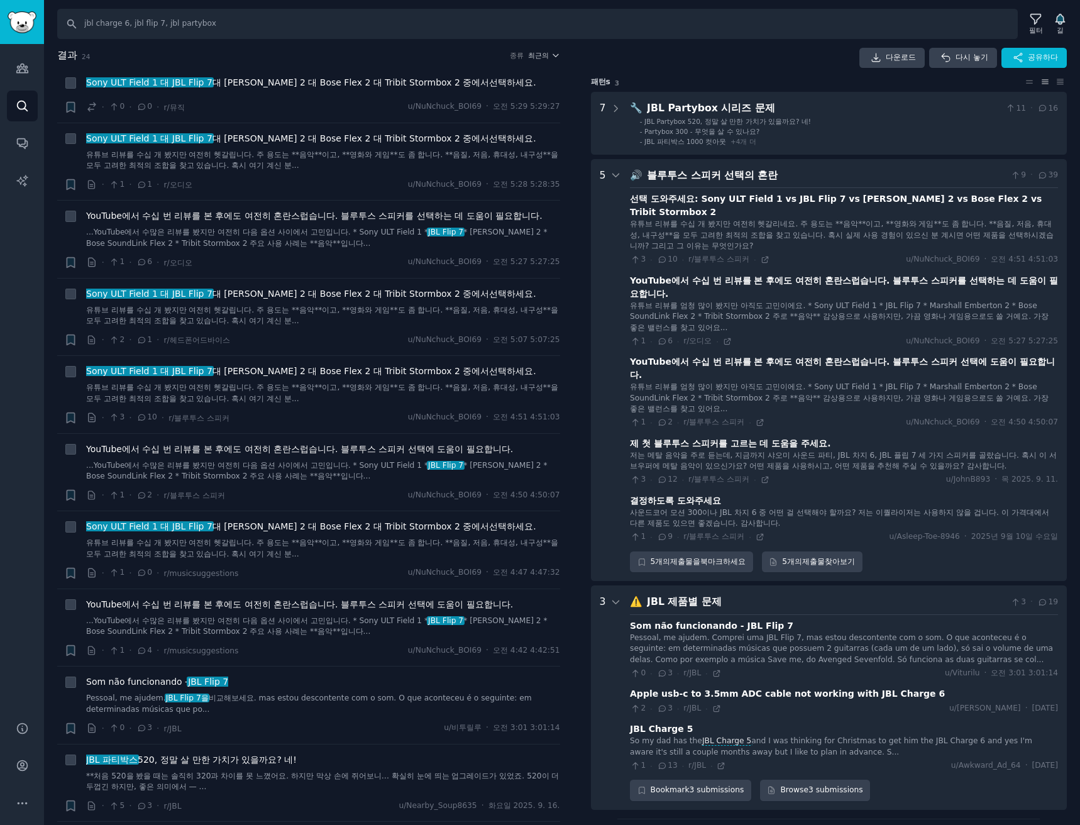
scroll to position [221, 0]
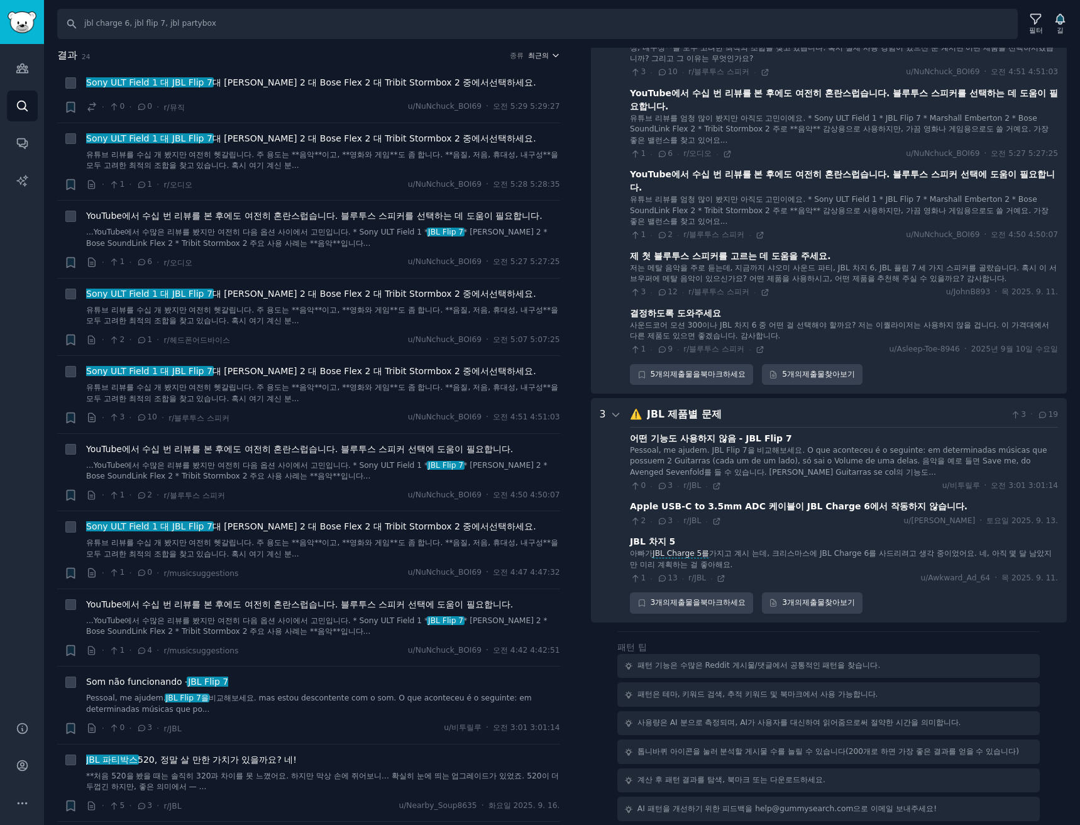
click at [544, 53] on font "최근의" at bounding box center [538, 56] width 21 height 8
click at [498, 110] on div "Upvotes" at bounding box center [497, 101] width 117 height 22
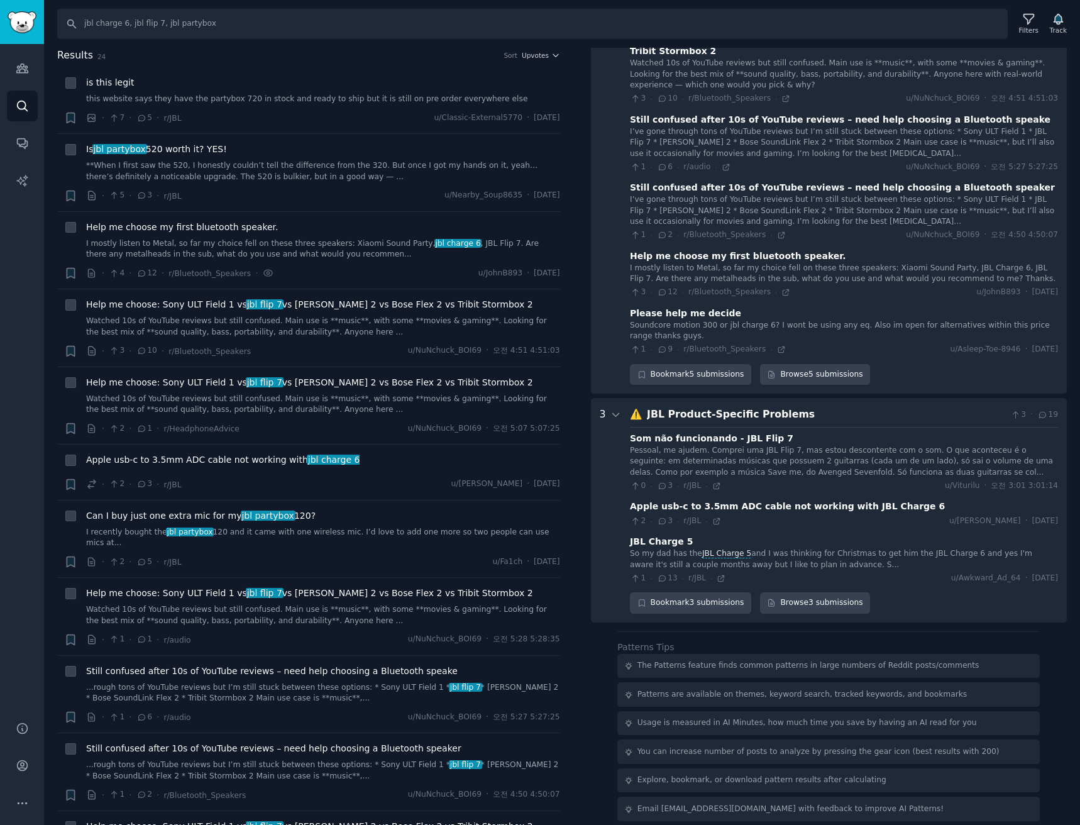
scroll to position [0, 0]
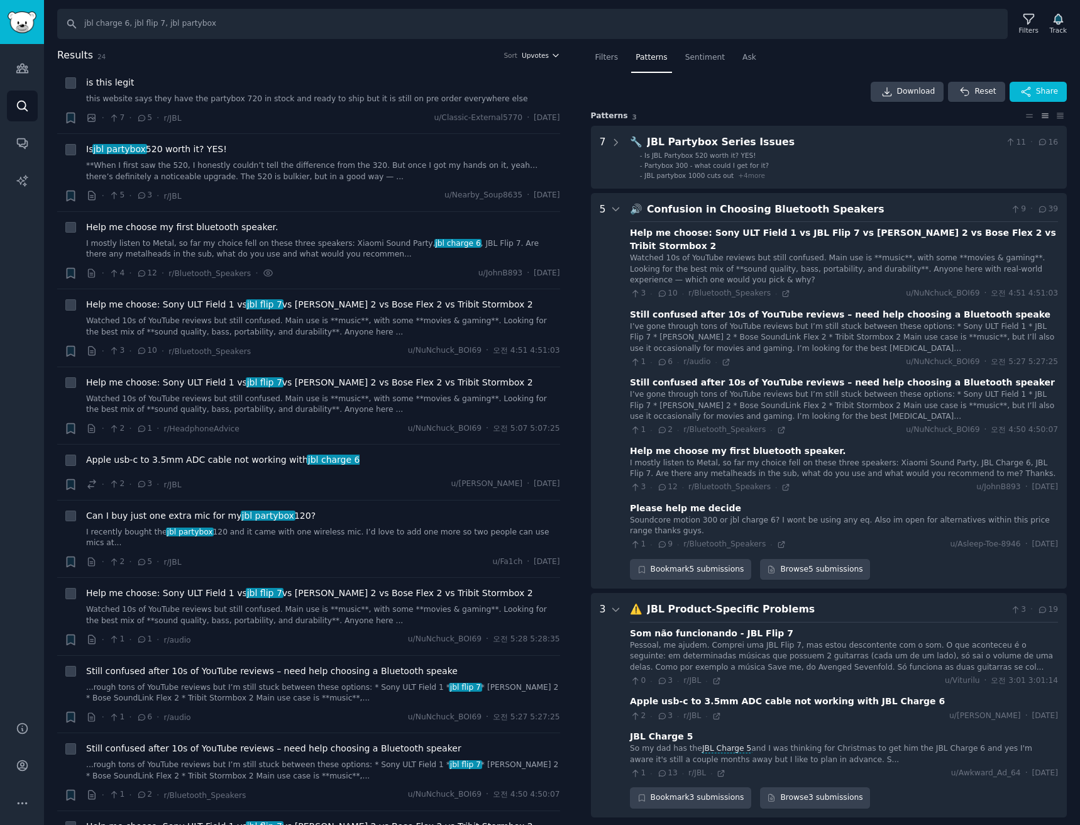
click at [535, 55] on span "Upvotes" at bounding box center [535, 55] width 27 height 9
click at [505, 106] on div "Upvotes" at bounding box center [497, 101] width 117 height 22
click at [781, 486] on icon at bounding box center [785, 487] width 9 height 9
click at [539, 63] on div "Results 24 Sort Upvotes" at bounding box center [308, 58] width 503 height 20
click at [541, 52] on span "Upvotes" at bounding box center [535, 55] width 27 height 9
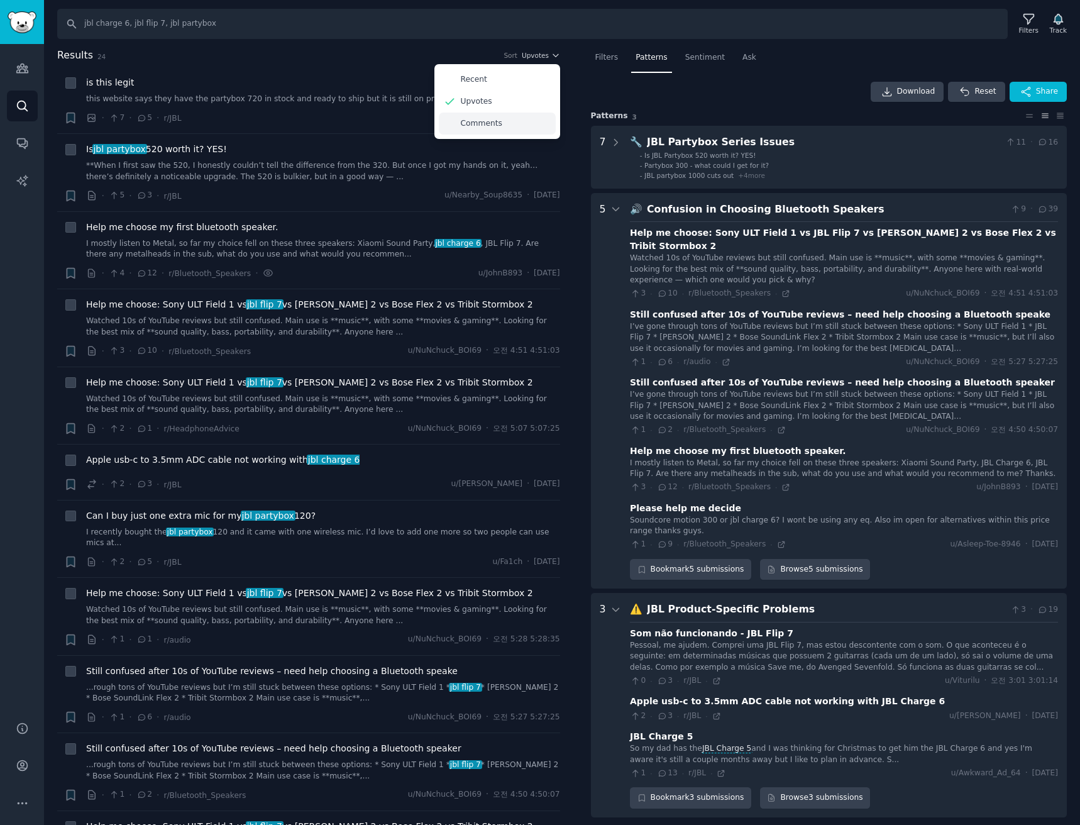
click at [524, 116] on div "Comments" at bounding box center [497, 123] width 117 height 22
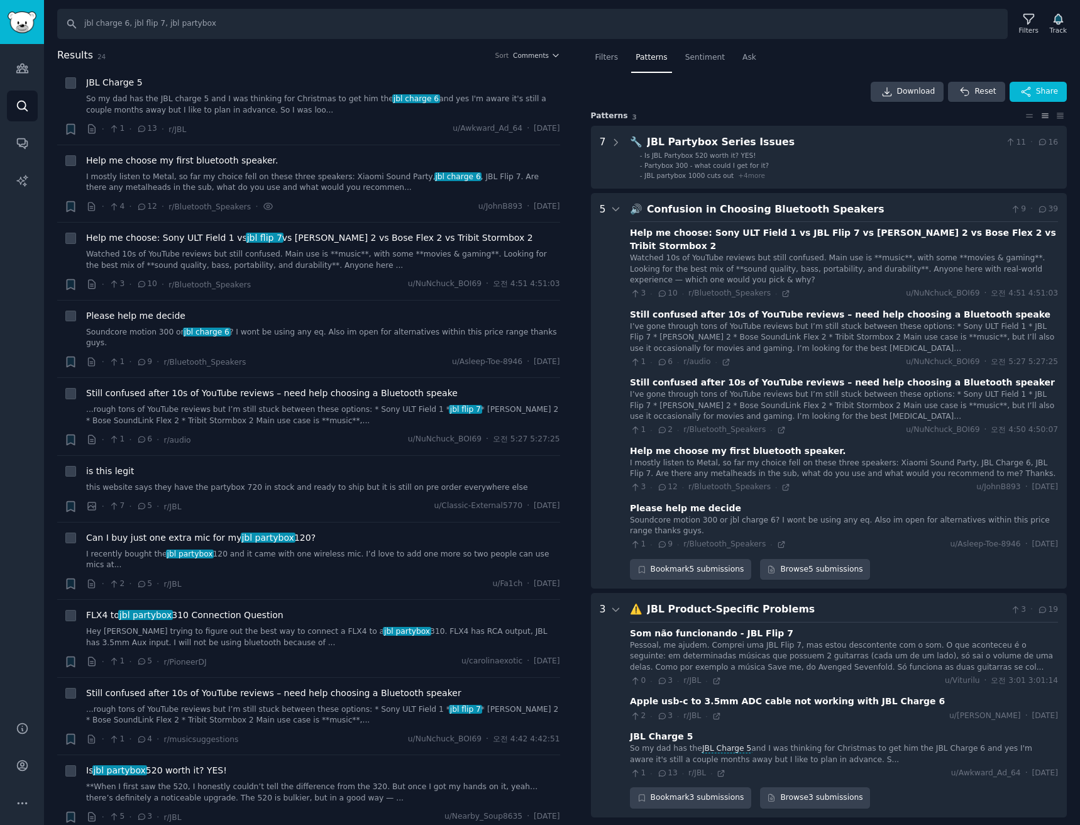
click at [733, 219] on div "🔊 Confusion in Choosing Bluetooth Speakers 9 · 39 Help me choose: Sony ULT Fiel…" at bounding box center [844, 391] width 428 height 378
click at [743, 212] on div "Confusion in Choosing Bluetooth Speakers" at bounding box center [826, 210] width 359 height 16
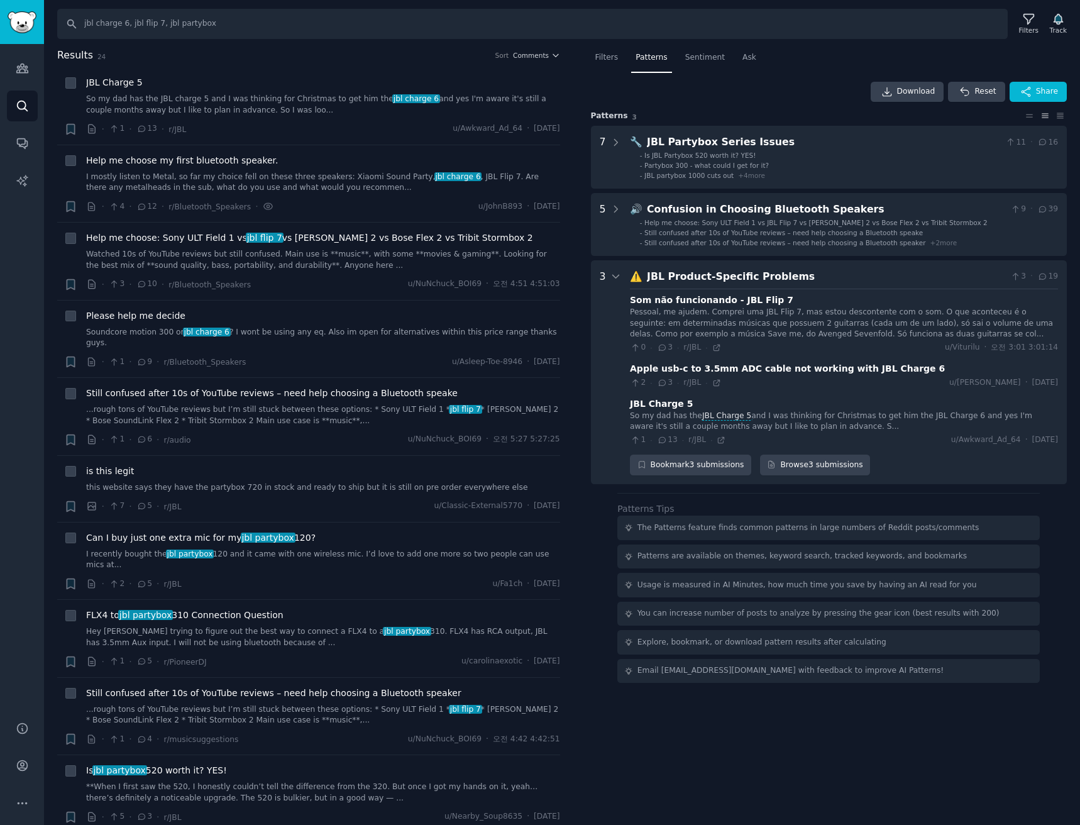
click at [728, 280] on div "JBL Product-Specific Problems" at bounding box center [826, 277] width 359 height 16
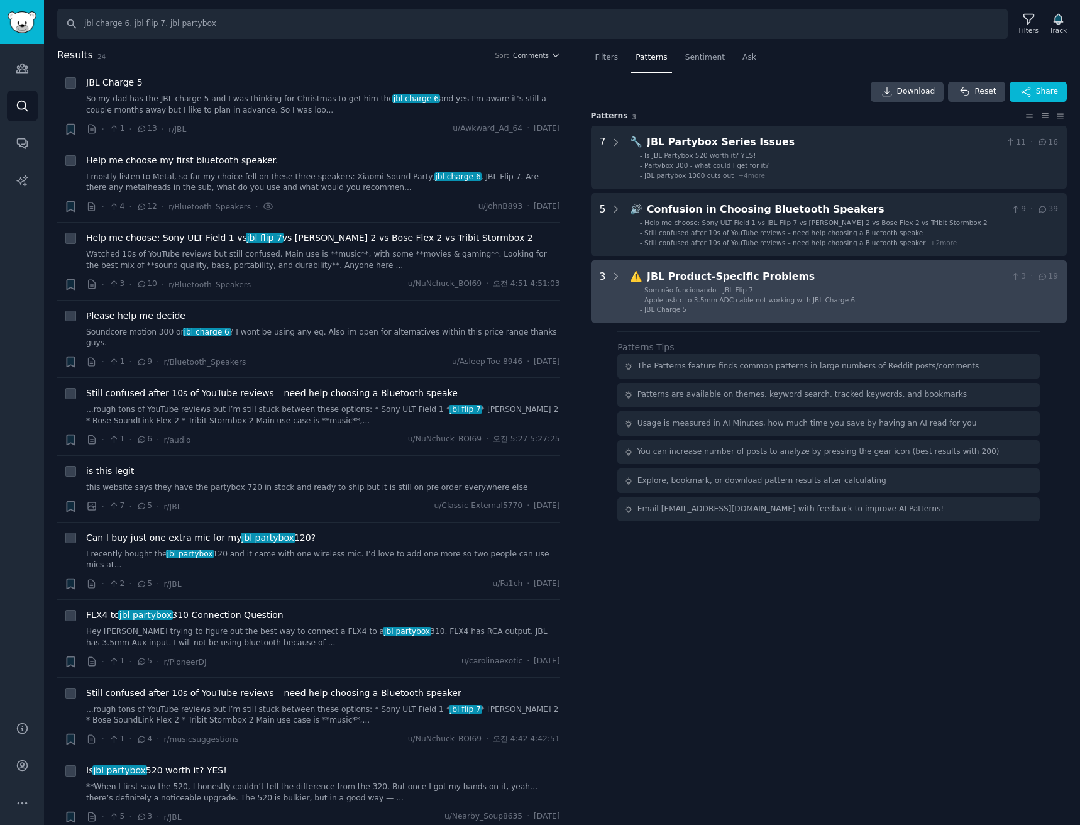
click at [730, 280] on div "JBL Product-Specific Problems" at bounding box center [826, 277] width 359 height 16
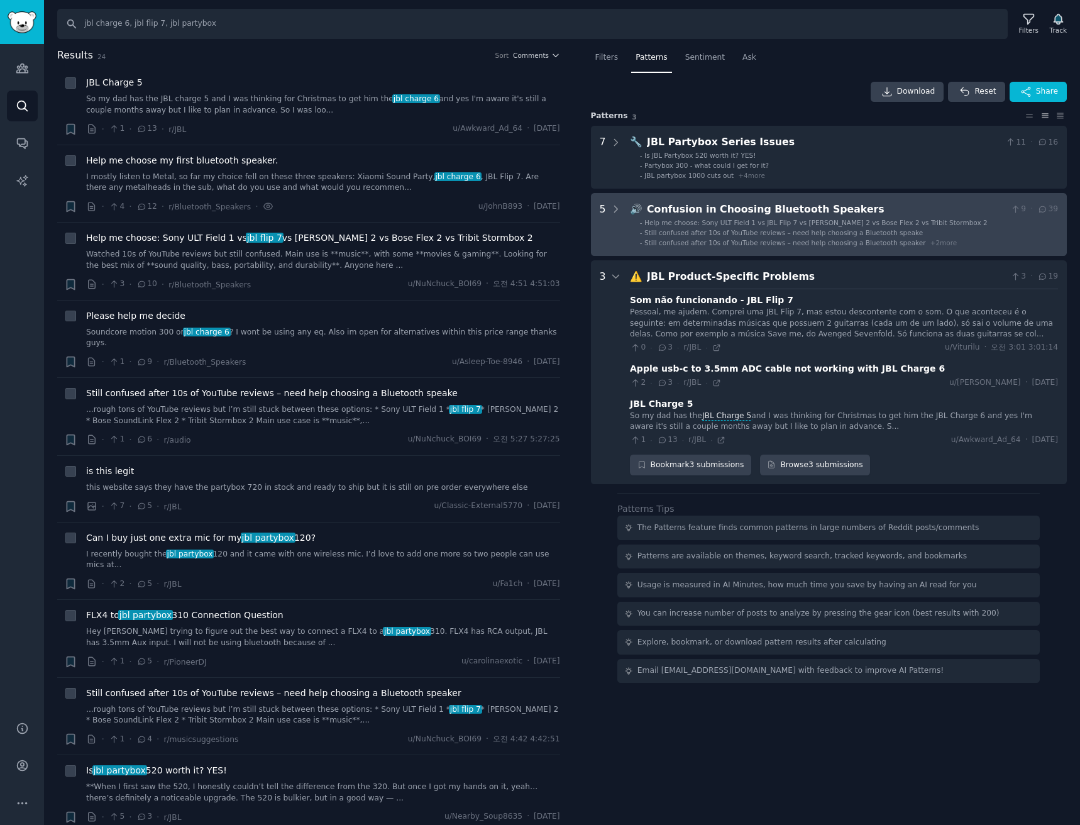
click at [766, 215] on div "Confusion in Choosing Bluetooth Speakers" at bounding box center [826, 210] width 359 height 16
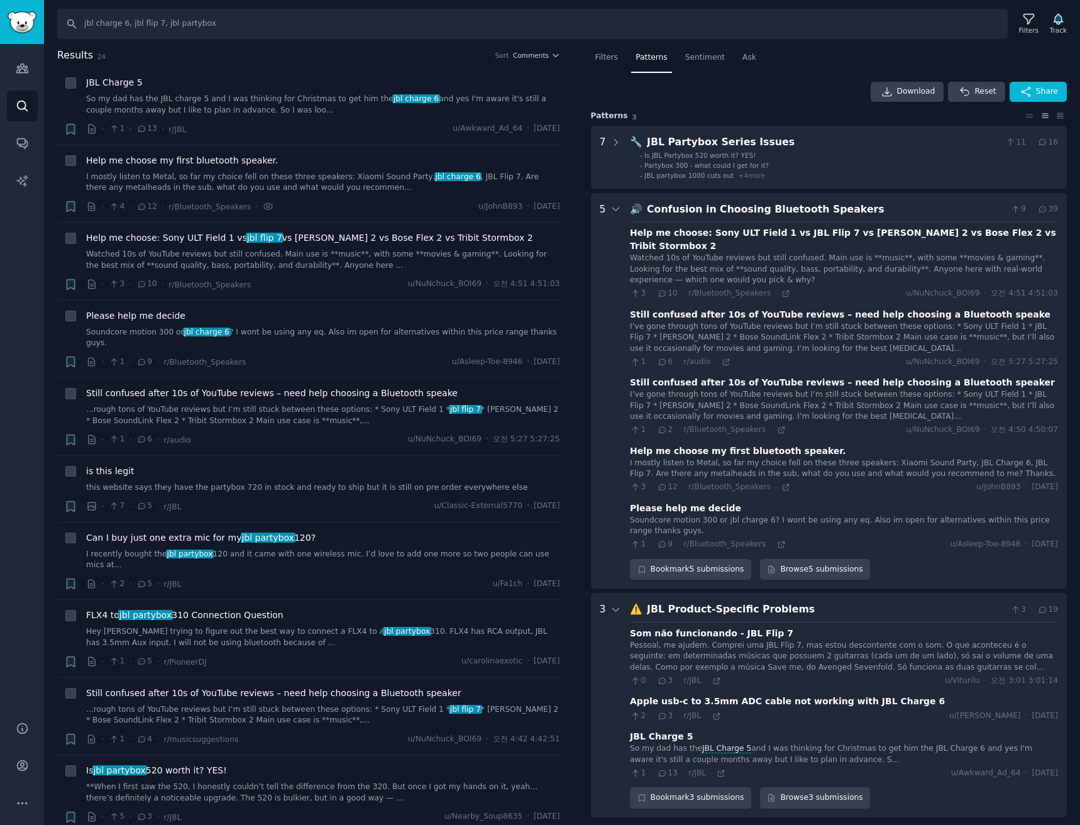
click at [758, 217] on div "🔊 Confusion in Choosing Bluetooth Speakers 9 · 39 Help me choose: Sony ULT Fiel…" at bounding box center [844, 391] width 428 height 378
click at [777, 206] on div "Confusion in Choosing Bluetooth Speakers" at bounding box center [826, 210] width 359 height 16
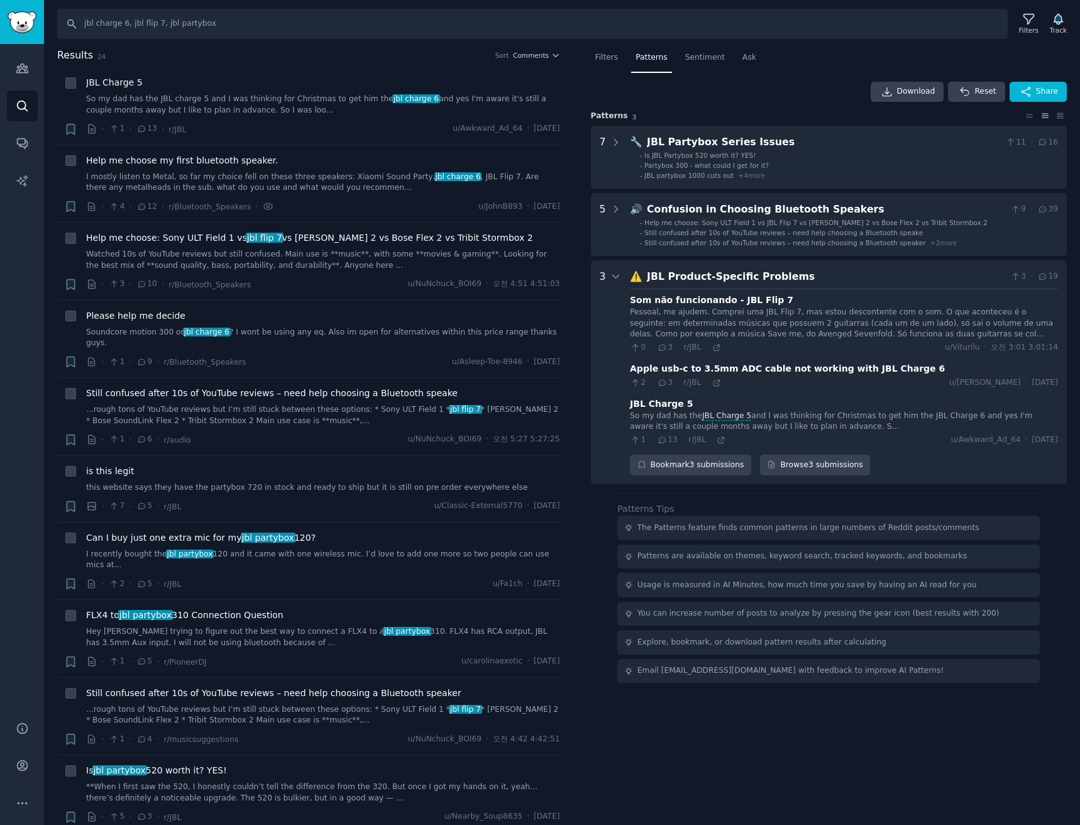
click at [708, 437] on div "1 · 13 · r/JBL ·" at bounding box center [678, 439] width 96 height 11
click at [718, 440] on icon at bounding box center [721, 440] width 6 height 6
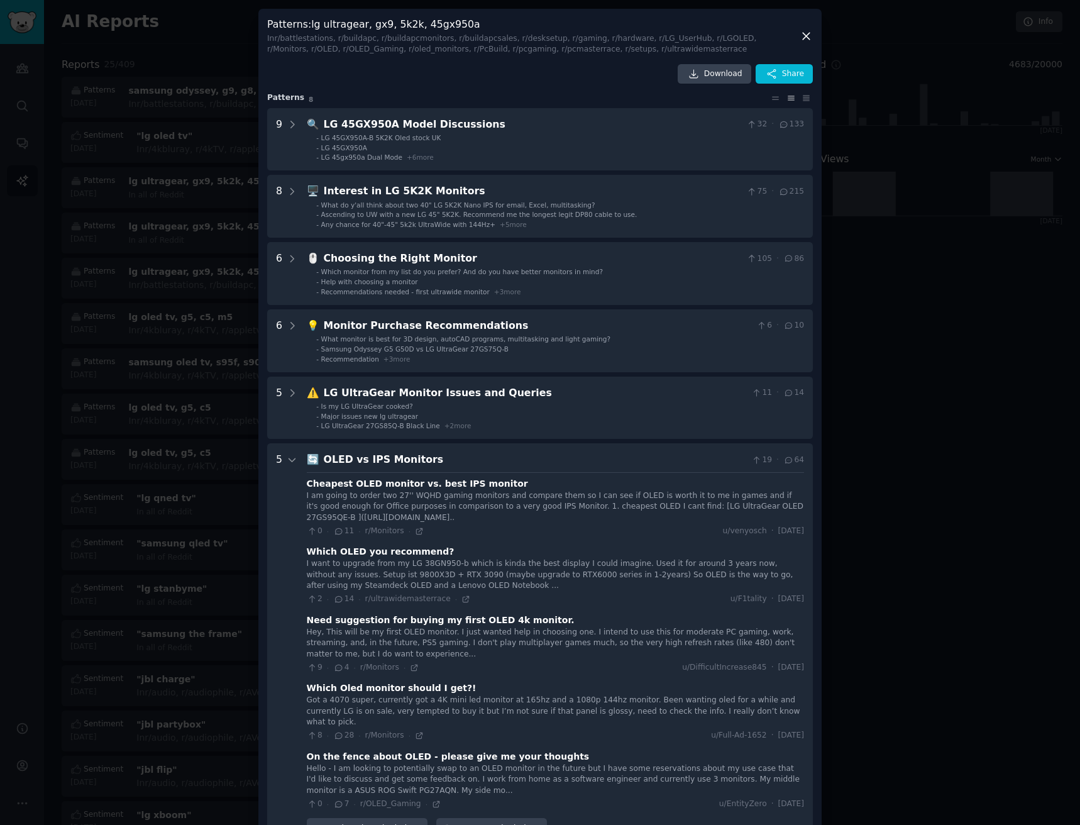
click at [808, 38] on icon at bounding box center [805, 36] width 13 height 13
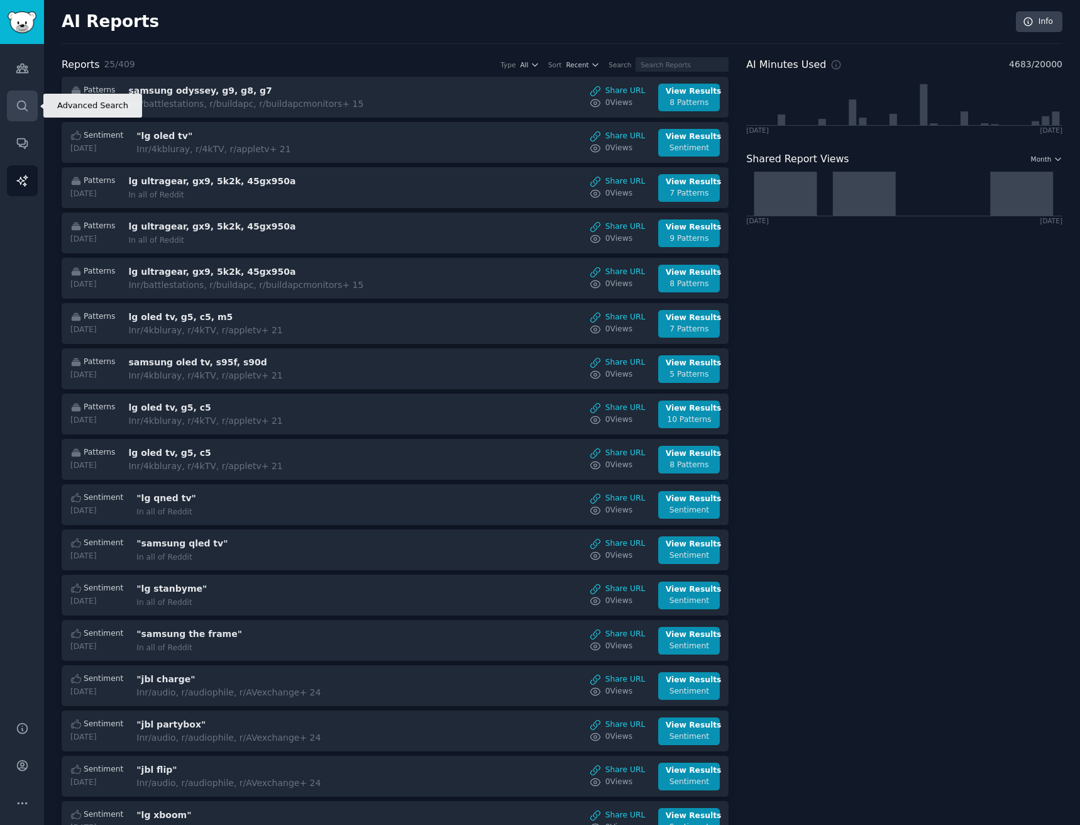
click at [22, 107] on icon "Sidebar" at bounding box center [22, 105] width 13 height 13
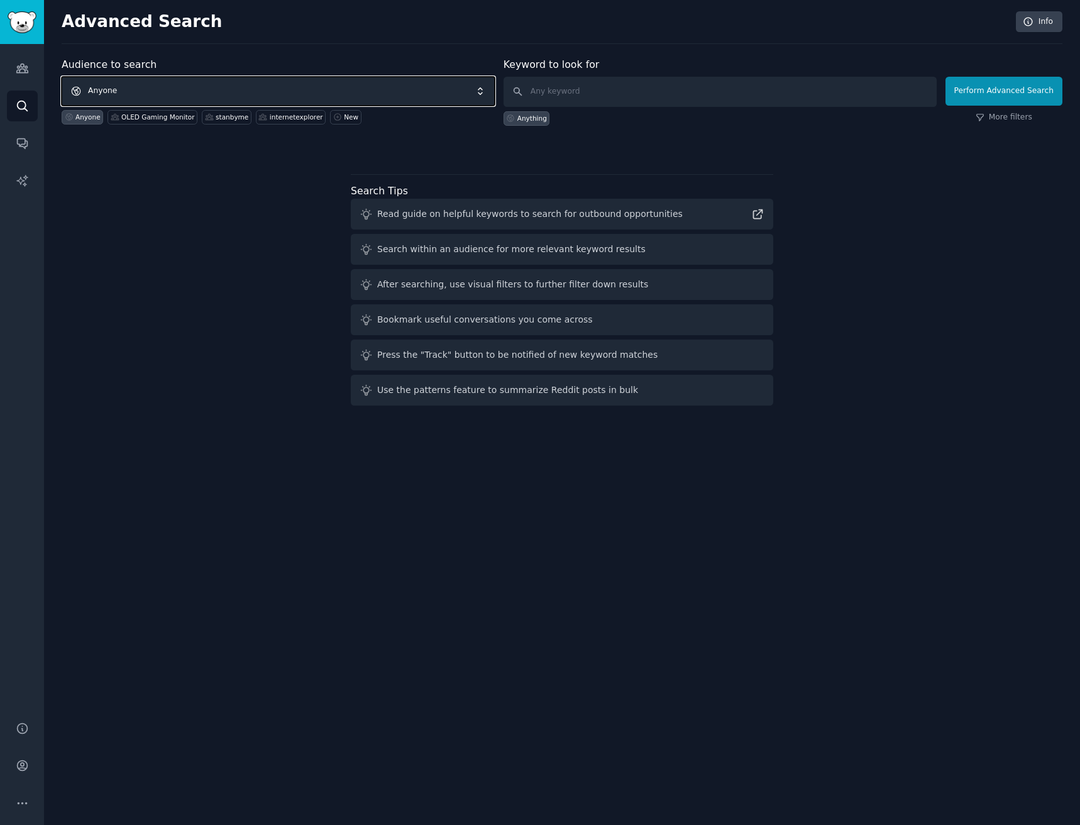
click at [252, 85] on span "Anyone" at bounding box center [278, 91] width 433 height 29
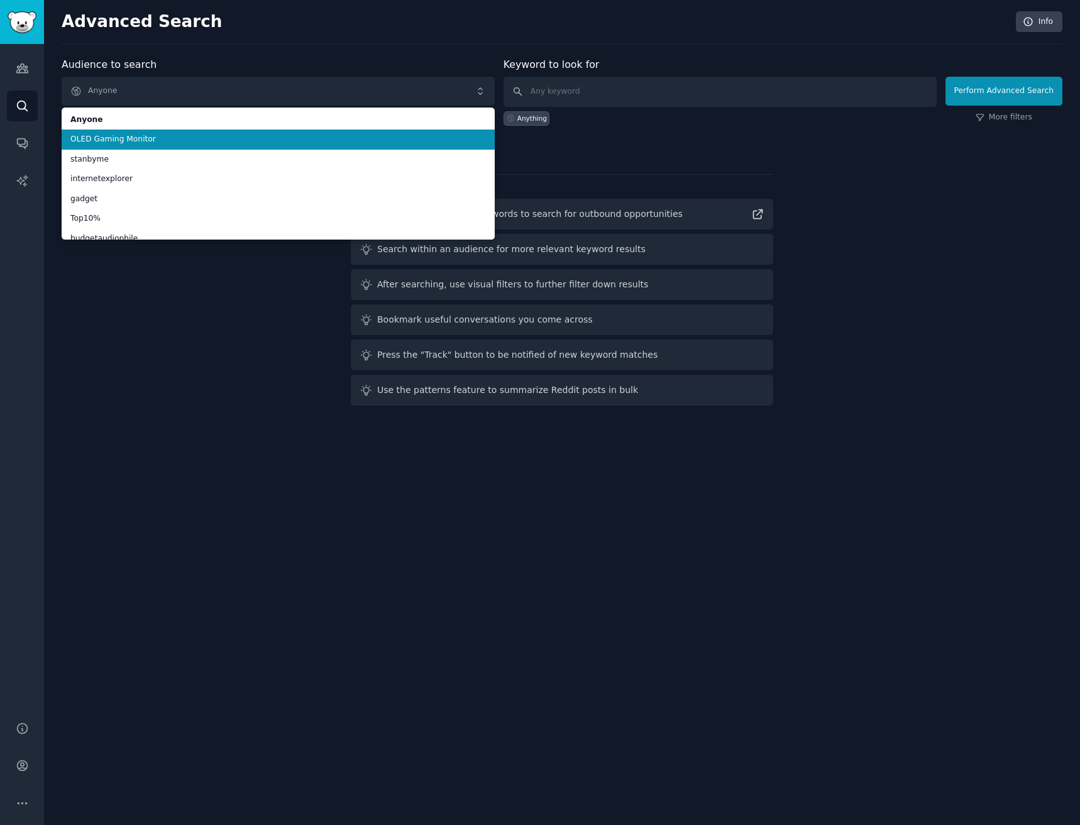
click at [176, 137] on span "OLED Gaming Monitor" at bounding box center [277, 139] width 415 height 11
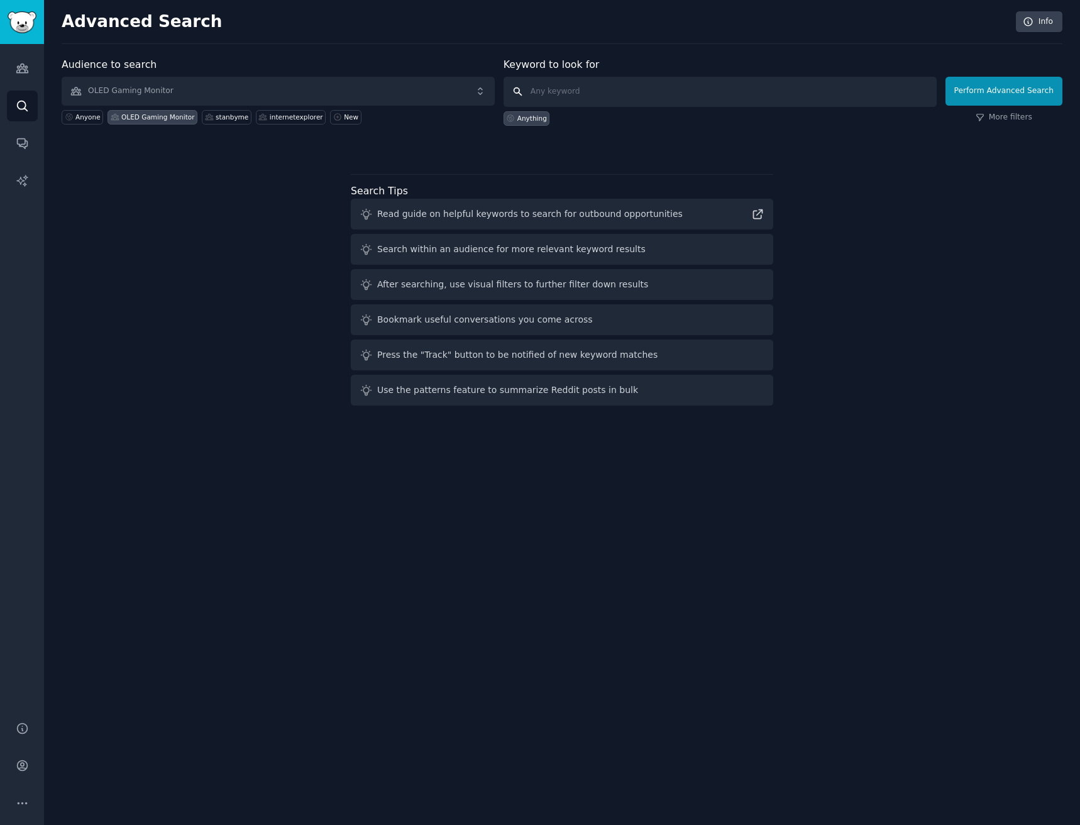
click at [615, 96] on input "text" at bounding box center [719, 92] width 433 height 30
paste input "lg ultragear, gx9, 5k2k, 45gx950a"
type input "lg ultragear, gx9, 5k2k, 45gx950a"
click at [1031, 89] on button "Perform Advanced Search" at bounding box center [1003, 91] width 117 height 29
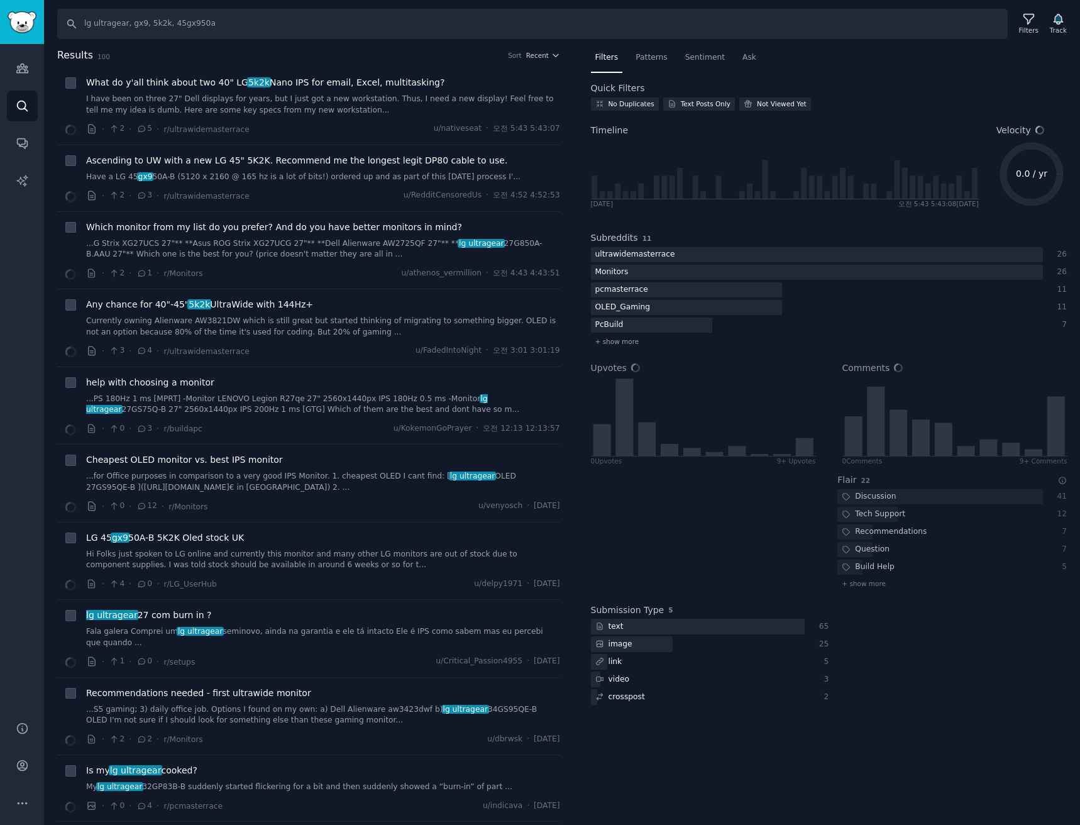
click at [1034, 8] on div "Search lg ultragear, gx9, 5k2k, 45gx950a Filters Track" at bounding box center [562, 19] width 1036 height 39
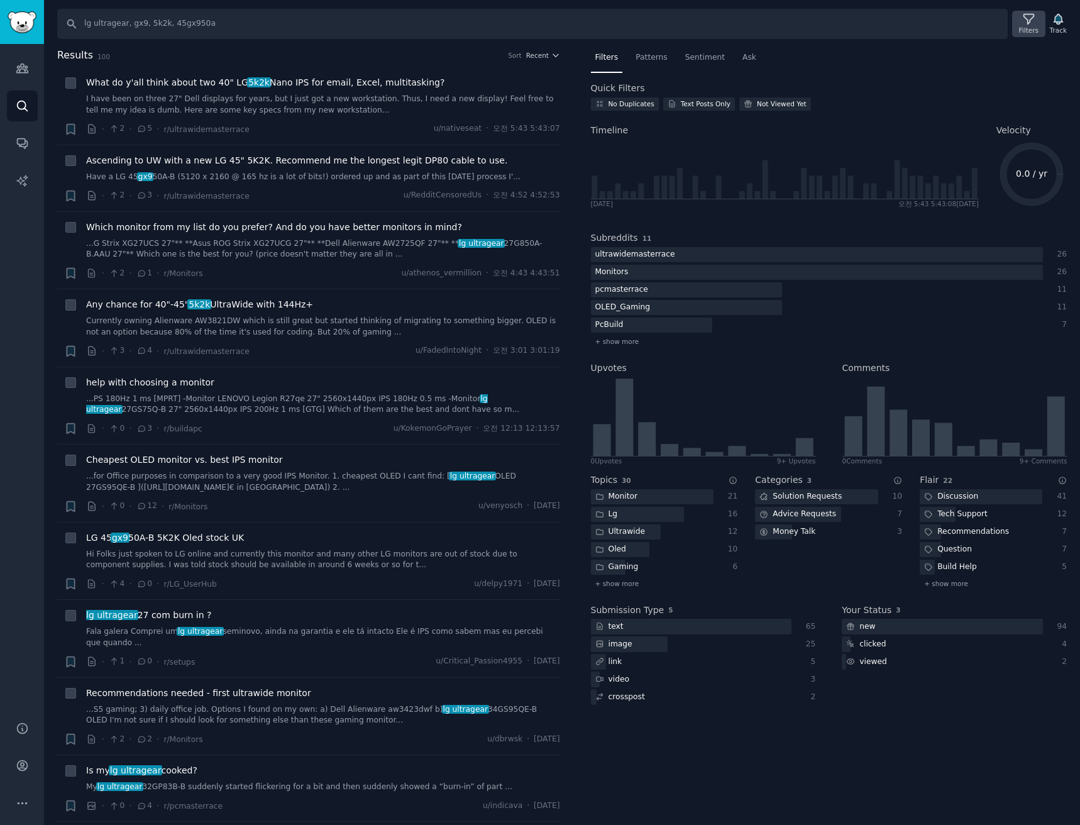
click at [1033, 21] on icon at bounding box center [1028, 19] width 10 height 10
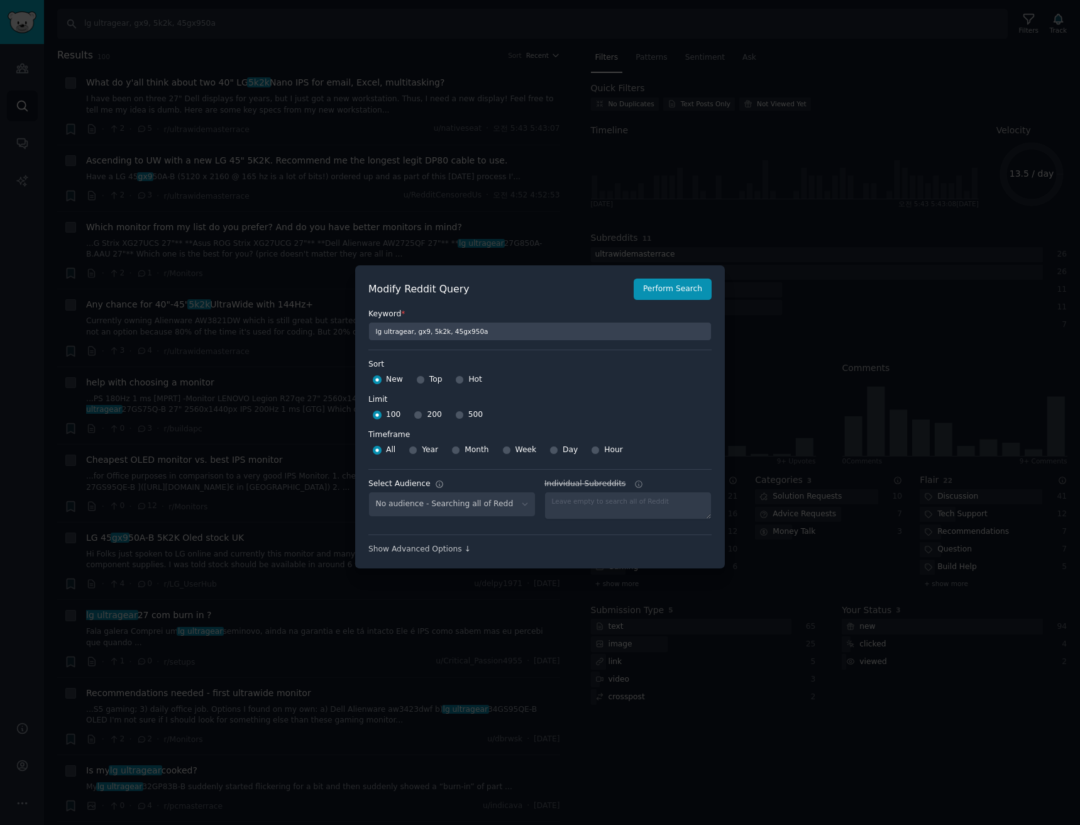
select select "a094687530"
click at [457, 411] on input "500" at bounding box center [459, 414] width 9 height 9
radio input "true"
click at [520, 458] on div "Week" at bounding box center [519, 450] width 35 height 20
click at [518, 450] on span "Week" at bounding box center [525, 449] width 21 height 11
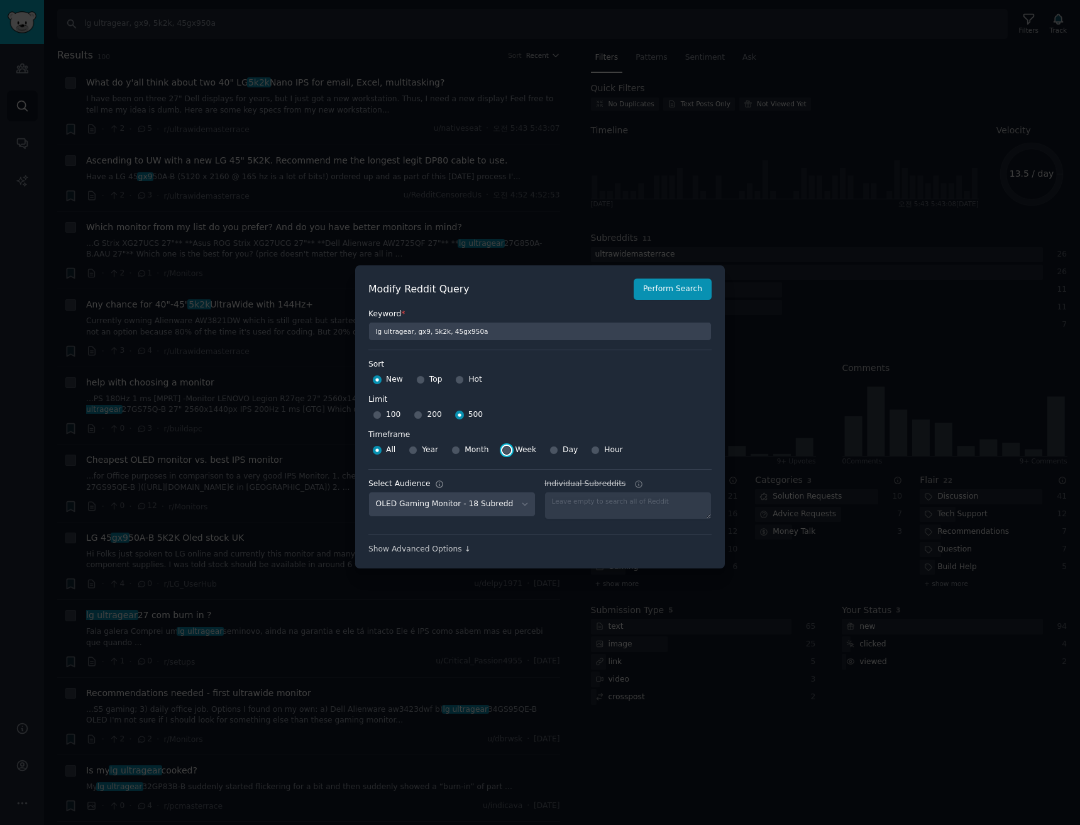
click at [511, 450] on input "Week" at bounding box center [506, 450] width 9 height 9
radio input "true"
click at [666, 290] on button "Perform Search" at bounding box center [672, 288] width 78 height 21
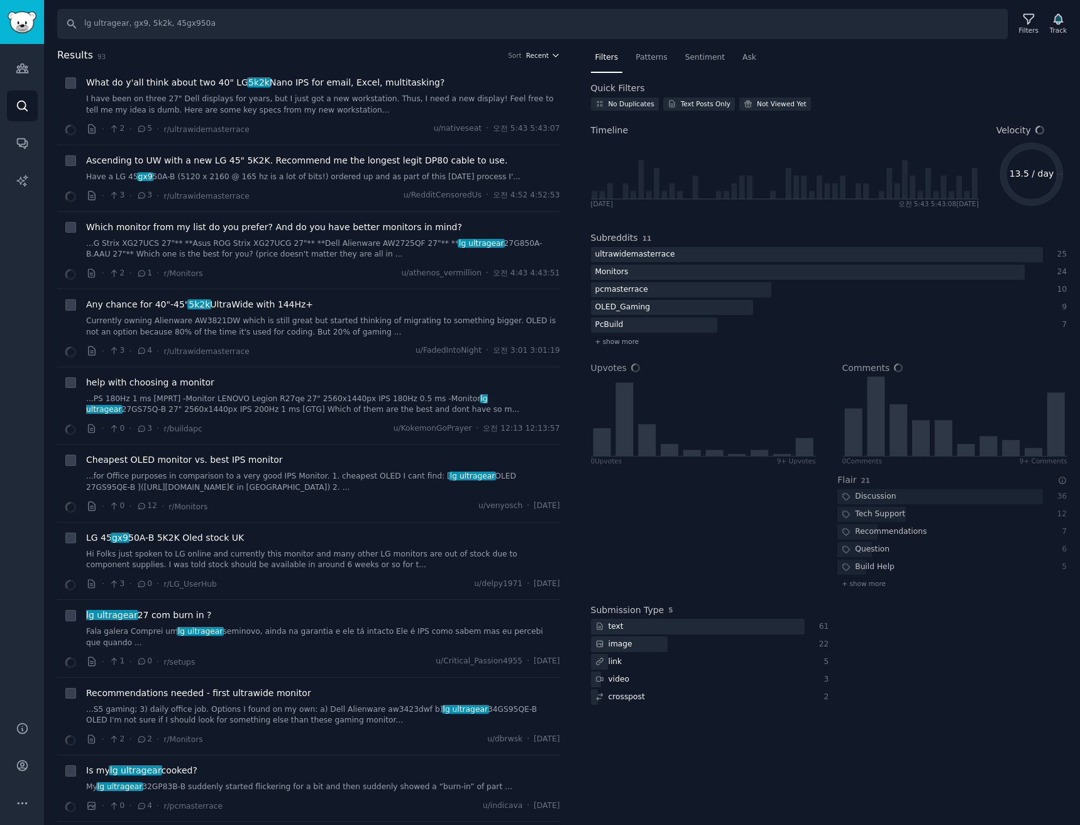
click at [539, 57] on span "Recent" at bounding box center [537, 55] width 23 height 9
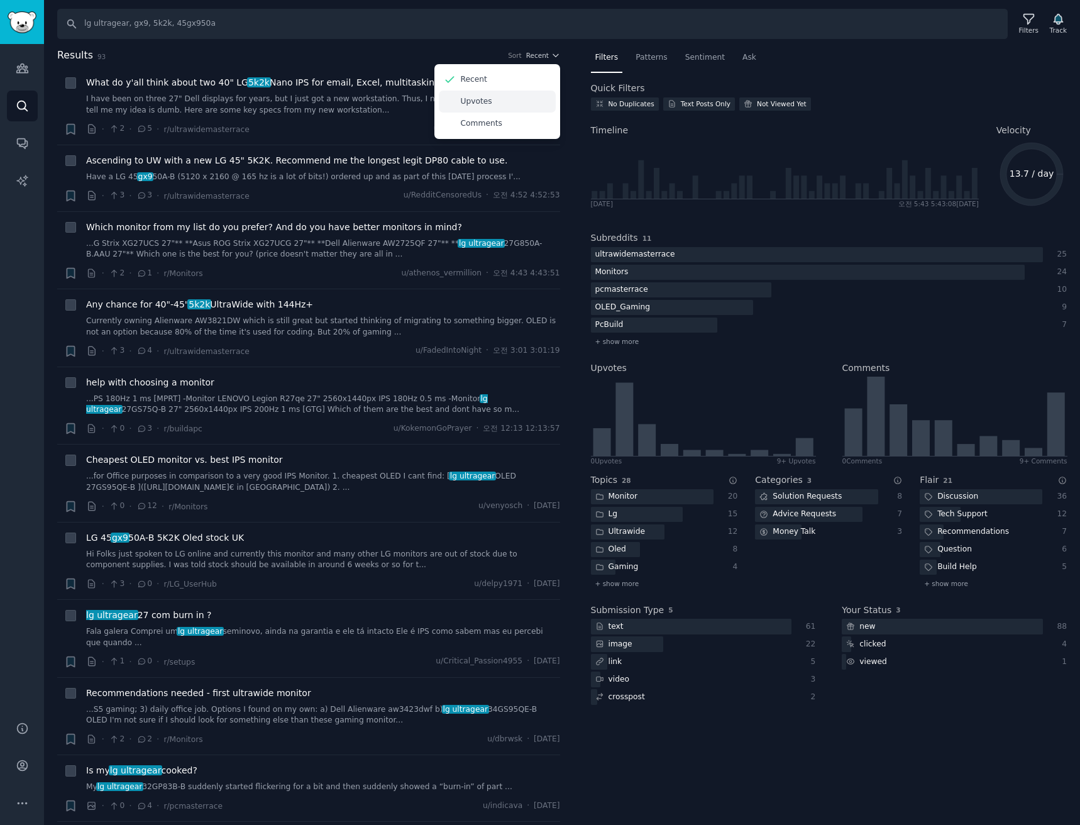
click at [499, 105] on div "Upvotes" at bounding box center [497, 101] width 117 height 22
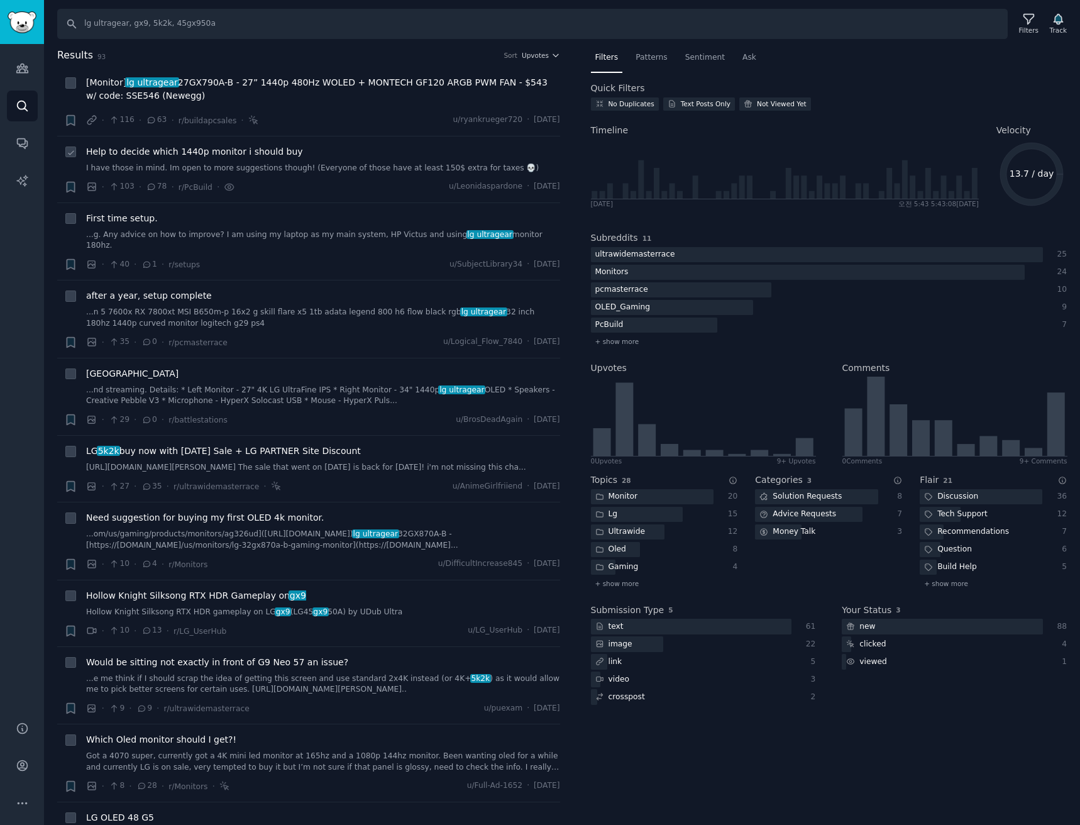
click at [361, 188] on div "· 103 · 78 · r/[PERSON_NAME] · u/Leonidaspardone · [DATE]" at bounding box center [323, 186] width 474 height 13
click at [635, 55] on span "Patterns" at bounding box center [650, 57] width 31 height 11
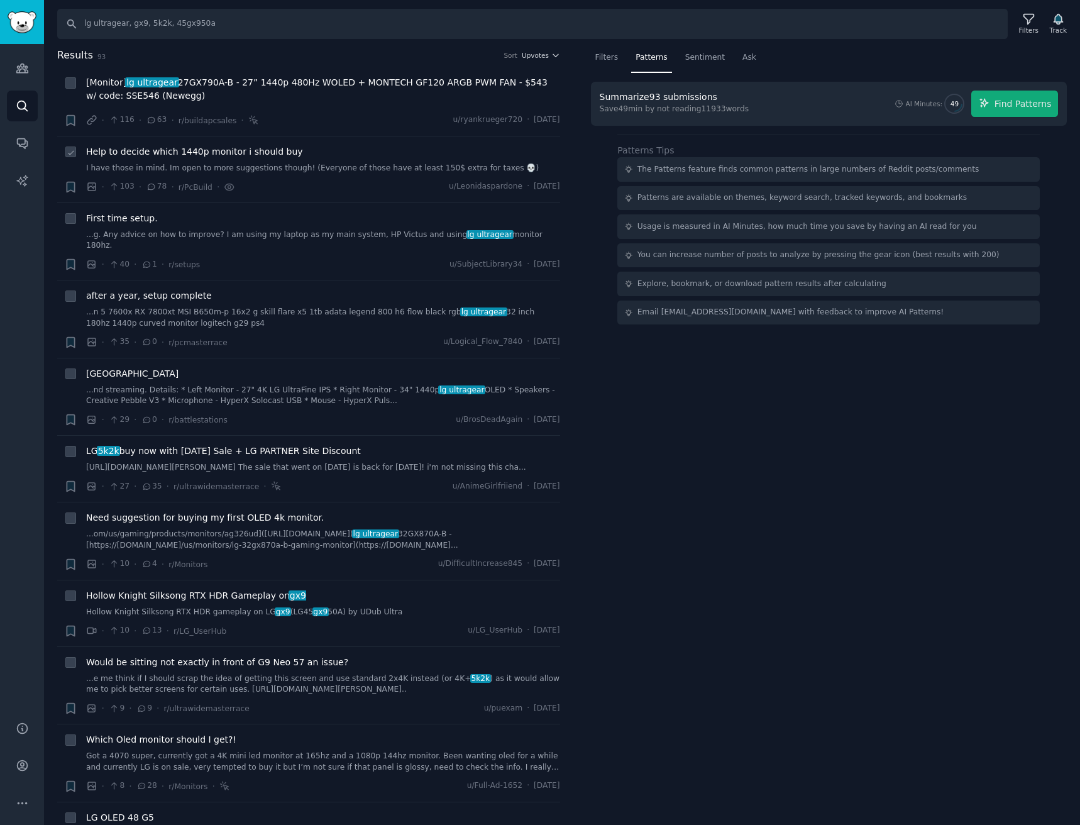
click at [215, 146] on span "Help to decide which 1440p monitor i should buy" at bounding box center [194, 151] width 217 height 13
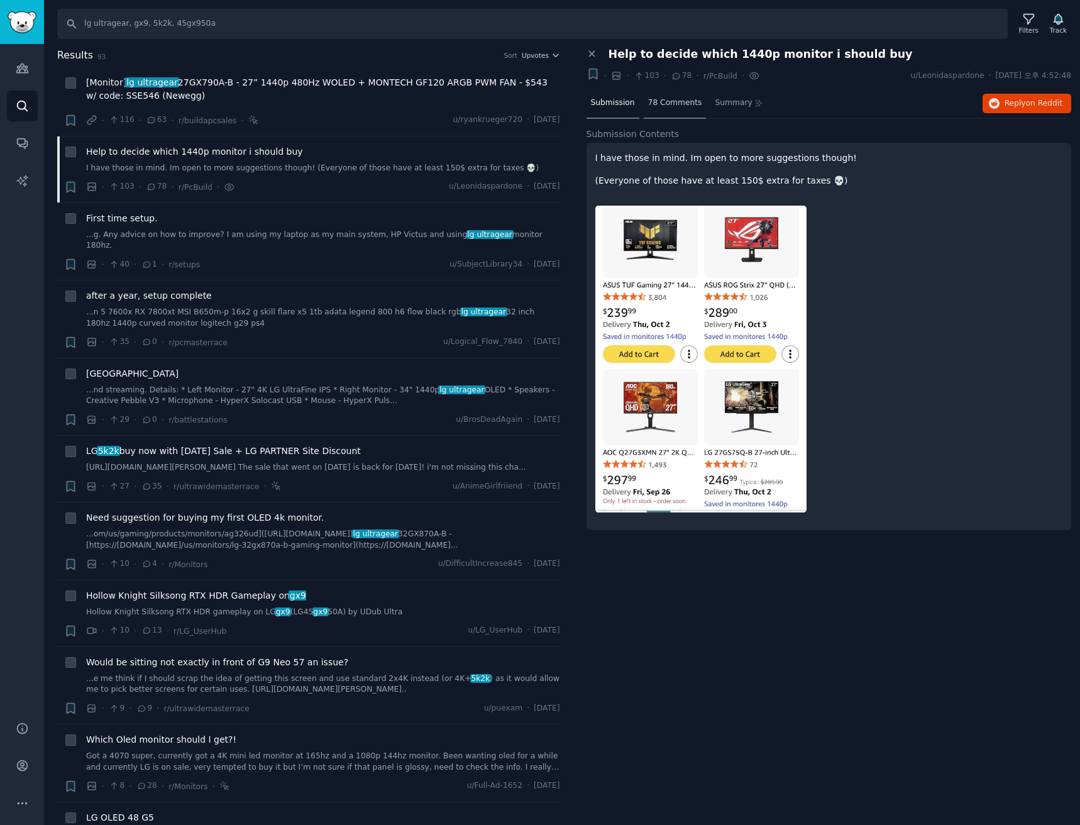
click at [667, 102] on span "78 Comments" at bounding box center [675, 102] width 54 height 11
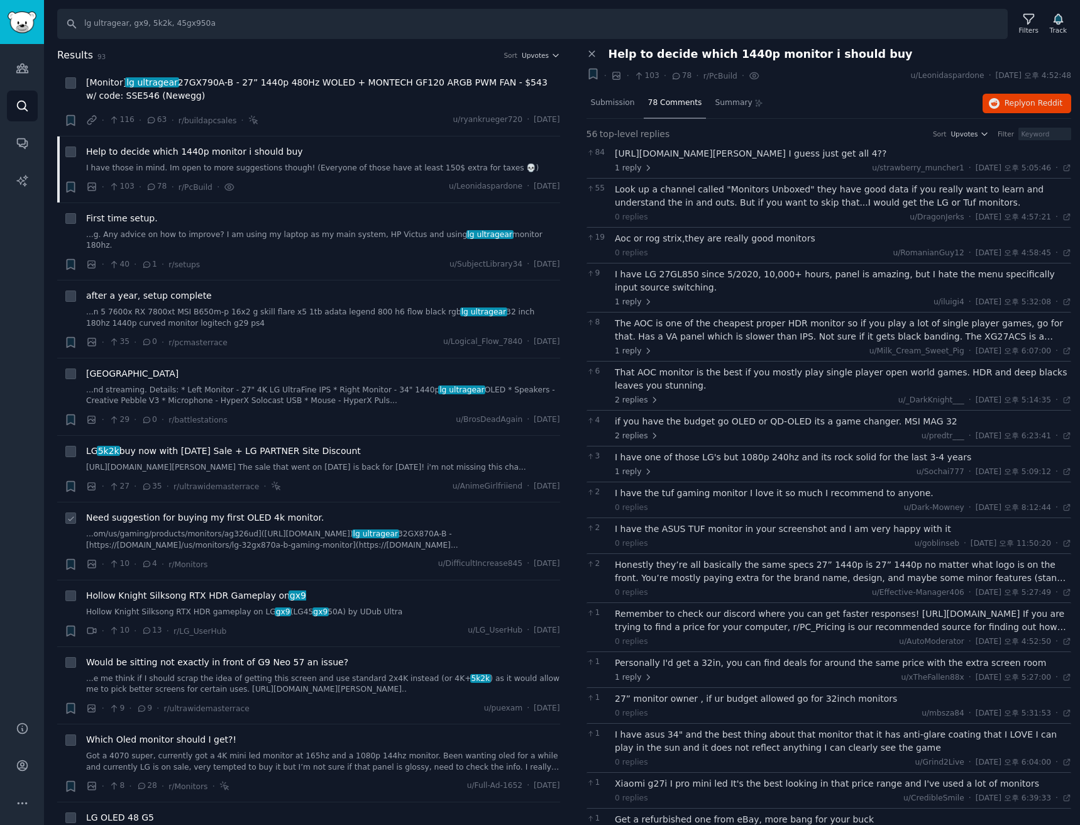
click at [250, 512] on span "Need suggestion for buying my first OLED 4k monitor." at bounding box center [205, 517] width 238 height 13
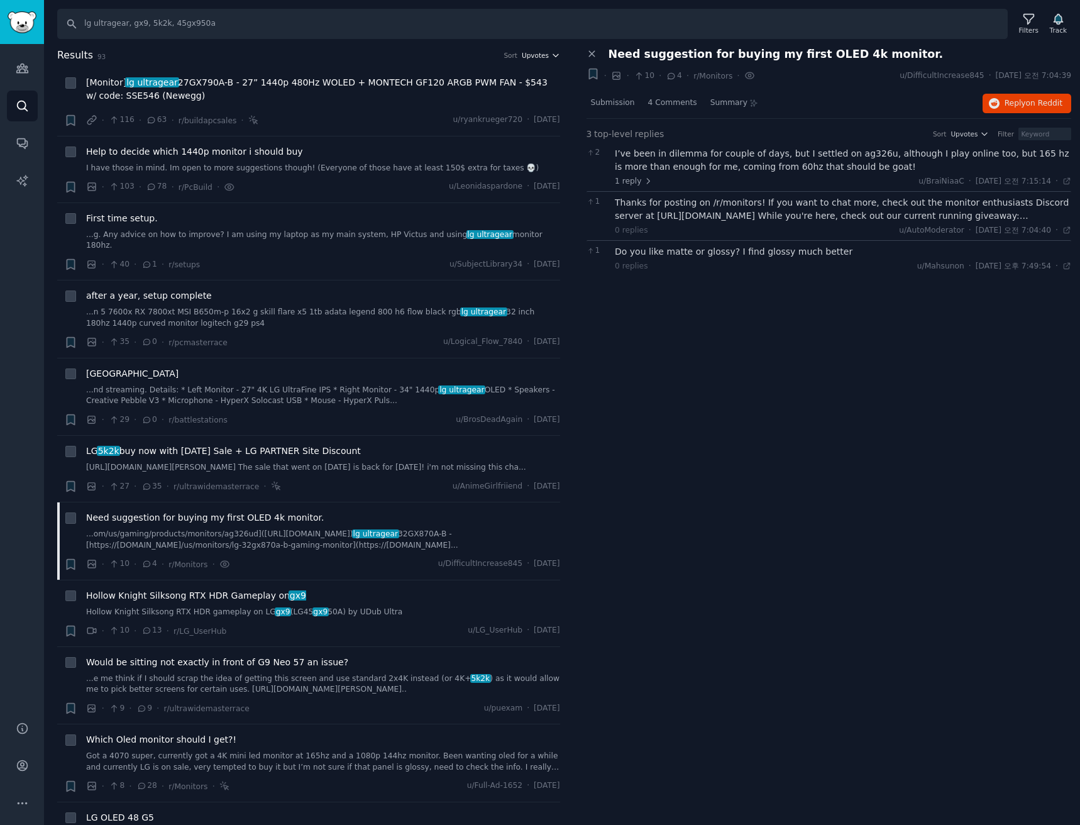
click at [542, 55] on span "Upvotes" at bounding box center [535, 55] width 27 height 9
click at [283, 219] on div "First time setup." at bounding box center [323, 218] width 474 height 13
click at [135, 224] on span "First time setup." at bounding box center [122, 218] width 72 height 13
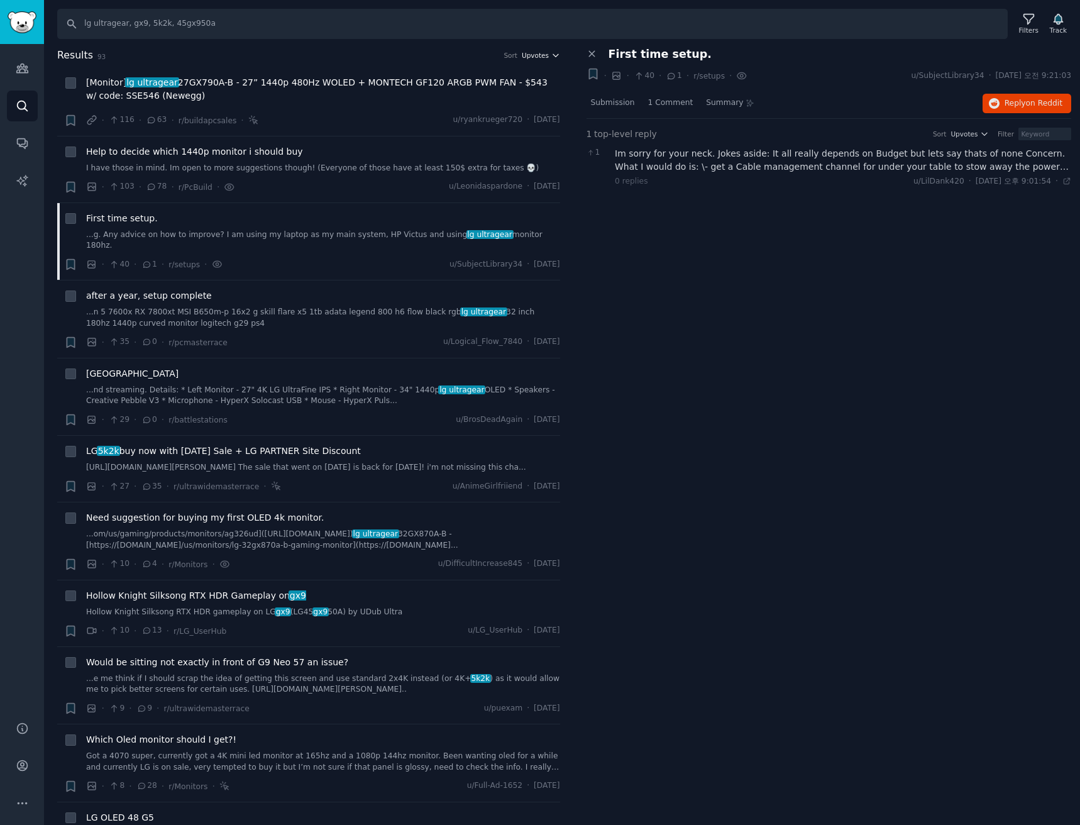
click at [539, 55] on span "Upvotes" at bounding box center [535, 55] width 27 height 9
click at [494, 124] on p "Comments" at bounding box center [481, 123] width 41 height 11
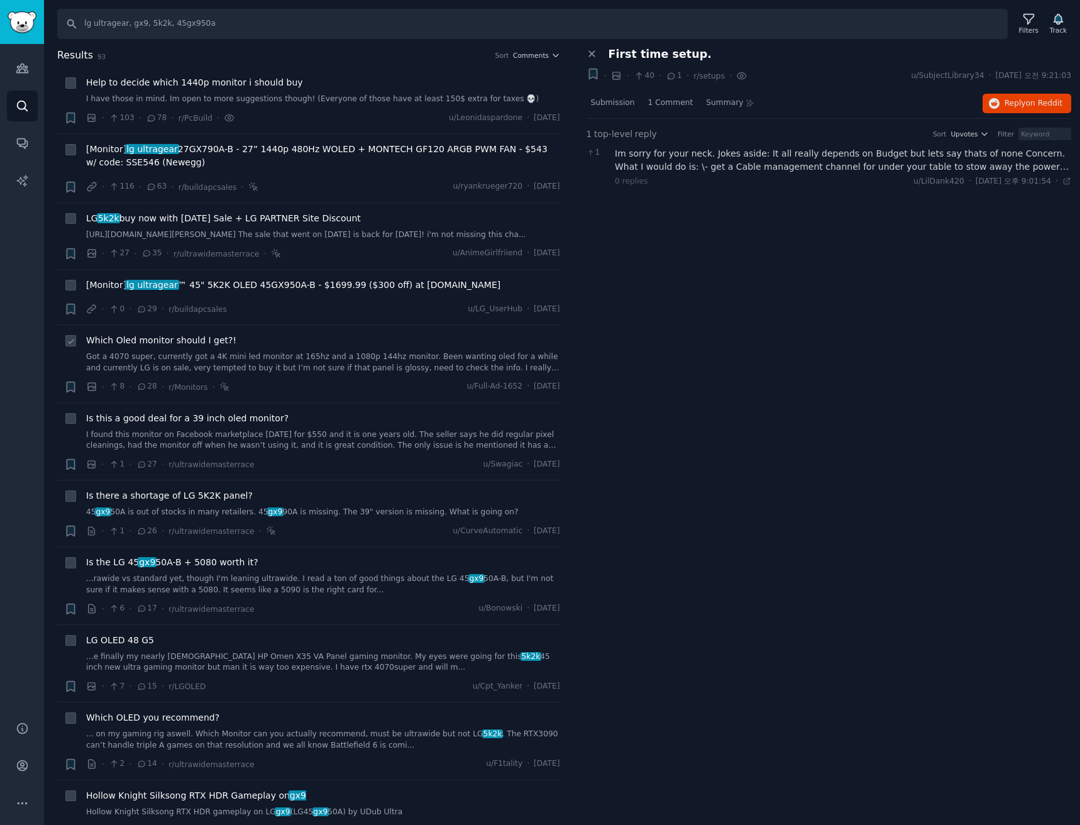
click at [381, 368] on link "Got a 4070 super, currently got a 4K mini led monitor at 165hz and a 1080p 144h…" at bounding box center [323, 362] width 474 height 22
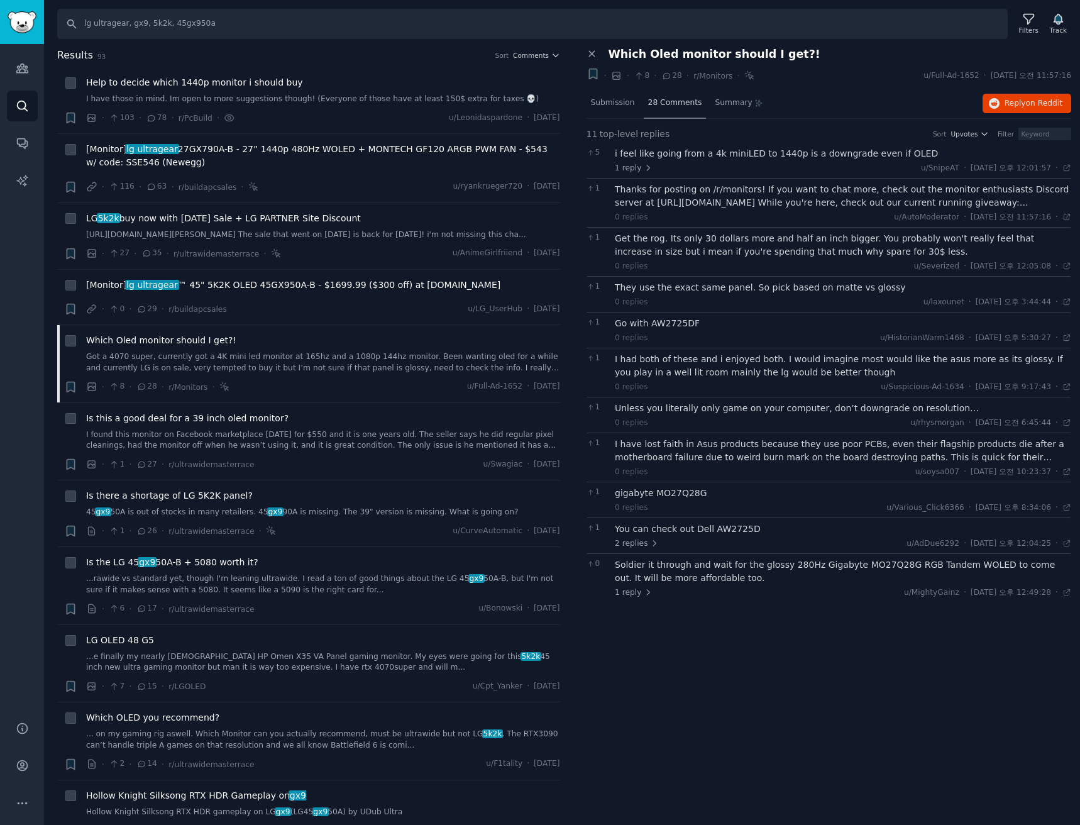
click at [668, 90] on div "28 Comments" at bounding box center [675, 104] width 63 height 30
click at [613, 106] on span "Submission" at bounding box center [613, 102] width 44 height 11
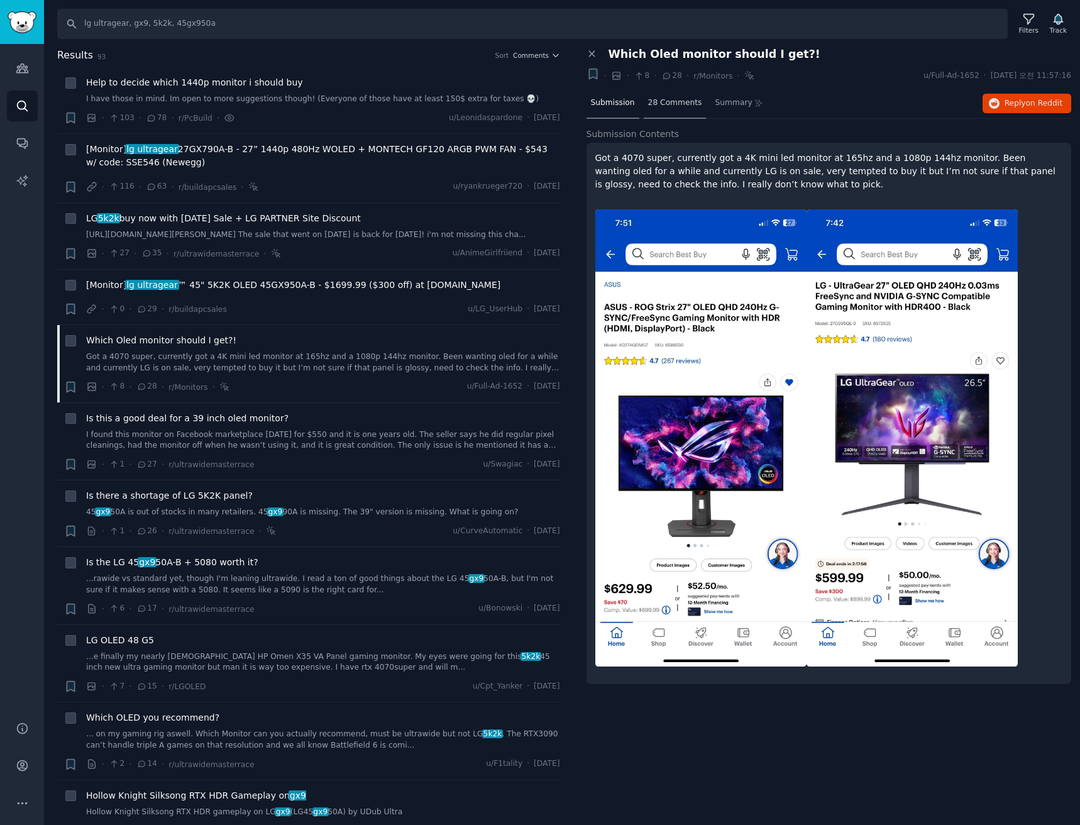
click at [679, 104] on span "28 Comments" at bounding box center [675, 102] width 54 height 11
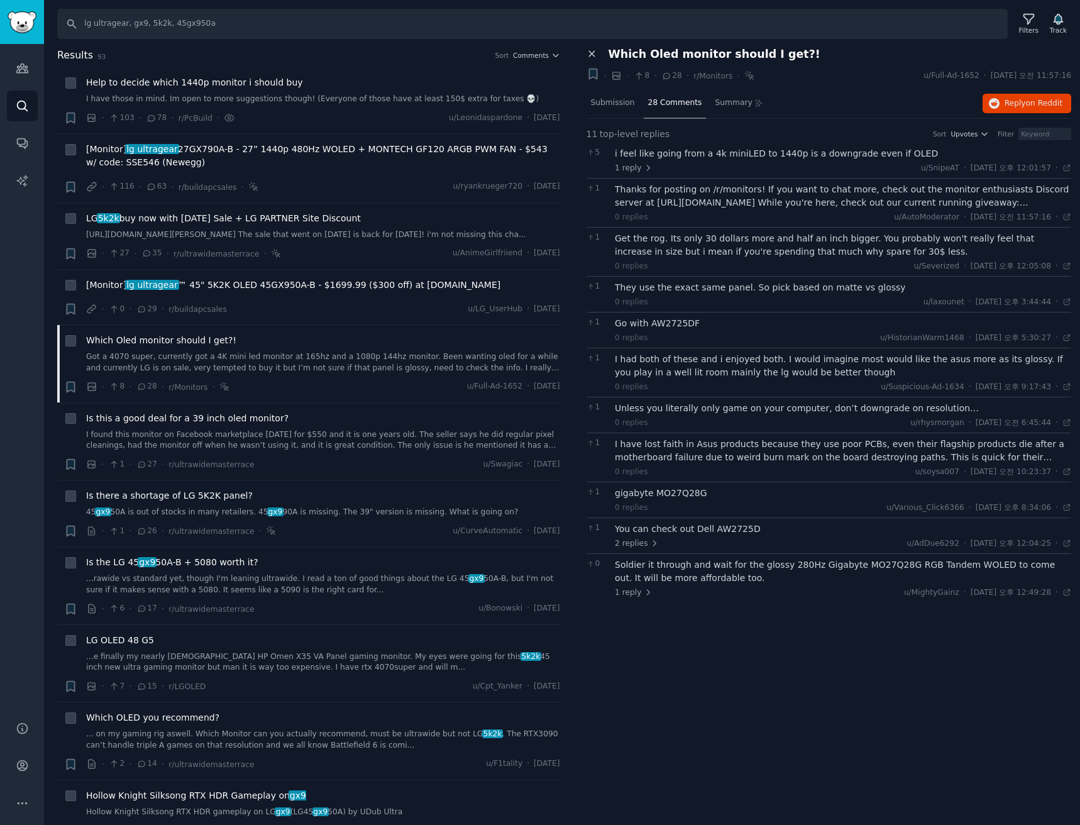
click at [590, 48] on icon at bounding box center [591, 53] width 11 height 11
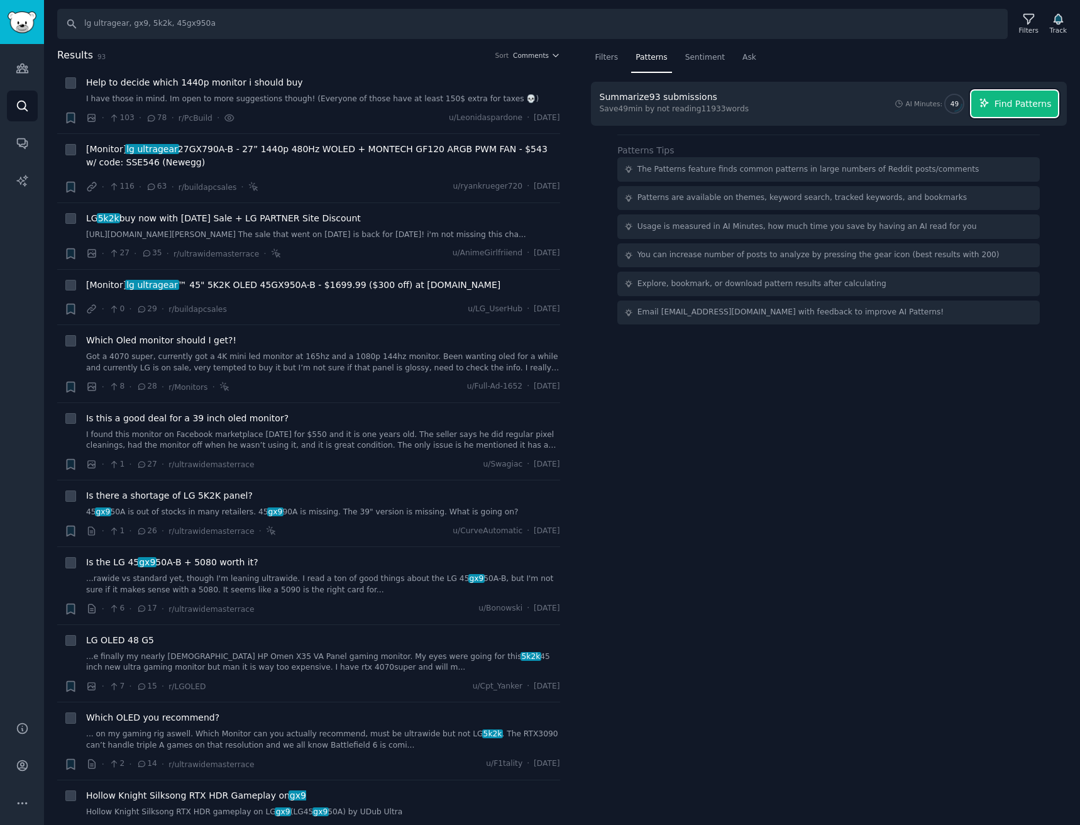
click at [1043, 99] on span "Find Patterns" at bounding box center [1022, 103] width 57 height 13
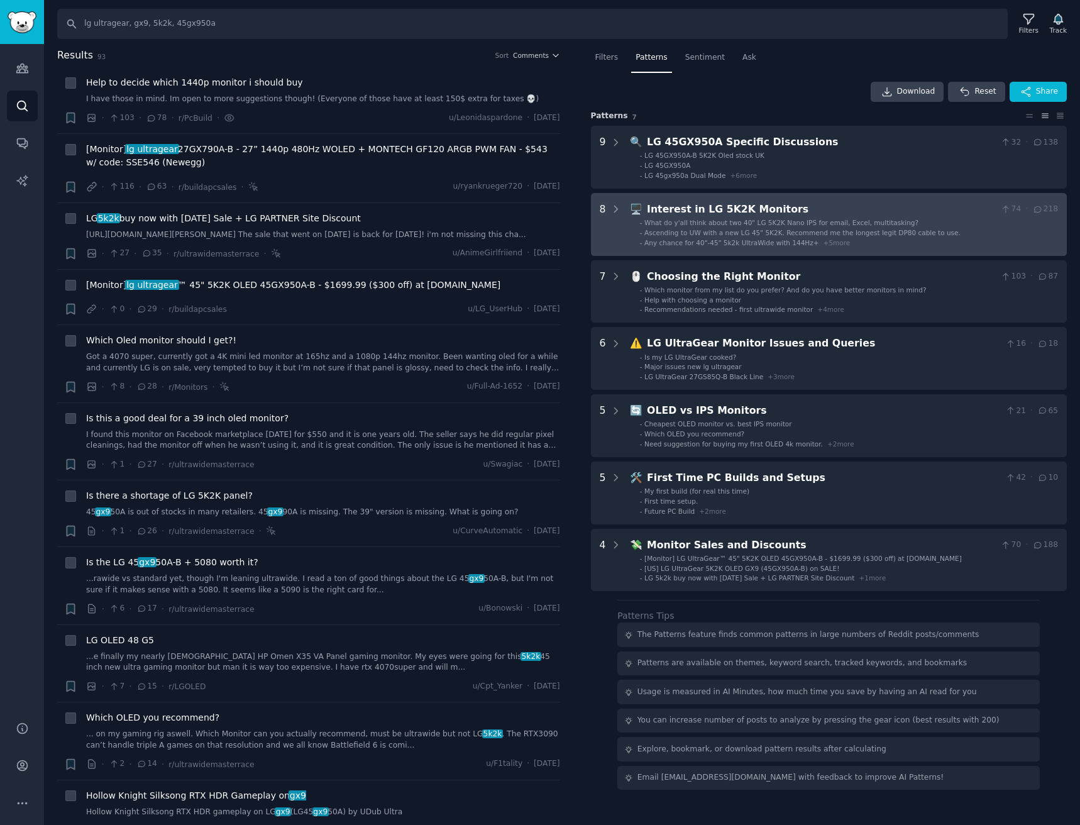
click at [847, 202] on div "Interest in LG 5K2K Monitors" at bounding box center [821, 210] width 349 height 16
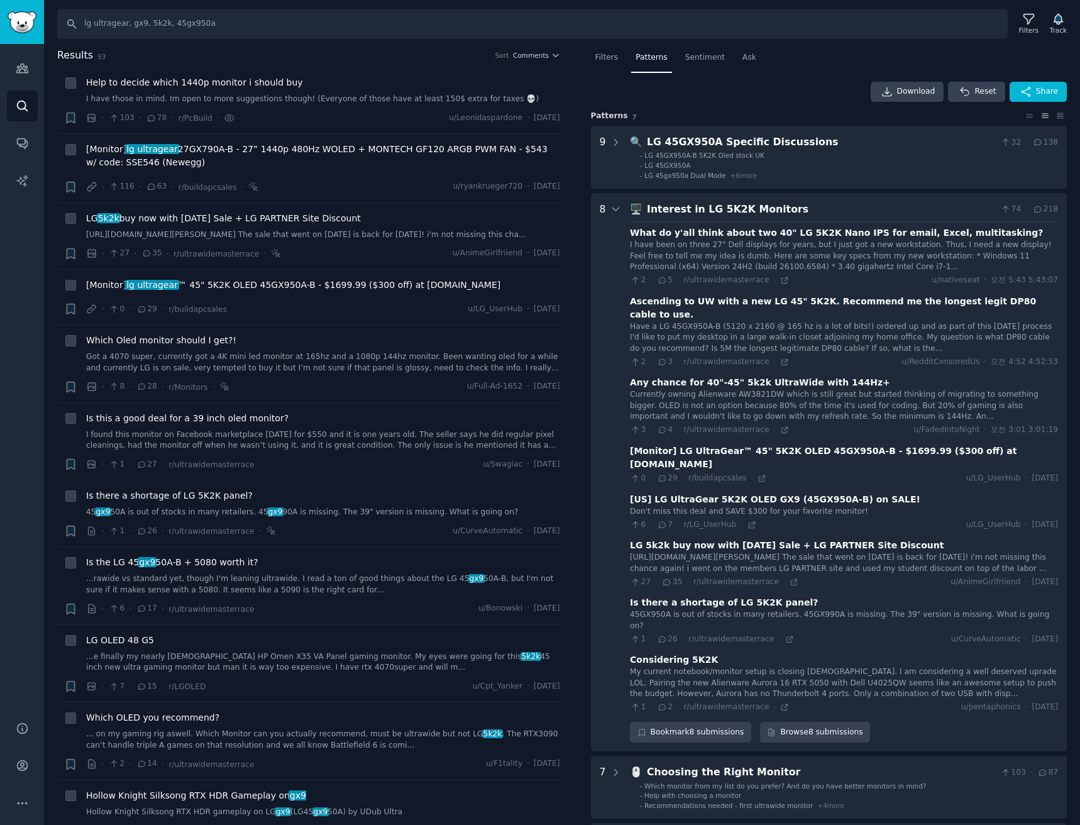
scroll to position [145, 0]
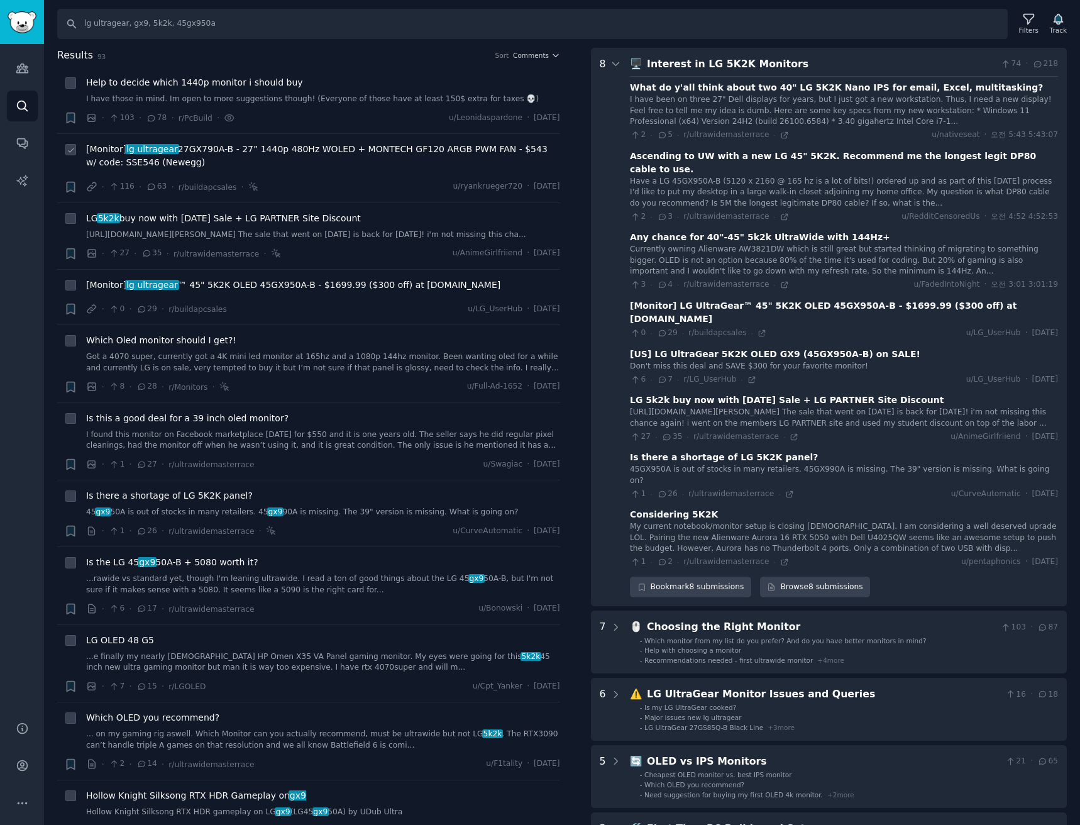
click at [359, 179] on div "[Monitor] lg ultragear 27GX790A-B - 27” 1440p 480Hz WOLED + MONTECH GF120 ARGB …" at bounding box center [323, 168] width 474 height 51
click at [386, 144] on span "[Monitor] lg ultragear 27GX790A-B - 27” 1440p 480Hz WOLED + MONTECH GF120 ARGB …" at bounding box center [323, 156] width 474 height 26
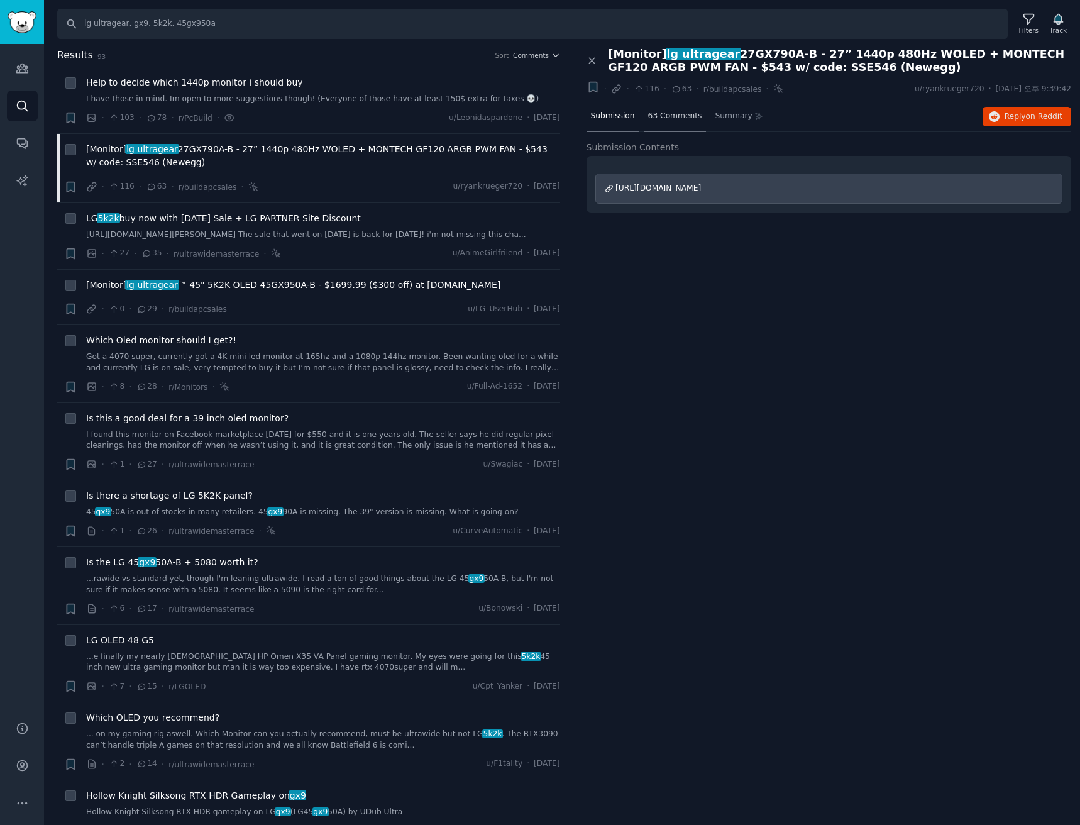
click at [673, 111] on span "63 Comments" at bounding box center [675, 116] width 54 height 11
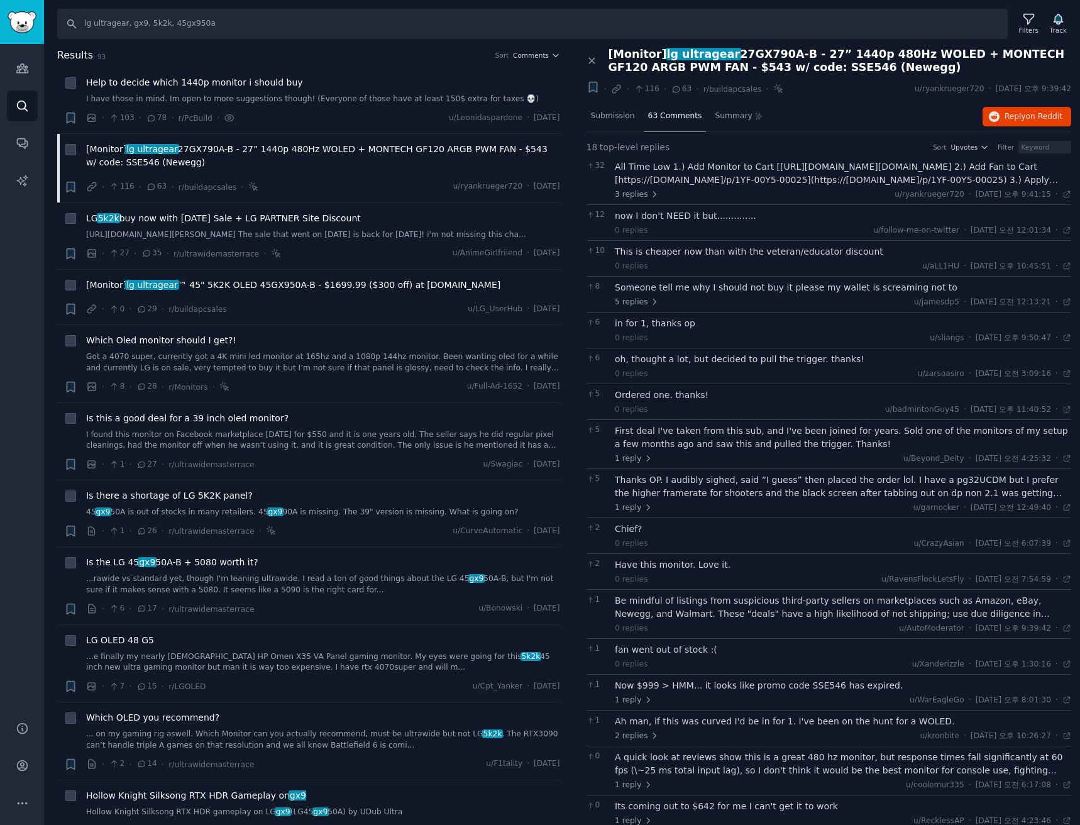
scroll to position [54, 0]
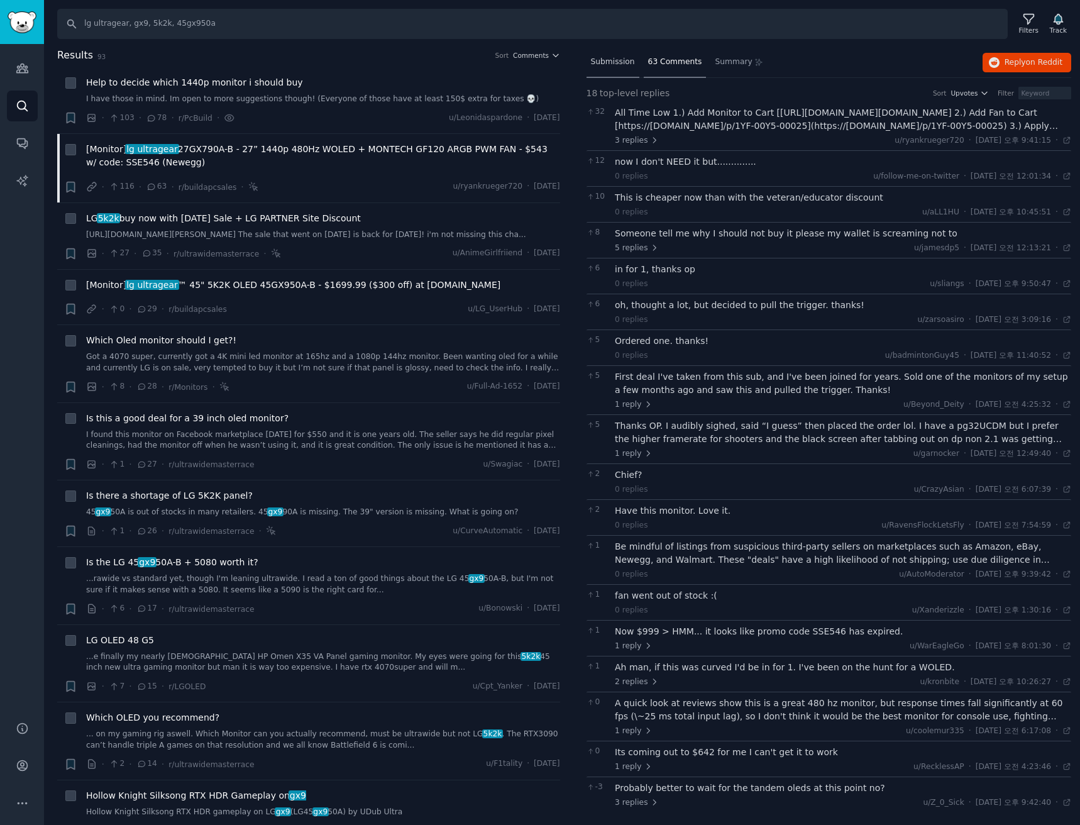
click at [609, 62] on span "Submission" at bounding box center [613, 62] width 44 height 11
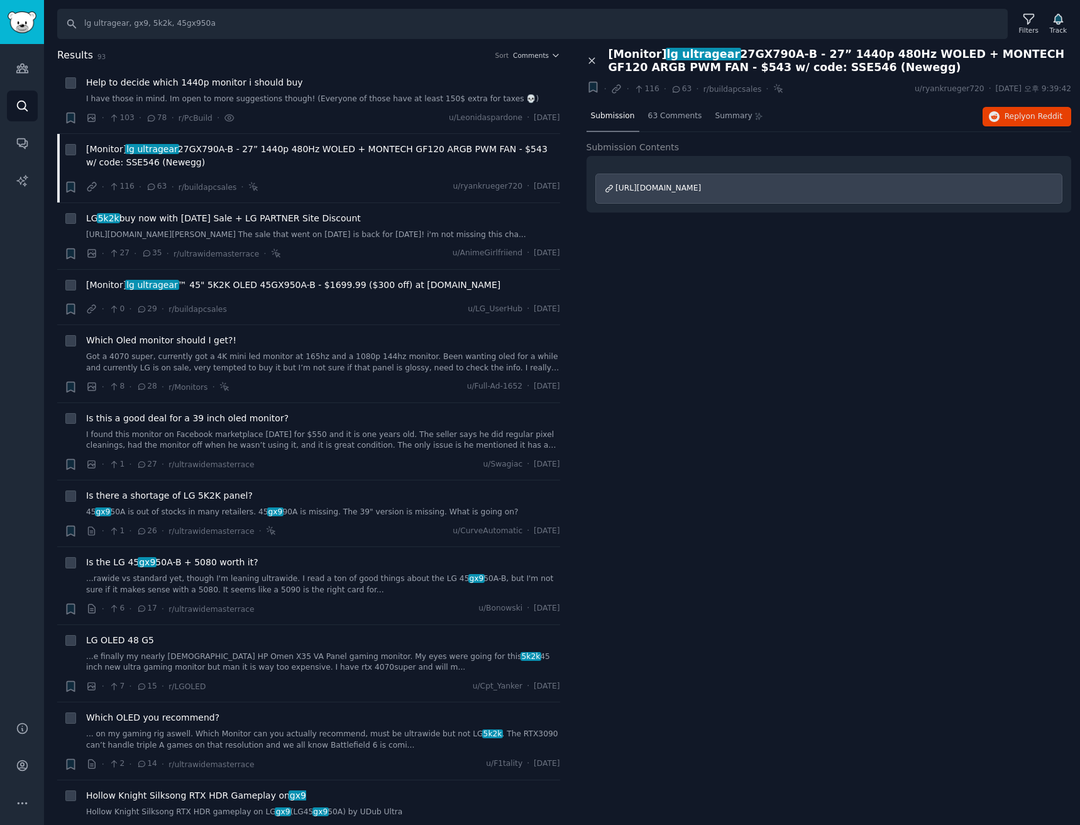
click at [591, 58] on icon at bounding box center [591, 60] width 11 height 11
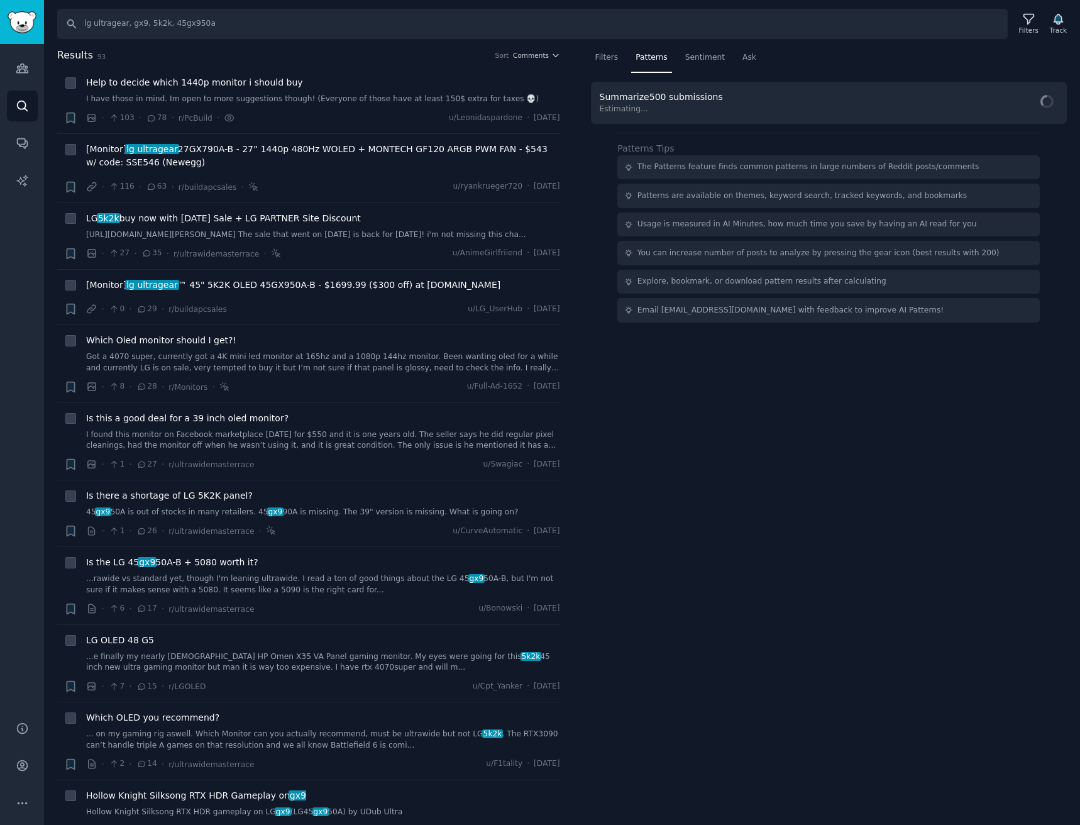
click at [659, 60] on span "Patterns" at bounding box center [650, 57] width 31 height 11
click at [1013, 104] on span "Cached Results" at bounding box center [1021, 102] width 59 height 11
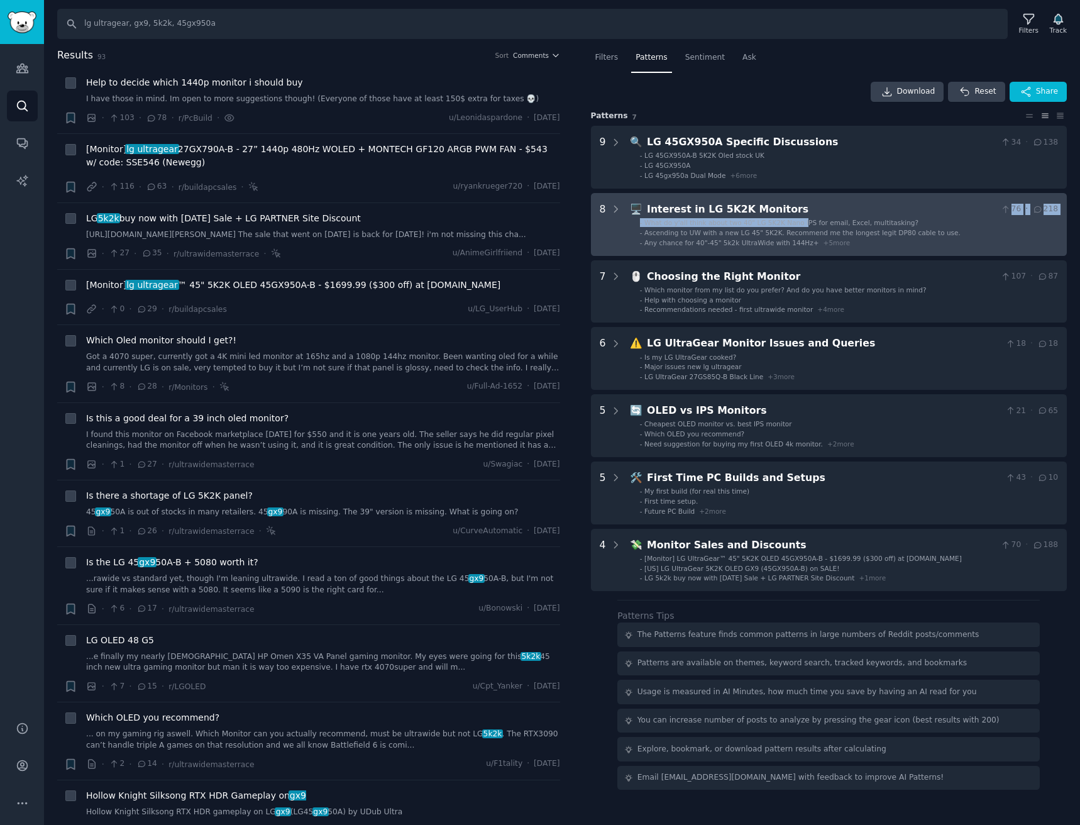
click at [796, 218] on div "🖥️ Interest in LG 5K2K Monitors 76 · 218 - What do y'all think about two 40" LG…" at bounding box center [844, 224] width 428 height 45
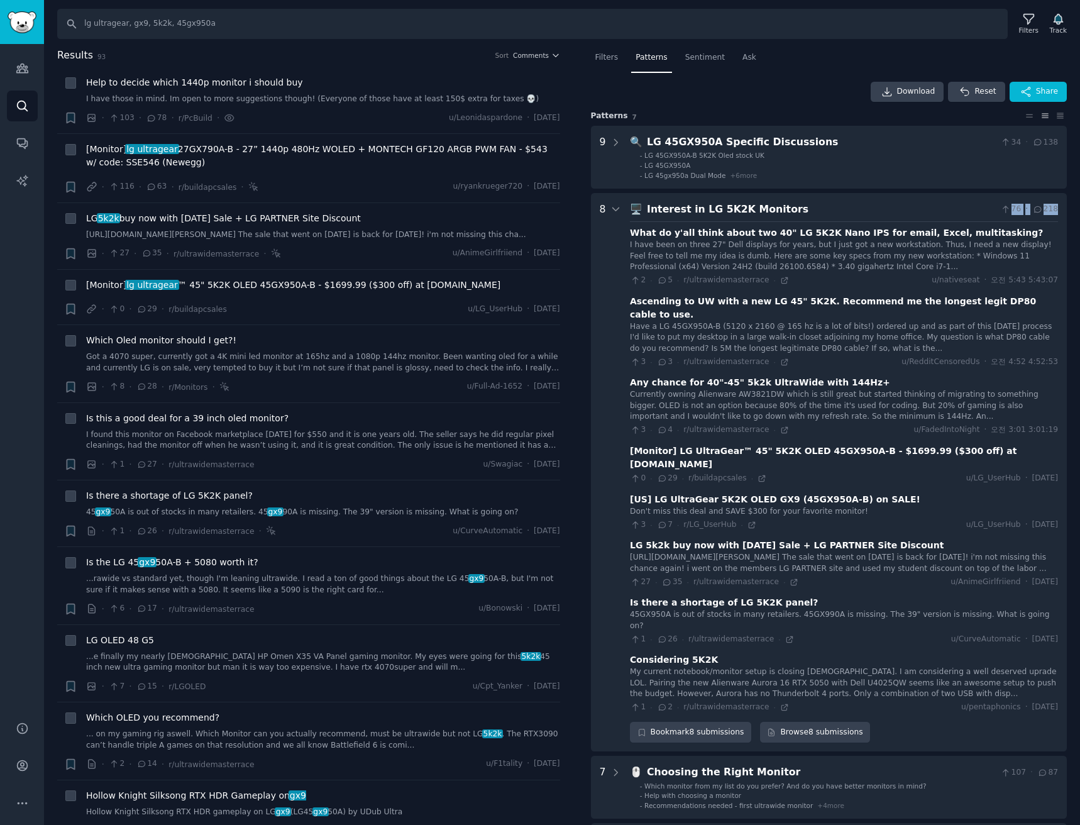
scroll to position [145, 0]
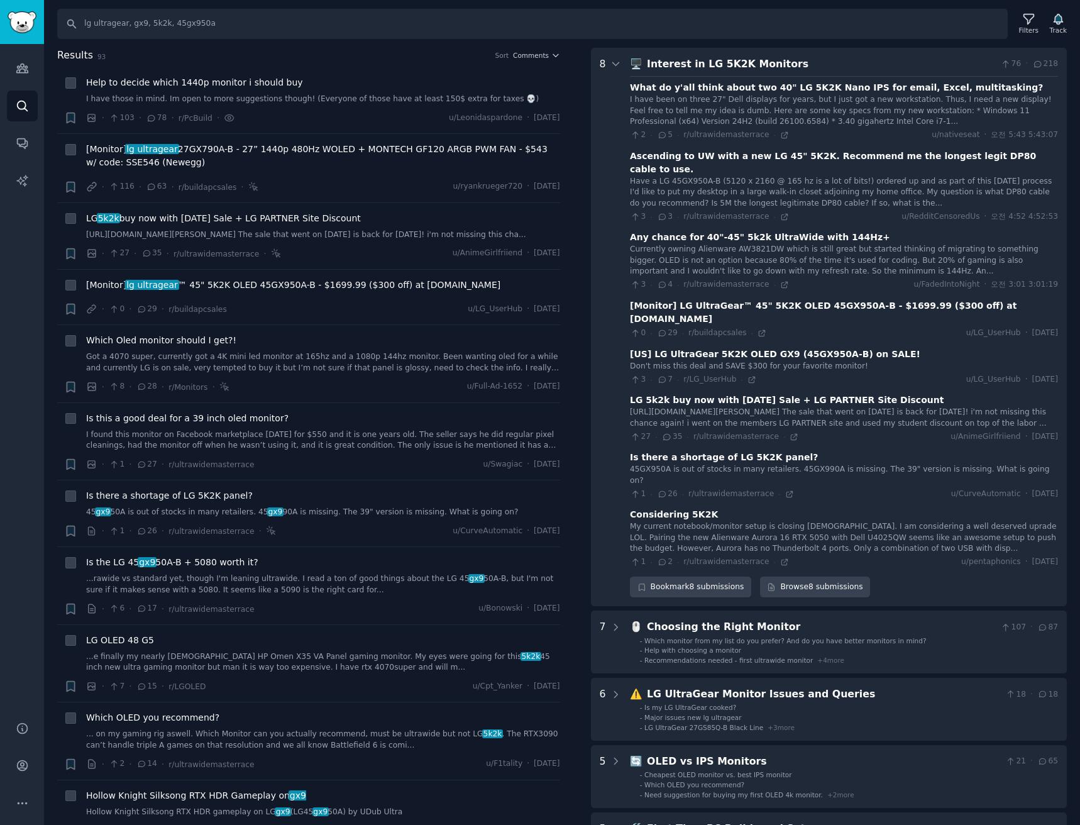
click at [725, 393] on div "LG 5k2k buy now with [DATE] Sale + LG PARTNER Site Discount" at bounding box center [787, 399] width 314 height 13
click at [789, 432] on icon at bounding box center [793, 436] width 9 height 9
click at [669, 63] on div "Interest in LG 5K2K Monitors" at bounding box center [821, 65] width 349 height 16
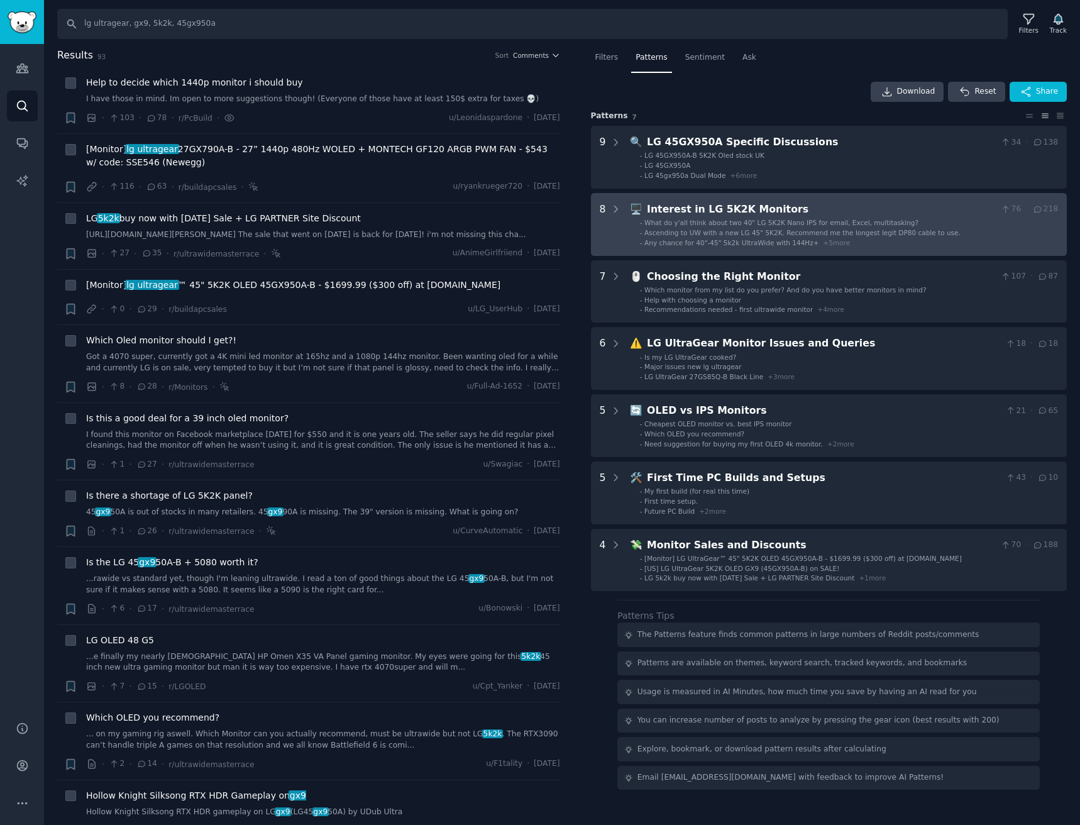
scroll to position [0, 0]
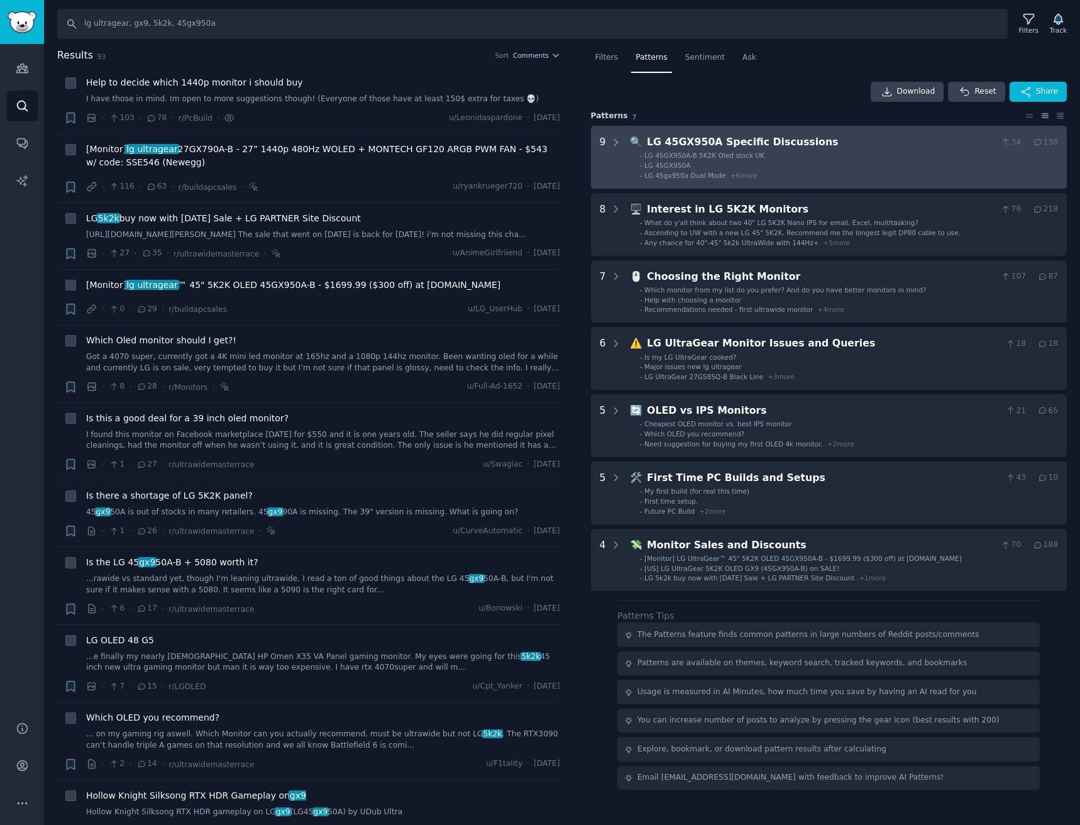
click at [769, 148] on div "LG 45GX950A Specific Discussions" at bounding box center [821, 142] width 349 height 16
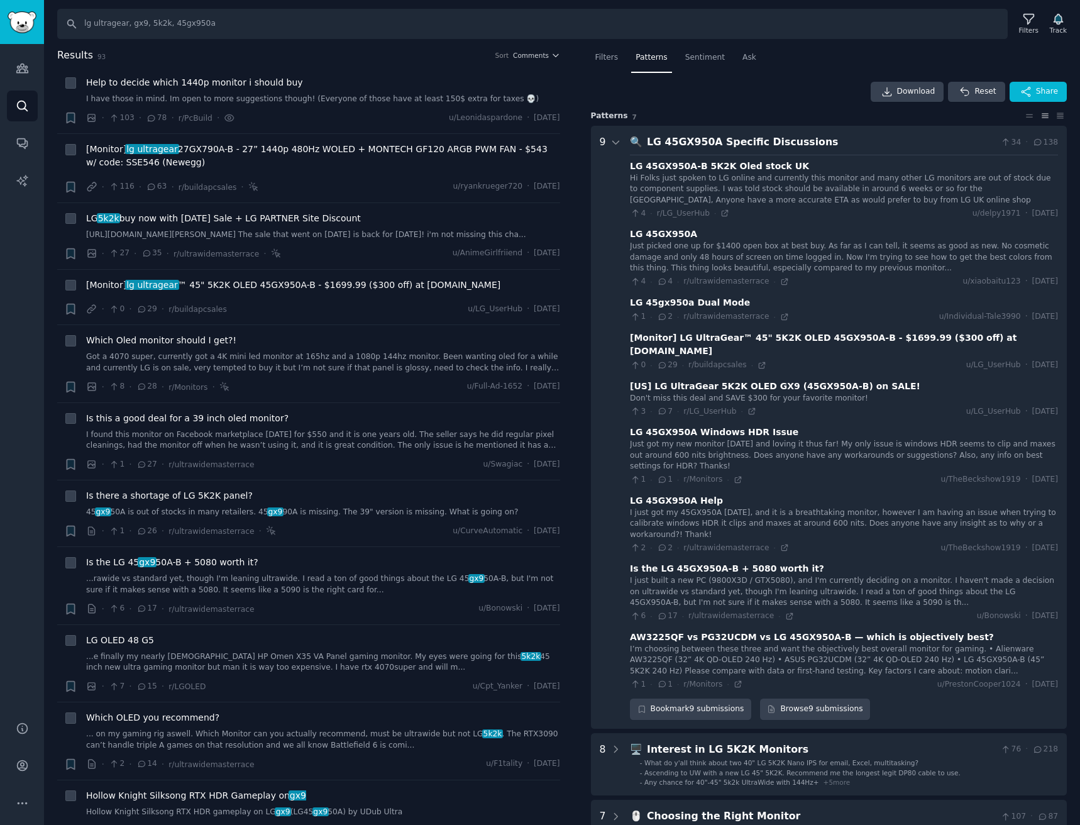
scroll to position [79, 0]
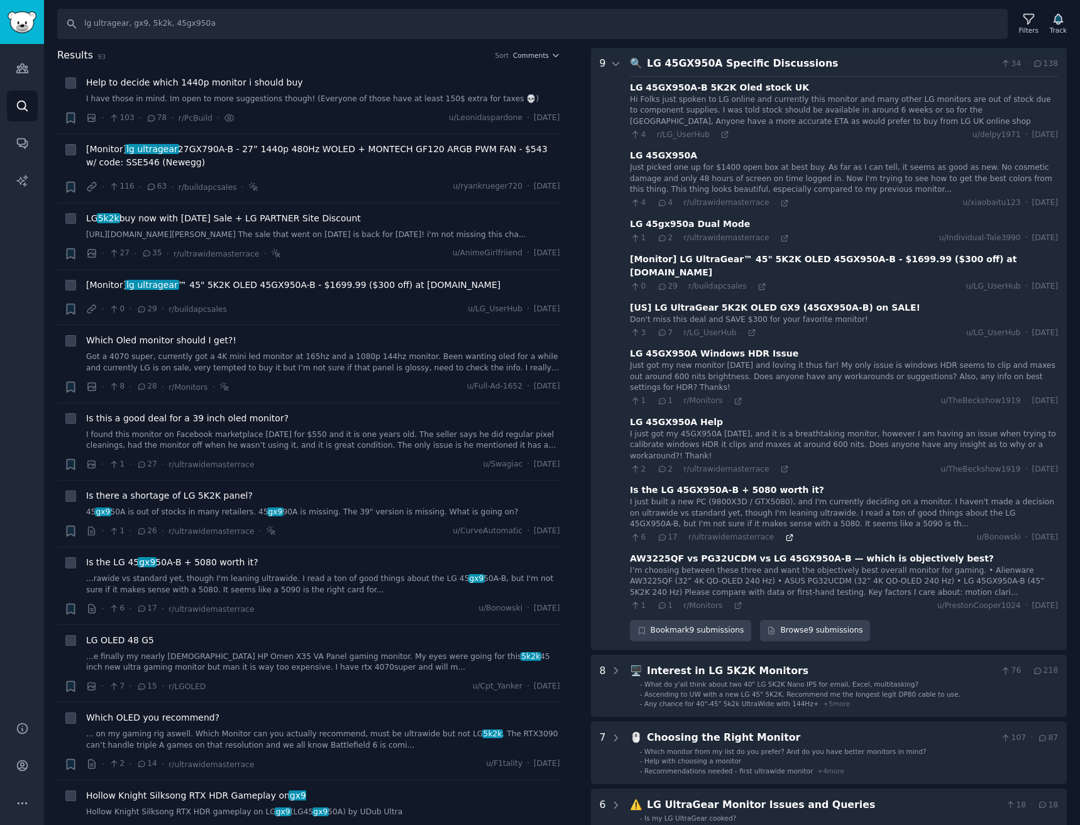
click at [785, 533] on icon at bounding box center [789, 537] width 9 height 9
click at [746, 77] on div "LG 45GX950A-B 5K2K Oled stock UK Hi Folks just spoken to LG online and currentl…" at bounding box center [844, 343] width 428 height 535
click at [763, 67] on div "LG 45GX950A Specific Discussions" at bounding box center [821, 64] width 349 height 16
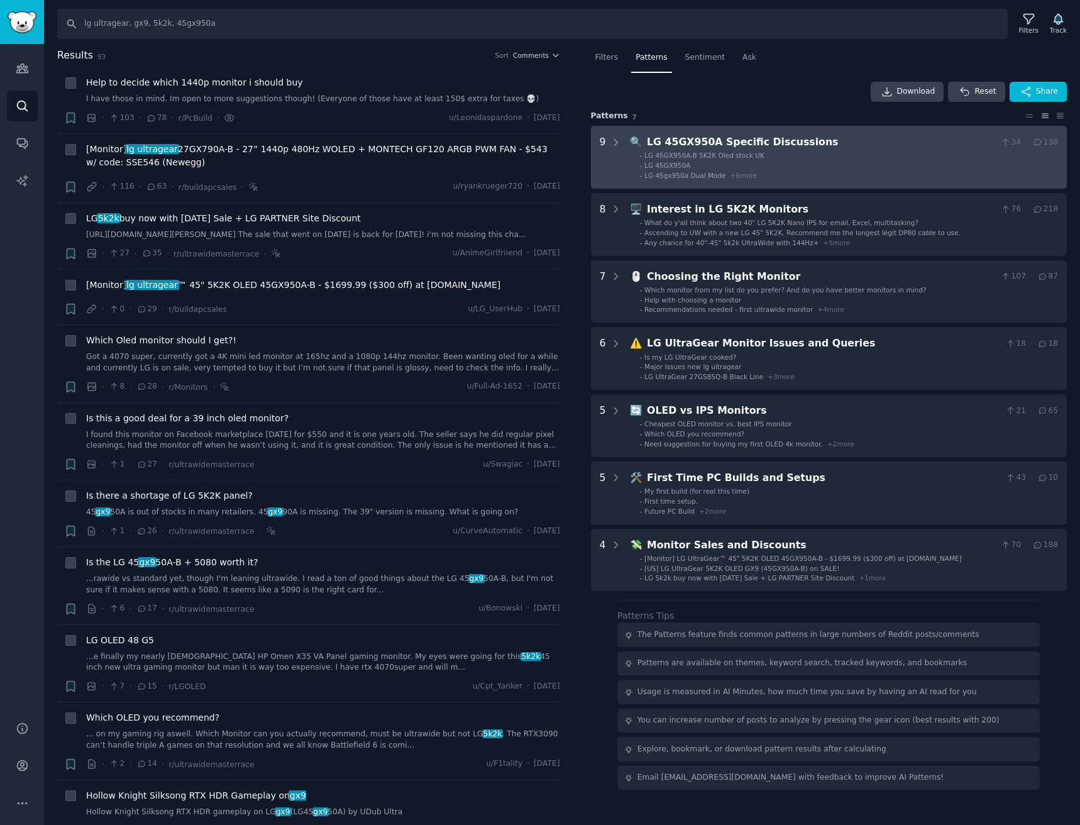
scroll to position [0, 0]
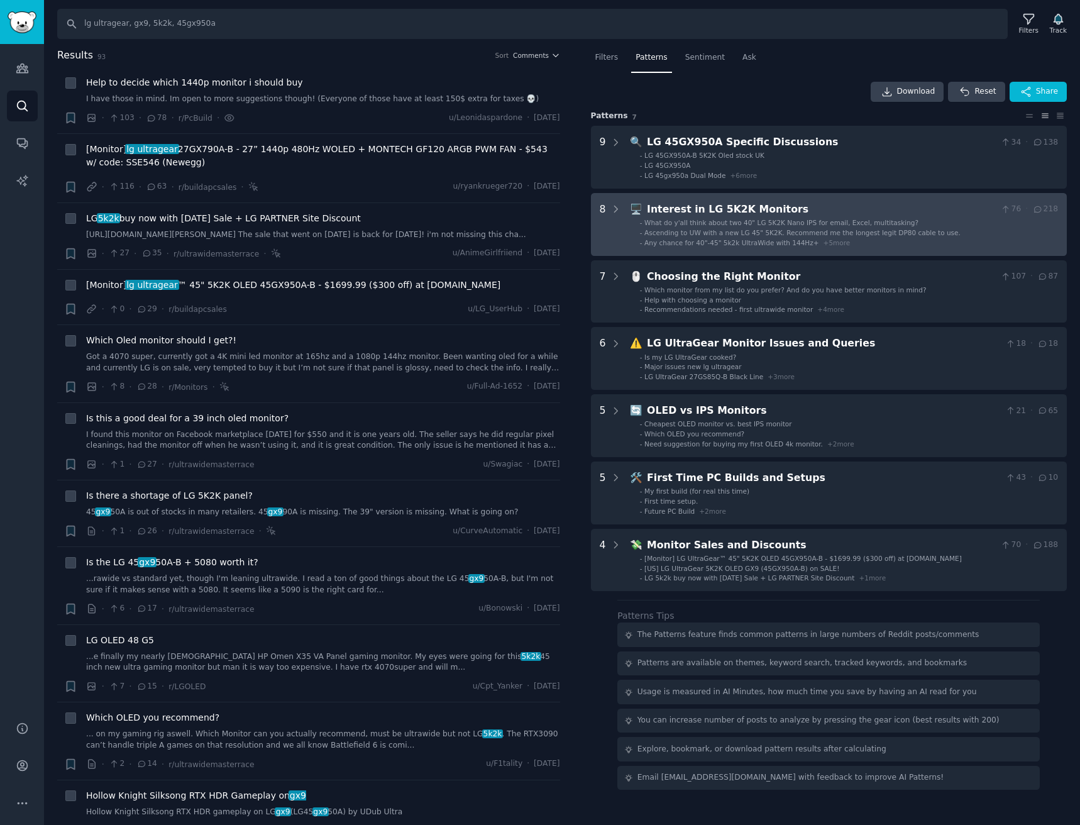
click at [703, 213] on div "Interest in LG 5K2K Monitors" at bounding box center [821, 210] width 349 height 16
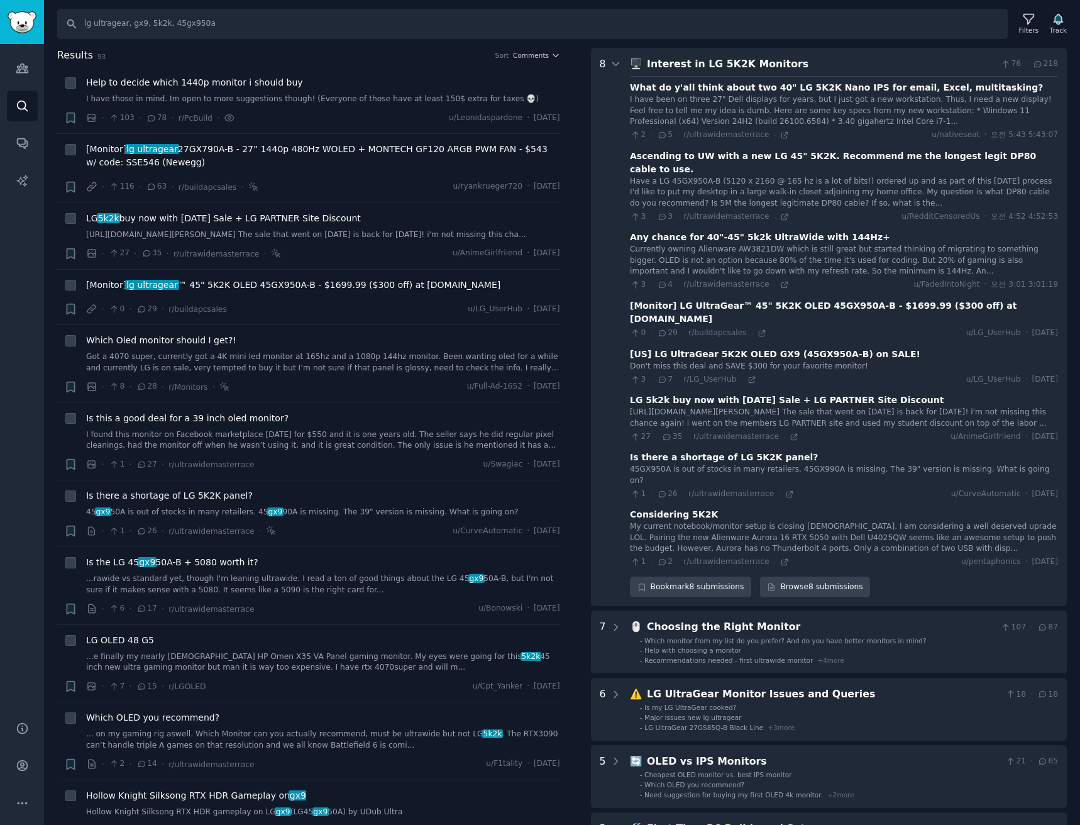
scroll to position [82, 0]
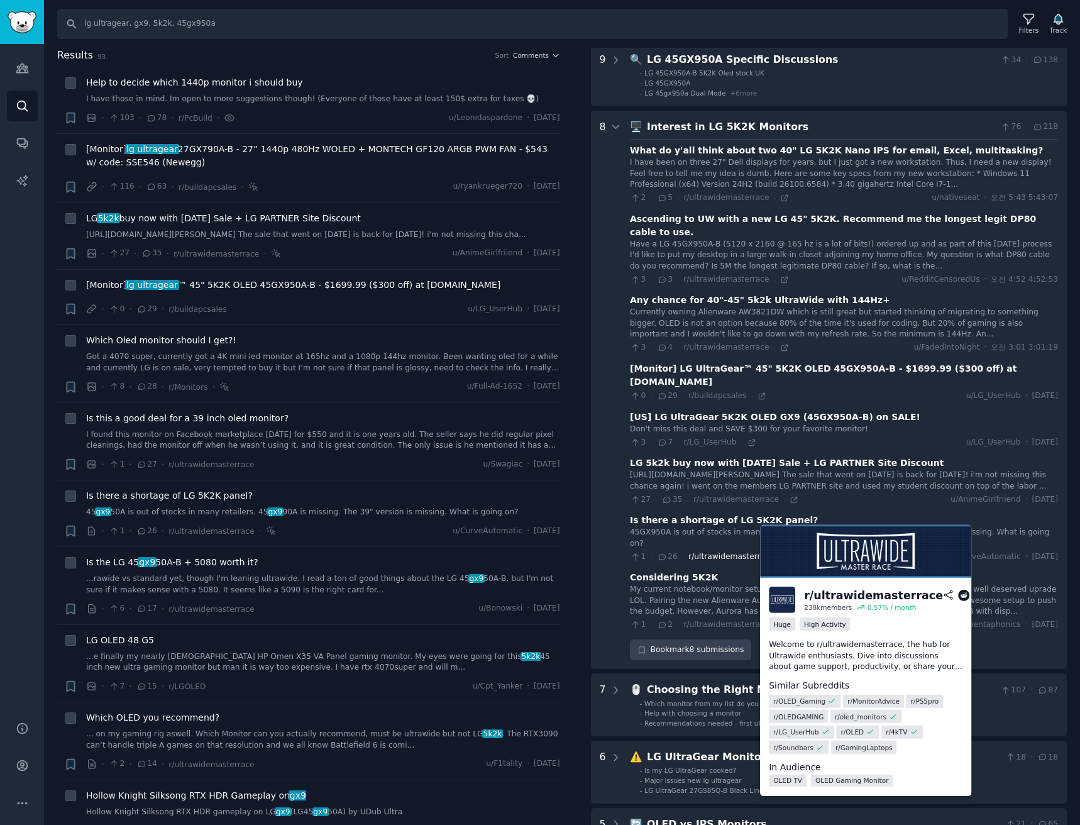
click at [735, 552] on span "r/ultrawidemasterrace" at bounding box center [730, 556] width 85 height 9
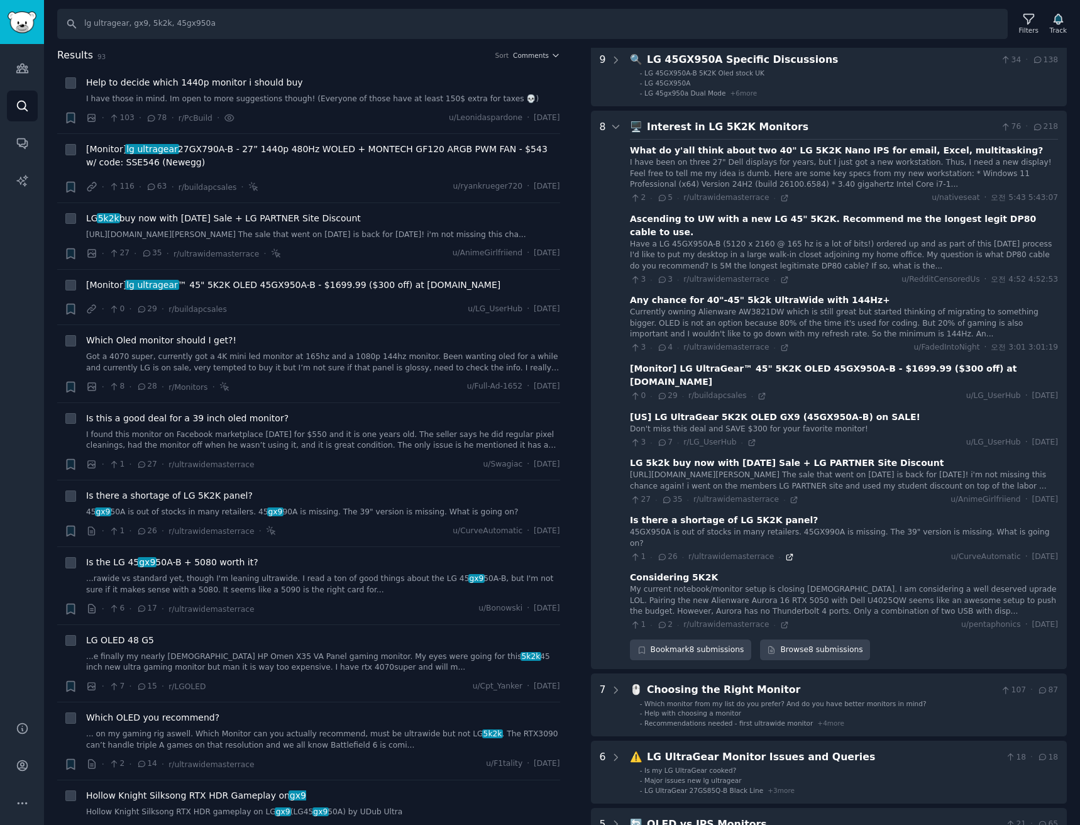
click at [785, 552] on icon at bounding box center [789, 556] width 9 height 9
click at [541, 52] on span "Comments" at bounding box center [531, 55] width 36 height 9
click at [492, 99] on div "Upvotes" at bounding box center [497, 101] width 117 height 22
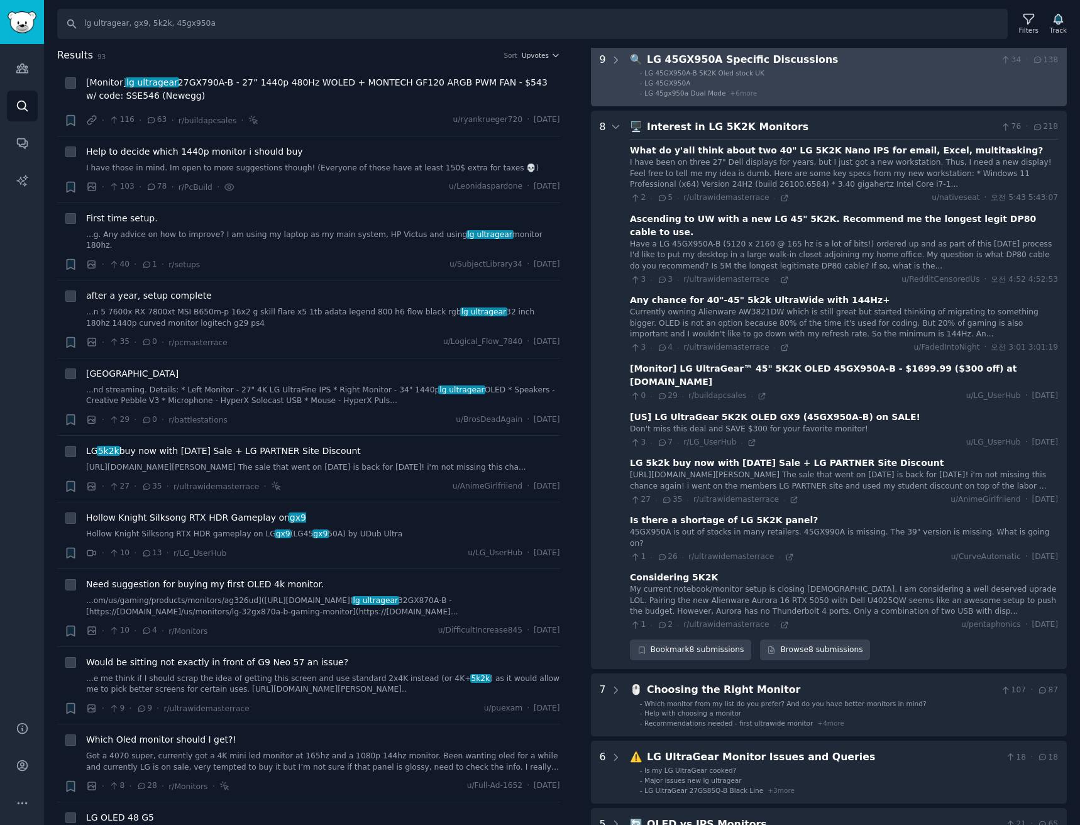
click at [694, 82] on li "- LG 45GX950A" at bounding box center [849, 83] width 418 height 9
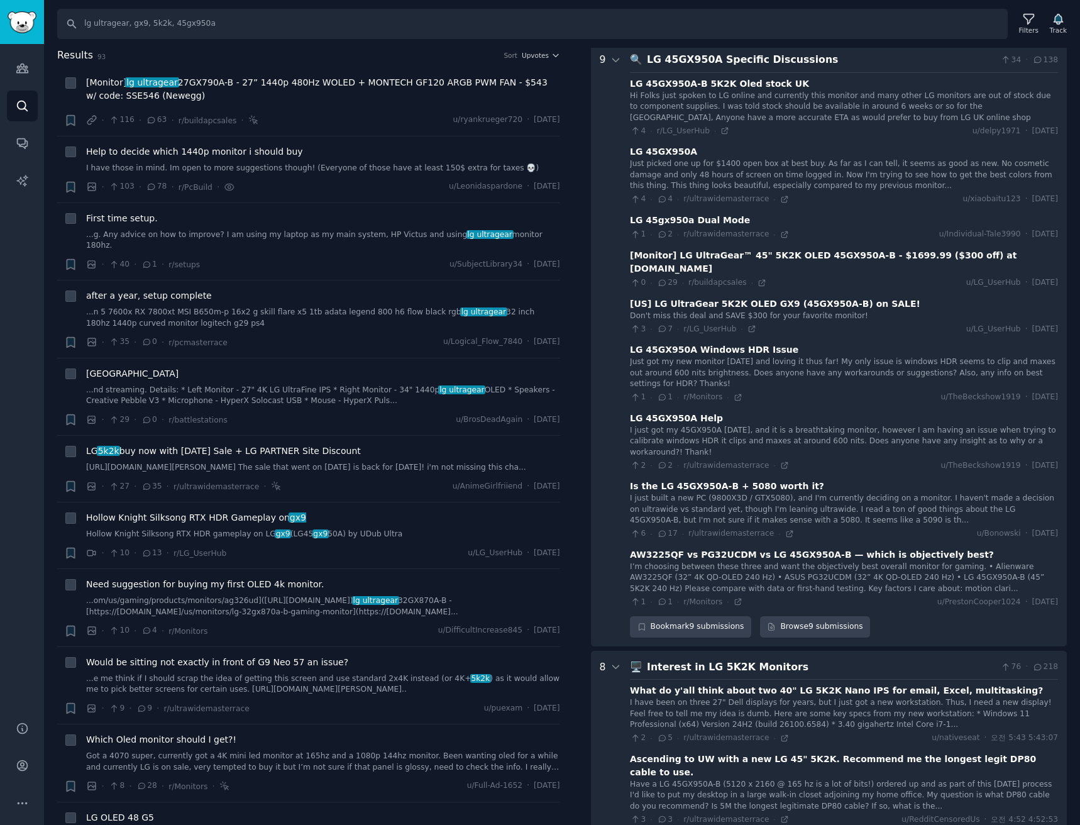
scroll to position [79, 0]
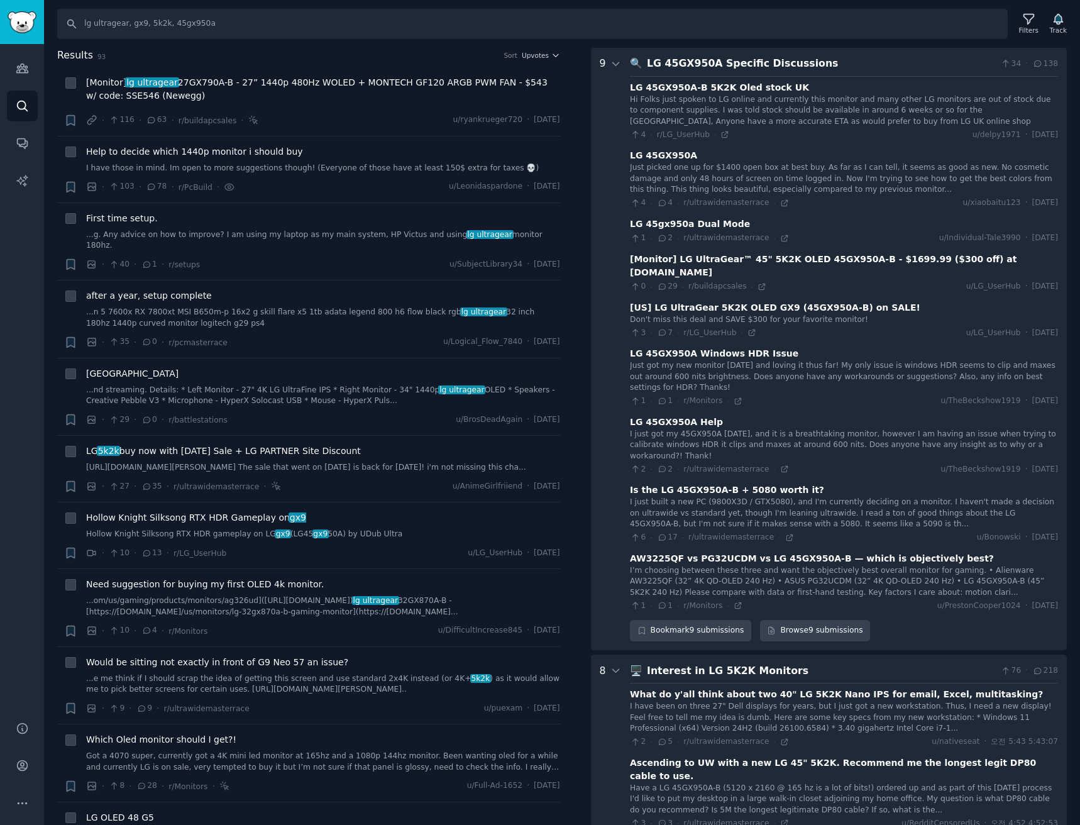
click at [708, 74] on div "🔍 LG 45GX950A Specific Discussions 34 · 138 LG 45GX950A-B 5K2K Oled stock UK Hi…" at bounding box center [844, 348] width 428 height 585
click at [713, 72] on div "🔍 LG 45GX950A Specific Discussions 34 · 138 LG 45GX950A-B 5K2K Oled stock UK Hi…" at bounding box center [844, 348] width 428 height 585
click at [728, 65] on div "LG 45GX950A Specific Discussions" at bounding box center [821, 64] width 349 height 16
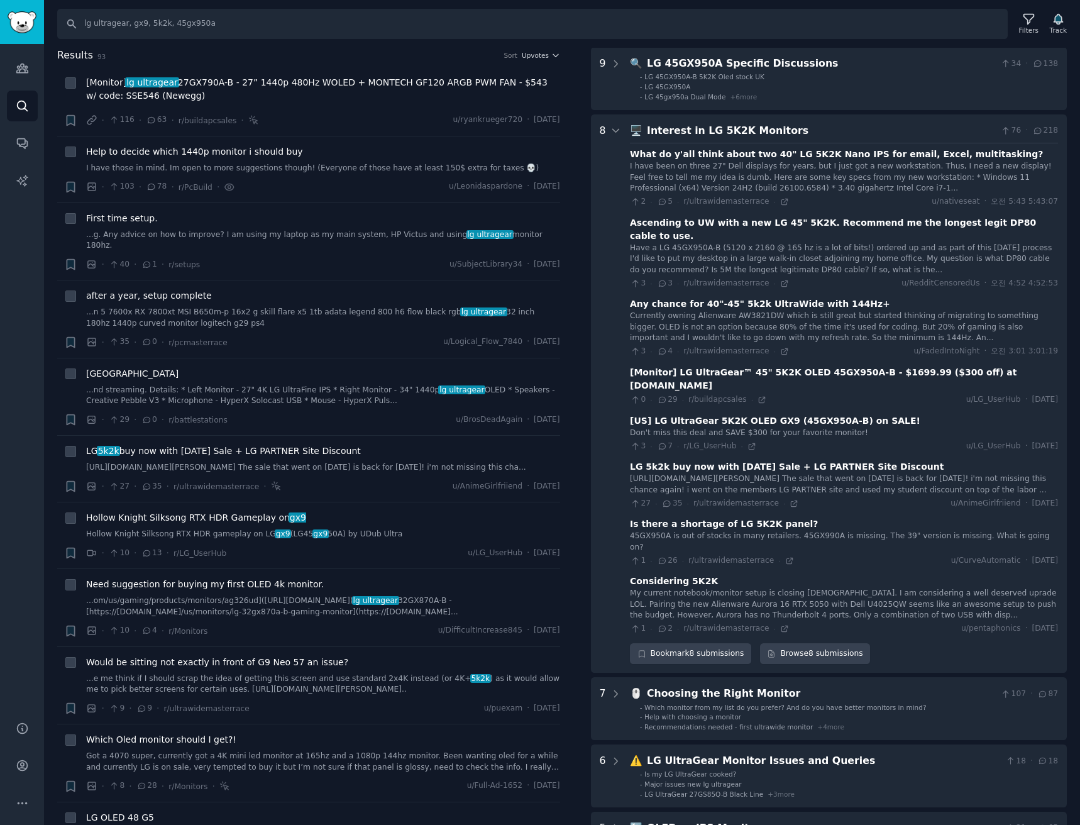
click at [740, 130] on div "Interest in LG 5K2K Monitors" at bounding box center [821, 131] width 349 height 16
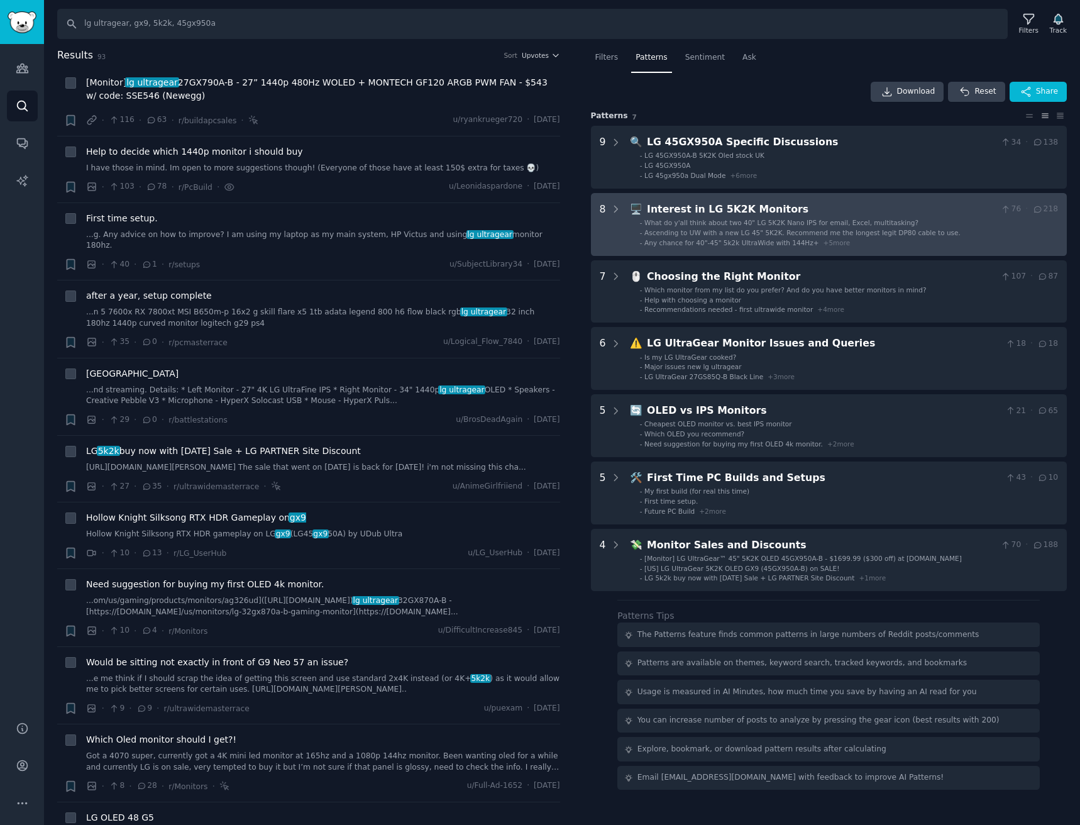
scroll to position [0, 0]
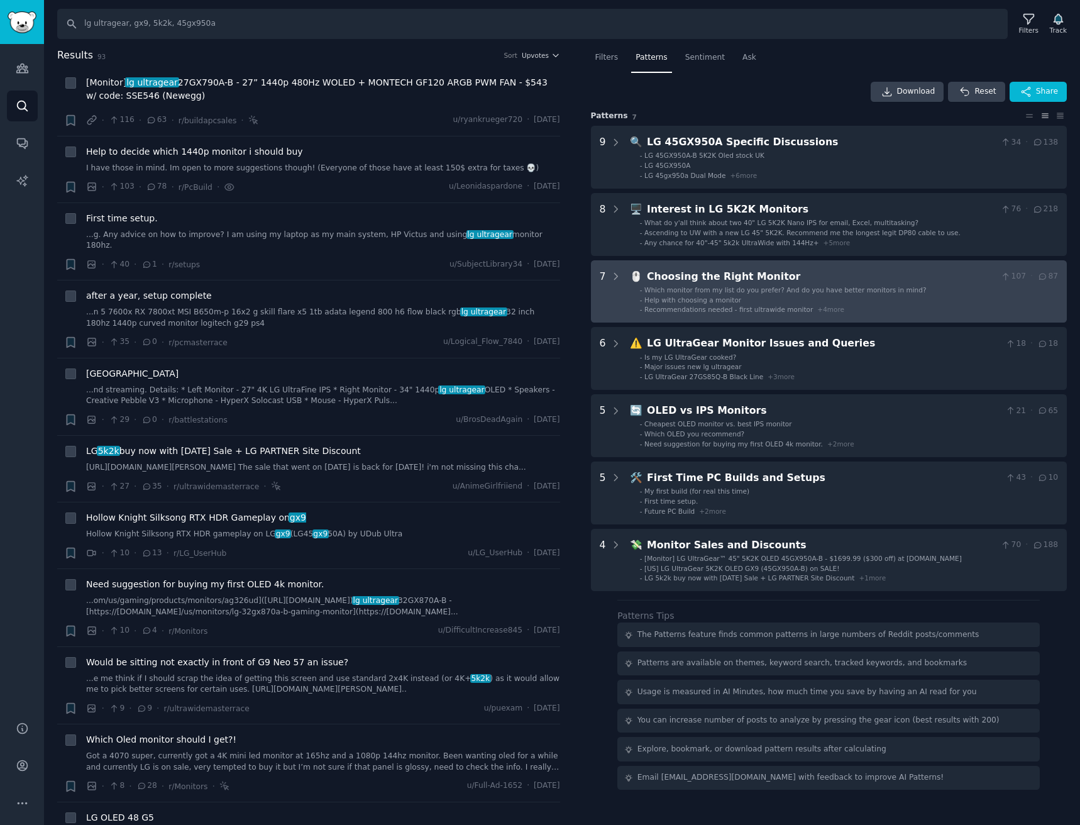
click at [891, 297] on li "- Help with choosing a monitor" at bounding box center [849, 299] width 418 height 9
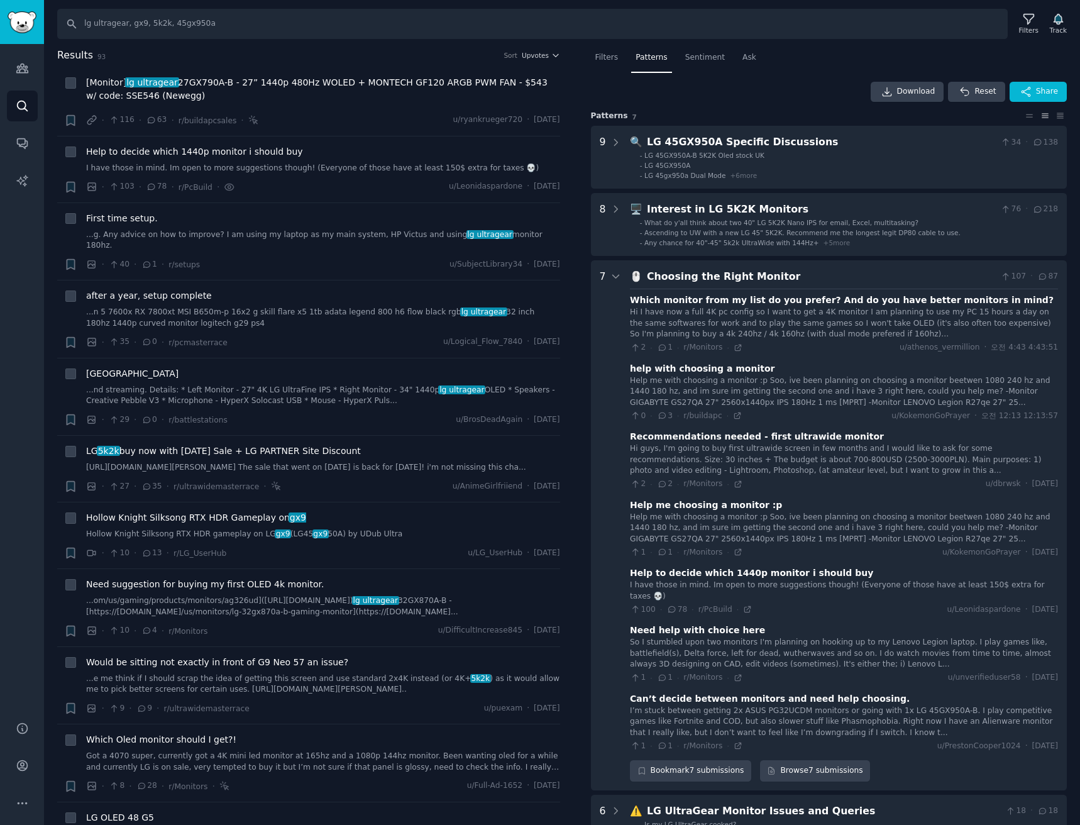
scroll to position [212, 0]
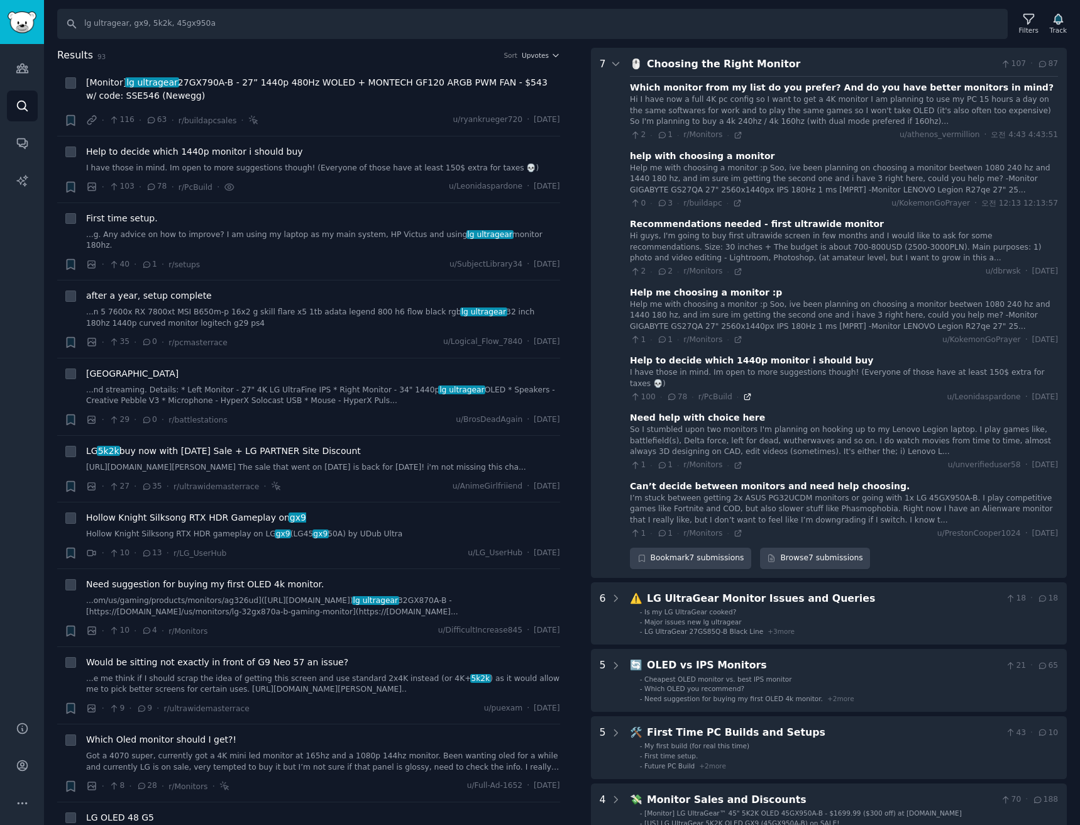
click at [744, 394] on icon at bounding box center [747, 397] width 6 height 6
click at [538, 56] on span "Upvotes" at bounding box center [535, 55] width 27 height 9
click at [492, 118] on p "Comments" at bounding box center [481, 123] width 41 height 11
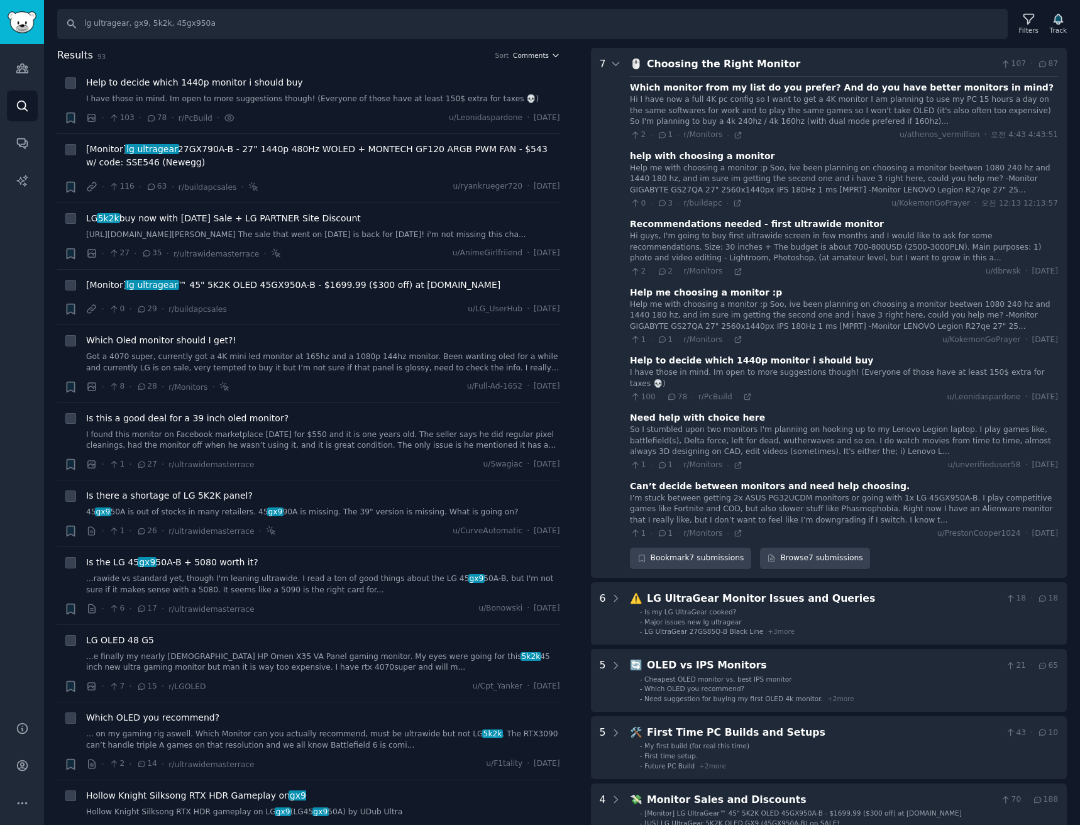
click at [546, 58] on button "Comments" at bounding box center [536, 55] width 47 height 9
click at [512, 74] on div "Recent" at bounding box center [497, 80] width 117 height 22
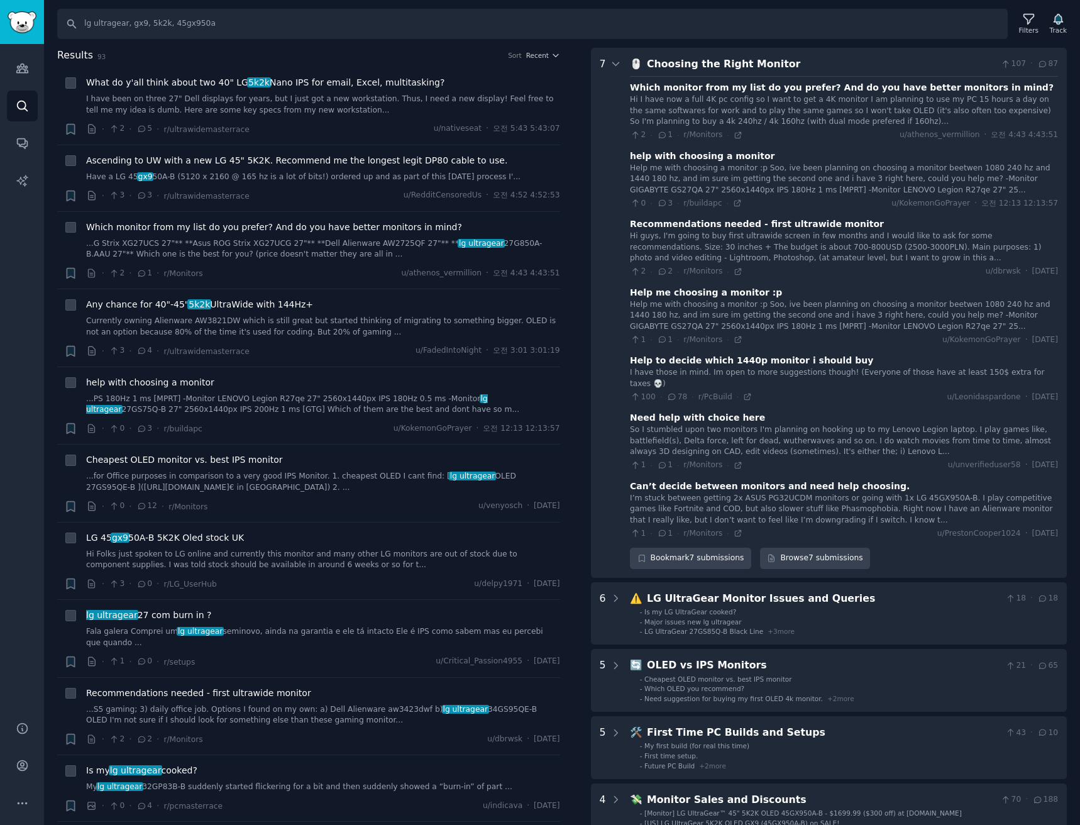
drag, startPoint x: 546, startPoint y: 61, endPoint x: 536, endPoint y: 63, distance: 10.4
click at [546, 60] on h2 "Results 93 Sort Recent" at bounding box center [308, 56] width 503 height 16
click at [537, 51] on span "Recent" at bounding box center [537, 55] width 23 height 9
click at [507, 97] on div "Upvotes" at bounding box center [497, 101] width 117 height 22
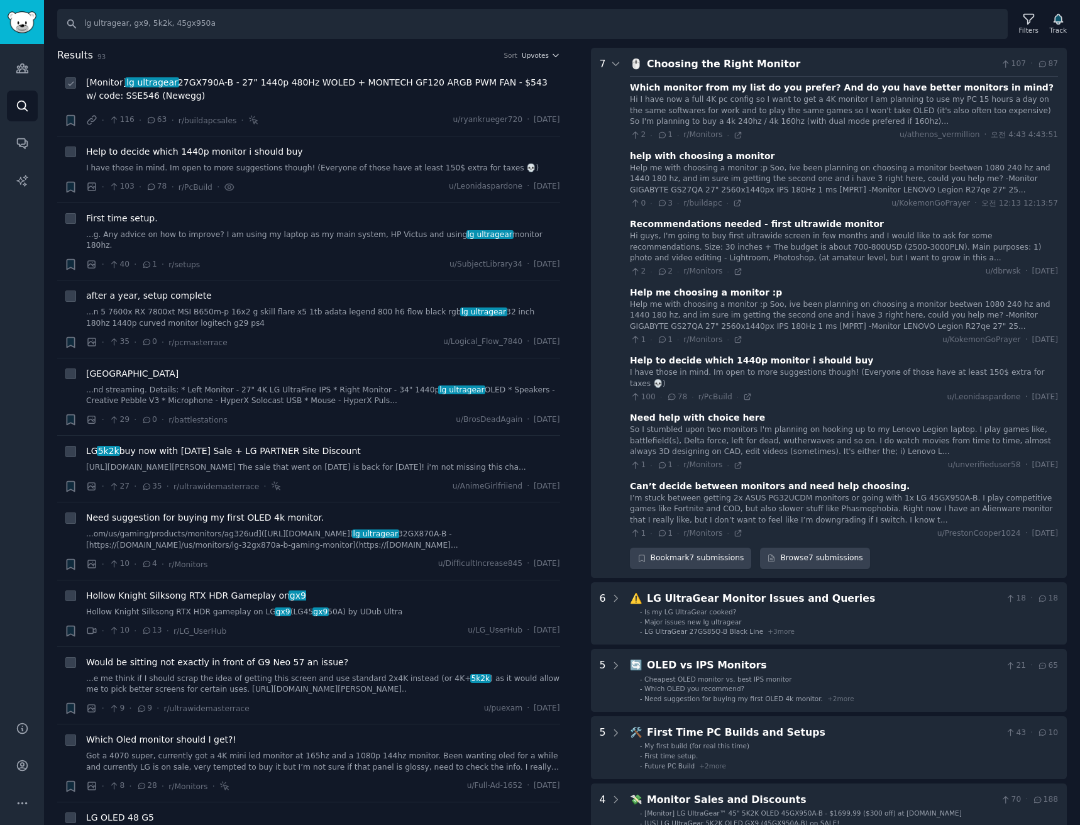
click at [329, 101] on span "[Monitor] lg ultragear 27GX790A-B - 27” 1440p 480Hz WOLED + MONTECH GF120 ARGB …" at bounding box center [323, 89] width 474 height 26
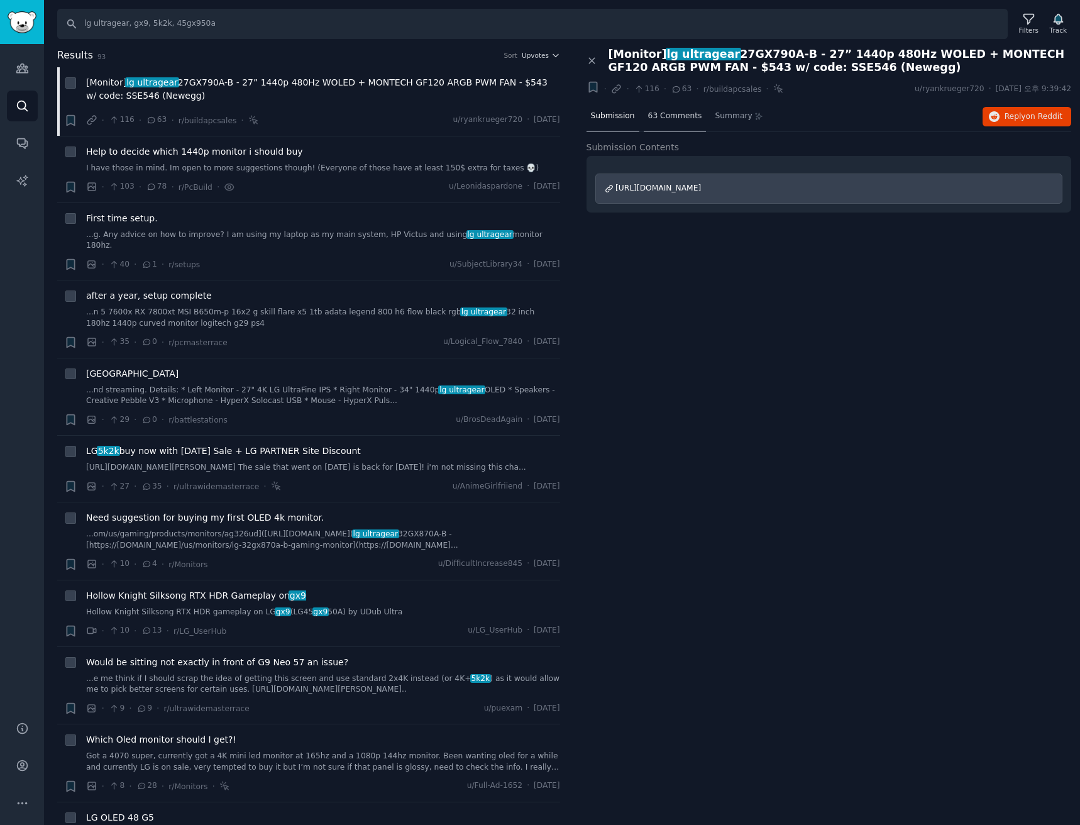
click at [671, 116] on span "63 Comments" at bounding box center [675, 116] width 54 height 11
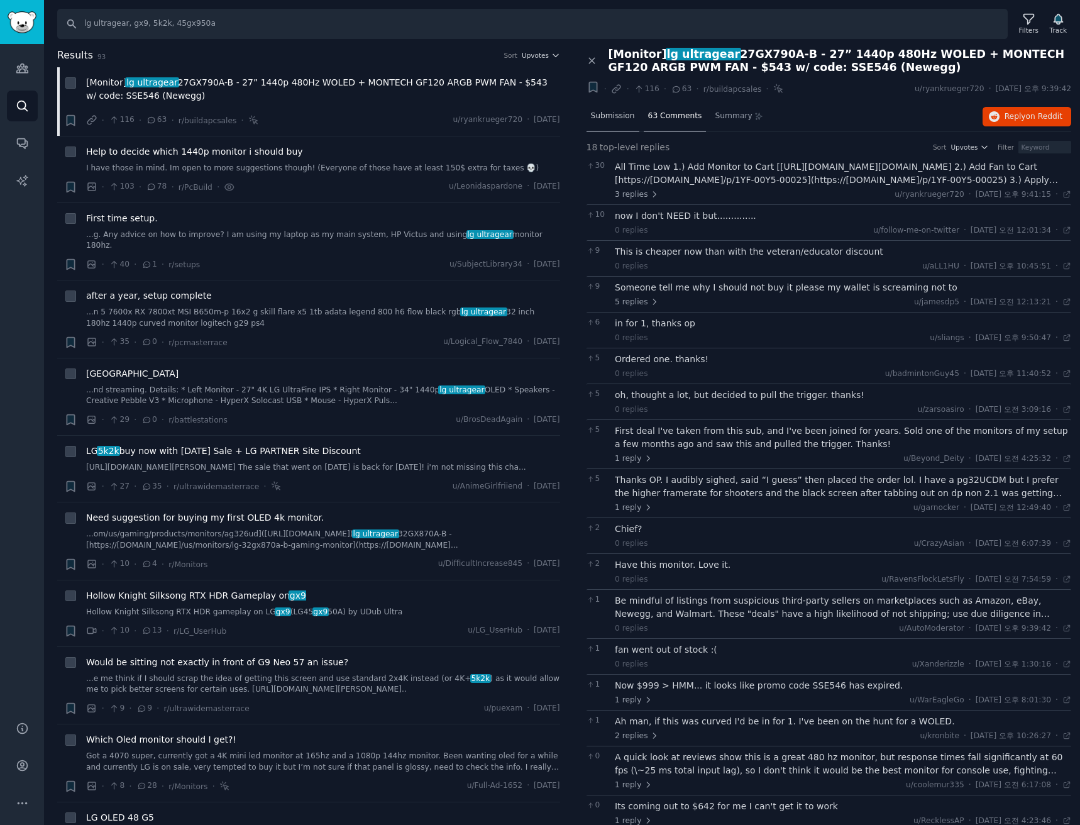
click at [626, 123] on div "Submission" at bounding box center [612, 117] width 53 height 30
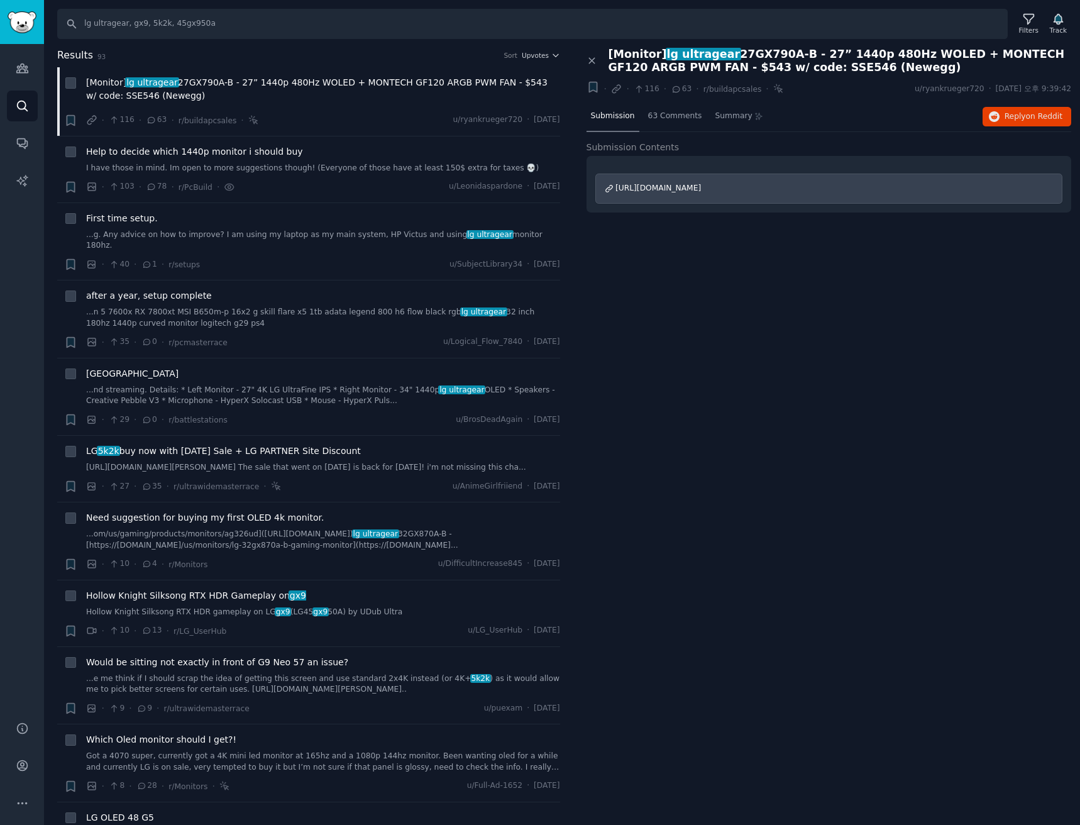
click at [825, 351] on div "Close panel [Monitor] lg ultragear 27GX790A-B - 27” 1440p 480Hz WOLED + MONTECH…" at bounding box center [829, 436] width 503 height 777
click at [277, 84] on span "[Monitor] lg ultragear 27GX790A-B - 27” 1440p 480Hz WOLED + MONTECH GF120 ARGB …" at bounding box center [323, 89] width 474 height 26
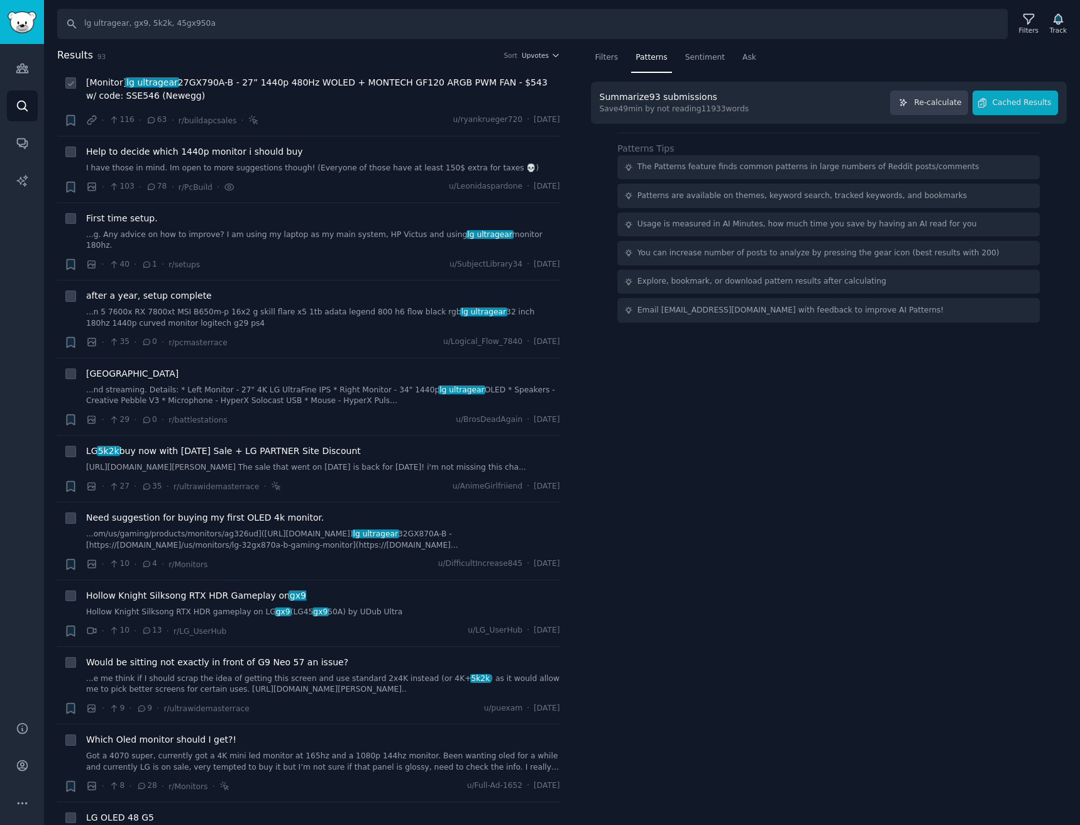
click at [196, 83] on span "[Monitor] lg ultragear 27GX790A-B - 27” 1440p 480Hz WOLED + MONTECH GF120 ARGB …" at bounding box center [323, 89] width 474 height 26
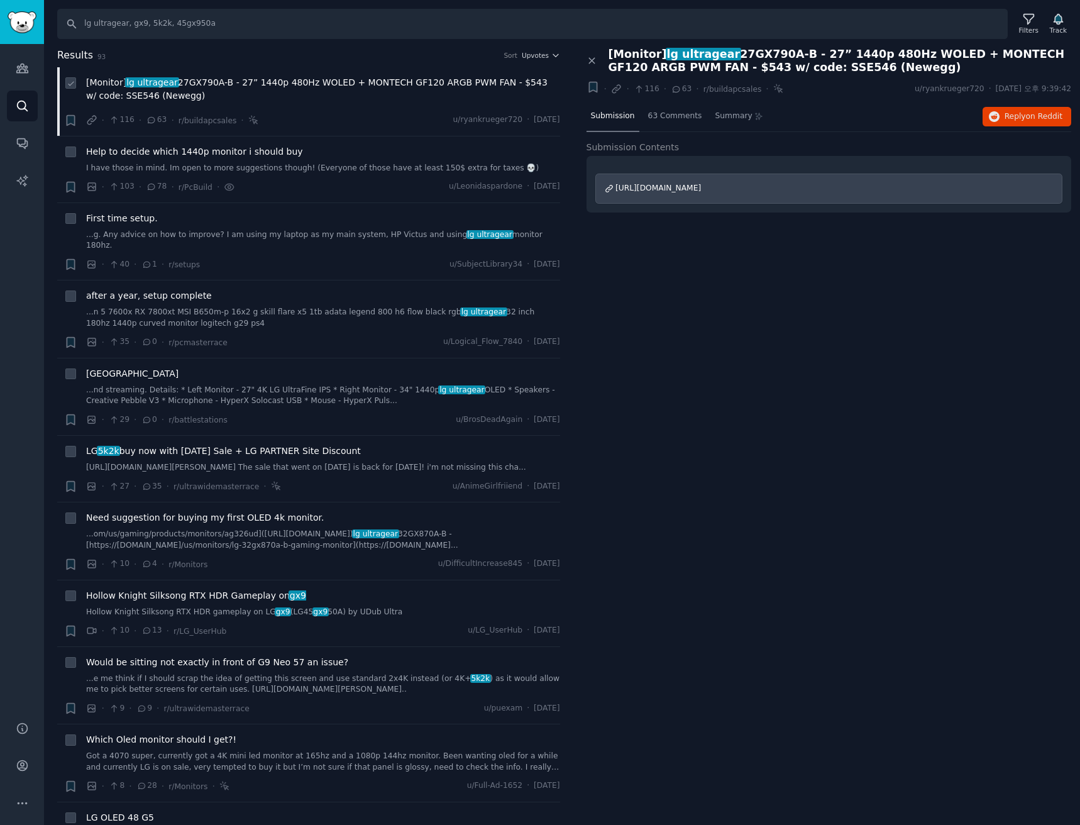
click at [67, 82] on icon at bounding box center [71, 83] width 9 height 9
checkbox input "true"
click at [88, 123] on icon at bounding box center [91, 120] width 8 height 8
click at [655, 421] on div "Close panel [Monitor] lg ultragear 27GX790A-B - 27” 1440p 480Hz WOLED + MONTECH…" at bounding box center [829, 436] width 503 height 777
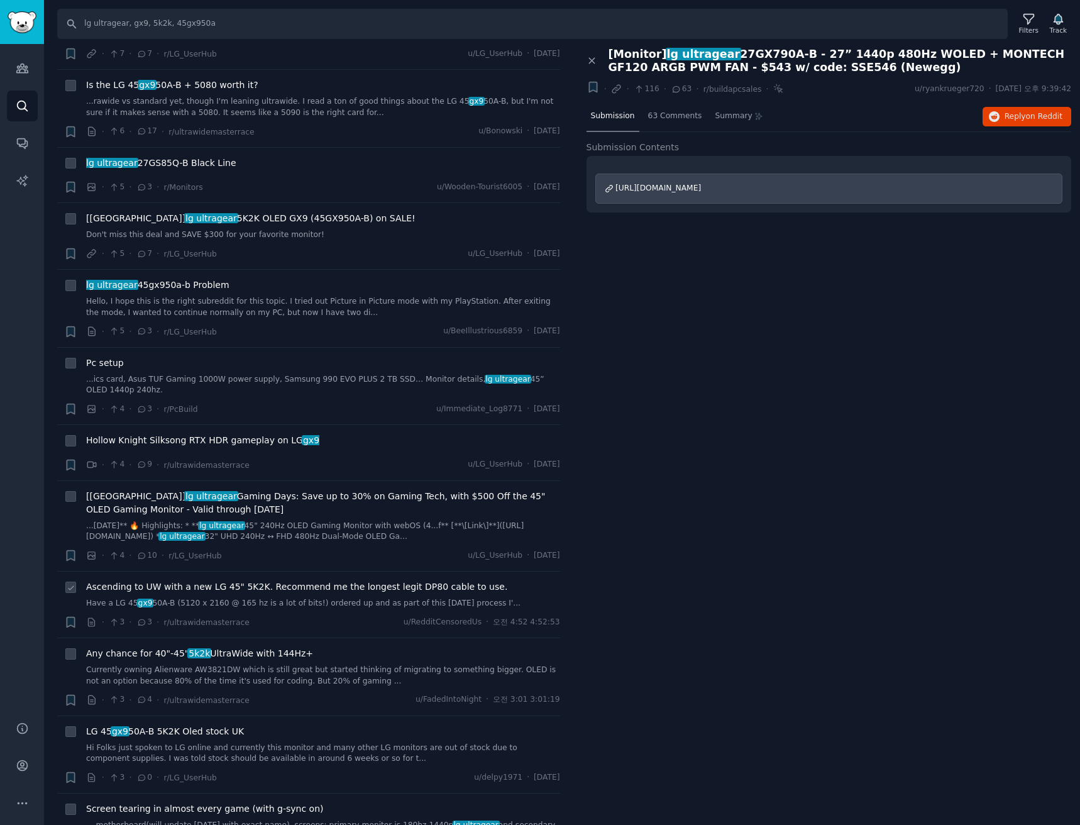
scroll to position [1068, 0]
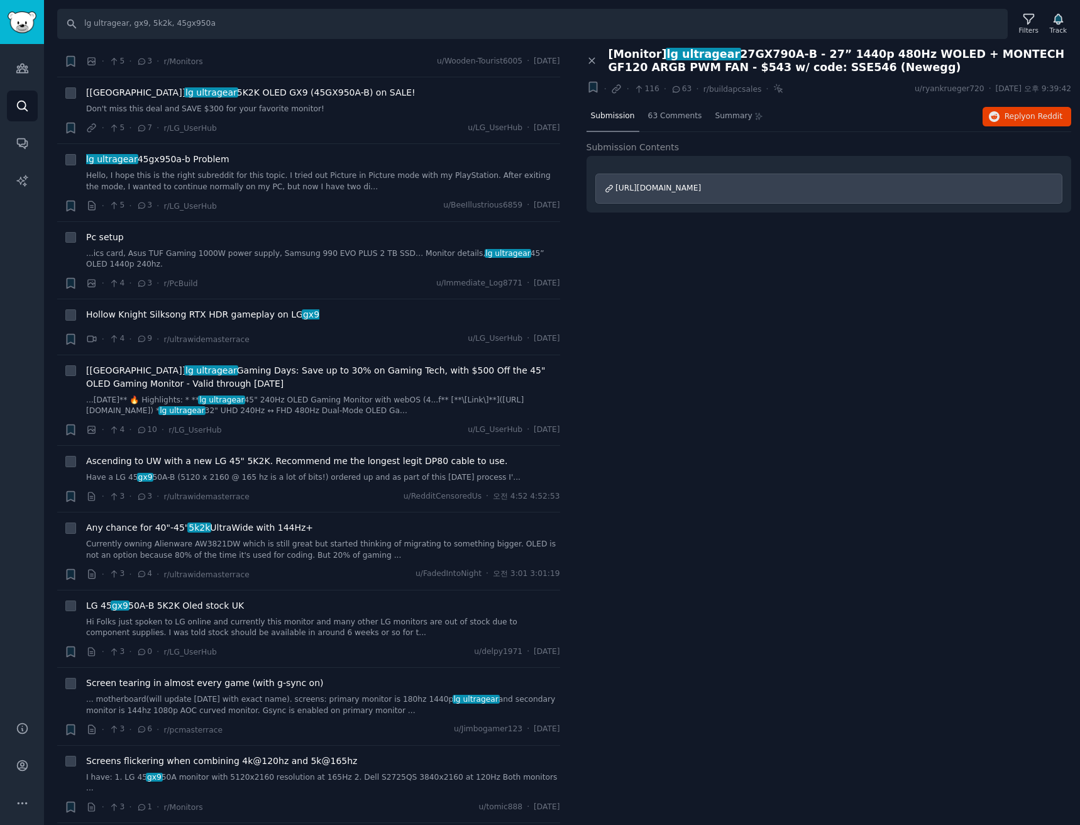
click at [617, 334] on div "Close panel [Monitor] lg ultragear 27GX790A-B - 27” 1440p 480Hz WOLED + MONTECH…" at bounding box center [829, 436] width 503 height 777
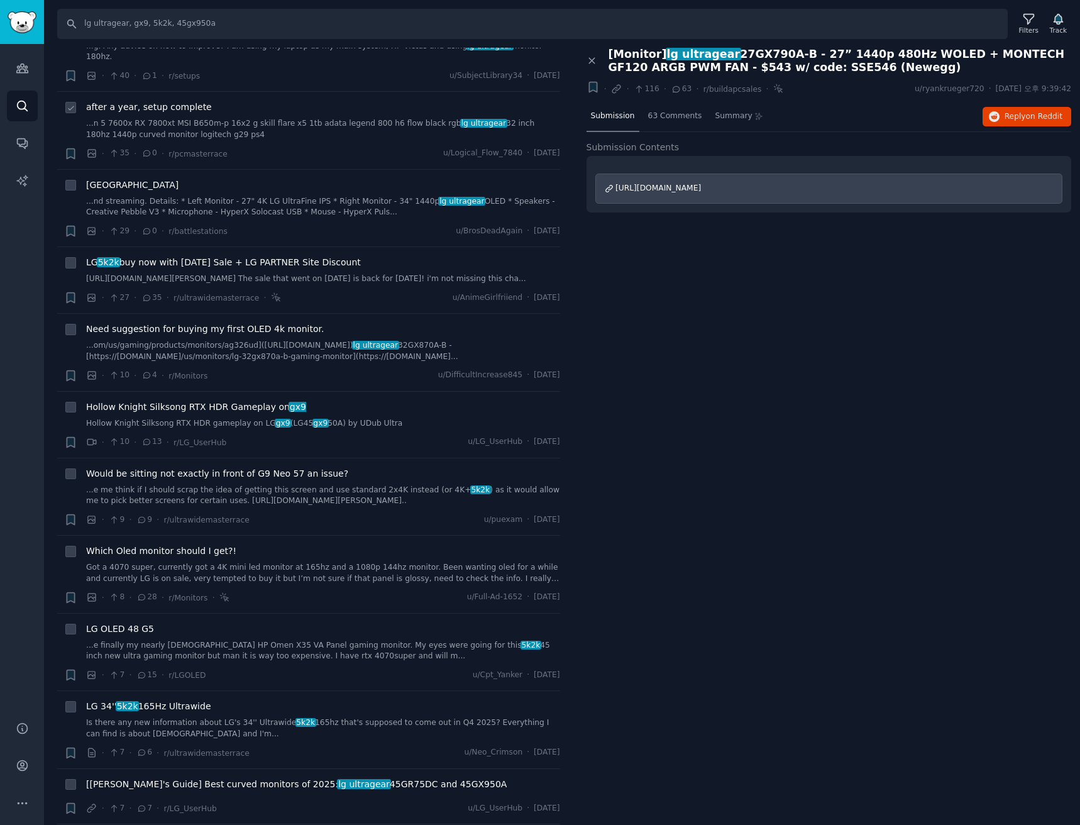
scroll to position [0, 0]
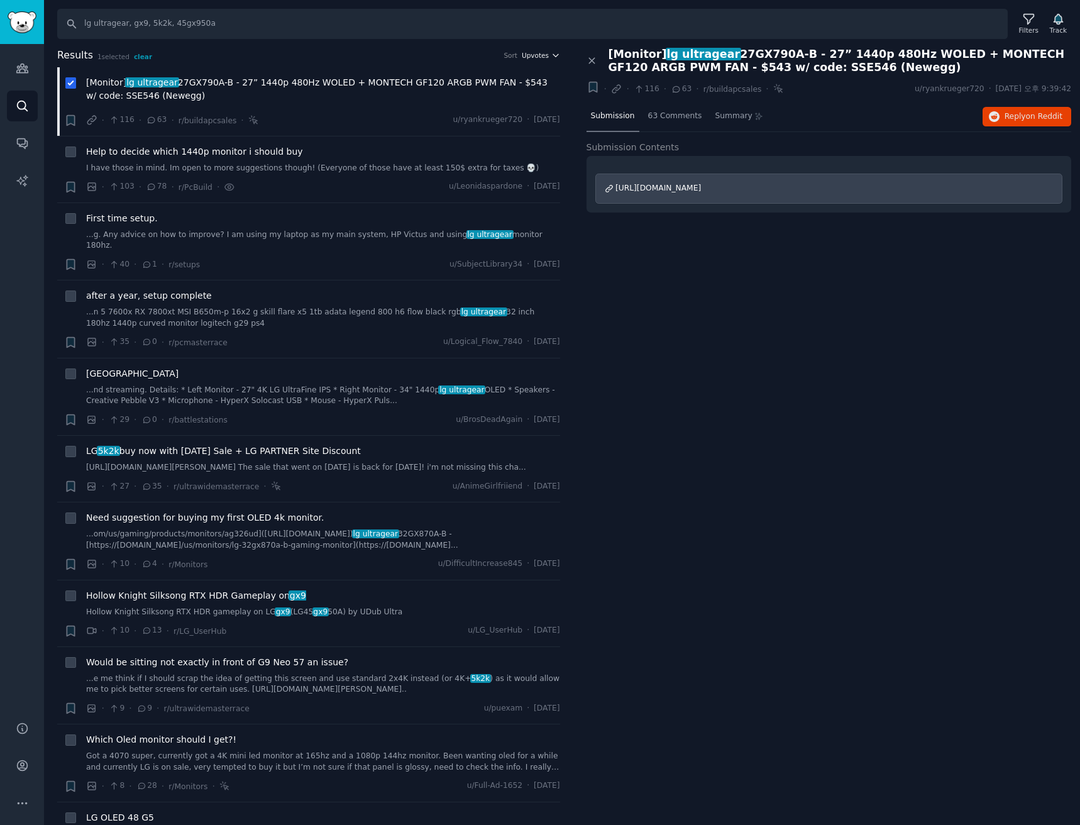
click at [544, 55] on span "Upvotes" at bounding box center [535, 55] width 27 height 9
click at [485, 126] on p "Comments" at bounding box center [481, 123] width 41 height 11
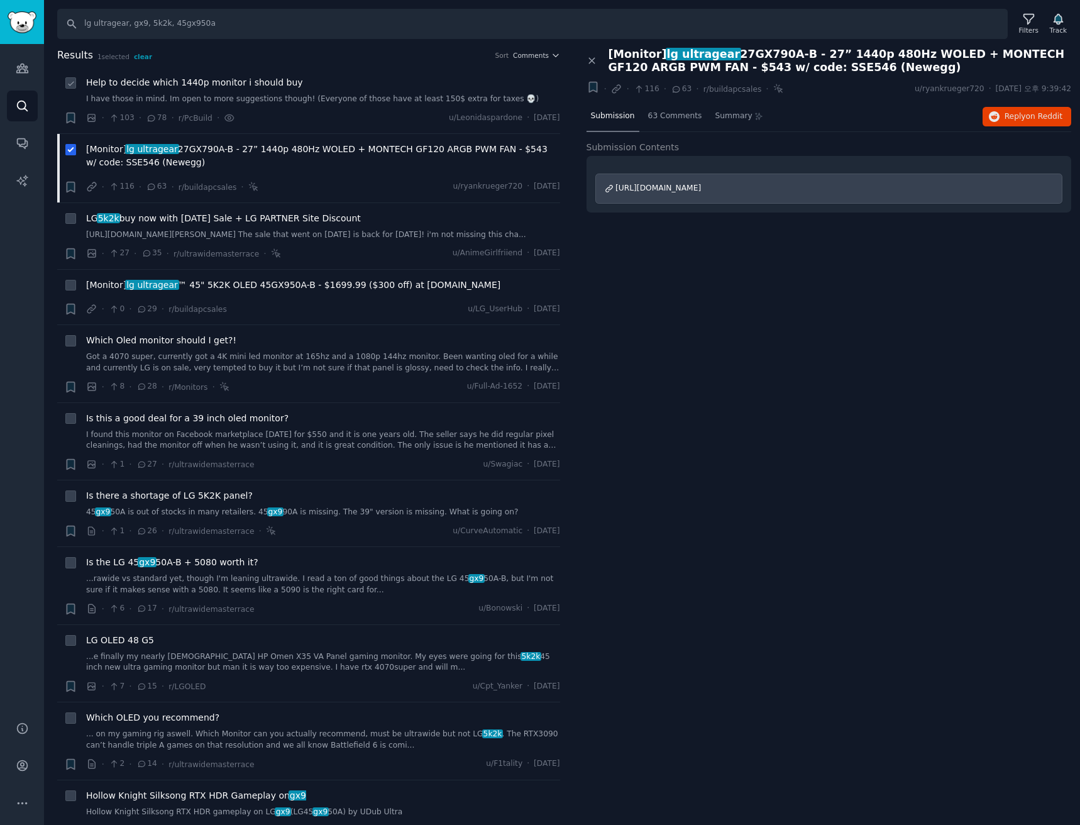
click at [203, 86] on span "Help to decide which 1440p monitor i should buy" at bounding box center [194, 82] width 217 height 13
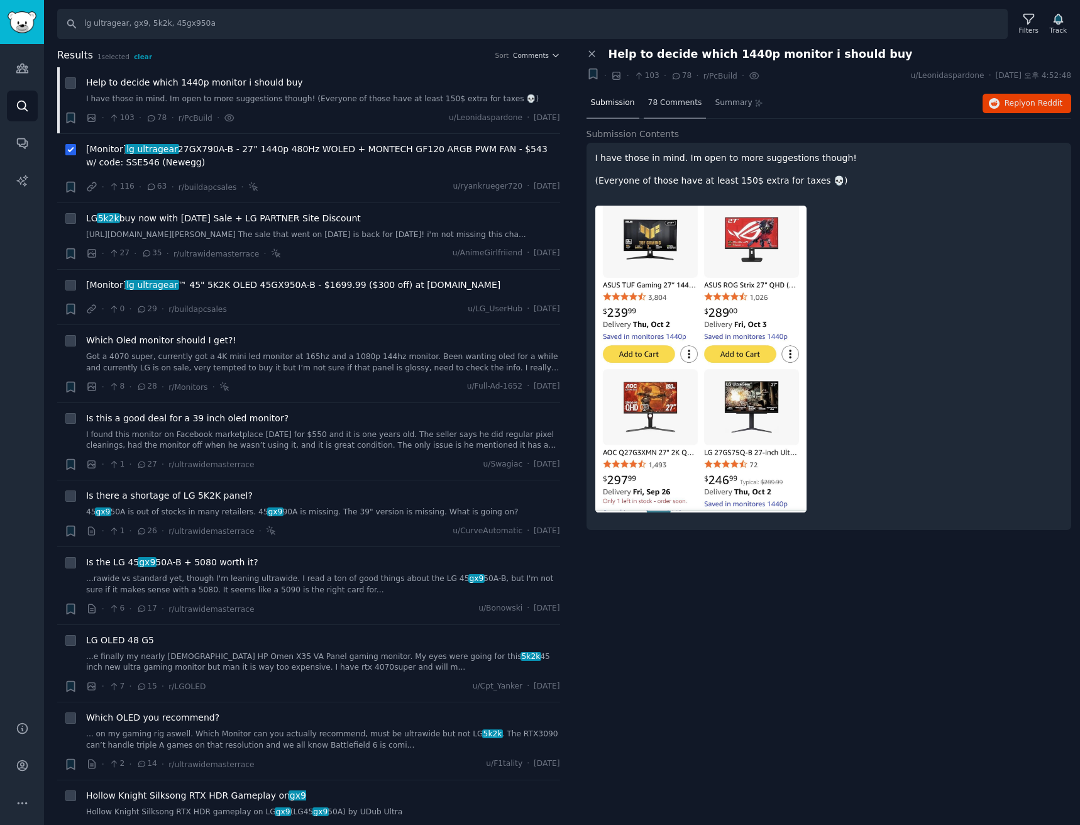
click at [678, 104] on span "78 Comments" at bounding box center [675, 102] width 54 height 11
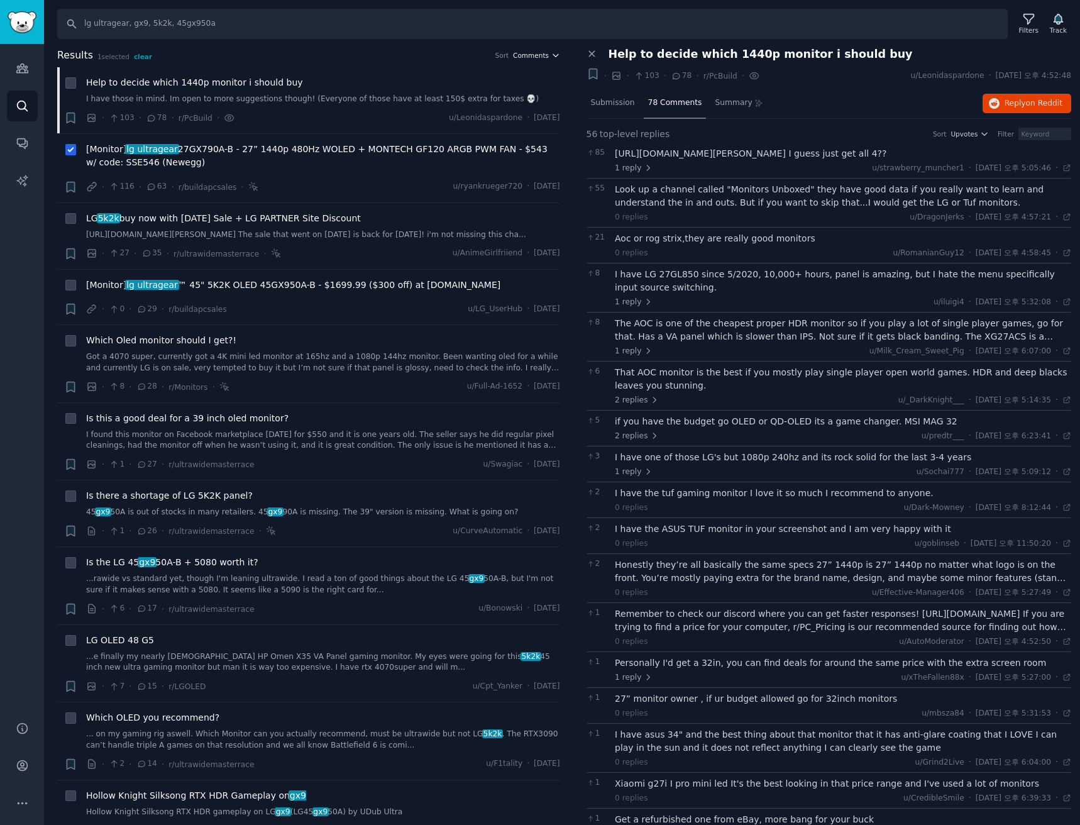
click at [533, 53] on span "Comments" at bounding box center [531, 55] width 36 height 9
drag, startPoint x: 478, startPoint y: 98, endPoint x: 486, endPoint y: 98, distance: 8.2
click at [477, 98] on p "Upvotes" at bounding box center [476, 101] width 31 height 11
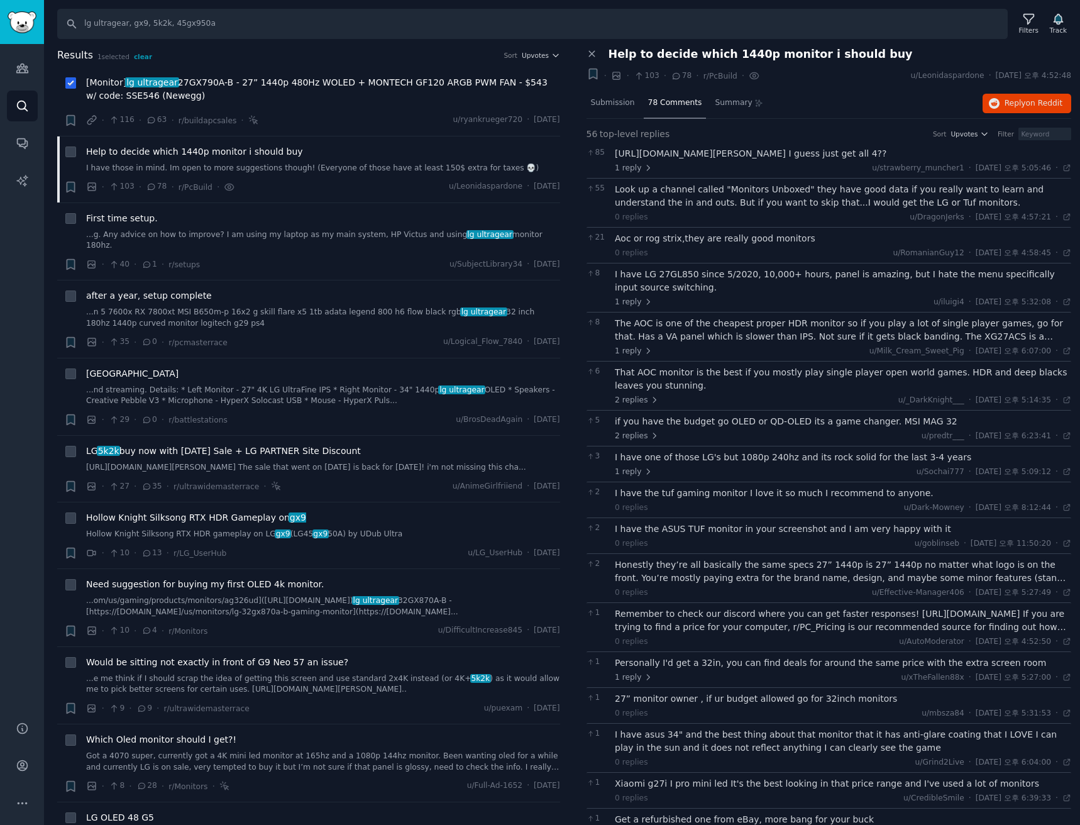
click at [318, 105] on div "[Monitor] lg ultragear 27GX790A-B - 27” 1440p 480Hz WOLED + MONTECH GF120 ARGB …" at bounding box center [323, 91] width 474 height 31
click at [71, 89] on input "checkbox" at bounding box center [70, 82] width 11 height 11
checkbox input "false"
click at [587, 53] on icon at bounding box center [591, 53] width 11 height 11
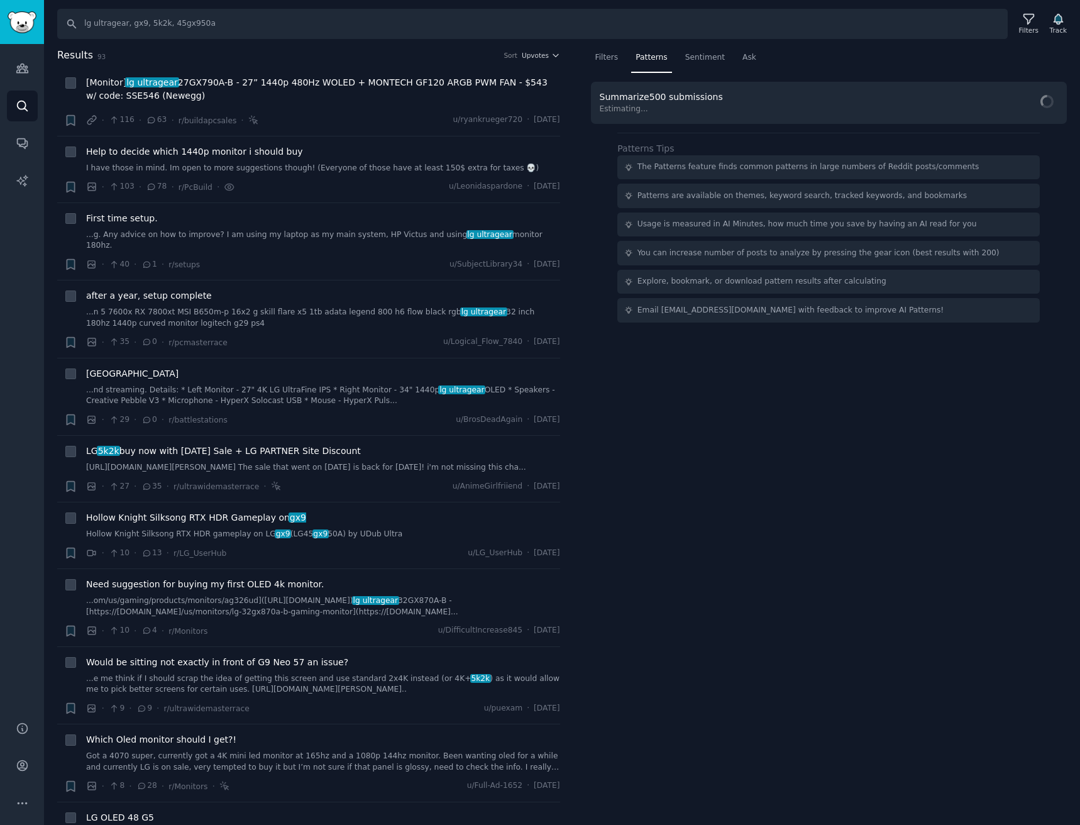
click at [652, 61] on span "Patterns" at bounding box center [650, 57] width 31 height 11
click at [1039, 107] on span "Cached Results" at bounding box center [1021, 102] width 59 height 11
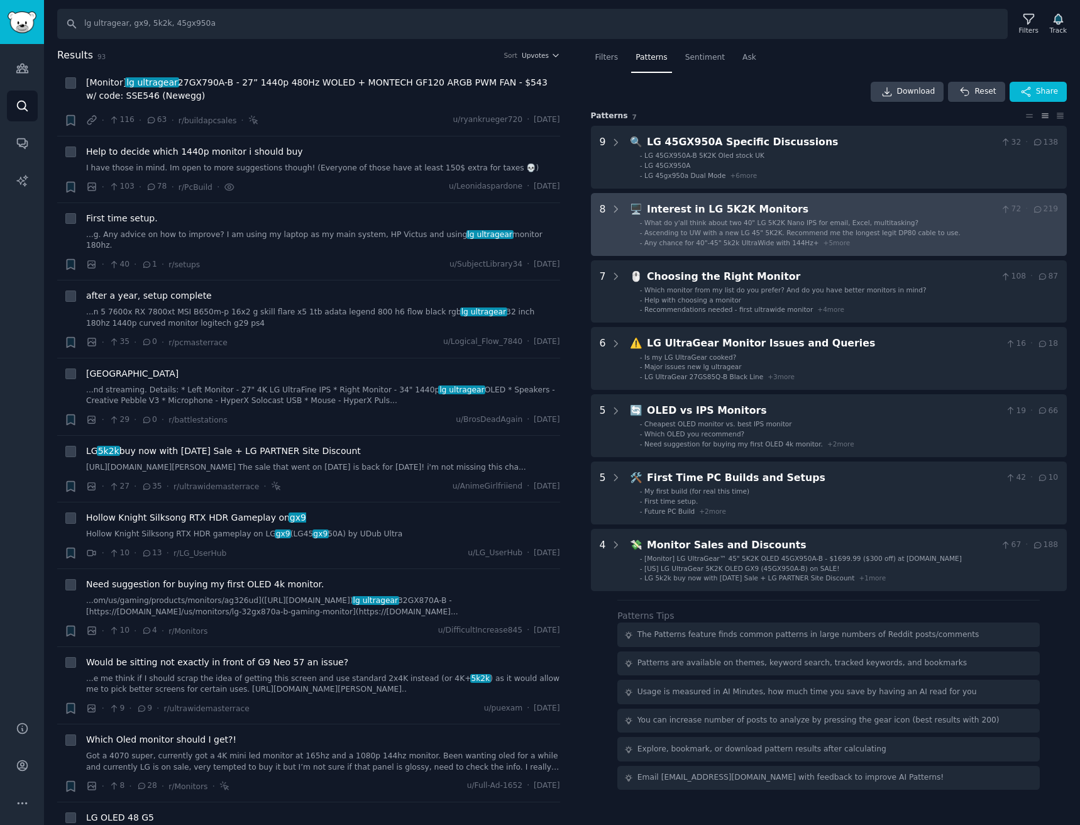
click at [922, 233] on span "Ascending to UW with a new LG 45" 5K2K. Recommend me the longest legit DP80 cab…" at bounding box center [802, 233] width 316 height 8
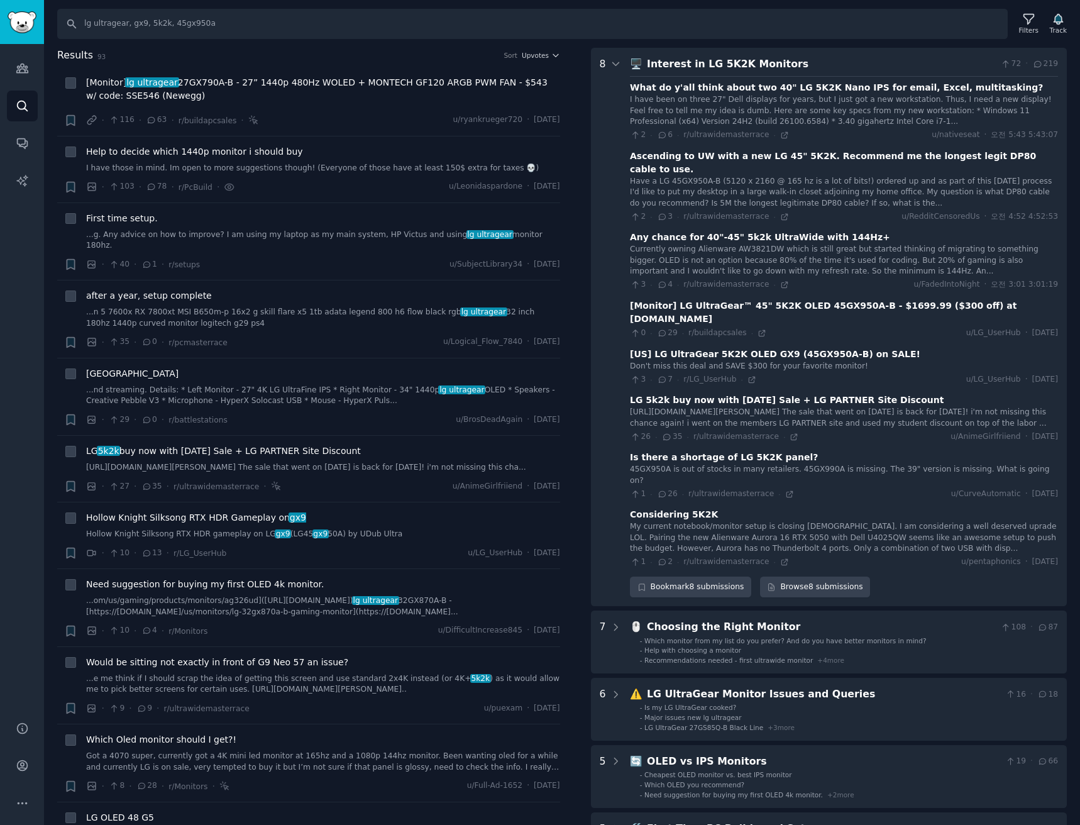
scroll to position [19, 0]
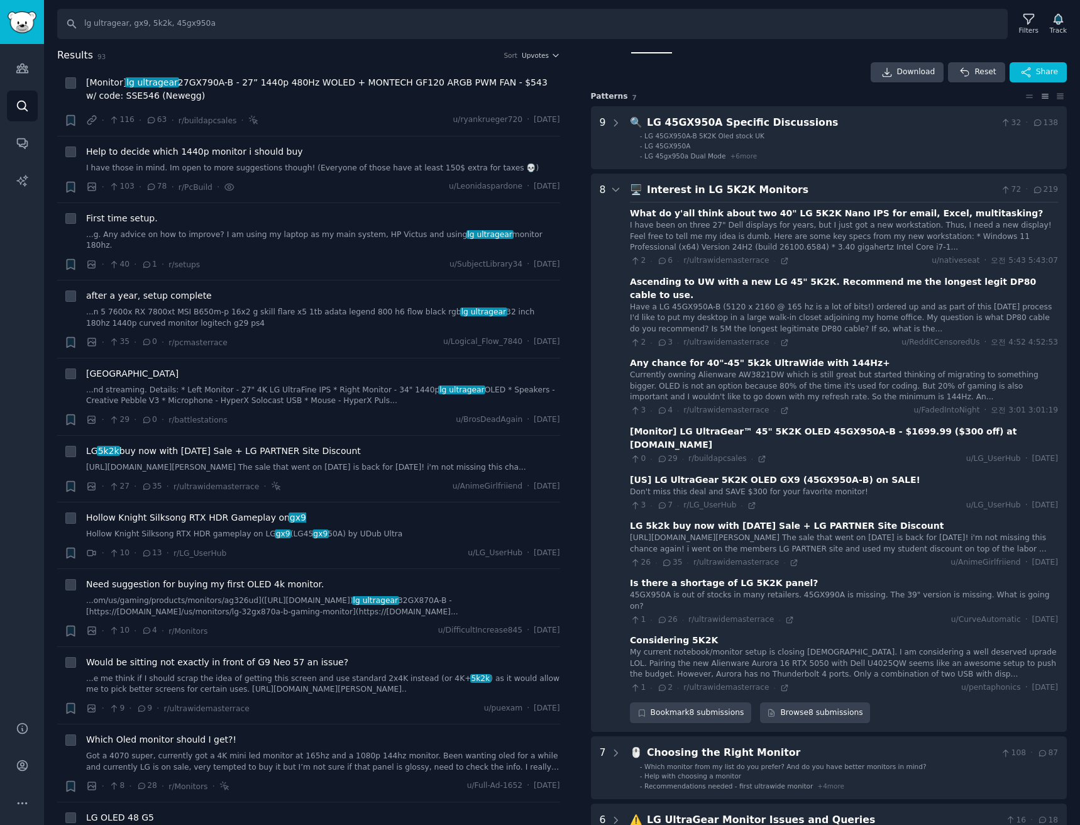
click at [918, 197] on div "Interest in LG 5K2K Monitors" at bounding box center [821, 190] width 349 height 16
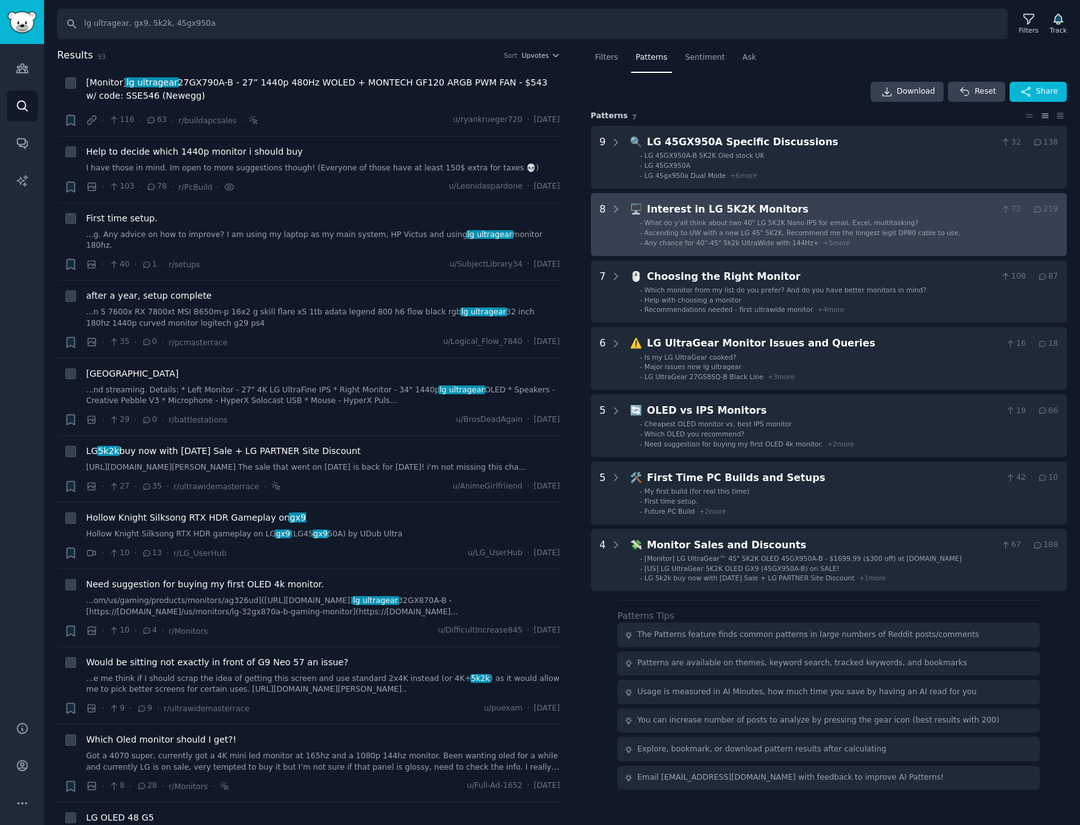
scroll to position [0, 0]
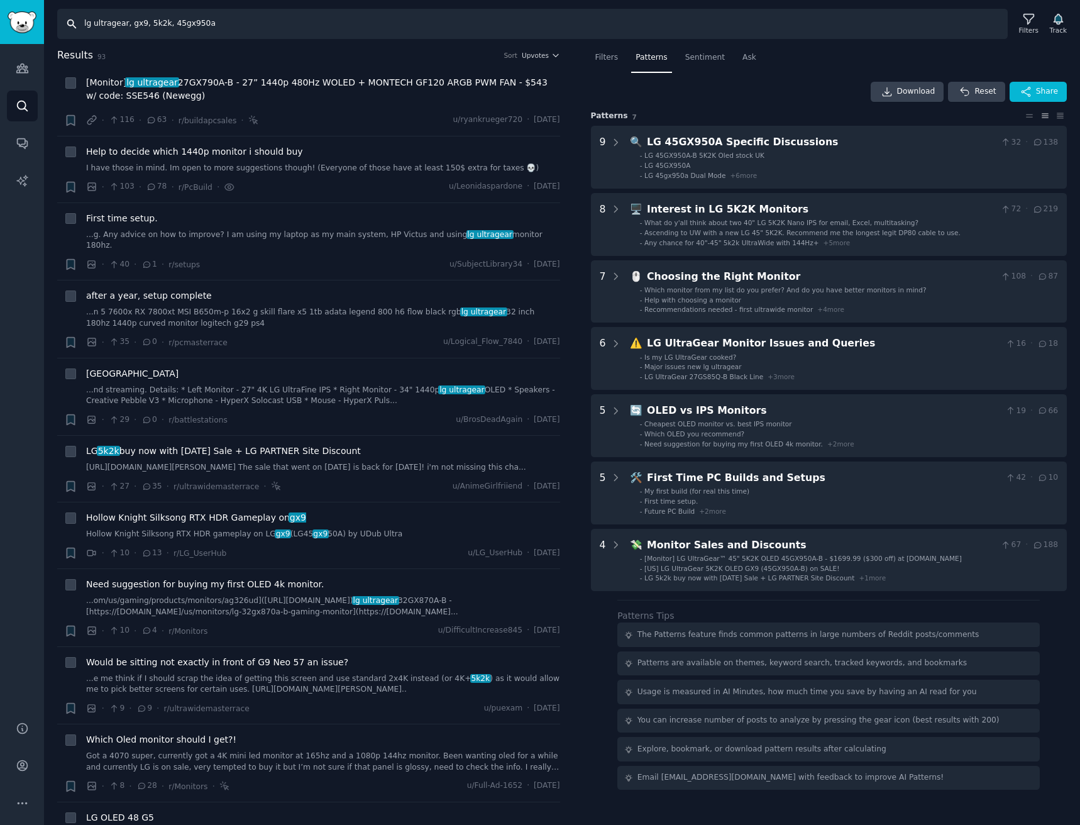
click at [300, 10] on input "lg ultragear, gx9, 5k2k, 45gx950a" at bounding box center [532, 24] width 950 height 30
type input "lg ultragear, gx9, 5k2k, 45gx950a, 27GX790A"
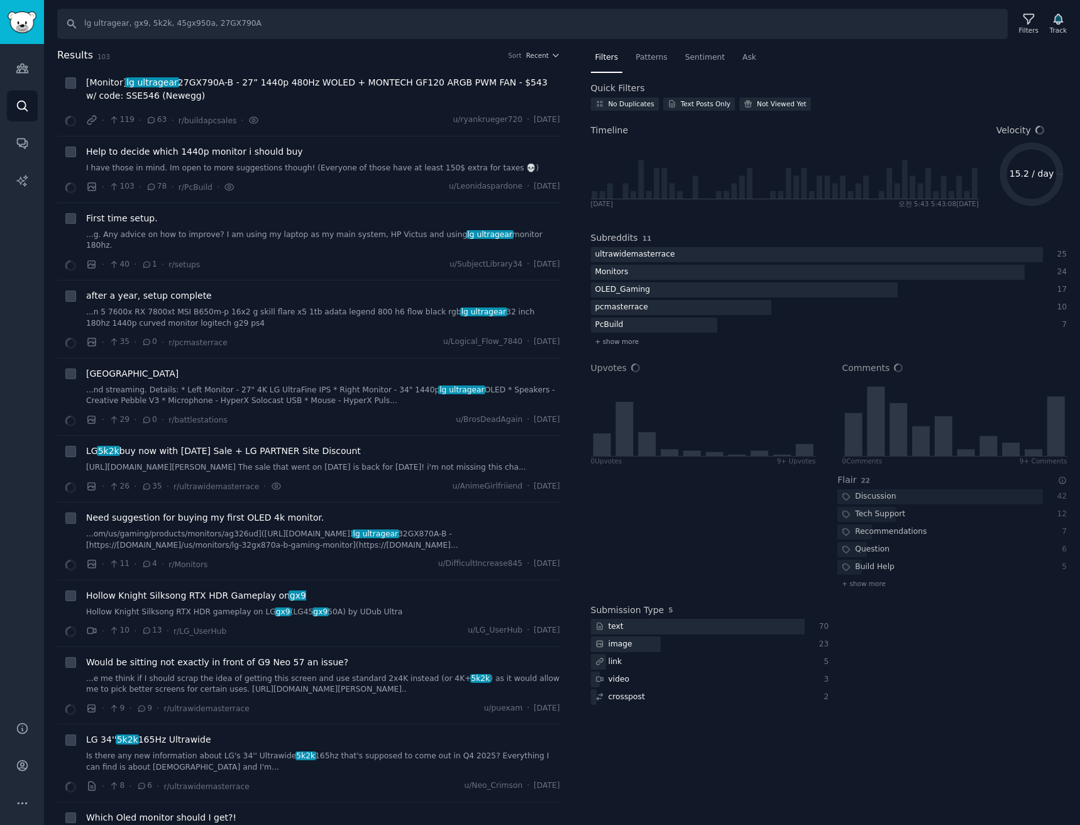
click at [639, 43] on div "Search lg ultragear, gx9, 5k2k, 45gx950a, 27GX790A Filters Track Results 103 So…" at bounding box center [562, 412] width 1036 height 825
click at [642, 58] on span "Patterns" at bounding box center [650, 57] width 31 height 11
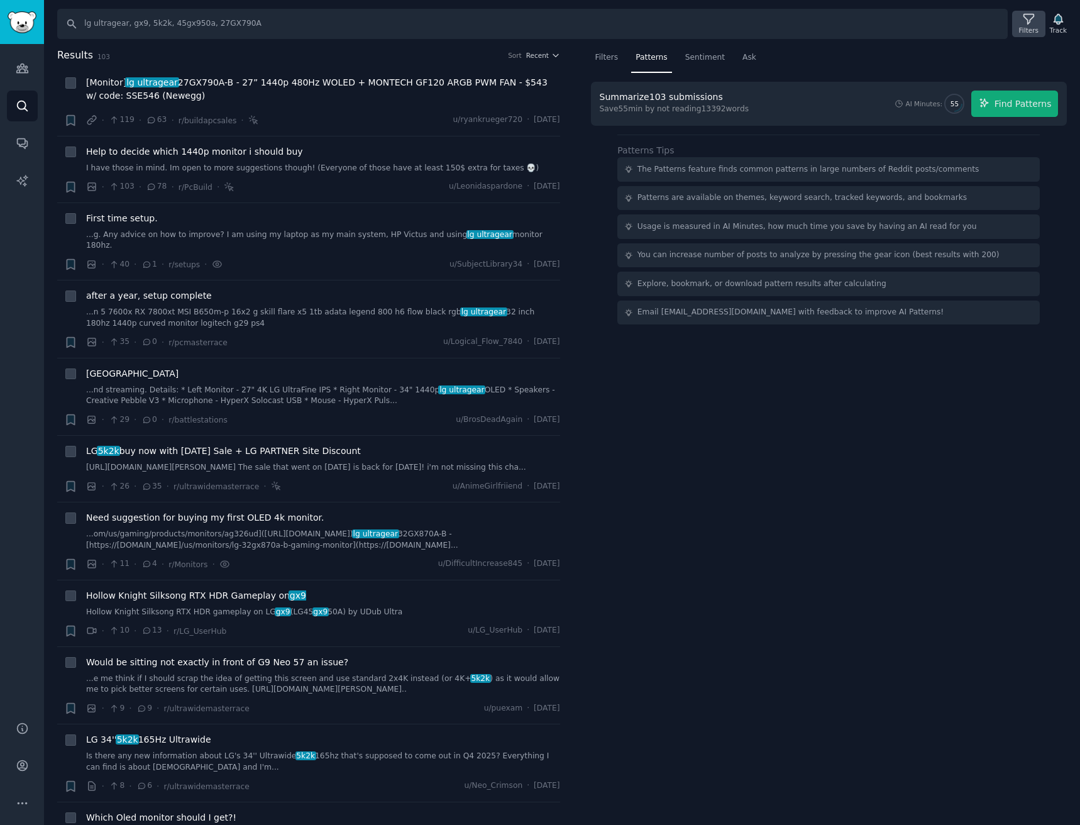
click at [1036, 26] on div "Filters" at bounding box center [1028, 30] width 19 height 9
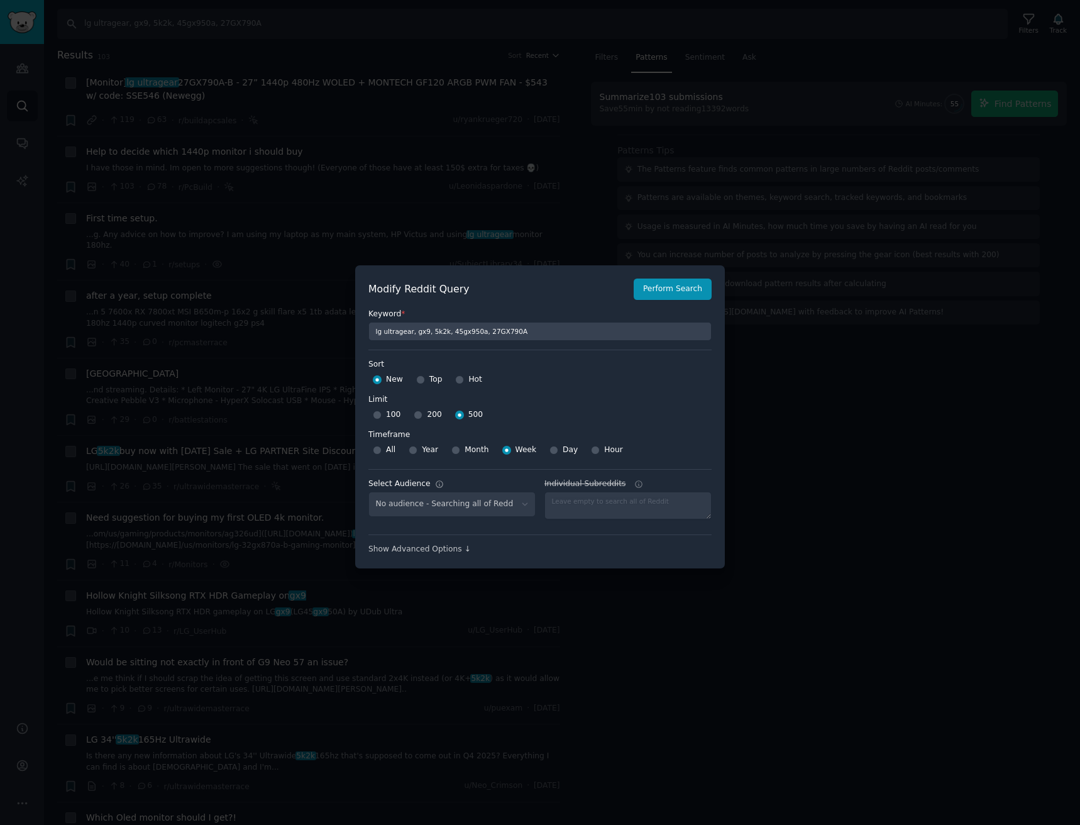
click at [421, 411] on div "200" at bounding box center [428, 415] width 28 height 20
click at [427, 413] on span "200" at bounding box center [434, 414] width 14 height 11
click at [422, 413] on input "200" at bounding box center [418, 414] width 9 height 9
radio input "true"
select select "a094687530"
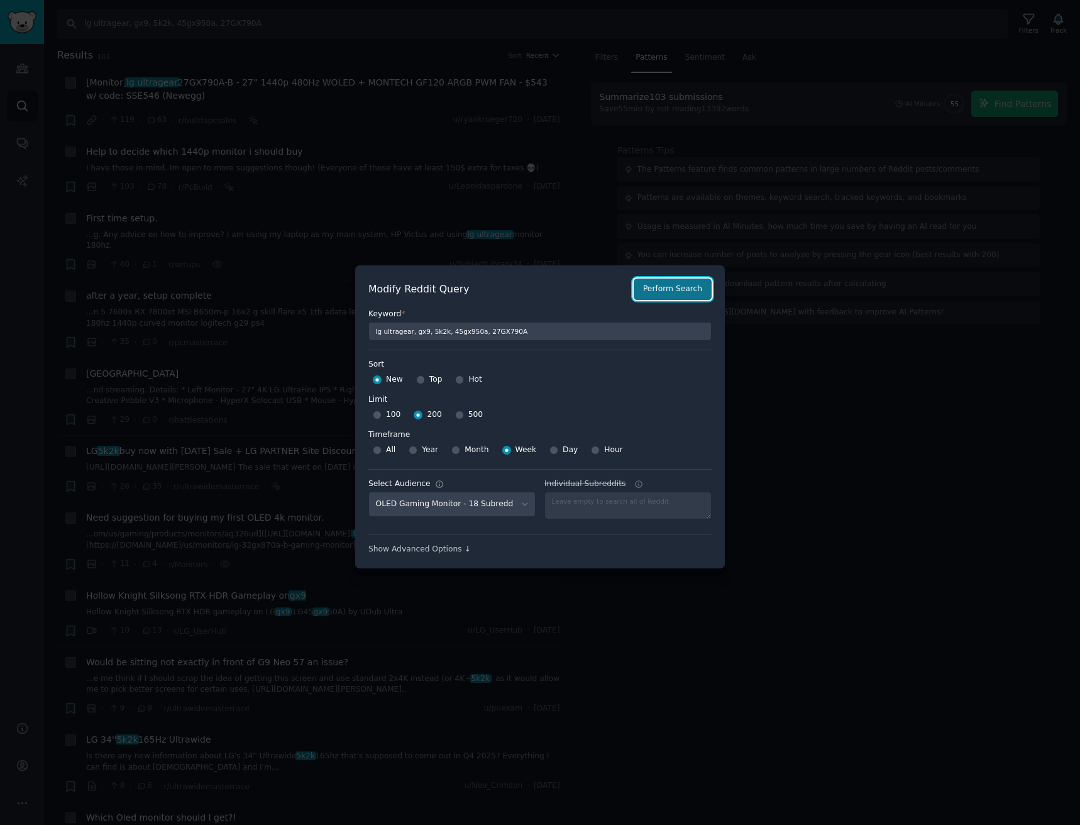
click at [677, 297] on button "Perform Search" at bounding box center [672, 288] width 78 height 21
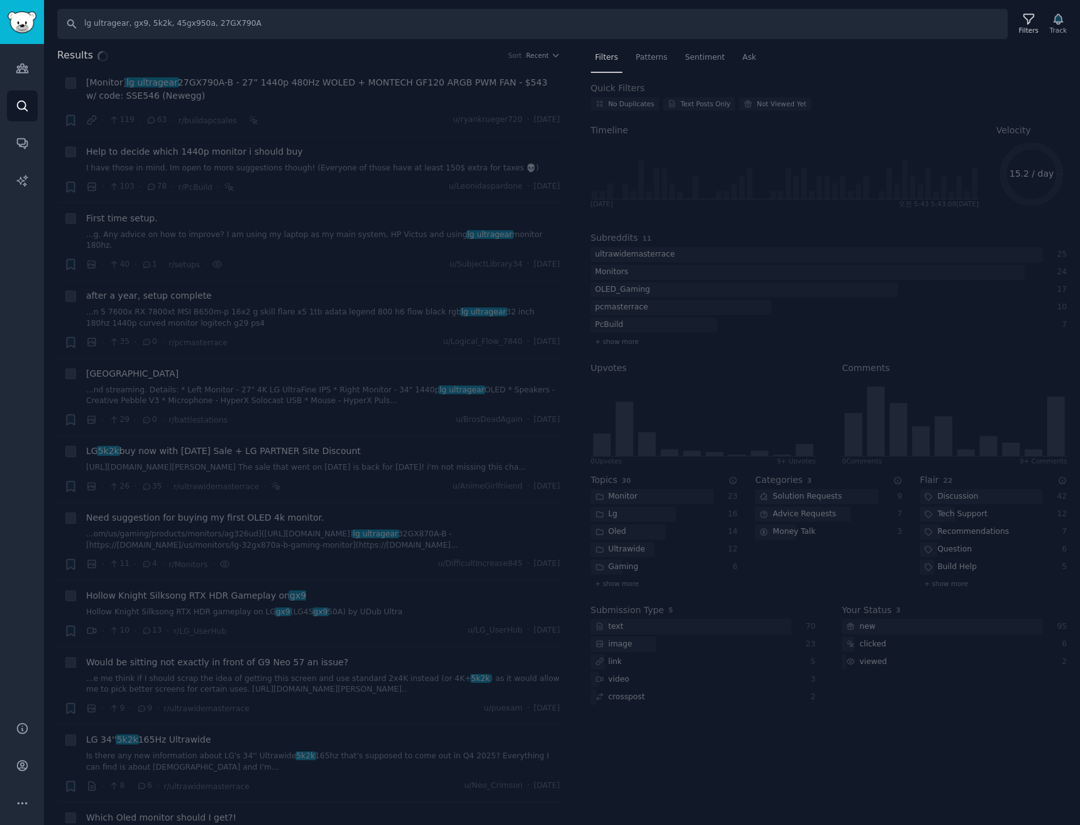
click at [641, 58] on div "Results Sort Recent Reddit link submission + [Monitor] lg ultragear 27GX790A-B …" at bounding box center [562, 436] width 1036 height 777
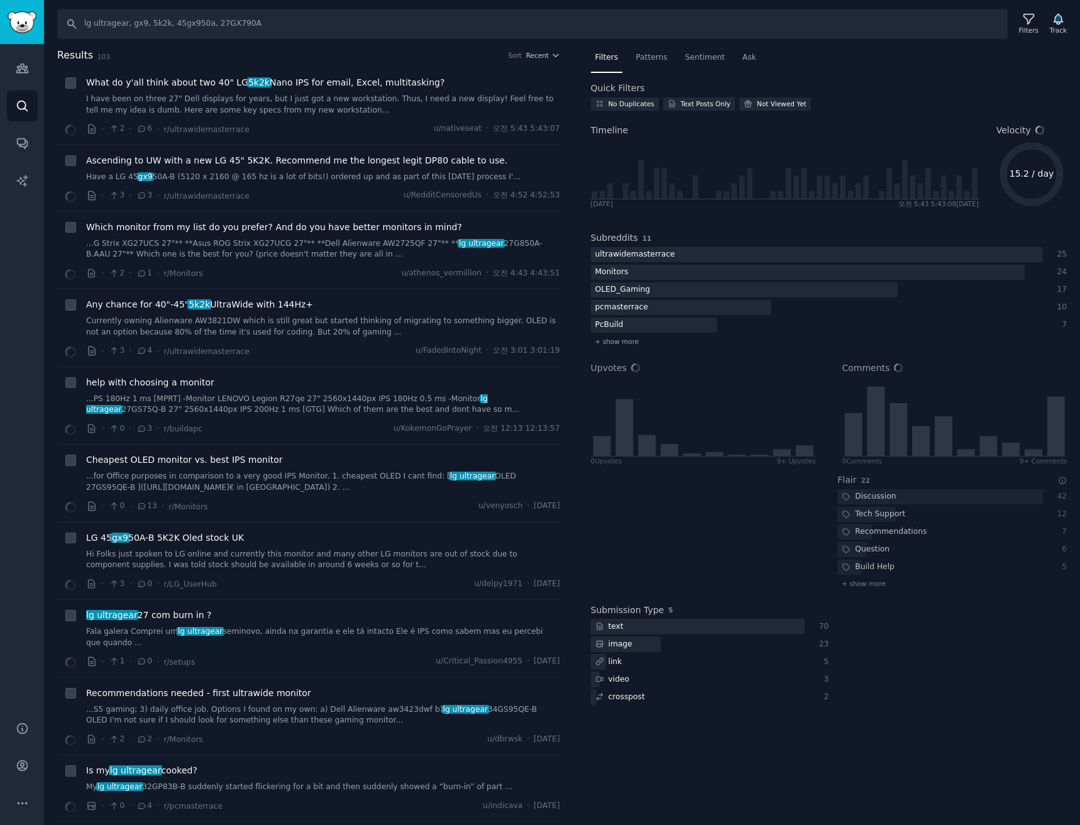
click at [641, 58] on span "Patterns" at bounding box center [650, 57] width 31 height 11
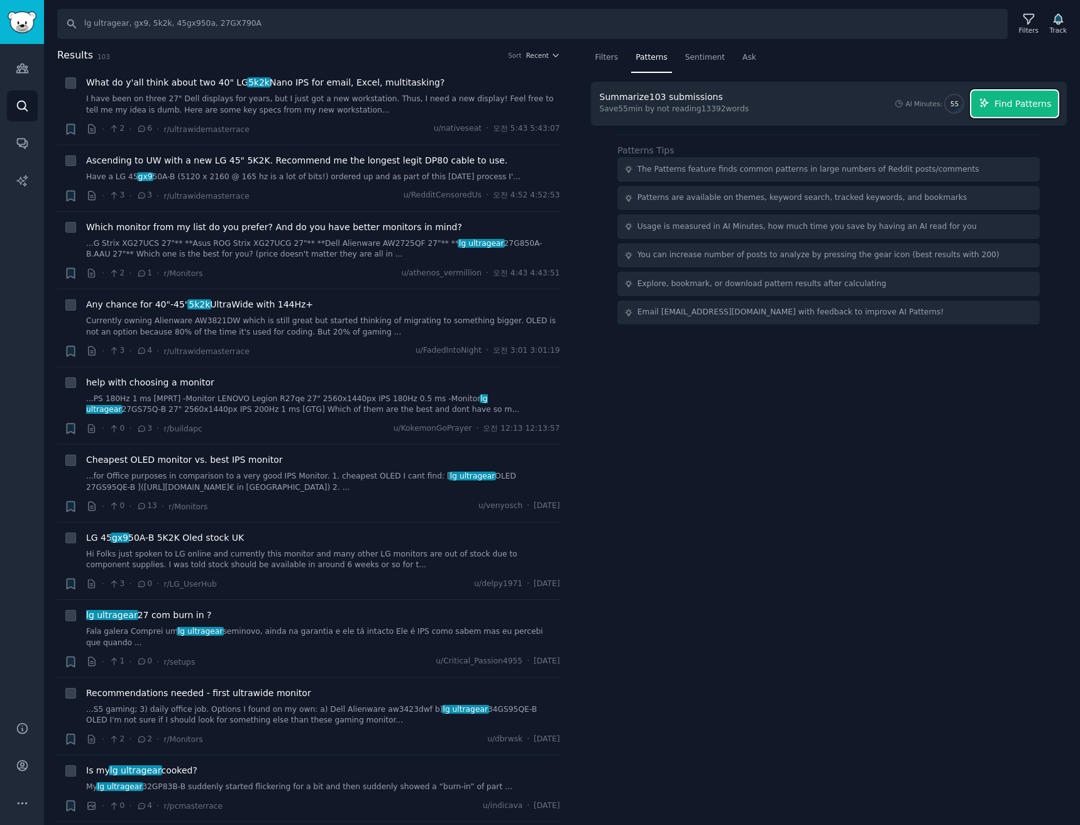
click at [1023, 109] on span "Find Patterns" at bounding box center [1022, 103] width 57 height 13
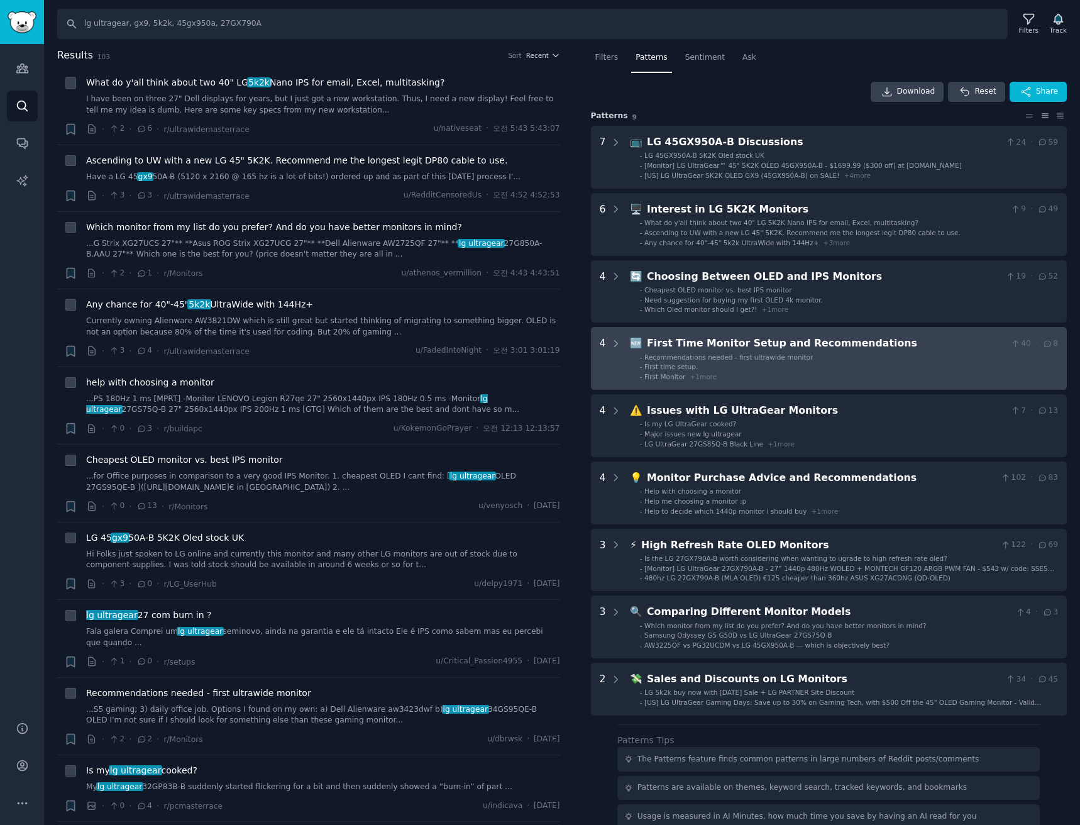
click at [821, 371] on li "- First time setup." at bounding box center [849, 366] width 418 height 9
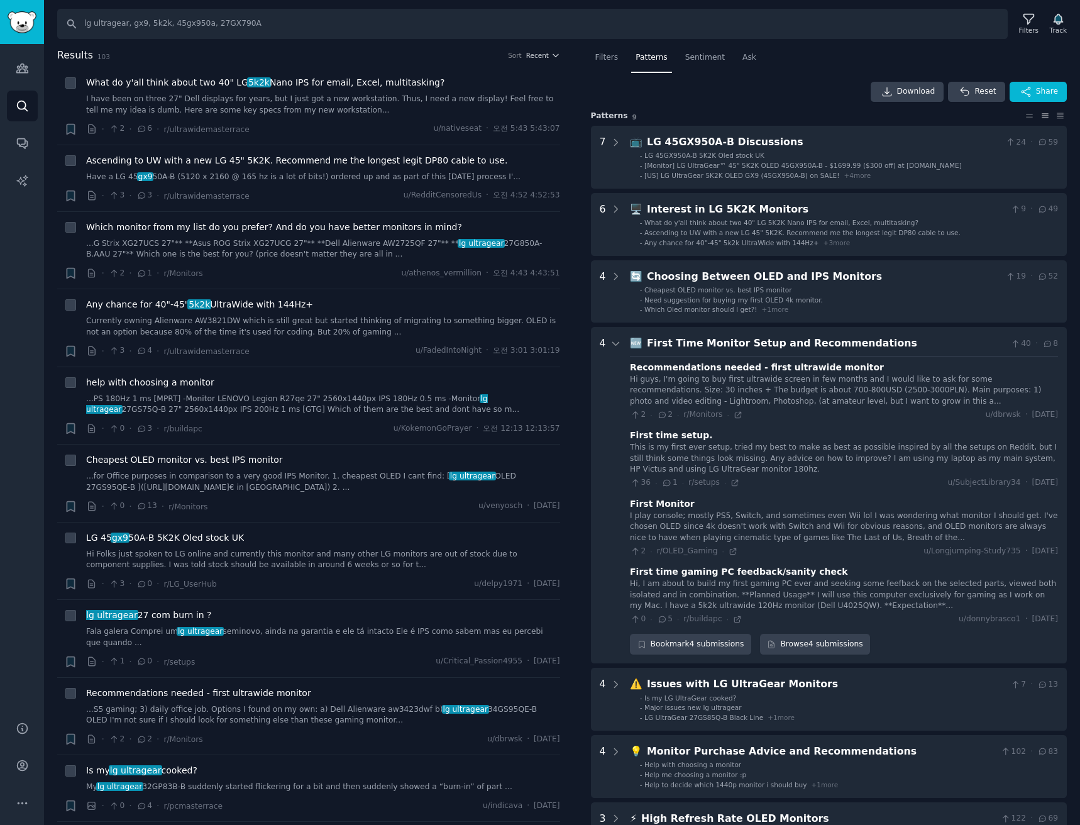
click at [911, 341] on div "First Time Monitor Setup and Recommendations" at bounding box center [826, 344] width 359 height 16
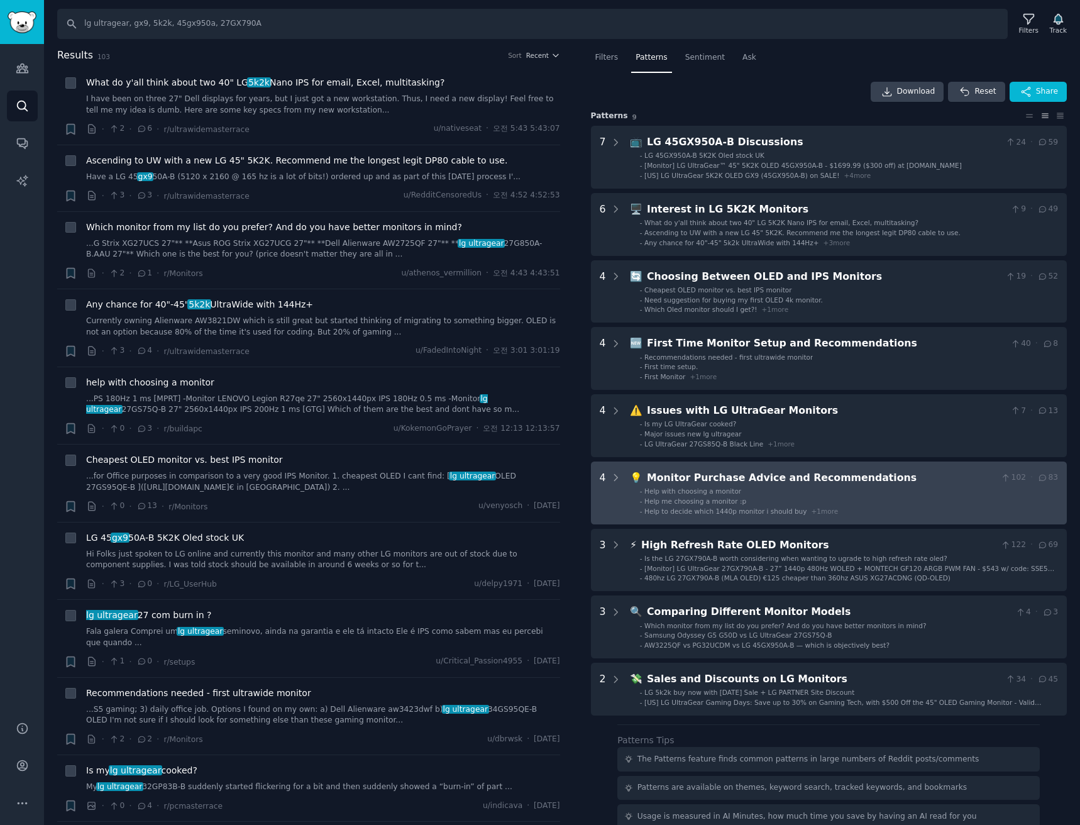
click at [903, 508] on li "- Help to decide which 1440p monitor i should buy + 1 more" at bounding box center [849, 511] width 418 height 9
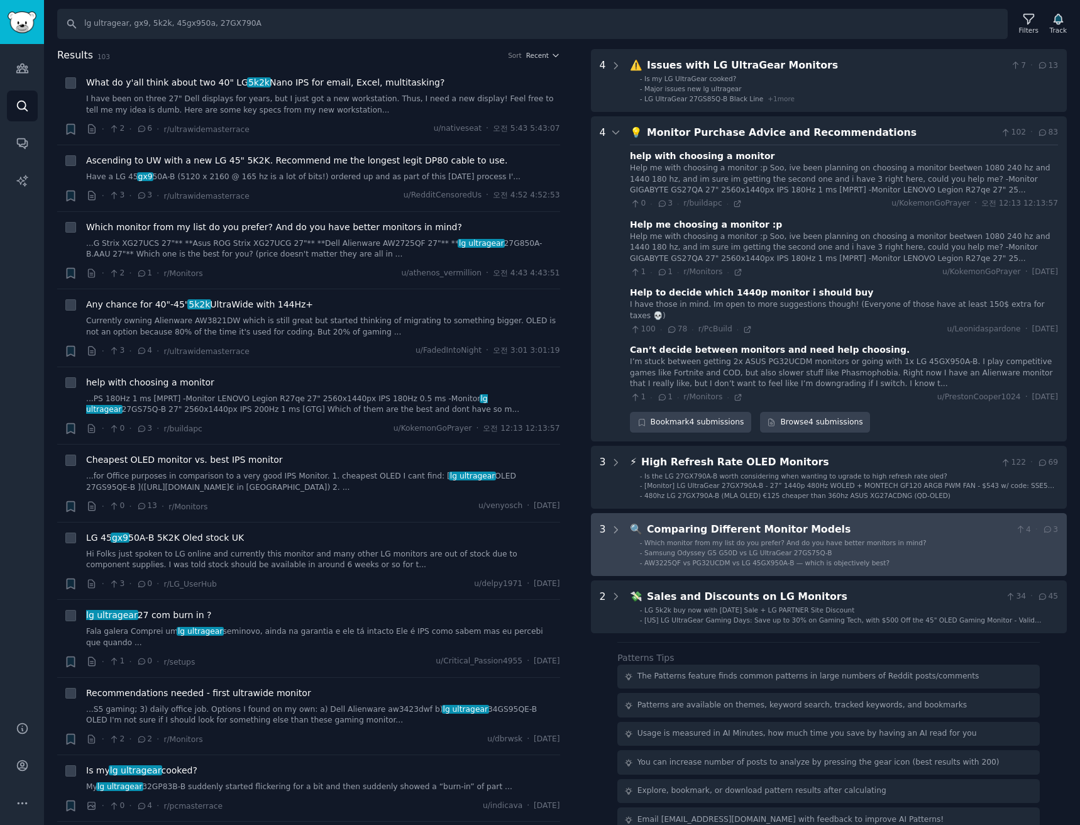
scroll to position [219, 0]
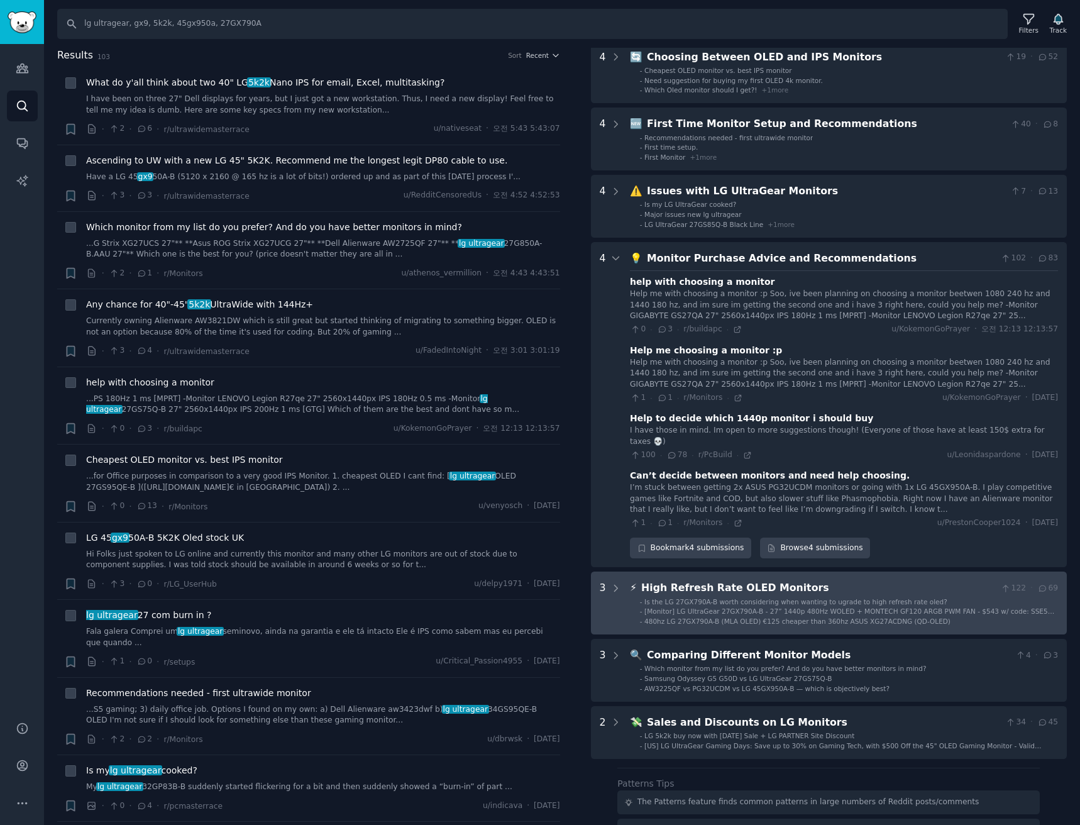
click at [976, 597] on ul "- Is the LG 27GX790A-B worth considering when wanting to ugrade to high refresh…" at bounding box center [844, 611] width 427 height 29
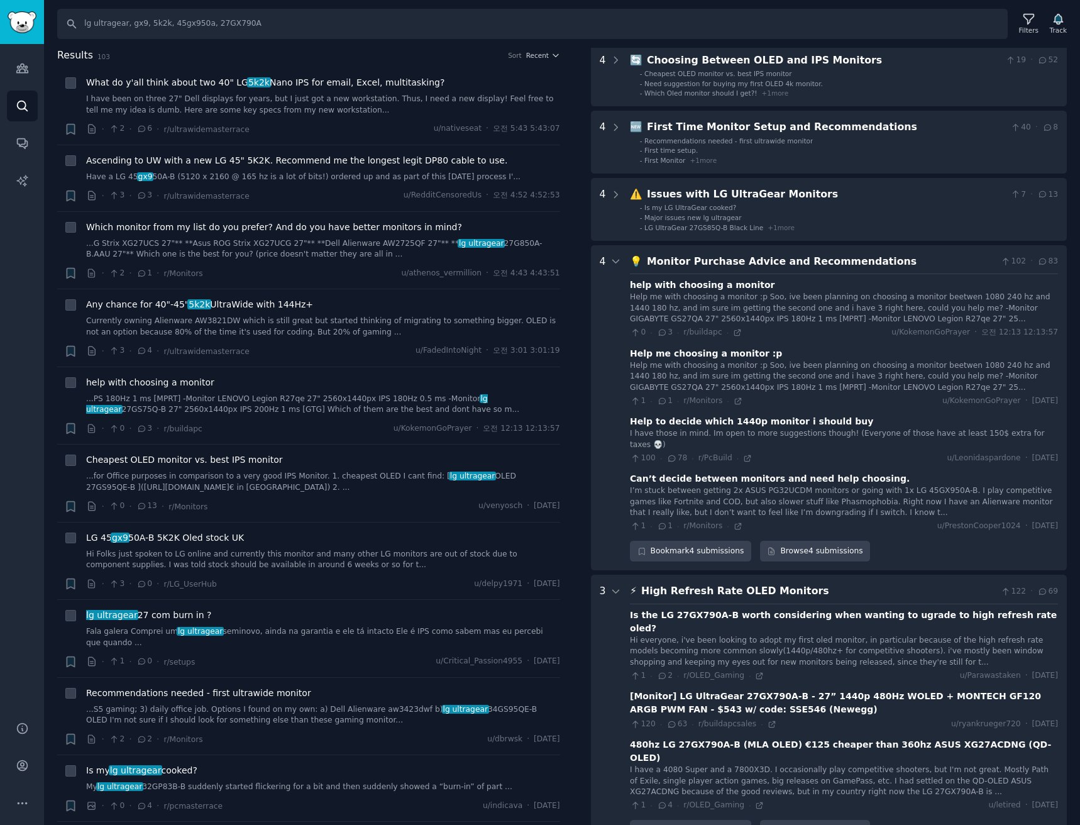
scroll to position [0, 0]
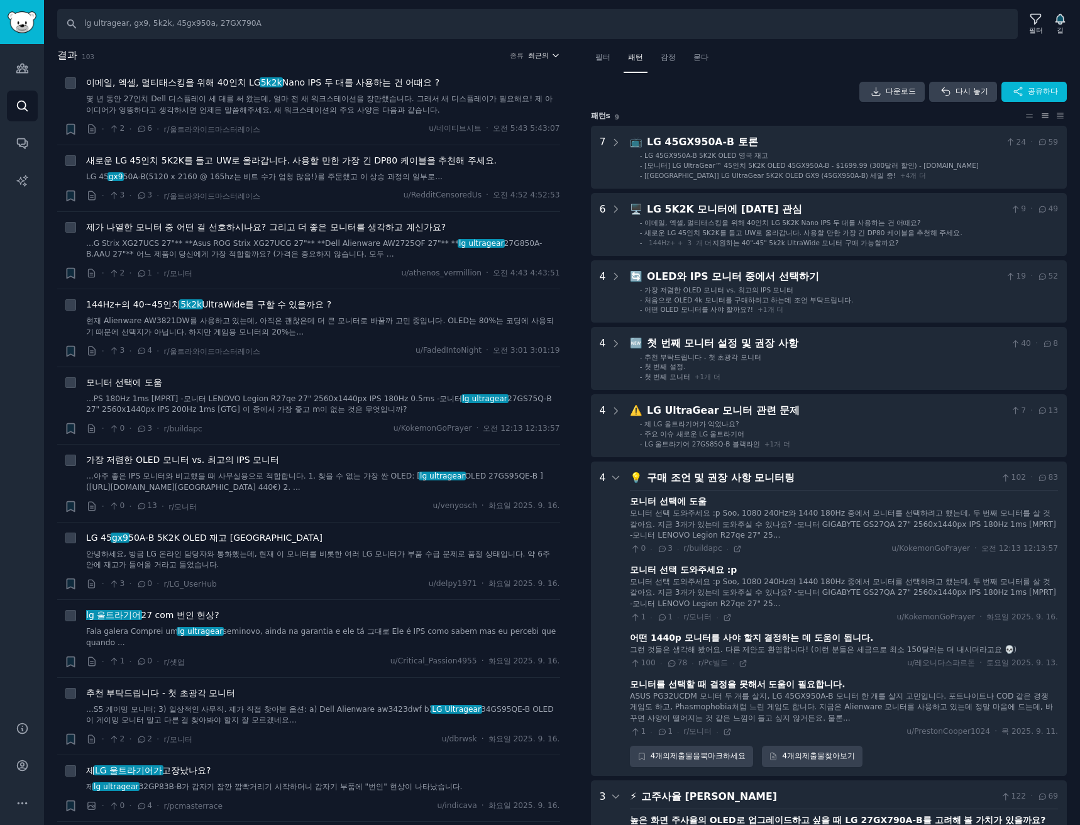
click at [545, 55] on font "최근의" at bounding box center [538, 56] width 21 height 8
click at [512, 107] on div "Upvotes" at bounding box center [497, 101] width 117 height 22
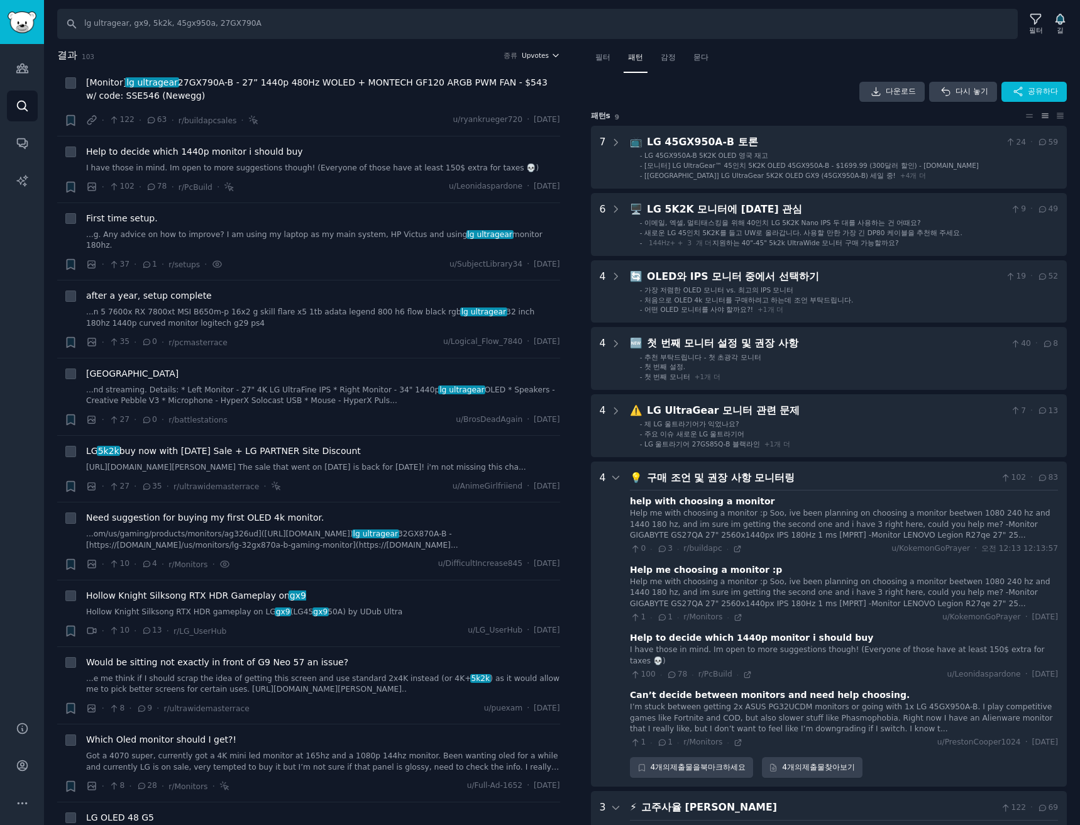
click at [552, 55] on icon "button" at bounding box center [554, 55] width 5 height 3
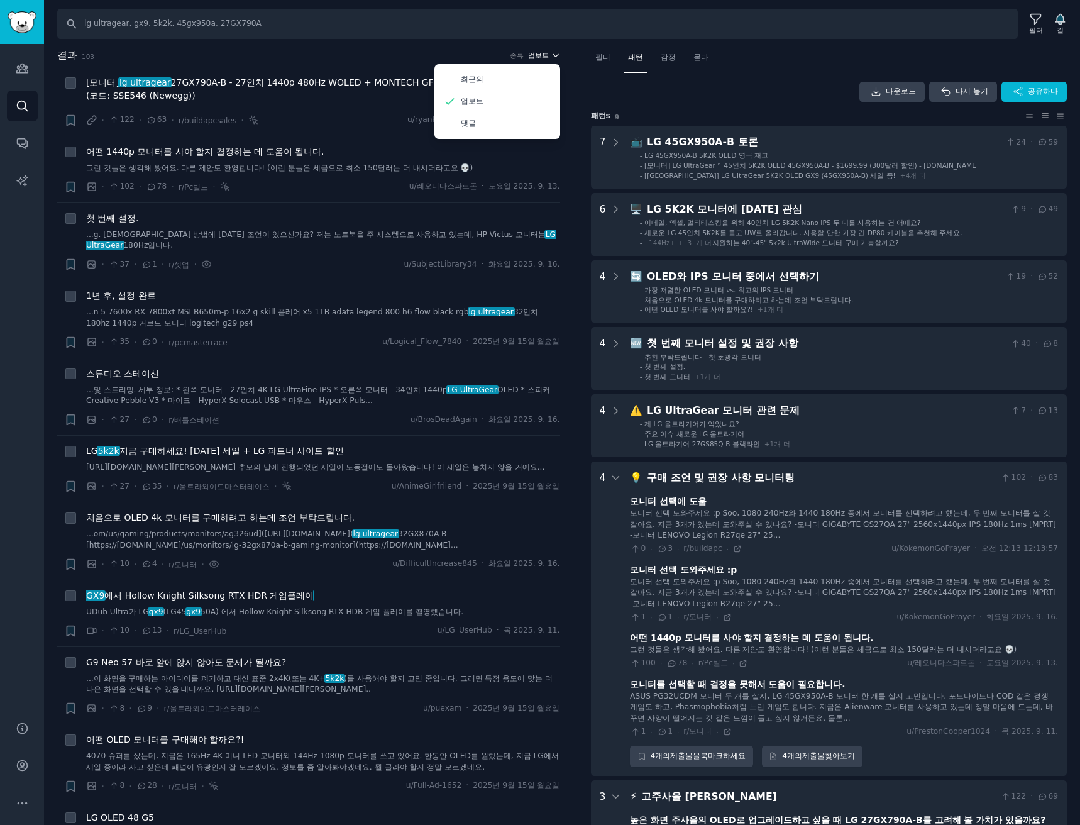
click at [552, 55] on icon "button" at bounding box center [554, 55] width 5 height 3
click at [469, 125] on font "댓글" at bounding box center [468, 123] width 15 height 9
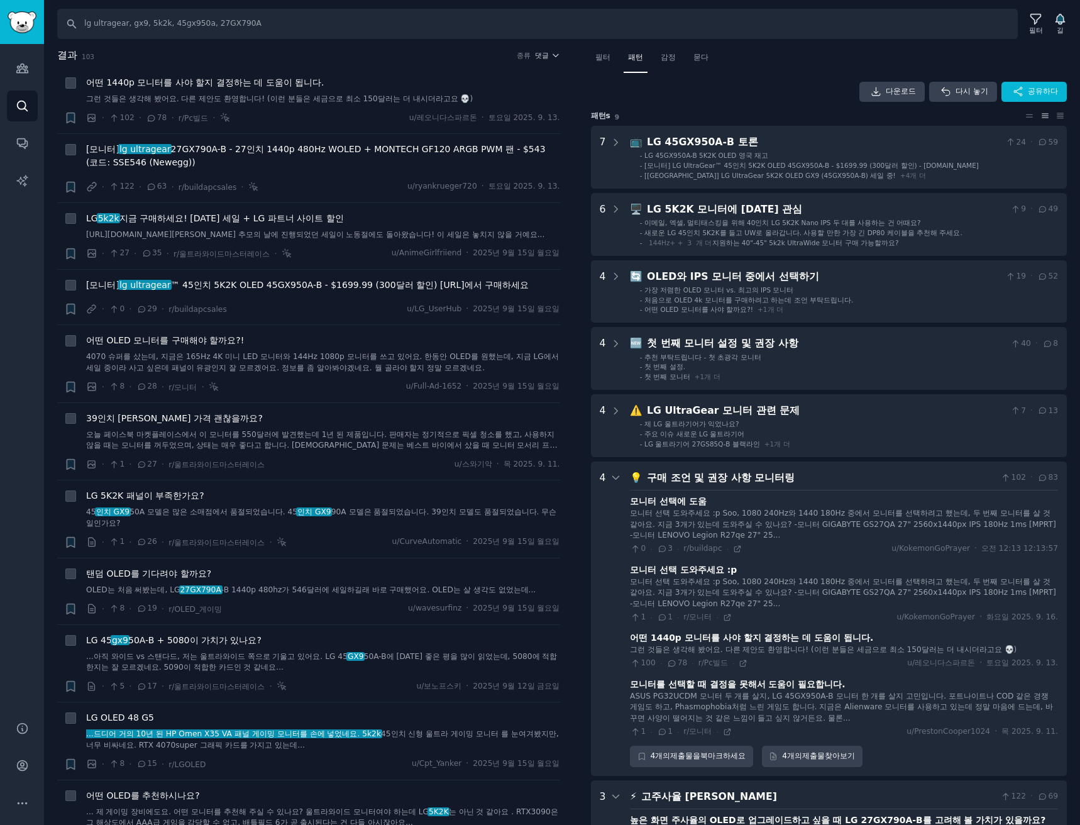
click at [859, 473] on div "구매 조언 및 권장 사항 모니터링" at bounding box center [821, 478] width 349 height 16
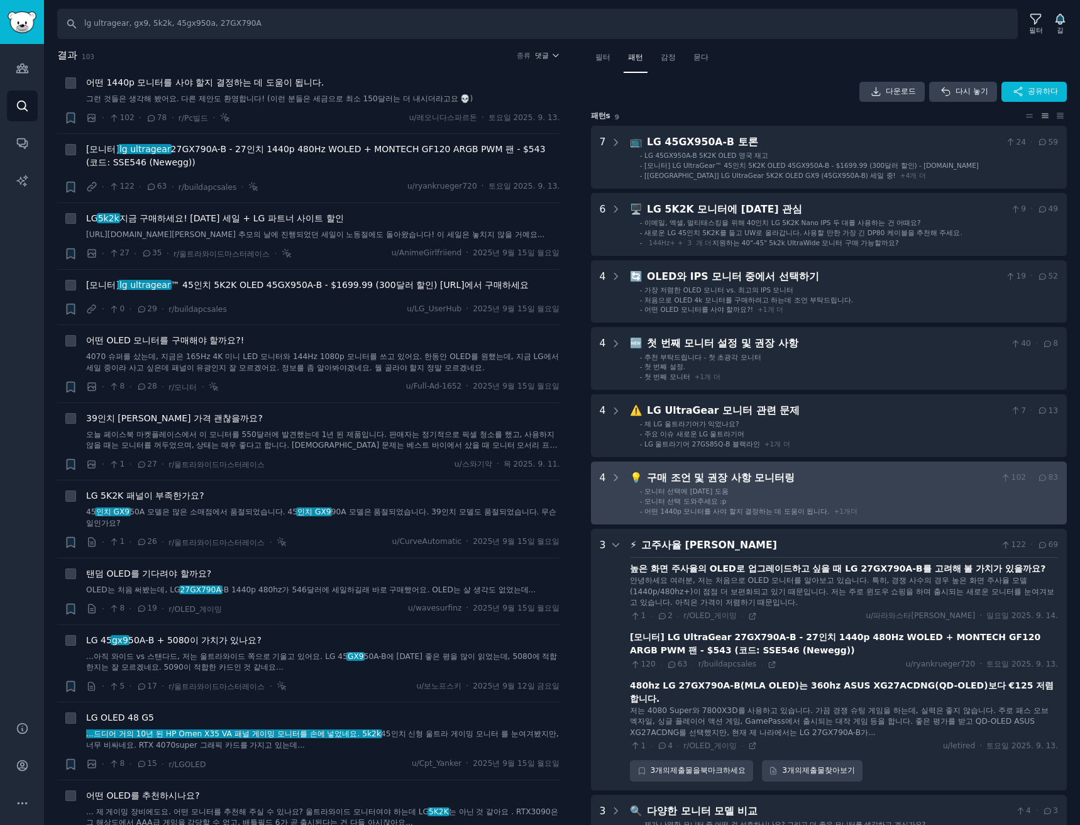
click at [984, 490] on li "- 모니터 선택에 [DATE] 도움" at bounding box center [849, 490] width 418 height 9
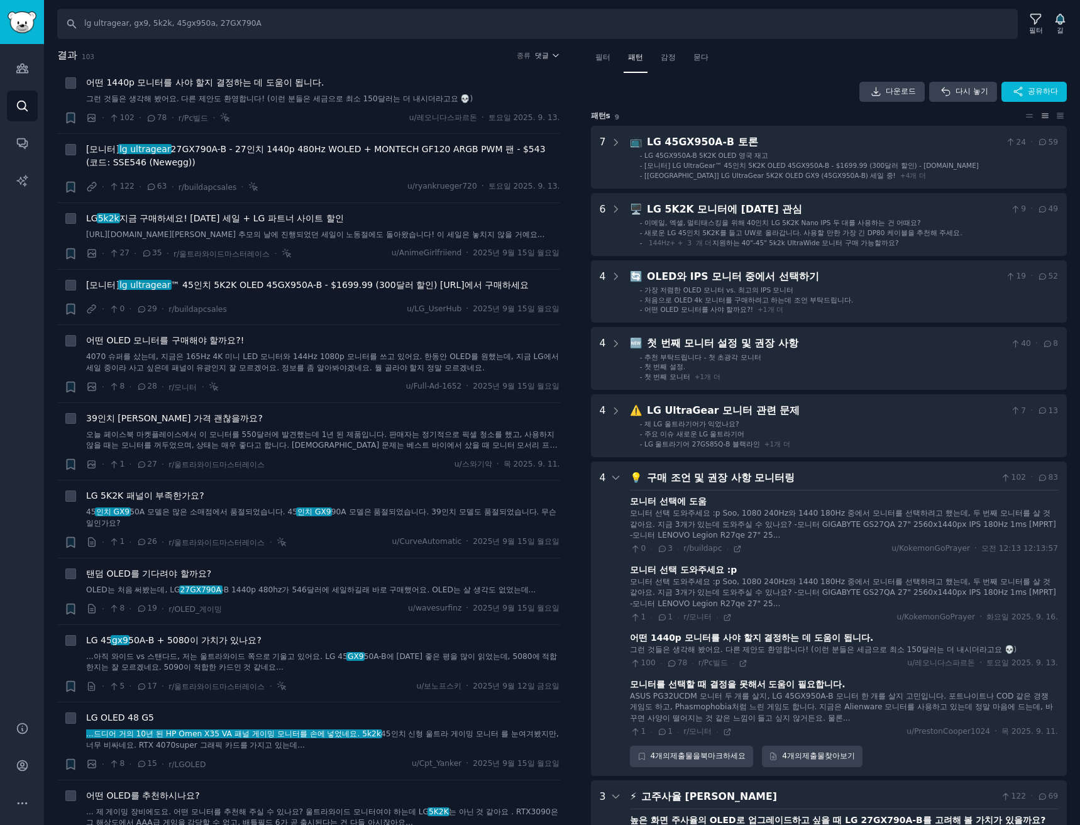
click at [875, 474] on div "구매 조언 및 권장 사항 모니터링" at bounding box center [821, 478] width 349 height 16
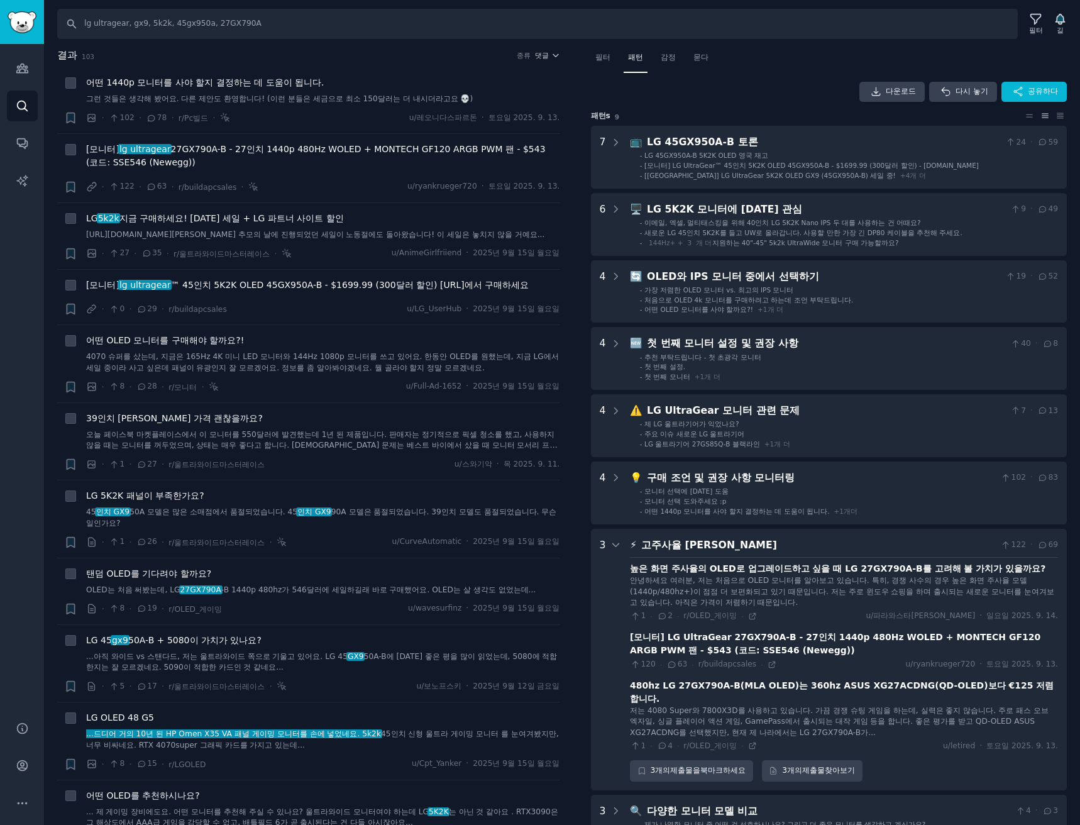
click at [902, 547] on div "고주사율 [PERSON_NAME]" at bounding box center [818, 545] width 354 height 16
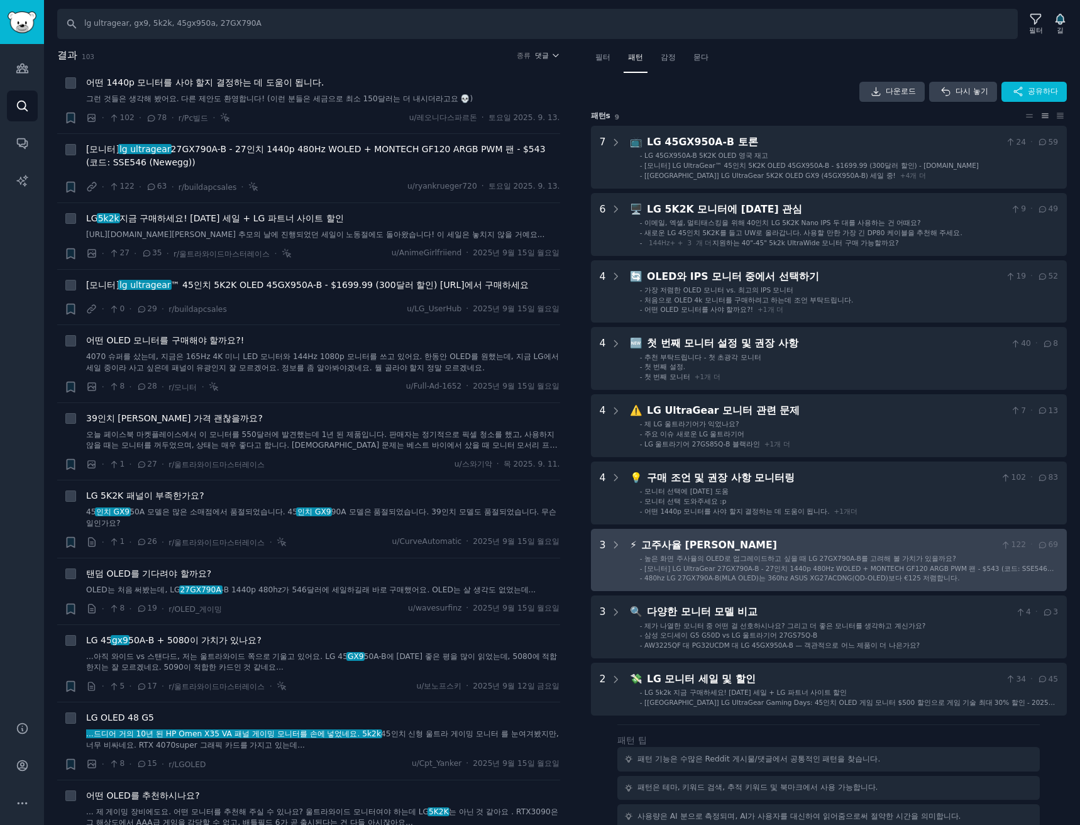
drag, startPoint x: 902, startPoint y: 547, endPoint x: 880, endPoint y: 540, distance: 22.3
click at [880, 540] on div "고주사율 [PERSON_NAME]" at bounding box center [818, 545] width 354 height 16
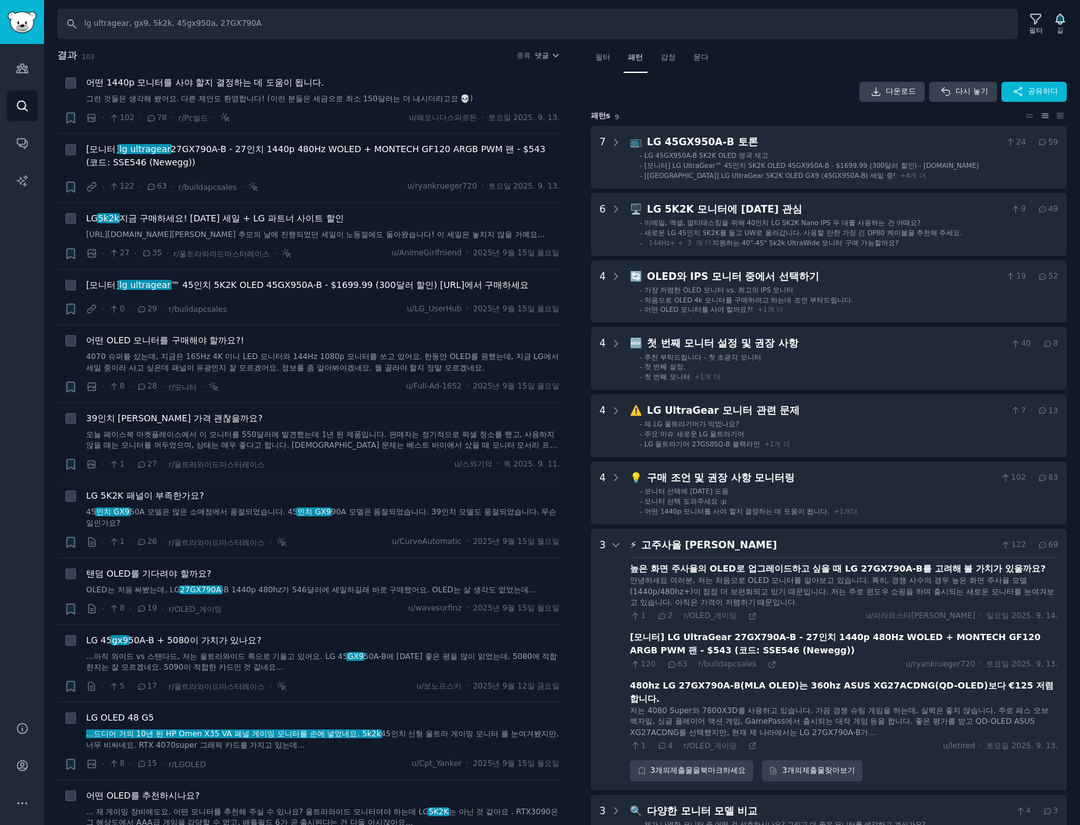
click at [908, 544] on div "고주사율 [PERSON_NAME]" at bounding box center [818, 545] width 354 height 16
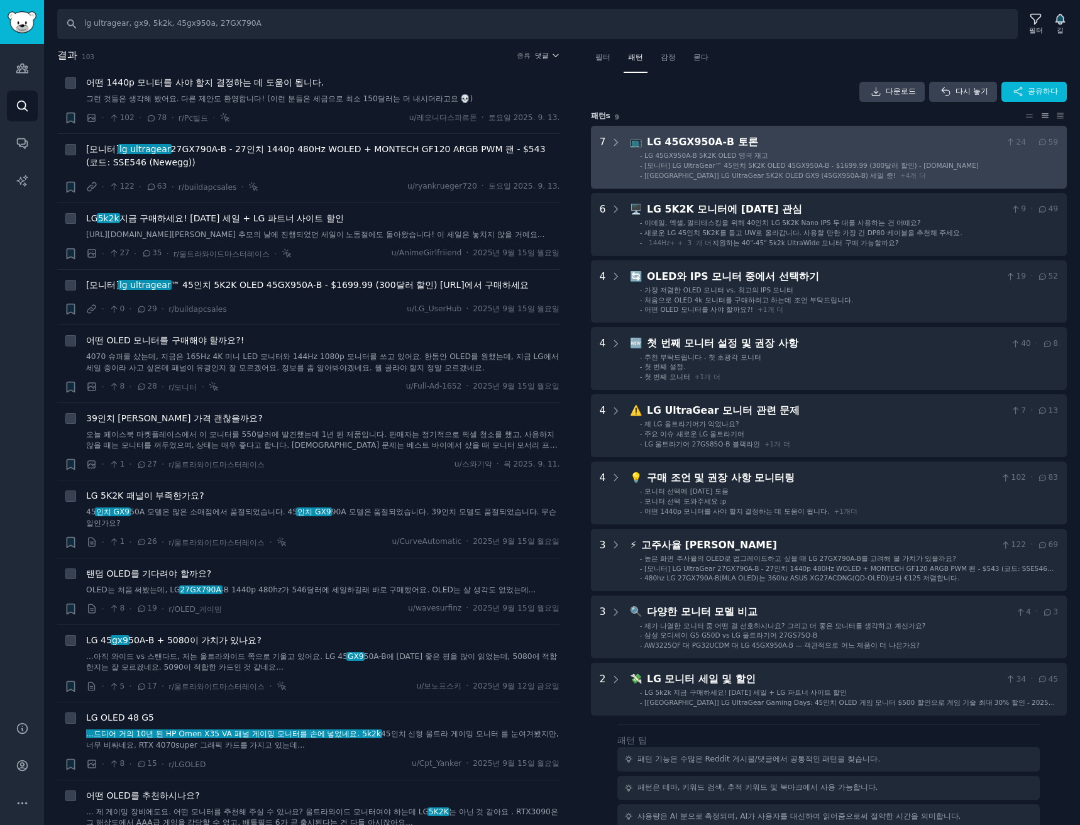
click at [823, 134] on Discussions "7 📺 LG 45GX950A-B 토론 24 · 59 - LG 45GX950A-B 5K2K OLED 영국 재고 - [모니터] LG UltraGe…" at bounding box center [829, 157] width 476 height 63
